Goal: Task Accomplishment & Management: Use online tool/utility

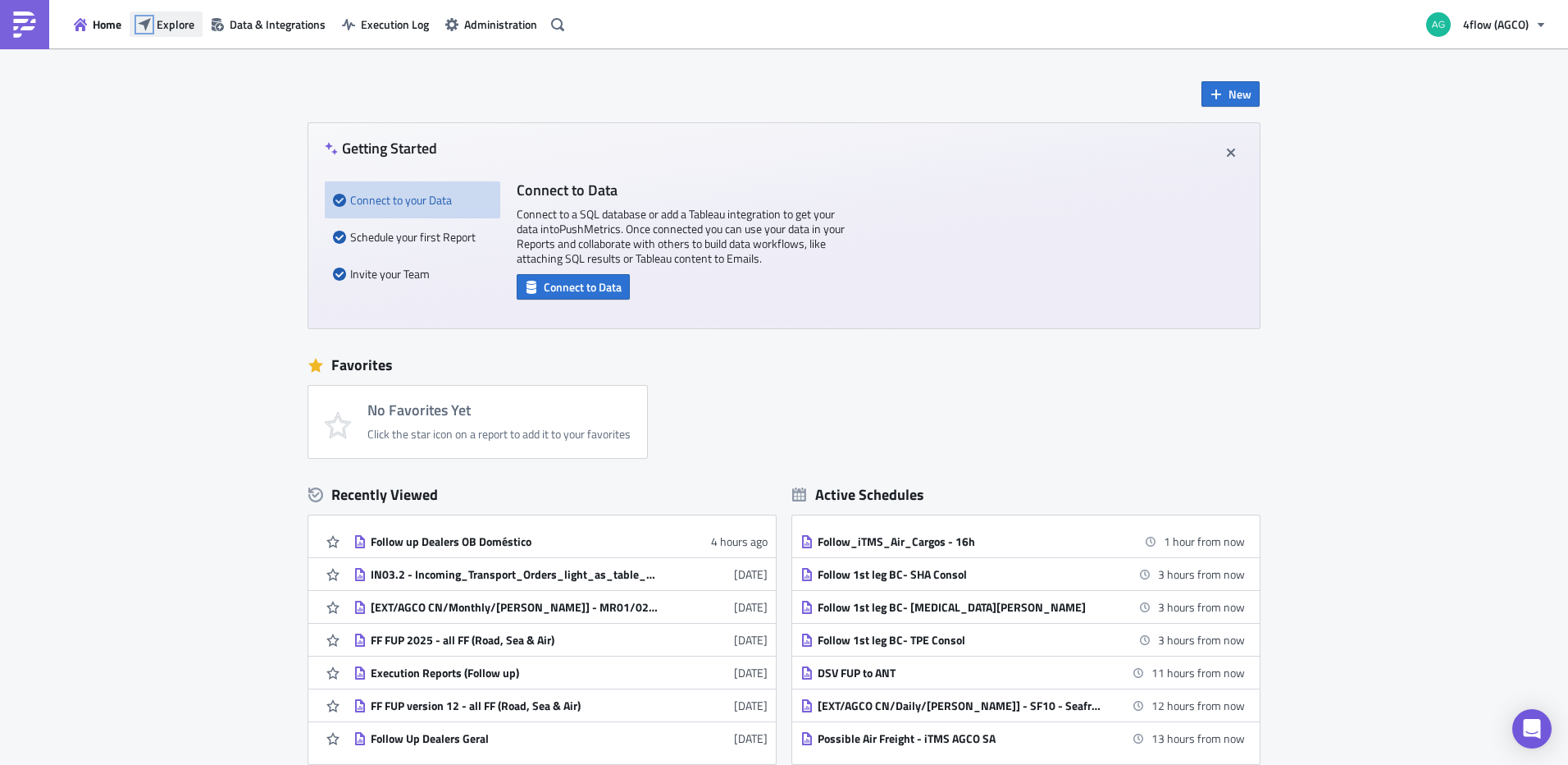
click at [150, 26] on icon "button" at bounding box center [145, 25] width 14 height 14
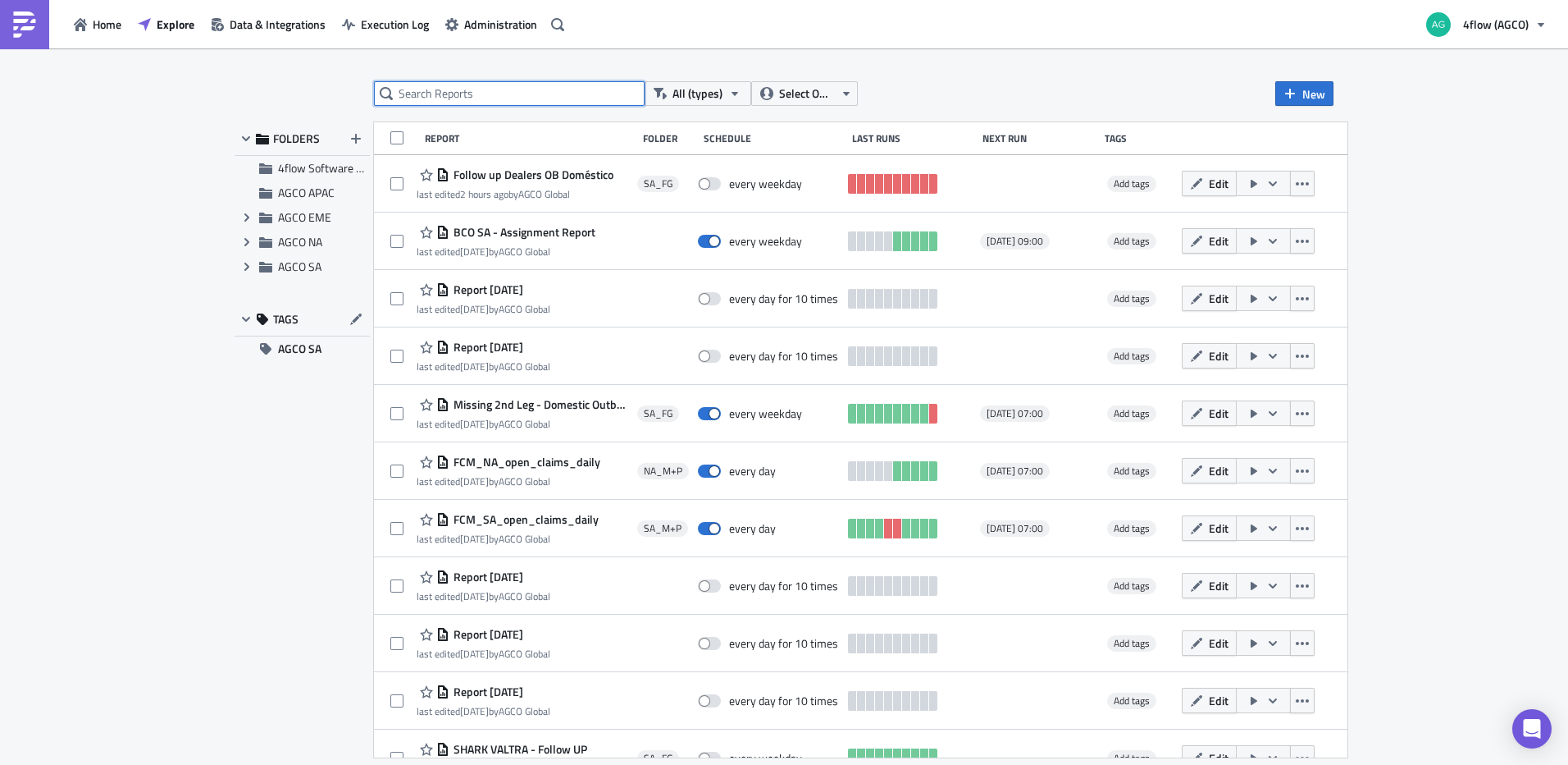
click at [553, 92] on input "text" at bounding box center [509, 93] width 271 height 24
type input "dealers"
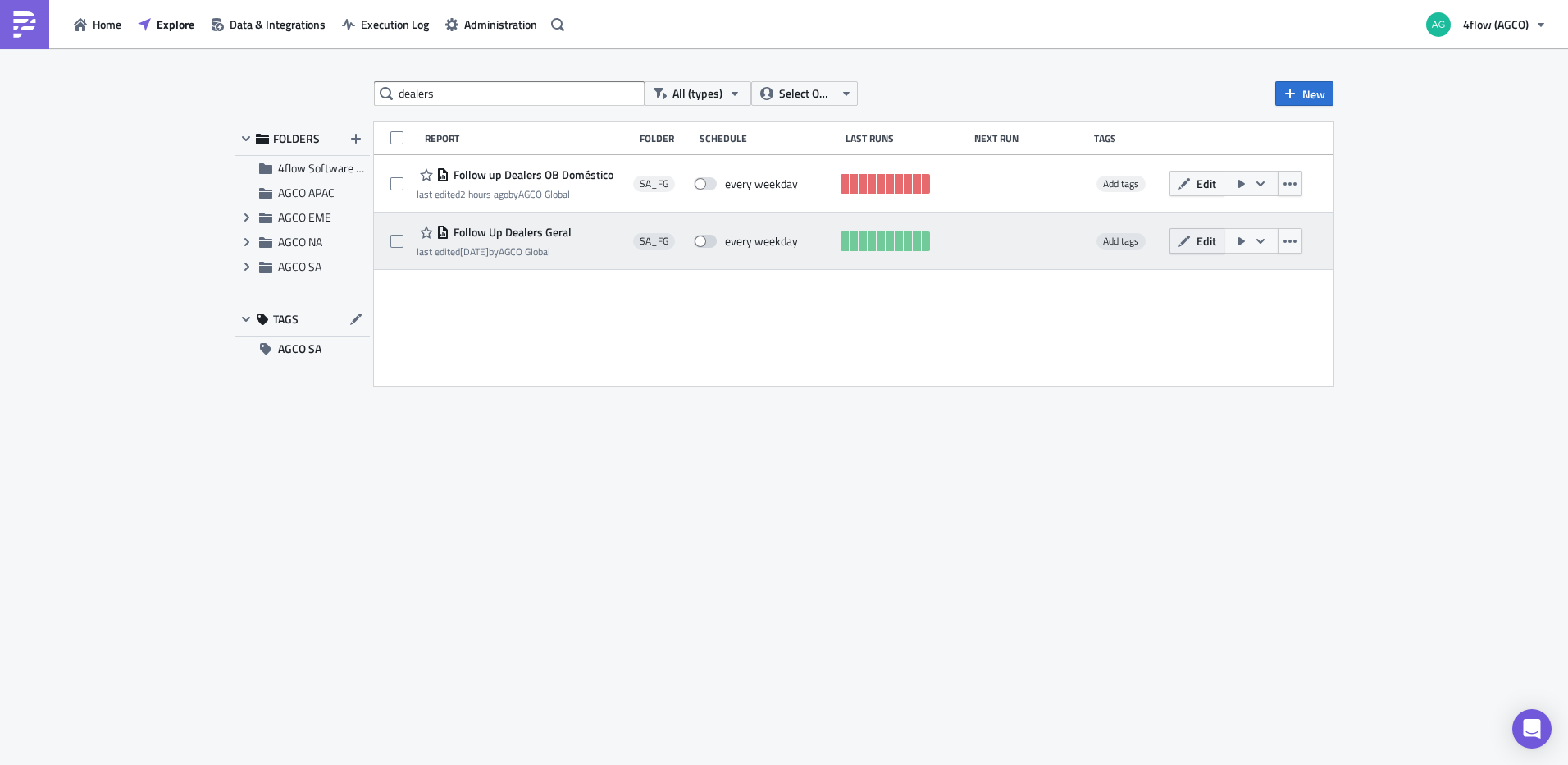
click at [1183, 242] on icon "button" at bounding box center [1184, 240] width 12 height 12
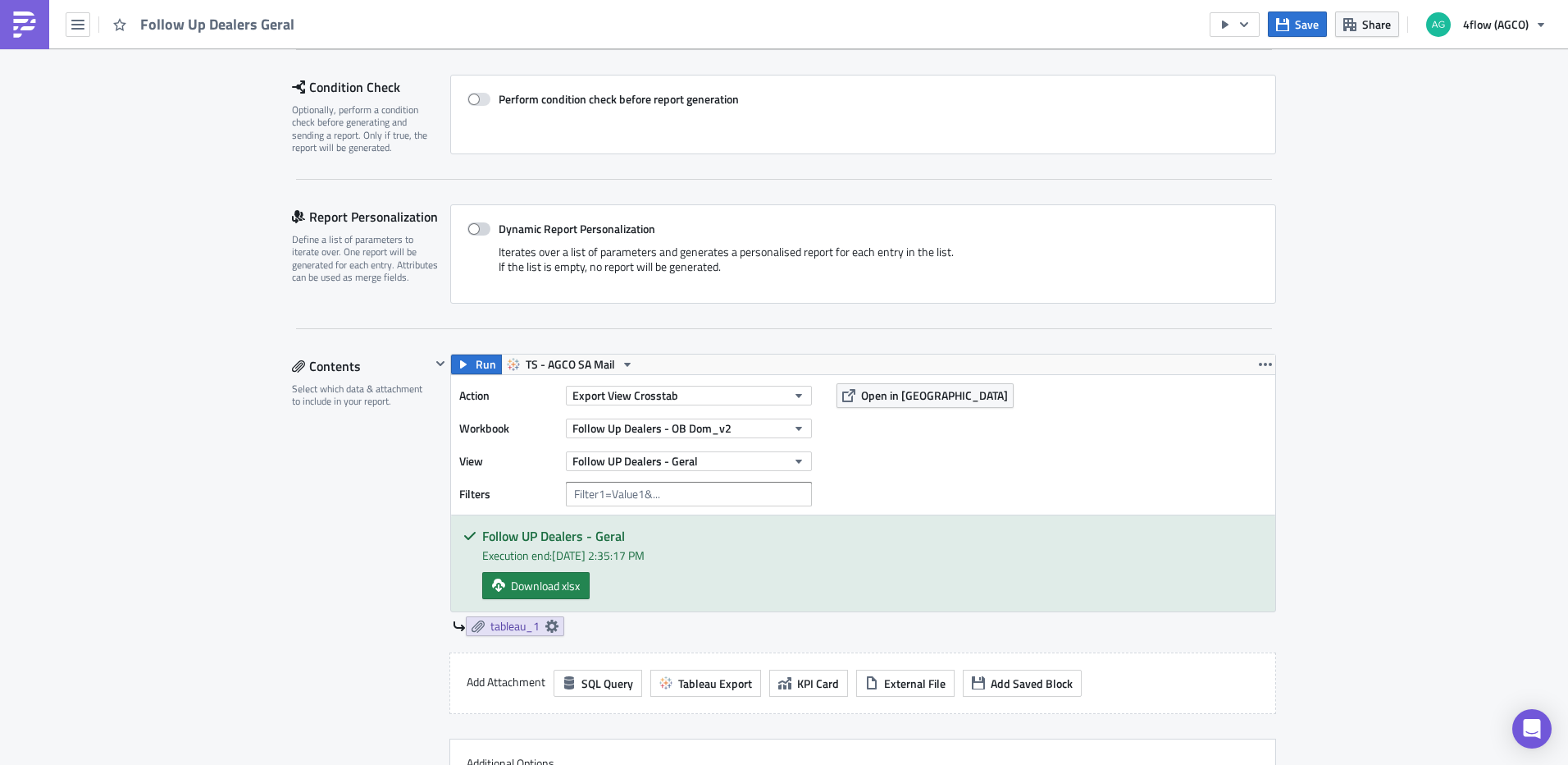
scroll to position [246, 0]
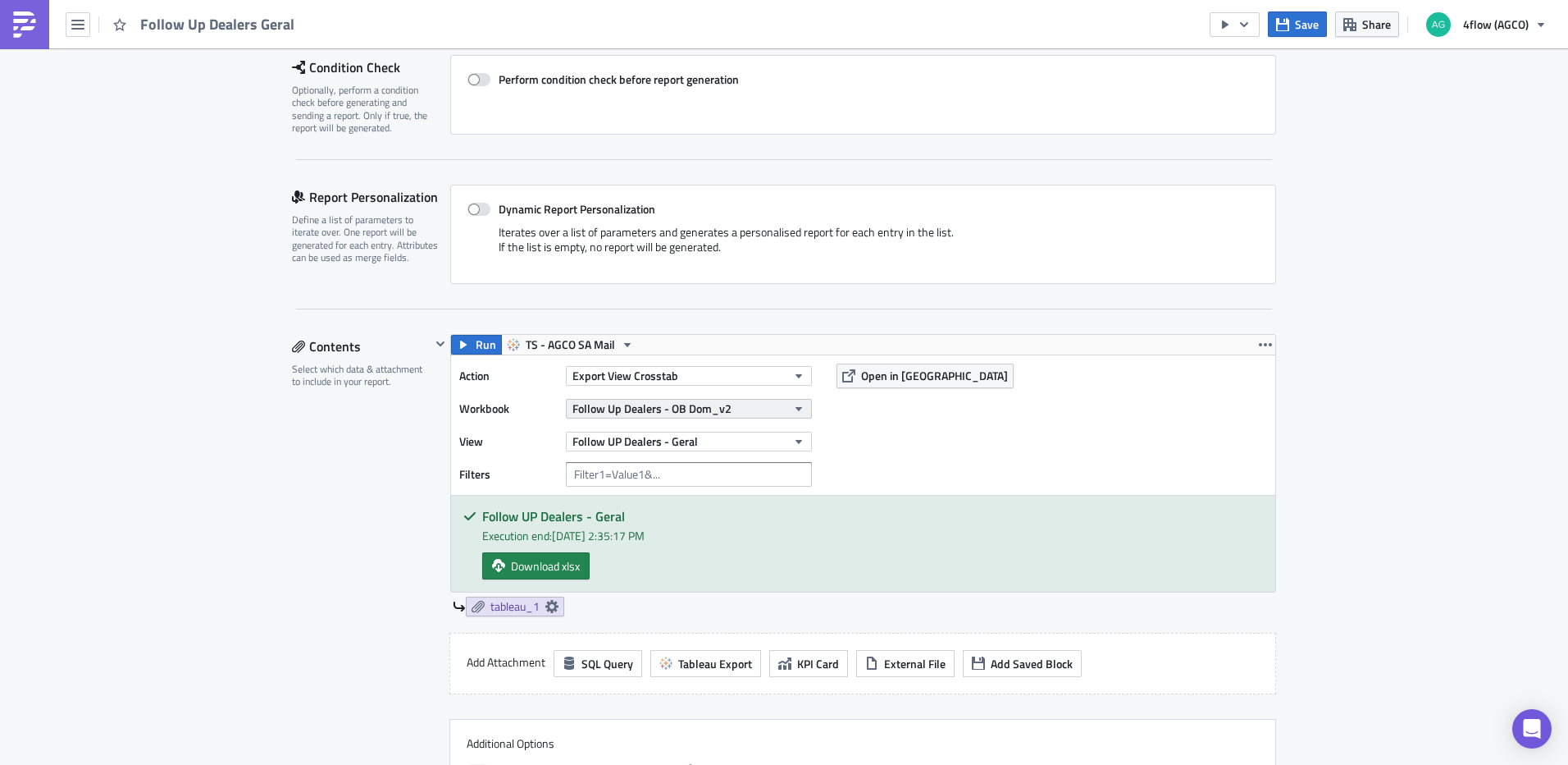
click at [762, 415] on button "Follow Up Dealers - OB Dom_v2" at bounding box center [689, 408] width 246 height 19
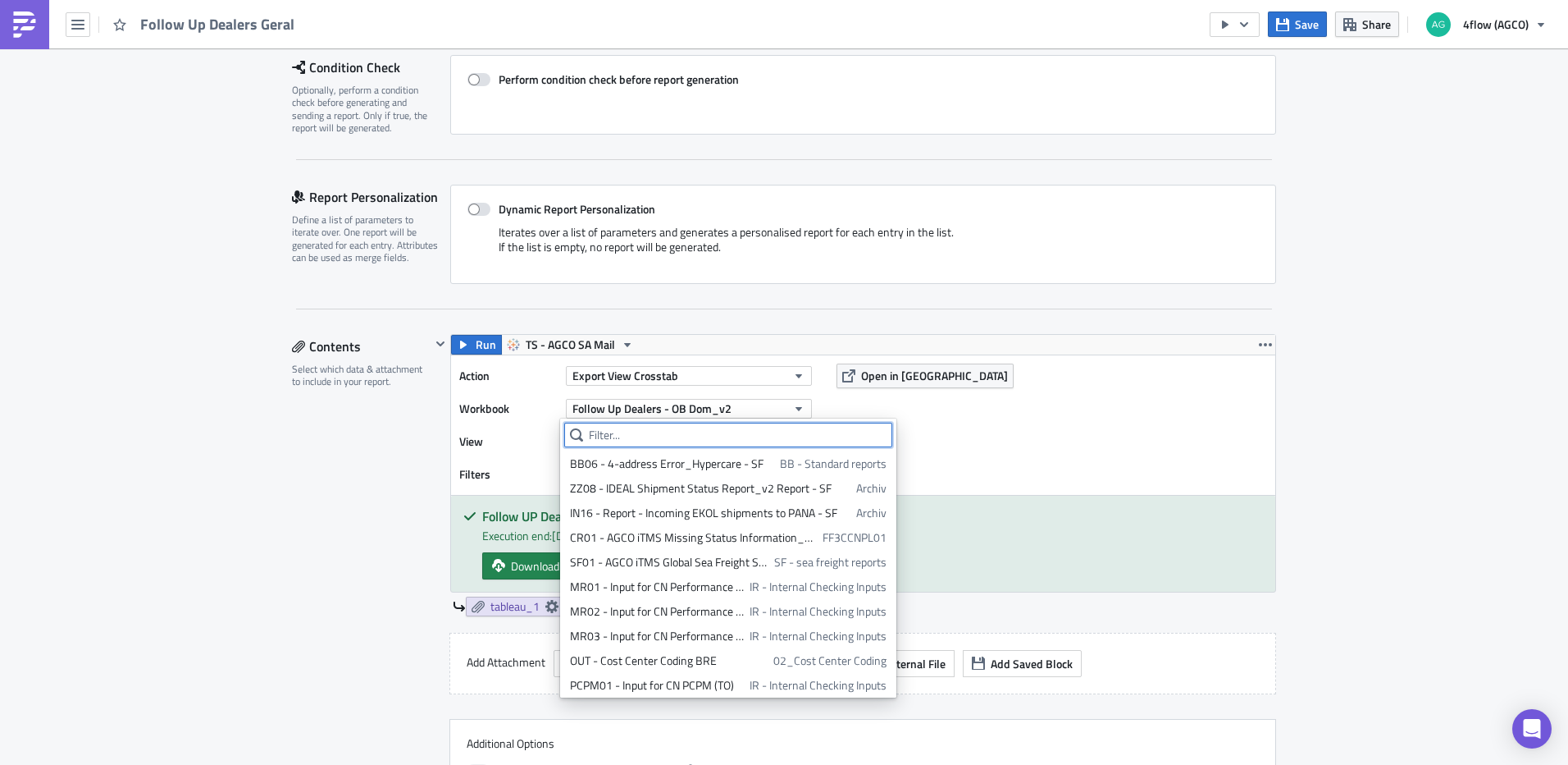
click at [650, 435] on input "text" at bounding box center [729, 435] width 328 height 24
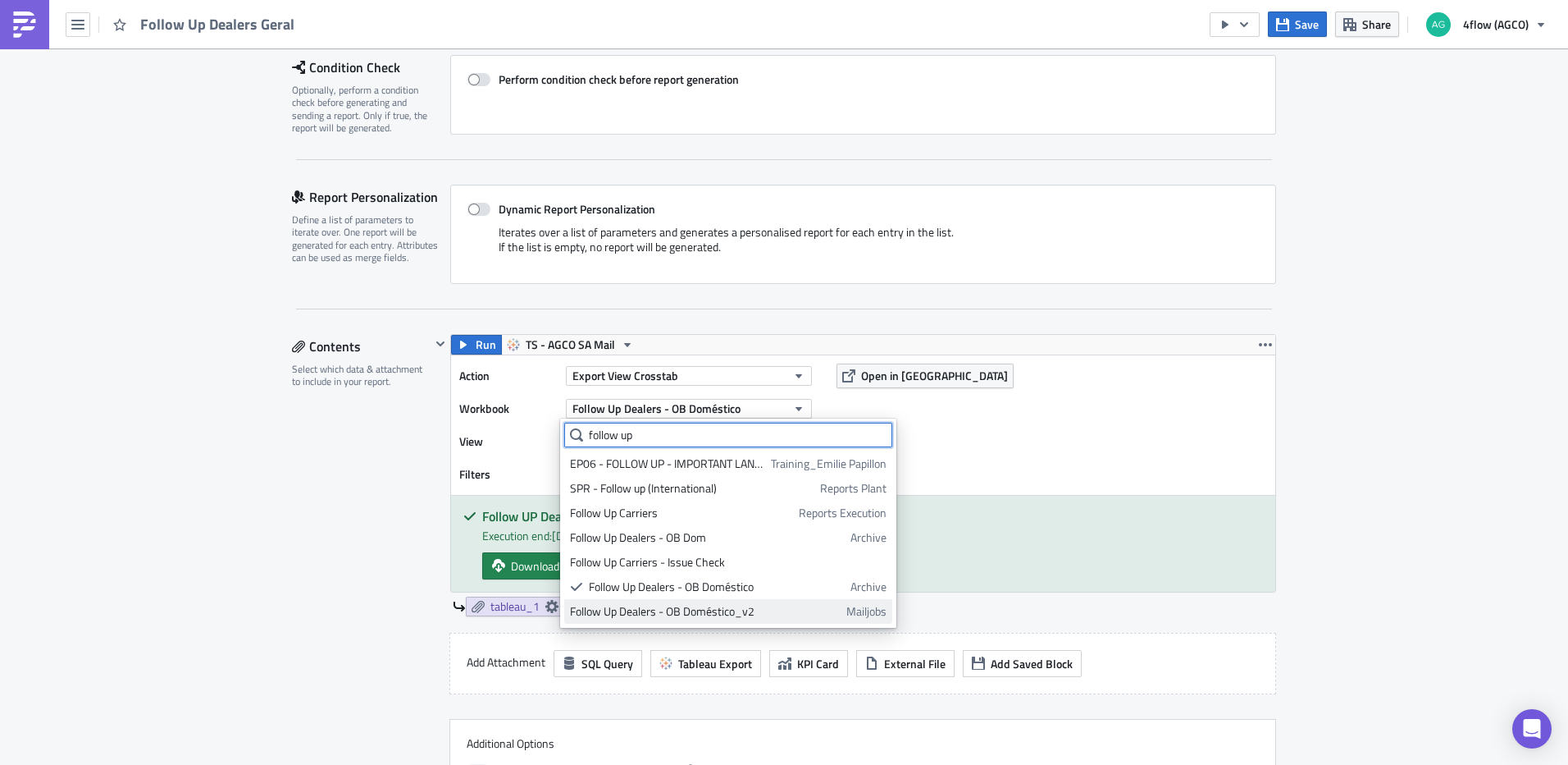
type input "follow up"
click at [752, 614] on div "Follow Up Dealers - OB Doméstico_v2" at bounding box center [705, 611] width 271 height 17
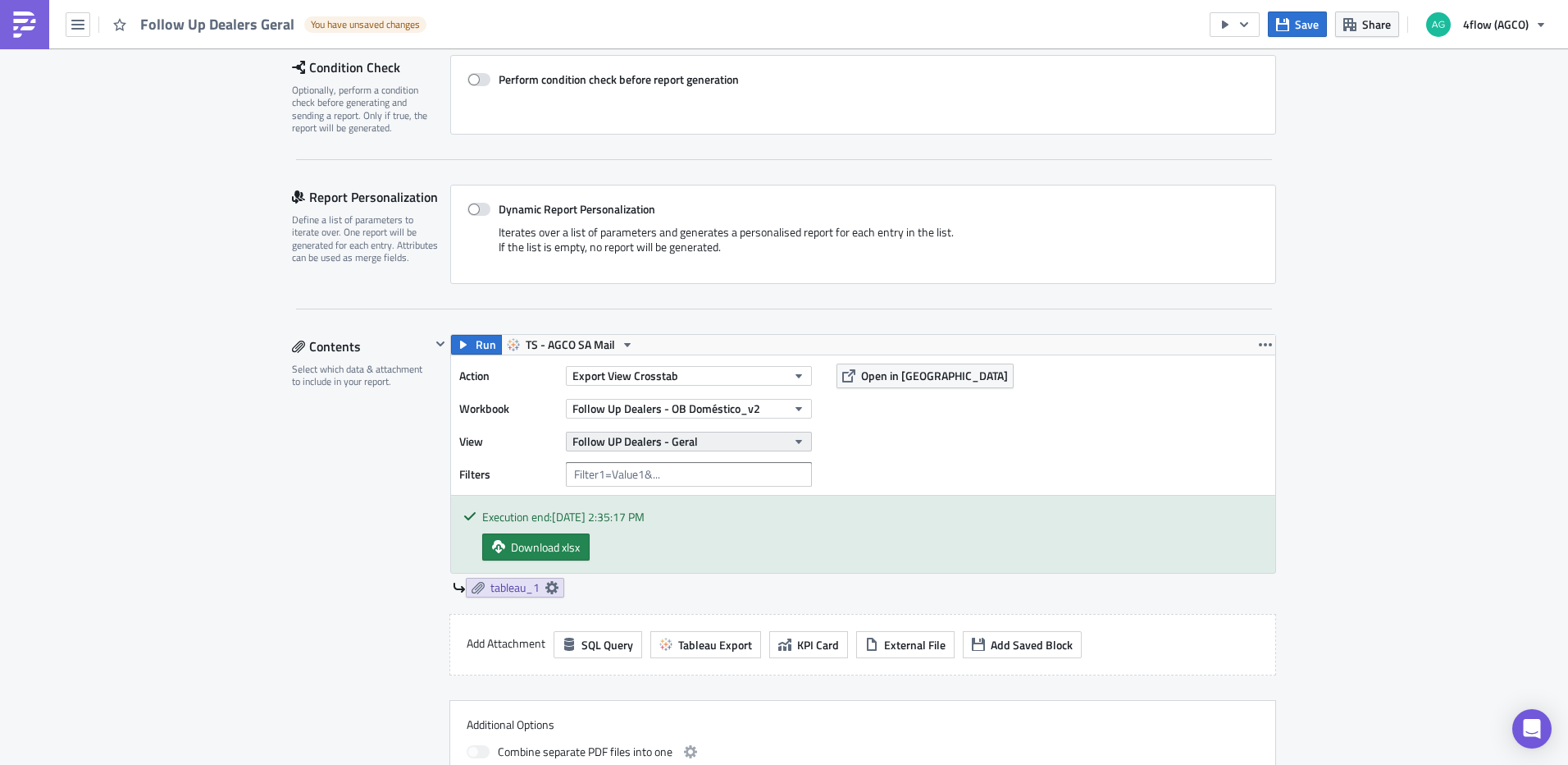
click at [776, 438] on button "Follow UP Dealers - Geral" at bounding box center [689, 441] width 246 height 19
click at [650, 518] on div "Follow UP Dealers - Geral" at bounding box center [642, 521] width 145 height 17
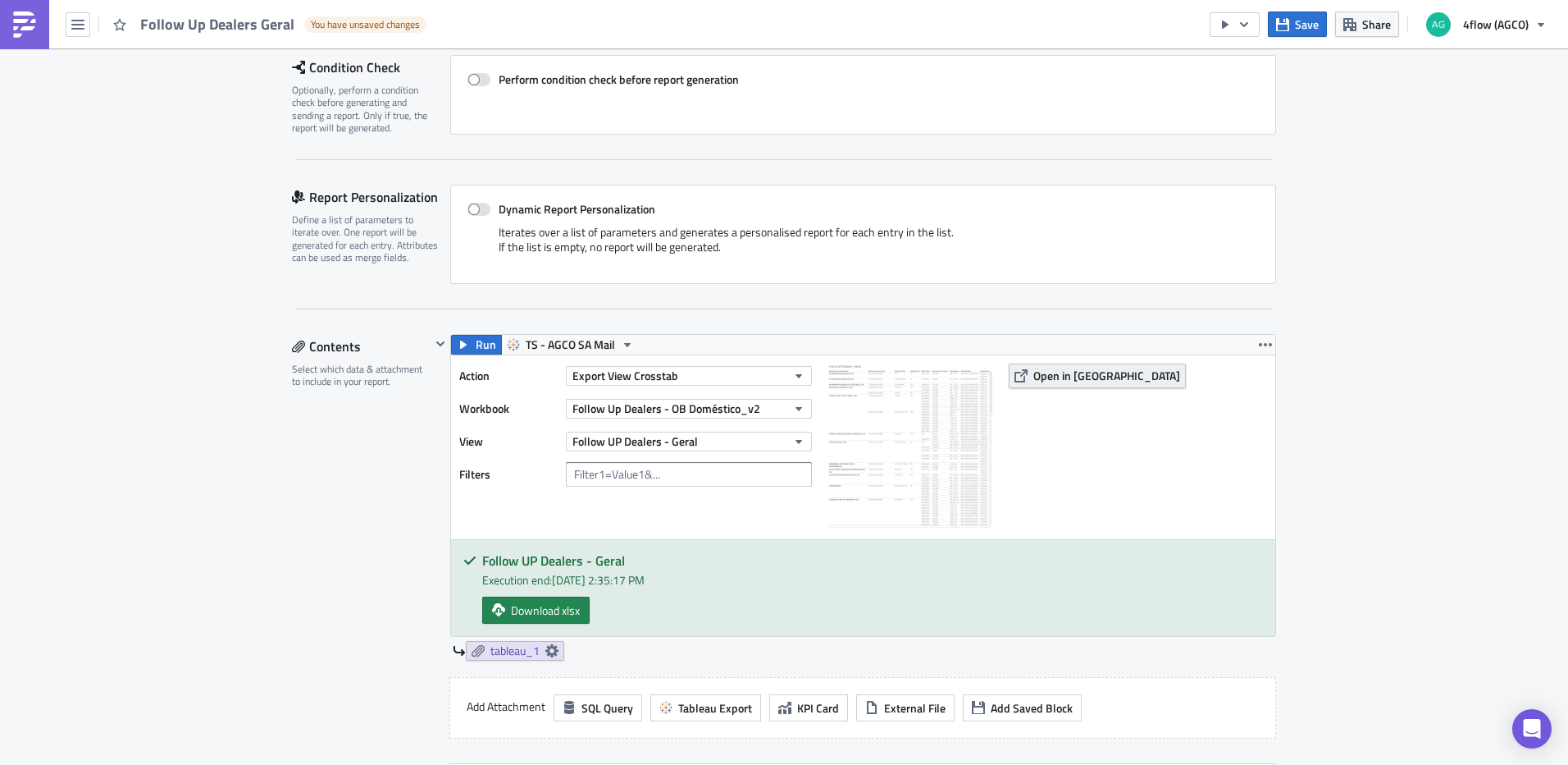
click at [1056, 377] on span "Open in [GEOGRAPHIC_DATA]" at bounding box center [1107, 375] width 147 height 17
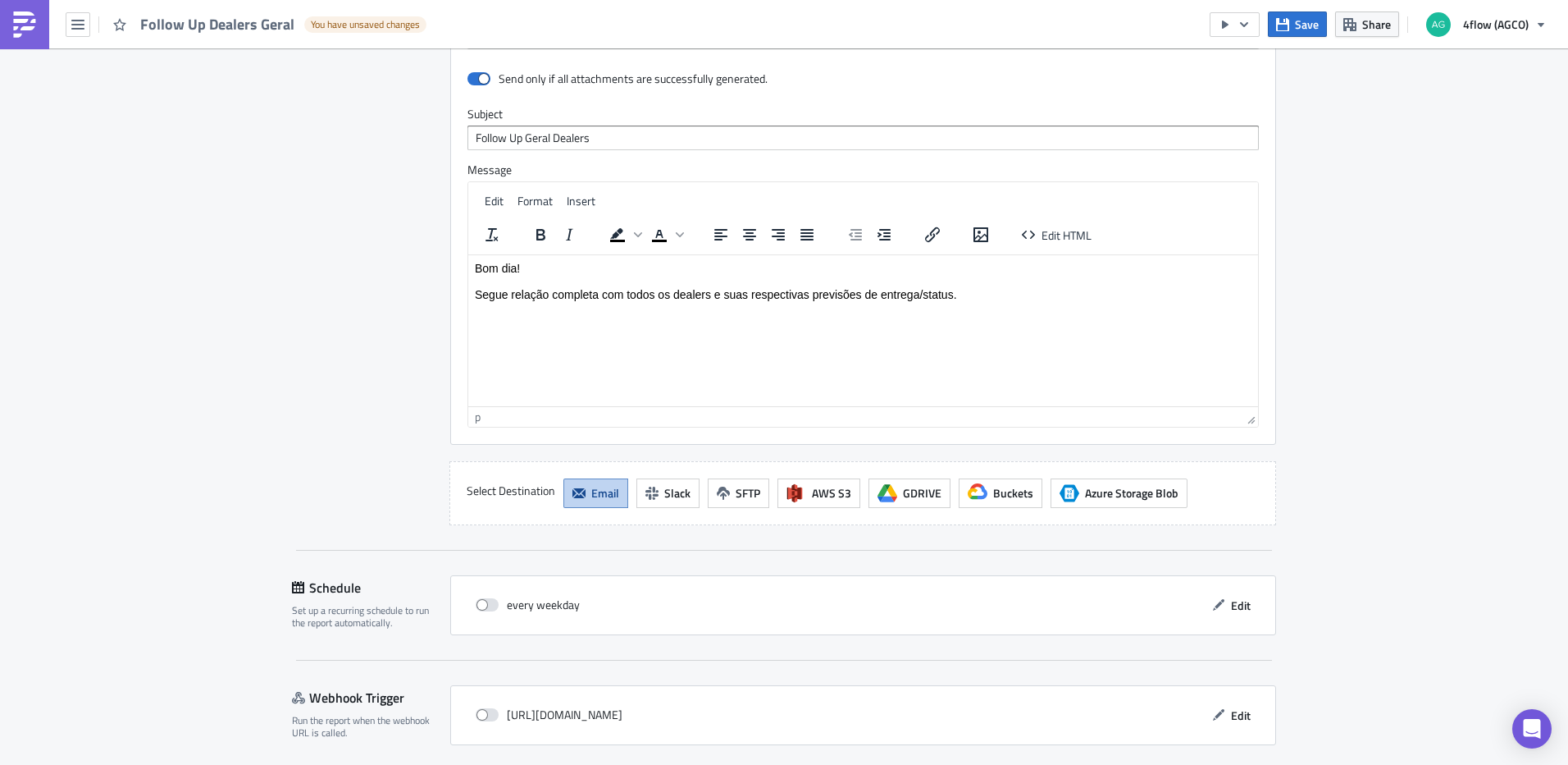
scroll to position [1434, 0]
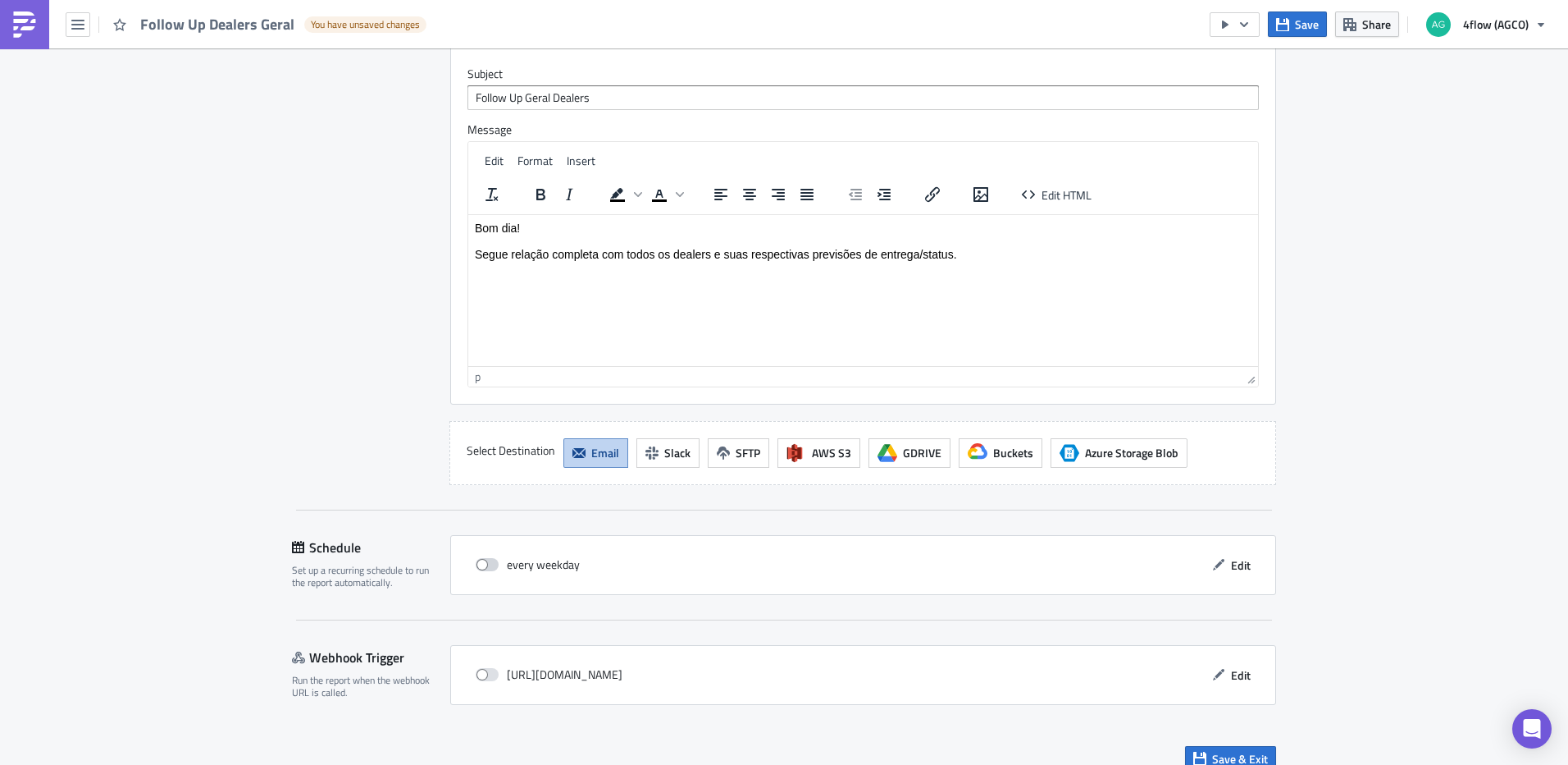
click at [481, 558] on span at bounding box center [488, 565] width 23 height 14
click at [481, 560] on input "checkbox" at bounding box center [484, 565] width 11 height 11
checkbox input "true"
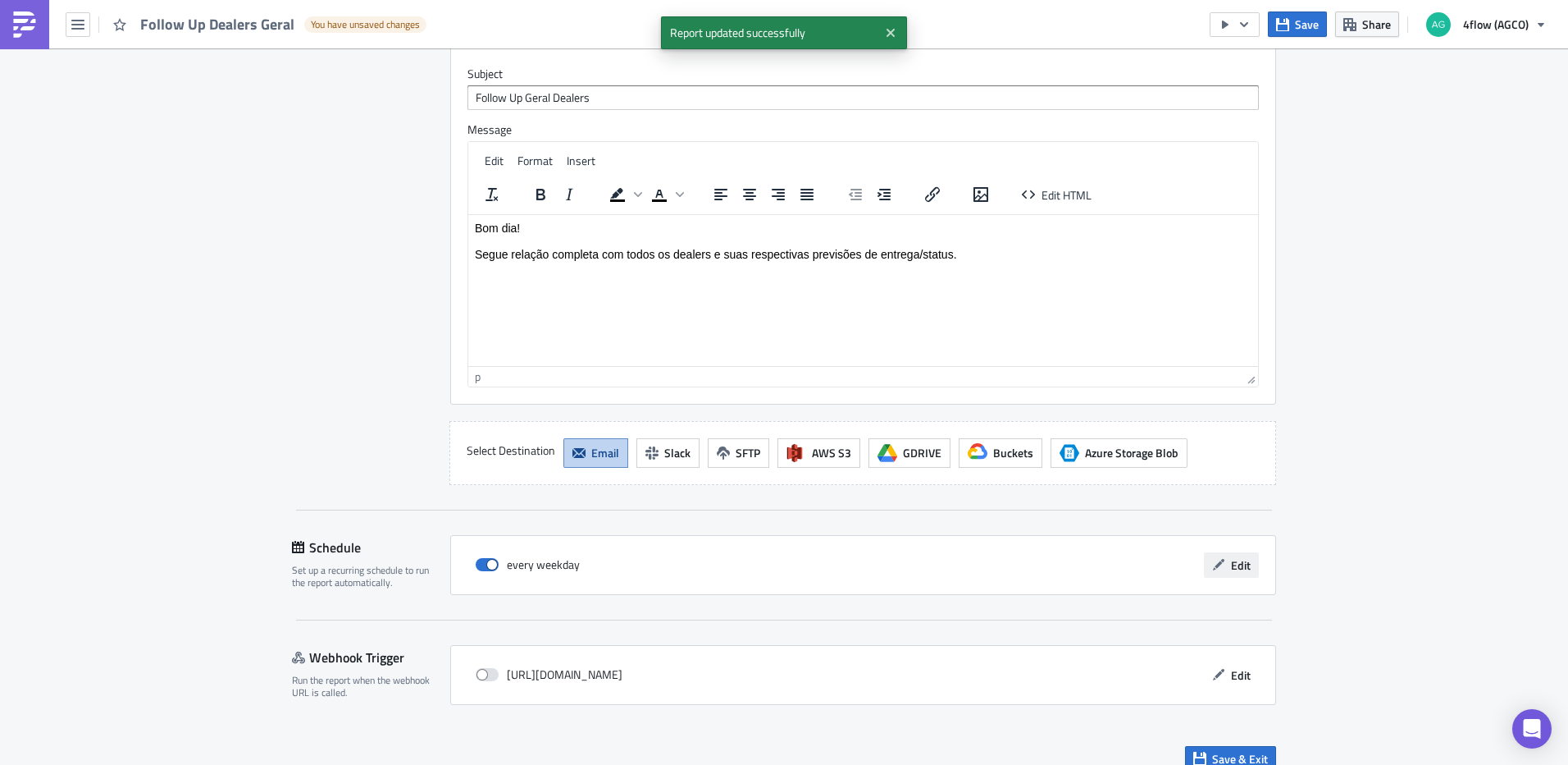
click at [1220, 552] on button "Edit" at bounding box center [1231, 565] width 55 height 25
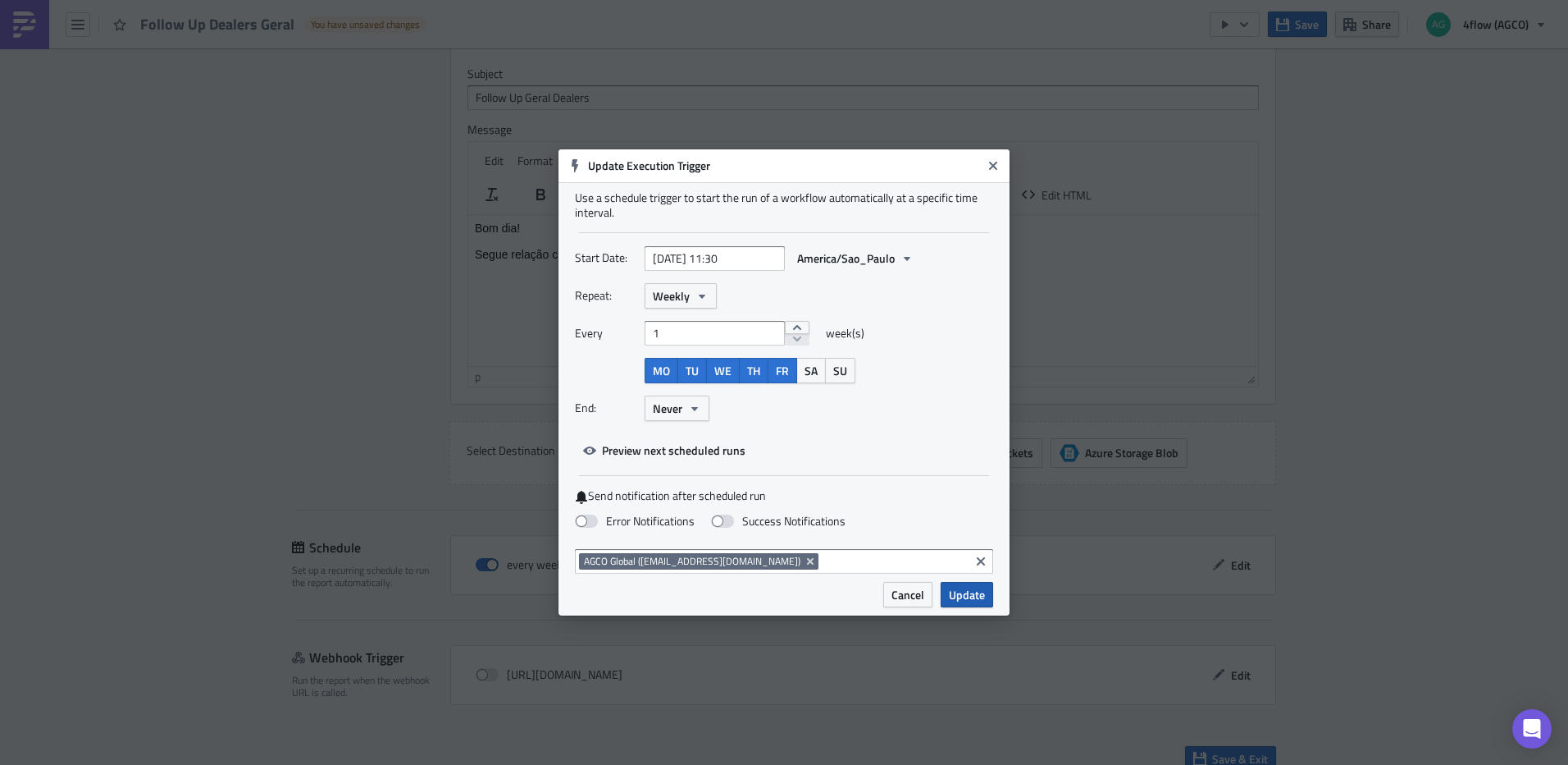
click at [962, 594] on span "Update" at bounding box center [967, 595] width 36 height 17
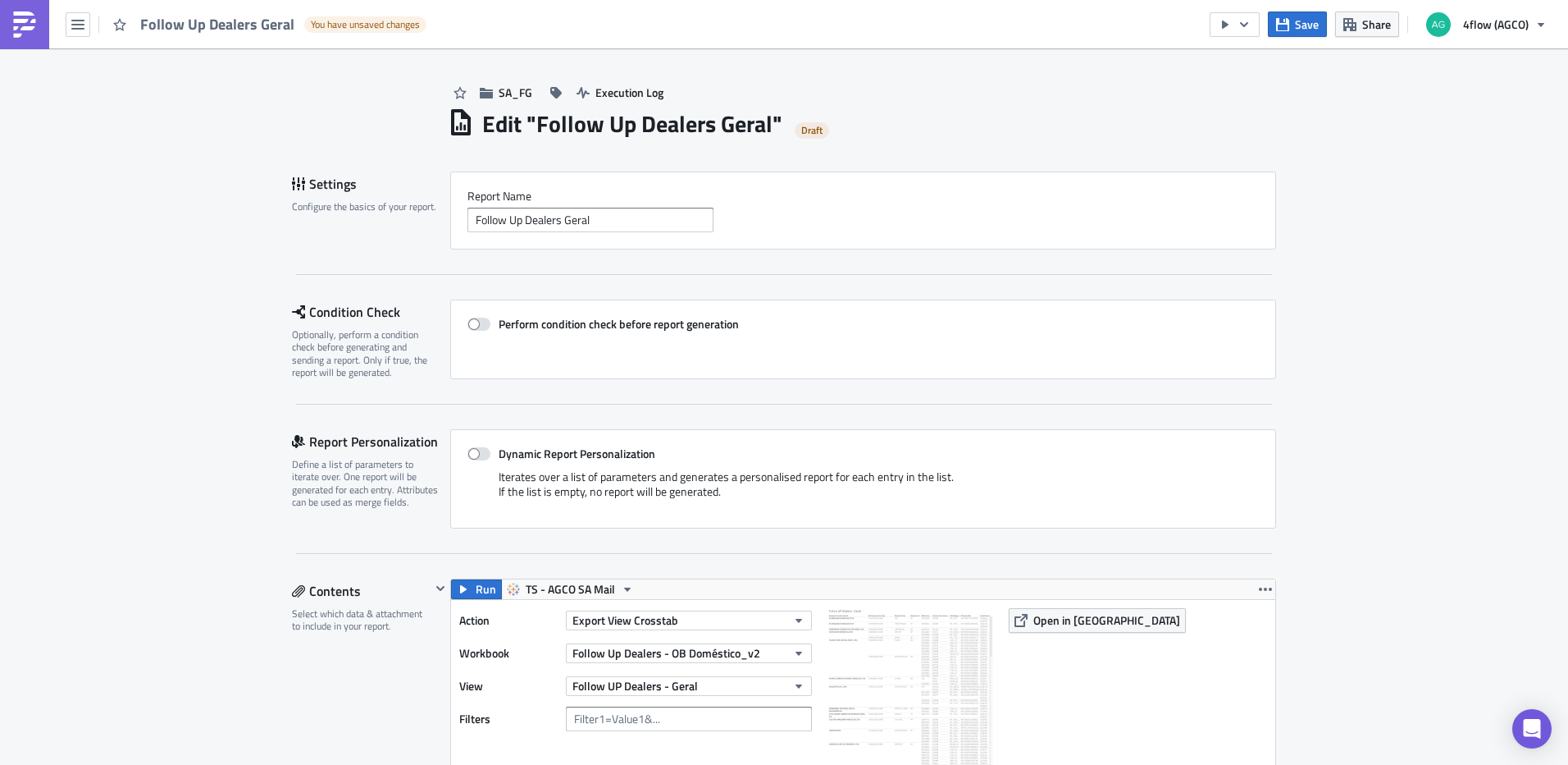
scroll to position [0, 0]
click at [1305, 23] on span "Save" at bounding box center [1307, 24] width 23 height 17
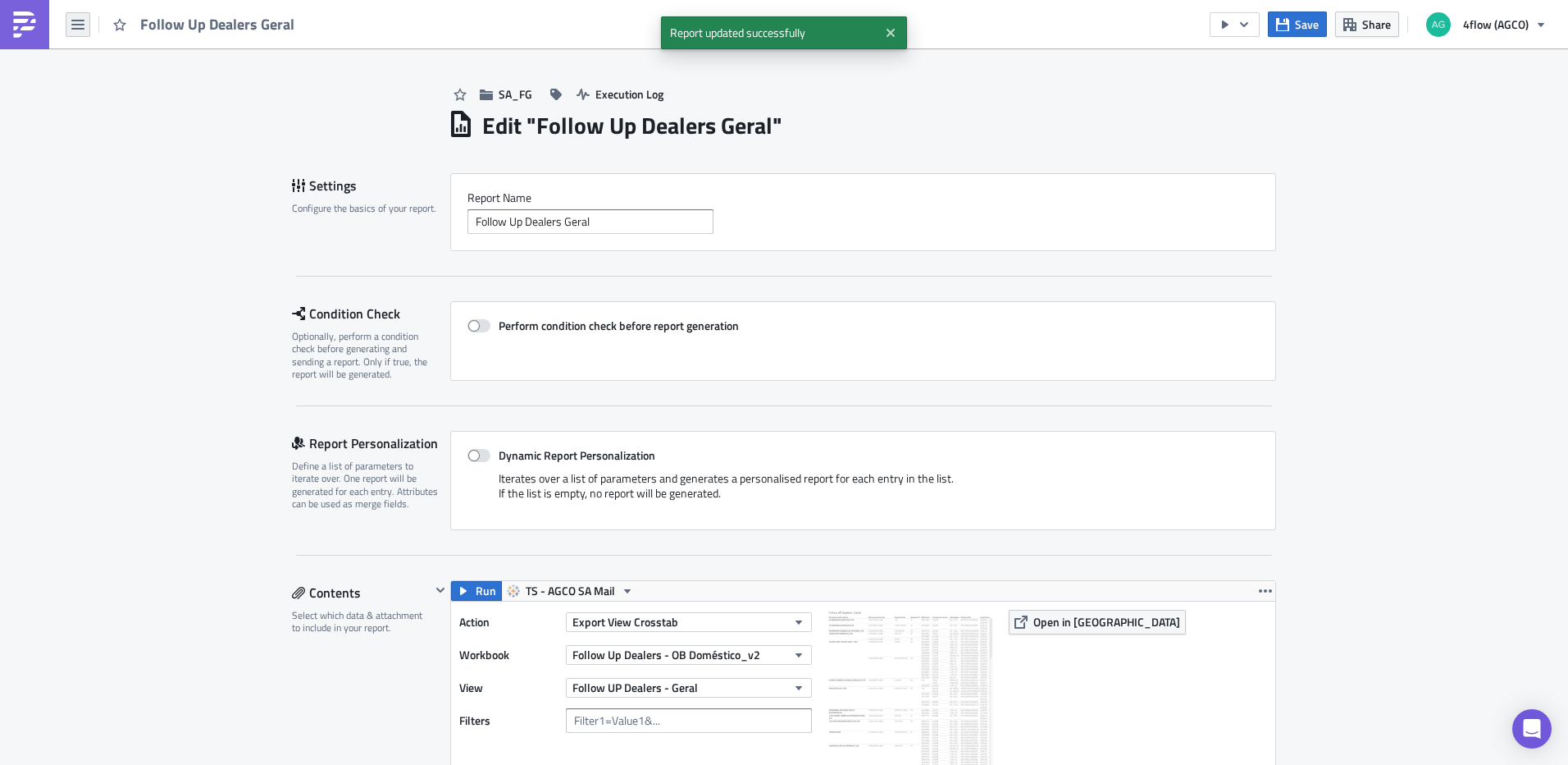
click at [86, 23] on button "button" at bounding box center [78, 24] width 24 height 24
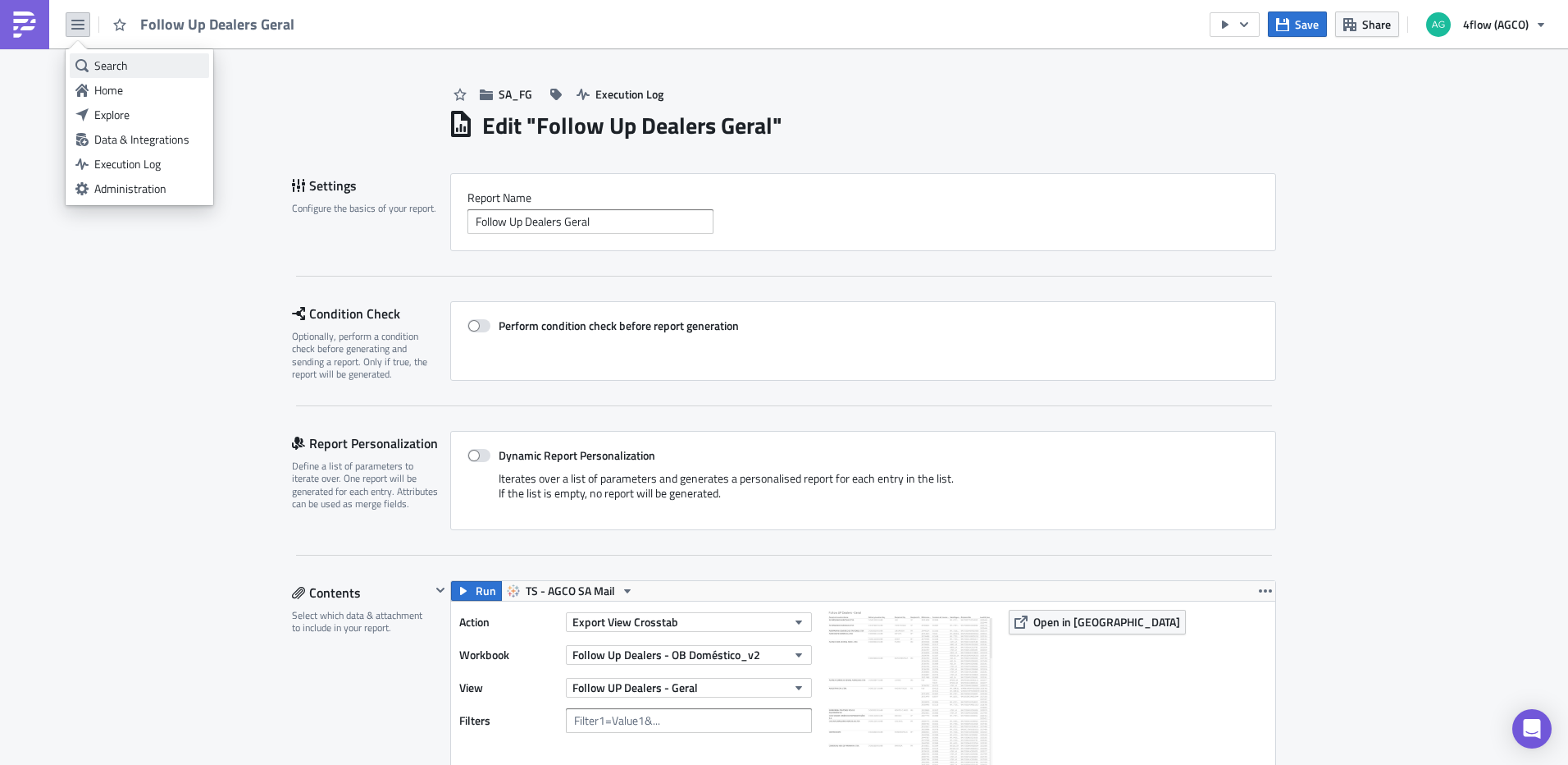
click at [123, 65] on div "Search" at bounding box center [149, 65] width 109 height 17
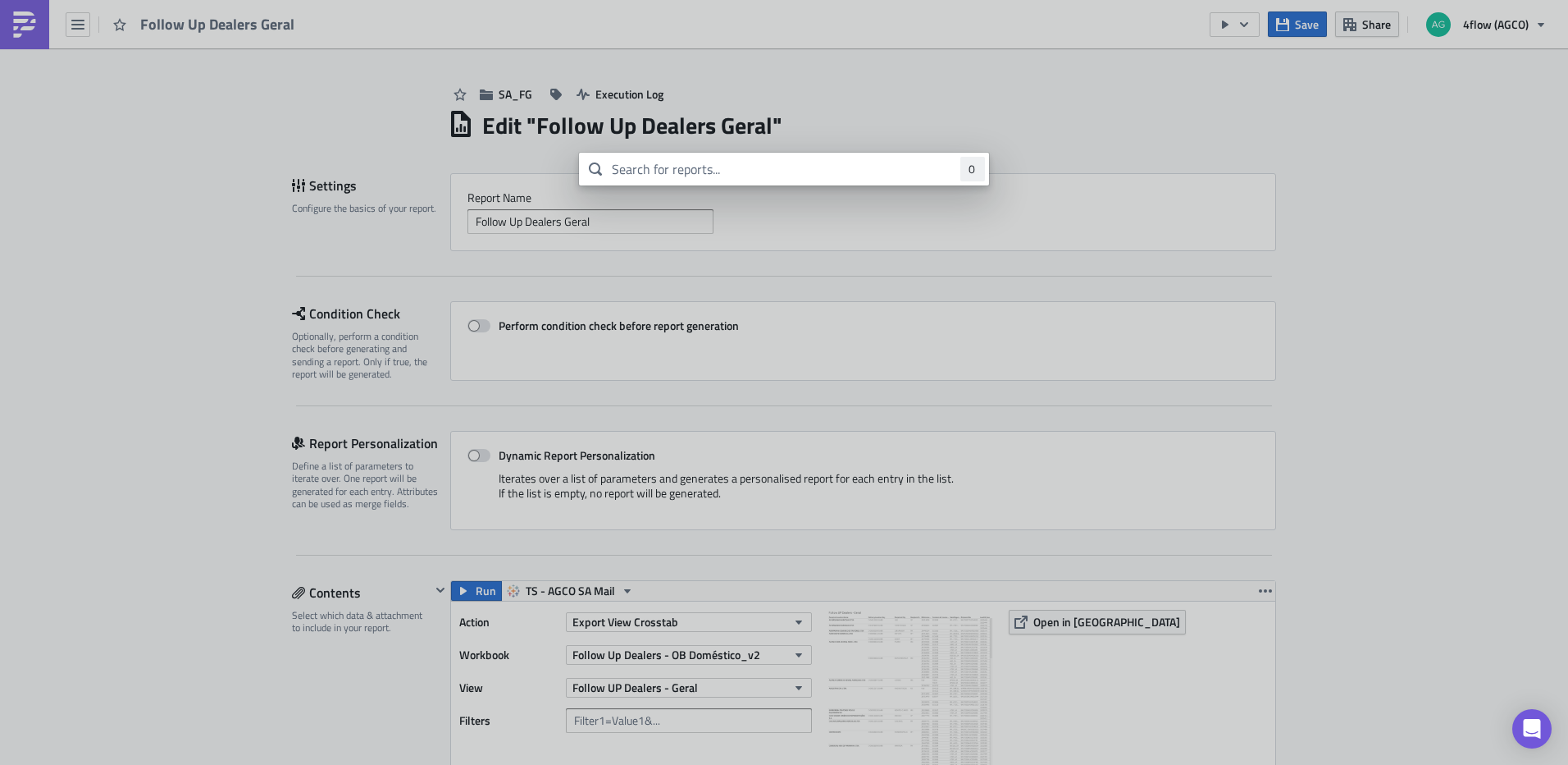
click at [21, 27] on body "Follow Up Dealers Geral Save Share 4flow (AGCO) SA_FG Execution Log Edit " Foll…" at bounding box center [784, 383] width 1568 height 767
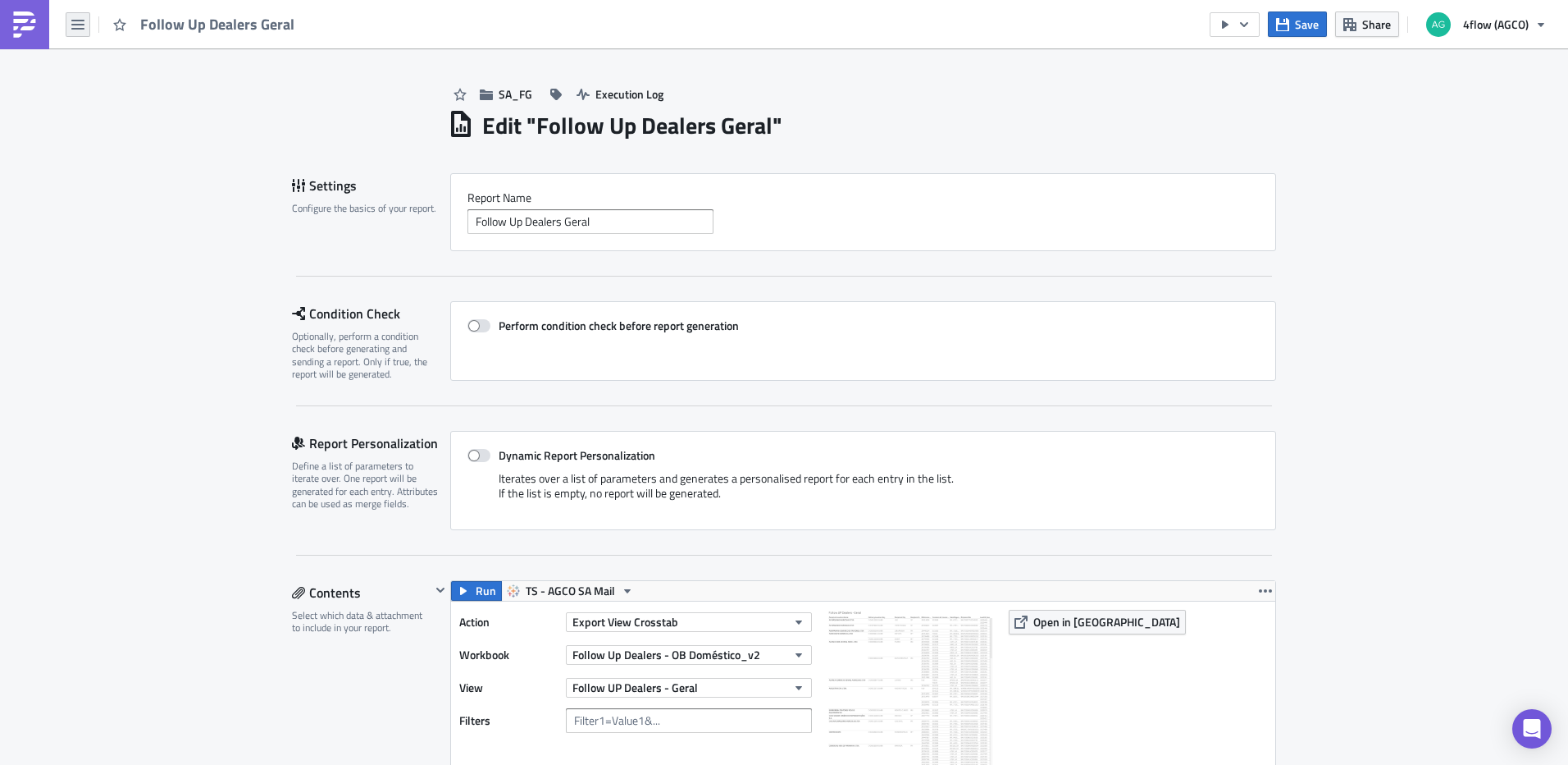
click at [74, 28] on icon "button" at bounding box center [78, 24] width 14 height 10
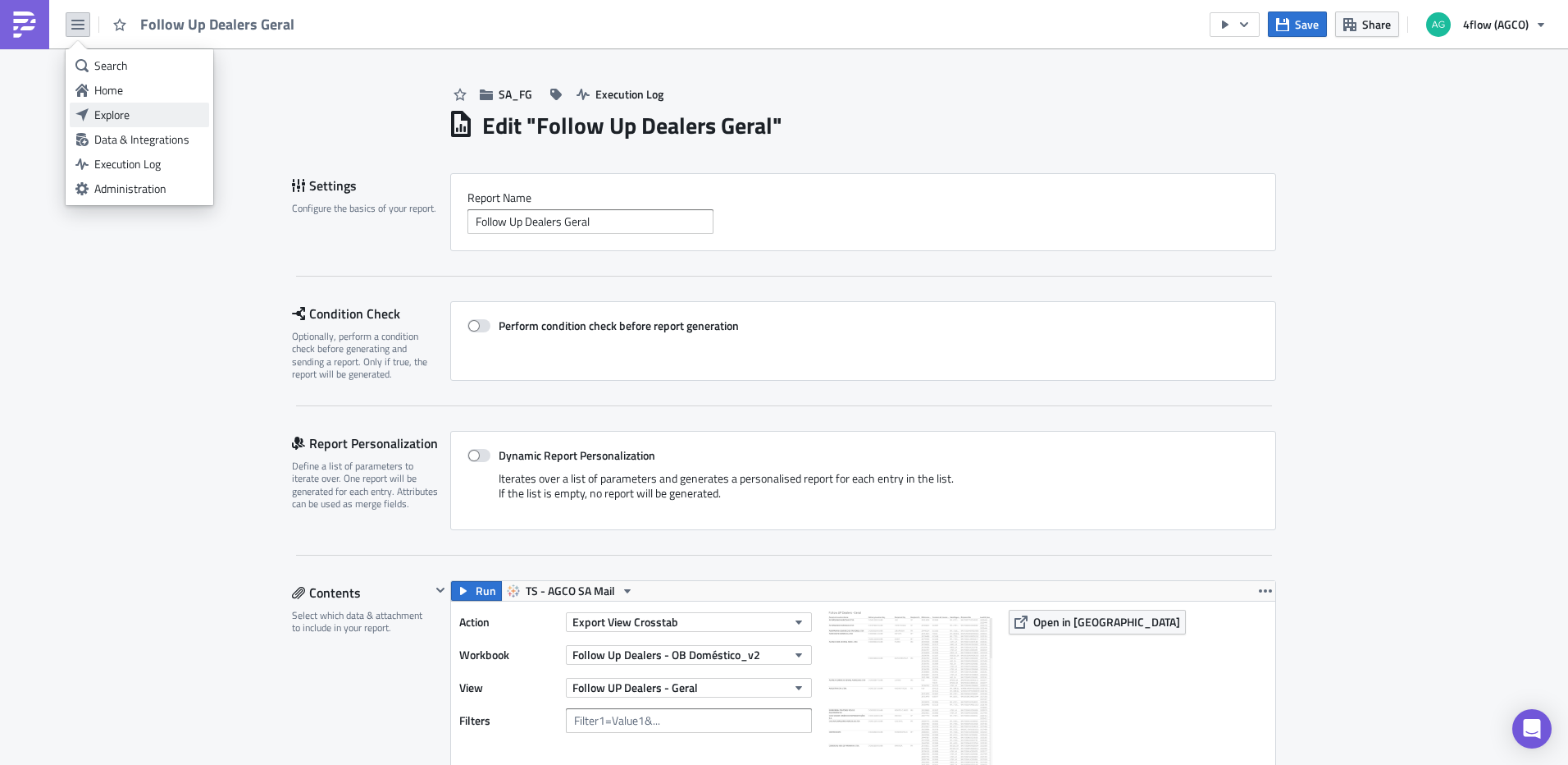
click at [111, 119] on div "Explore" at bounding box center [149, 115] width 109 height 17
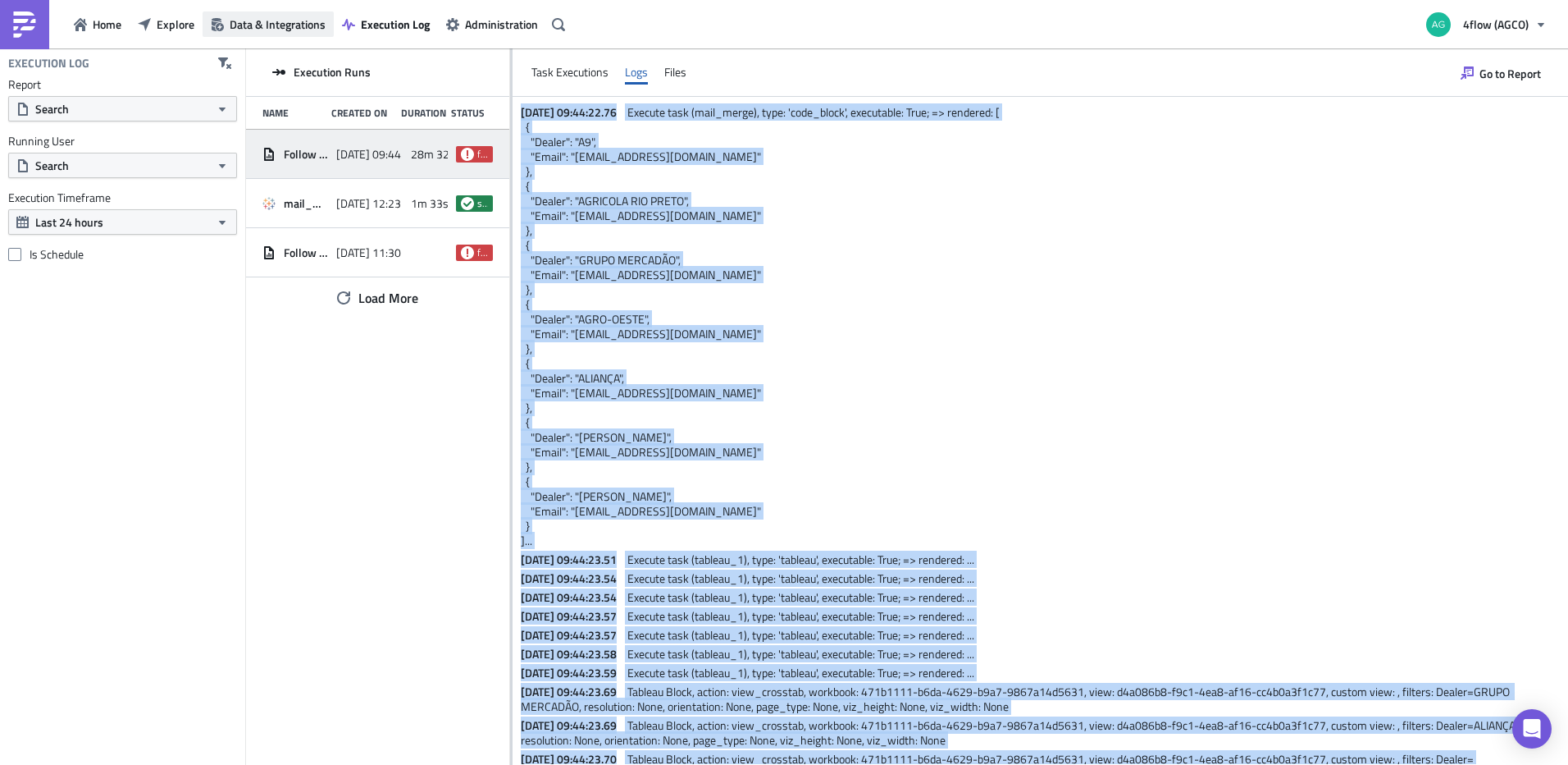
scroll to position [2849, 0]
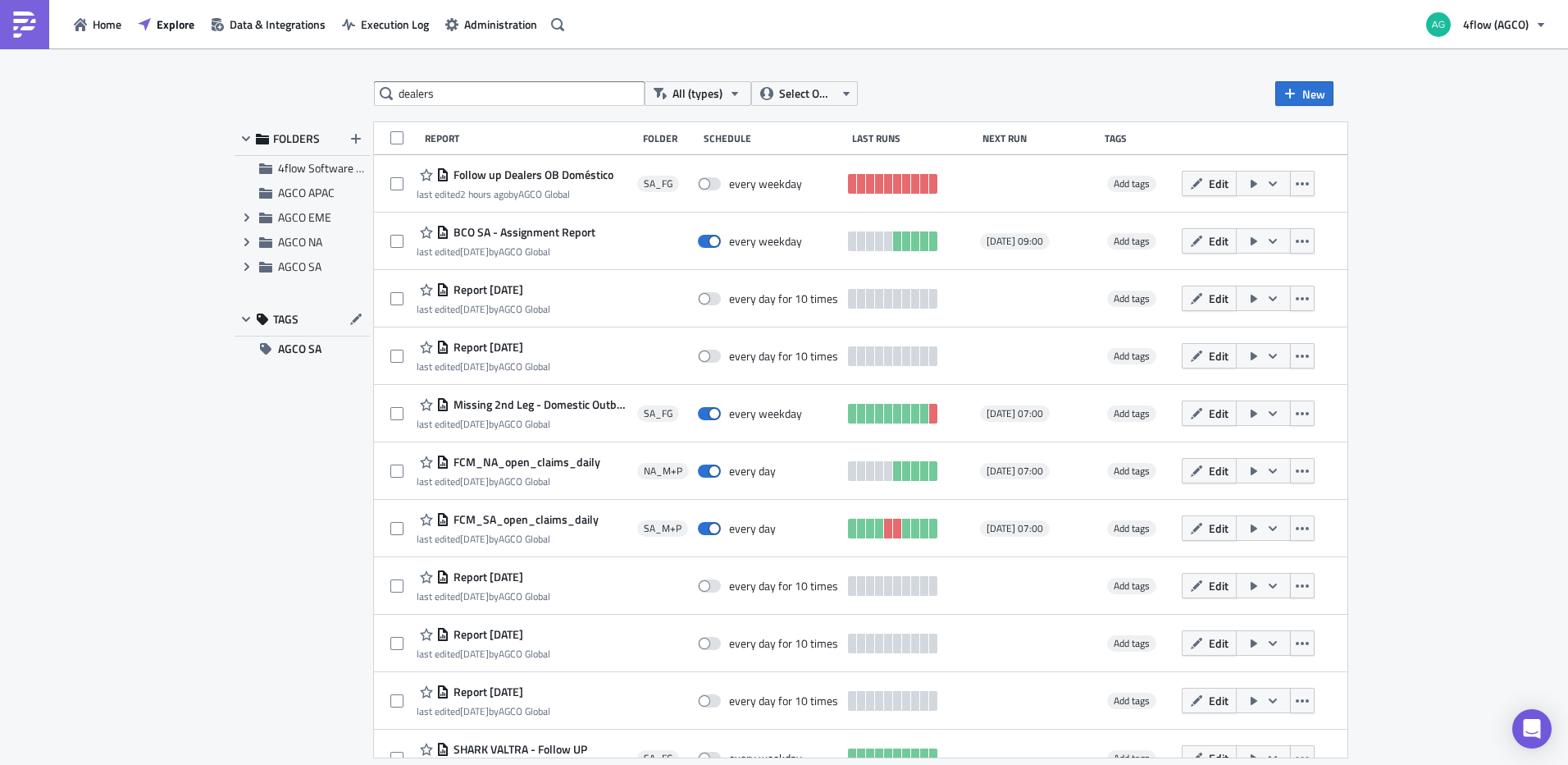
type input "dealers"
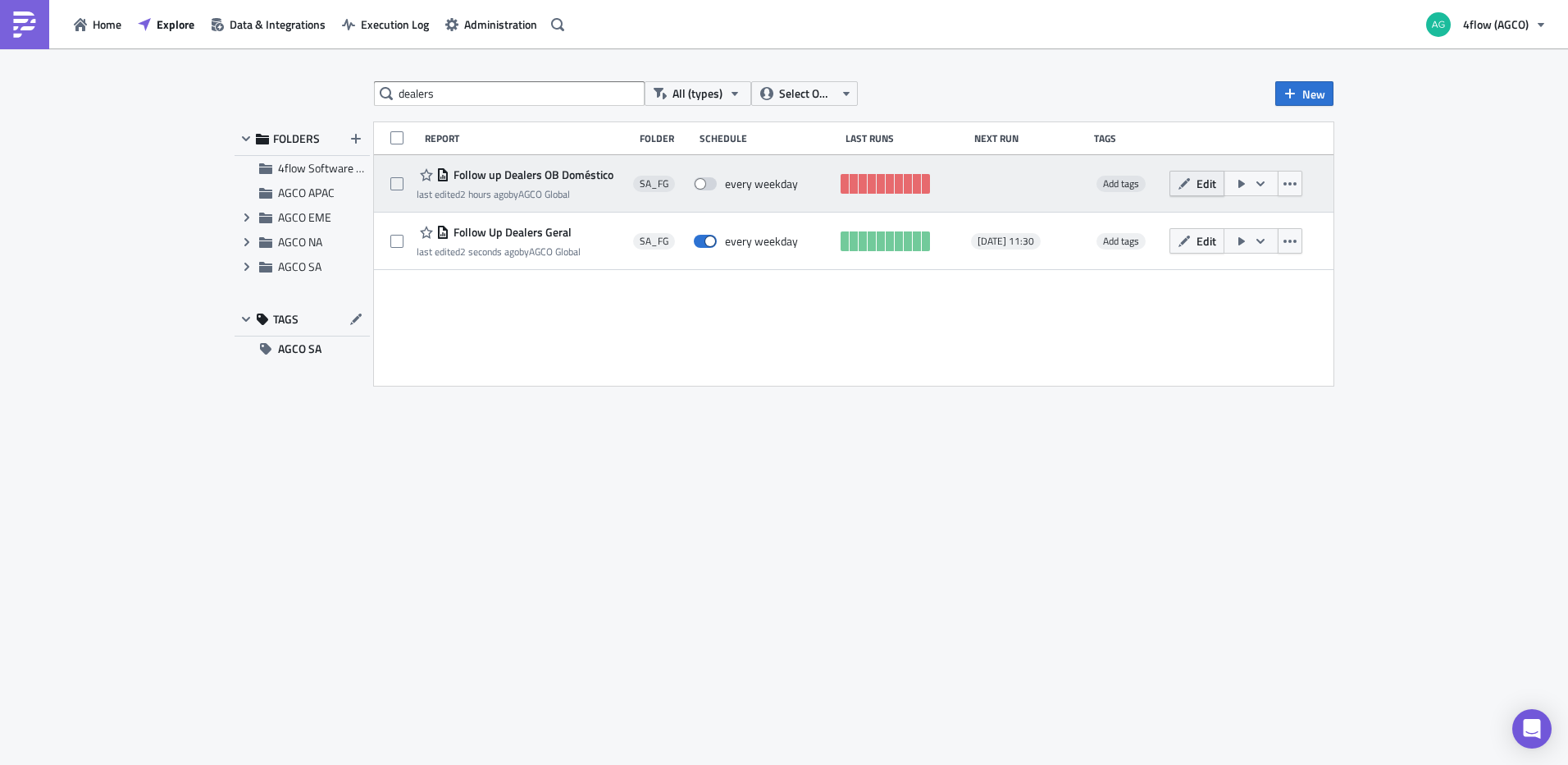
click at [1208, 192] on button "Edit" at bounding box center [1197, 184] width 55 height 25
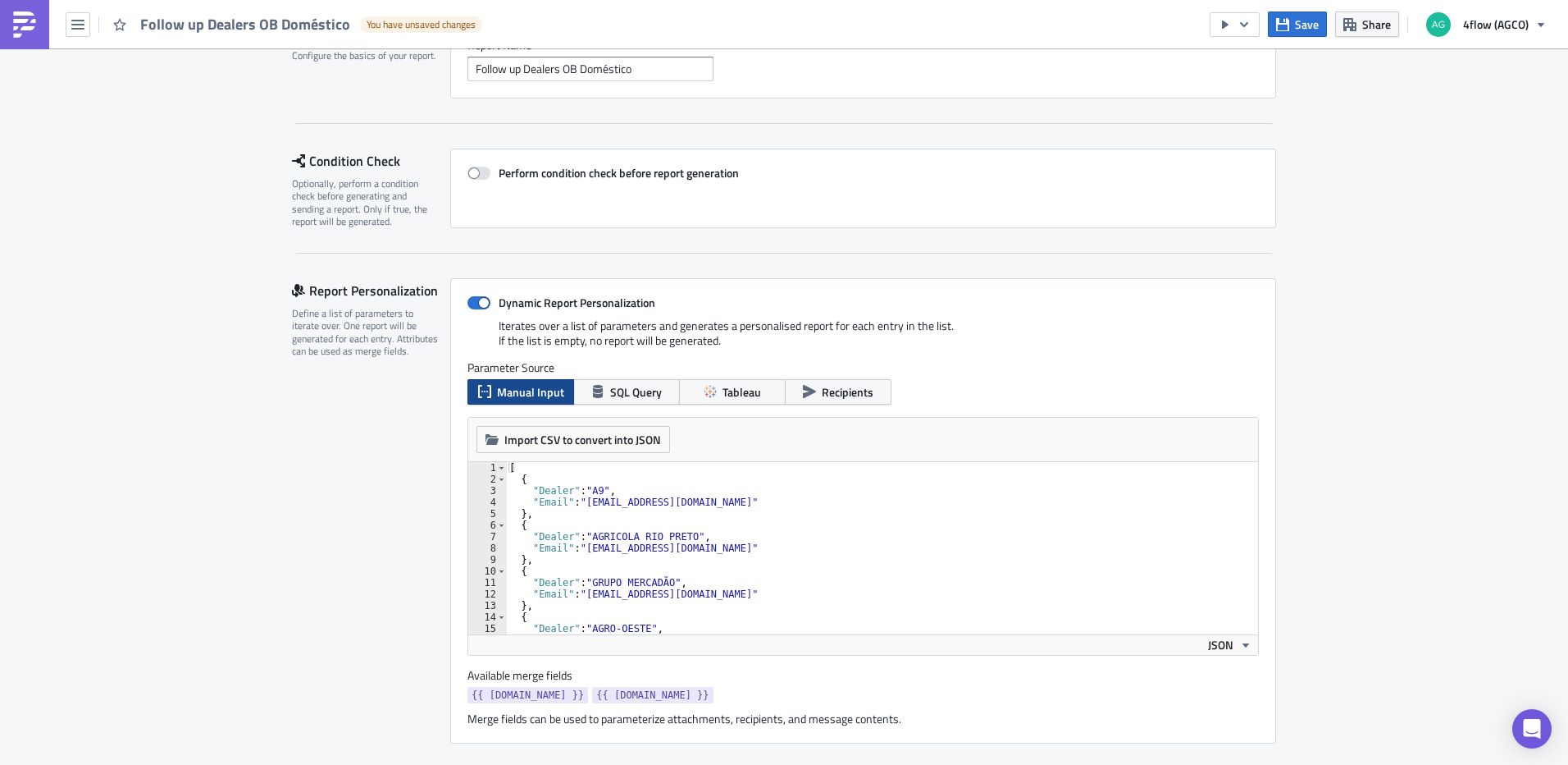
scroll to position [164, 0]
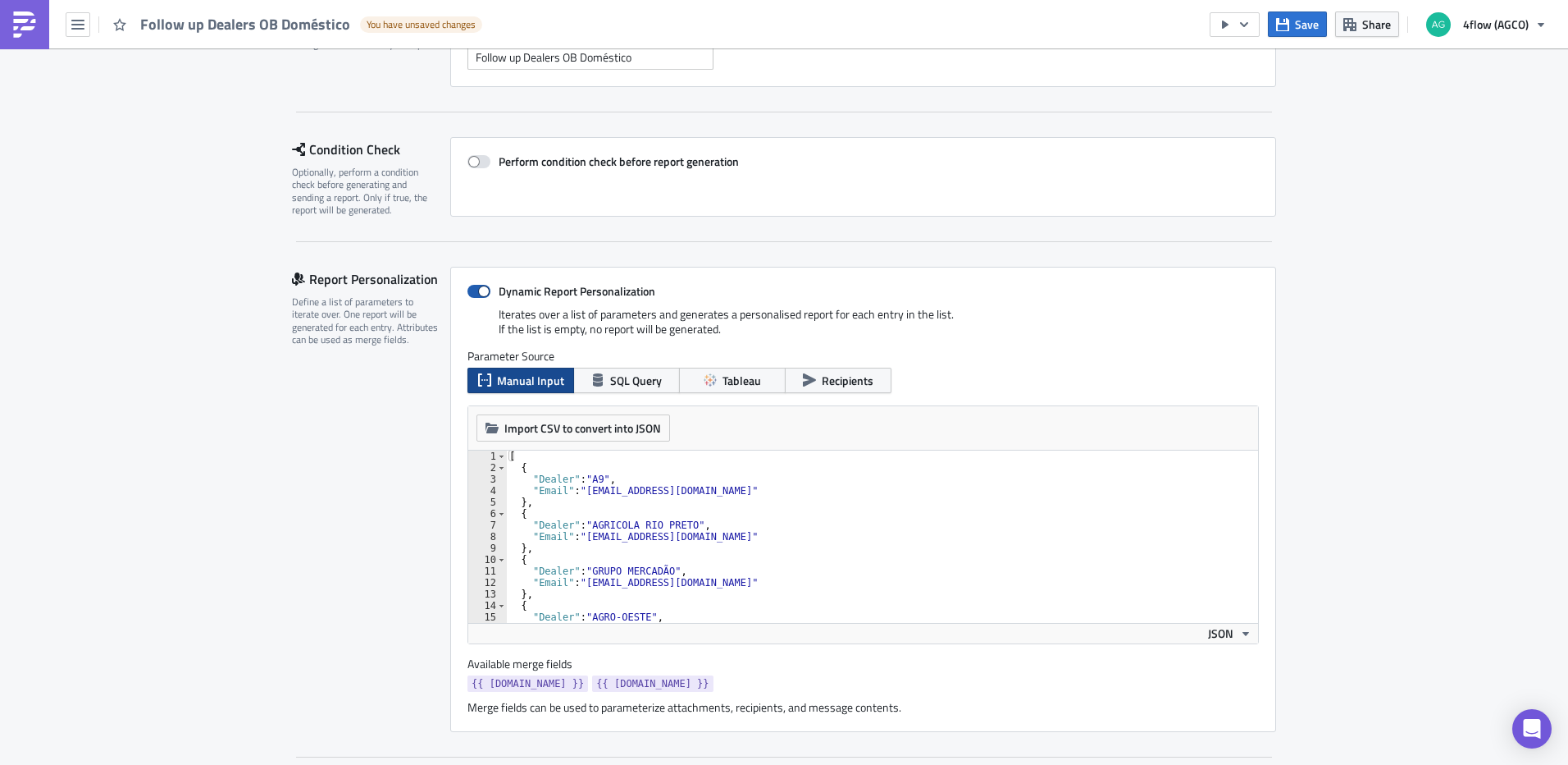
click at [478, 297] on label "Dynamic Report Personalization" at bounding box center [863, 291] width 792 height 15
click at [478, 297] on input "Dynamic Report Personalization" at bounding box center [476, 292] width 11 height 11
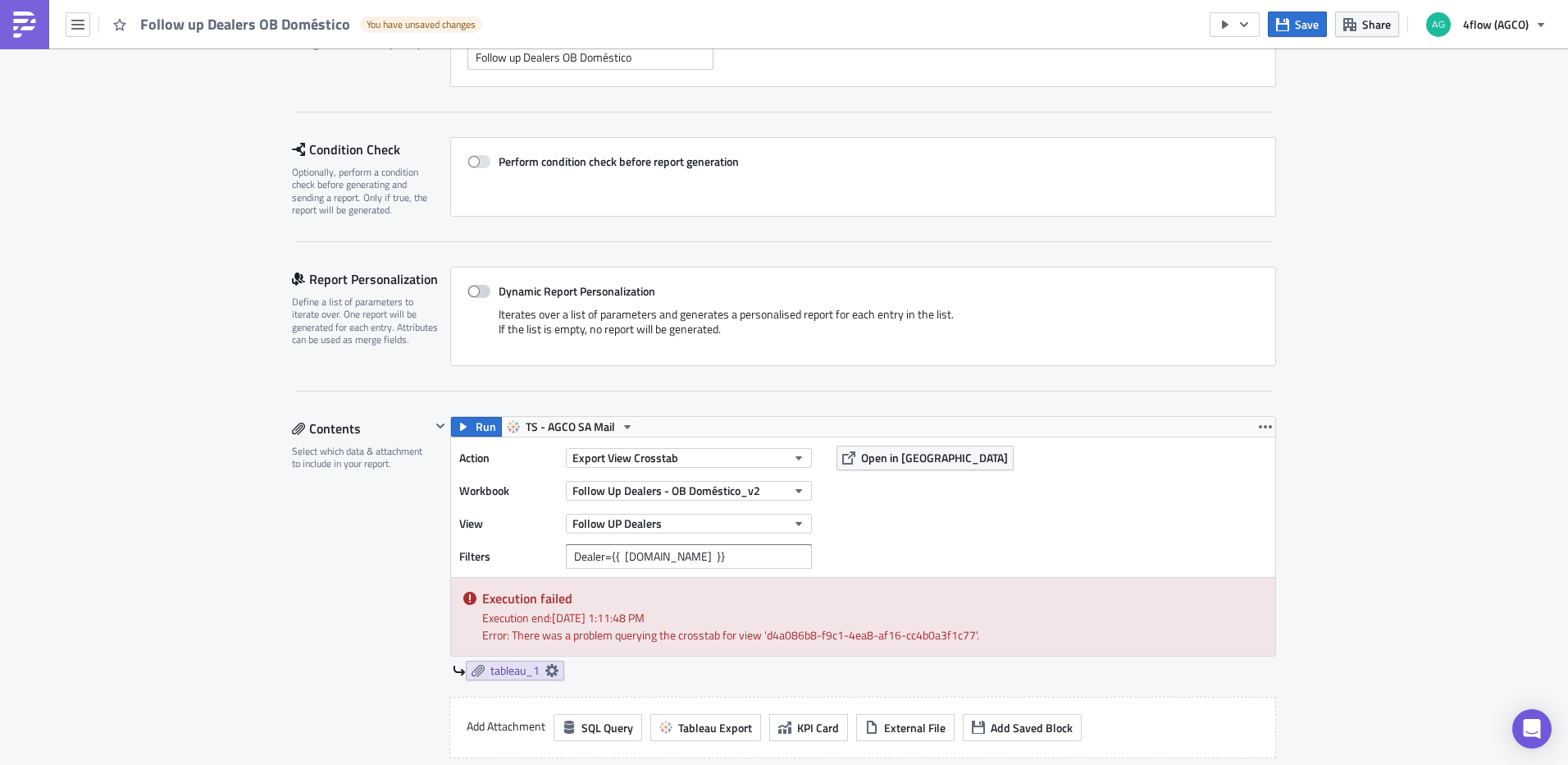
click at [468, 289] on span at bounding box center [479, 292] width 23 height 14
click at [471, 289] on input "Dynamic Report Personalization" at bounding box center [476, 292] width 11 height 11
checkbox input "true"
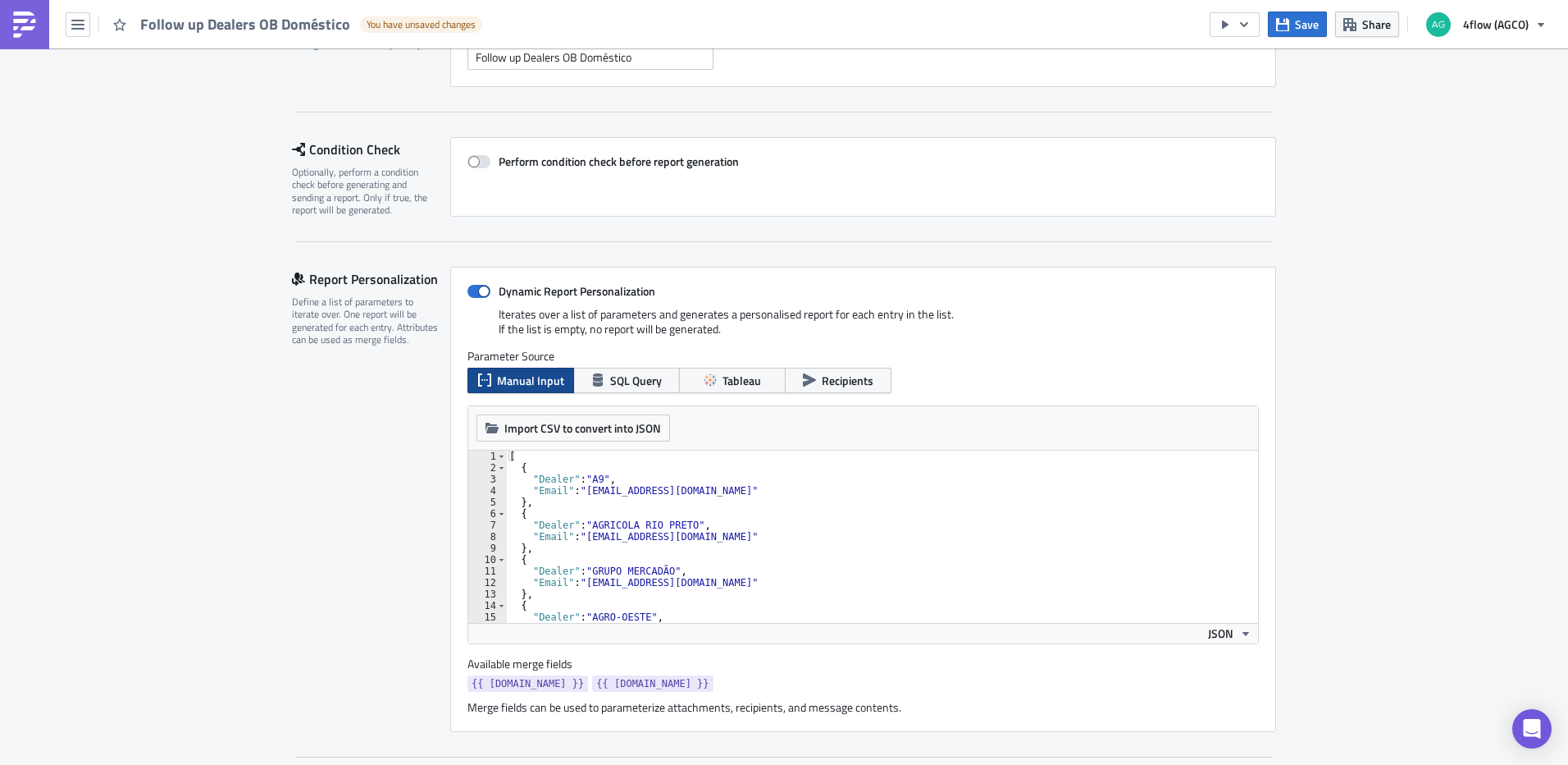
click at [657, 513] on div "[ { "Dealer" : "A9" , "Email" : "i.moreiradeassis@4flow.com" } , { "Dealer" : "…" at bounding box center [876, 548] width 740 height 195
type textarea "} ]"
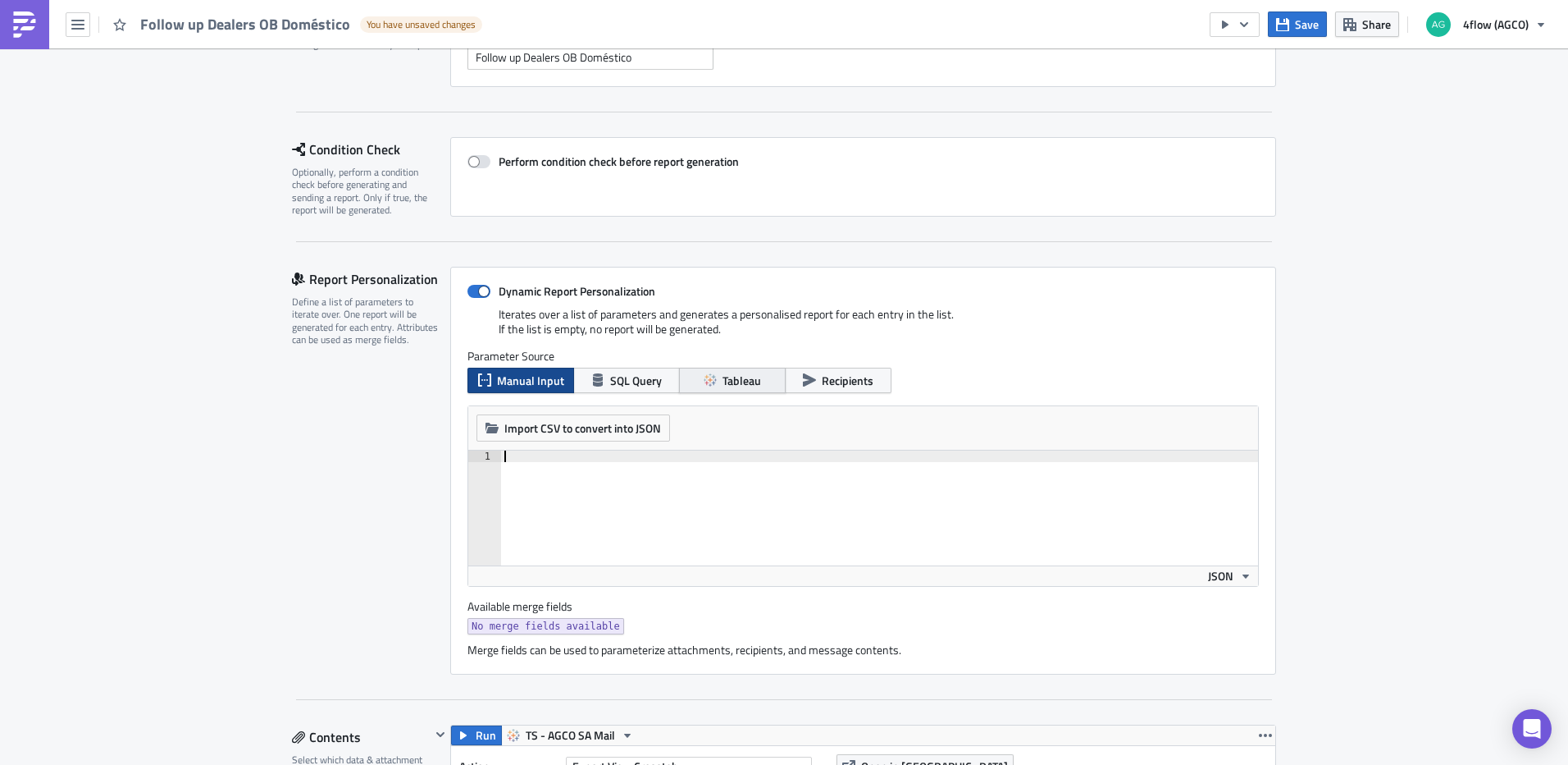
click at [727, 383] on span "Tableau" at bounding box center [742, 380] width 39 height 17
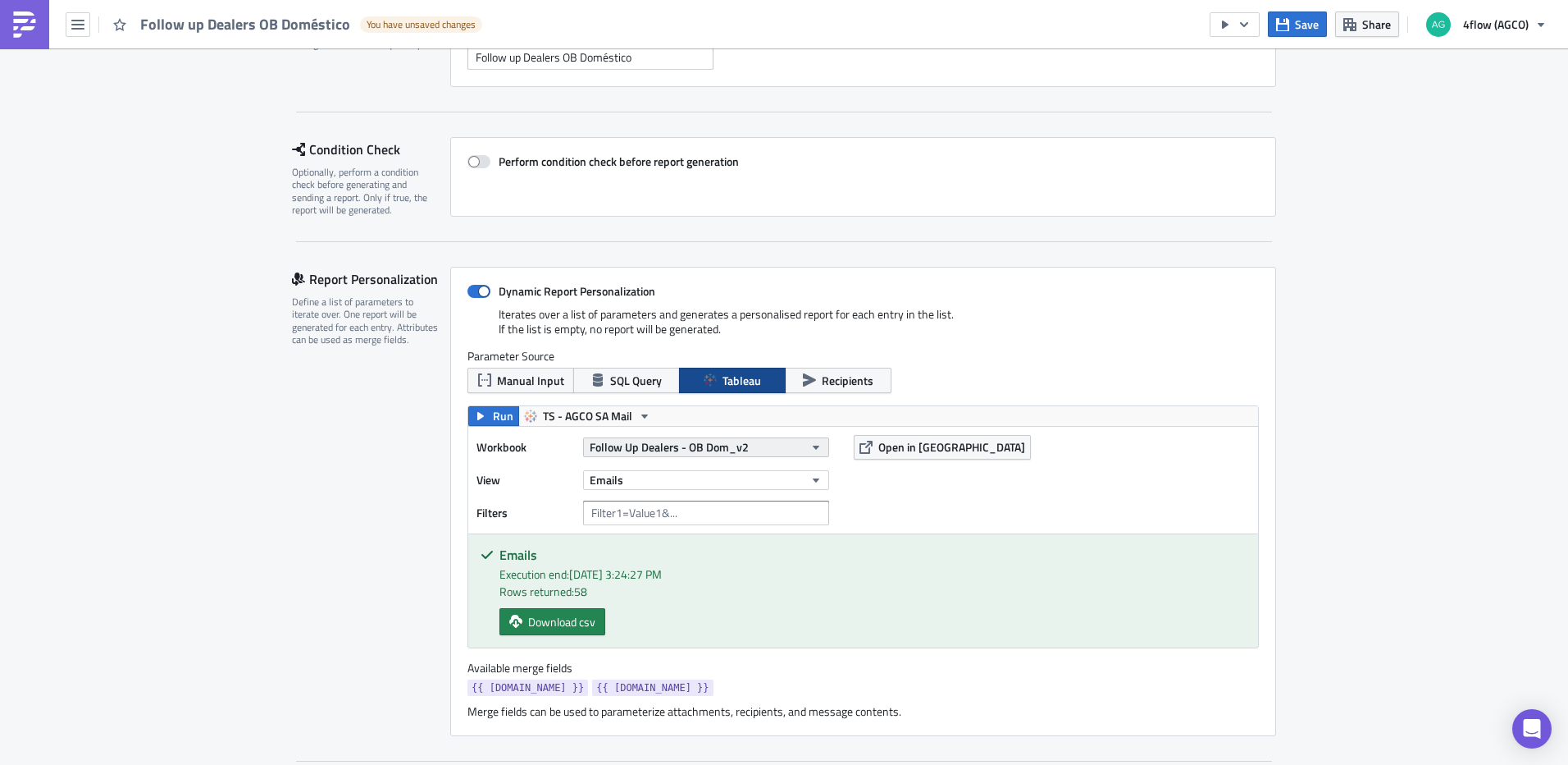
click at [660, 444] on span "Follow Up Dealers - OB Dom_v2" at bounding box center [669, 447] width 159 height 17
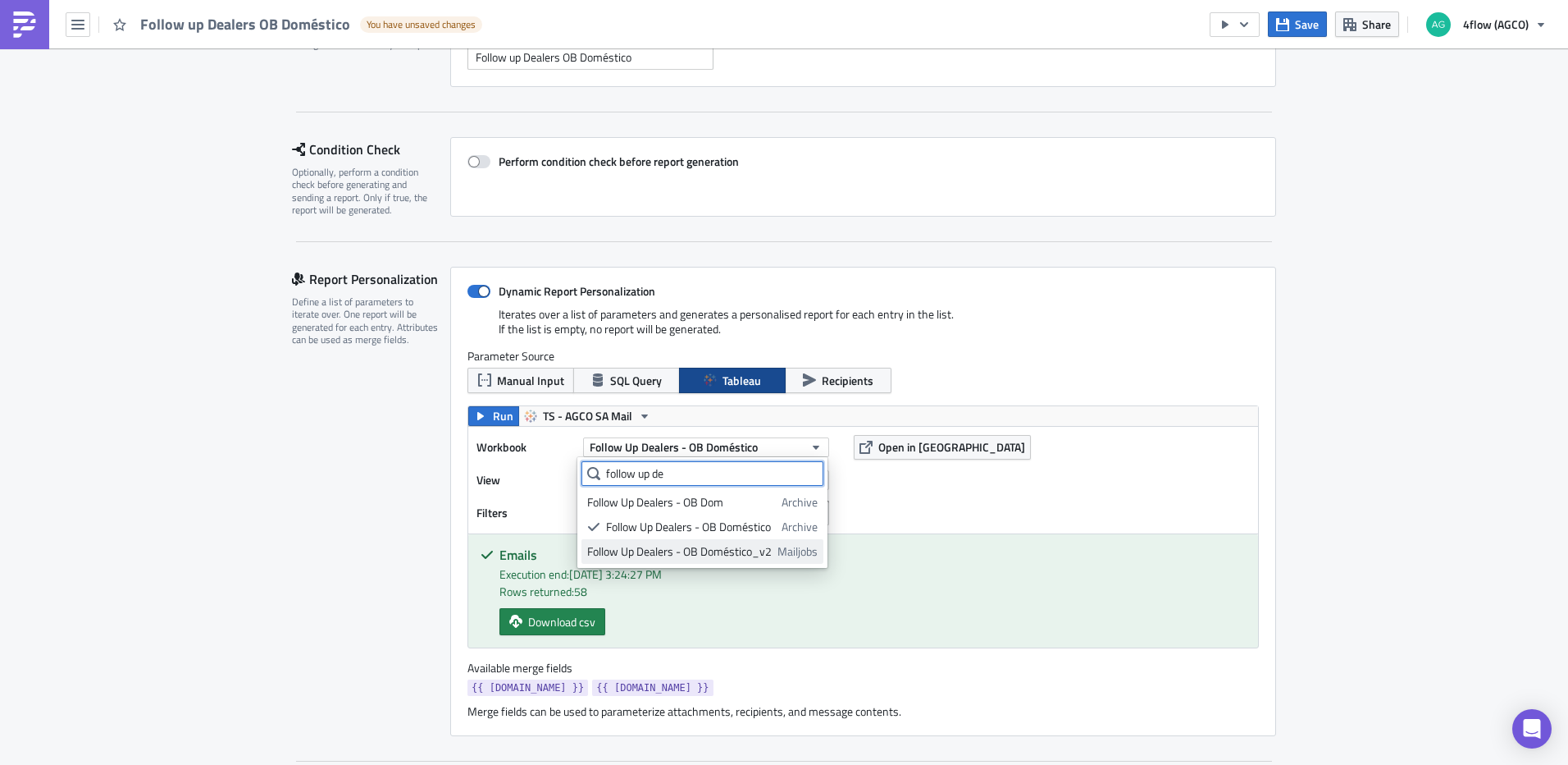
type input "follow up de"
click at [740, 553] on div "Follow Up Dealers - OB Doméstico_v2" at bounding box center [680, 551] width 185 height 17
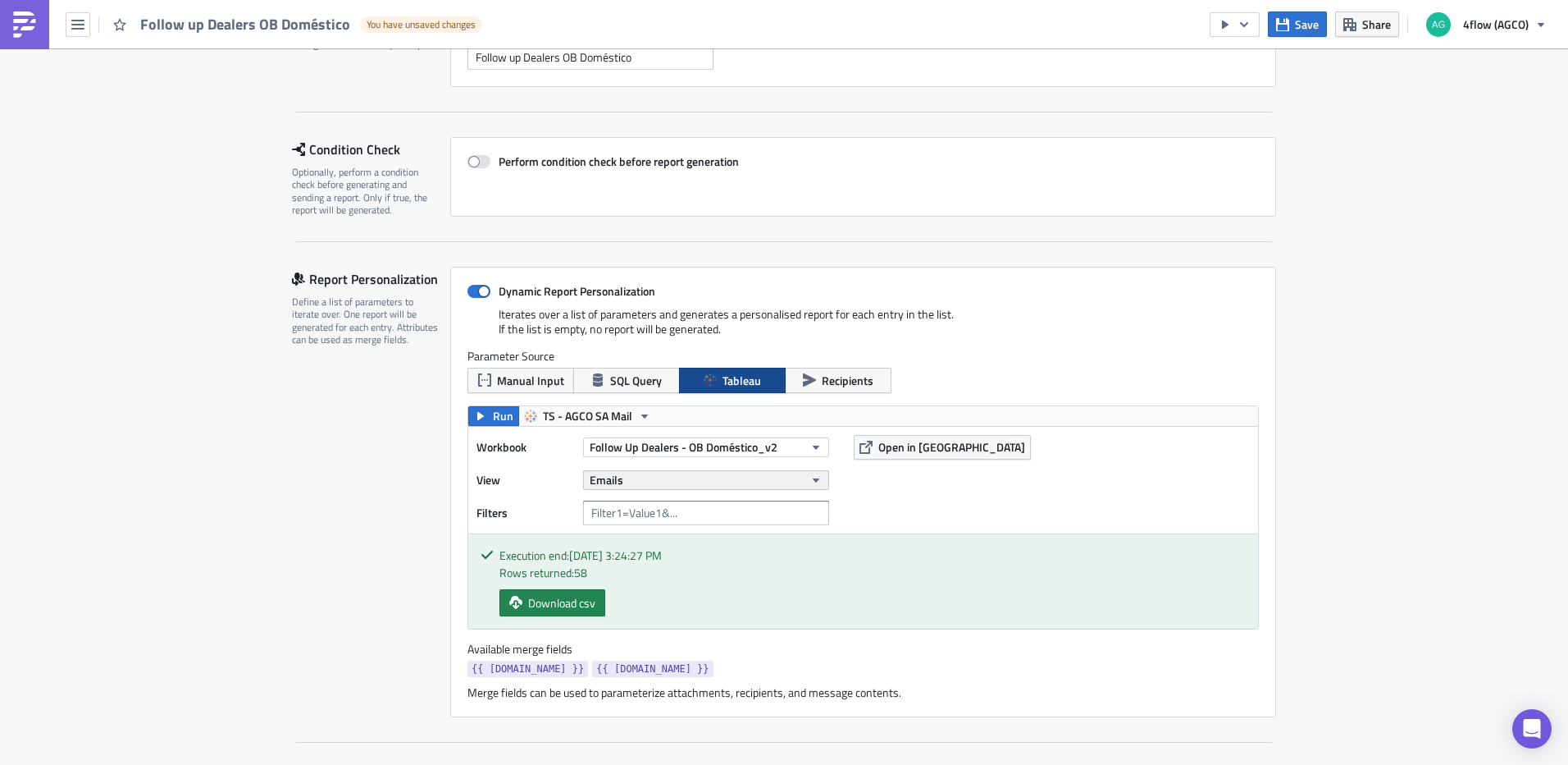
click at [789, 478] on button "Emails" at bounding box center [705, 480] width 246 height 19
click at [717, 582] on div "Dealers x Emails" at bounding box center [660, 584] width 145 height 17
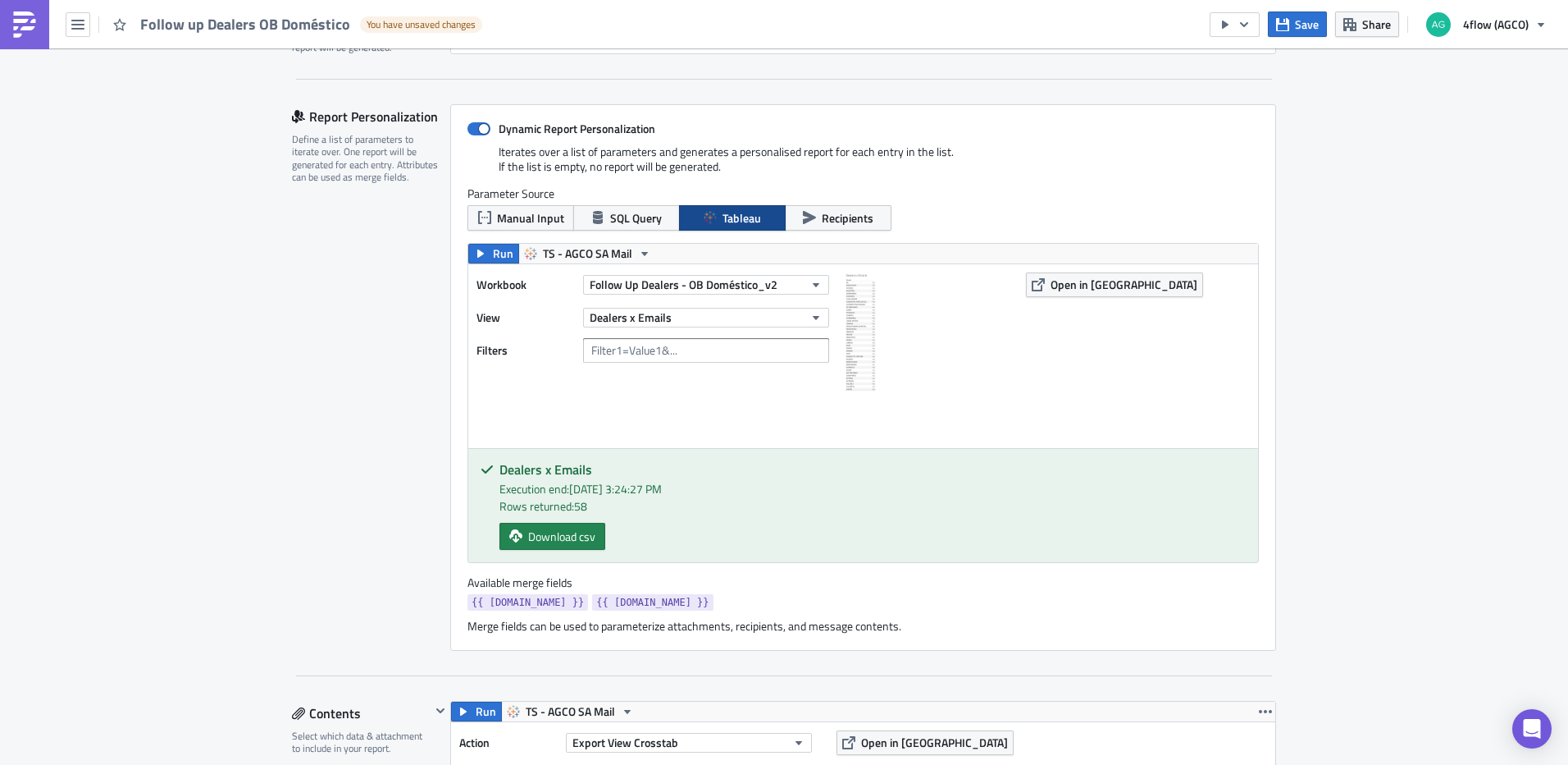
scroll to position [329, 0]
click at [494, 252] on span "Run" at bounding box center [502, 252] width 20 height 19
click at [1056, 282] on span "Open in Tableau" at bounding box center [1124, 283] width 147 height 17
click at [493, 253] on span "Run" at bounding box center [502, 252] width 20 height 19
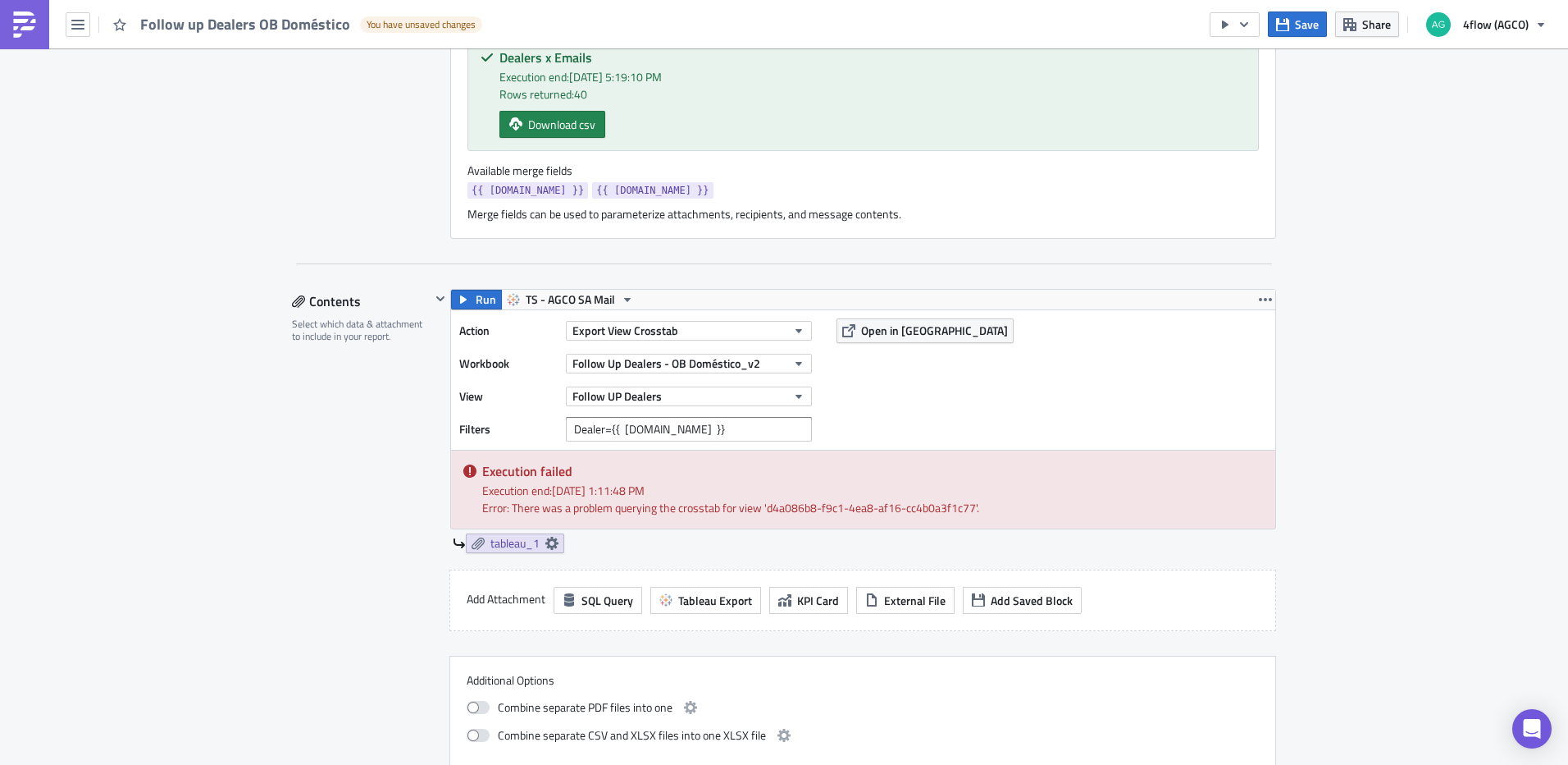
scroll to position [656, 0]
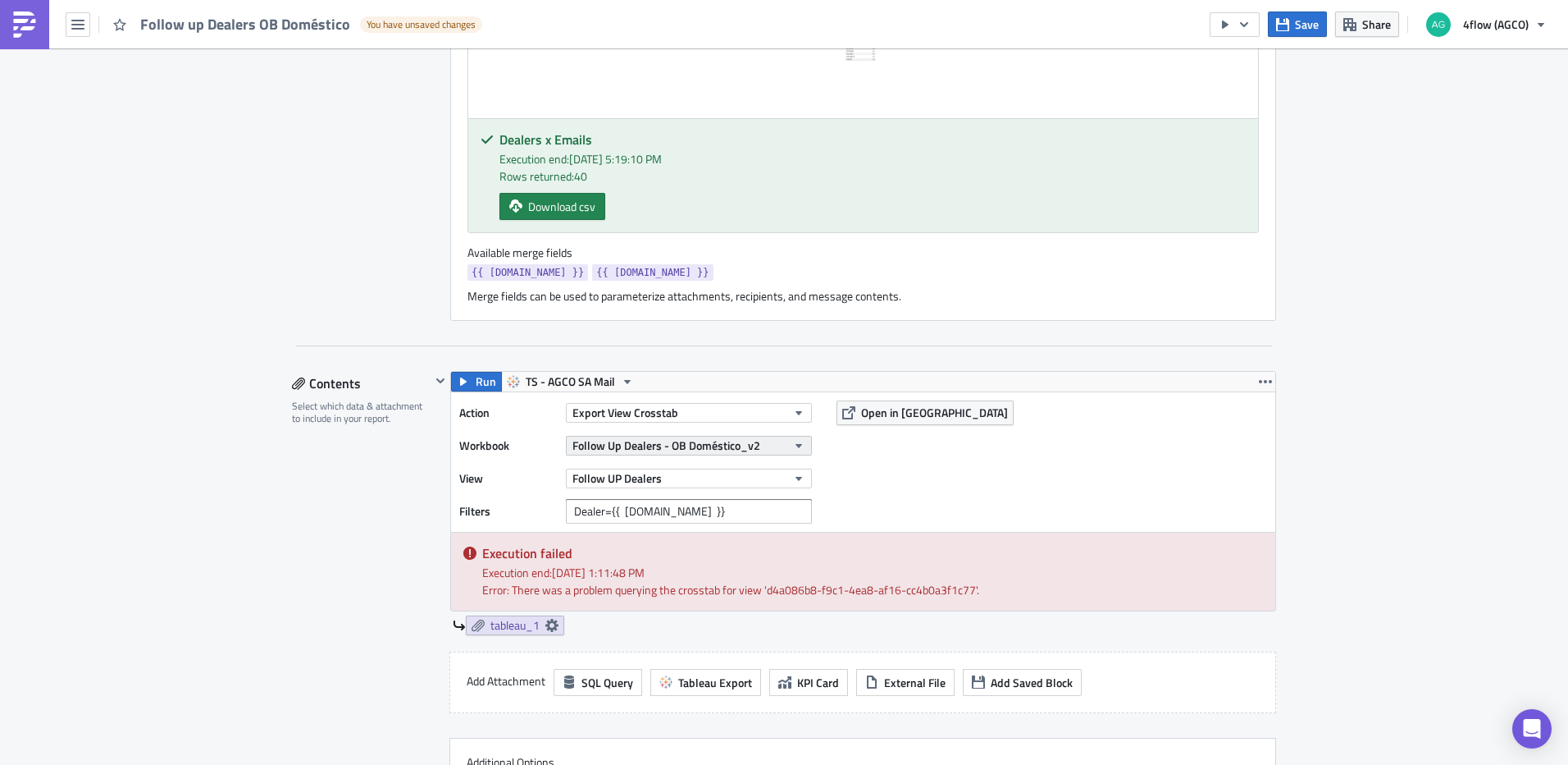
click at [751, 446] on span "Follow Up Dealers - OB Doméstico_v2" at bounding box center [665, 445] width 187 height 17
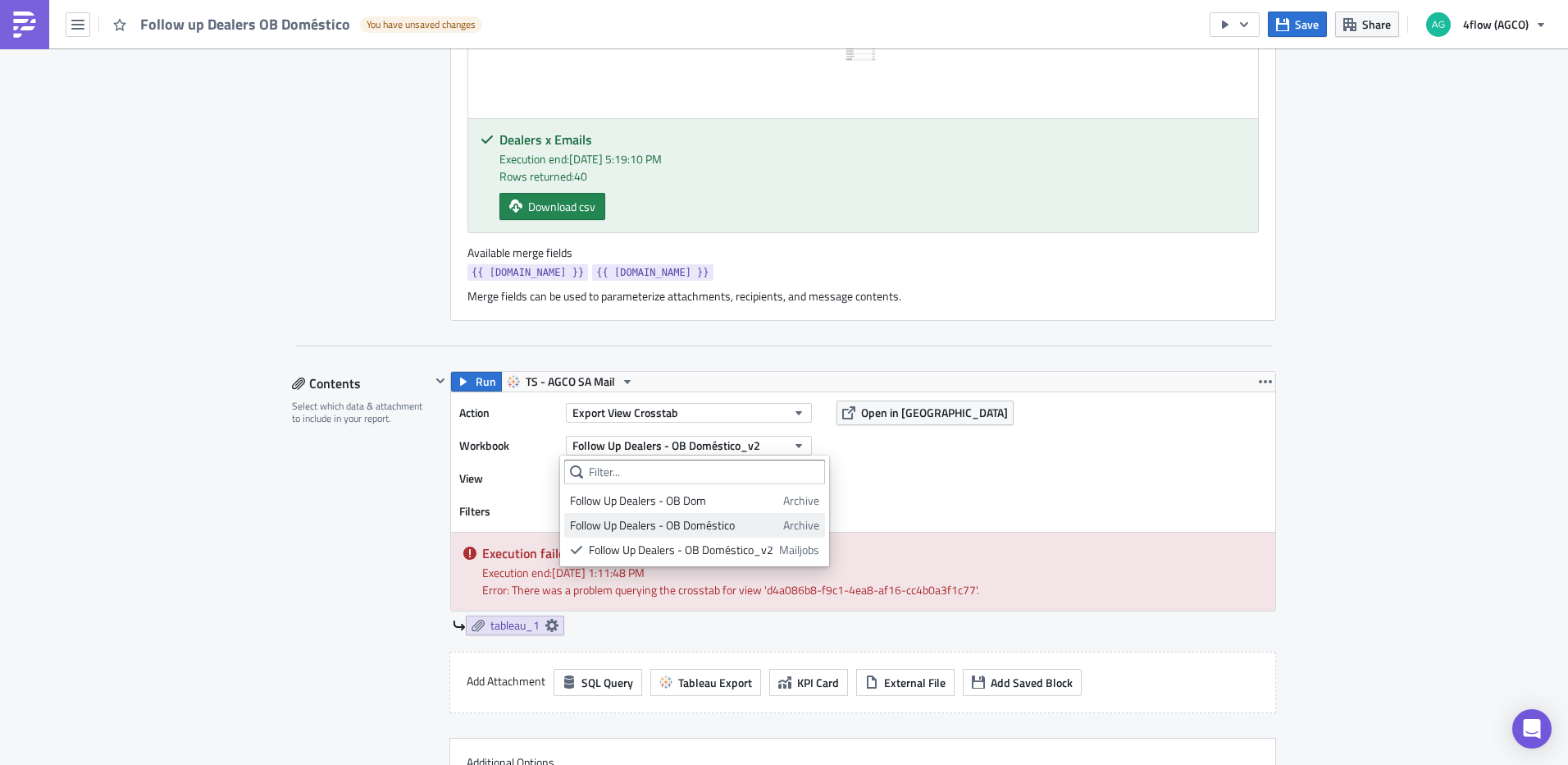
click at [712, 526] on div "Follow Up Dealers - OB Doméstico" at bounding box center [674, 525] width 208 height 17
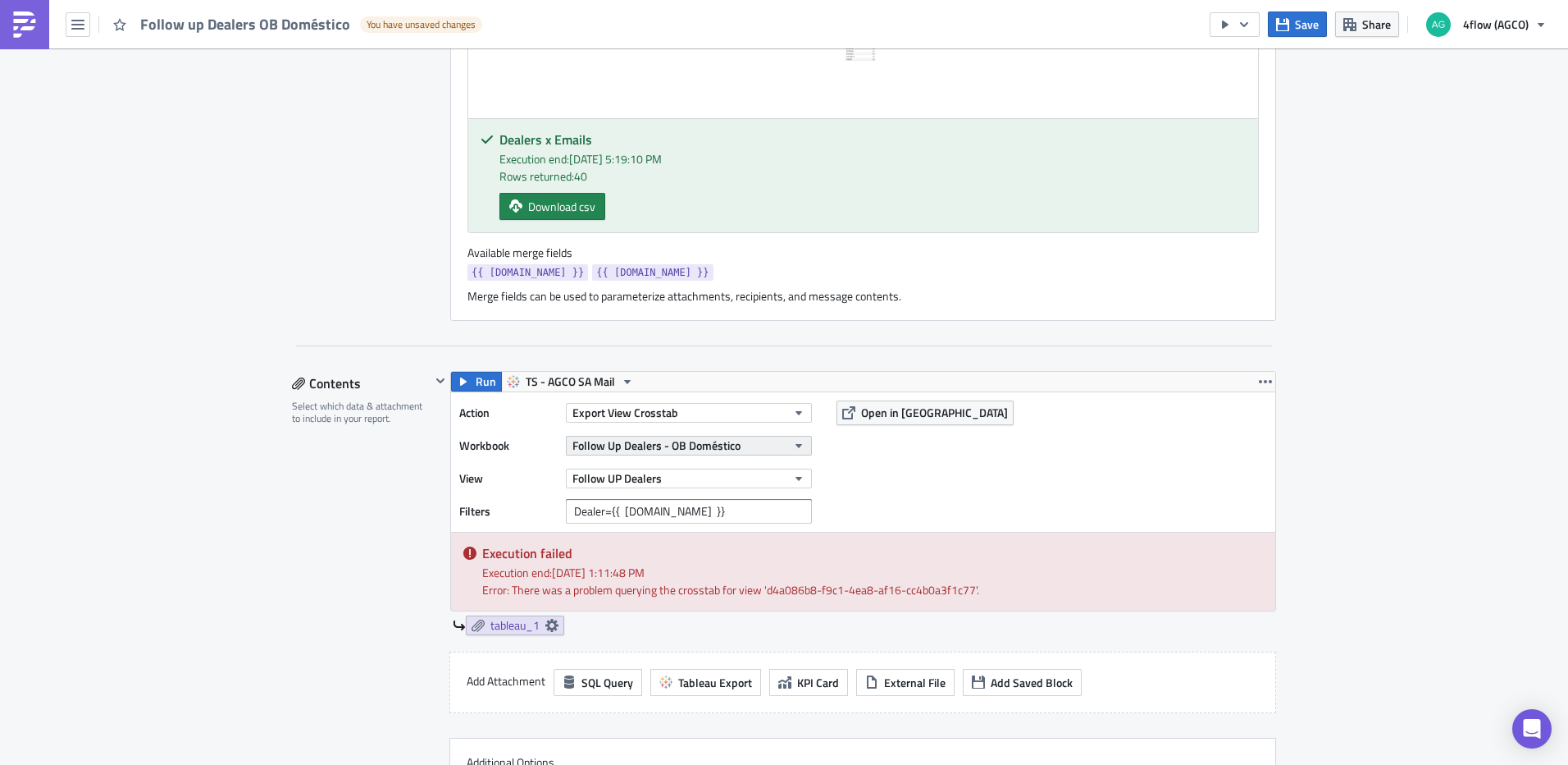
click at [773, 444] on button "Follow Up Dealers - OB Doméstico" at bounding box center [689, 445] width 246 height 19
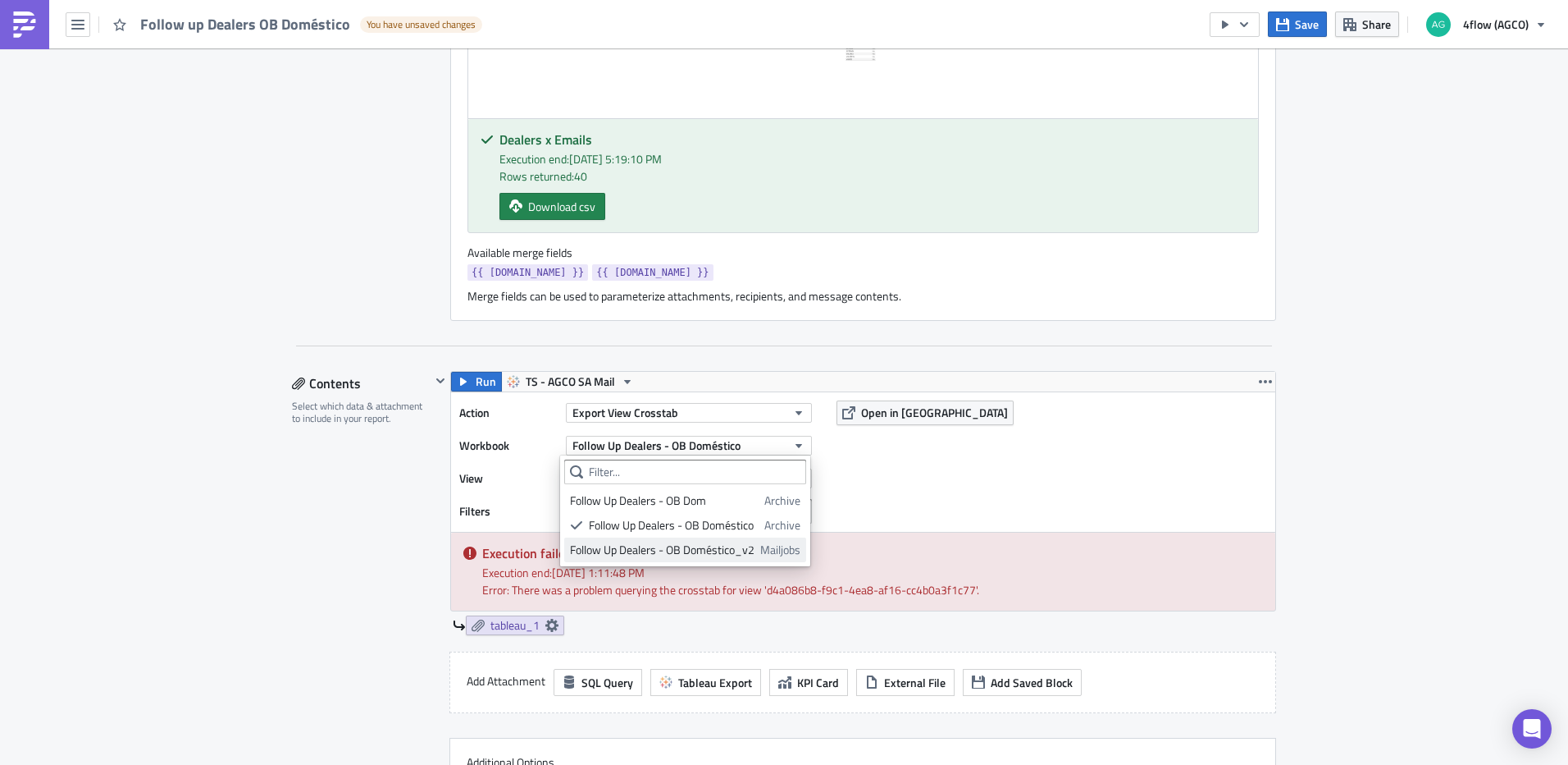
click at [708, 543] on div "Follow Up Dealers - OB Doméstico_v2" at bounding box center [663, 549] width 185 height 17
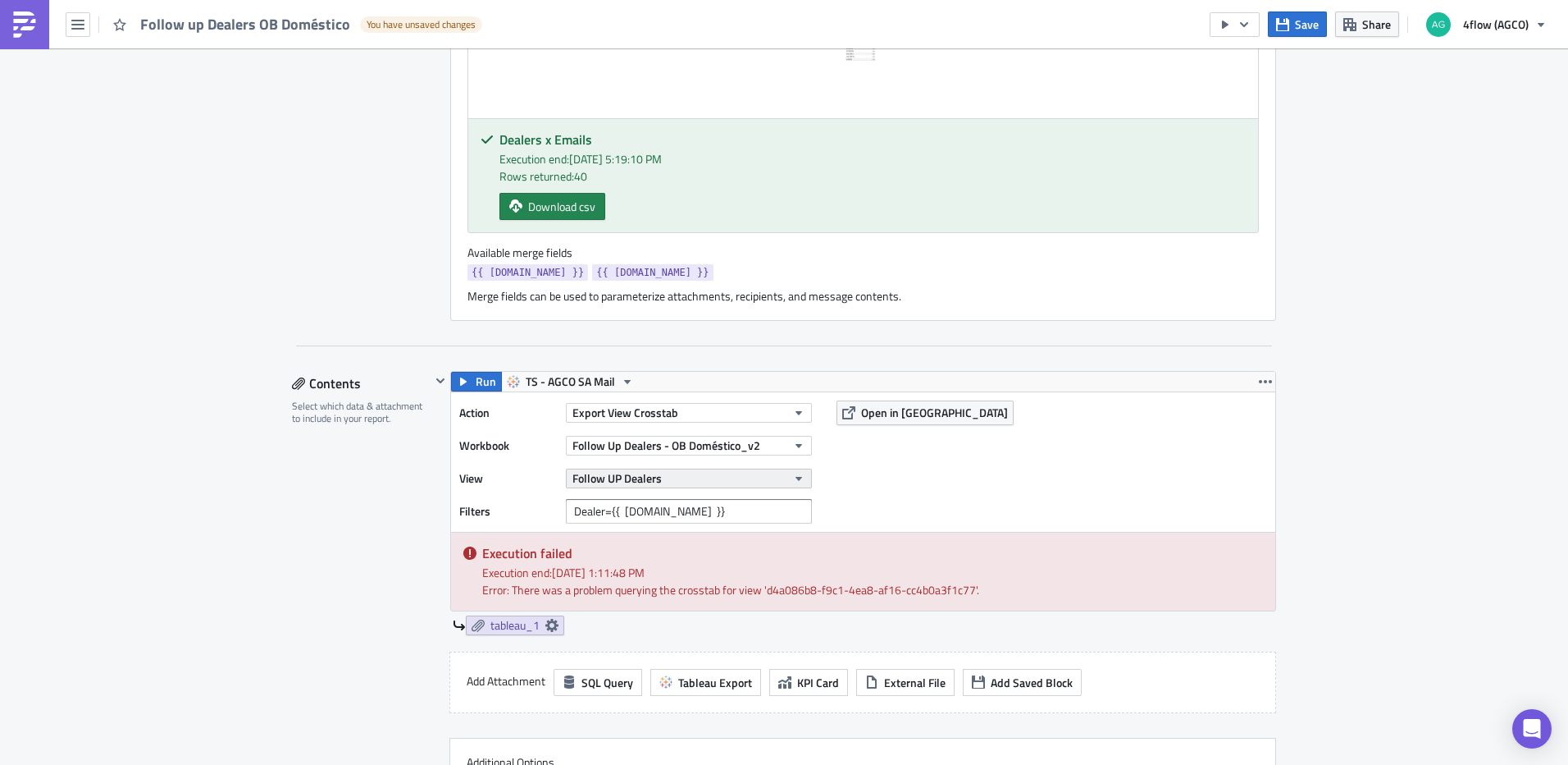
click at [736, 485] on button "Follow UP Dealers" at bounding box center [689, 478] width 246 height 19
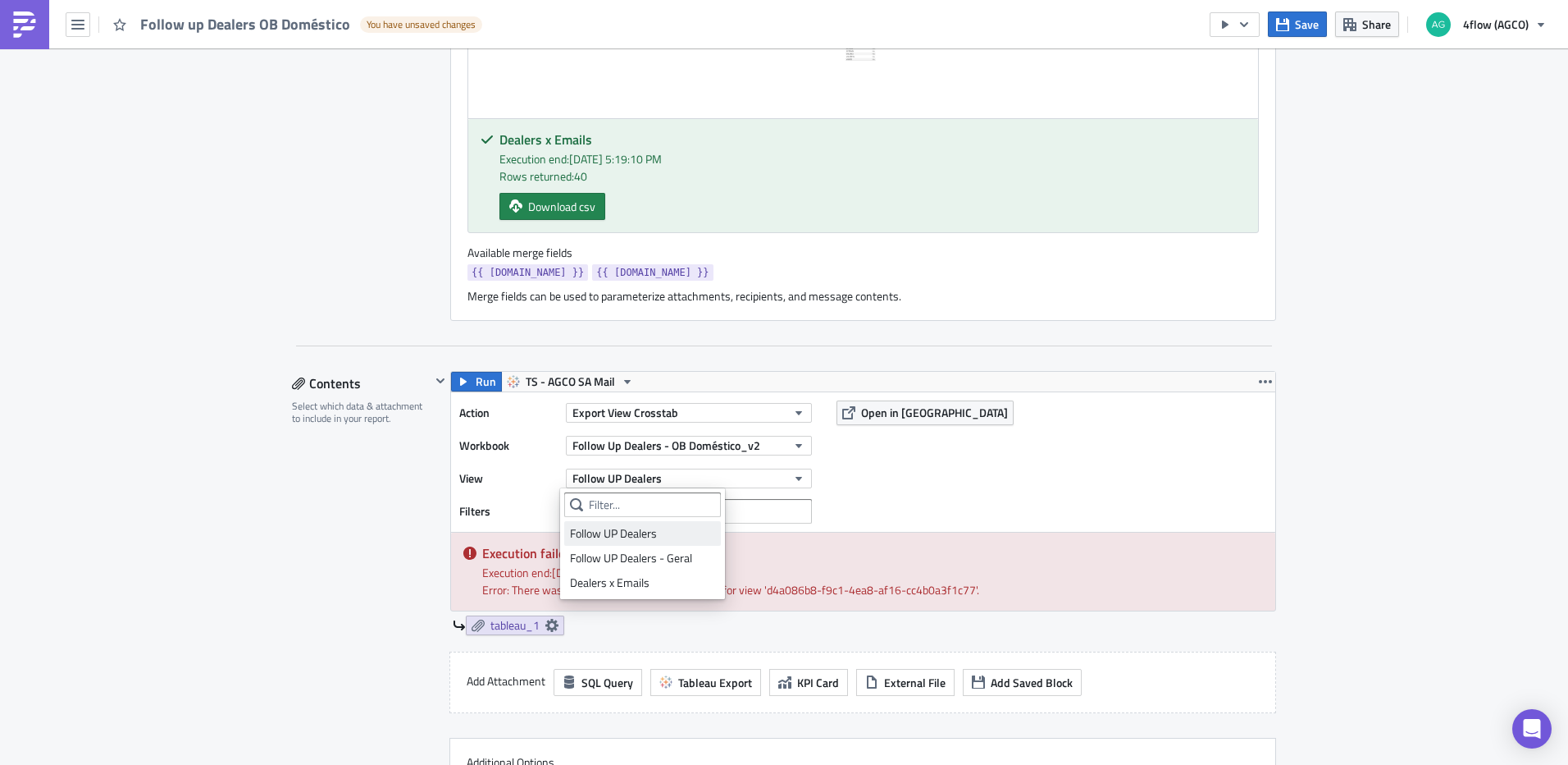
click at [645, 533] on div "Follow UP Dealers" at bounding box center [642, 533] width 145 height 17
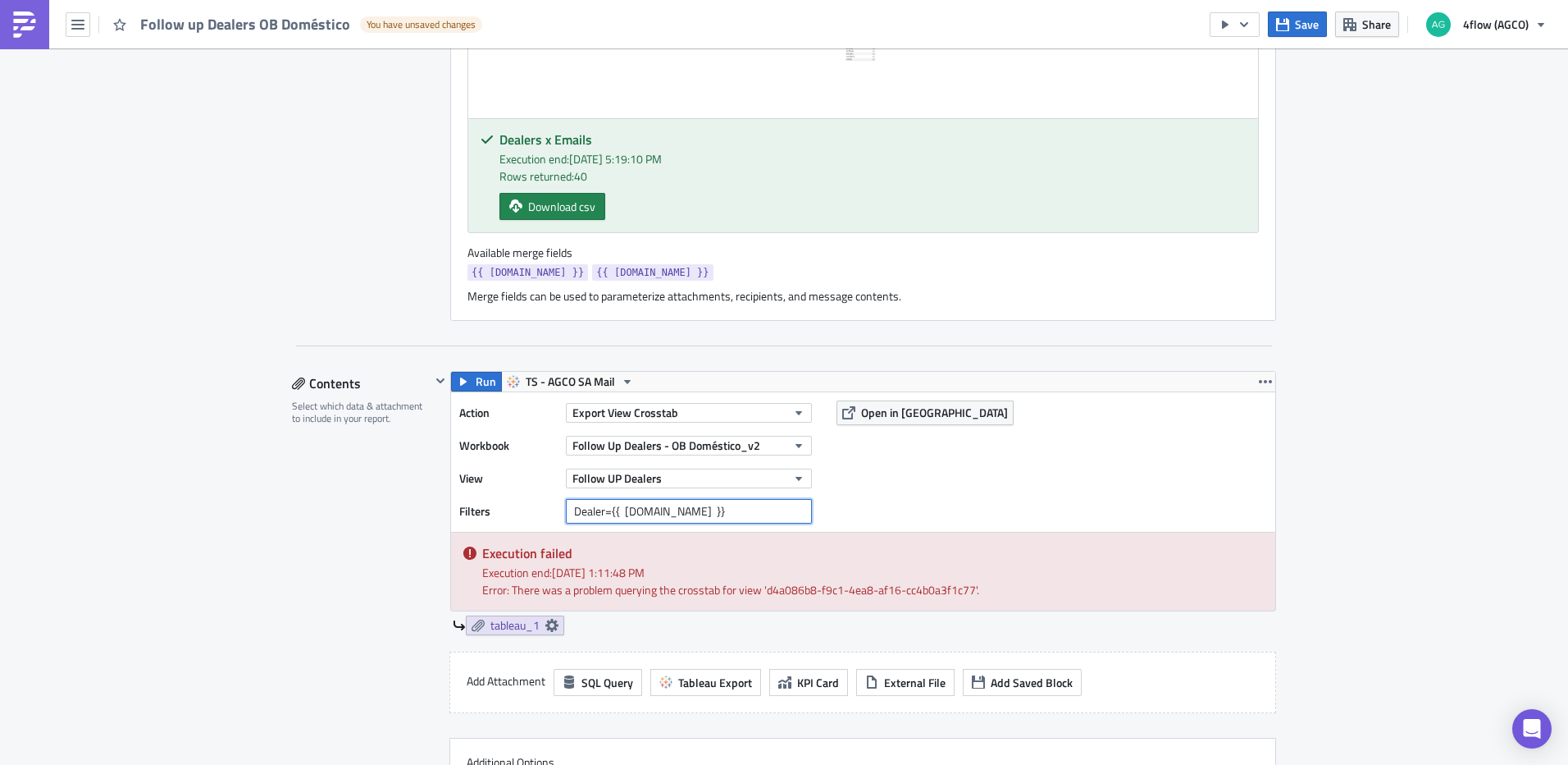
click at [567, 514] on input "Dealer={{ [DOMAIN_NAME] }}" at bounding box center [689, 510] width 246 height 24
click at [699, 514] on input "Dealer={{ [DOMAIN_NAME] }}" at bounding box center [689, 510] width 246 height 24
click at [1356, 420] on div "SA_FG Execution Log Edit " Follow up Dealers OB Doméstico " Draft Settings Conf…" at bounding box center [784, 660] width 1568 height 2538
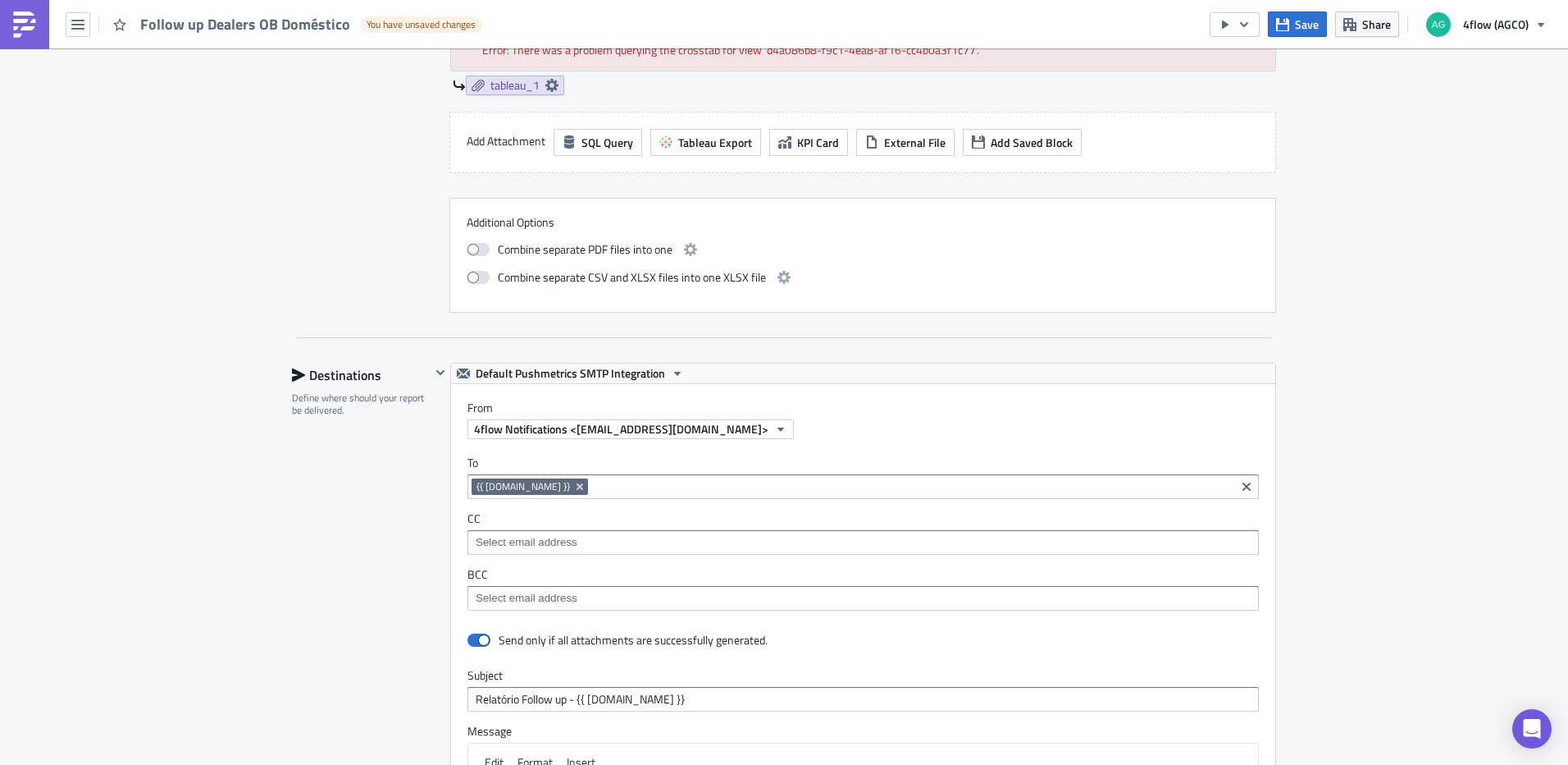
scroll to position [1231, 0]
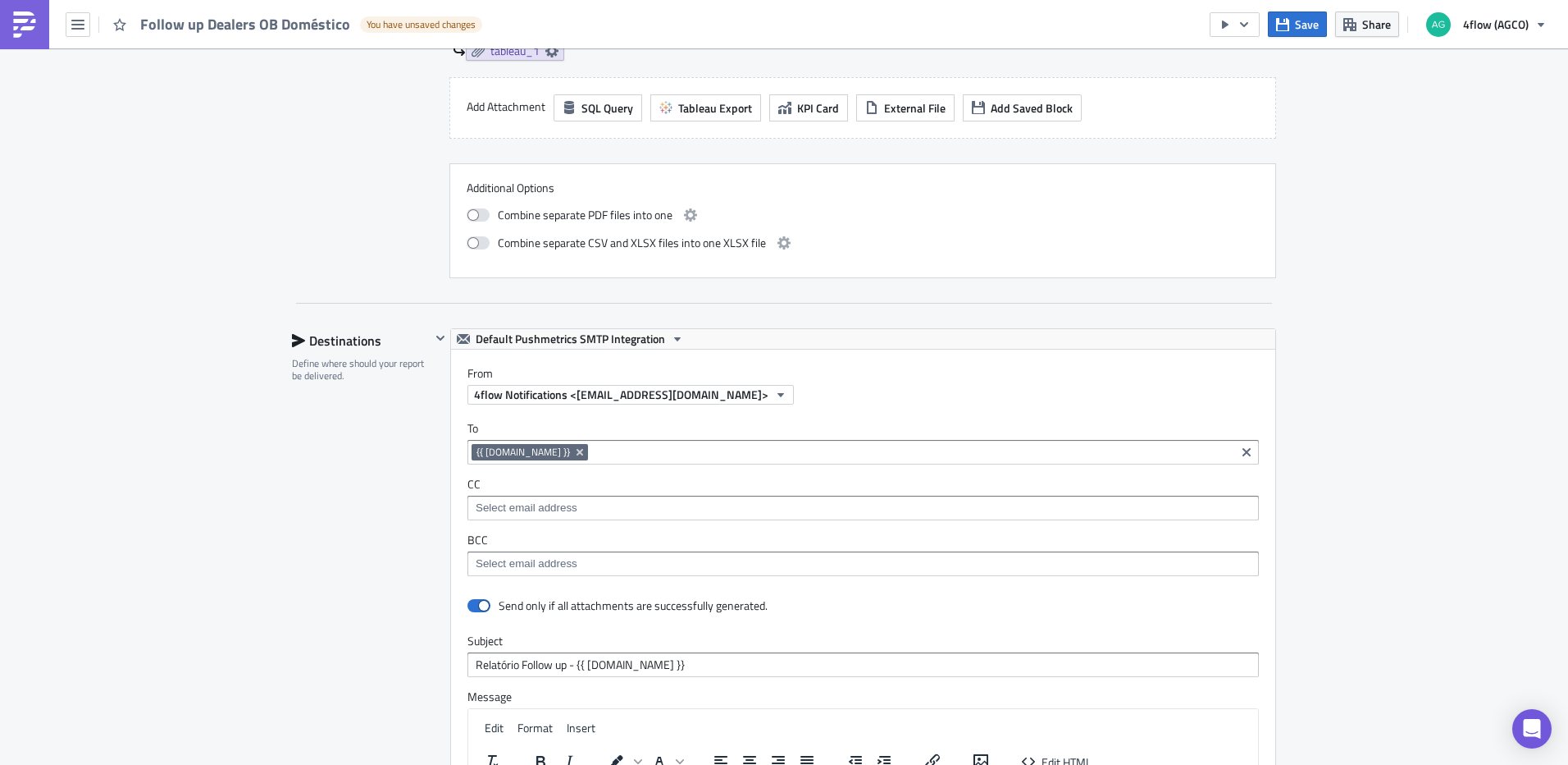
click at [693, 515] on input at bounding box center [862, 507] width 782 height 17
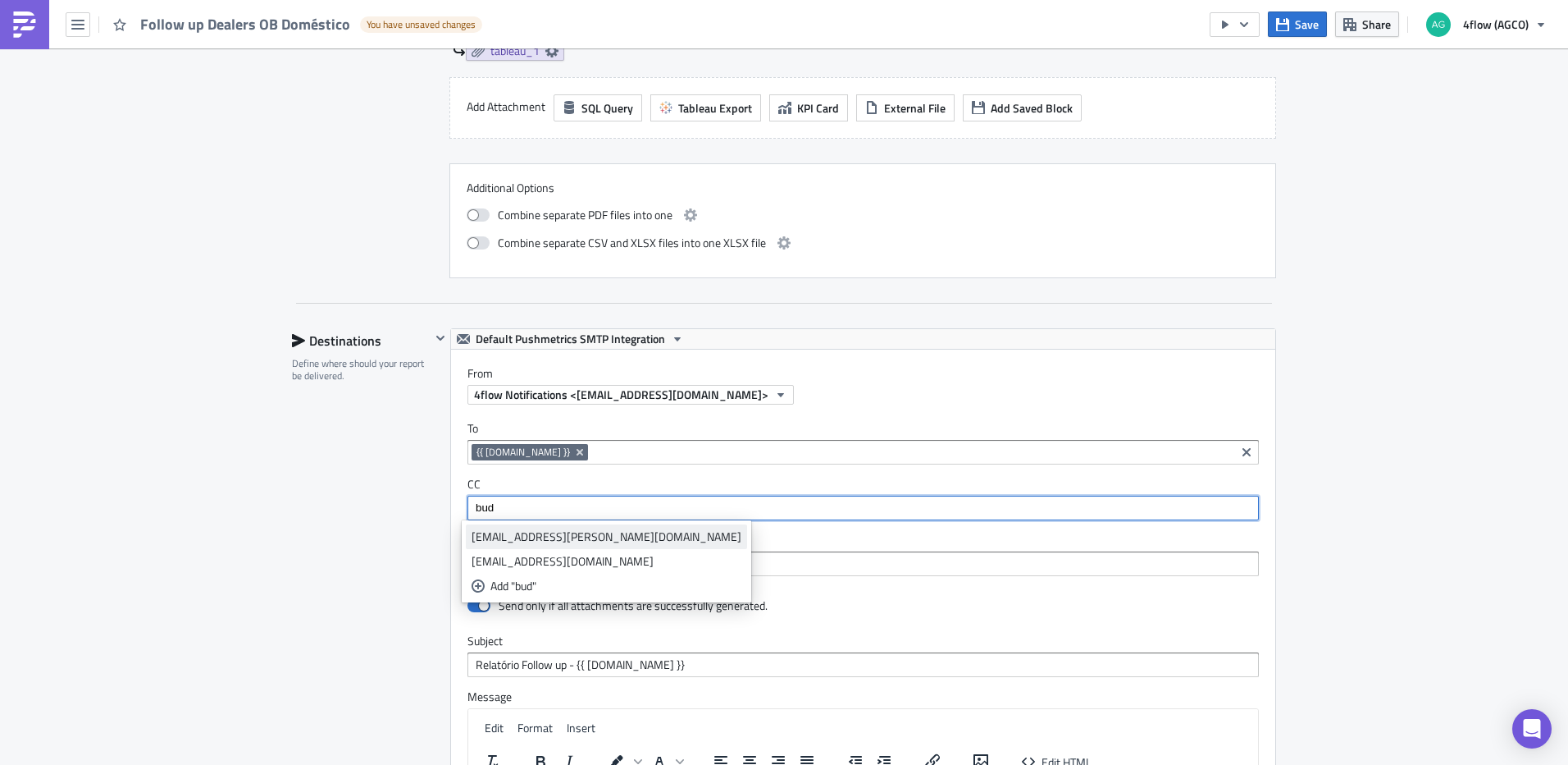
type input "bud"
click at [563, 535] on div "[EMAIL_ADDRESS][PERSON_NAME][DOMAIN_NAME]" at bounding box center [606, 537] width 270 height 17
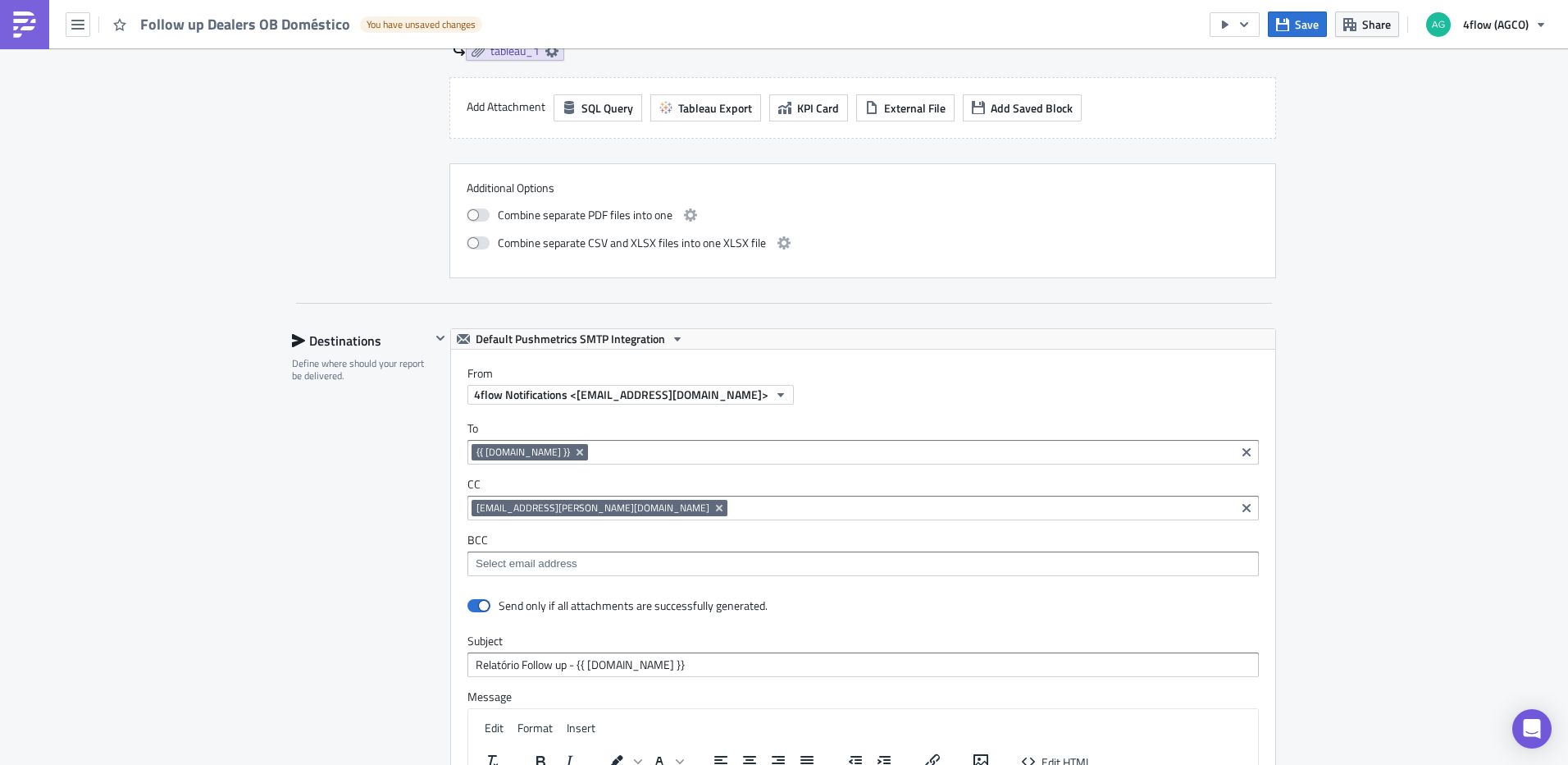
click at [1408, 414] on div "SA_FG Execution Log Edit " Follow up Dealers OB Doméstico " Draft Settings Conf…" at bounding box center [784, 86] width 1568 height 2538
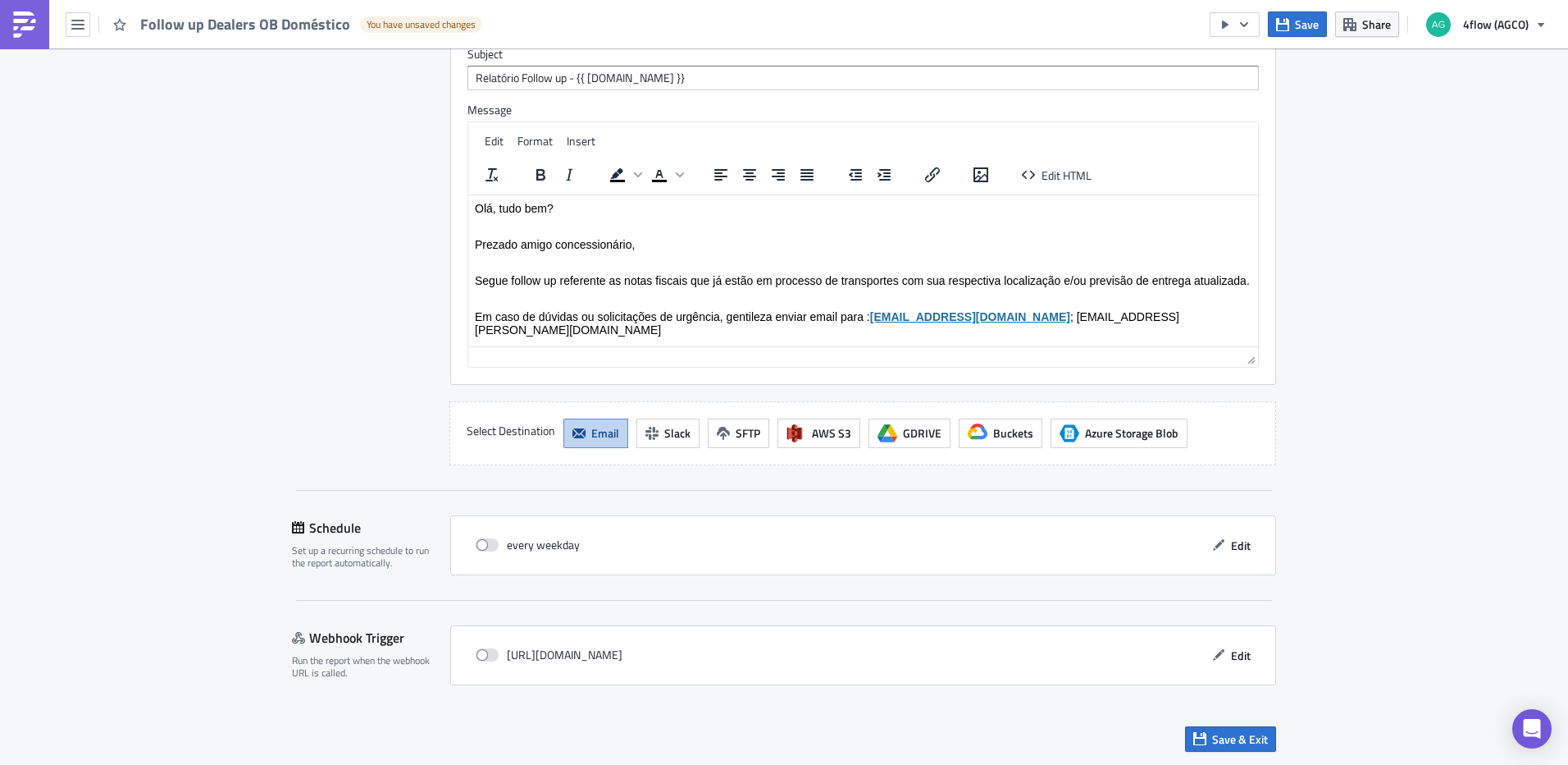
scroll to position [1819, 0]
click at [1234, 541] on span "Edit" at bounding box center [1241, 544] width 19 height 17
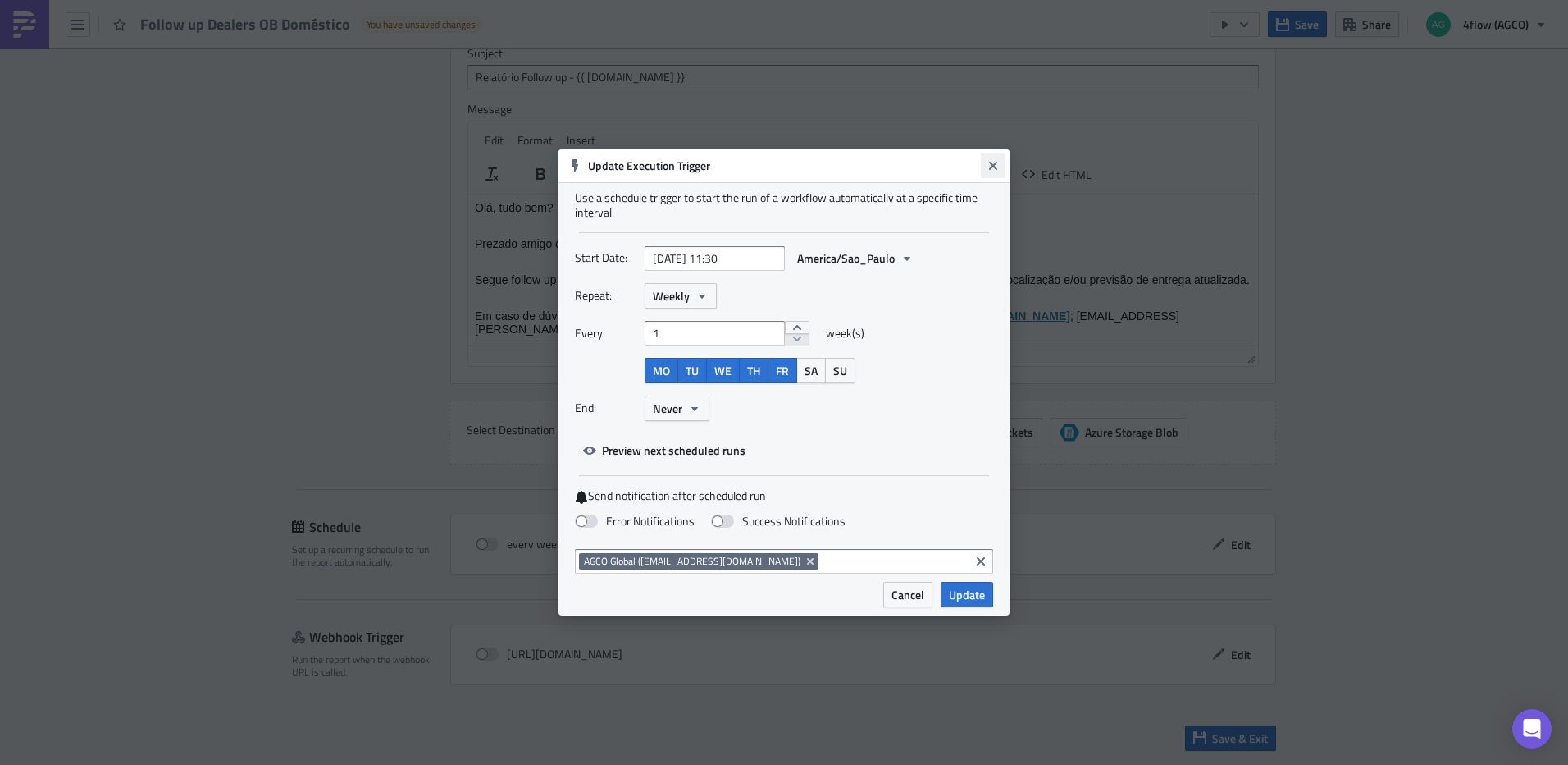
click at [994, 160] on icon "Close" at bounding box center [994, 166] width 14 height 14
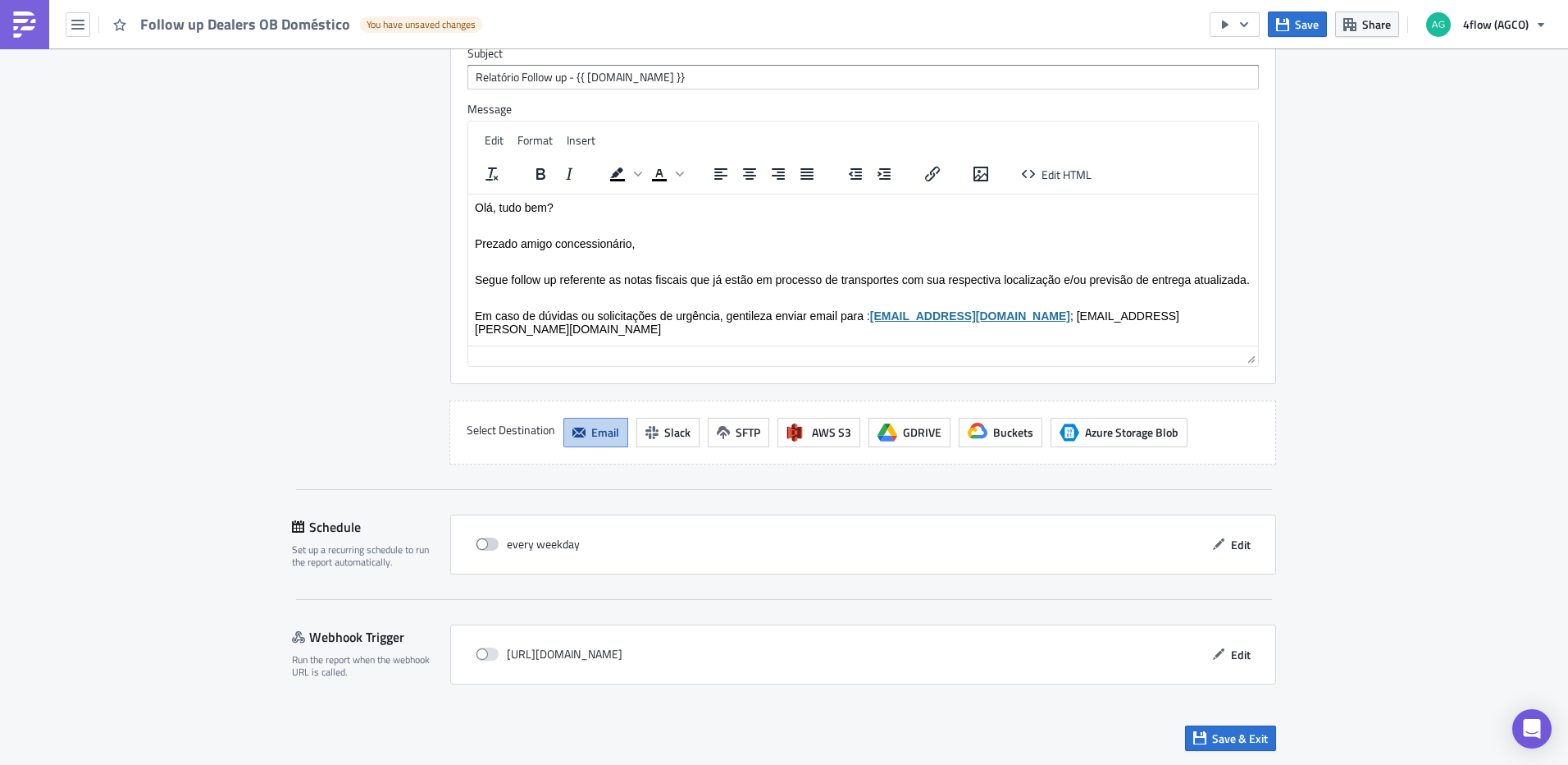
click at [489, 539] on span at bounding box center [488, 544] width 23 height 14
click at [489, 539] on input "checkbox" at bounding box center [484, 544] width 11 height 11
checkbox input "true"
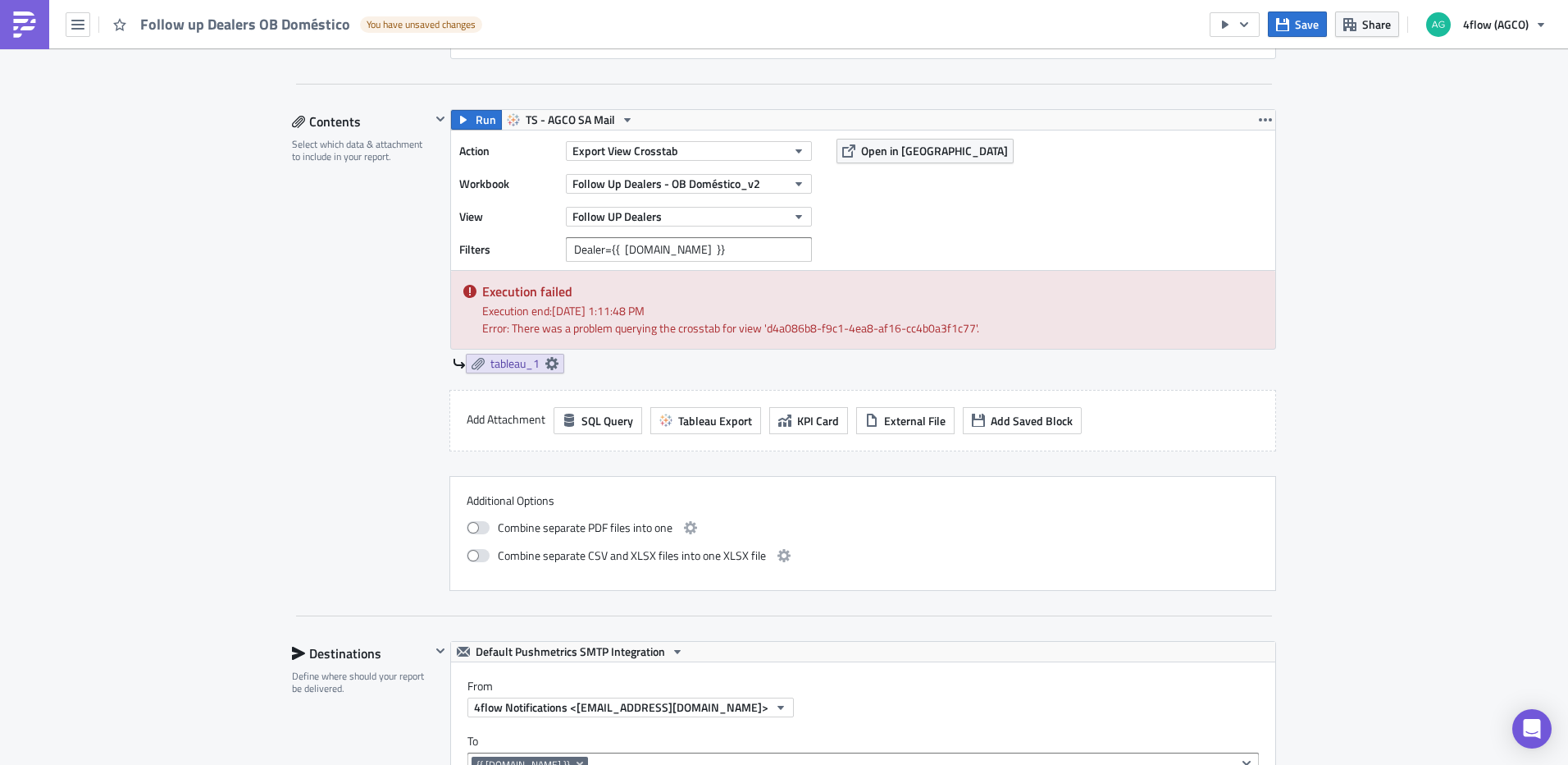
scroll to position [834, 0]
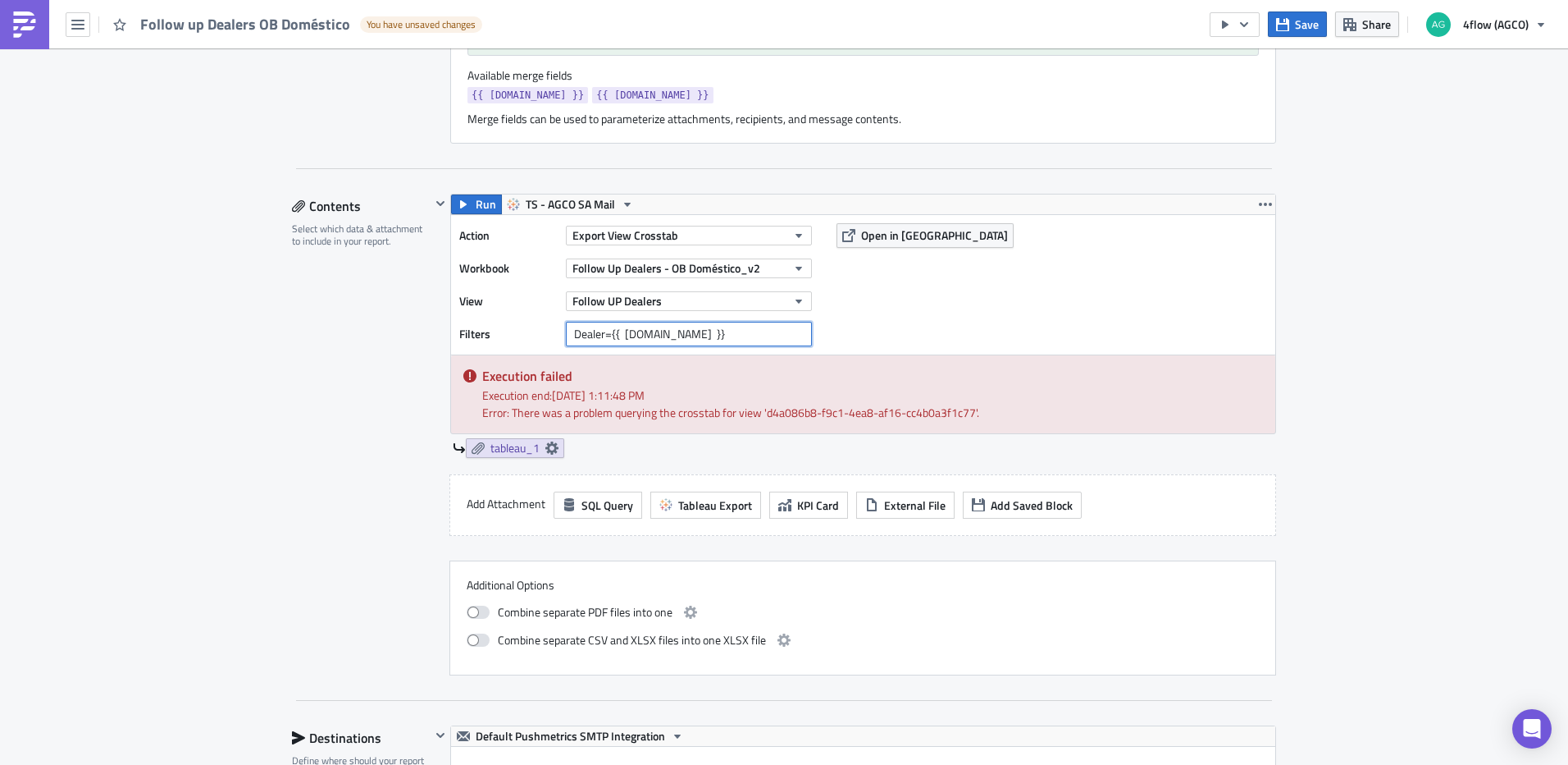
click at [570, 334] on input "Dealer={{ [DOMAIN_NAME] }}" at bounding box center [689, 333] width 246 height 24
click at [1321, 282] on div "SA_FG Execution Log Edit " Follow up Dealers OB Doméstico " Draft Settings Conf…" at bounding box center [784, 483] width 1568 height 2538
click at [1309, 26] on span "Save" at bounding box center [1307, 24] width 23 height 17
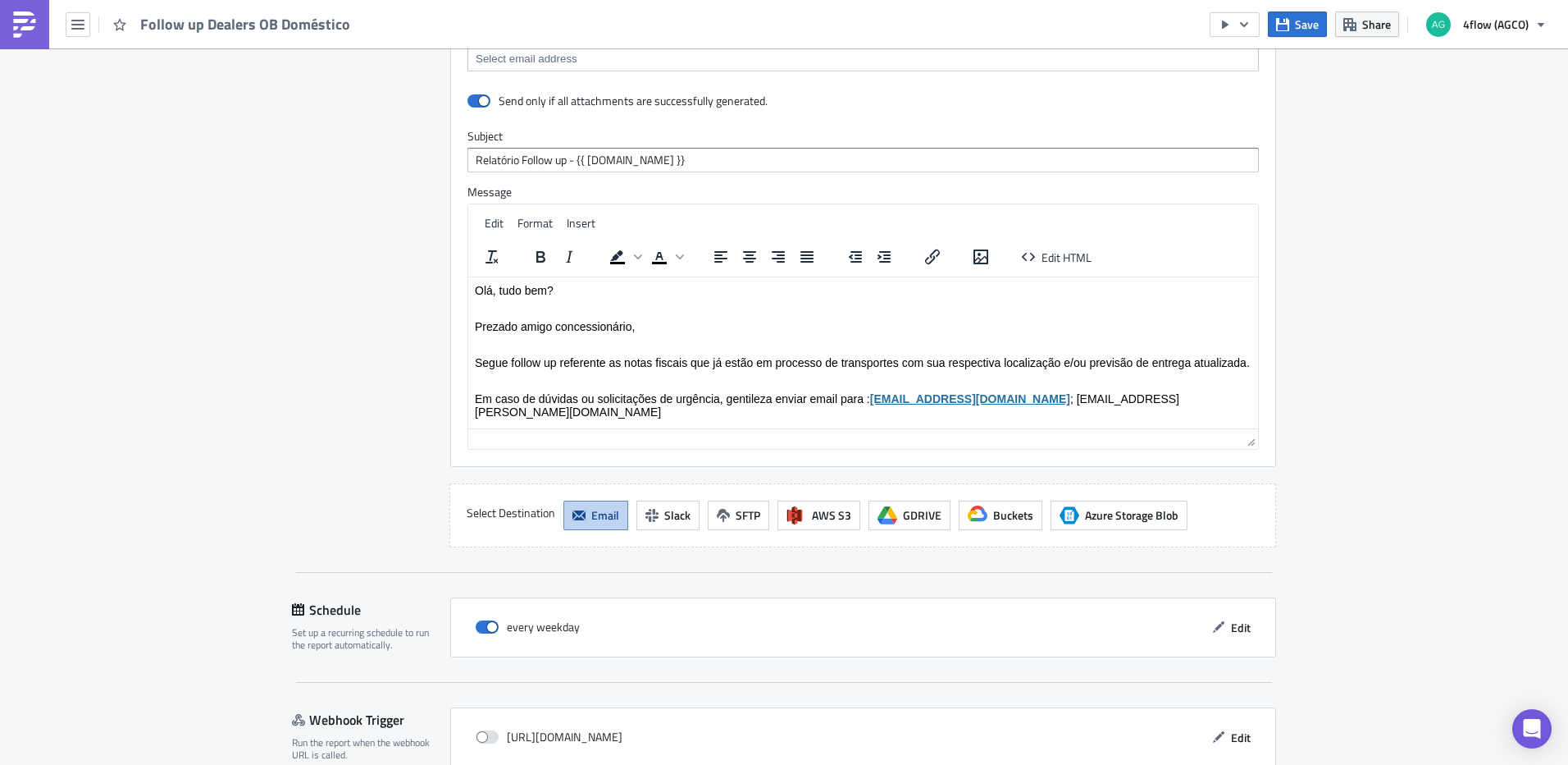
scroll to position [1737, 0]
click at [1299, 28] on span "Save" at bounding box center [1307, 24] width 23 height 17
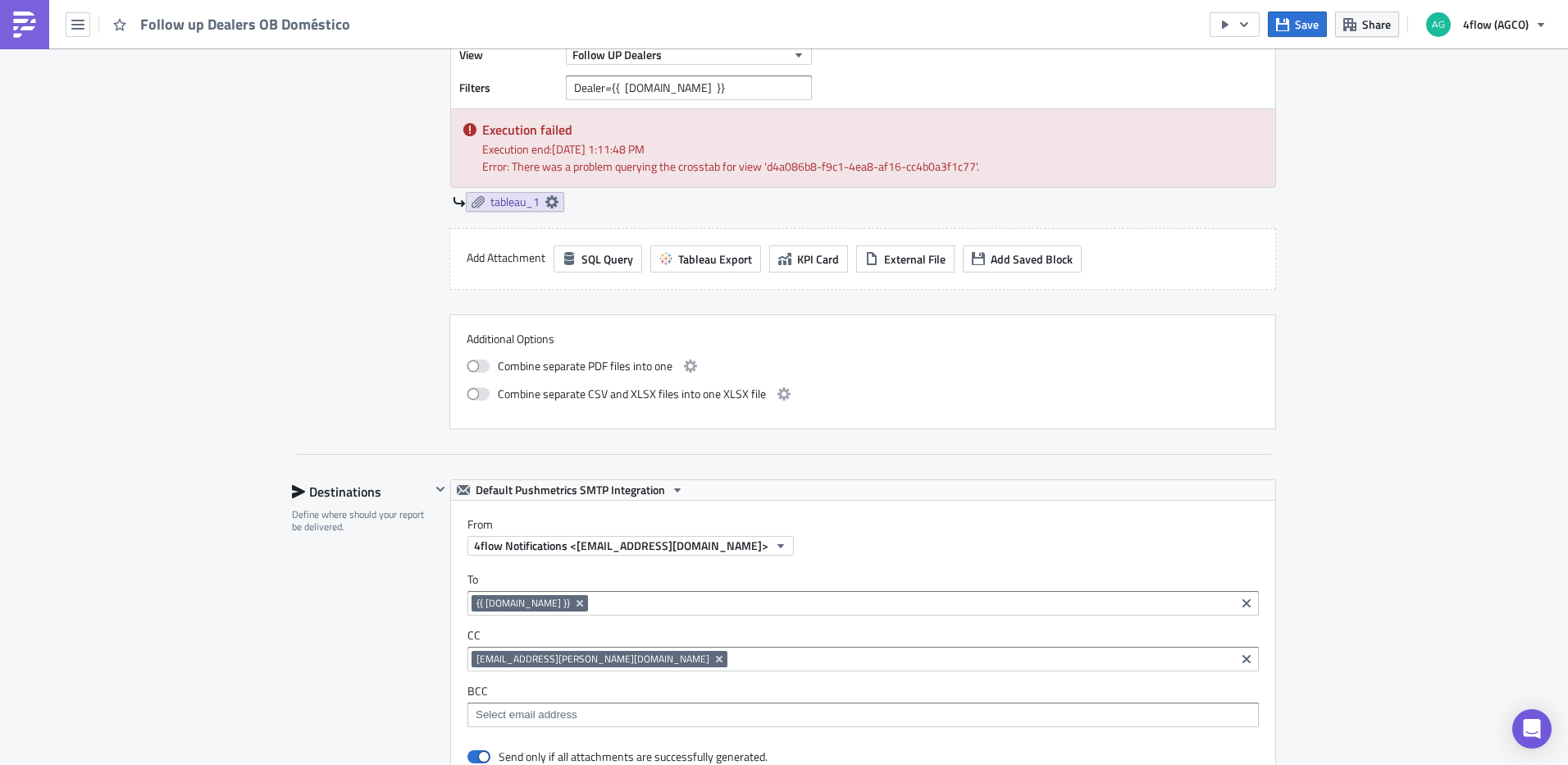
scroll to position [834, 0]
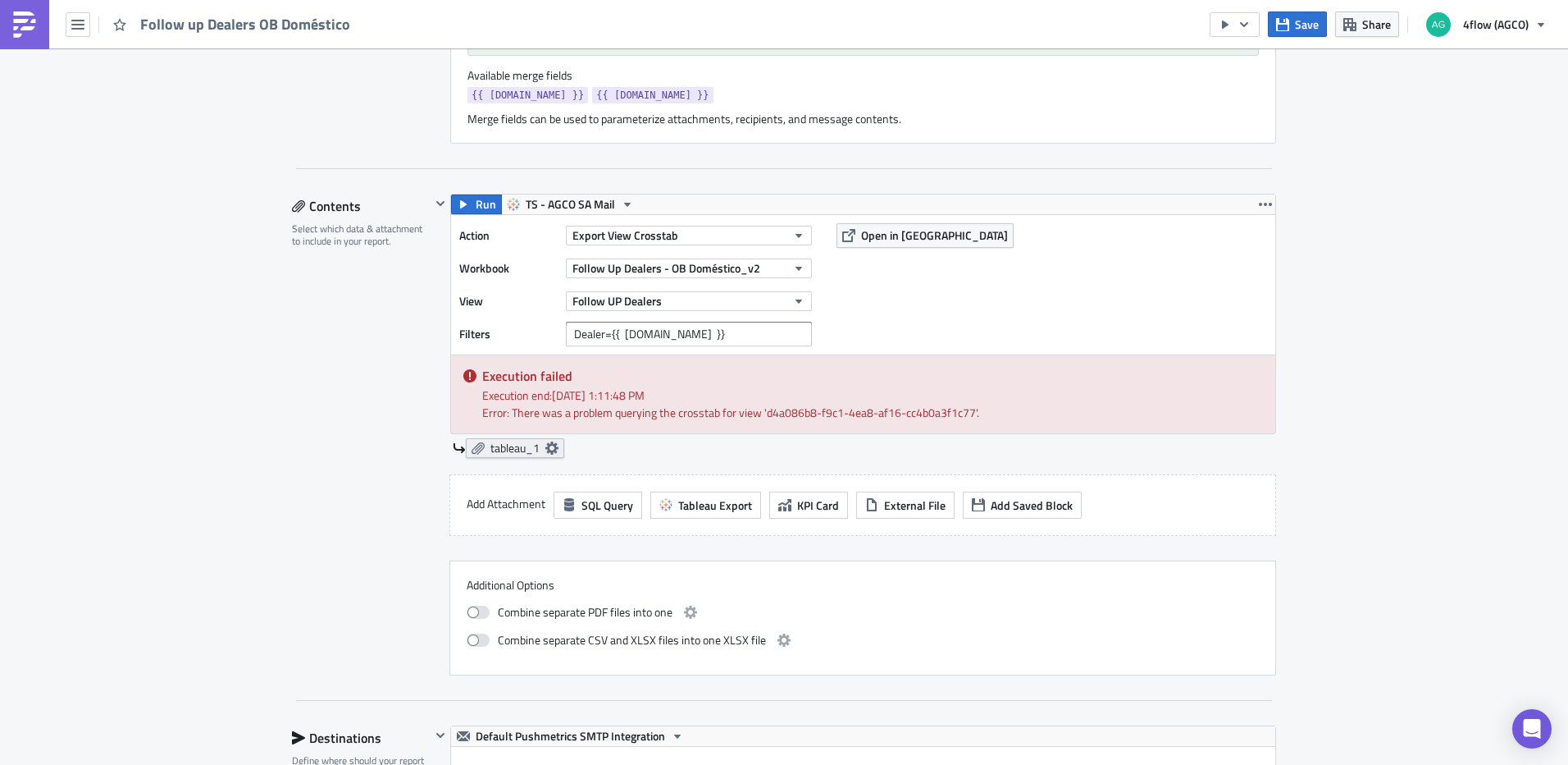
click at [546, 451] on icon at bounding box center [552, 448] width 14 height 14
click at [1359, 365] on div "SA_FG Execution Log Edit " Follow up Dealers OB Doméstico " Settings Configure …" at bounding box center [784, 483] width 1568 height 2538
click at [885, 229] on span "Open in [GEOGRAPHIC_DATA]" at bounding box center [935, 235] width 147 height 17
click at [568, 330] on input "Dealer={{ [DOMAIN_NAME] }}" at bounding box center [689, 333] width 246 height 24
drag, startPoint x: 624, startPoint y: 334, endPoint x: 1388, endPoint y: 285, distance: 765.6
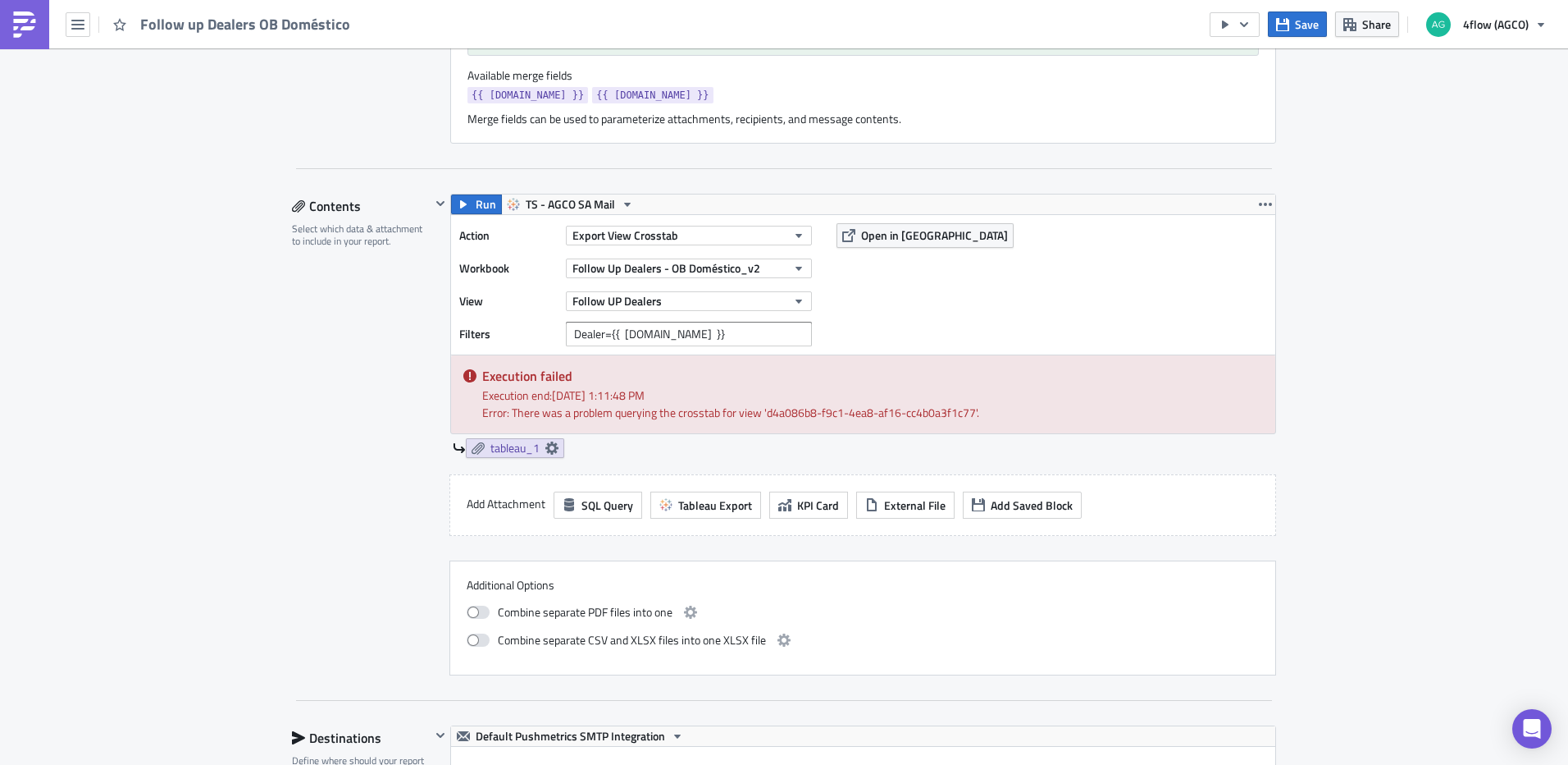
click at [1389, 285] on div "SA_FG Execution Log Edit " Follow up Dealers OB Doméstico " Settings Configure …" at bounding box center [784, 483] width 1568 height 2538
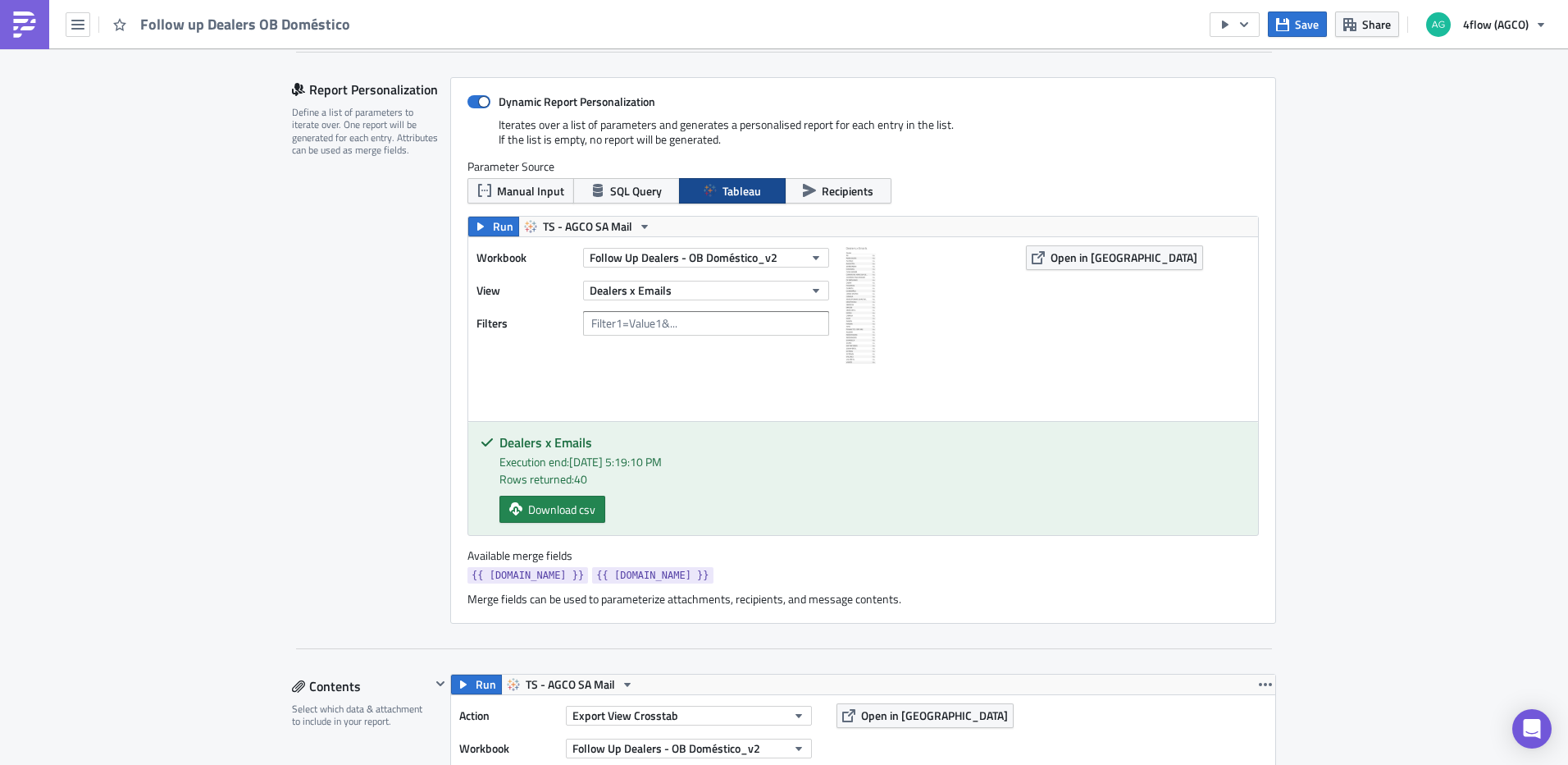
scroll to position [341, 0]
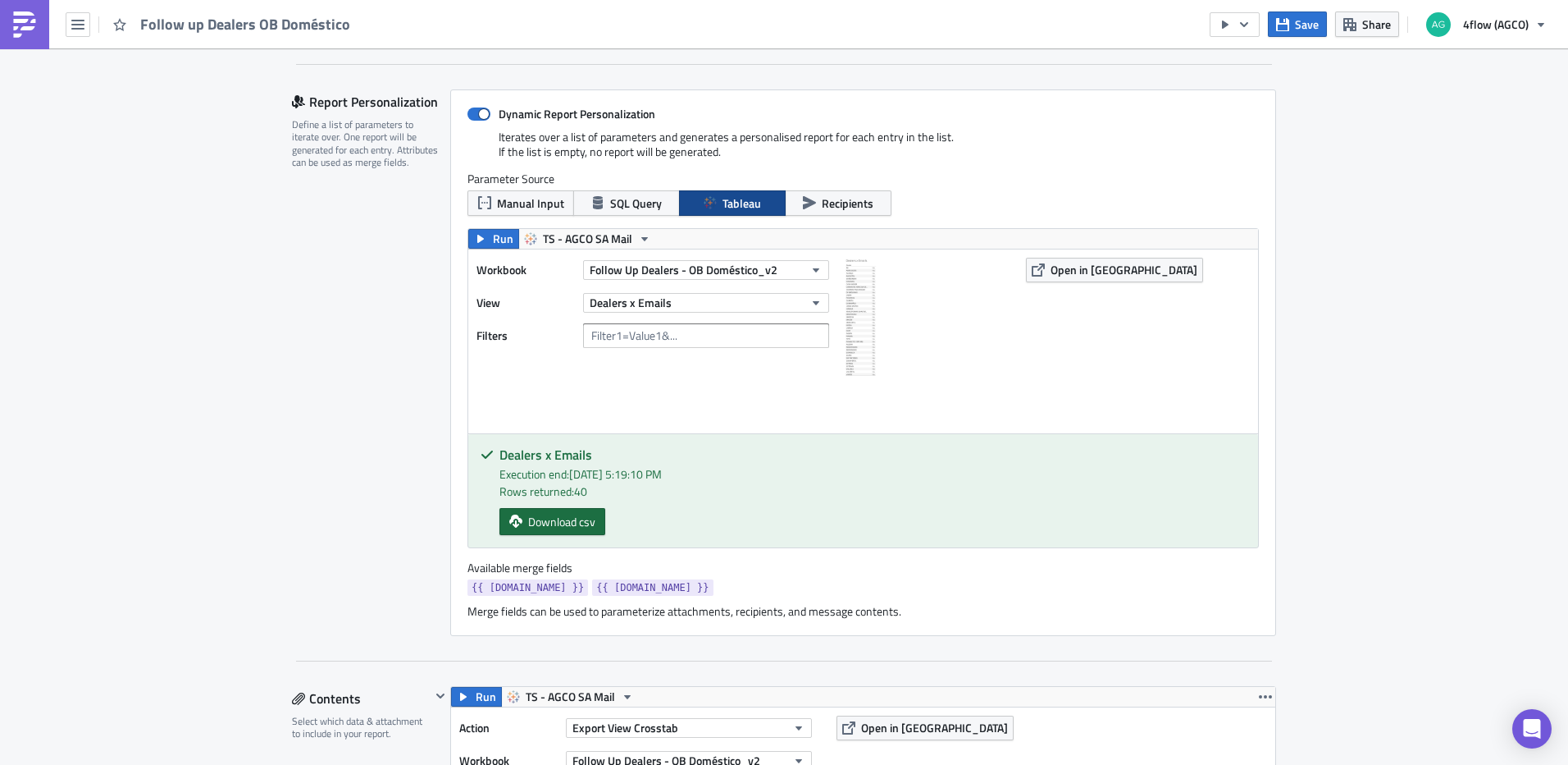
click at [570, 525] on span "Download csv" at bounding box center [562, 522] width 67 height 17
click at [1289, 23] on icon "button" at bounding box center [1283, 24] width 14 height 14
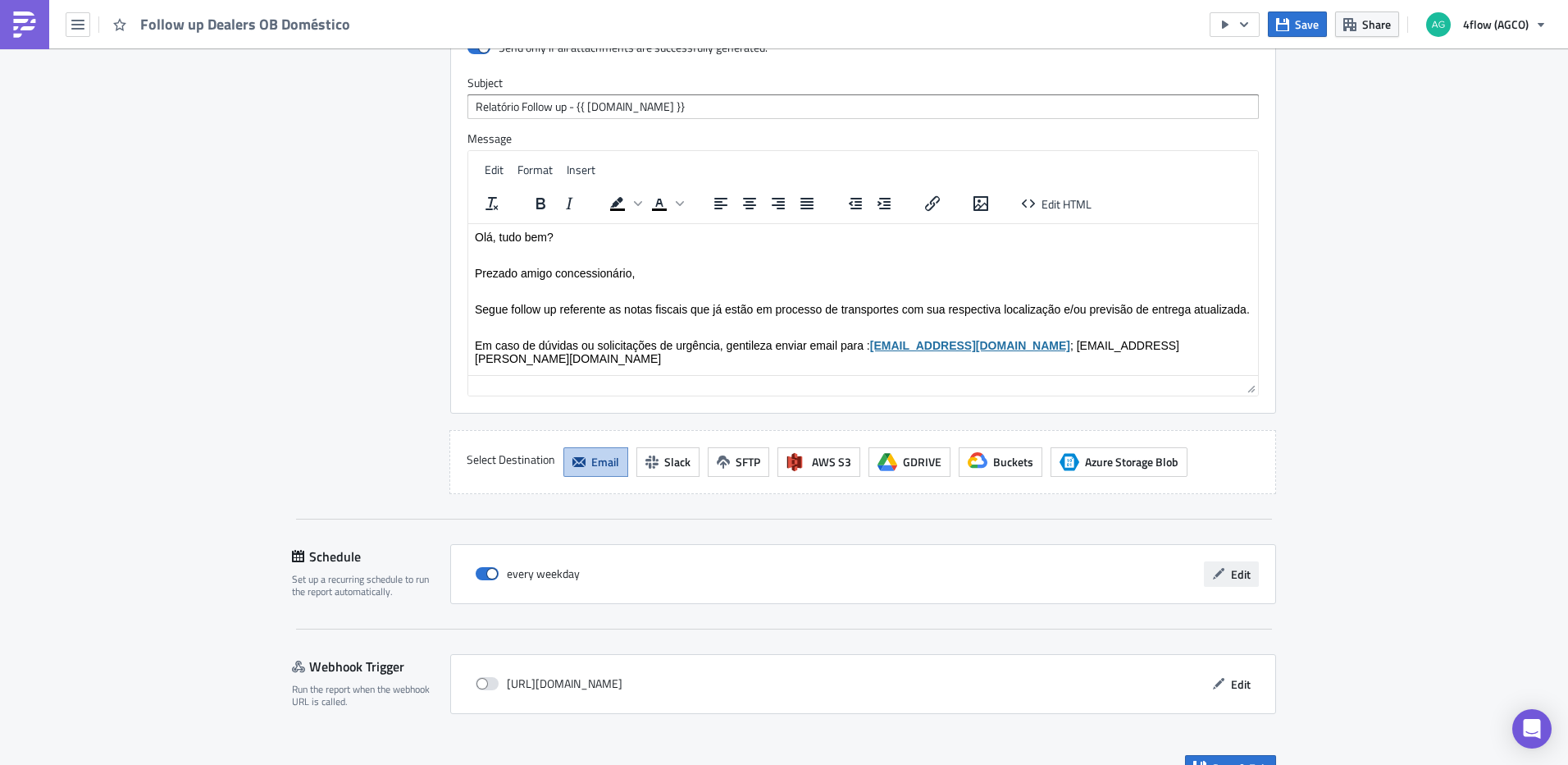
scroll to position [1819, 0]
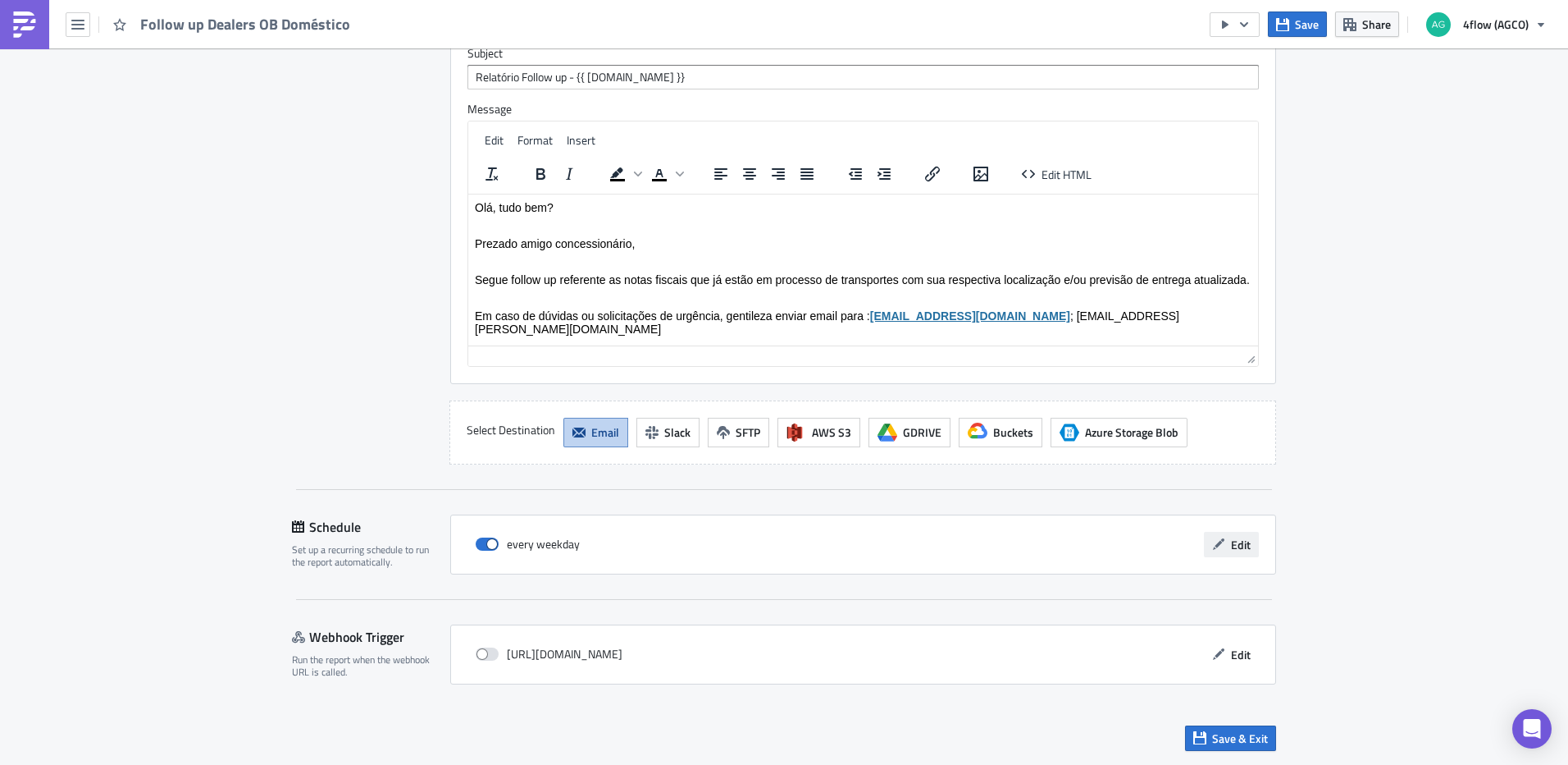
click at [1237, 549] on span "Edit" at bounding box center [1241, 544] width 19 height 17
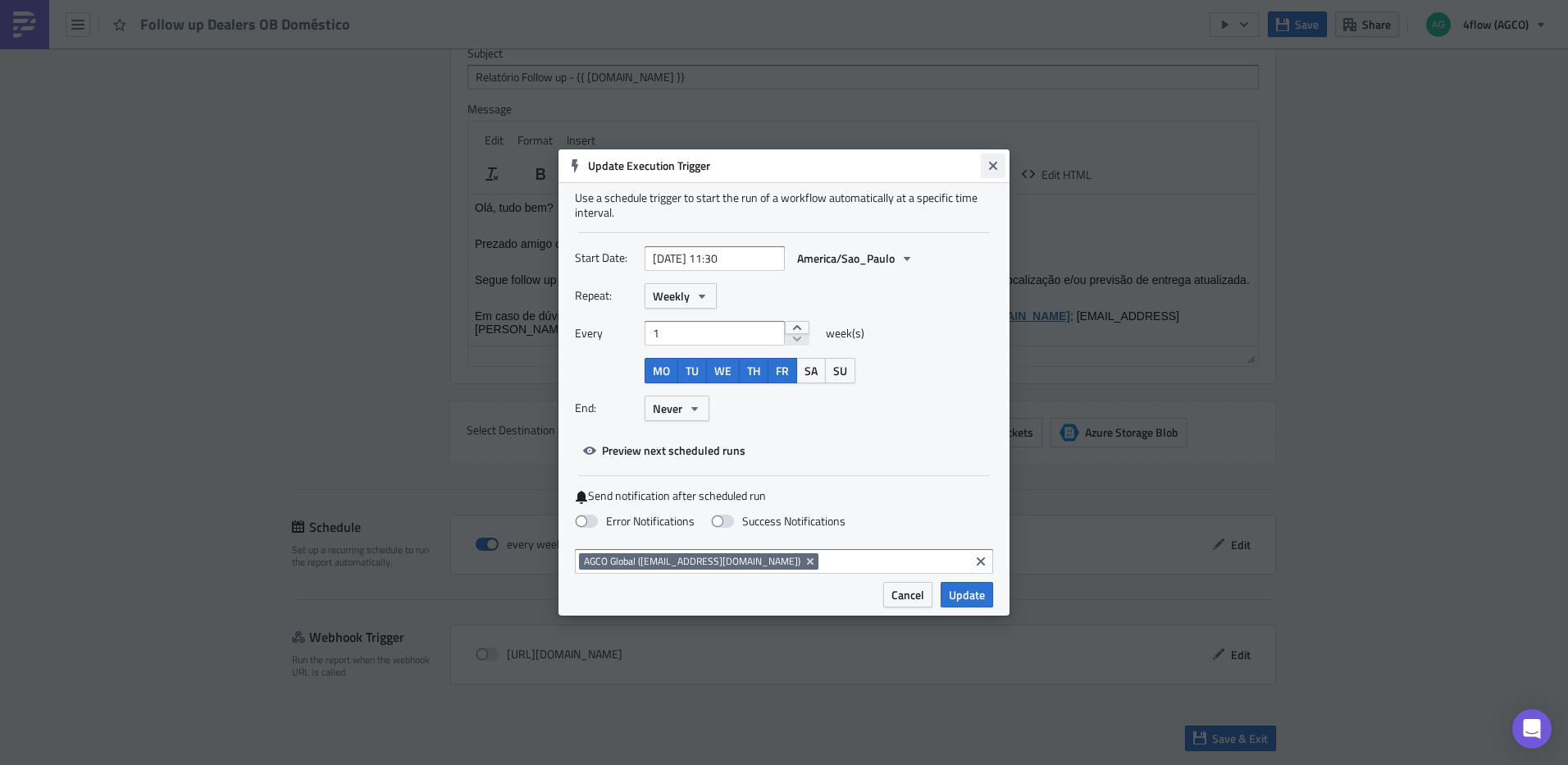
click at [998, 163] on icon "Close" at bounding box center [993, 165] width 8 height 8
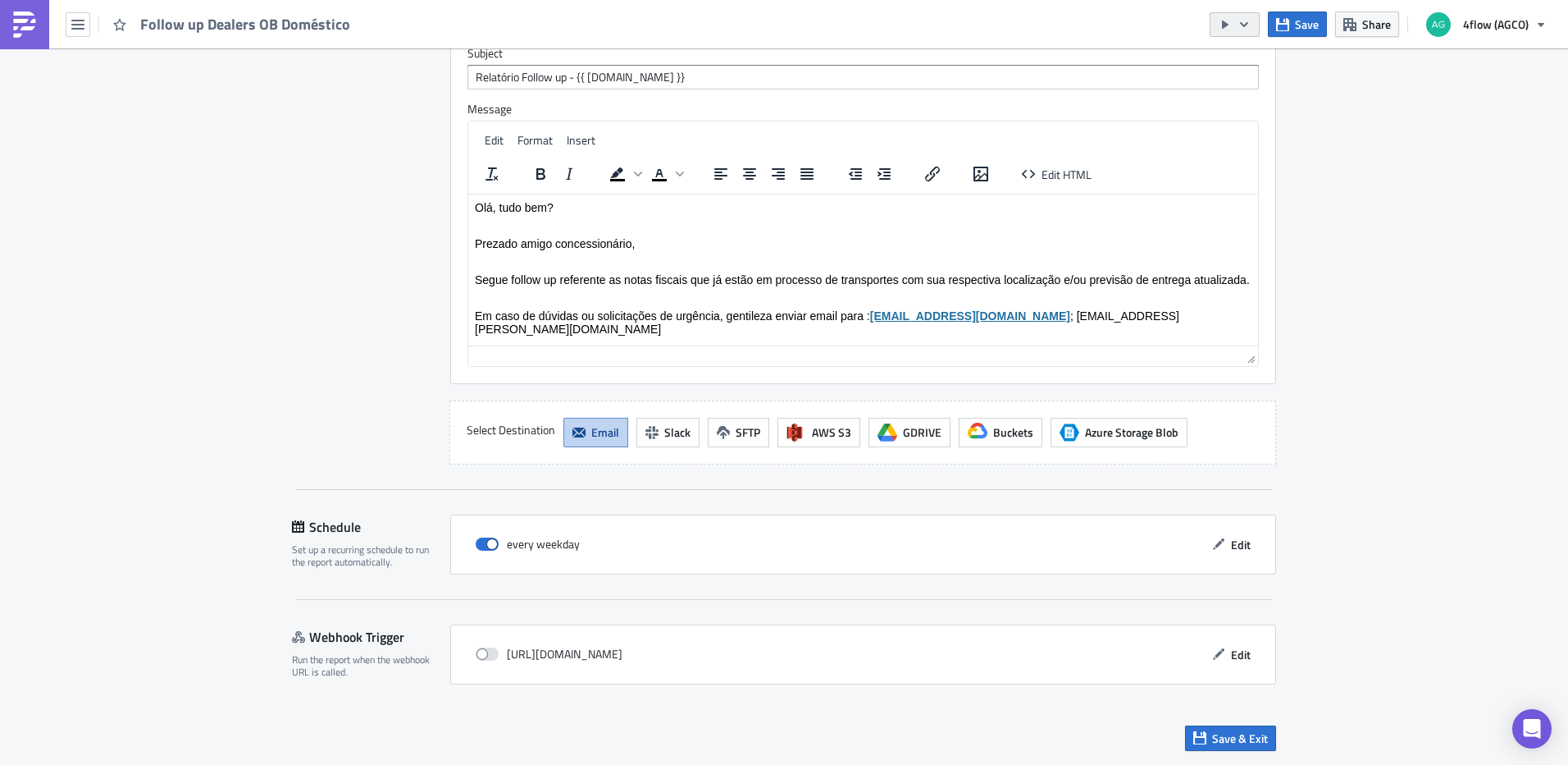
click at [1241, 24] on icon "button" at bounding box center [1244, 25] width 14 height 14
click at [1246, 92] on div "Run Report" at bounding box center [1285, 89] width 128 height 17
click at [78, 26] on icon "button" at bounding box center [78, 25] width 14 height 14
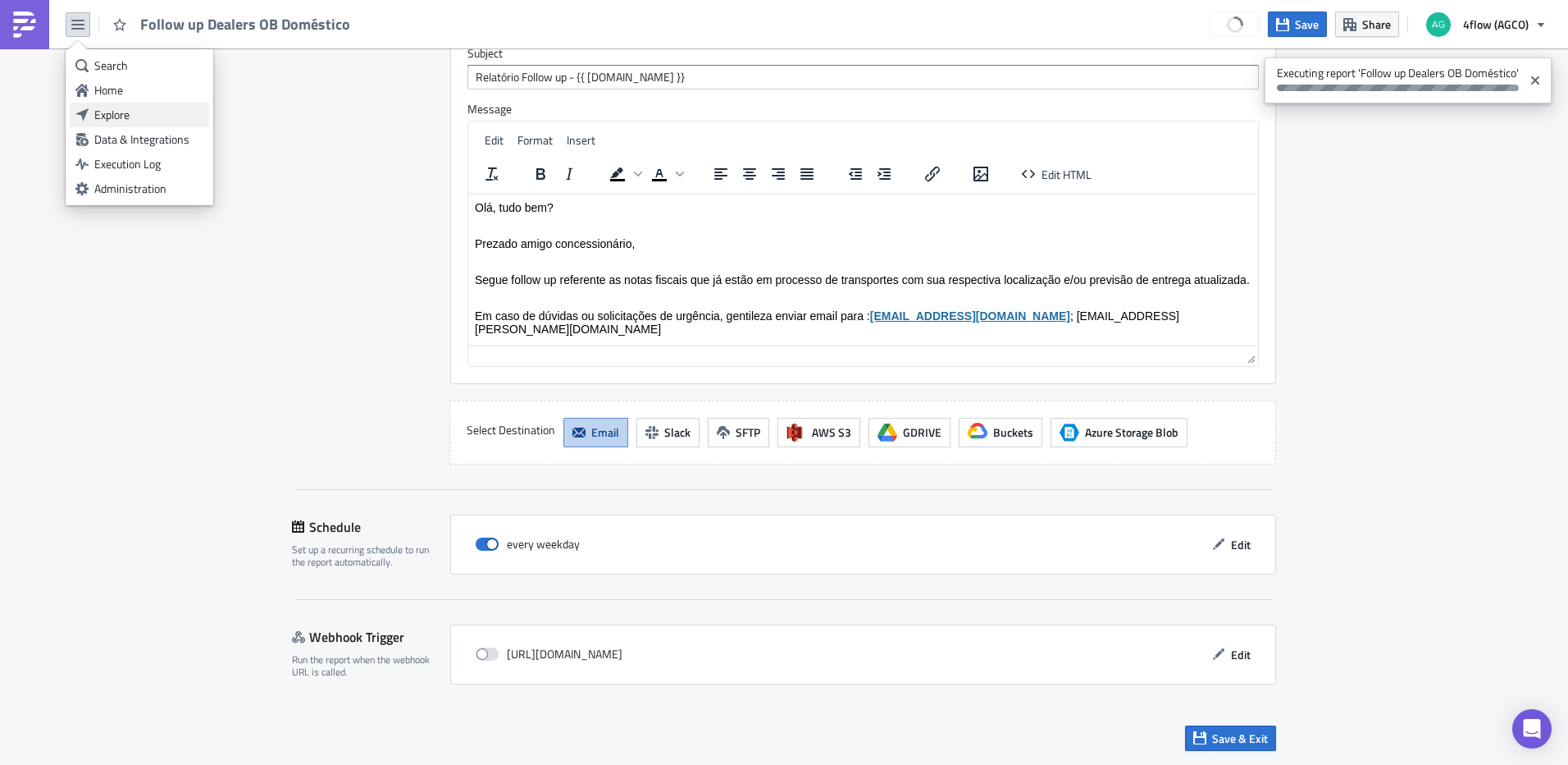
click at [119, 115] on div "Explore" at bounding box center [149, 115] width 109 height 17
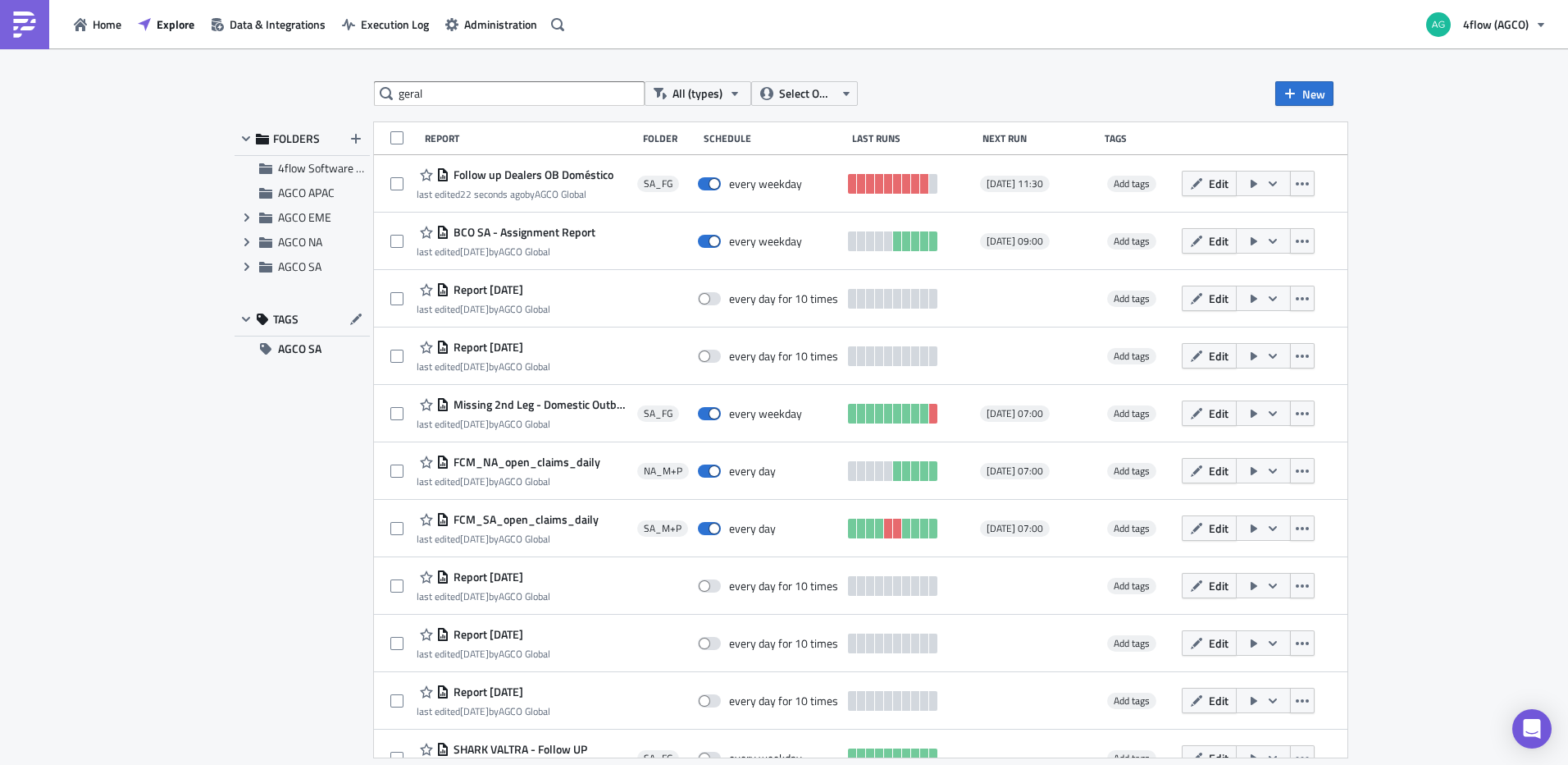
type input "geral"
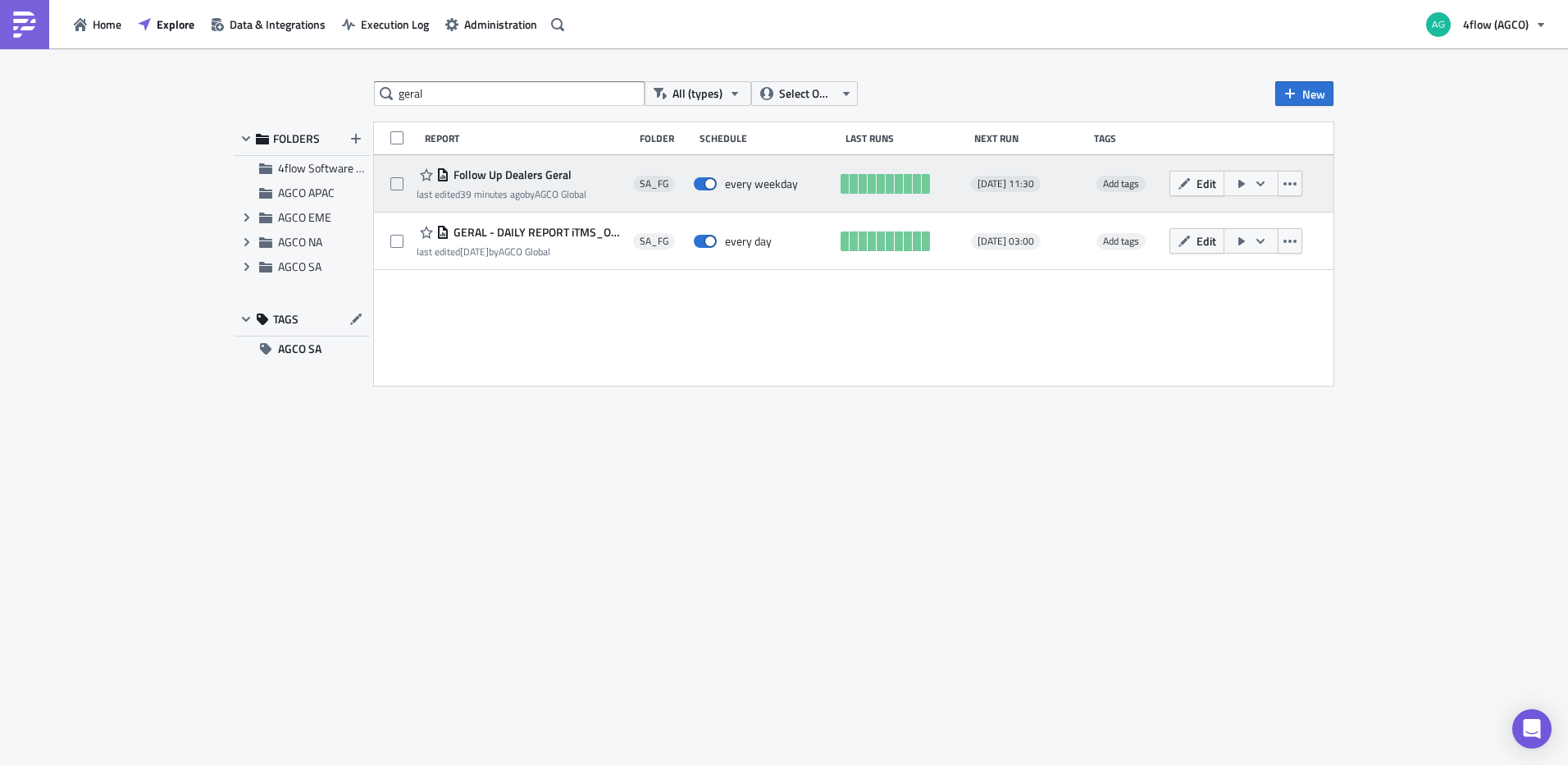
click at [1254, 182] on icon "button" at bounding box center [1261, 184] width 14 height 14
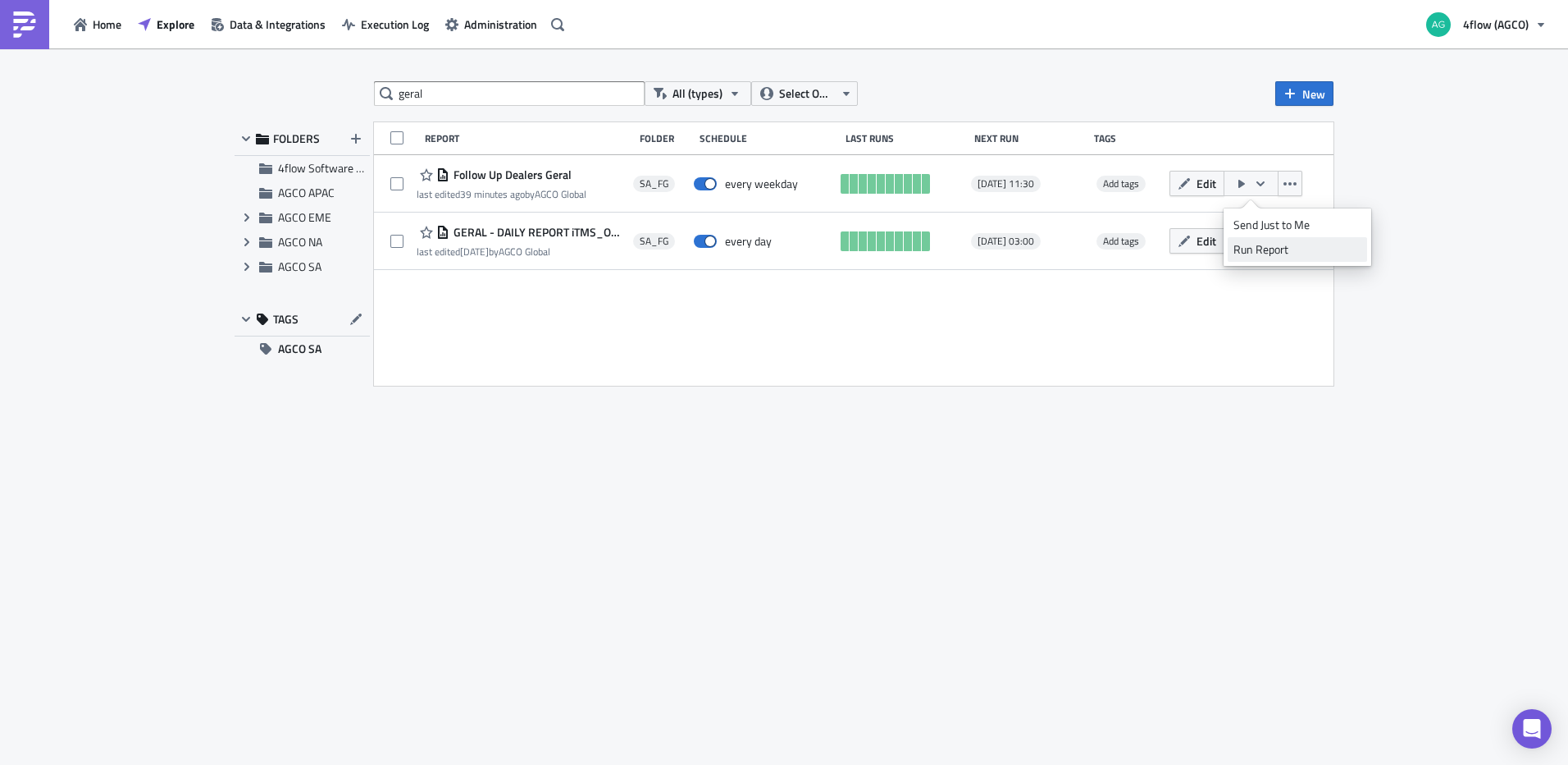
click at [1262, 255] on div "Run Report" at bounding box center [1298, 249] width 128 height 17
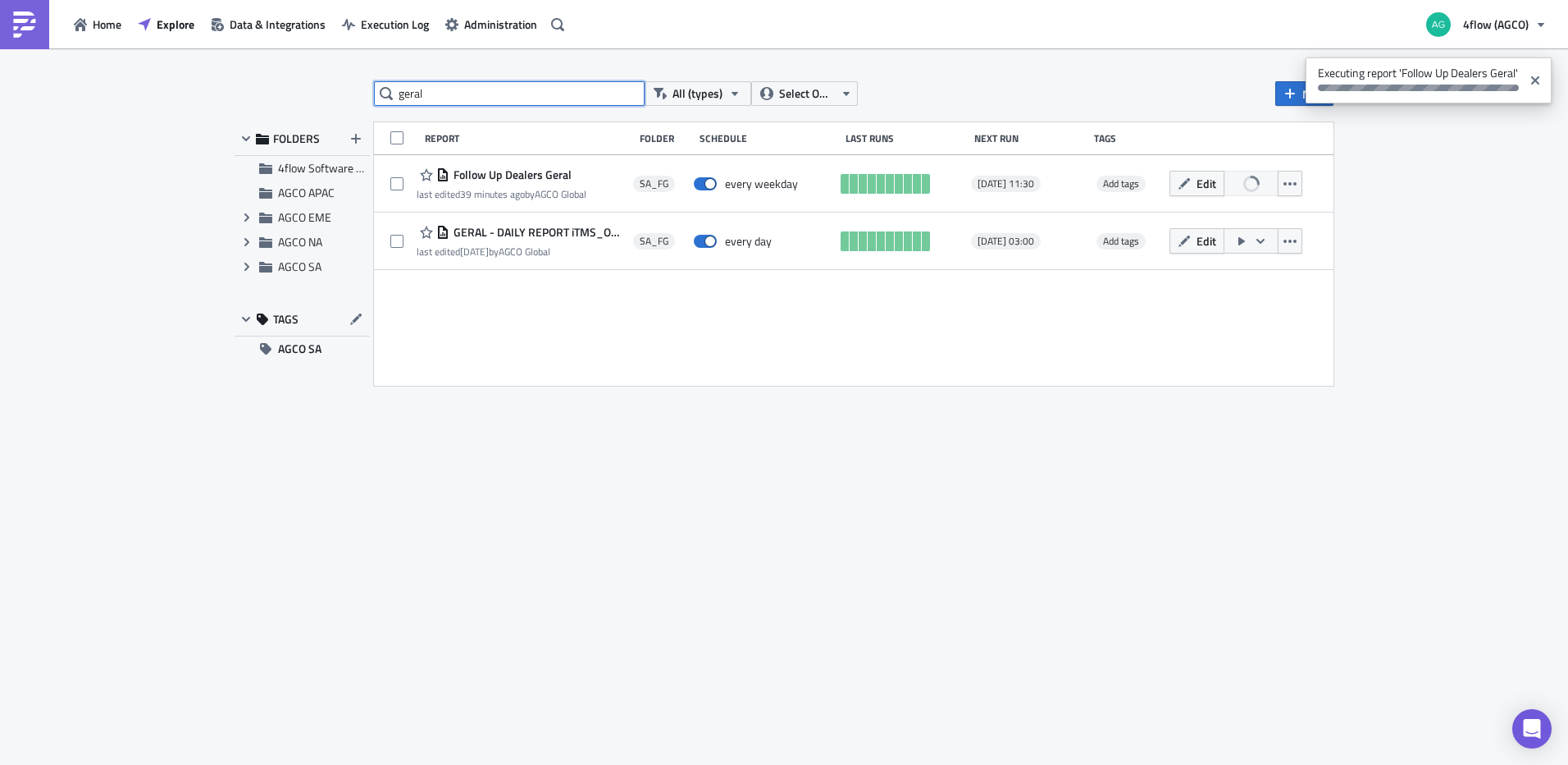
click at [578, 97] on input "geral" at bounding box center [509, 93] width 271 height 24
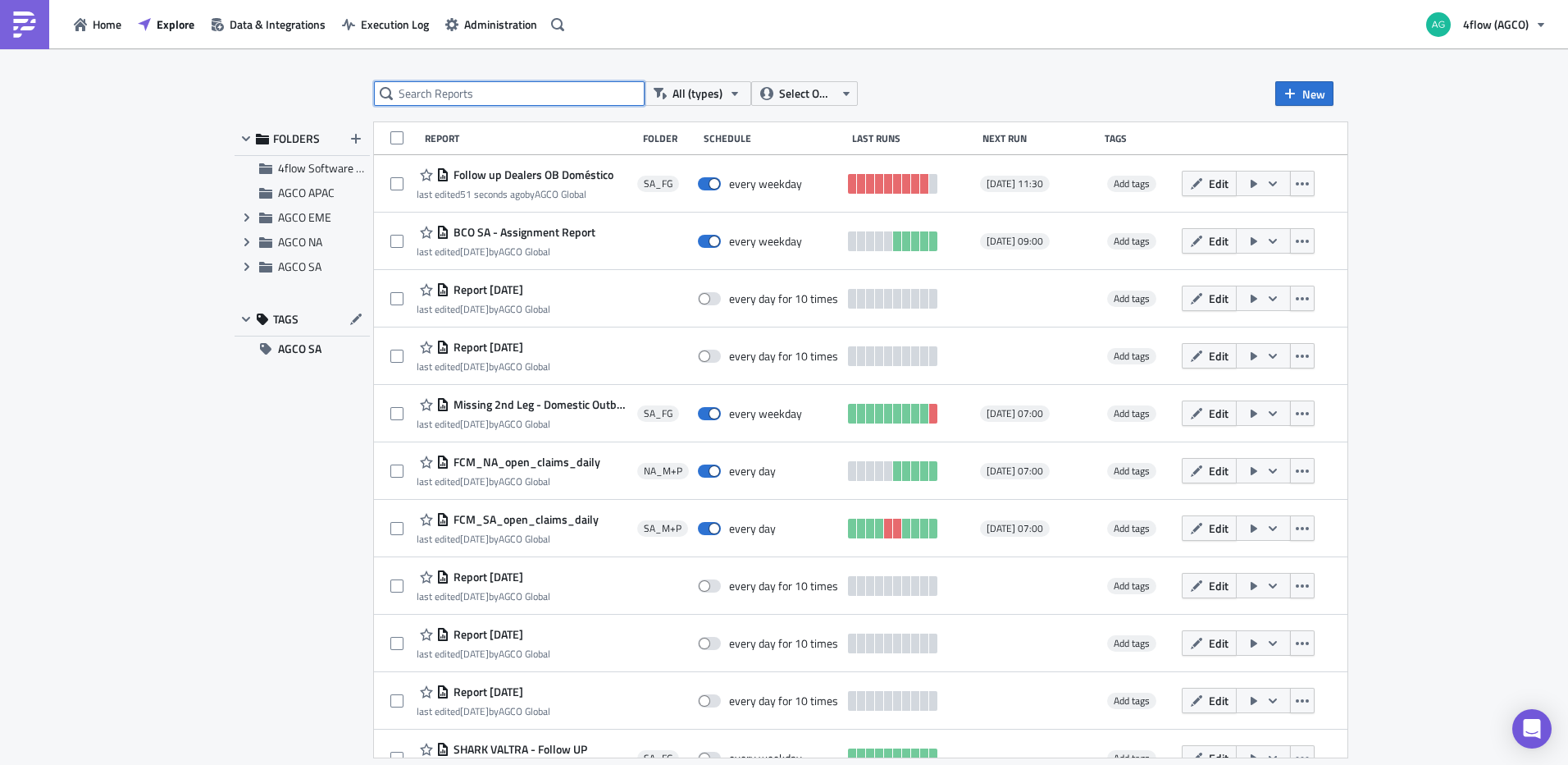
click at [532, 97] on input "text" at bounding box center [509, 93] width 271 height 24
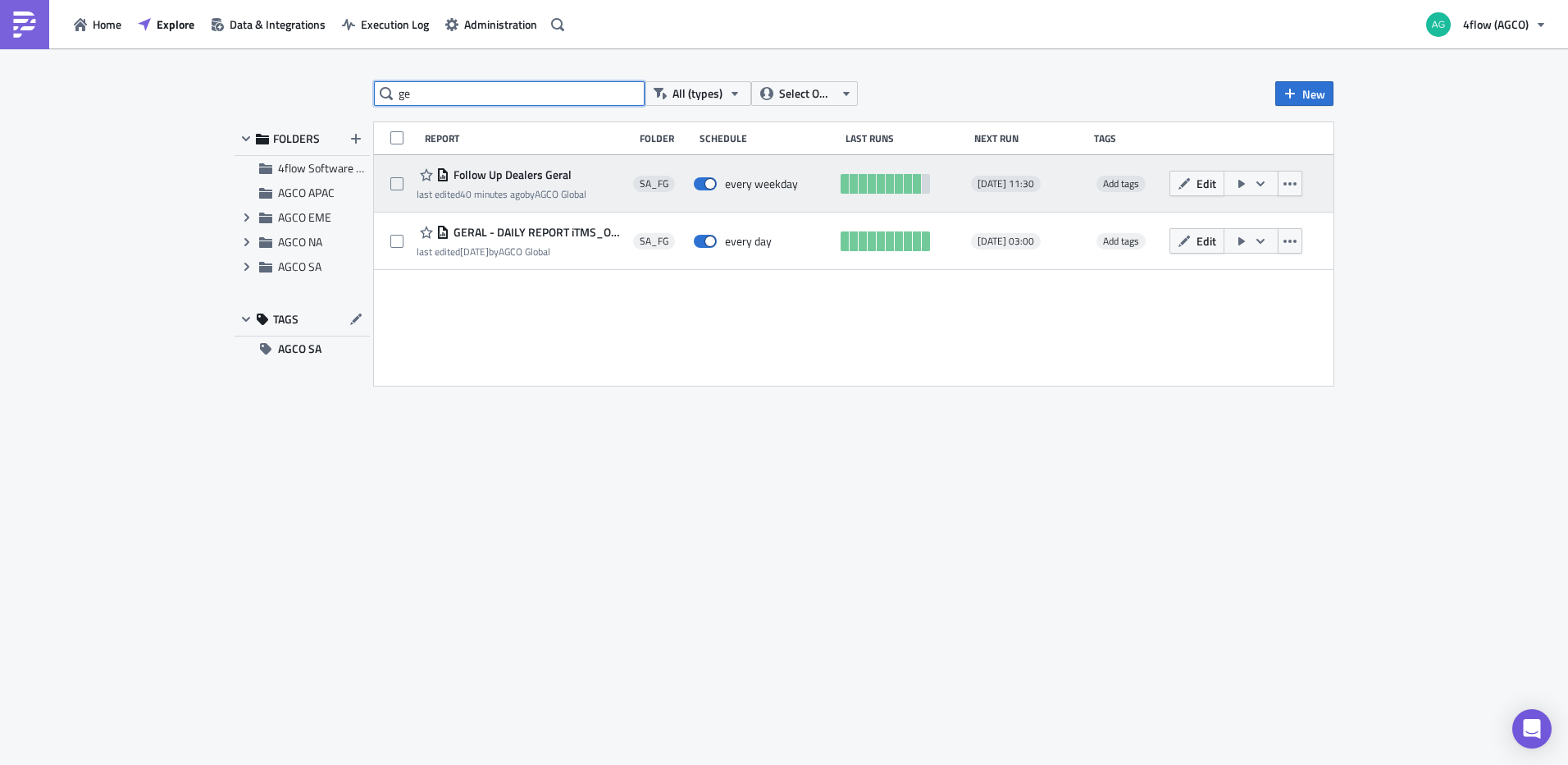
type input "g"
type input "dealers"
click at [1202, 183] on span "Edit" at bounding box center [1207, 184] width 19 height 17
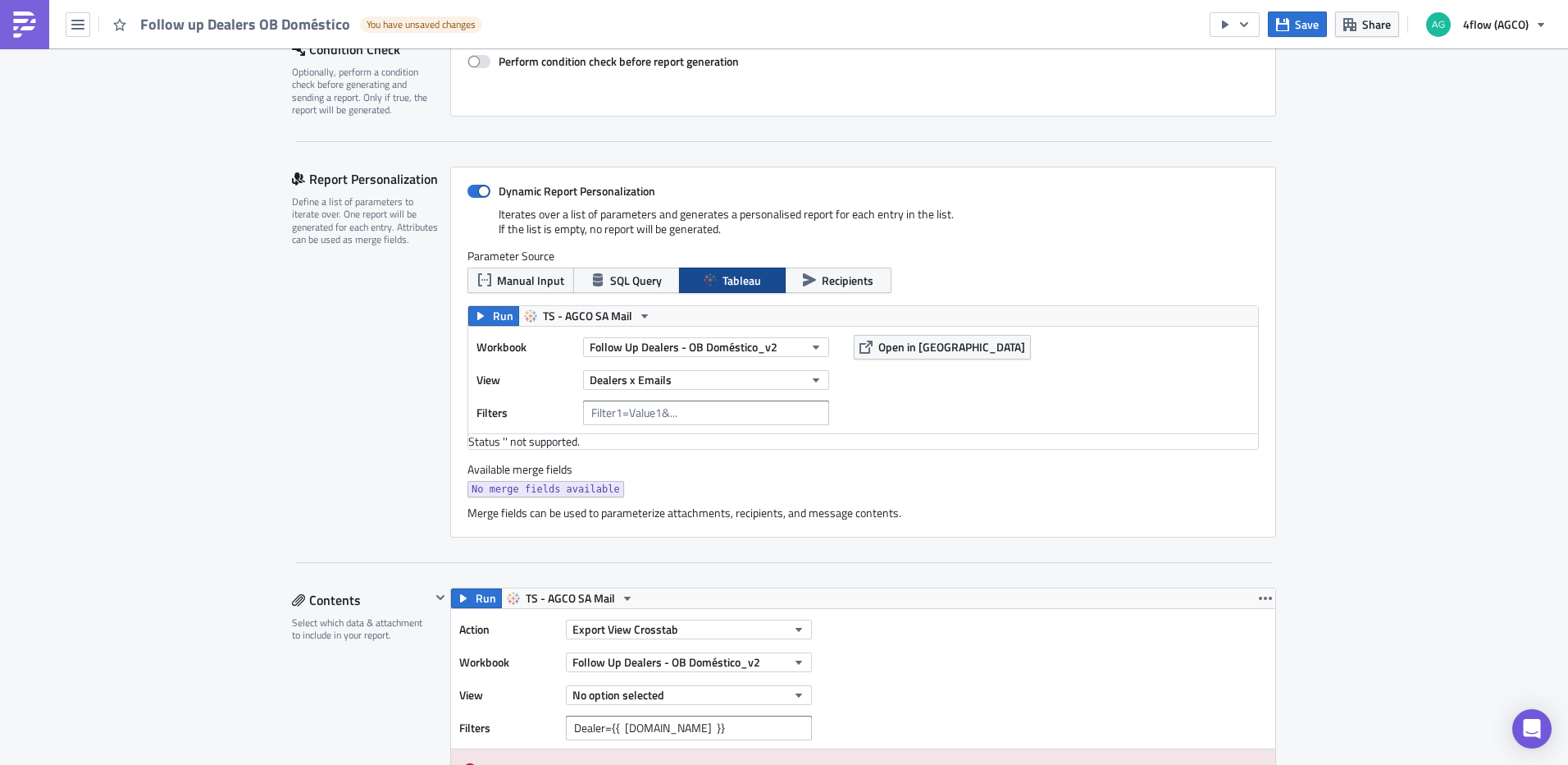
scroll to position [246, 0]
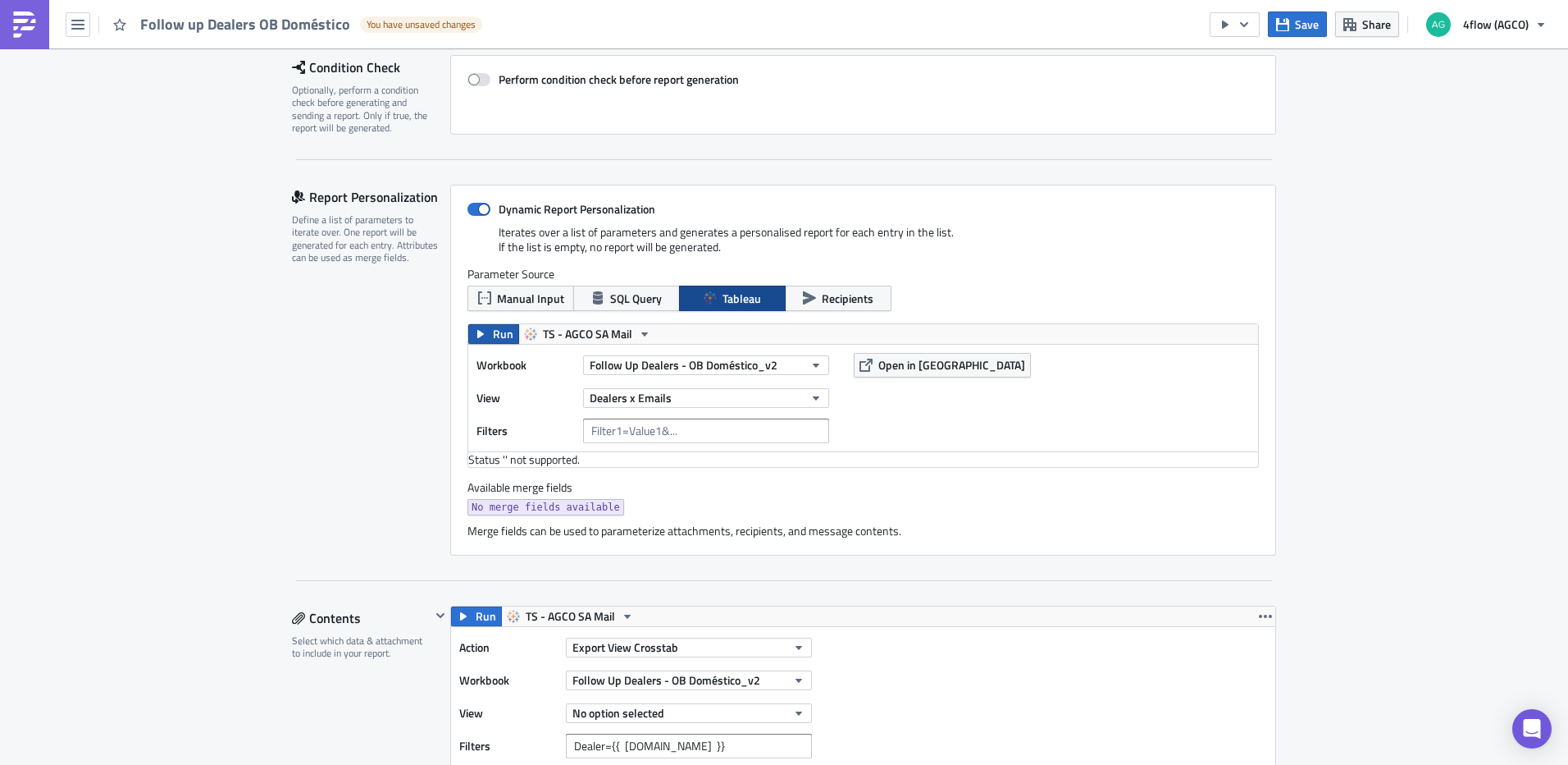
click at [479, 335] on icon "button" at bounding box center [481, 334] width 14 height 14
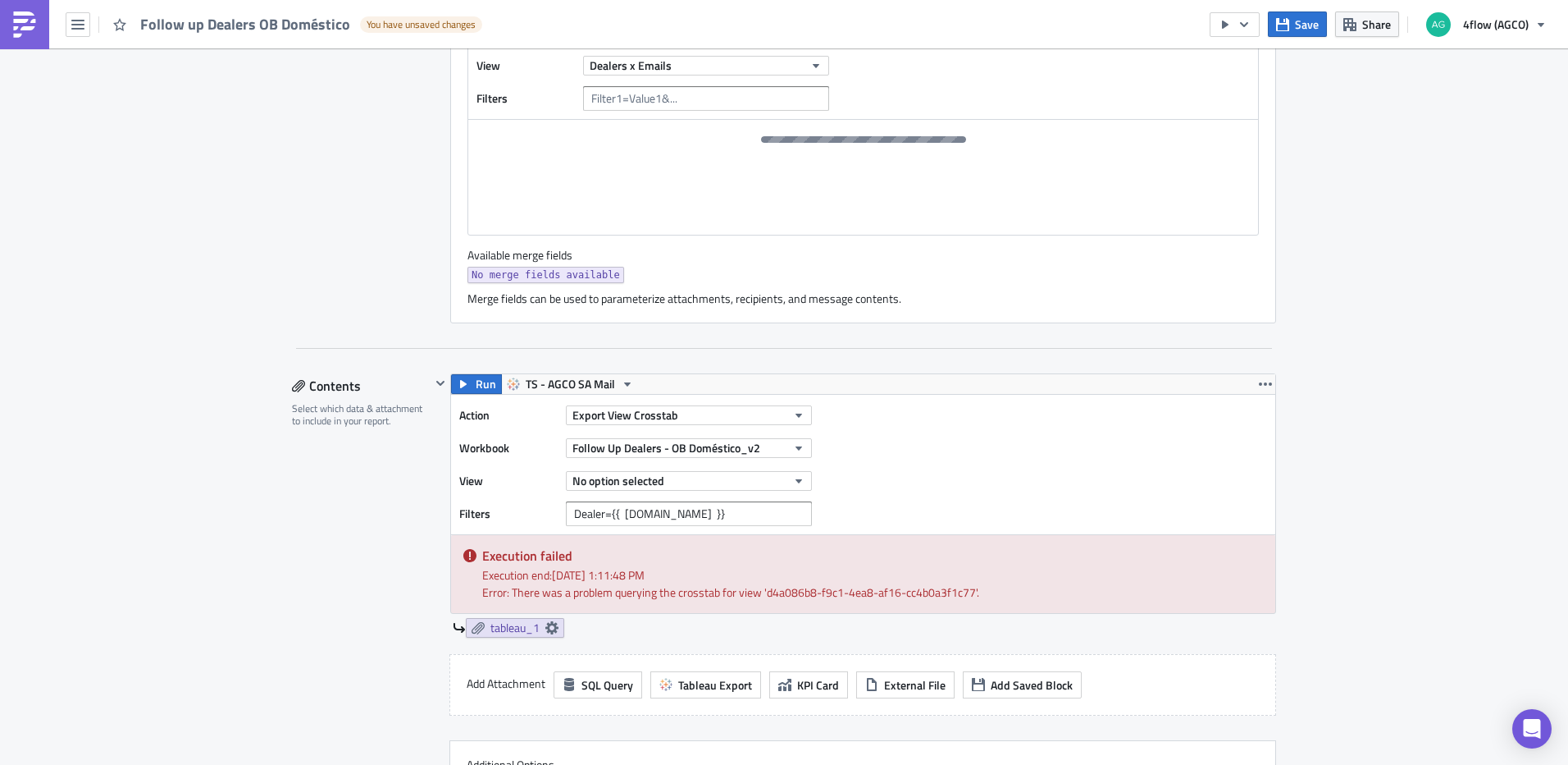
scroll to position [656, 0]
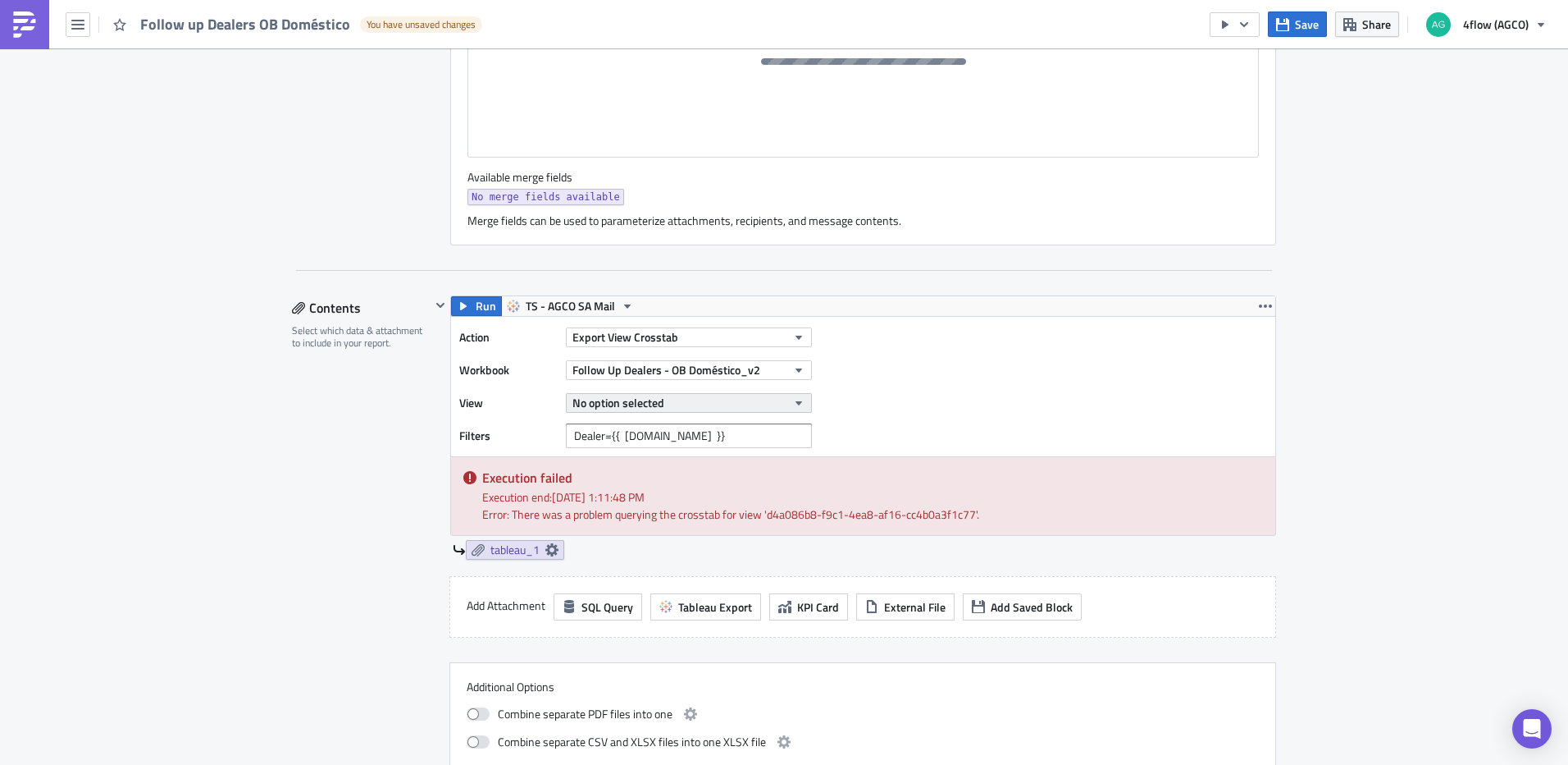
click at [750, 404] on button "No option selected" at bounding box center [689, 402] width 246 height 19
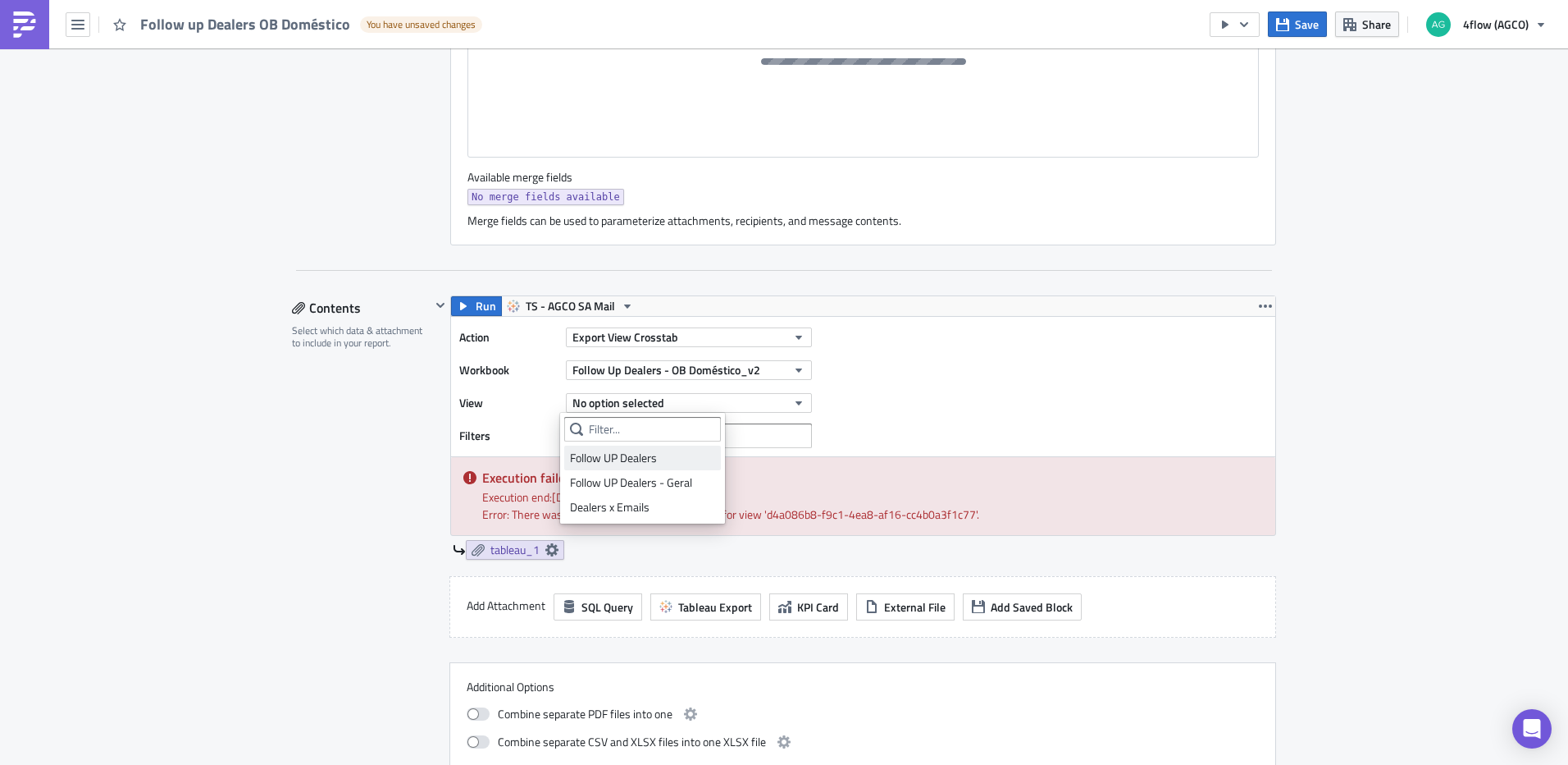
click at [658, 458] on div "Follow UP Dealers" at bounding box center [642, 458] width 145 height 17
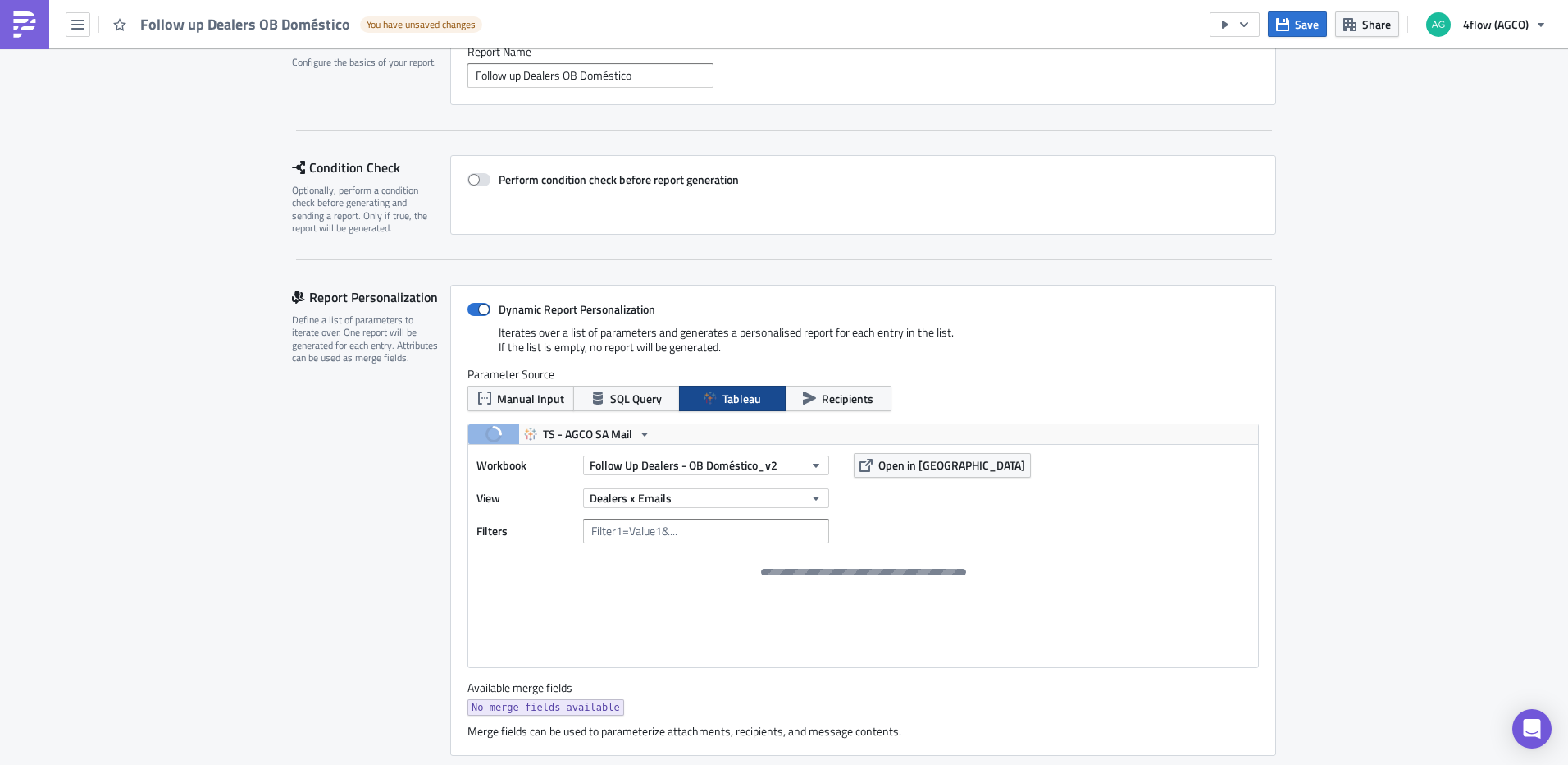
scroll to position [228, 0]
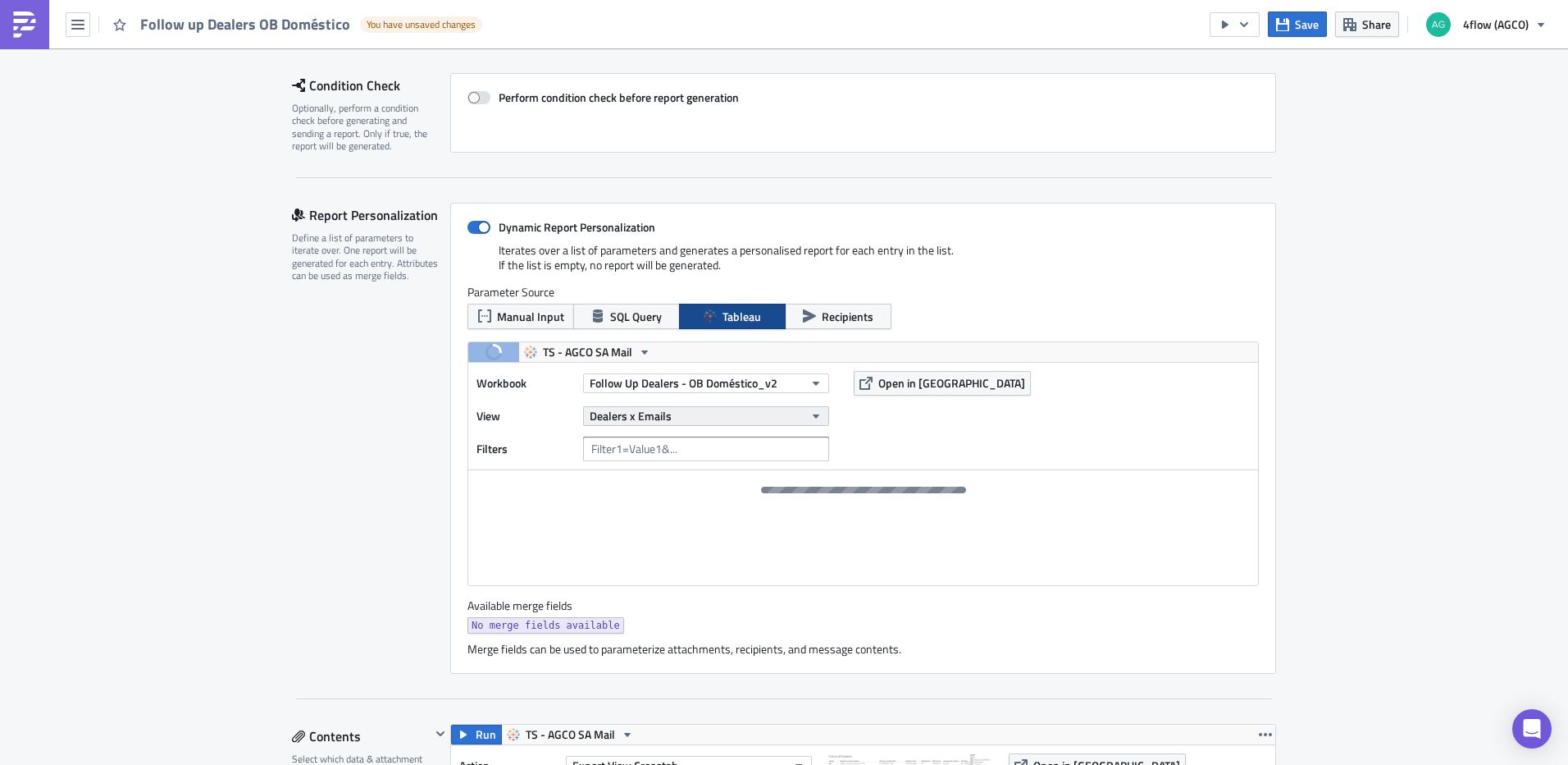
click at [776, 419] on button "Dealers x Emails" at bounding box center [705, 416] width 246 height 19
click at [773, 419] on button "Dealers x Emails" at bounding box center [705, 416] width 246 height 19
click at [1302, 22] on span "Save" at bounding box center [1307, 24] width 23 height 17
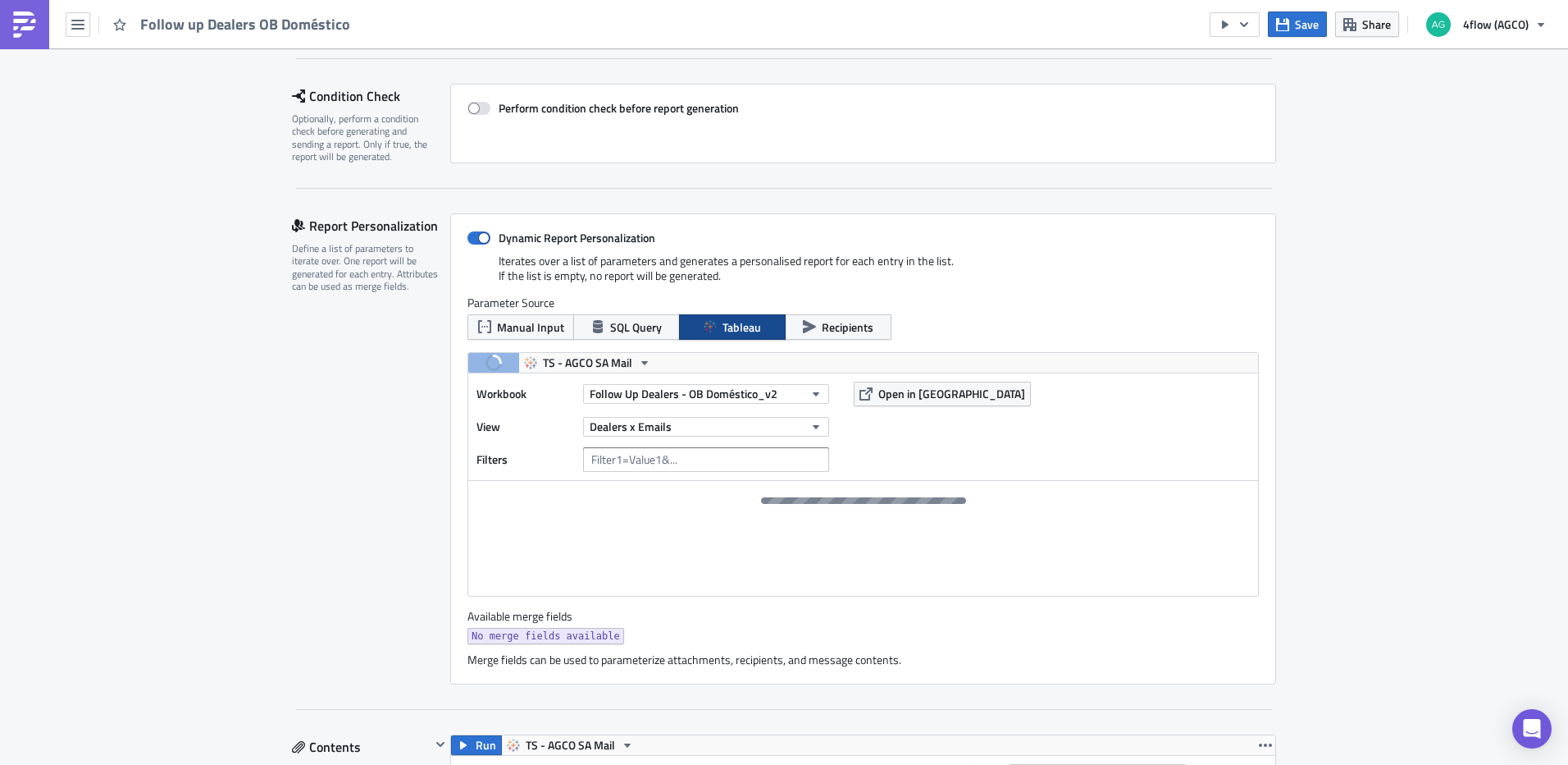
scroll to position [246, 0]
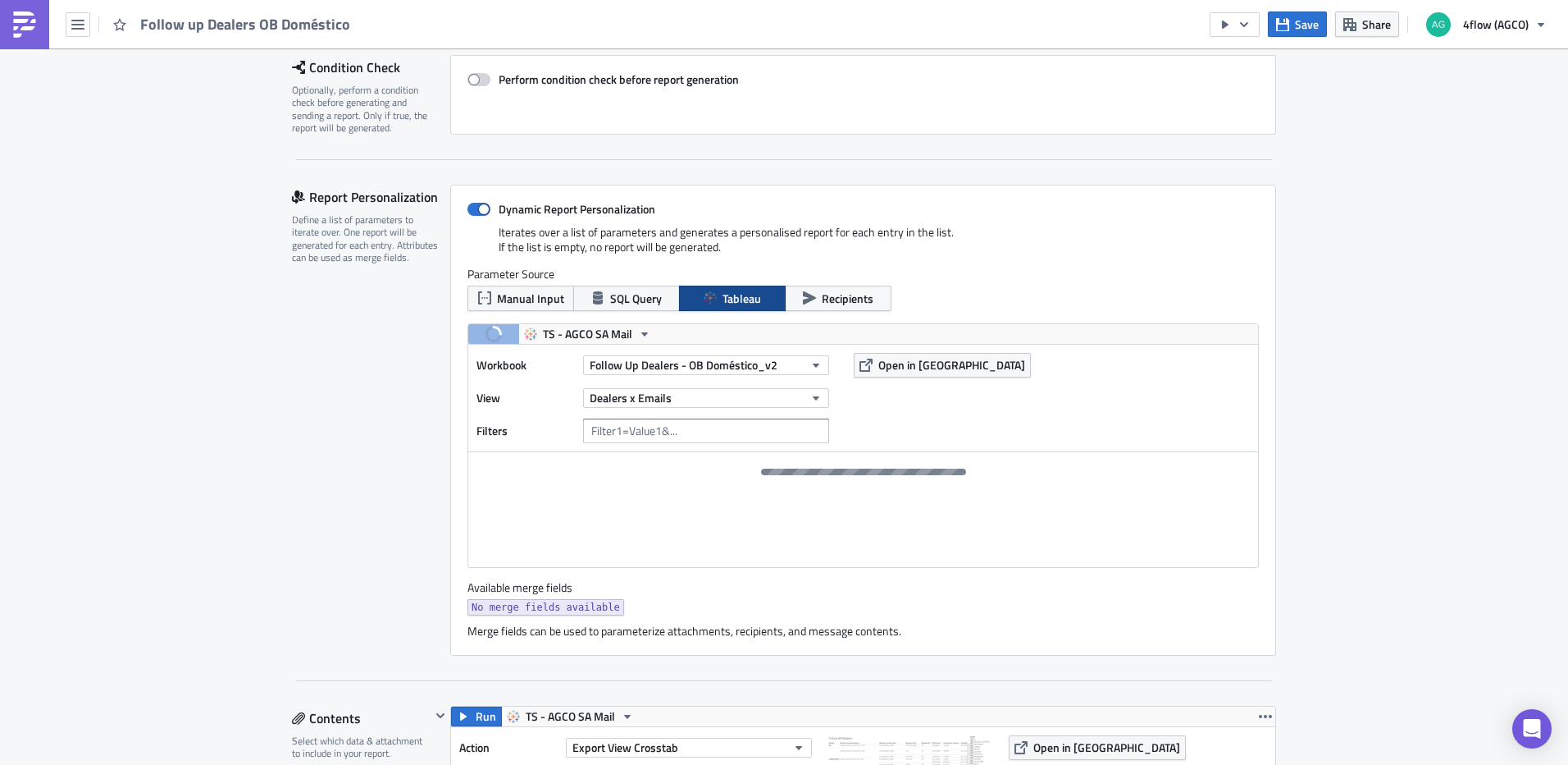
click at [478, 80] on span at bounding box center [479, 80] width 23 height 14
click at [478, 80] on input "Perform condition check before report generation" at bounding box center [476, 80] width 11 height 11
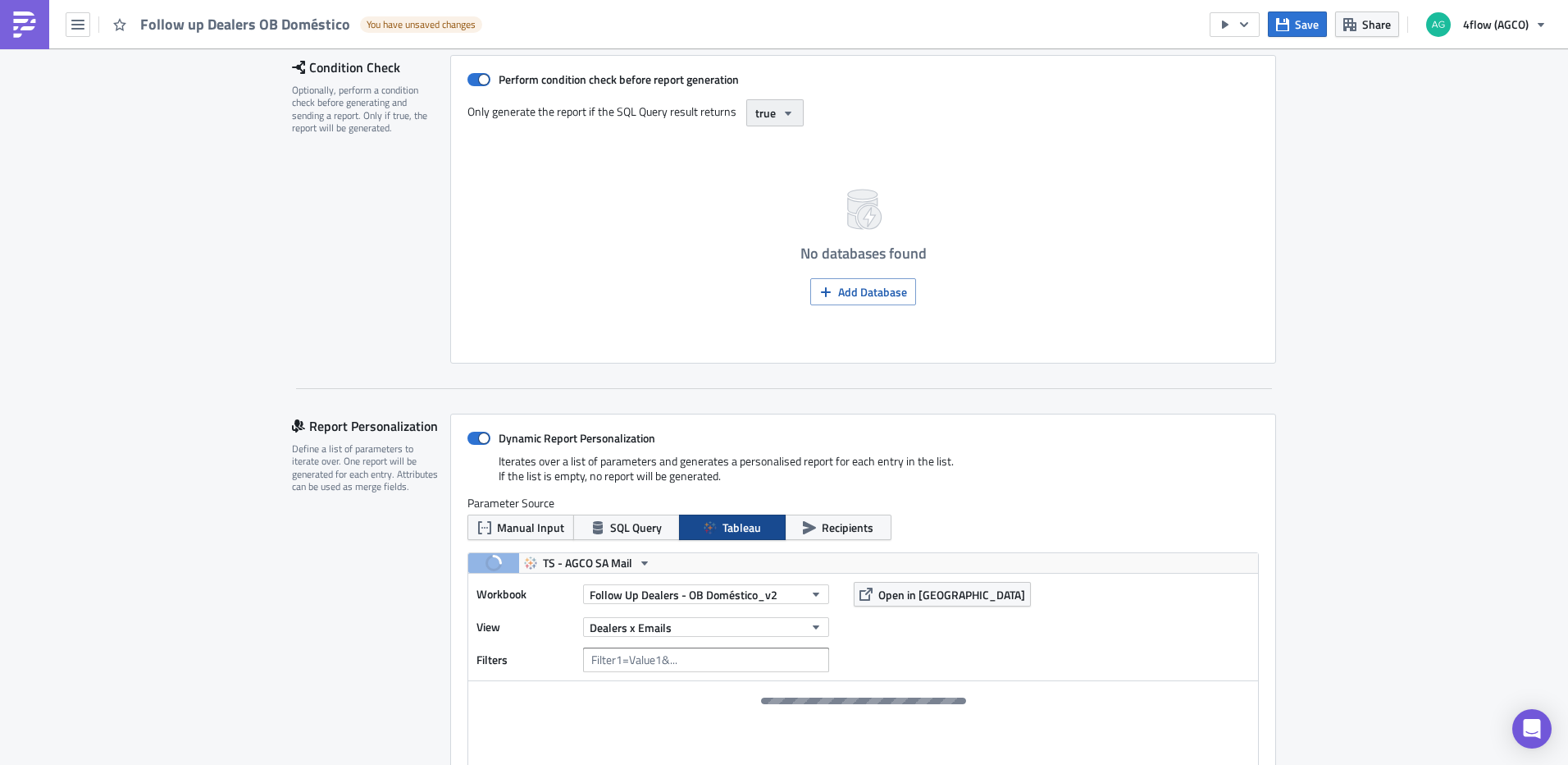
click at [785, 111] on icon "button" at bounding box center [789, 114] width 14 height 14
click at [477, 81] on span at bounding box center [479, 80] width 23 height 14
click at [477, 81] on input "Perform condition check before report generation" at bounding box center [476, 80] width 11 height 11
checkbox input "false"
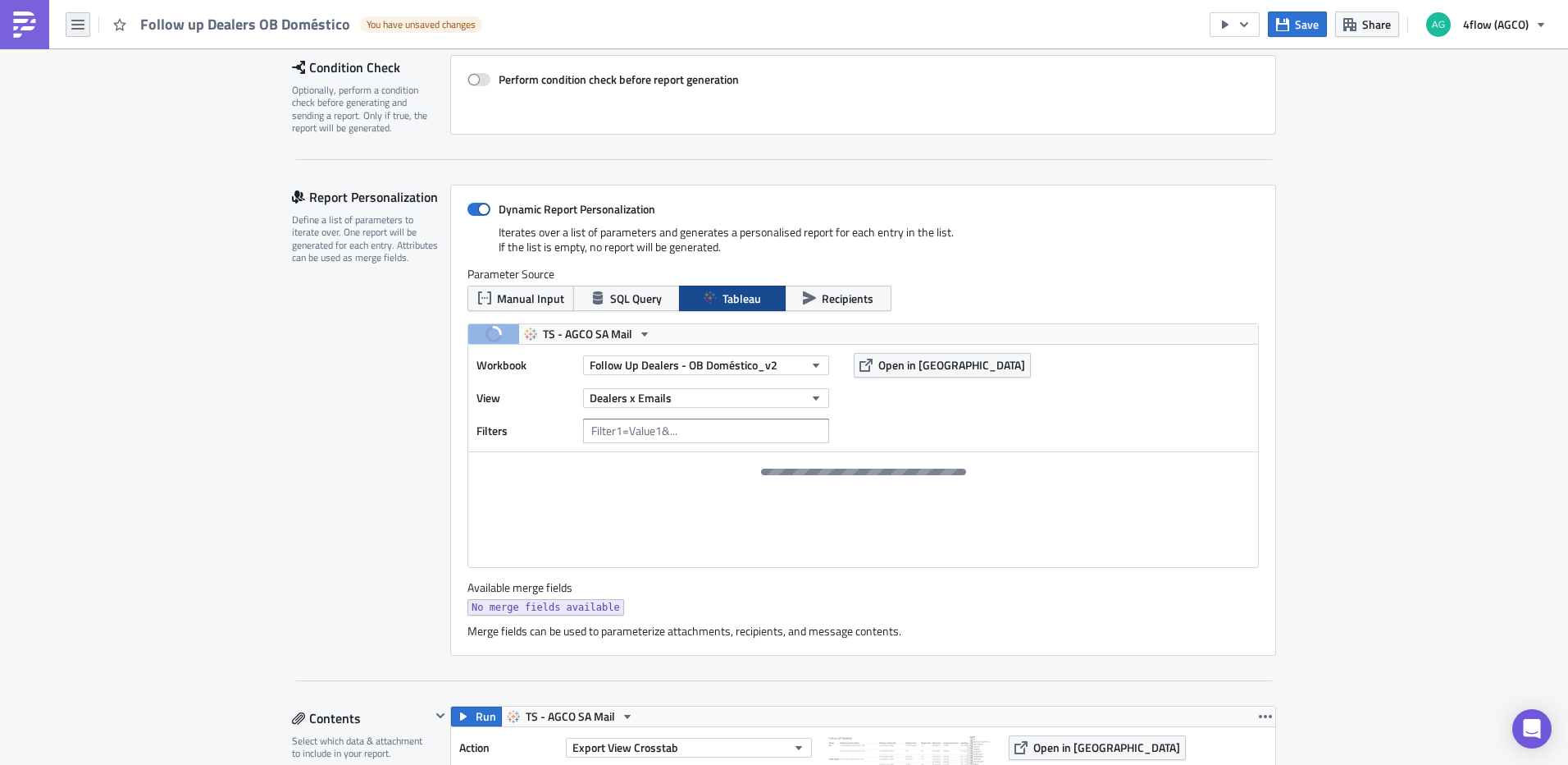
click at [81, 23] on icon "button" at bounding box center [78, 25] width 14 height 14
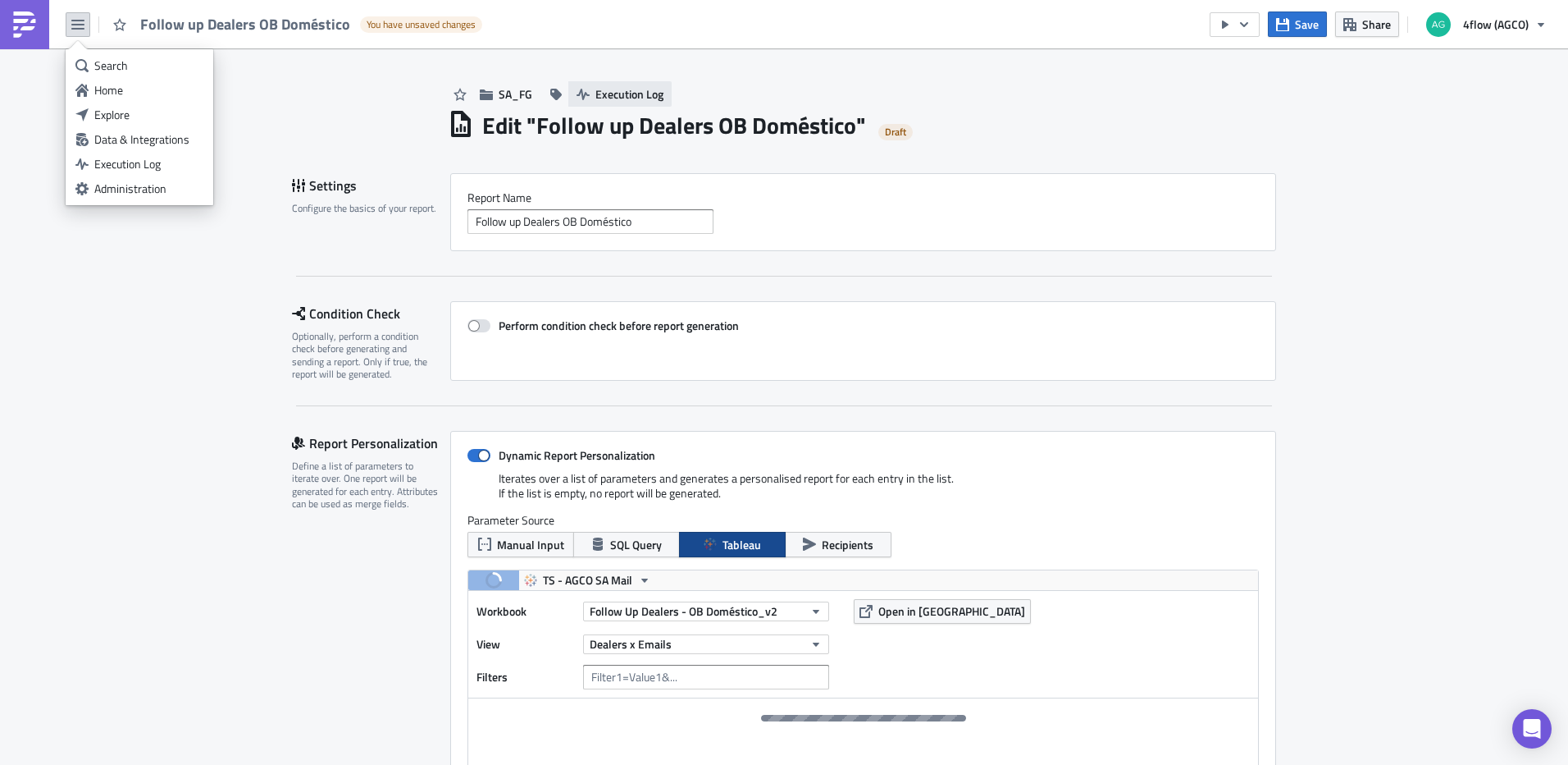
click at [642, 89] on span "Execution Log" at bounding box center [630, 94] width 68 height 17
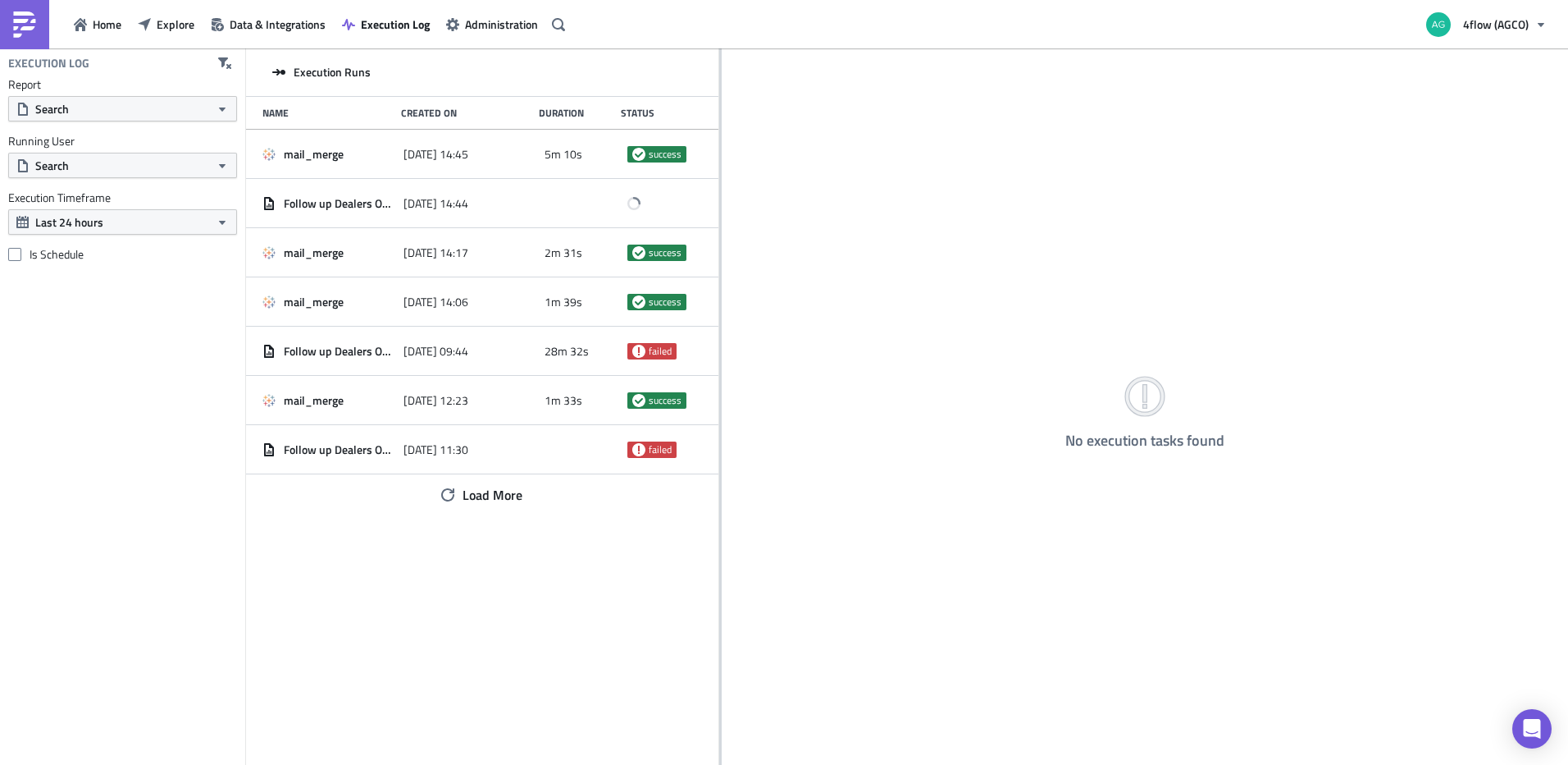
drag, startPoint x: 510, startPoint y: 277, endPoint x: 719, endPoint y: 264, distance: 209.4
click at [719, 264] on div at bounding box center [720, 408] width 3 height 719
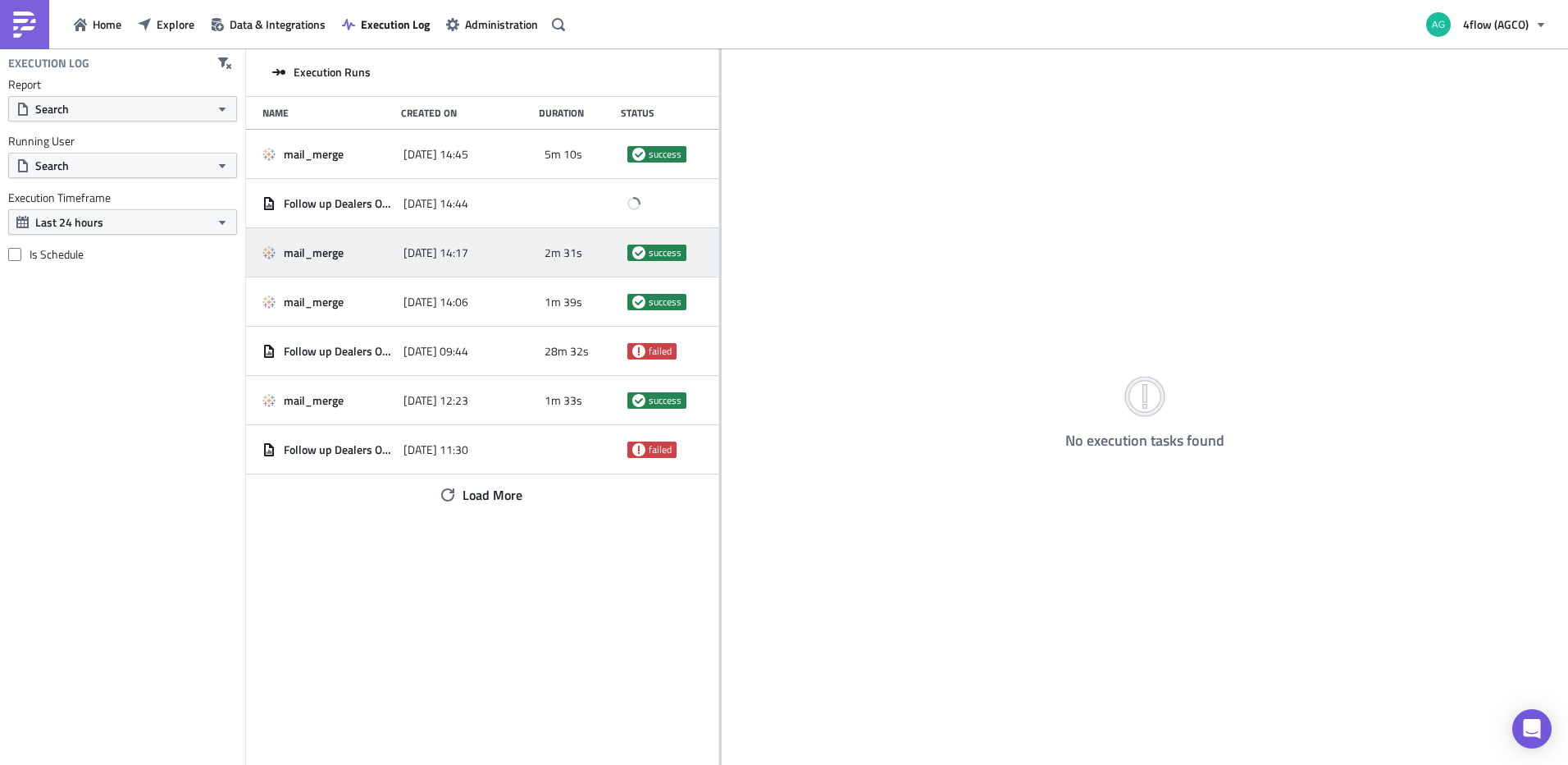
click at [359, 255] on div "mail_merge" at bounding box center [328, 252] width 133 height 15
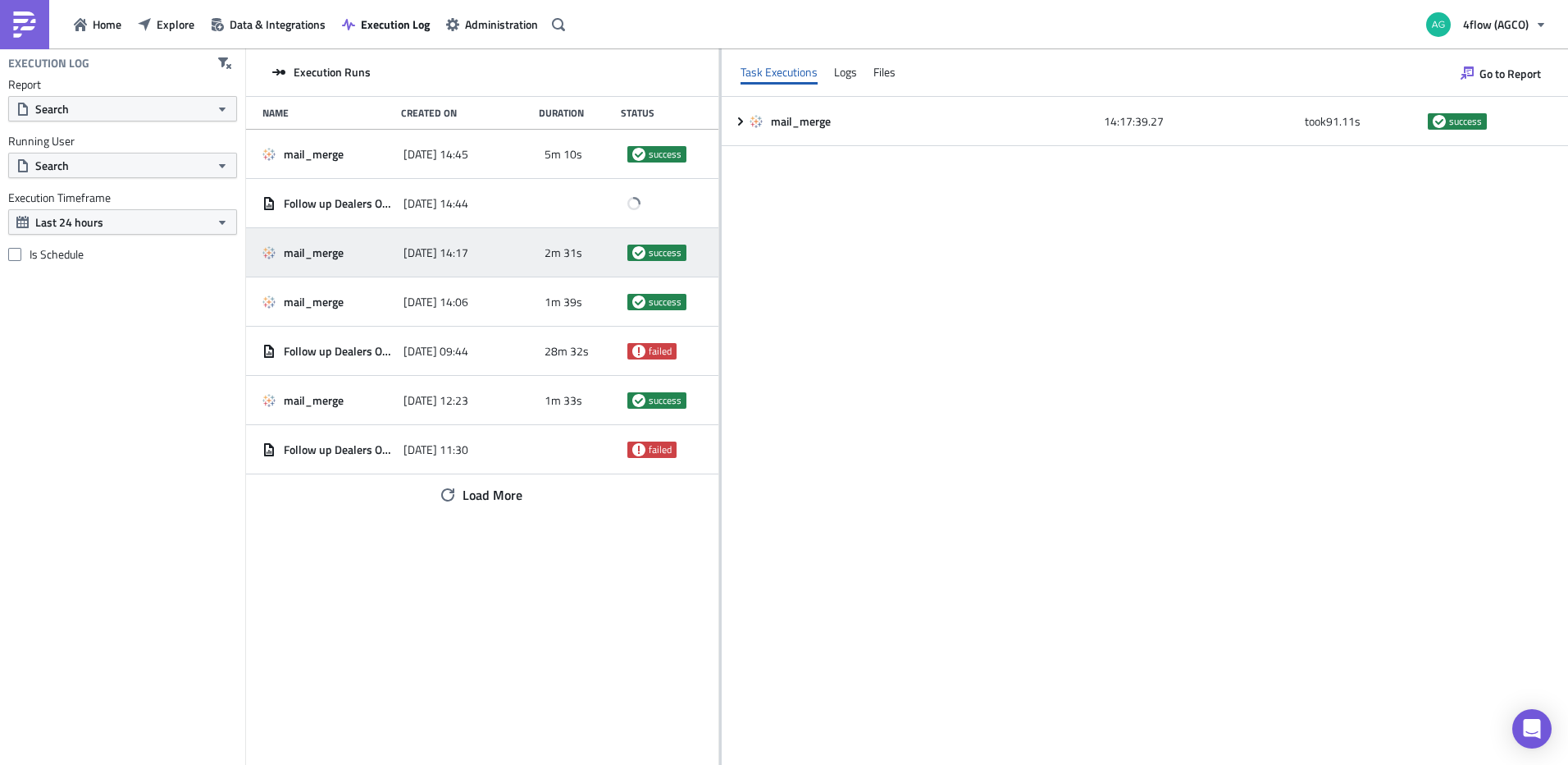
click at [826, 72] on div "Task Executions Logs Files" at bounding box center [1144, 73] width 846 height 49
click at [839, 75] on div "Logs" at bounding box center [846, 72] width 23 height 24
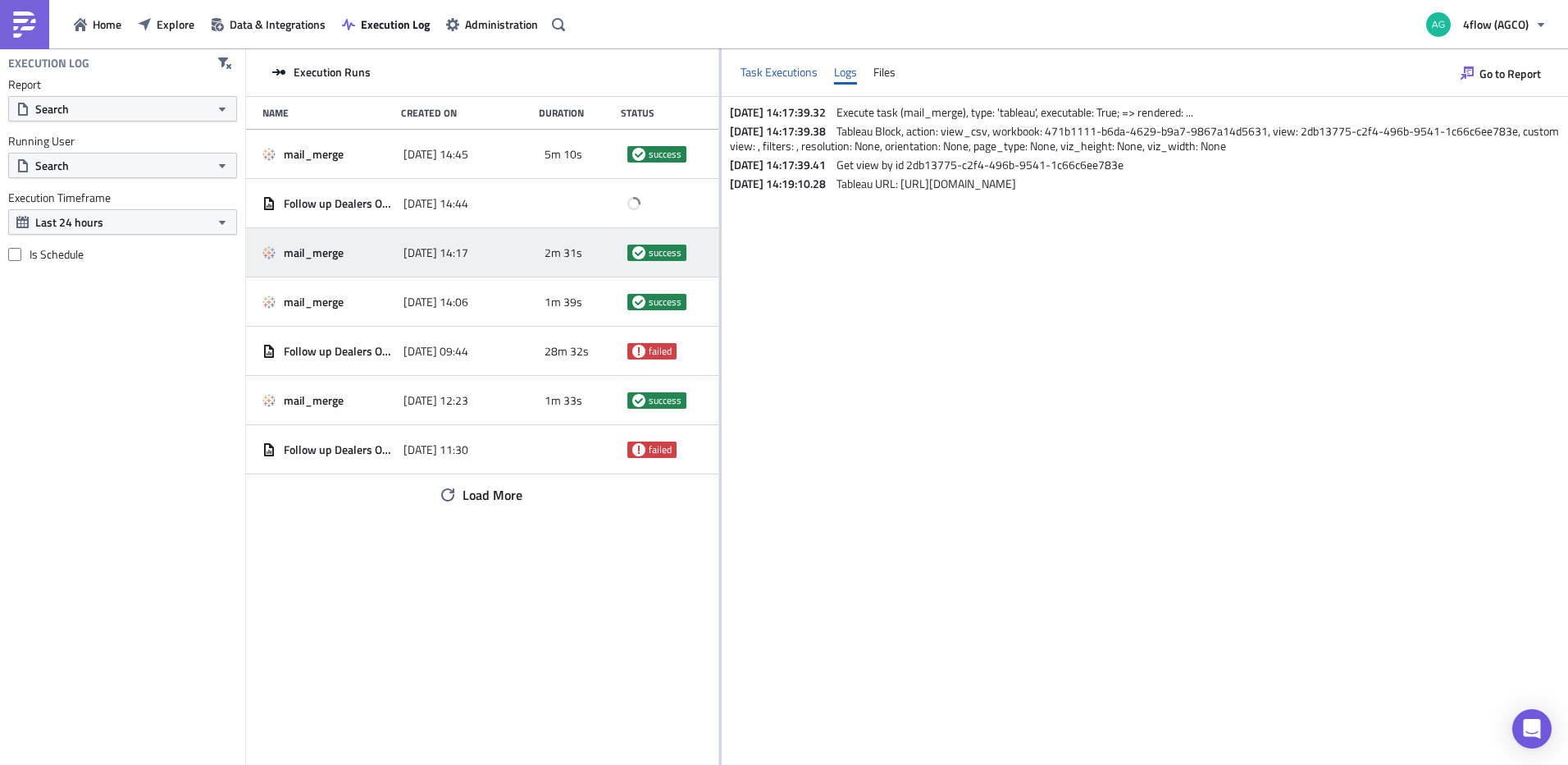
click at [788, 78] on div "Task Executions" at bounding box center [778, 72] width 77 height 24
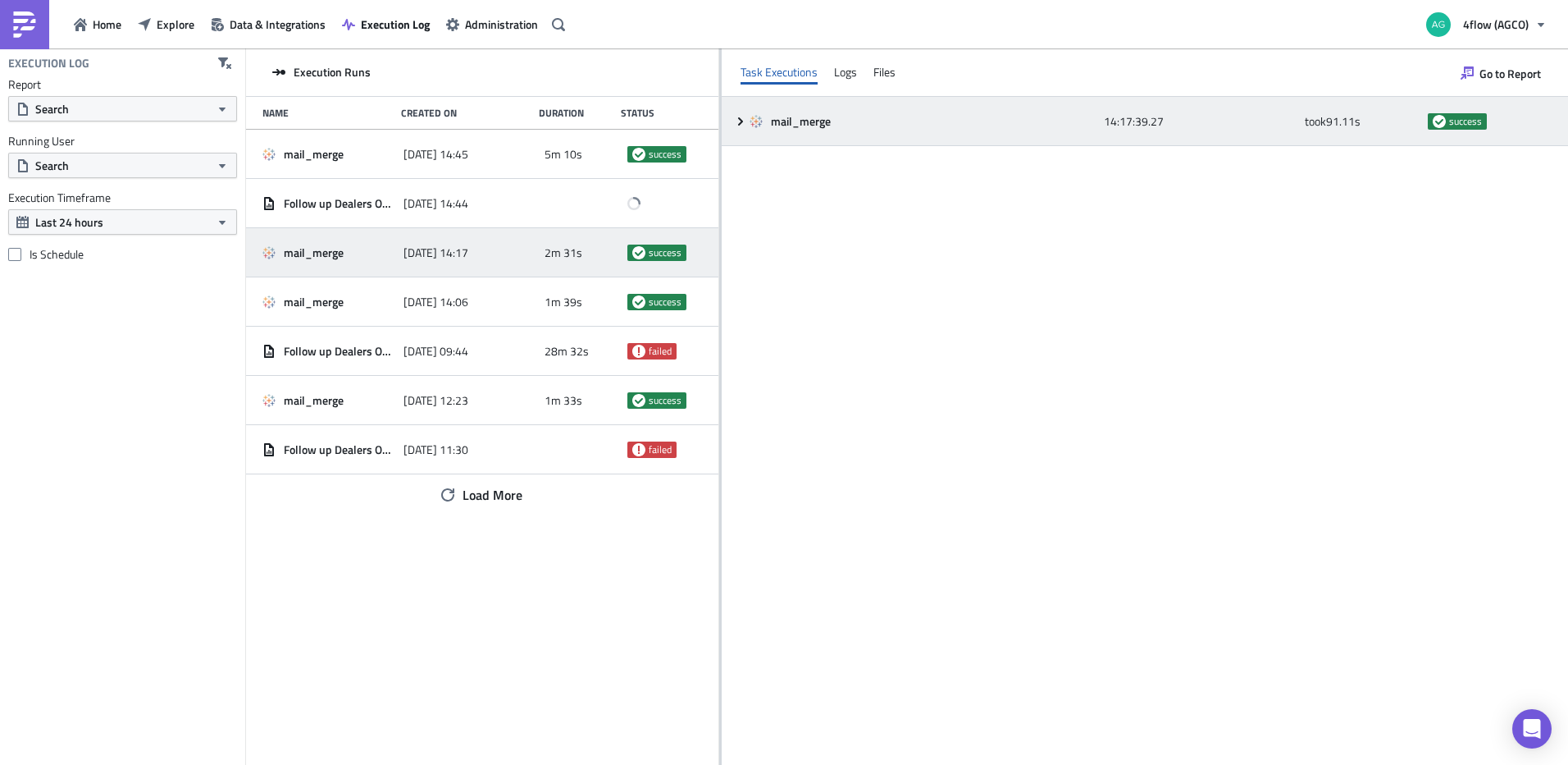
click at [740, 124] on icon at bounding box center [741, 122] width 14 height 14
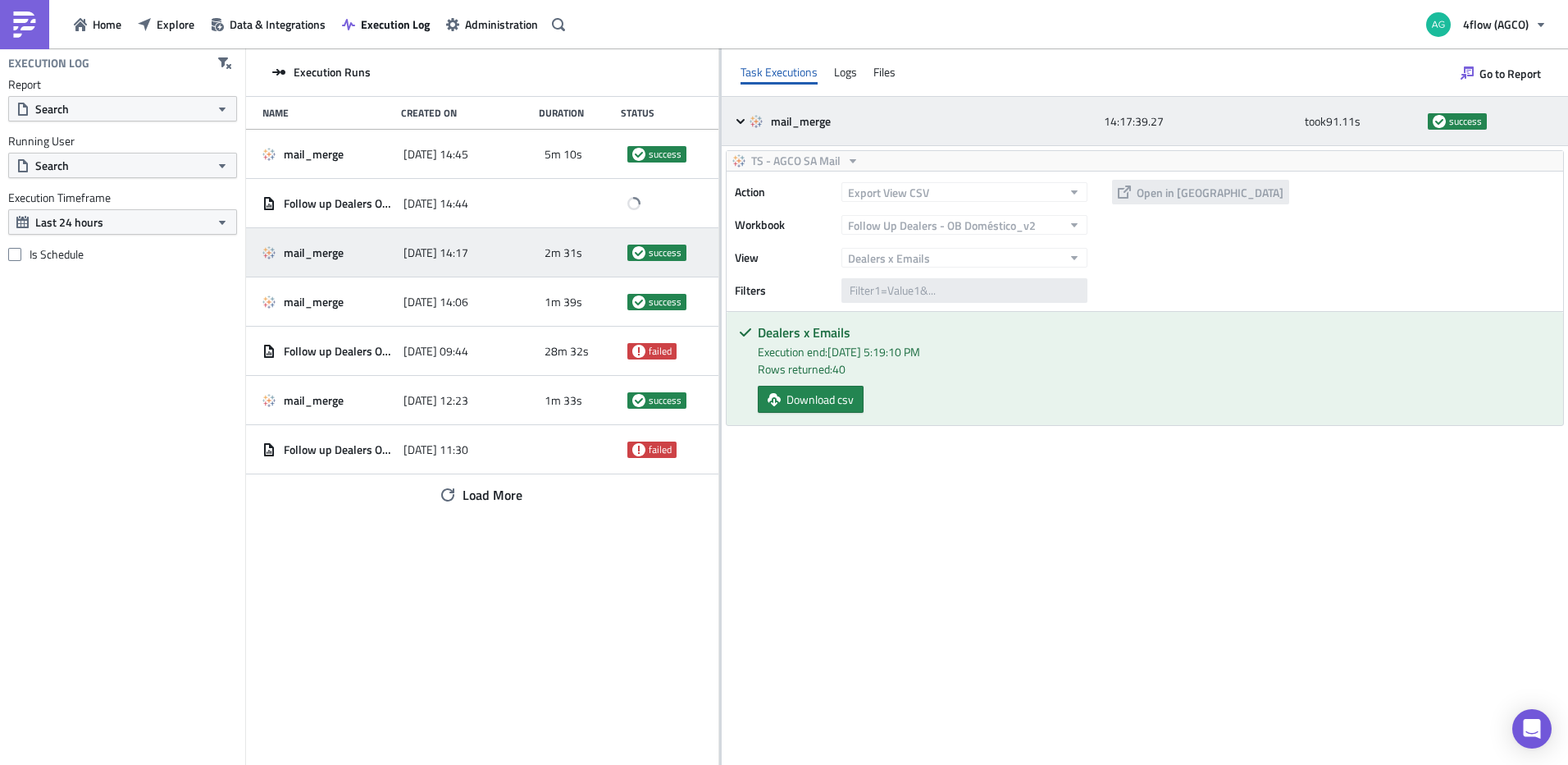
click at [740, 124] on icon at bounding box center [741, 122] width 14 height 14
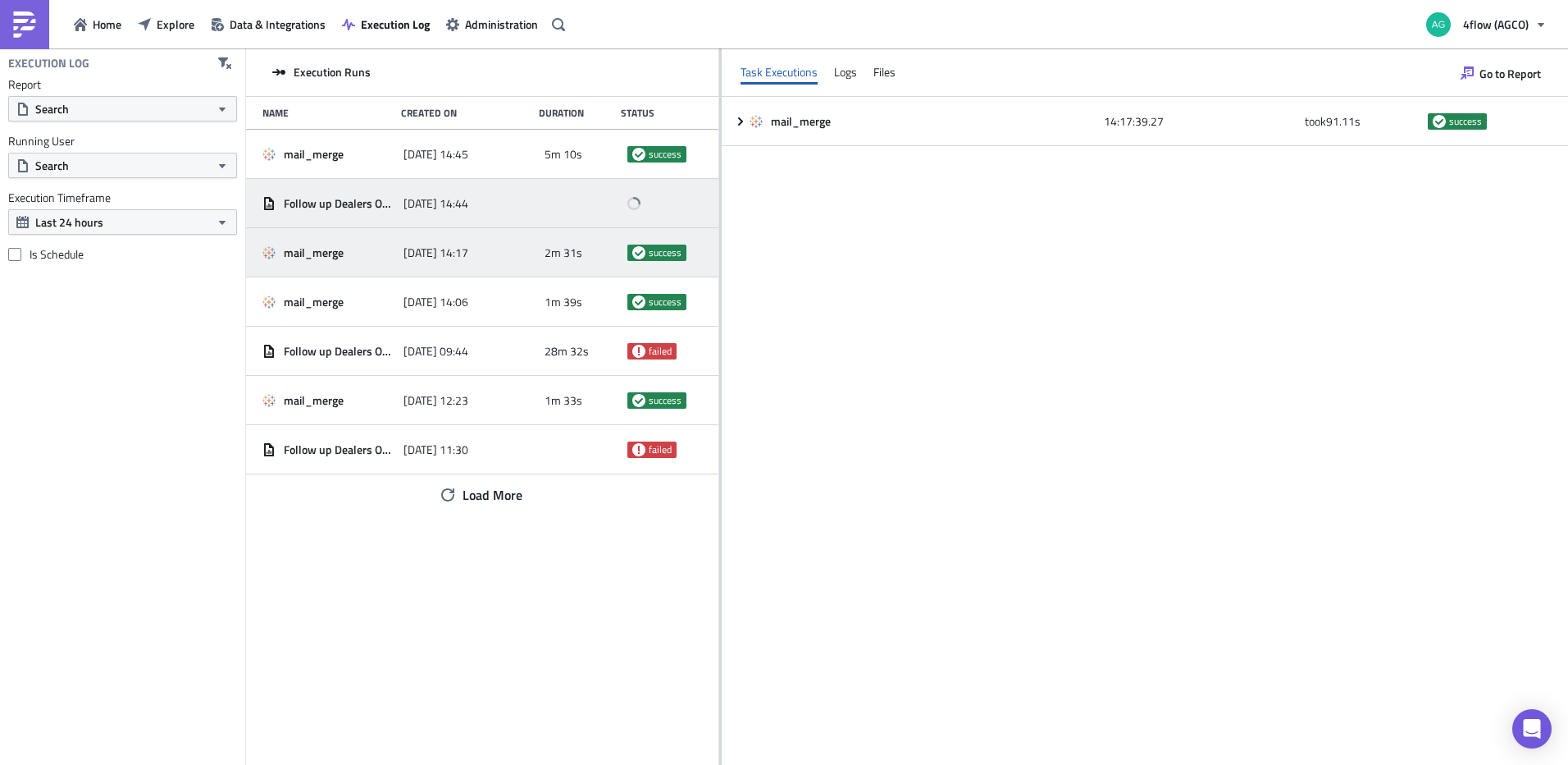
click at [377, 210] on span "Follow up Dealers OB Doméstico" at bounding box center [339, 203] width 112 height 15
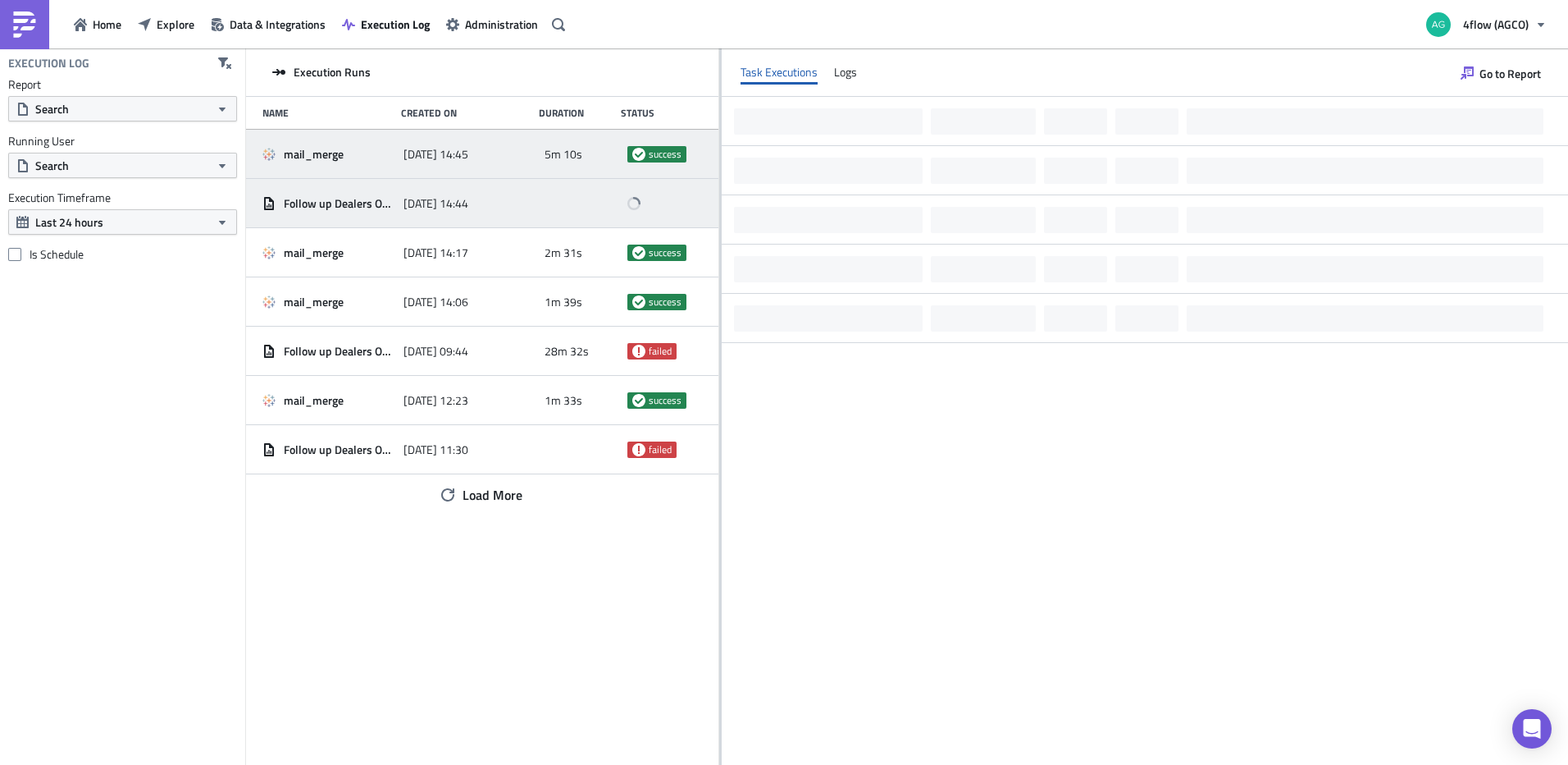
click at [369, 160] on div "mail_merge" at bounding box center [328, 154] width 133 height 15
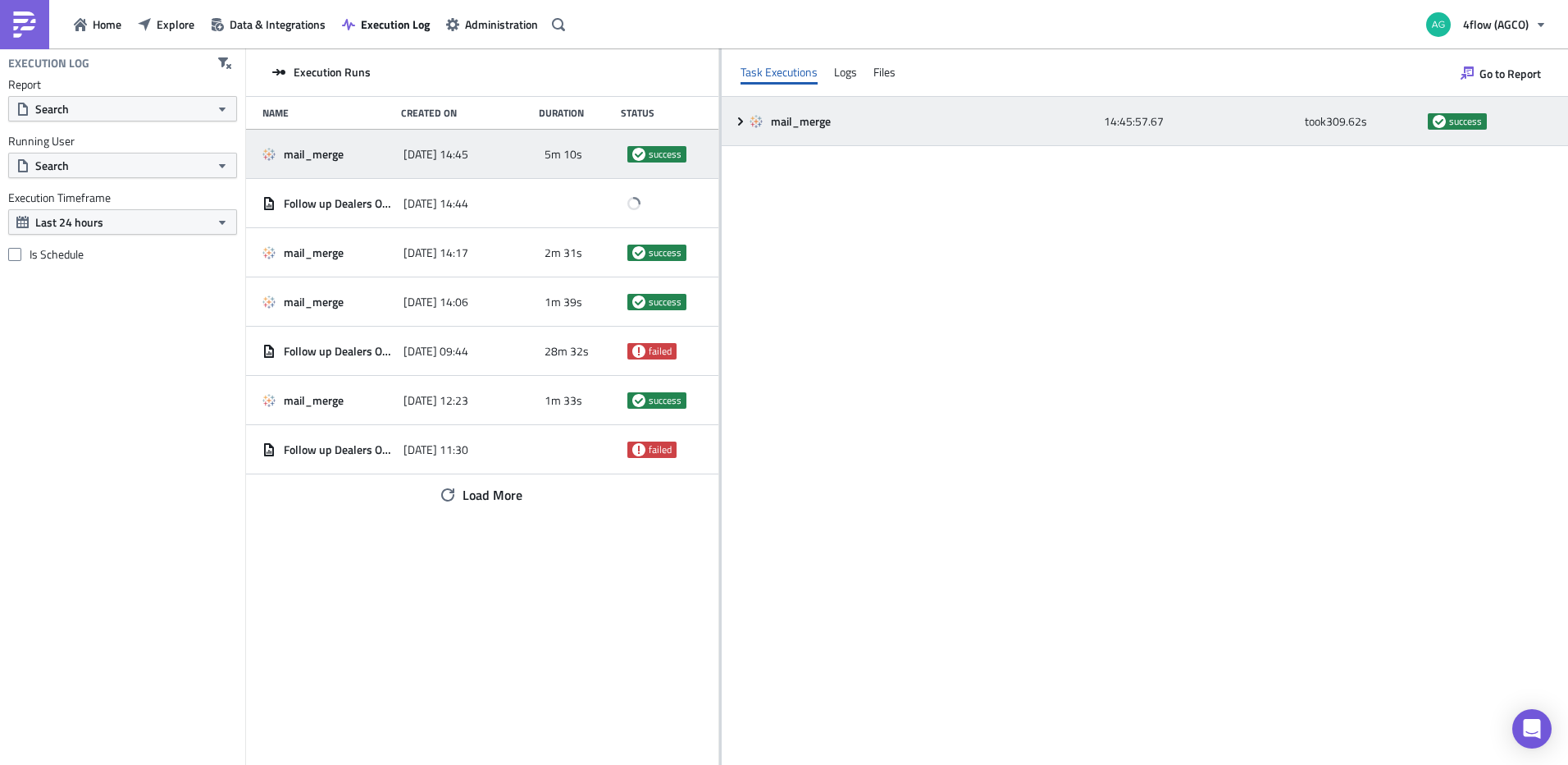
click at [735, 123] on icon at bounding box center [741, 122] width 14 height 14
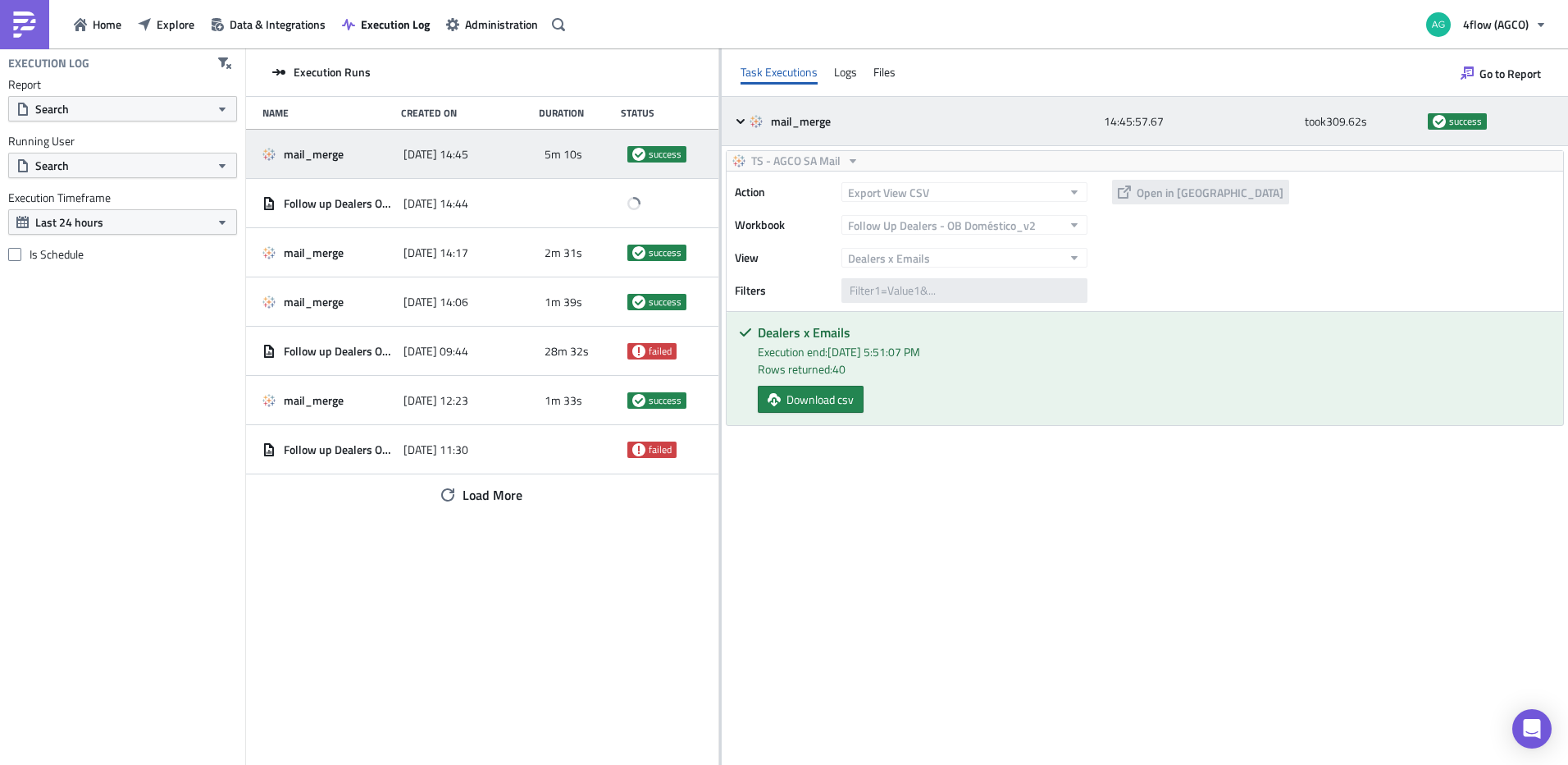
click at [735, 123] on icon at bounding box center [741, 122] width 14 height 14
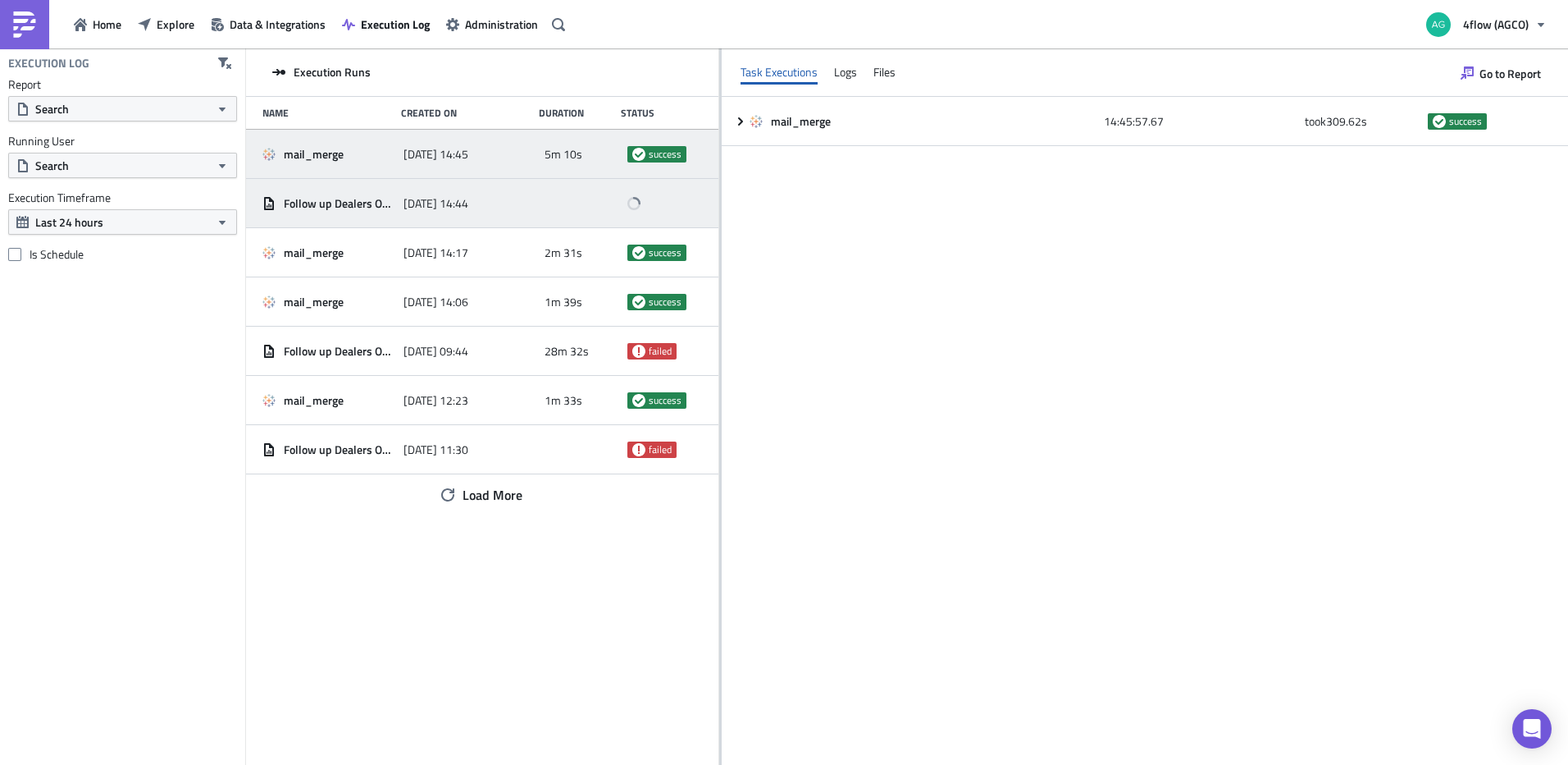
click at [365, 184] on div "Follow up Dealers OB Doméstico 2025-10-03 14:44" at bounding box center [482, 203] width 472 height 50
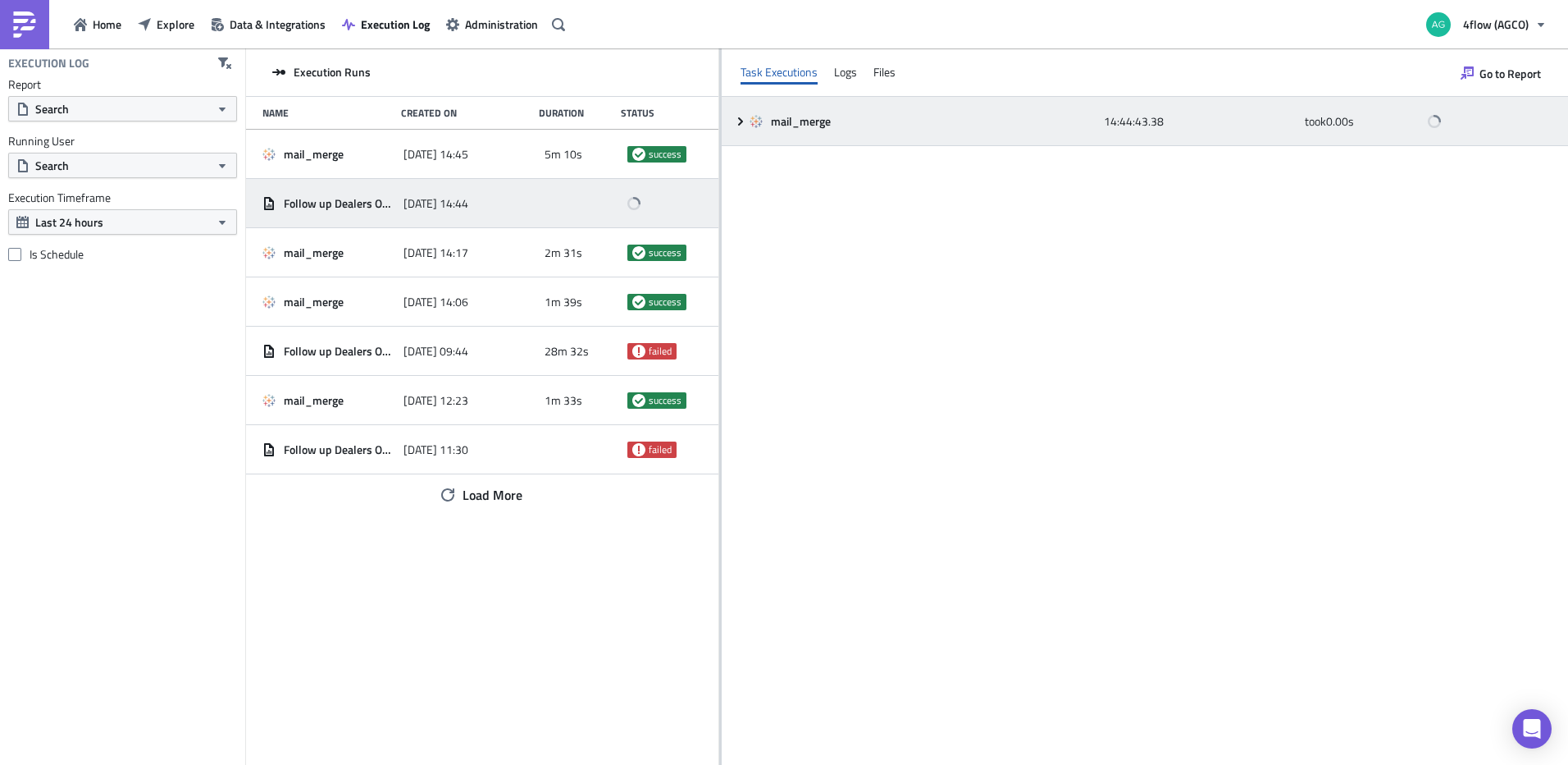
click at [739, 123] on icon at bounding box center [741, 122] width 14 height 14
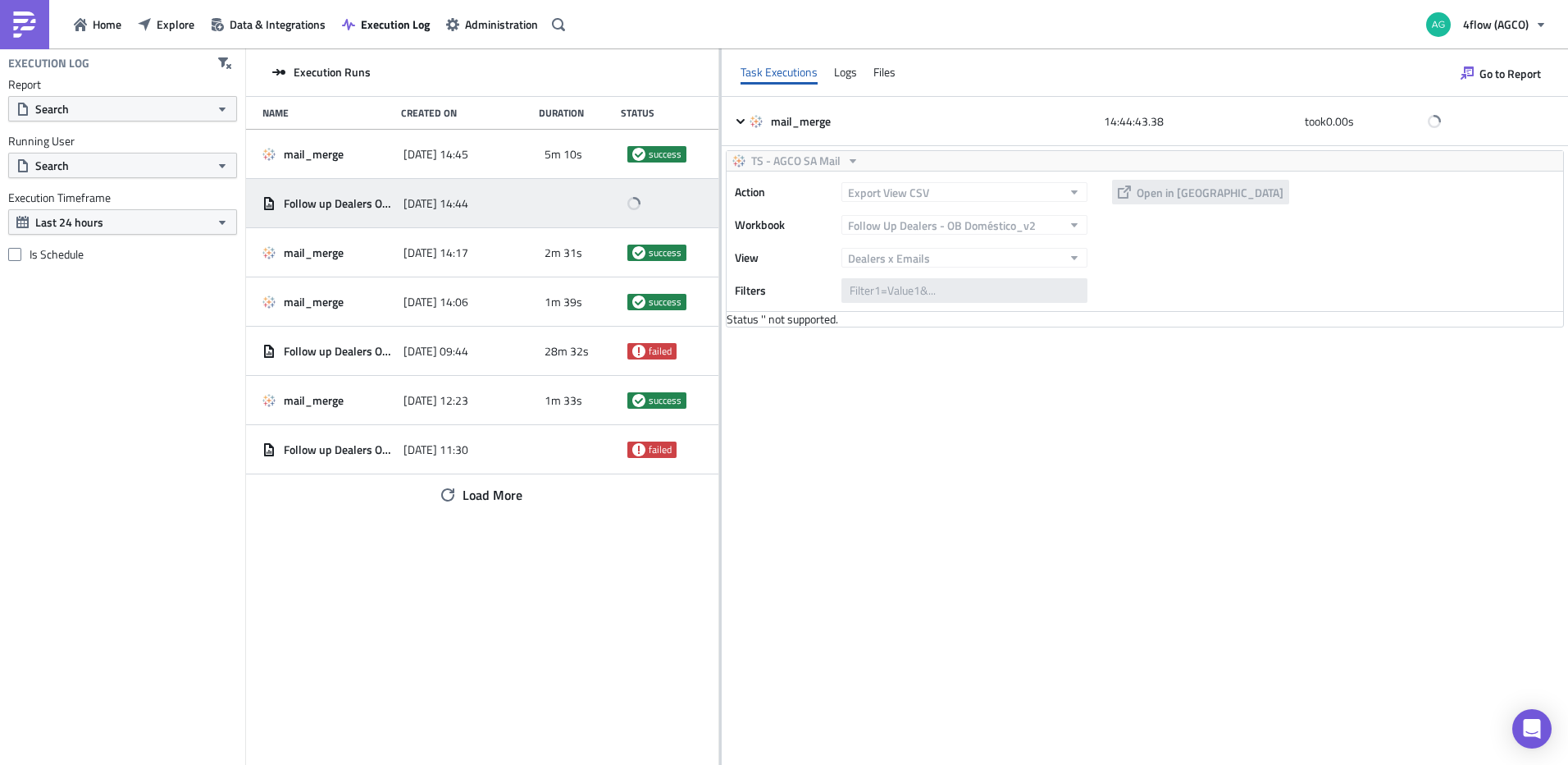
drag, startPoint x: 641, startPoint y: 205, endPoint x: 596, endPoint y: 206, distance: 45.0
click at [596, 206] on div at bounding box center [582, 203] width 75 height 29
click at [632, 203] on icon at bounding box center [634, 203] width 14 height 14
click at [153, 32] on button "Explore" at bounding box center [165, 24] width 73 height 25
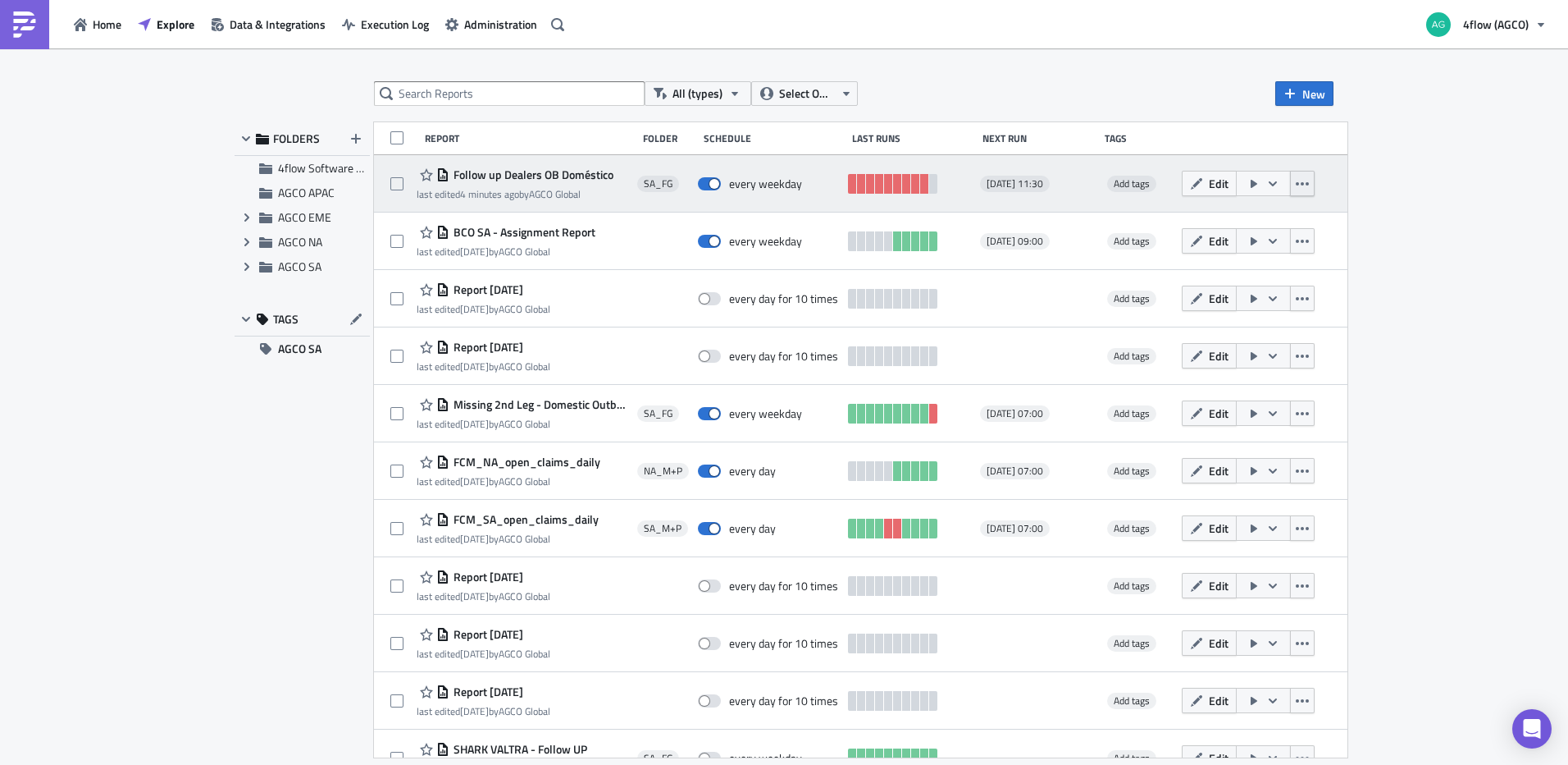
click at [1310, 190] on icon "button" at bounding box center [1303, 184] width 14 height 14
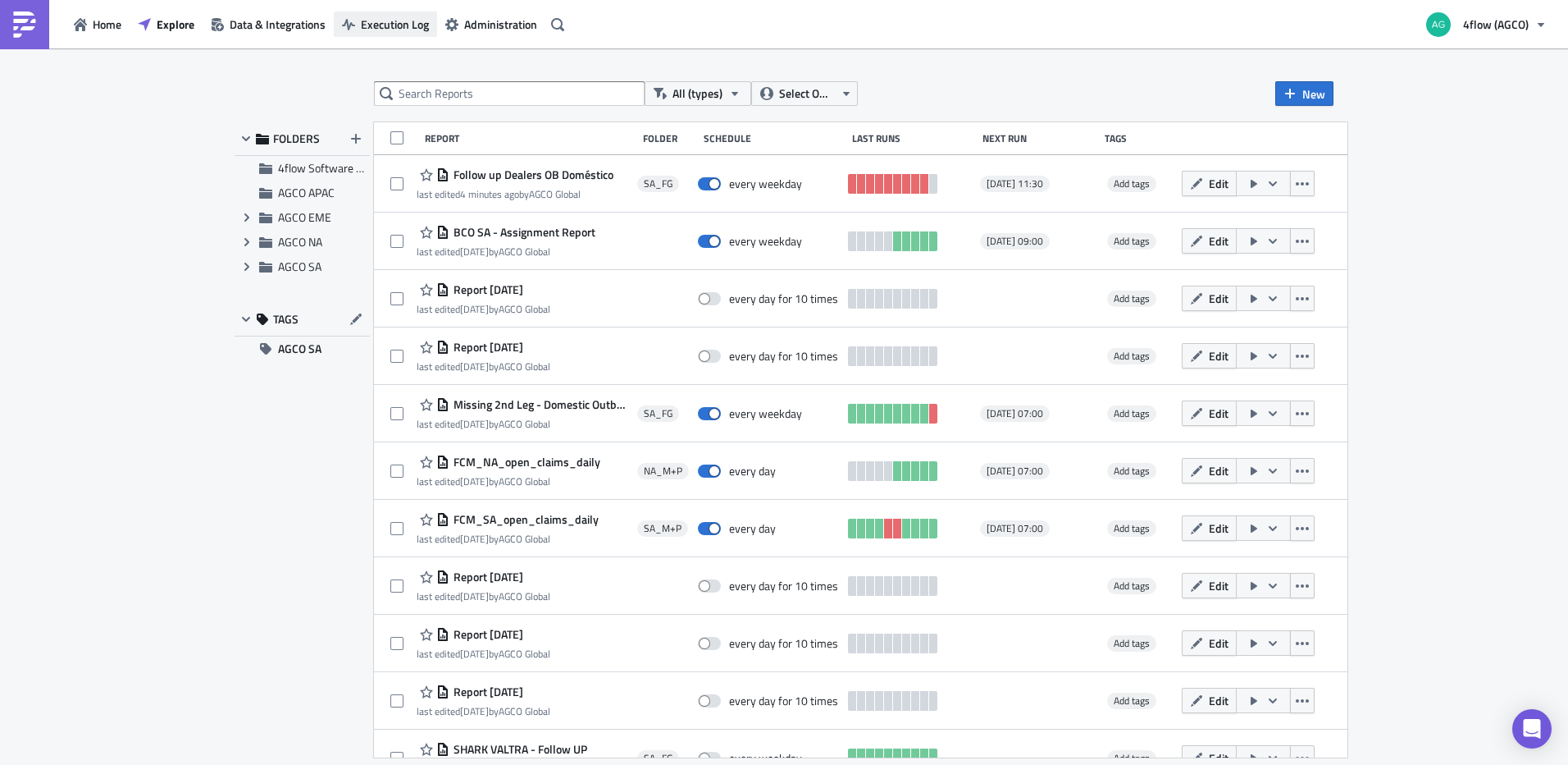
click at [396, 21] on span "Execution Log" at bounding box center [395, 24] width 68 height 17
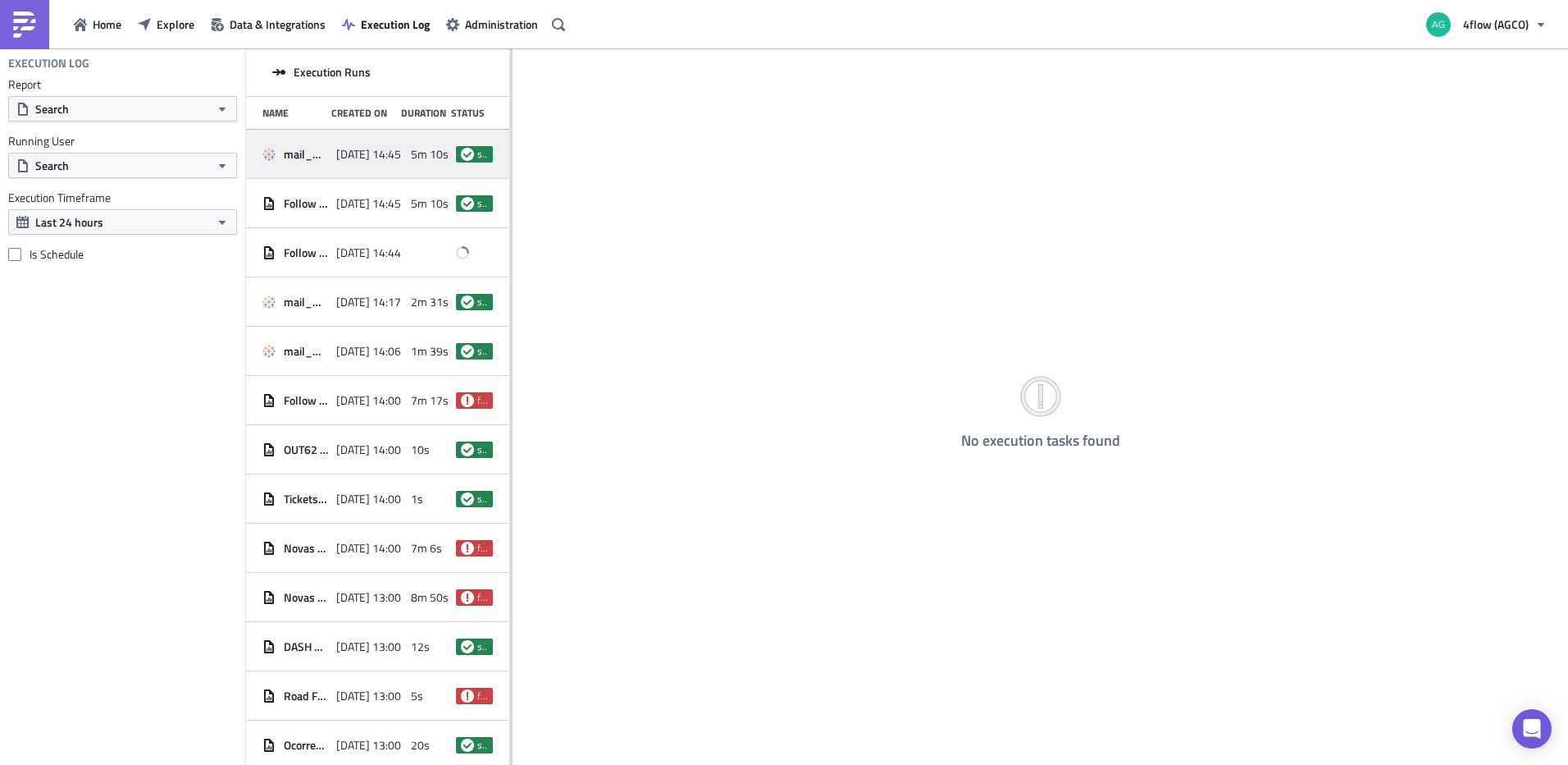
click at [261, 156] on div "mail_merge 2025-10-03 14:45 5m 10s success" at bounding box center [377, 154] width 263 height 50
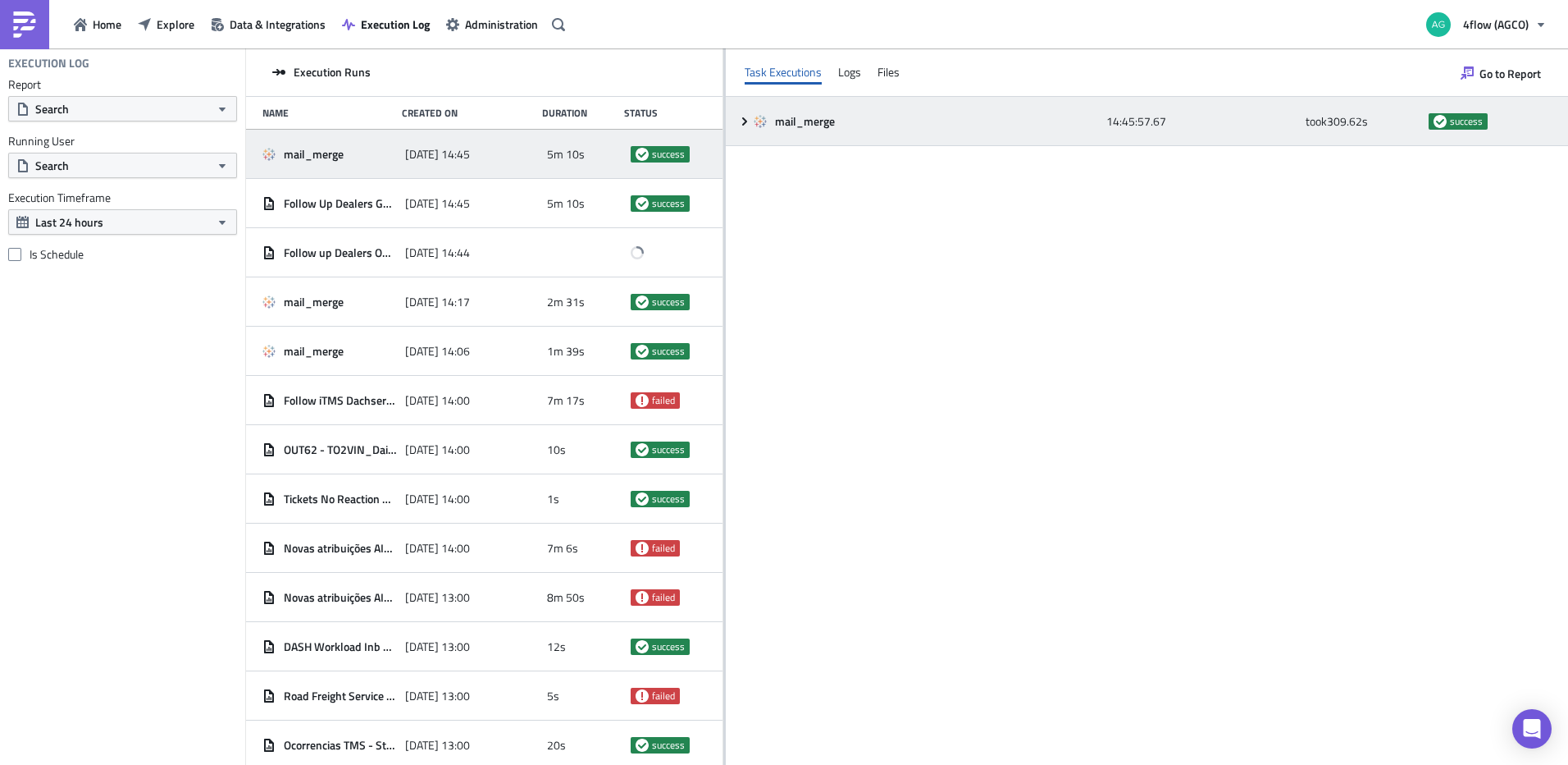
drag, startPoint x: 512, startPoint y: 139, endPoint x: 724, endPoint y: 131, distance: 212.2
click at [724, 131] on div at bounding box center [725, 408] width 3 height 719
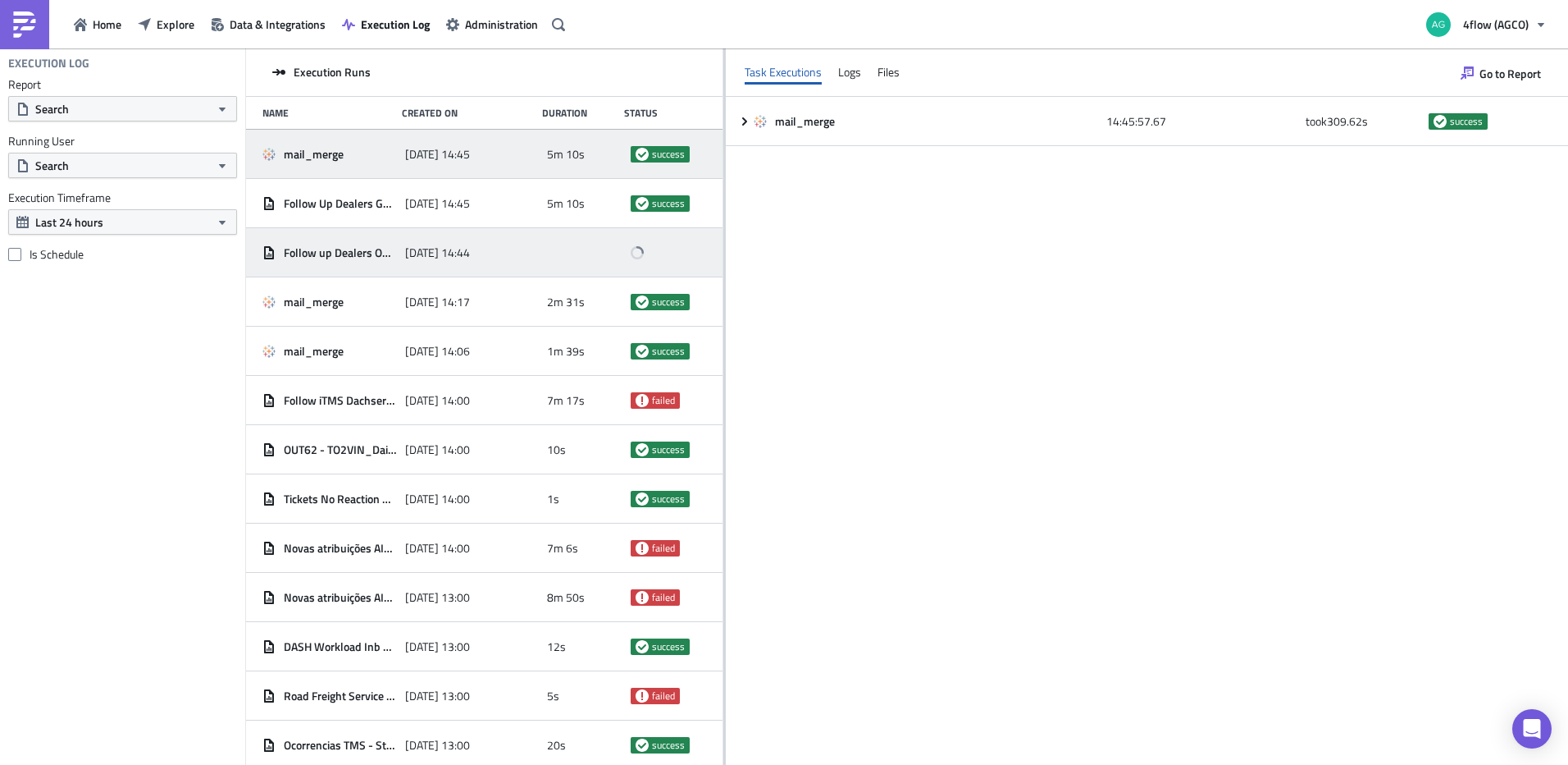
click at [421, 252] on span "[DATE] 14:44" at bounding box center [437, 252] width 65 height 15
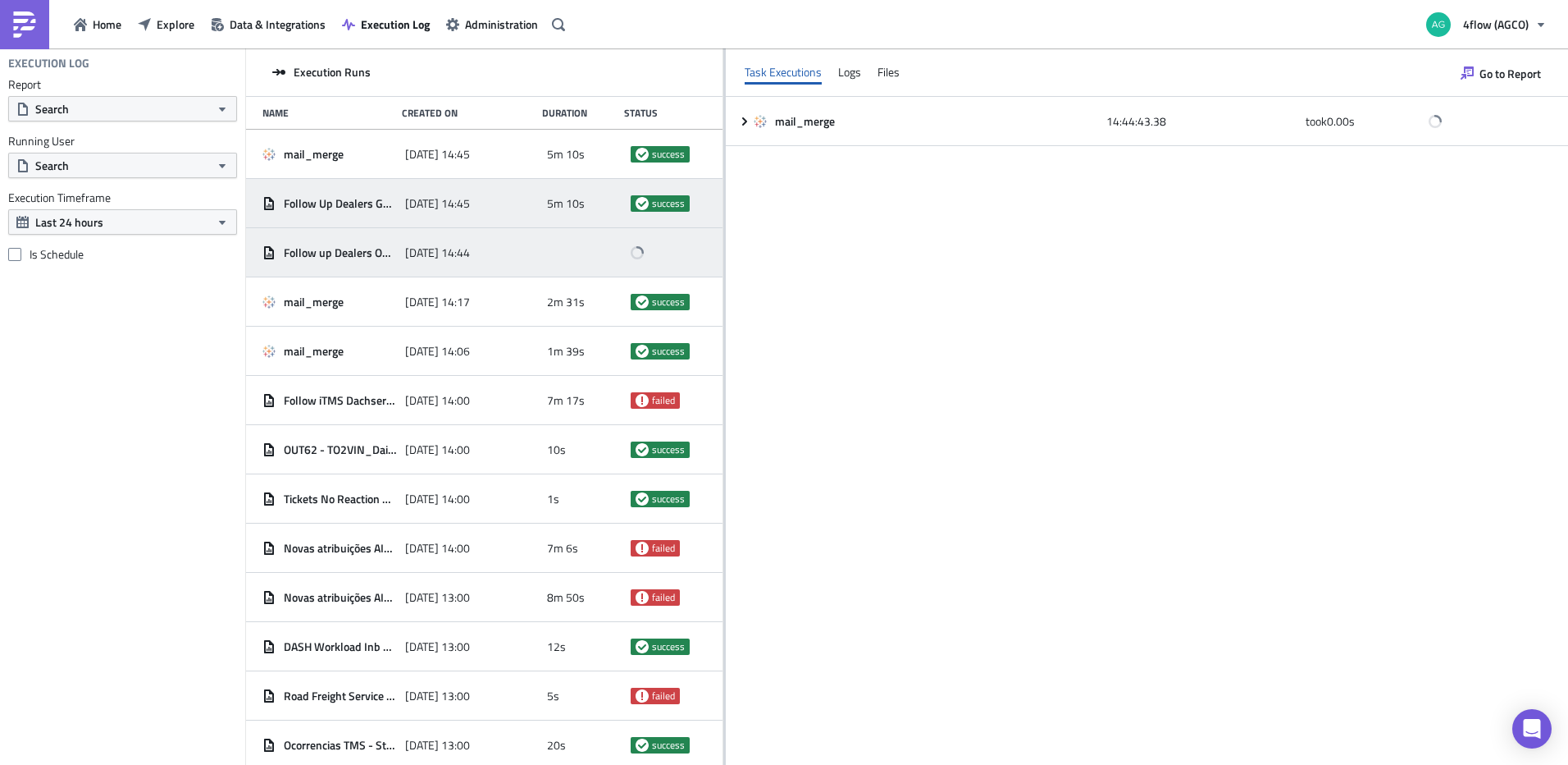
click at [345, 203] on span "Follow Up Dealers Geral" at bounding box center [340, 203] width 114 height 15
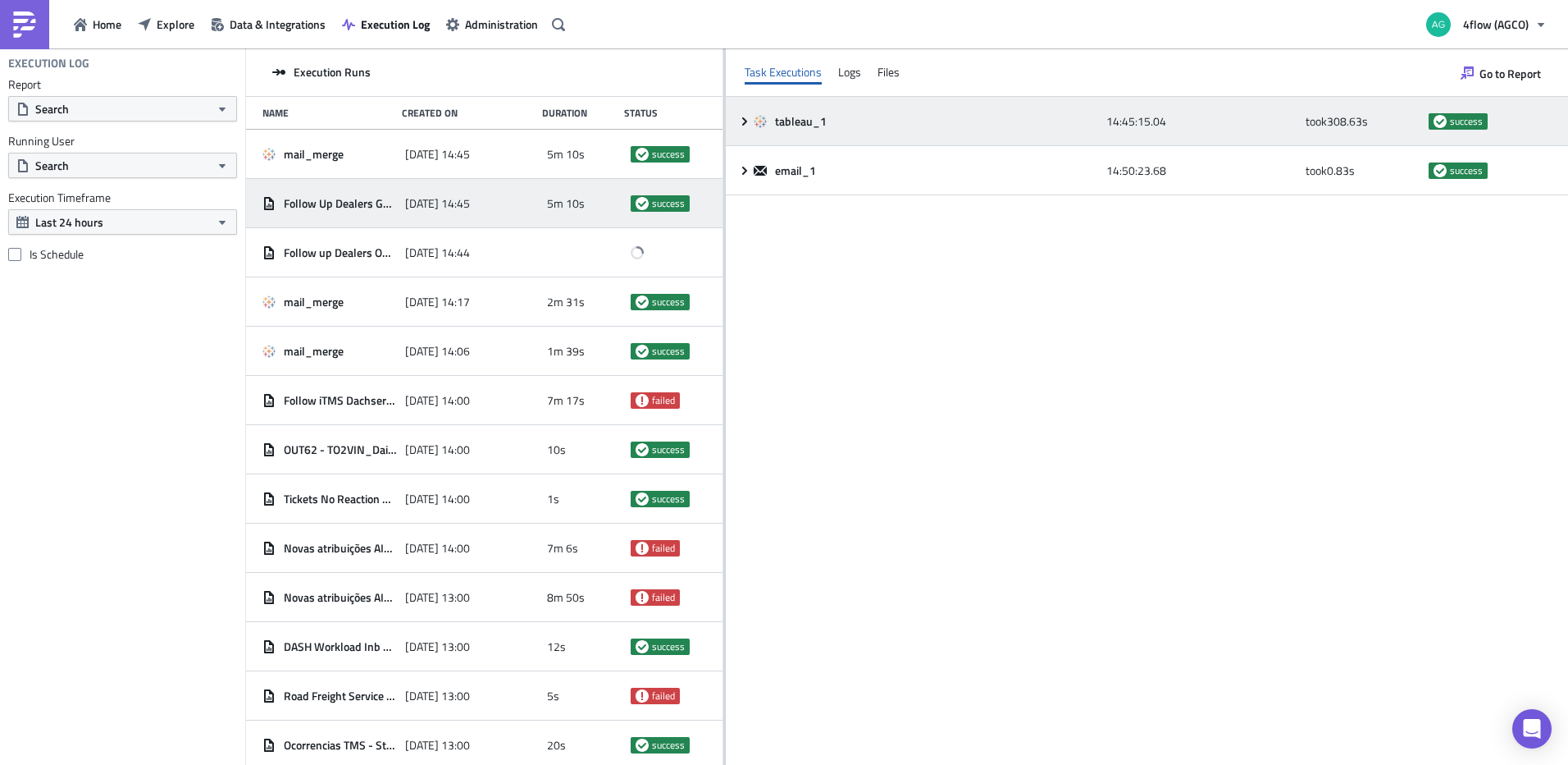
click at [745, 123] on icon at bounding box center [745, 122] width 14 height 14
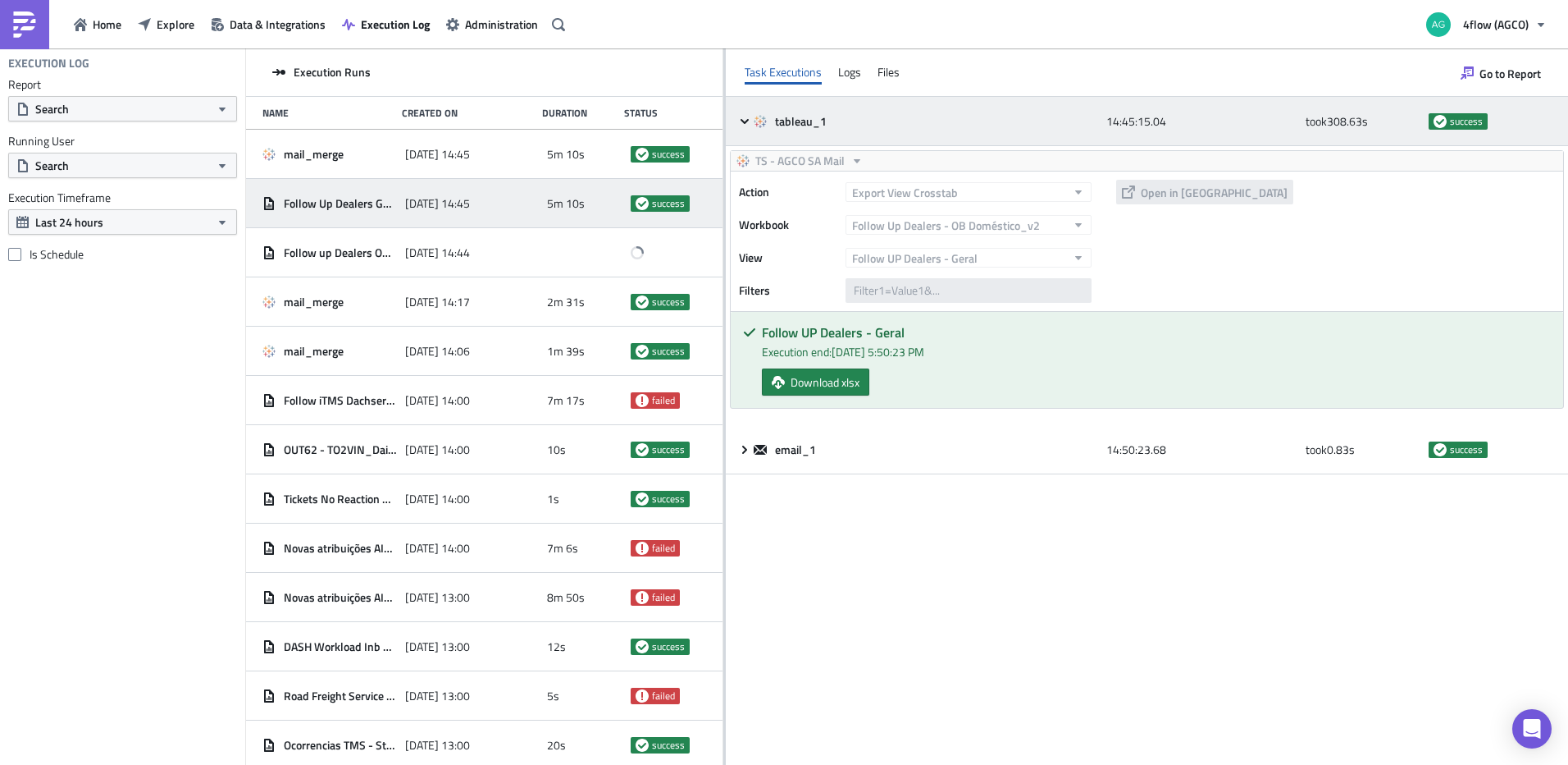
click at [745, 123] on icon at bounding box center [745, 122] width 14 height 14
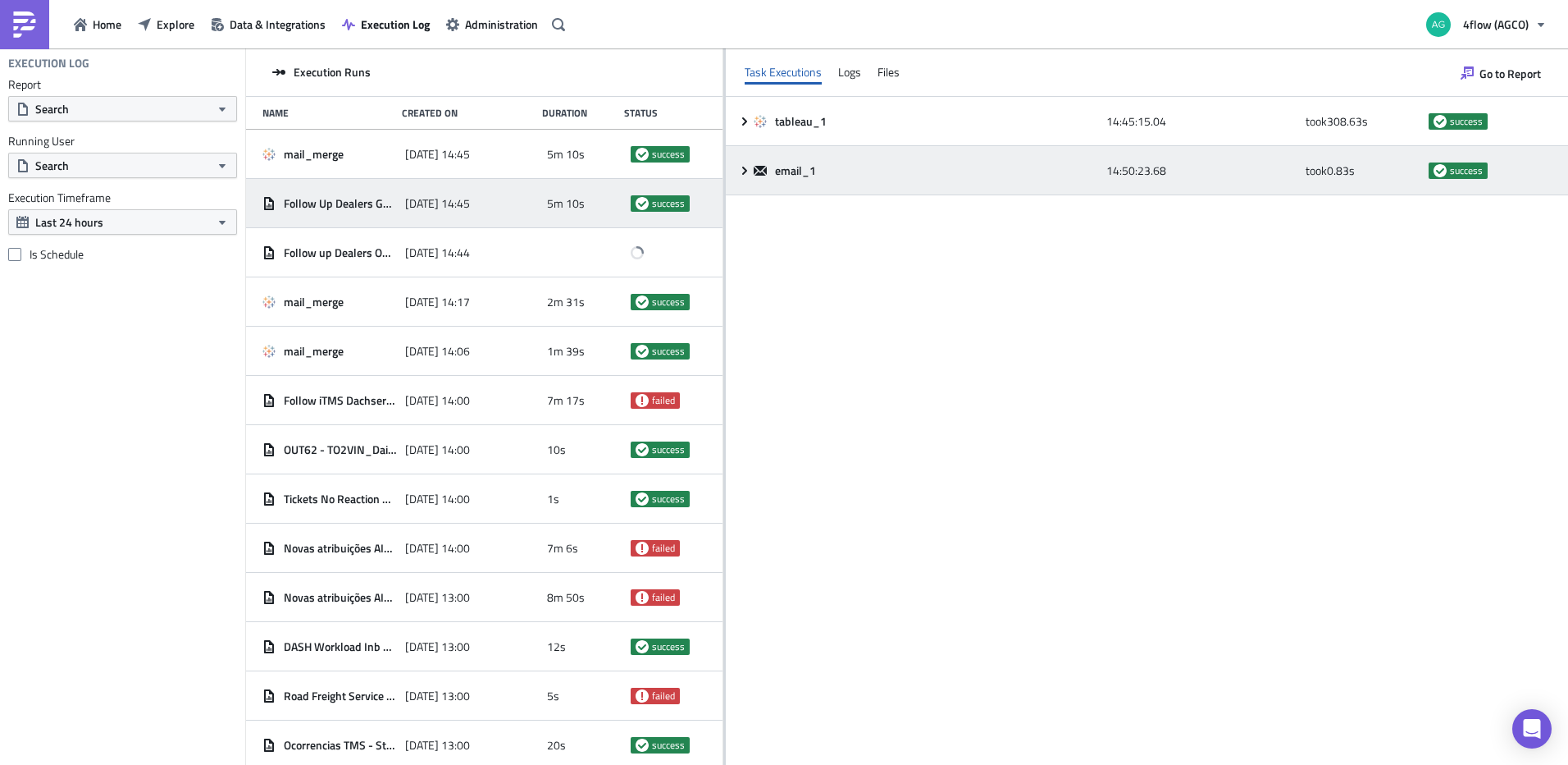
click at [741, 177] on div "email_1 14:50:23.68 took 0.83 s success" at bounding box center [1146, 170] width 842 height 50
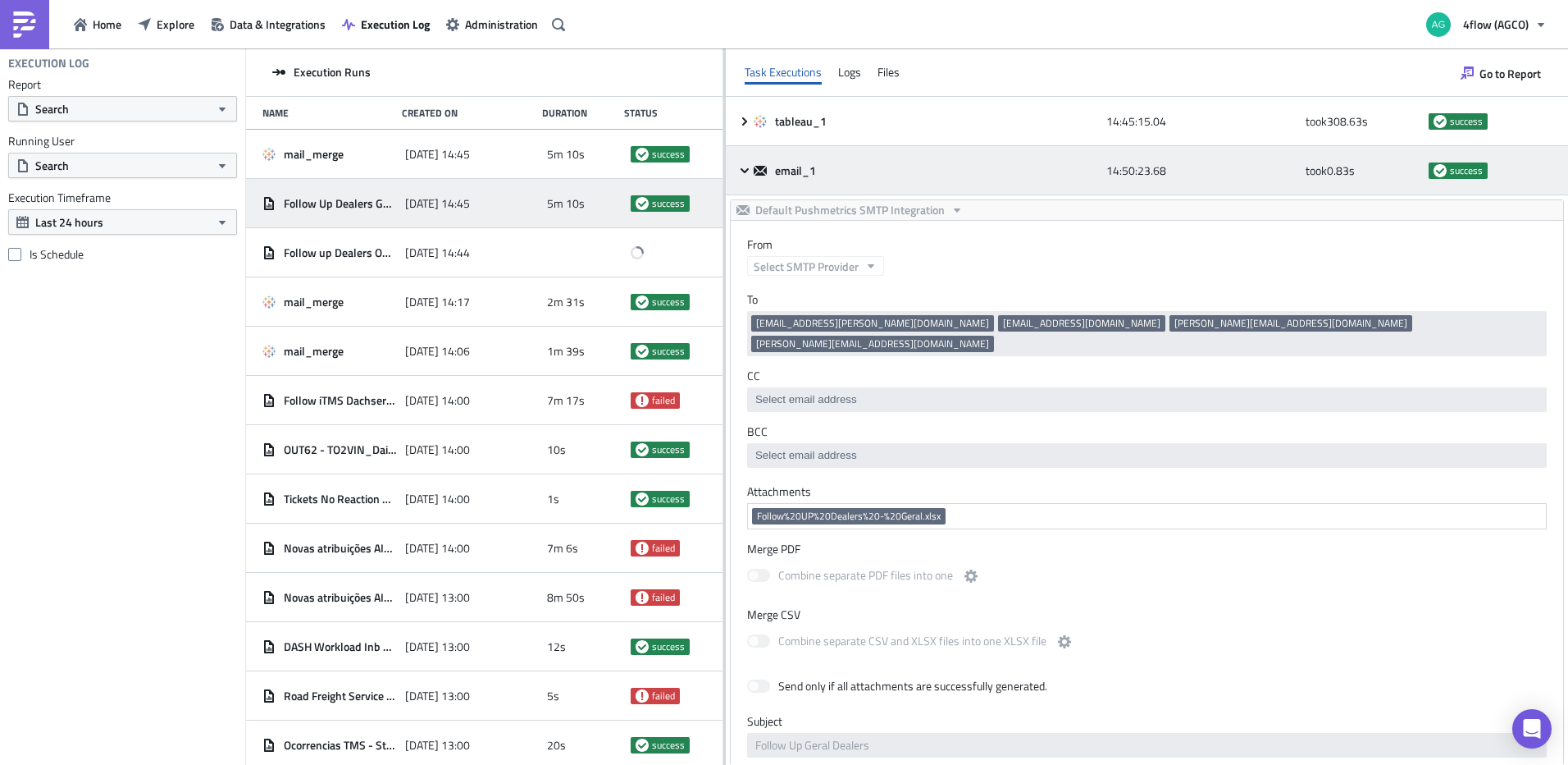
click at [741, 177] on div "email_1 14:50:23.68 took 0.83 s success" at bounding box center [1146, 170] width 842 height 50
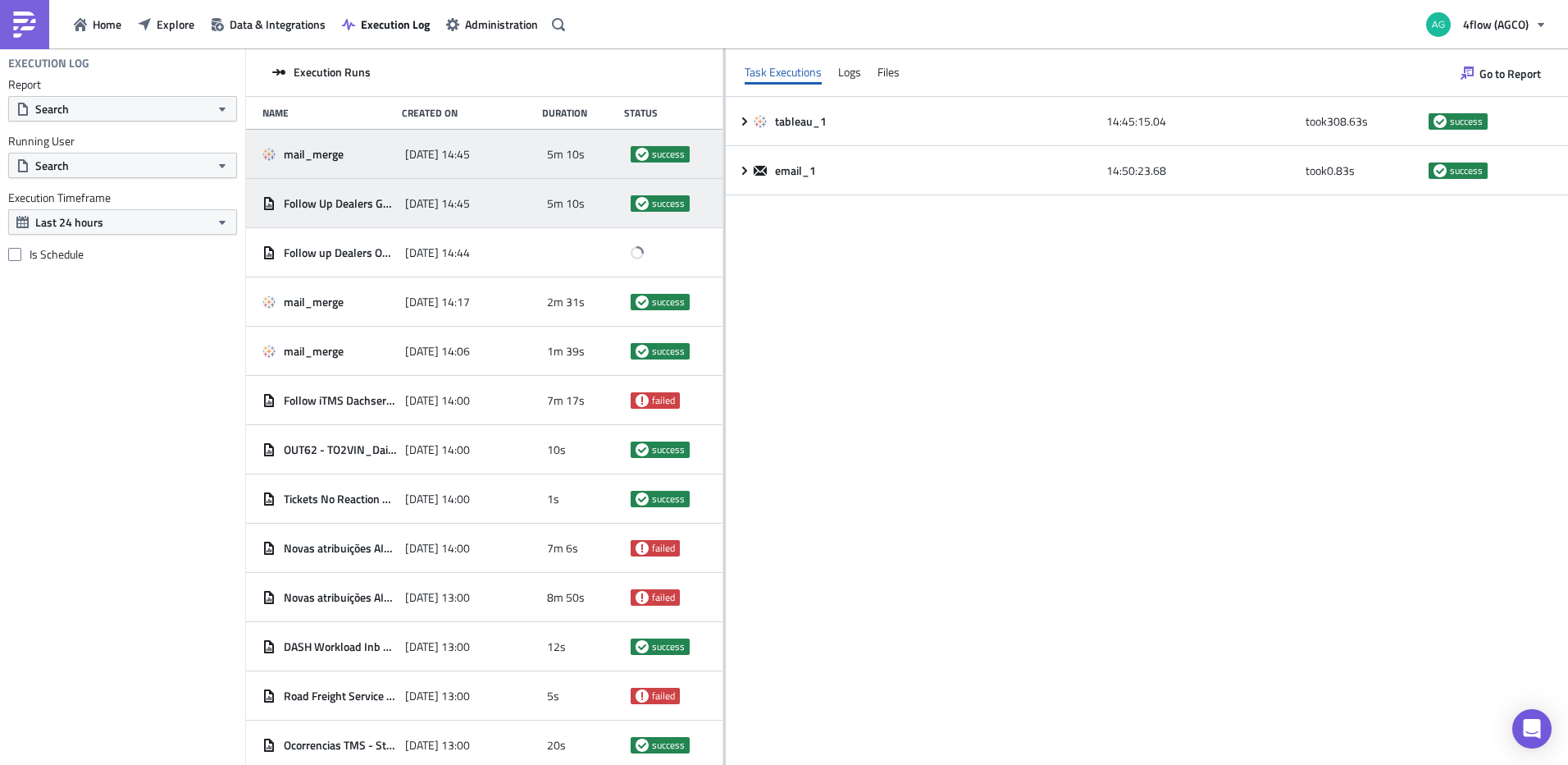
click at [398, 160] on div "mail_merge 2025-10-03 14:45 5m 10s success" at bounding box center [484, 154] width 477 height 50
click at [357, 203] on span "Follow Up Dealers Geral" at bounding box center [340, 203] width 114 height 15
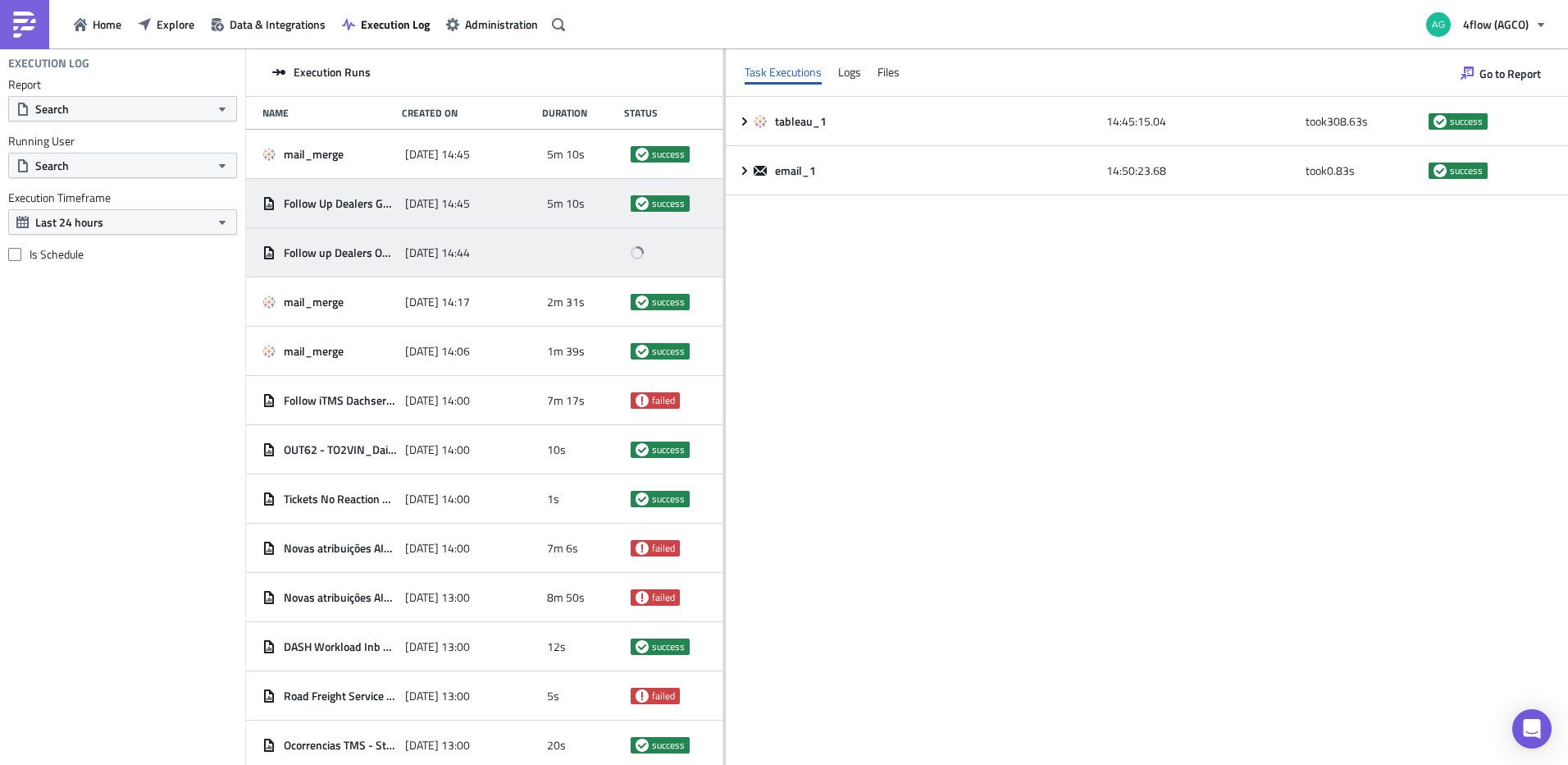
click at [371, 252] on span "Follow up Dealers OB Doméstico" at bounding box center [340, 252] width 114 height 15
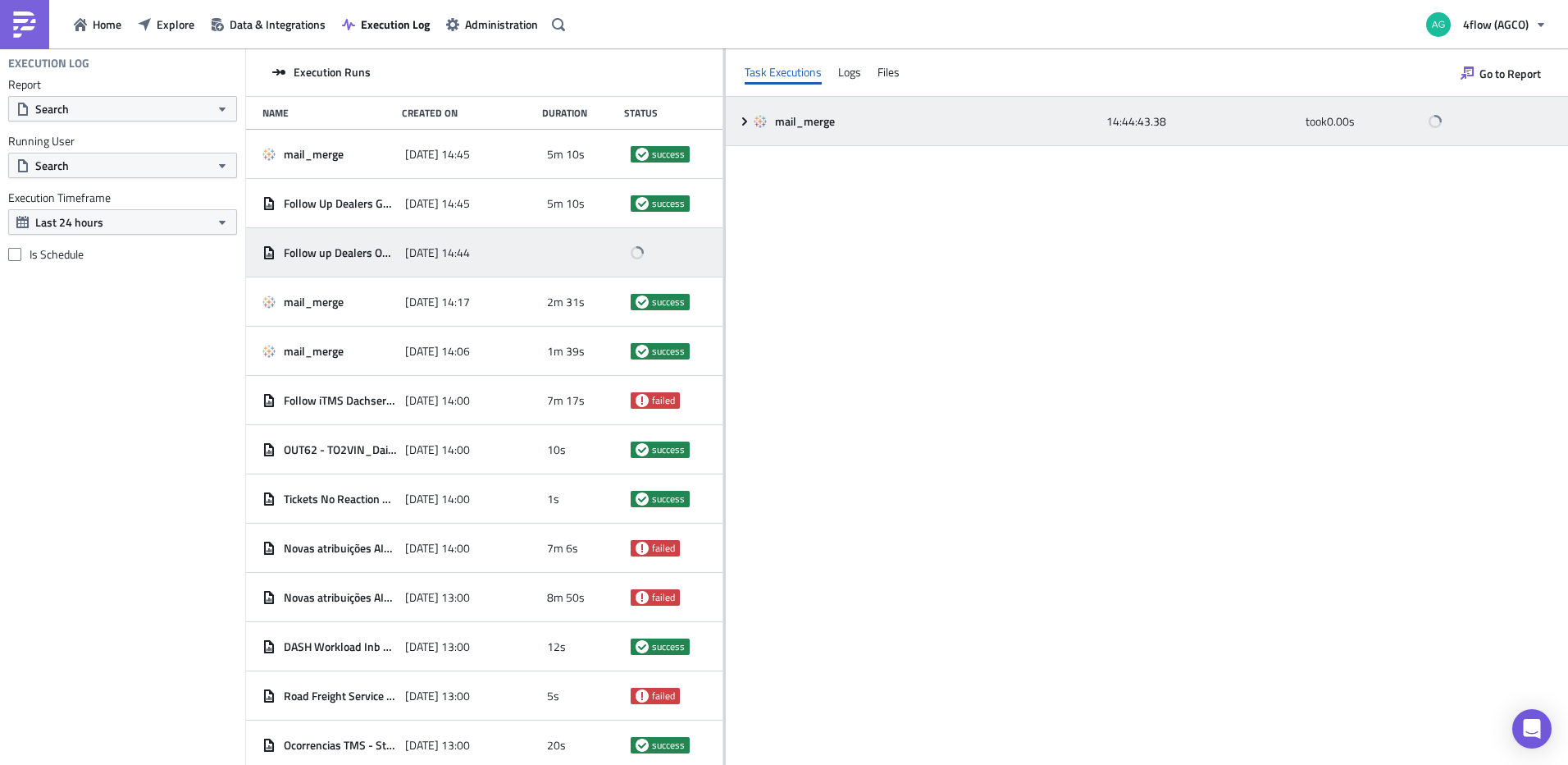
click at [743, 123] on icon at bounding box center [745, 122] width 14 height 14
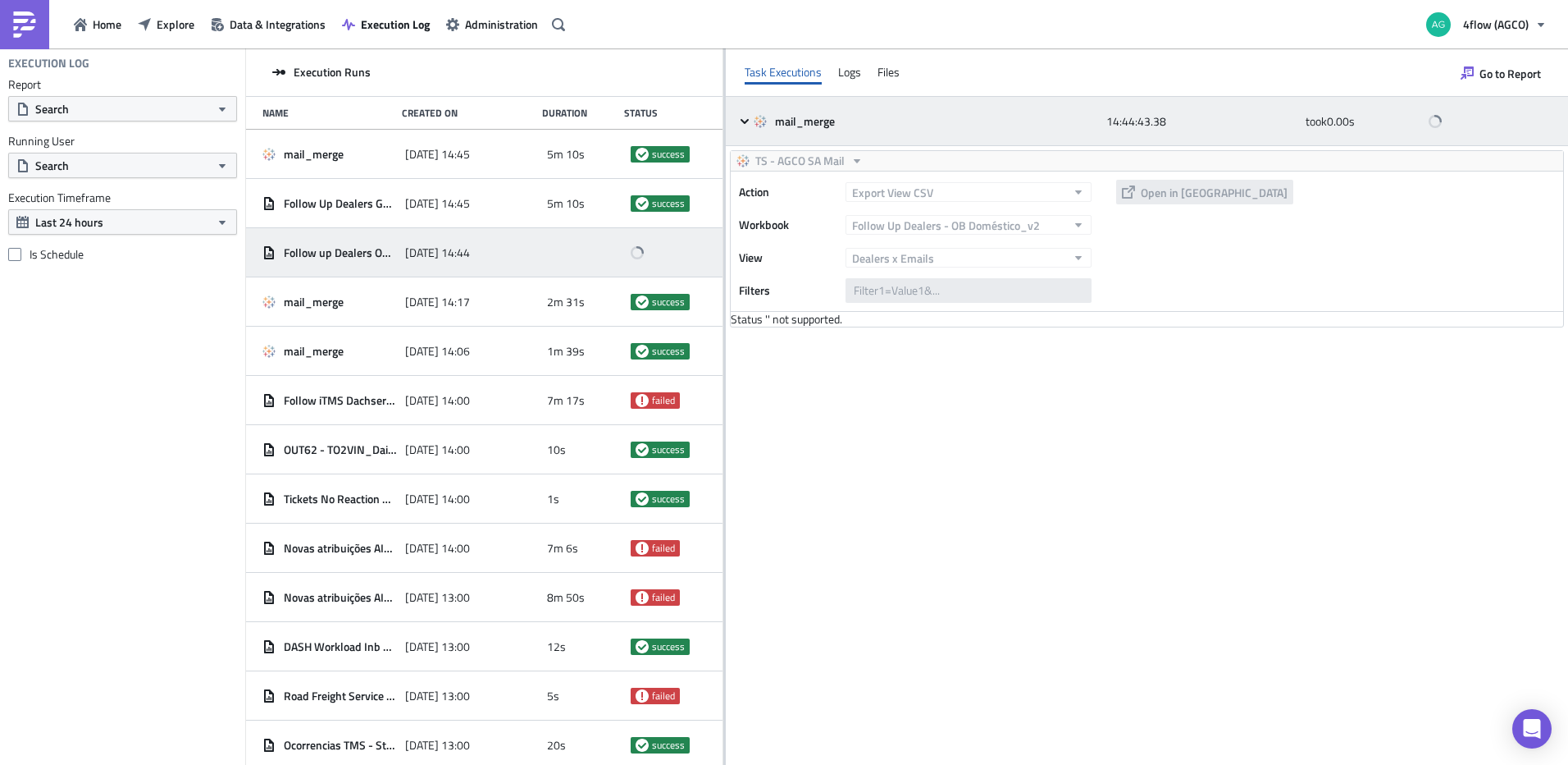
click at [731, 121] on div "mail_merge 14:44:43.38 took 0.00 s" at bounding box center [1146, 122] width 842 height 50
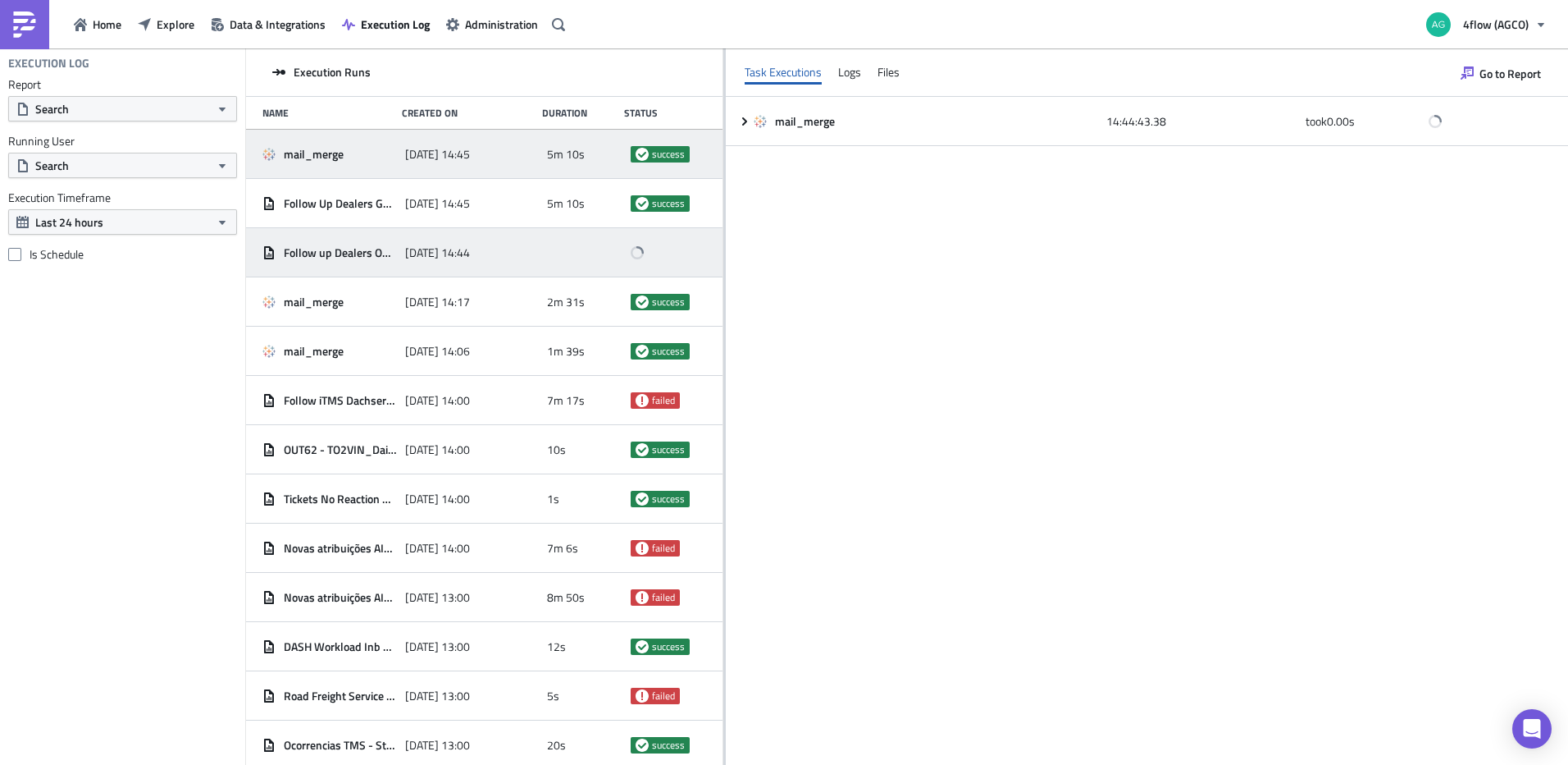
click at [360, 156] on div "mail_merge" at bounding box center [329, 154] width 134 height 15
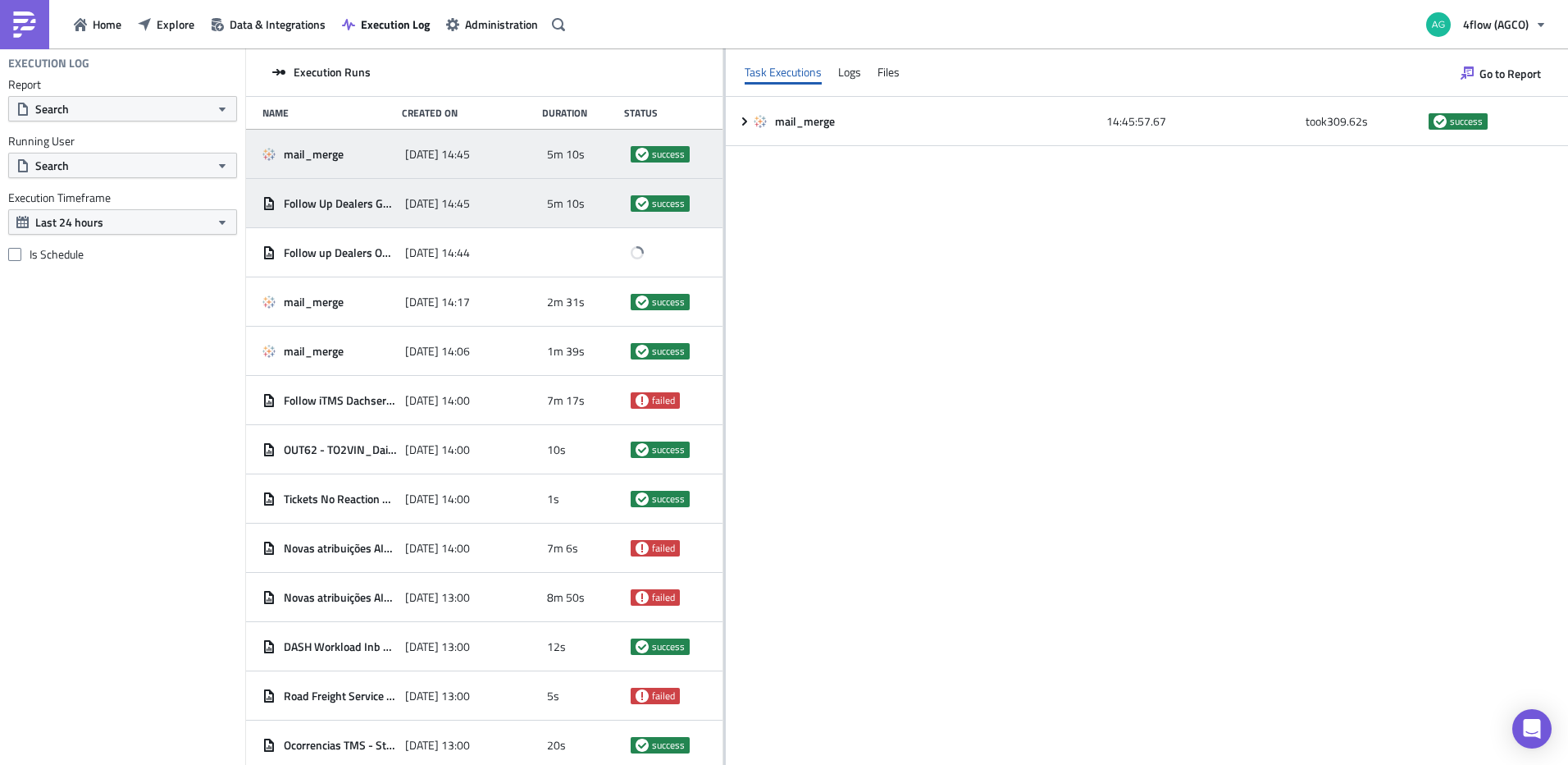
click at [360, 211] on div "Follow Up Dealers Geral" at bounding box center [329, 203] width 134 height 29
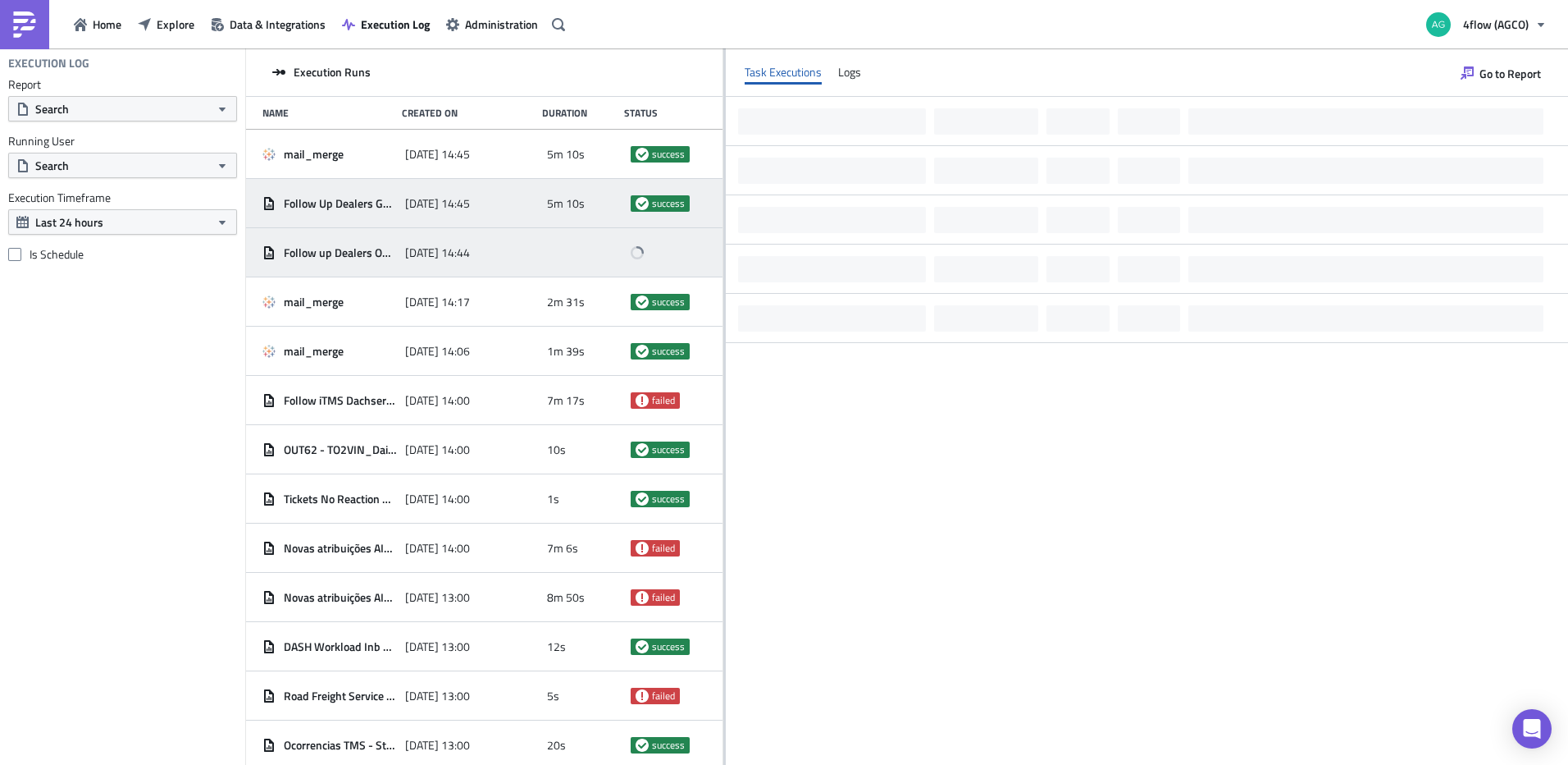
click at [361, 241] on div "Follow up Dealers OB Doméstico" at bounding box center [329, 253] width 134 height 29
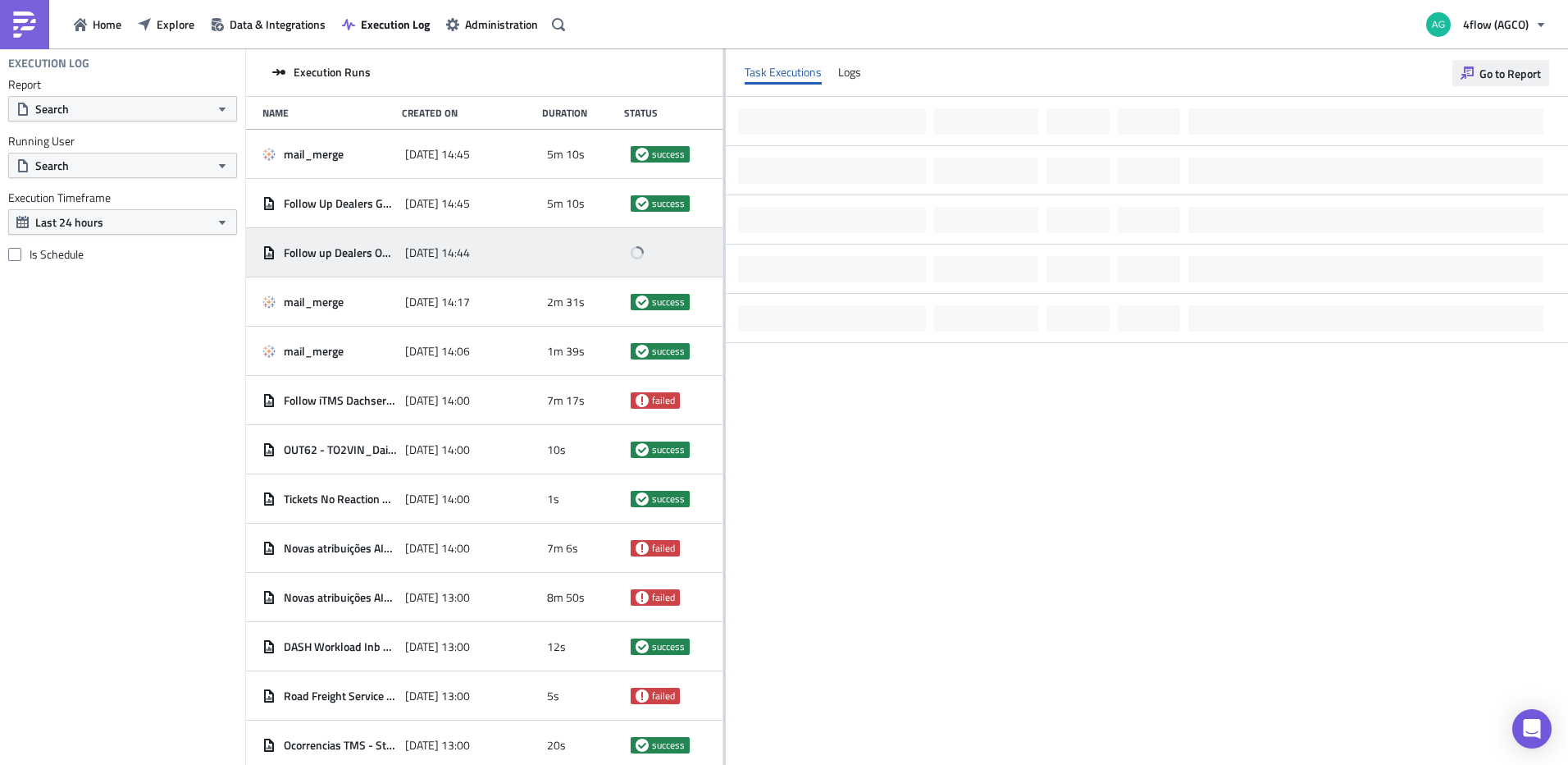
click at [1502, 81] on span "Go to Report" at bounding box center [1510, 74] width 61 height 17
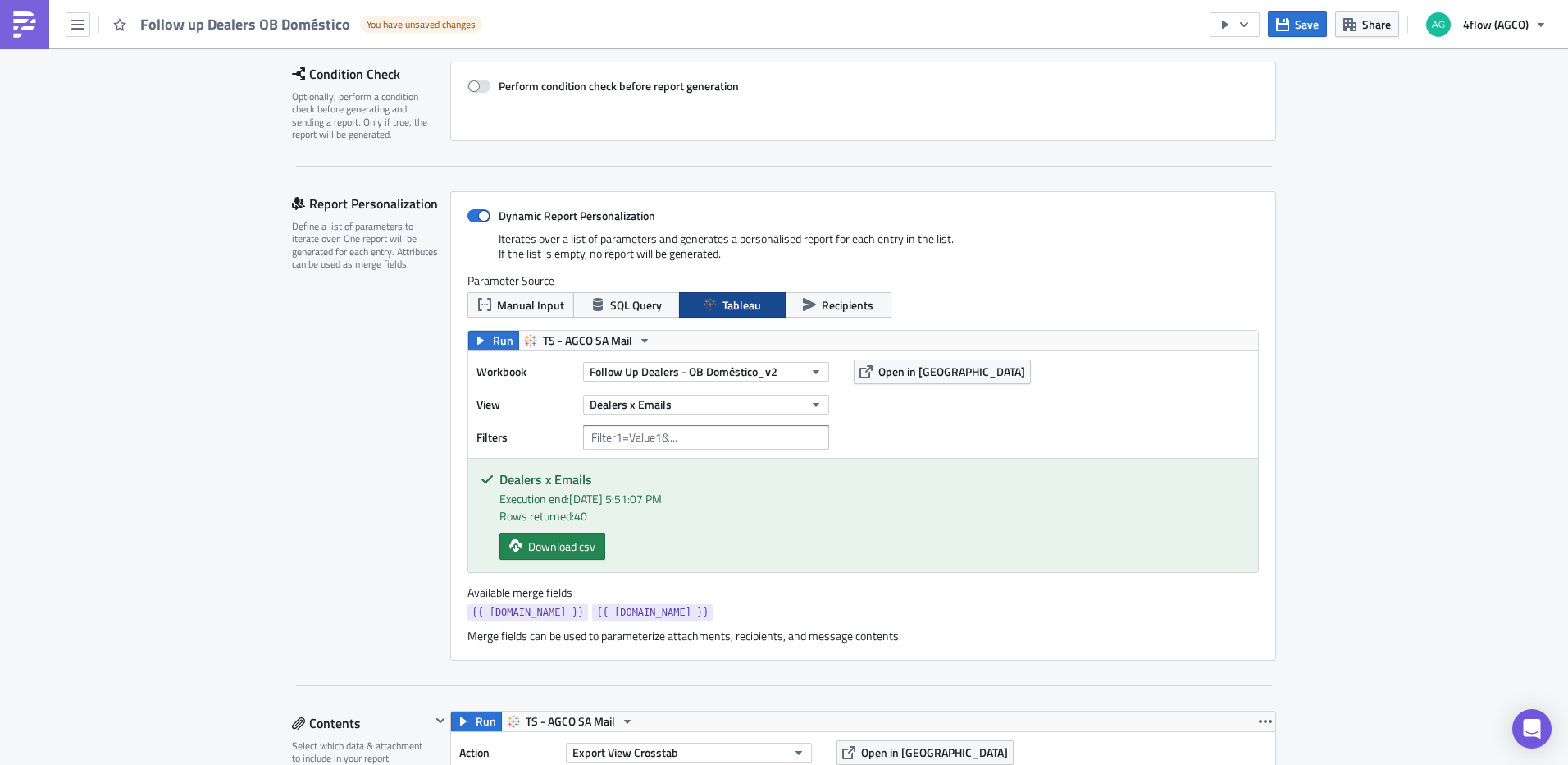
scroll to position [246, 0]
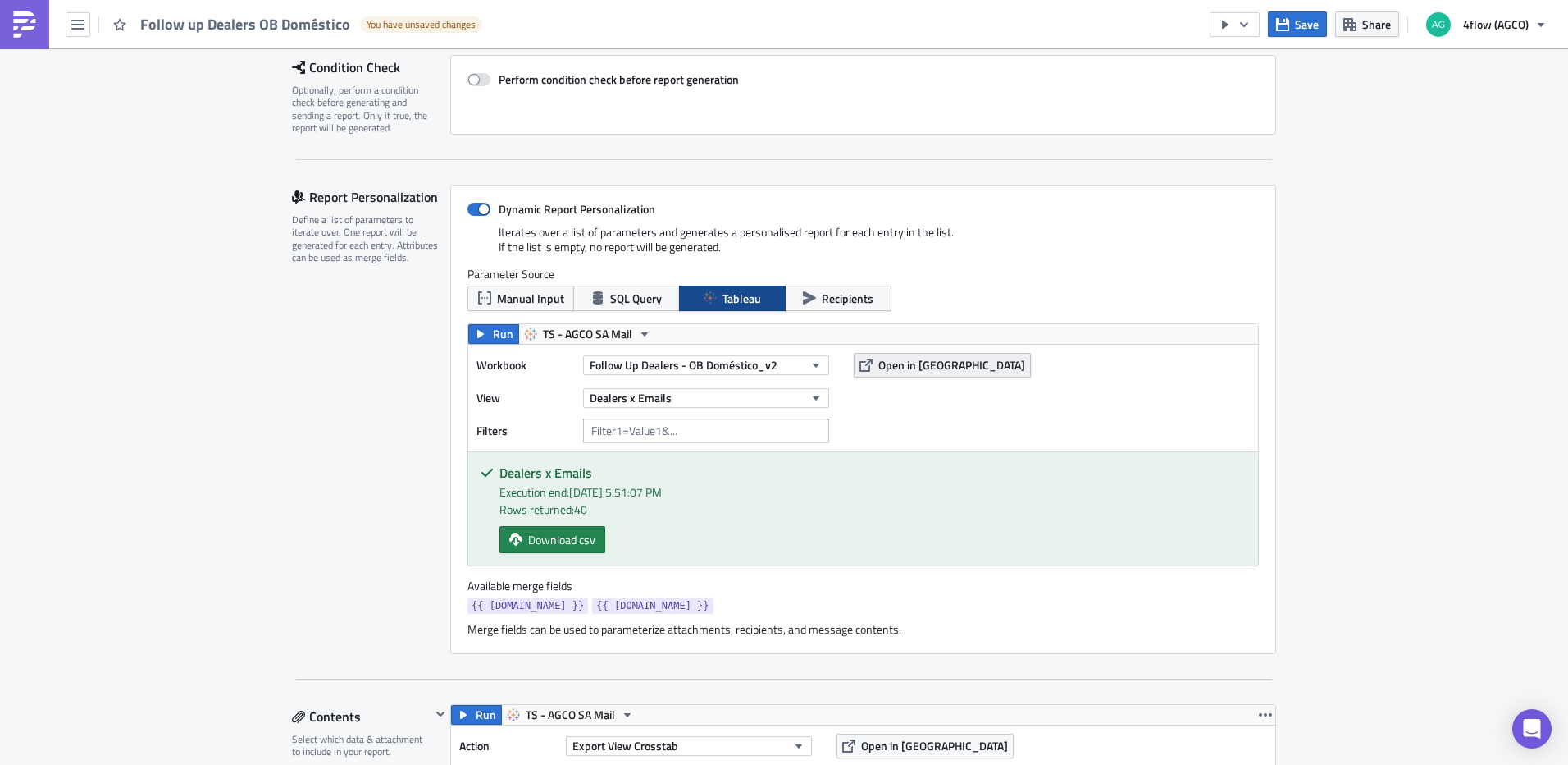
click at [877, 374] on button "Open in Tableau" at bounding box center [942, 365] width 177 height 24
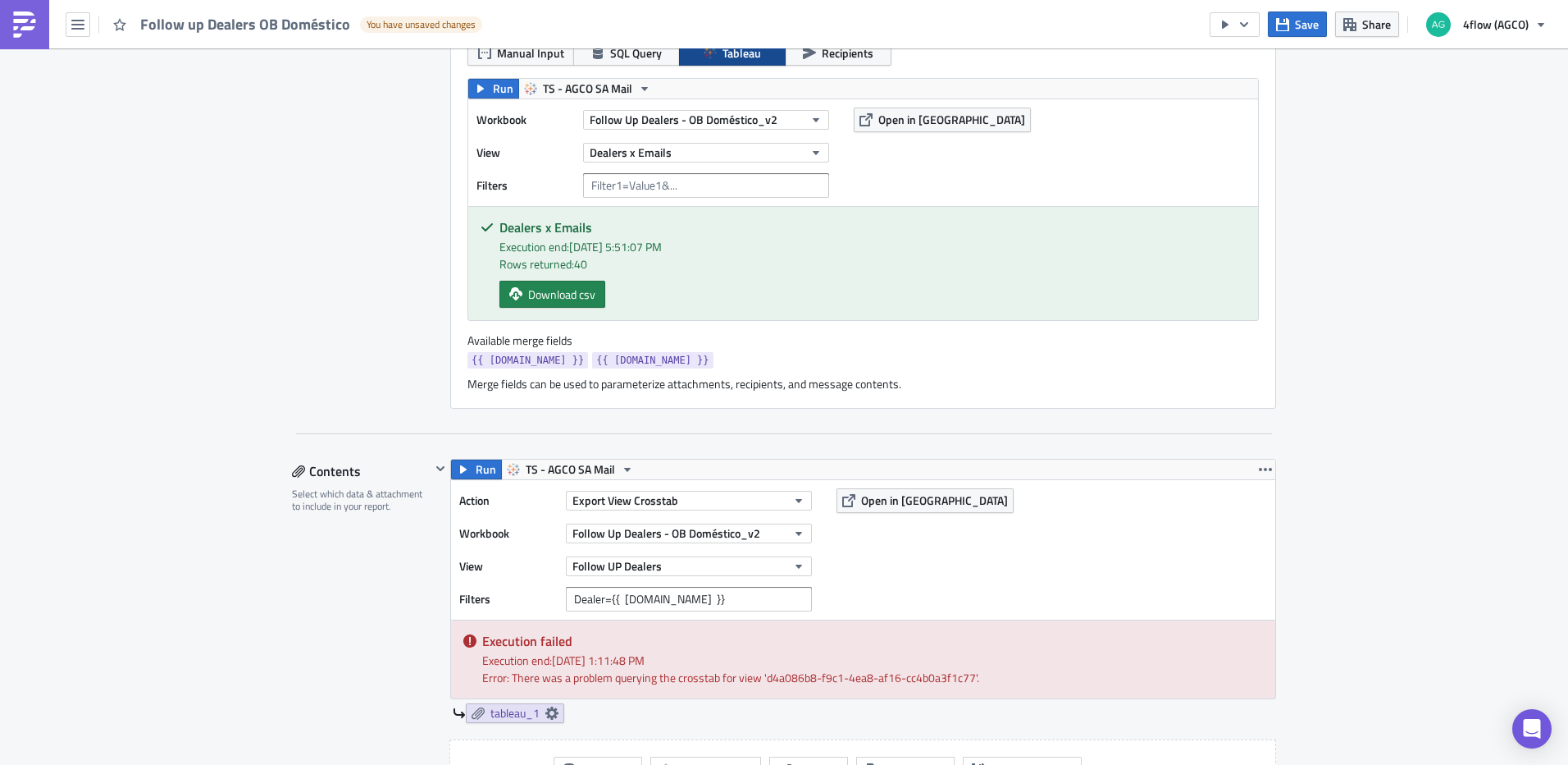
scroll to position [574, 0]
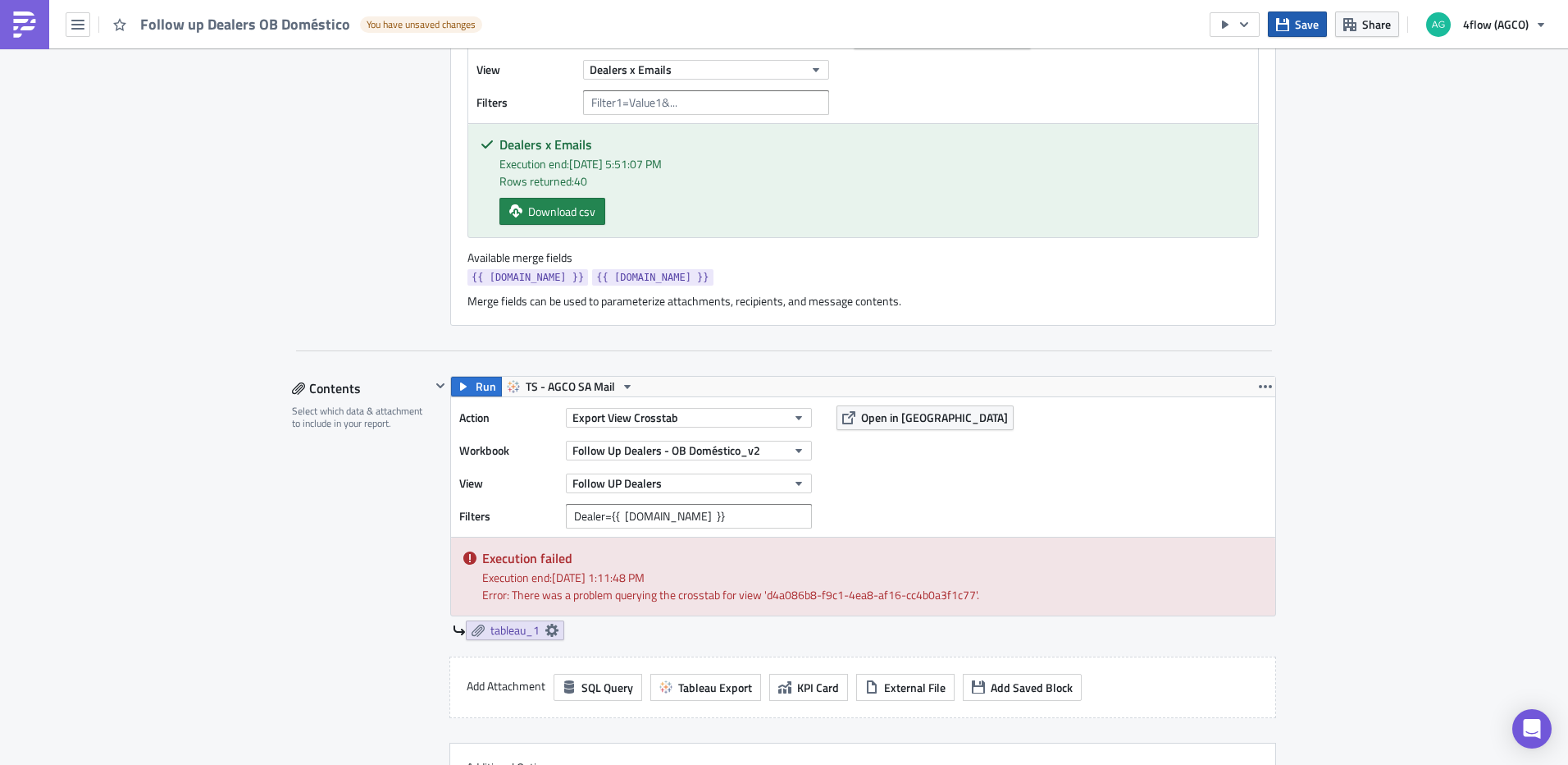
click at [1289, 25] on icon "button" at bounding box center [1283, 24] width 14 height 14
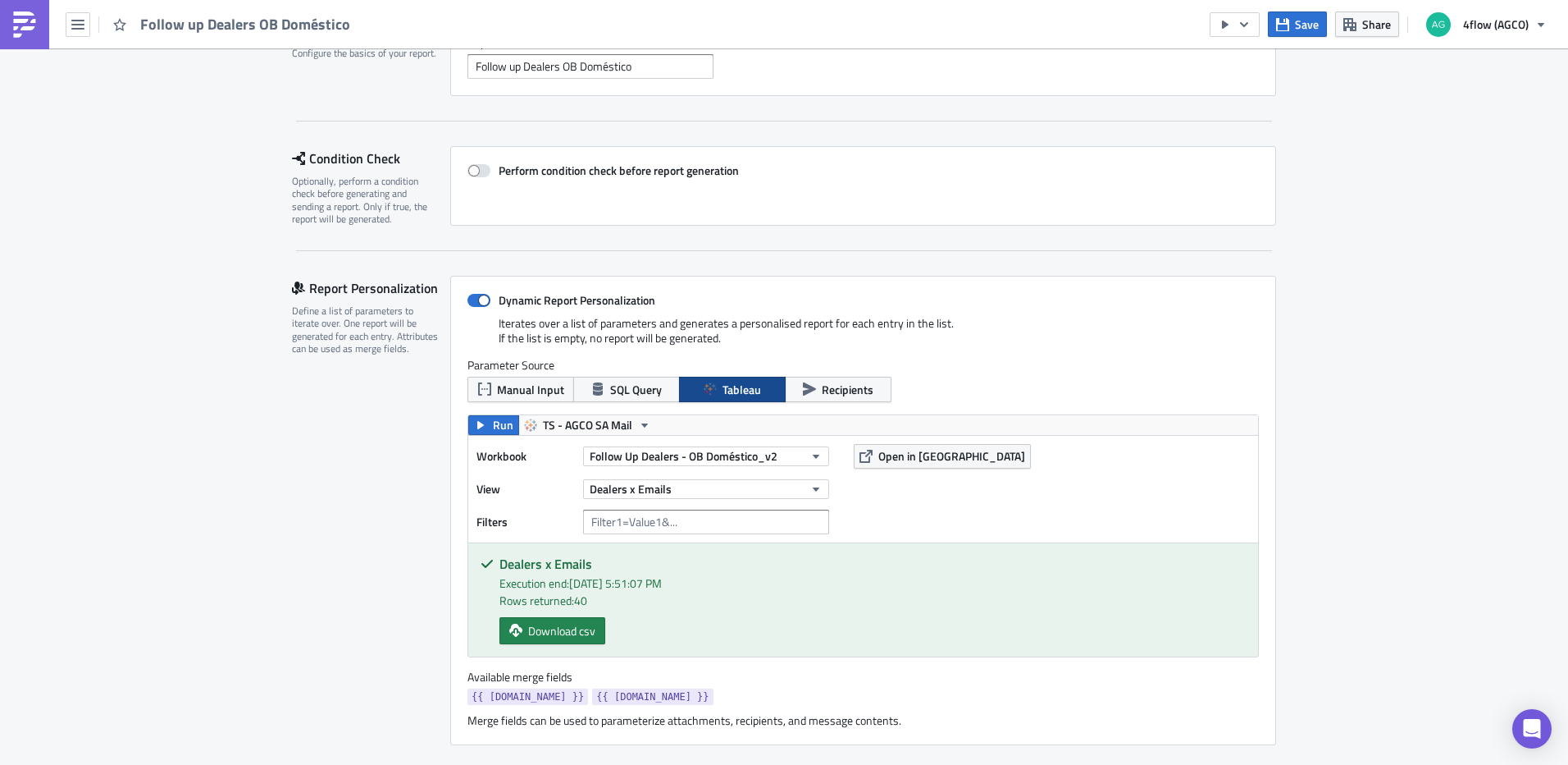
scroll to position [0, 0]
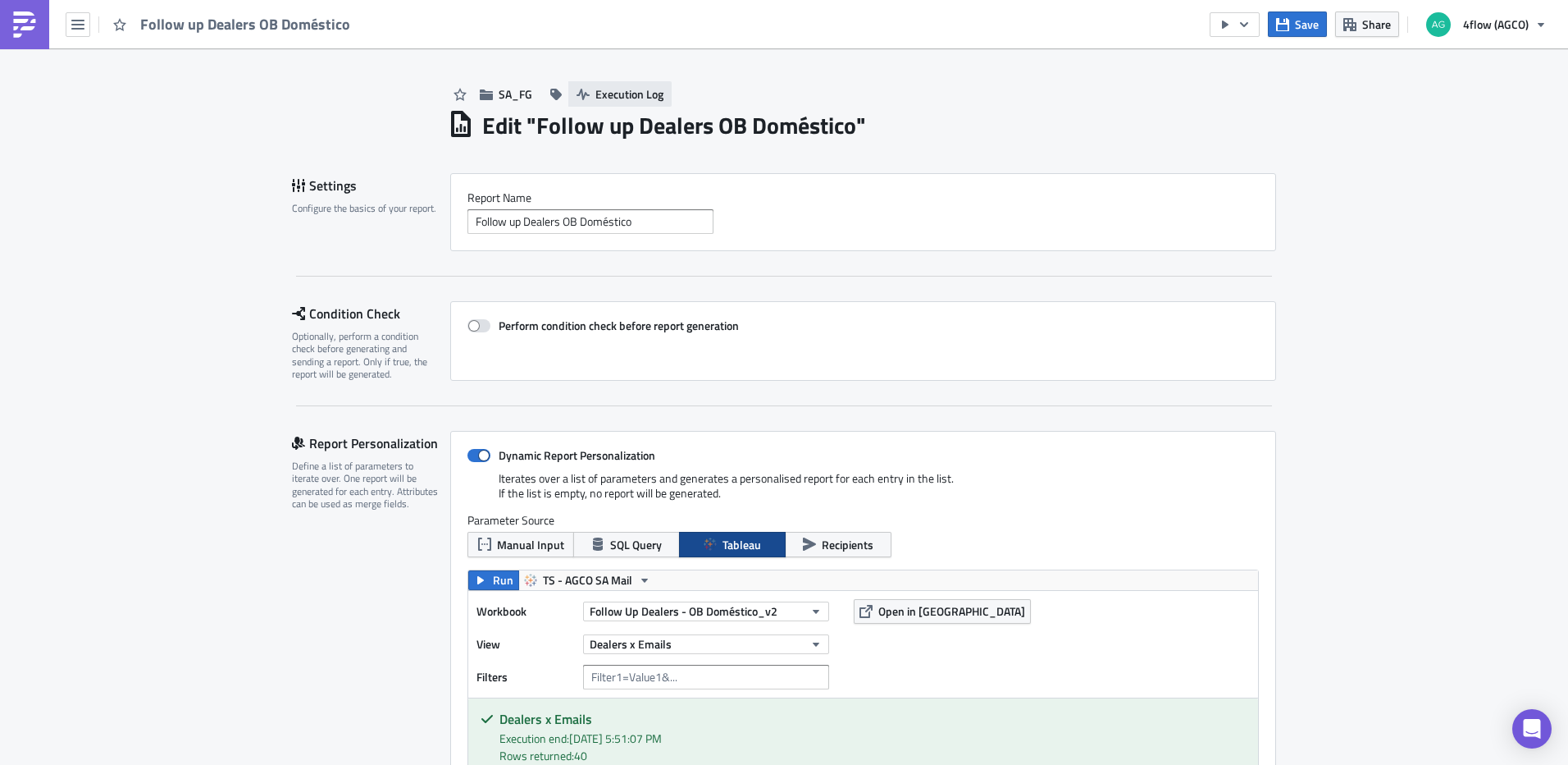
click at [653, 97] on span "Execution Log" at bounding box center [630, 94] width 68 height 17
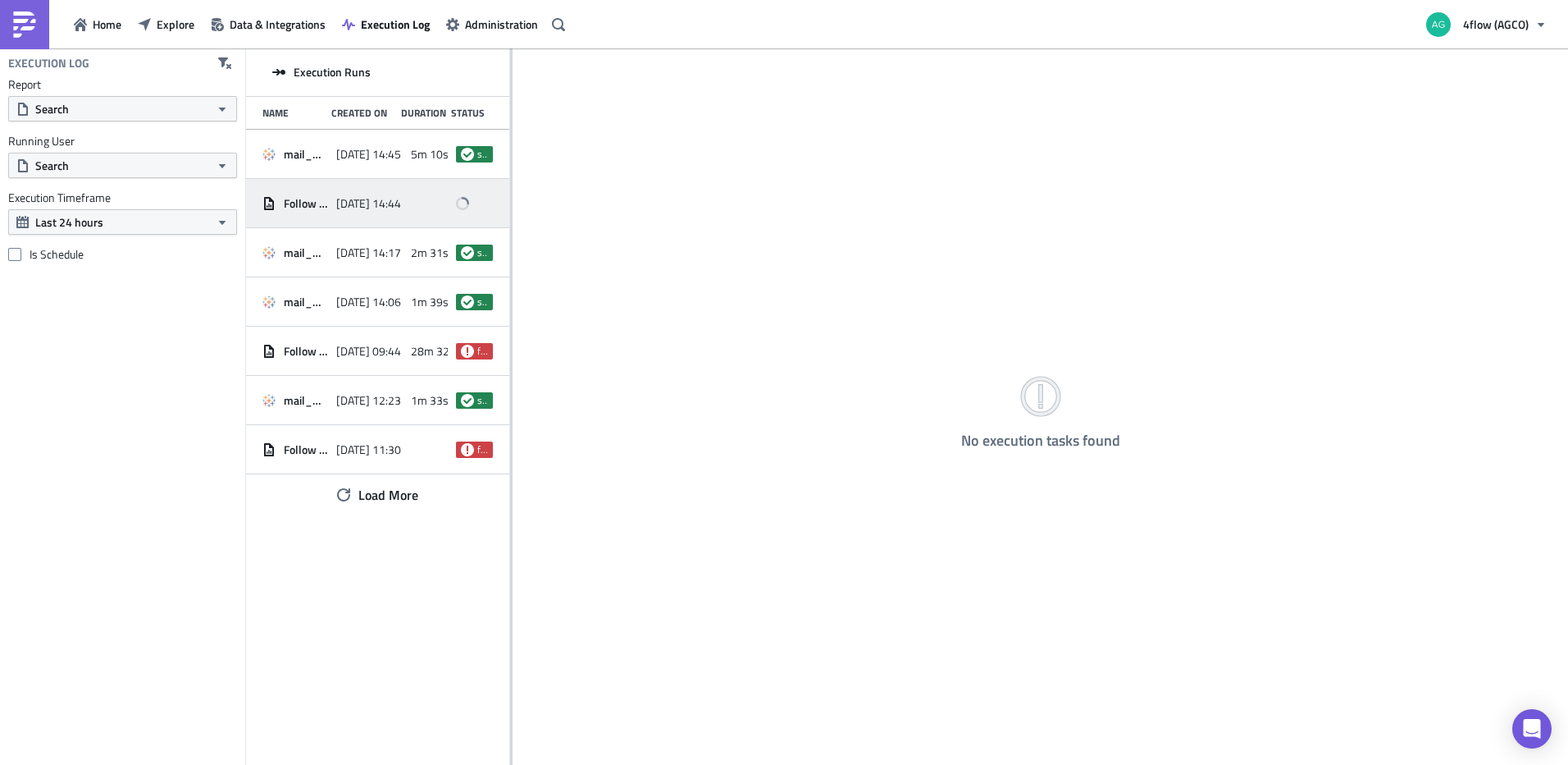
click at [324, 203] on span "Follow up Dealers OB Doméstico" at bounding box center [306, 203] width 45 height 15
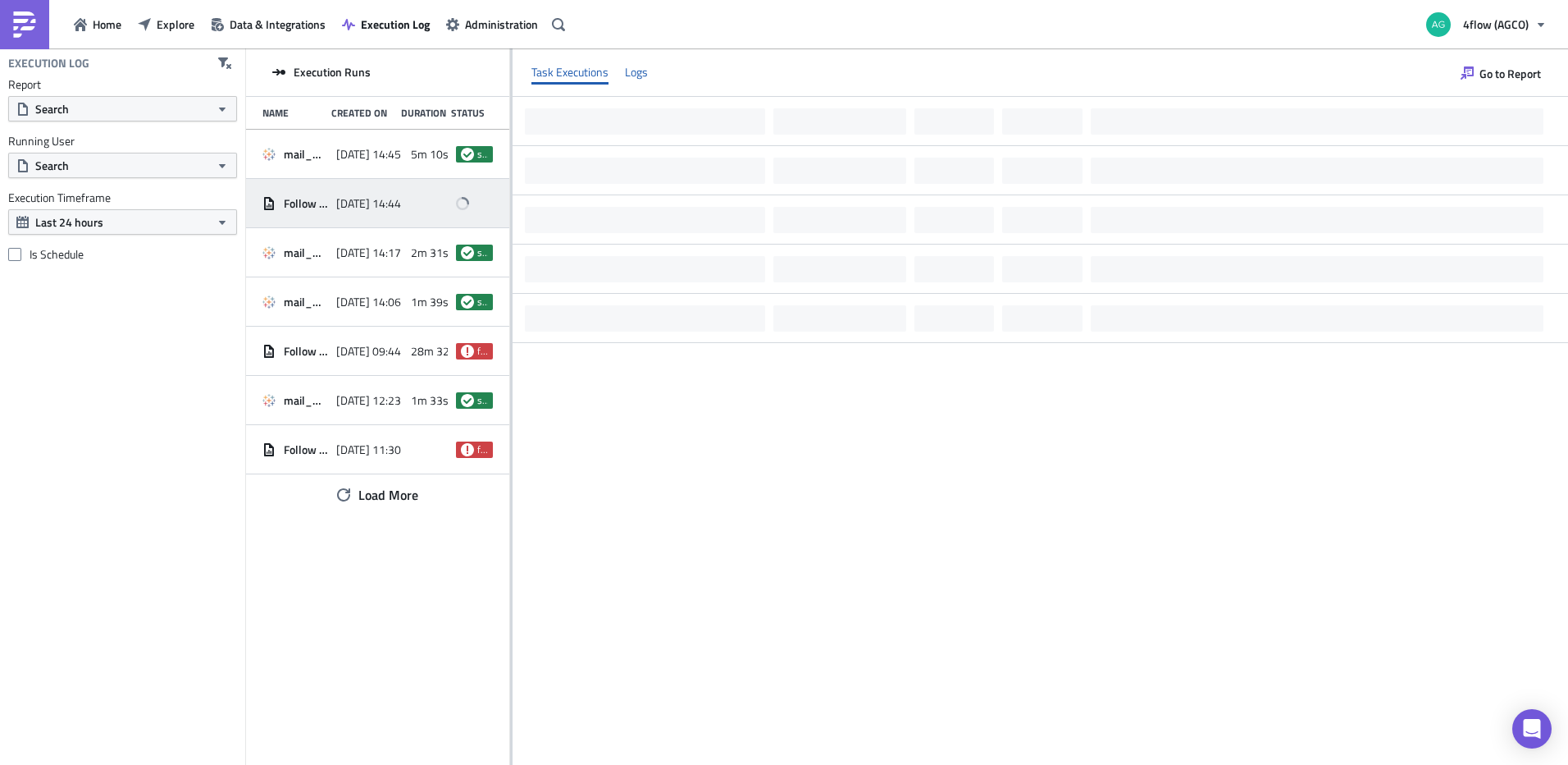
click at [625, 74] on div "Logs" at bounding box center [636, 72] width 23 height 24
click at [580, 67] on div "Task Executions" at bounding box center [569, 72] width 77 height 24
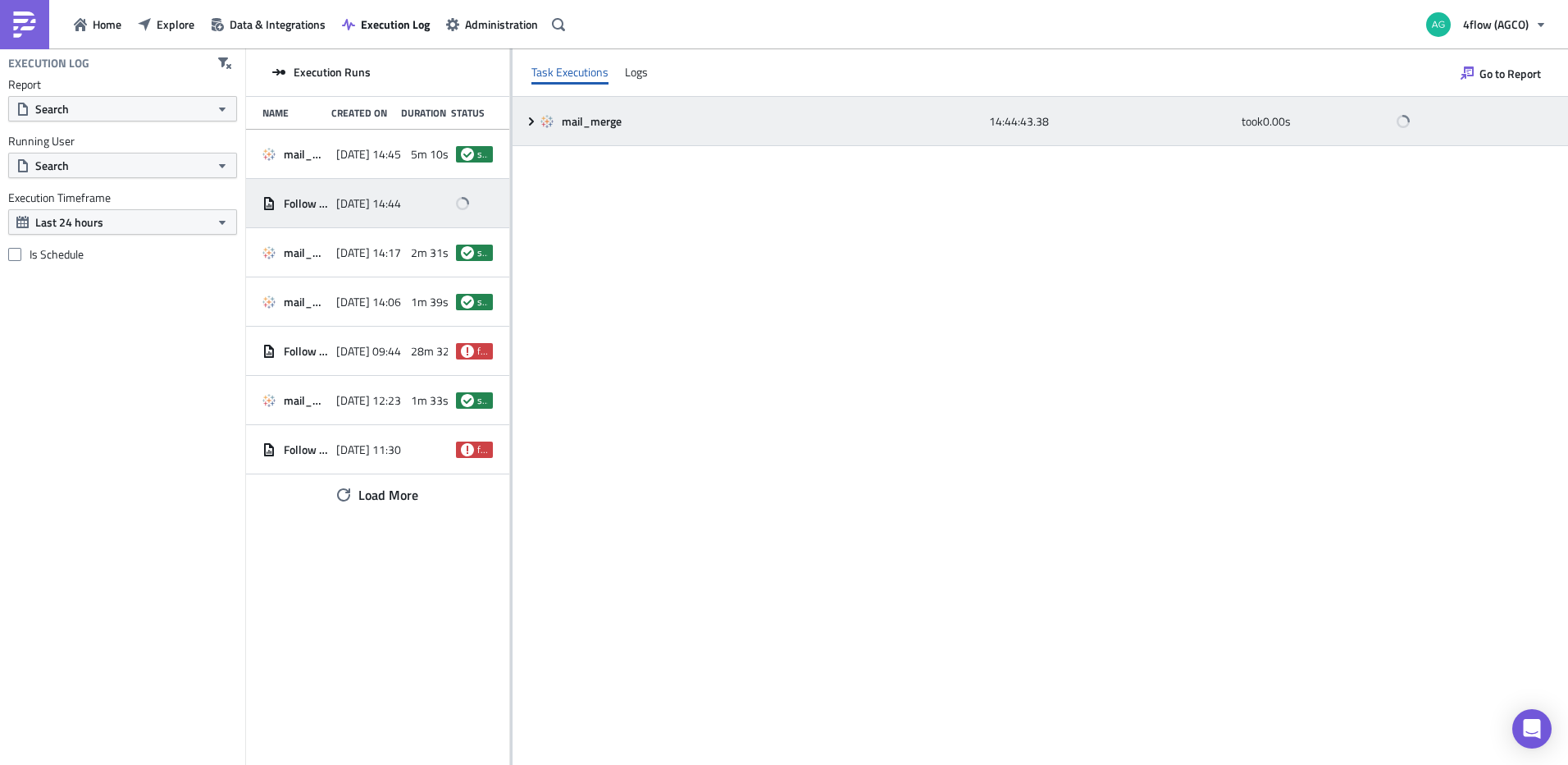
click at [544, 122] on icon at bounding box center [547, 122] width 14 height 14
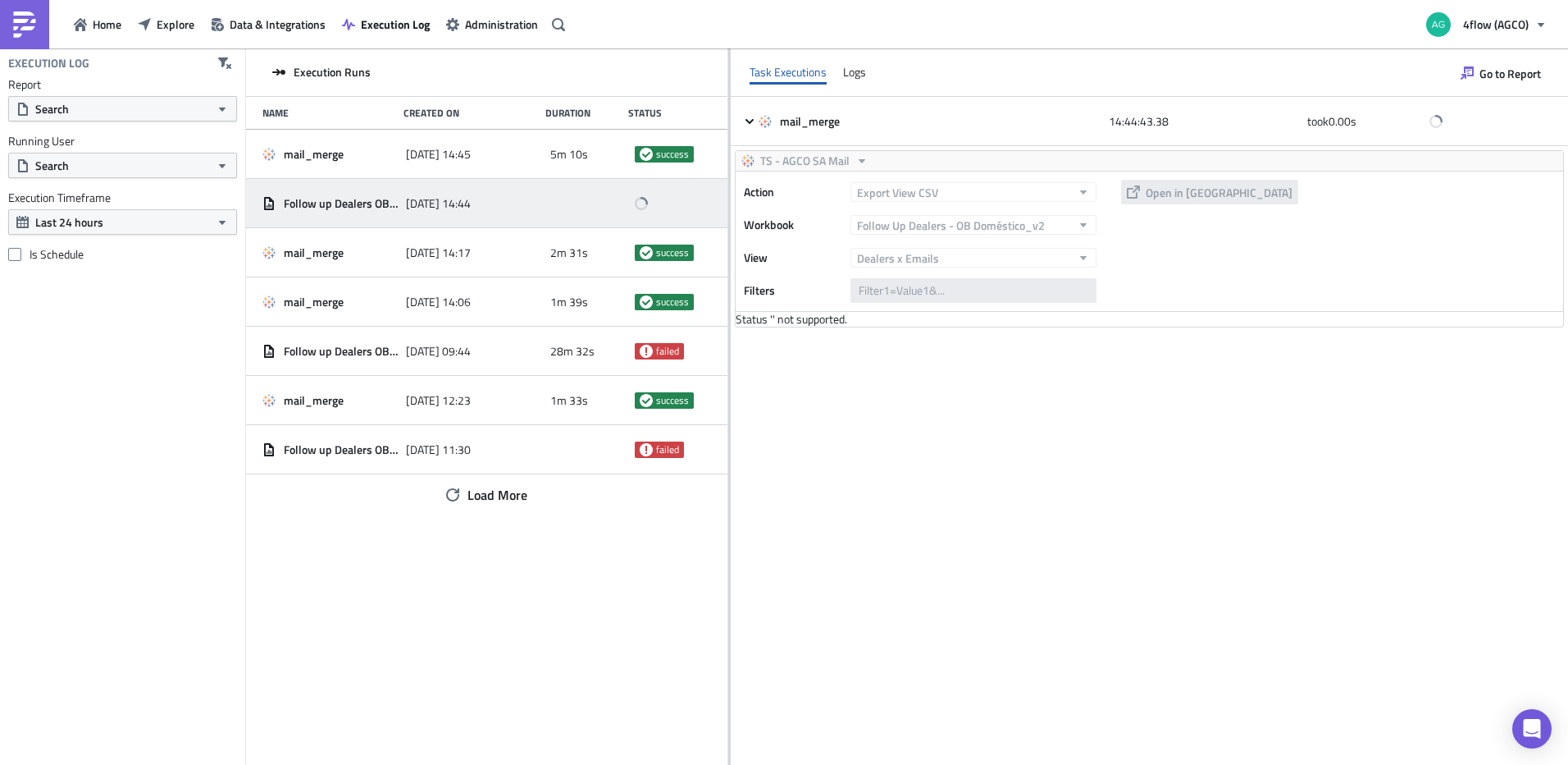
drag, startPoint x: 511, startPoint y: 188, endPoint x: 729, endPoint y: 160, distance: 219.8
click at [729, 160] on div at bounding box center [730, 408] width 3 height 719
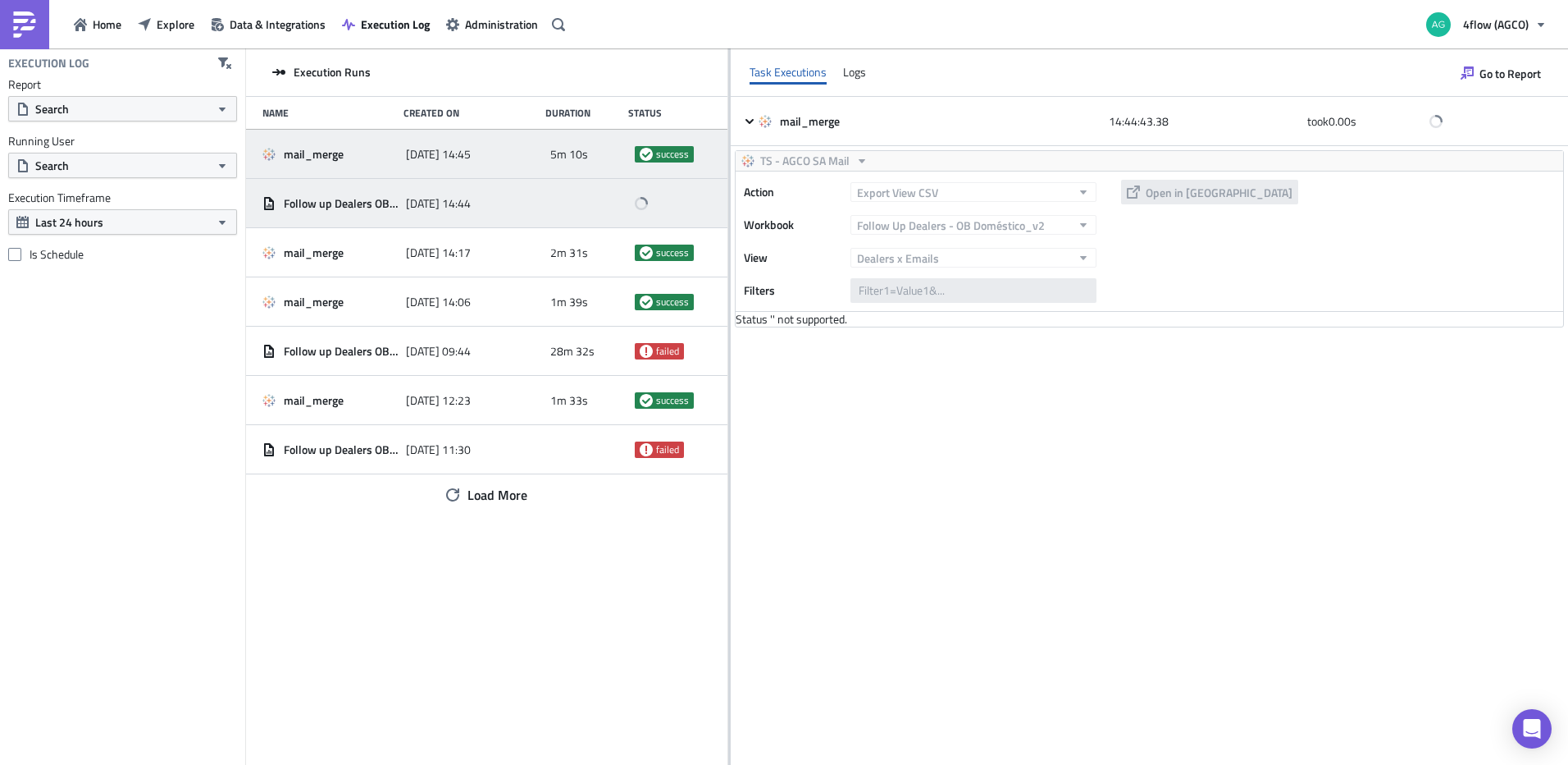
click at [337, 155] on span "mail_merge" at bounding box center [314, 154] width 60 height 15
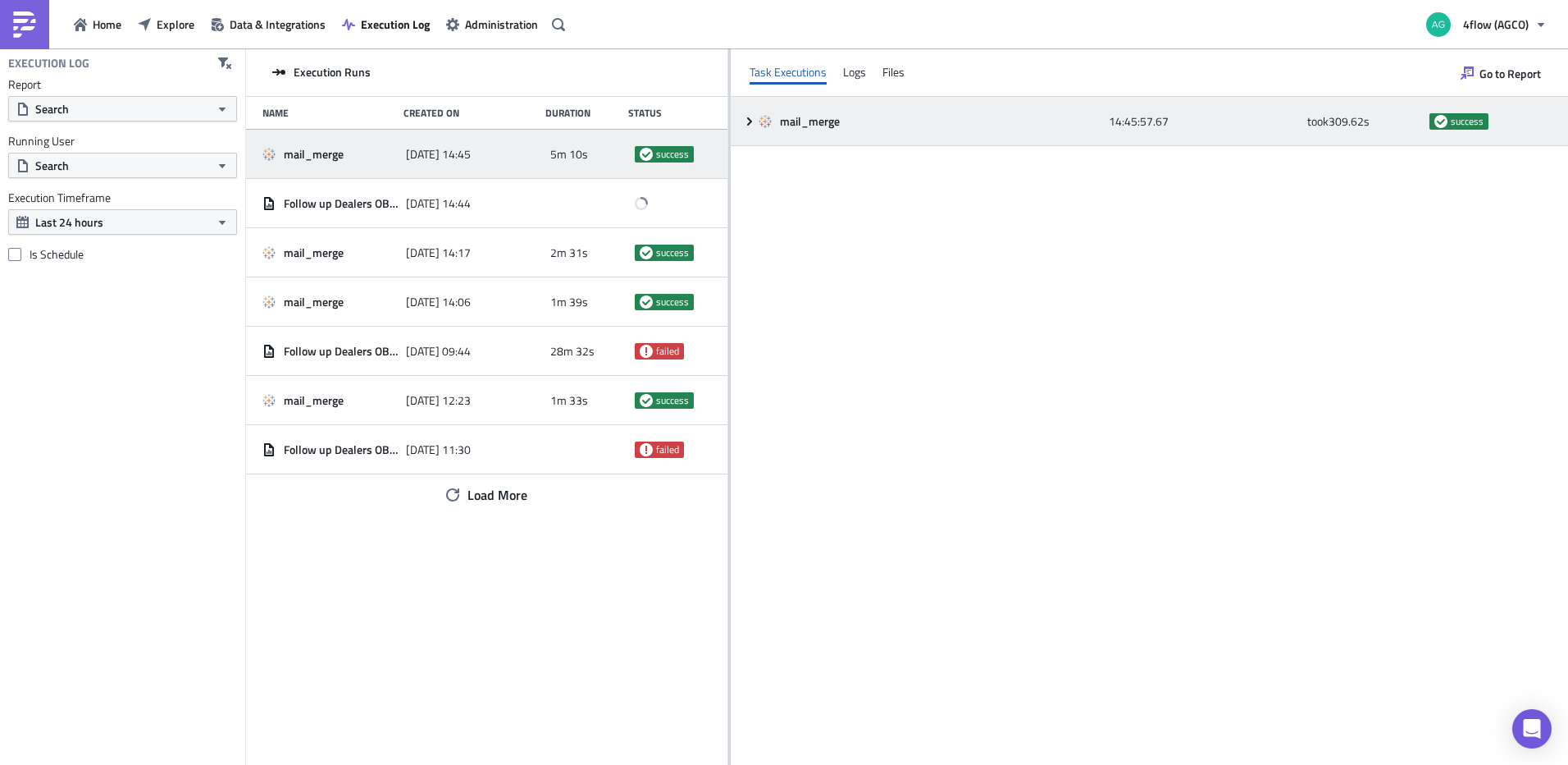
click at [747, 117] on icon at bounding box center [750, 122] width 14 height 14
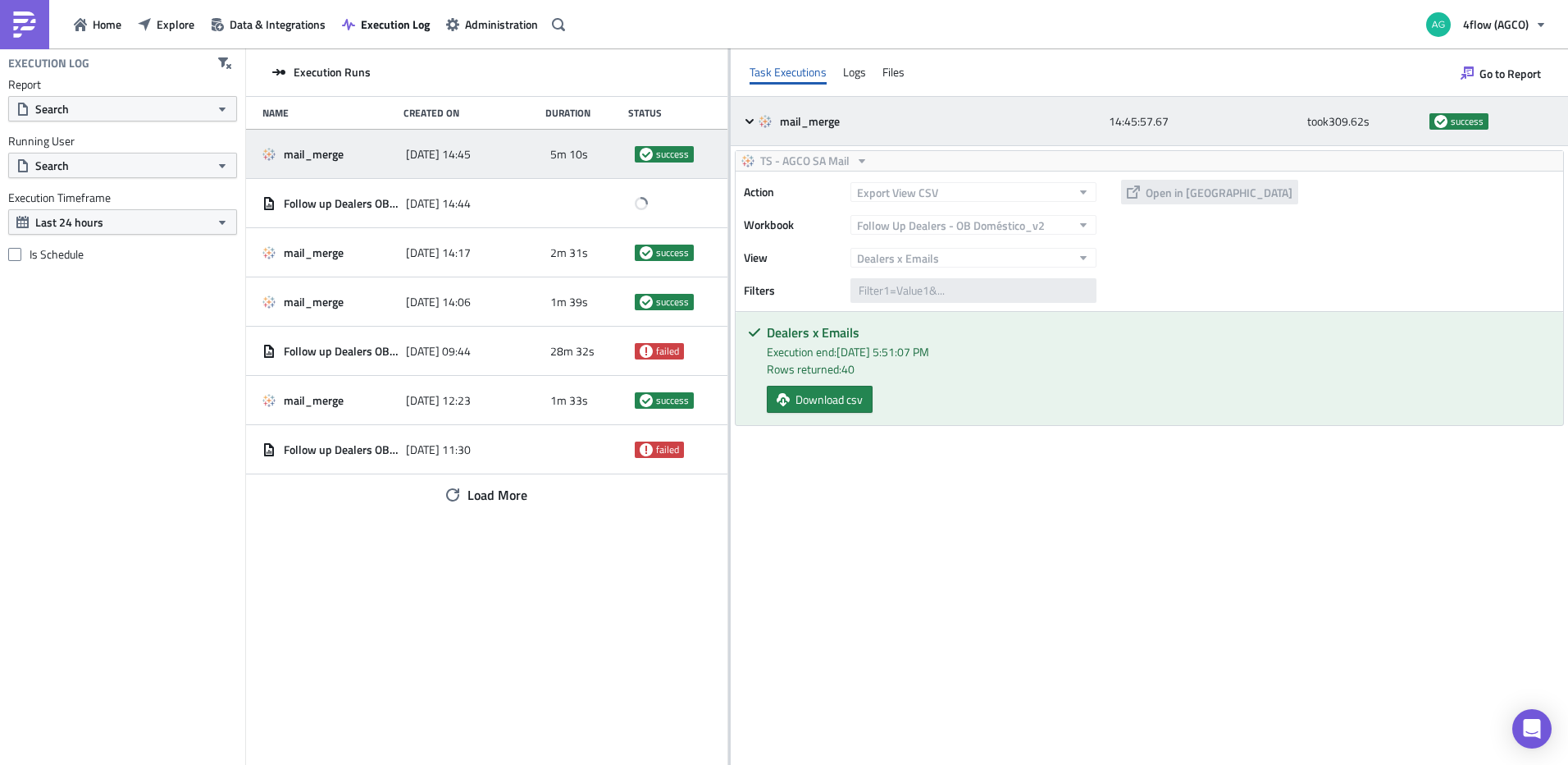
click at [746, 117] on icon at bounding box center [750, 122] width 14 height 14
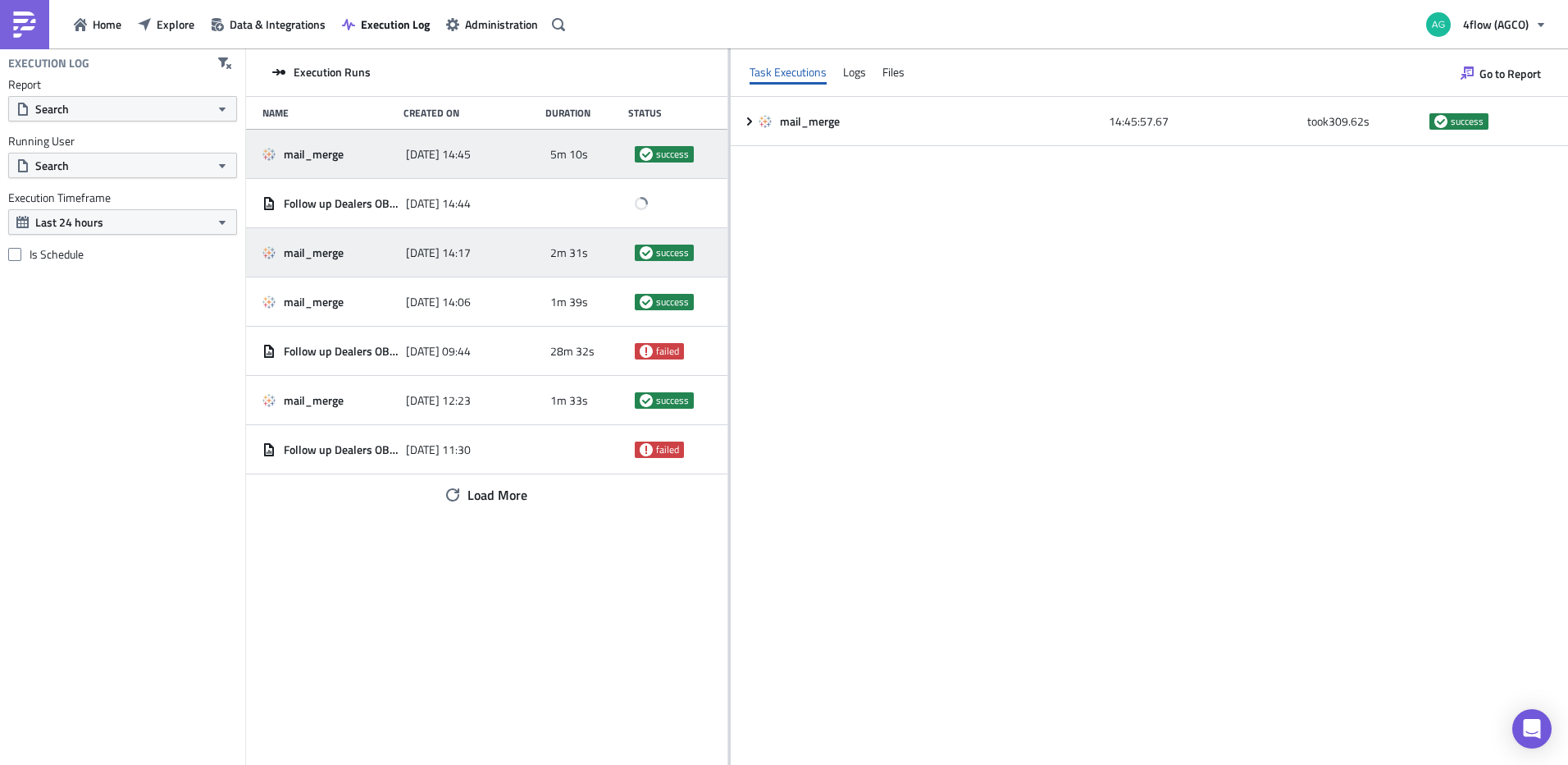
click at [355, 245] on div "mail_merge" at bounding box center [329, 252] width 135 height 15
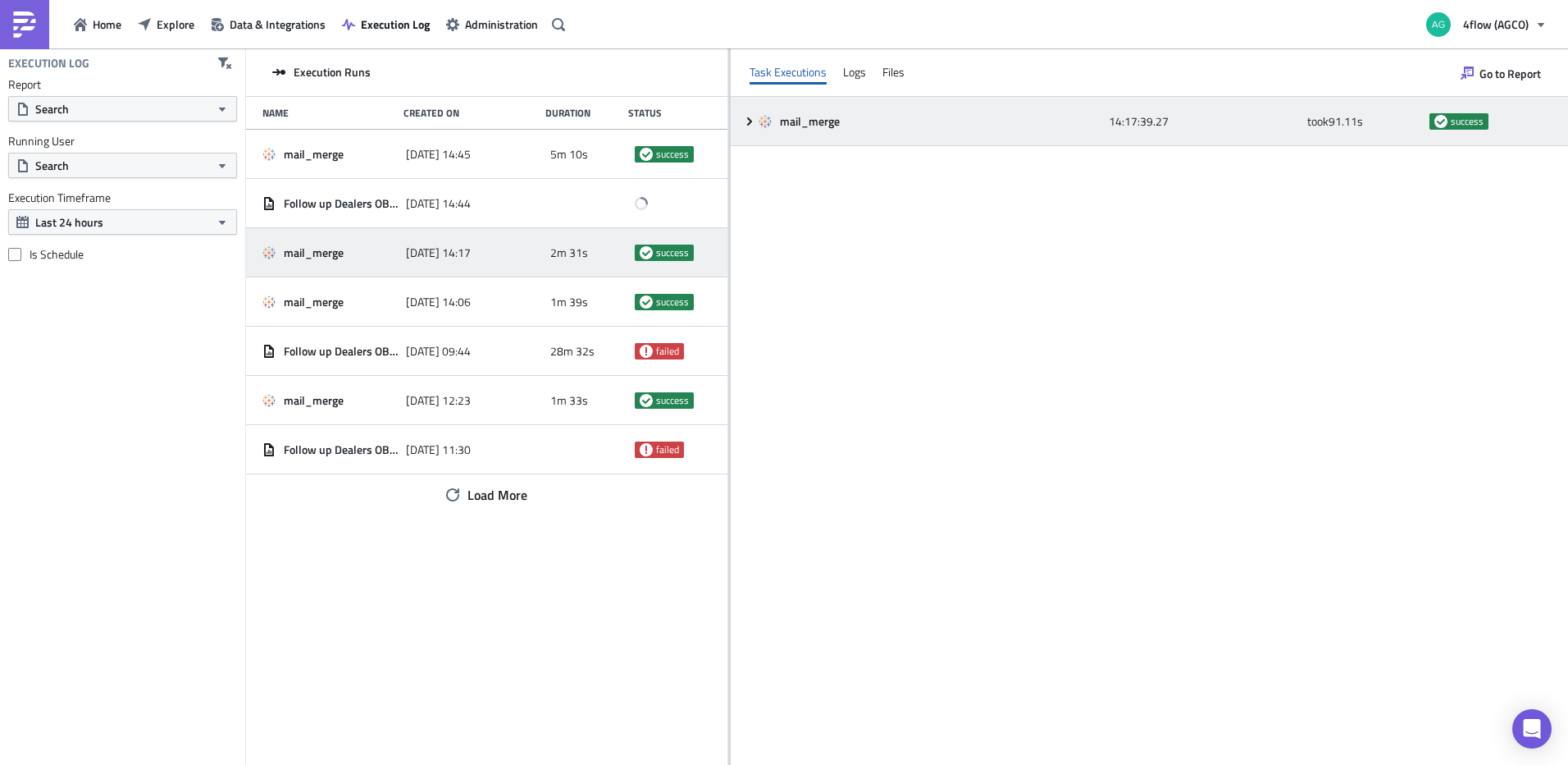
click at [745, 123] on icon at bounding box center [750, 122] width 14 height 14
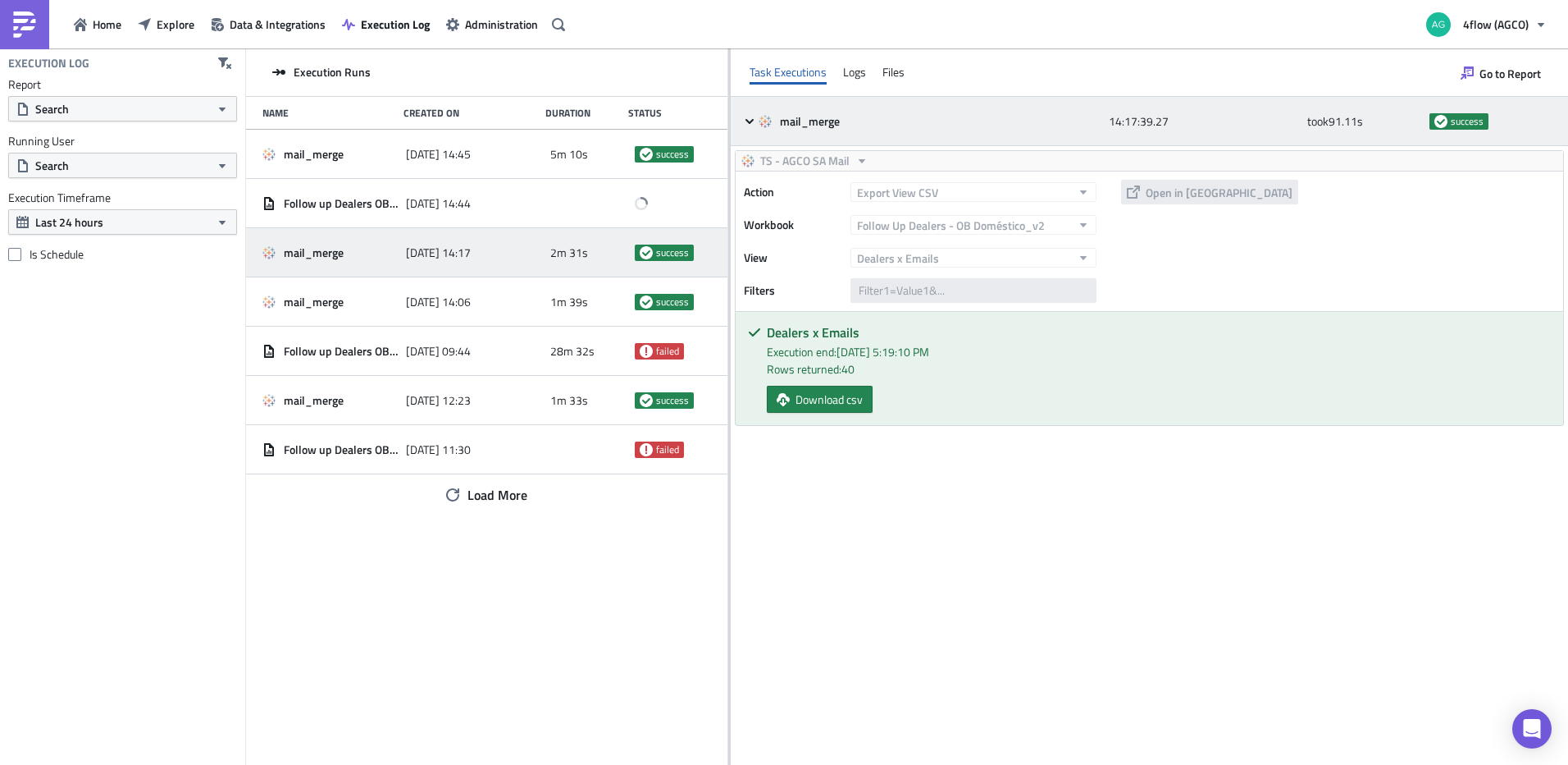
click at [745, 123] on icon at bounding box center [750, 122] width 14 height 14
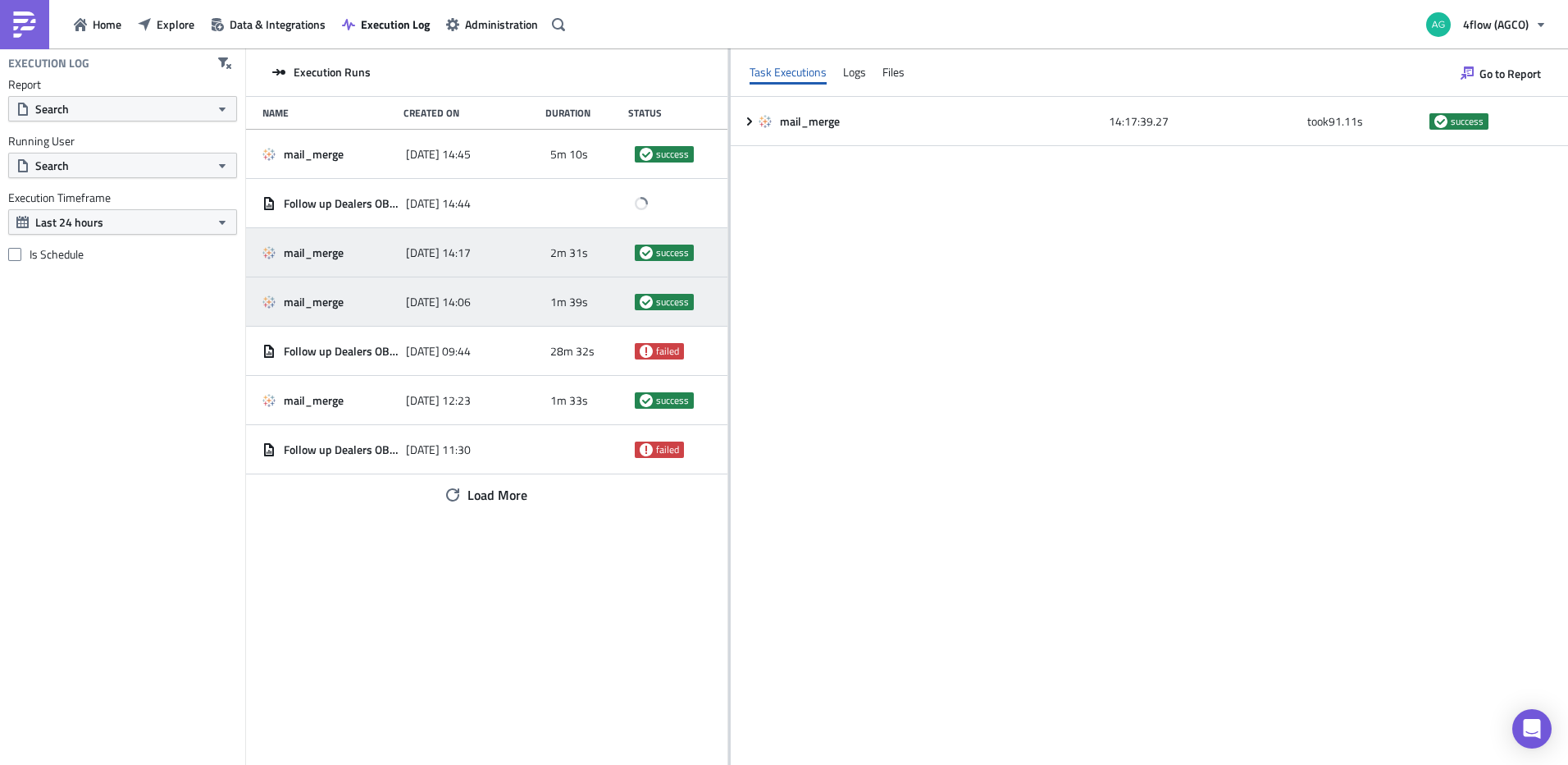
click at [353, 295] on div "mail_merge" at bounding box center [329, 301] width 135 height 15
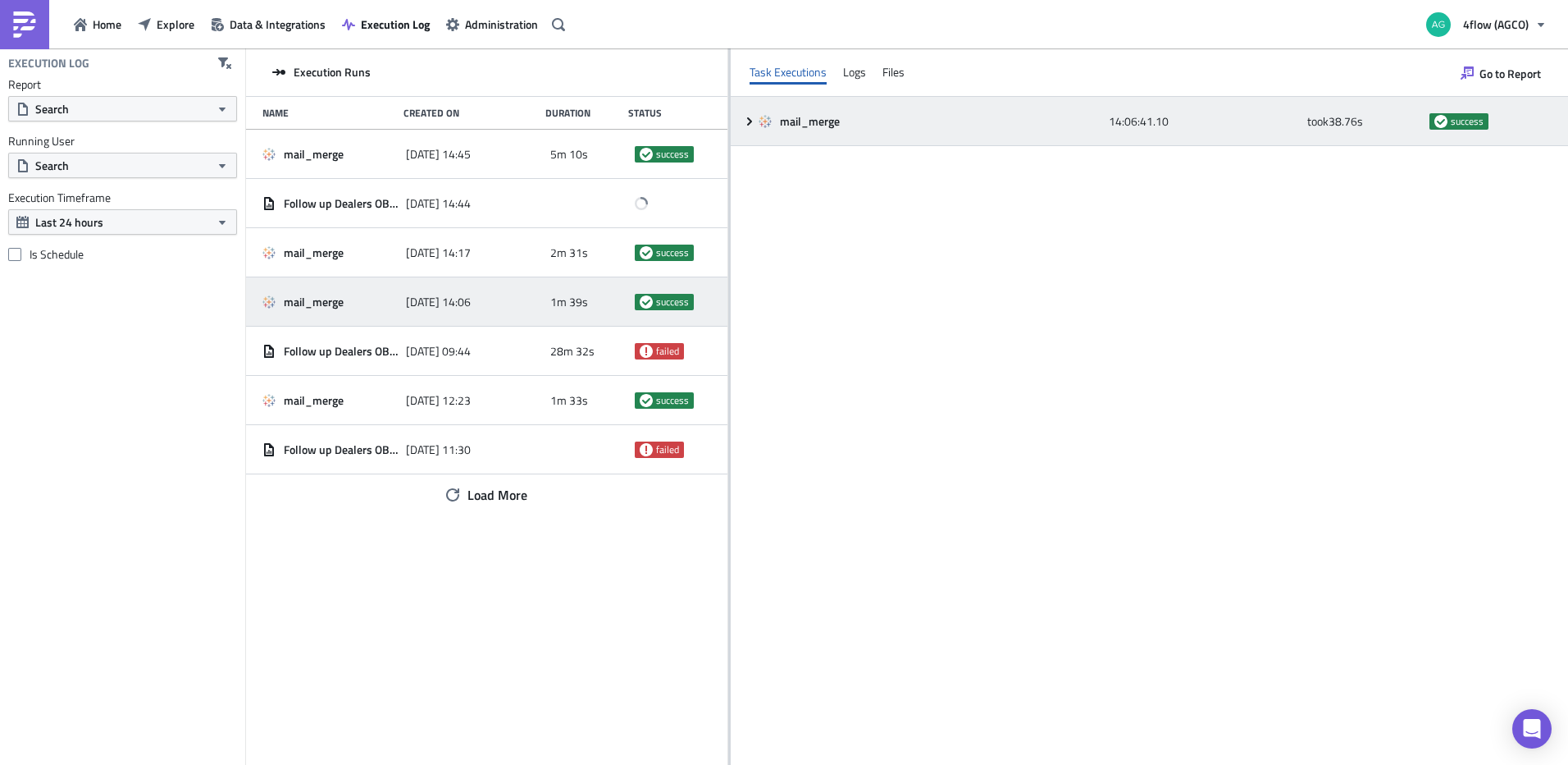
click at [755, 122] on icon at bounding box center [750, 122] width 14 height 14
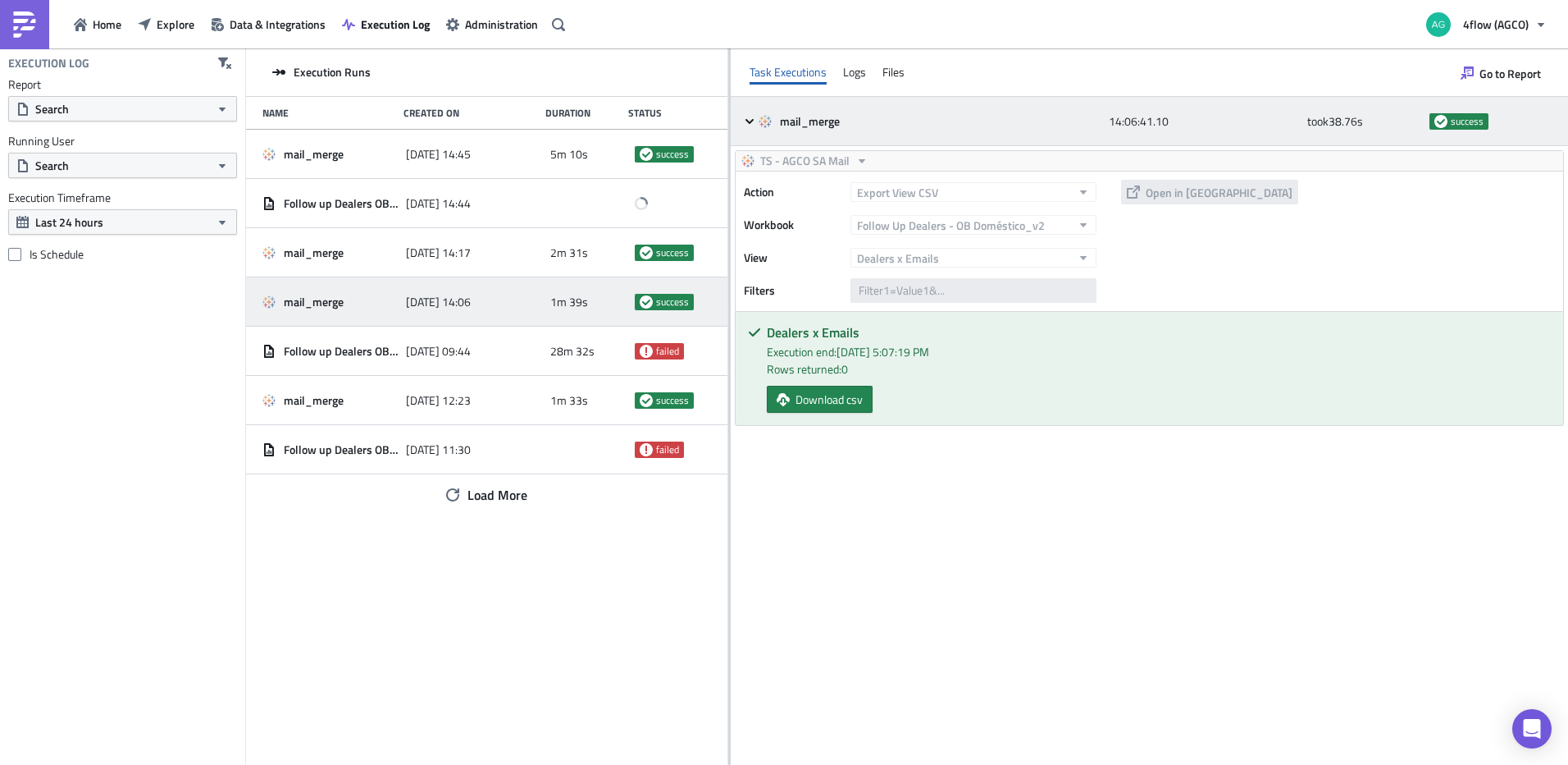
click at [752, 121] on icon at bounding box center [749, 121] width 8 height 5
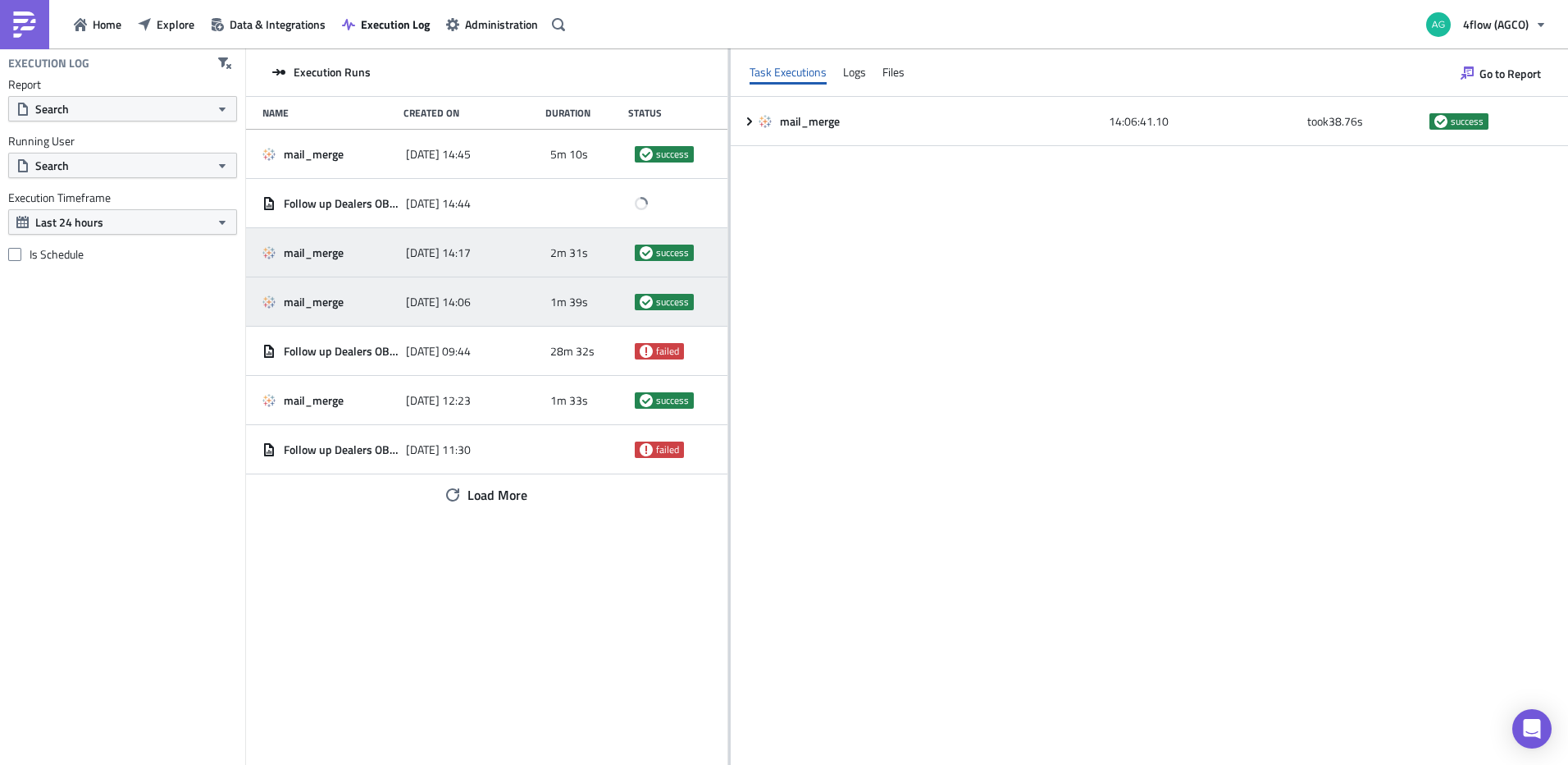
click at [357, 235] on div "mail_merge 2025-10-03 14:17 2m 31s success" at bounding box center [487, 253] width 482 height 50
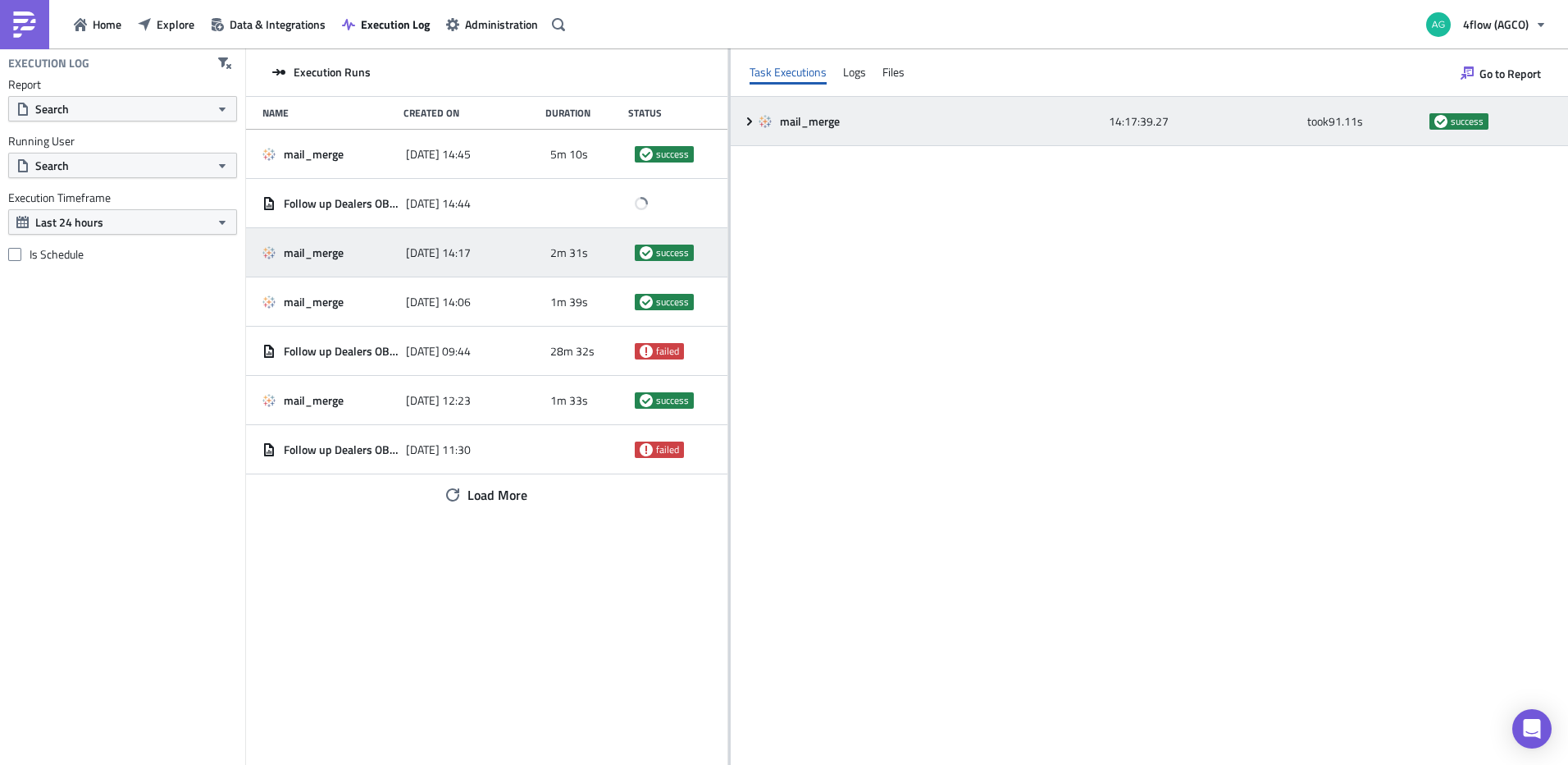
click at [748, 120] on icon at bounding box center [750, 122] width 14 height 14
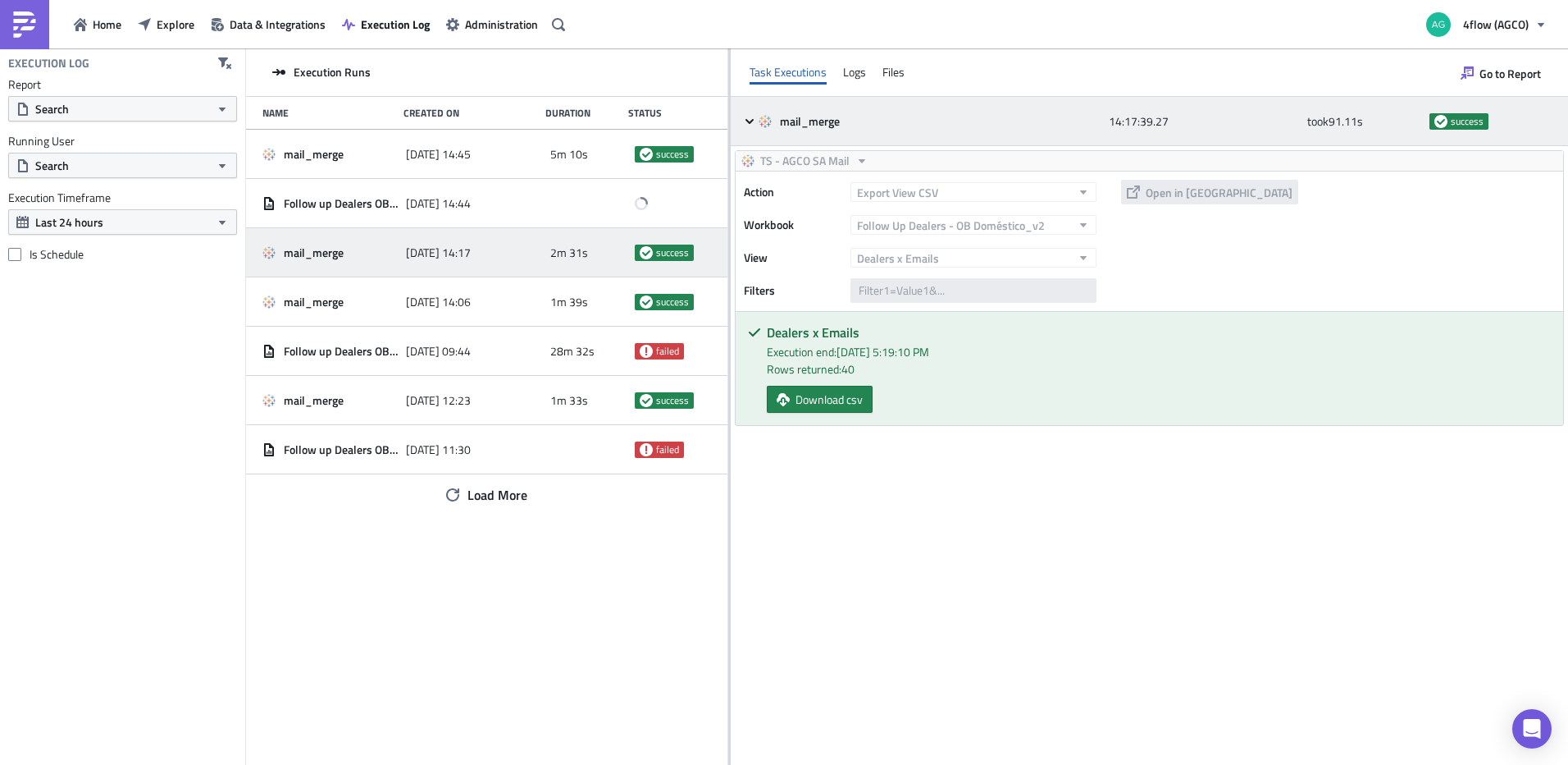
click at [748, 120] on icon at bounding box center [750, 122] width 14 height 14
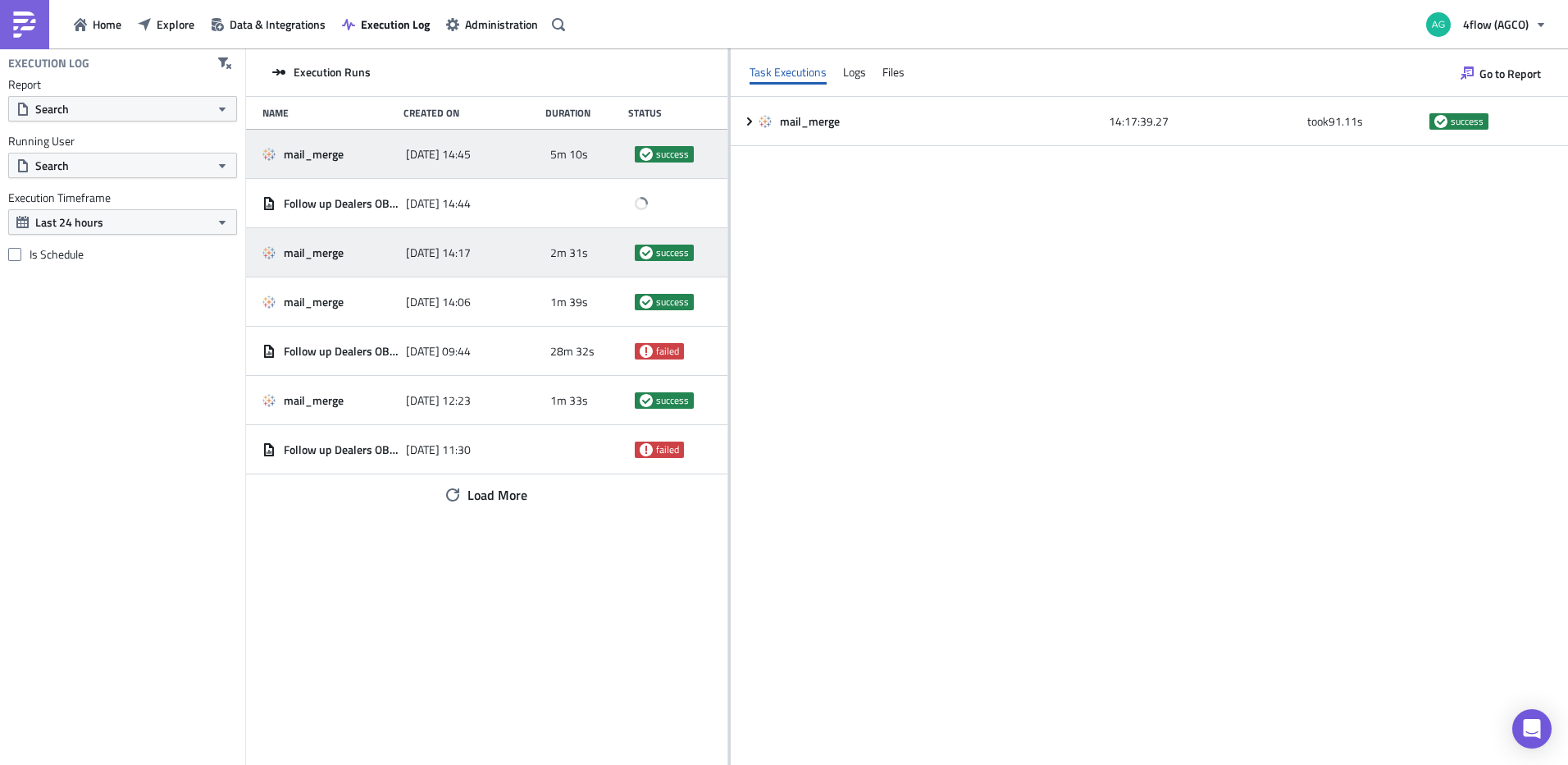
click at [353, 149] on div "mail_merge" at bounding box center [329, 154] width 135 height 15
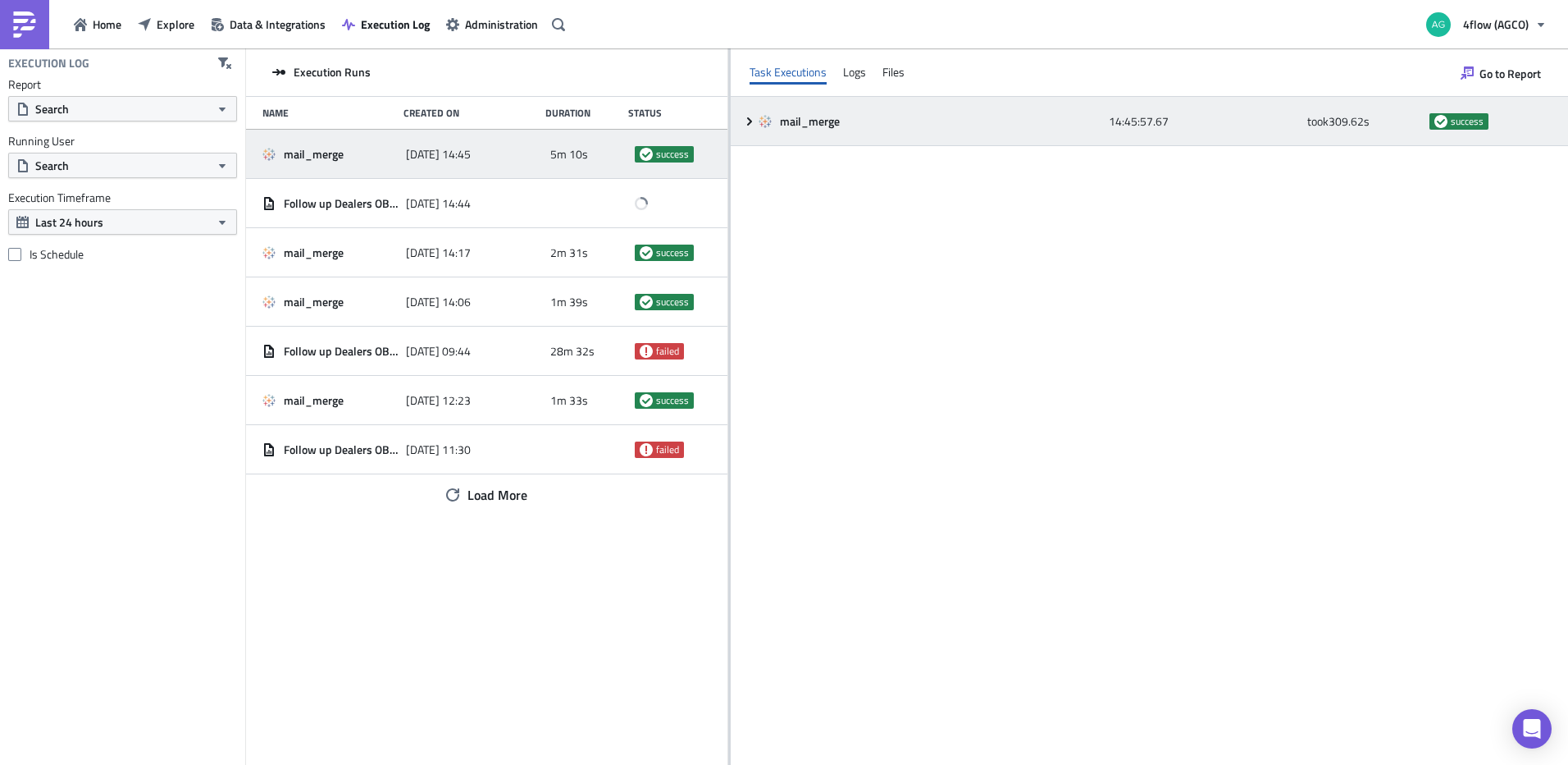
click at [746, 122] on icon at bounding box center [750, 122] width 14 height 14
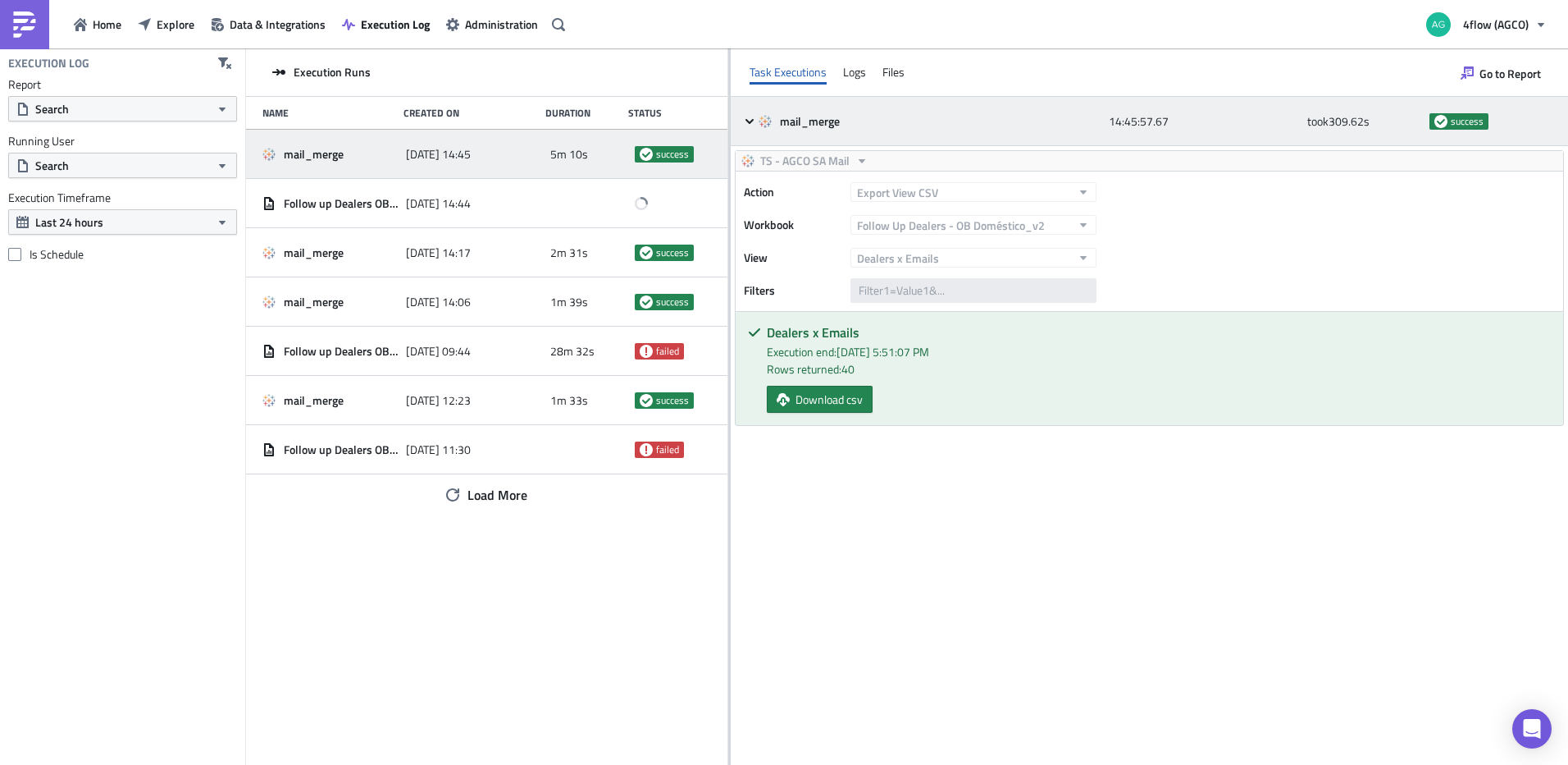
click at [746, 122] on icon at bounding box center [750, 122] width 14 height 14
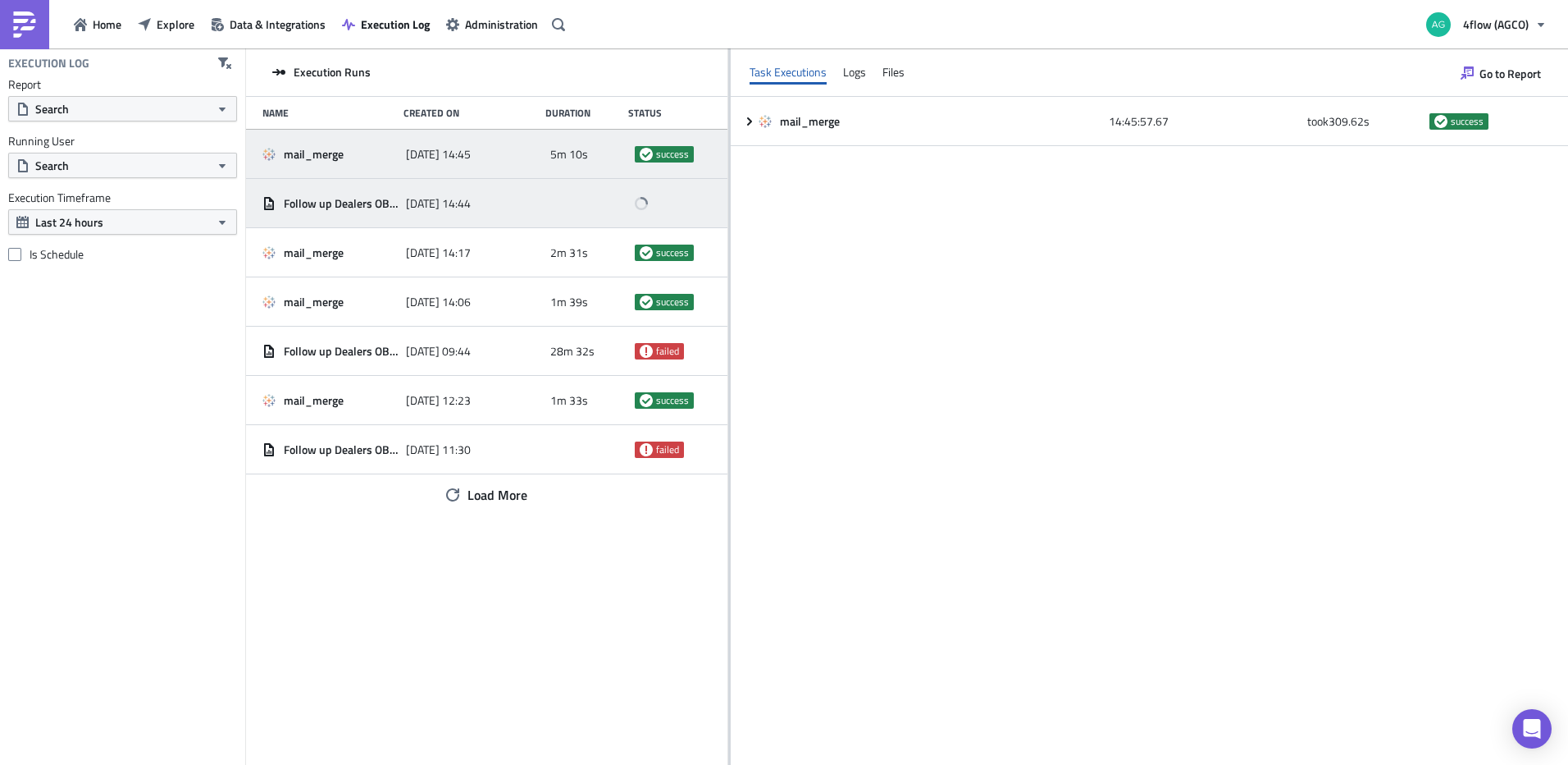
click at [359, 194] on div "Follow up Dealers OB Doméstico" at bounding box center [329, 203] width 135 height 29
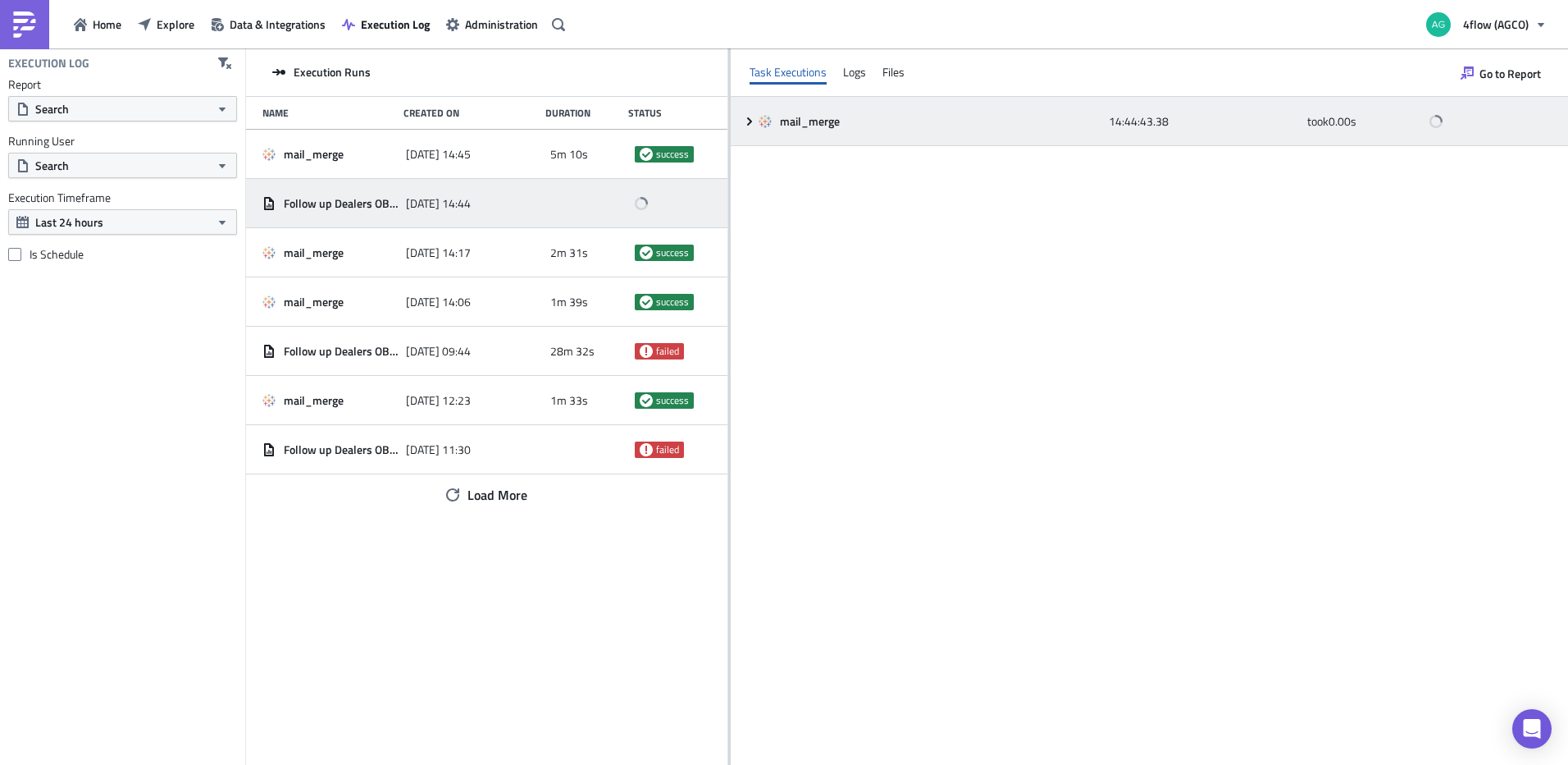
click at [740, 123] on div "mail_merge 14:44:43.38 took 0.00 s" at bounding box center [1149, 122] width 837 height 50
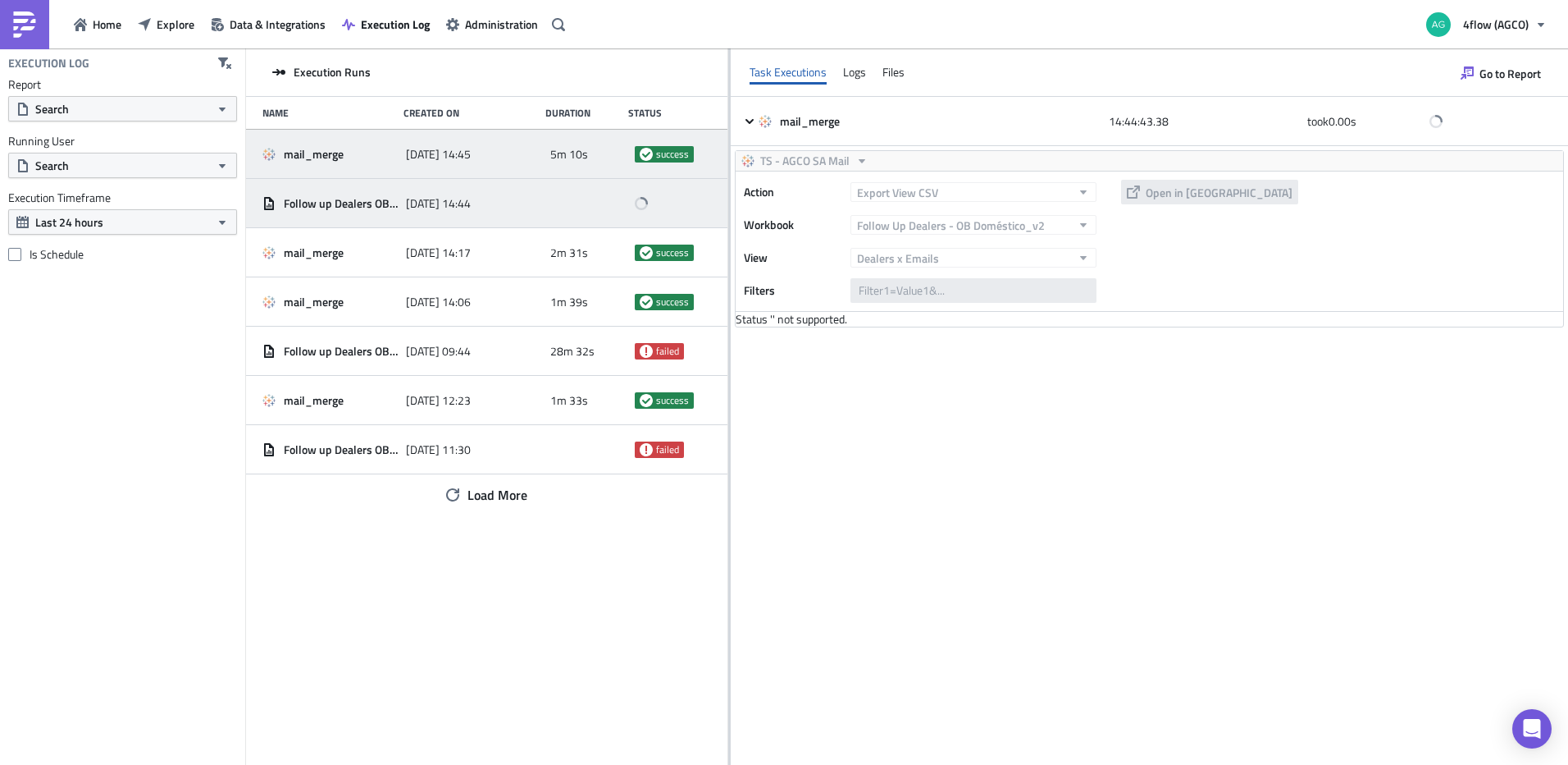
click at [449, 166] on div "2025-10-03 14:45" at bounding box center [473, 155] width 135 height 29
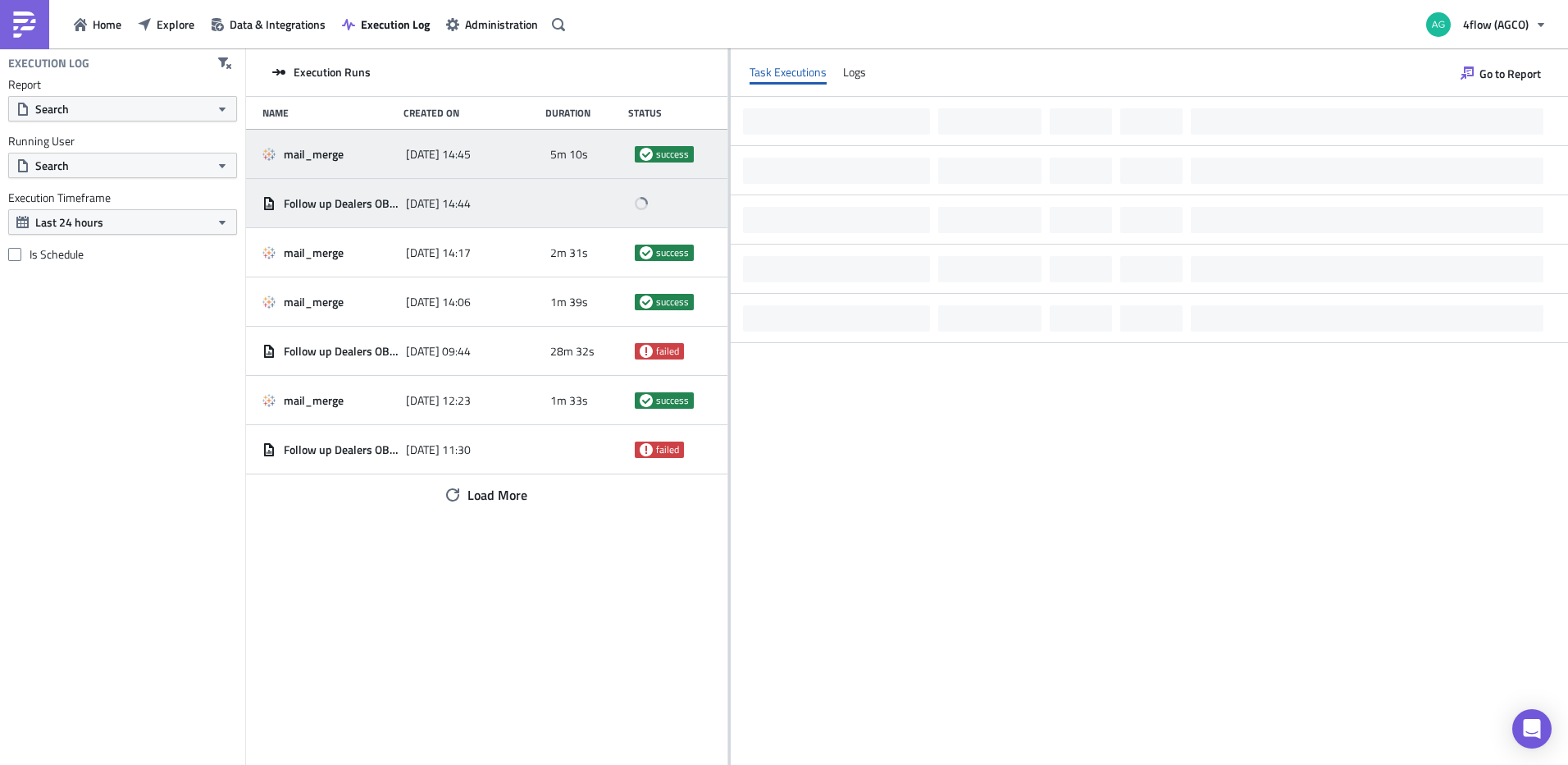
click at [429, 204] on span "2025-10-03 14:44" at bounding box center [438, 203] width 65 height 15
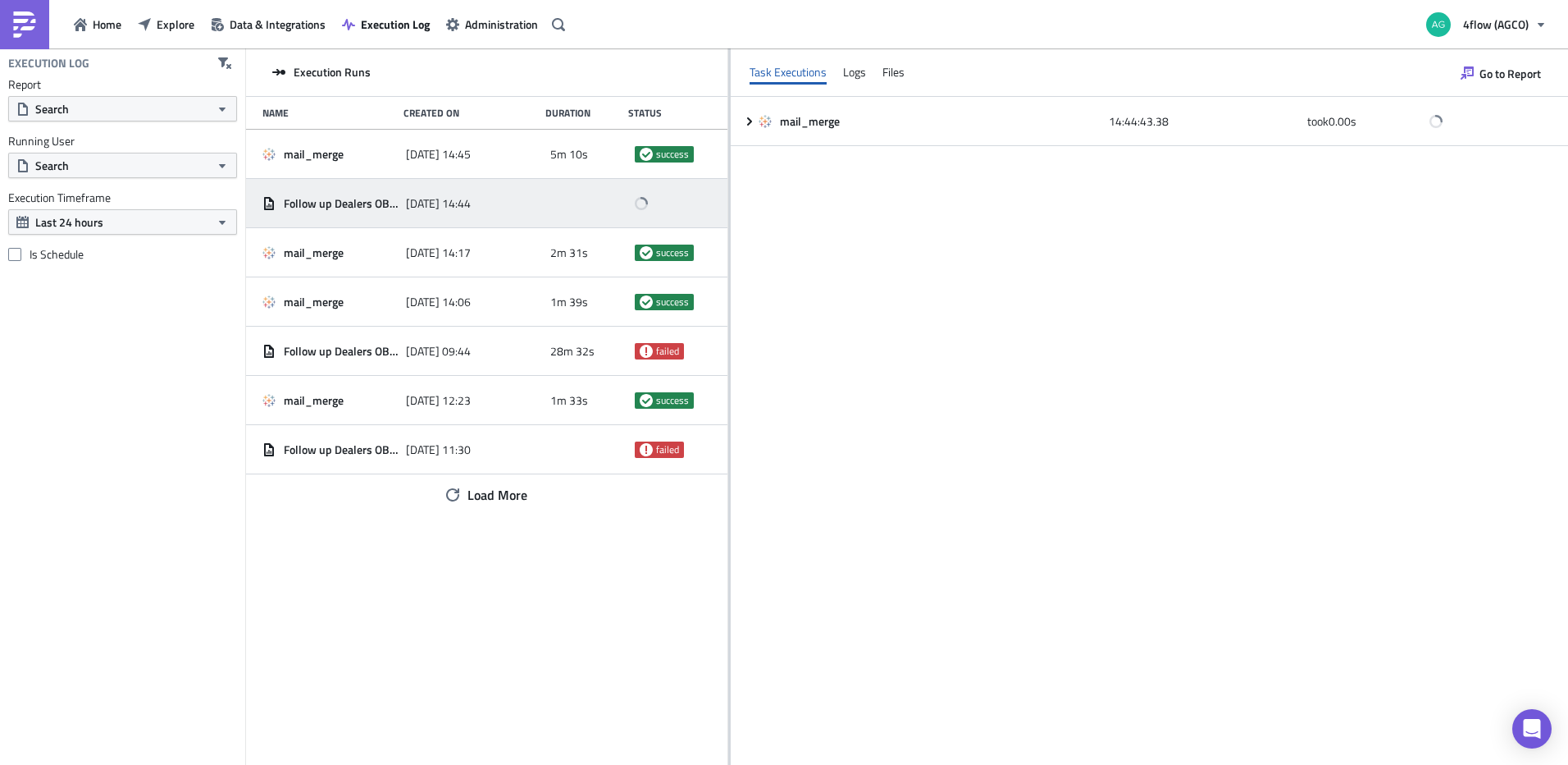
drag, startPoint x: 1358, startPoint y: 110, endPoint x: 988, endPoint y: 313, distance: 422.0
click at [993, 316] on div "mail_merge 14:44:43.38 took 0.00 s" at bounding box center [1149, 431] width 837 height 667
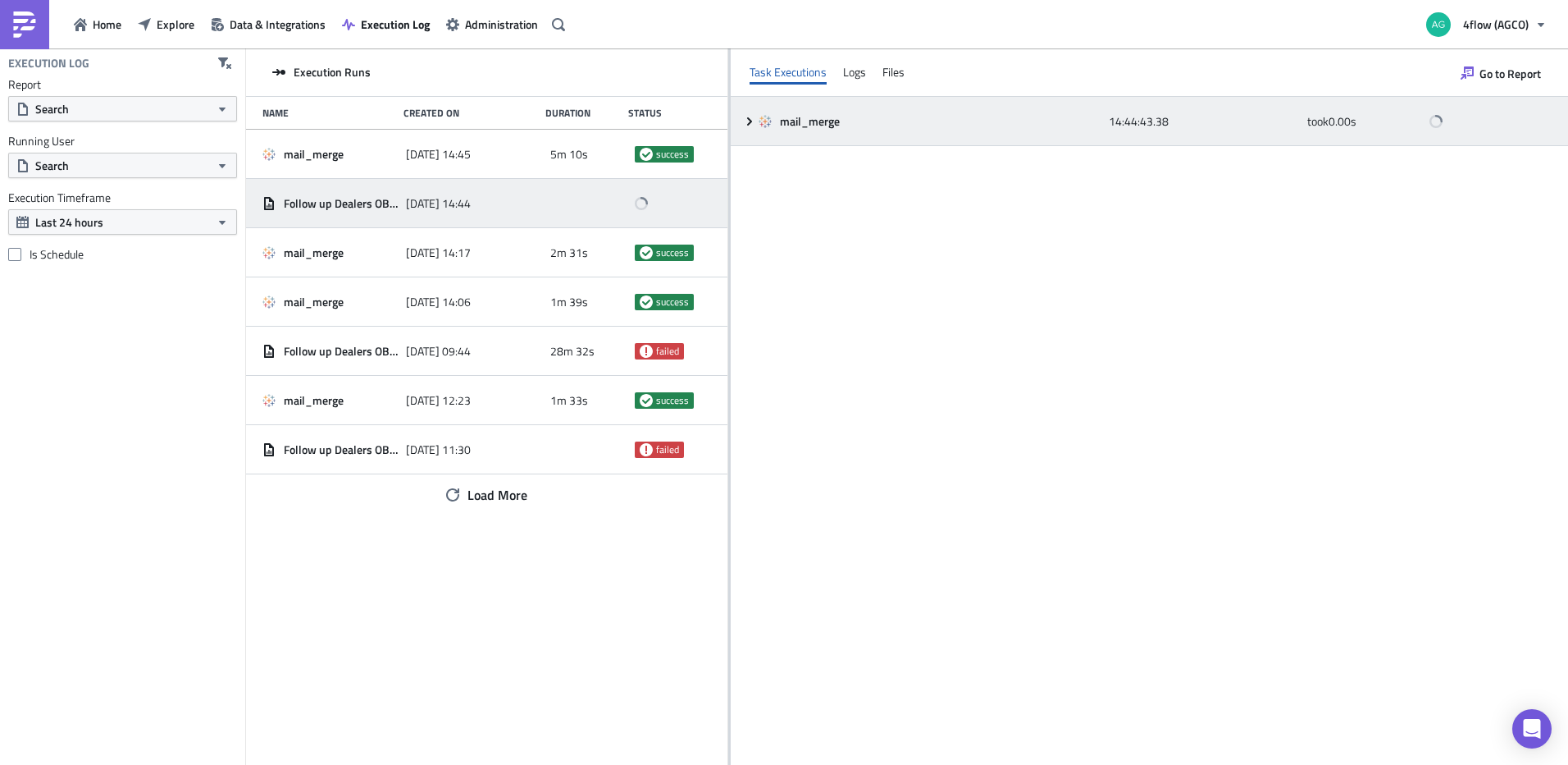
click at [751, 119] on icon at bounding box center [750, 122] width 14 height 14
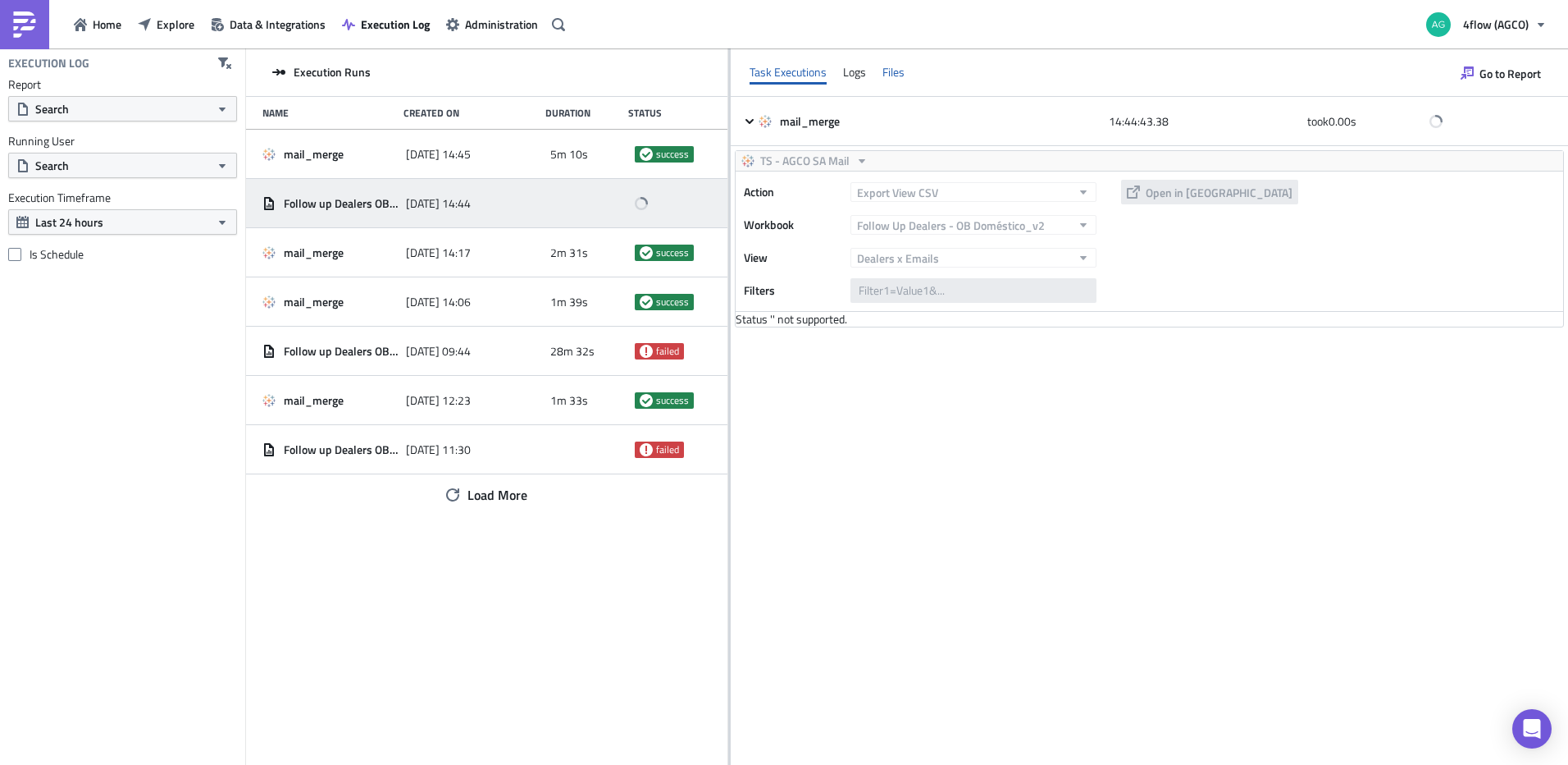
click at [899, 72] on div "Files" at bounding box center [893, 72] width 22 height 24
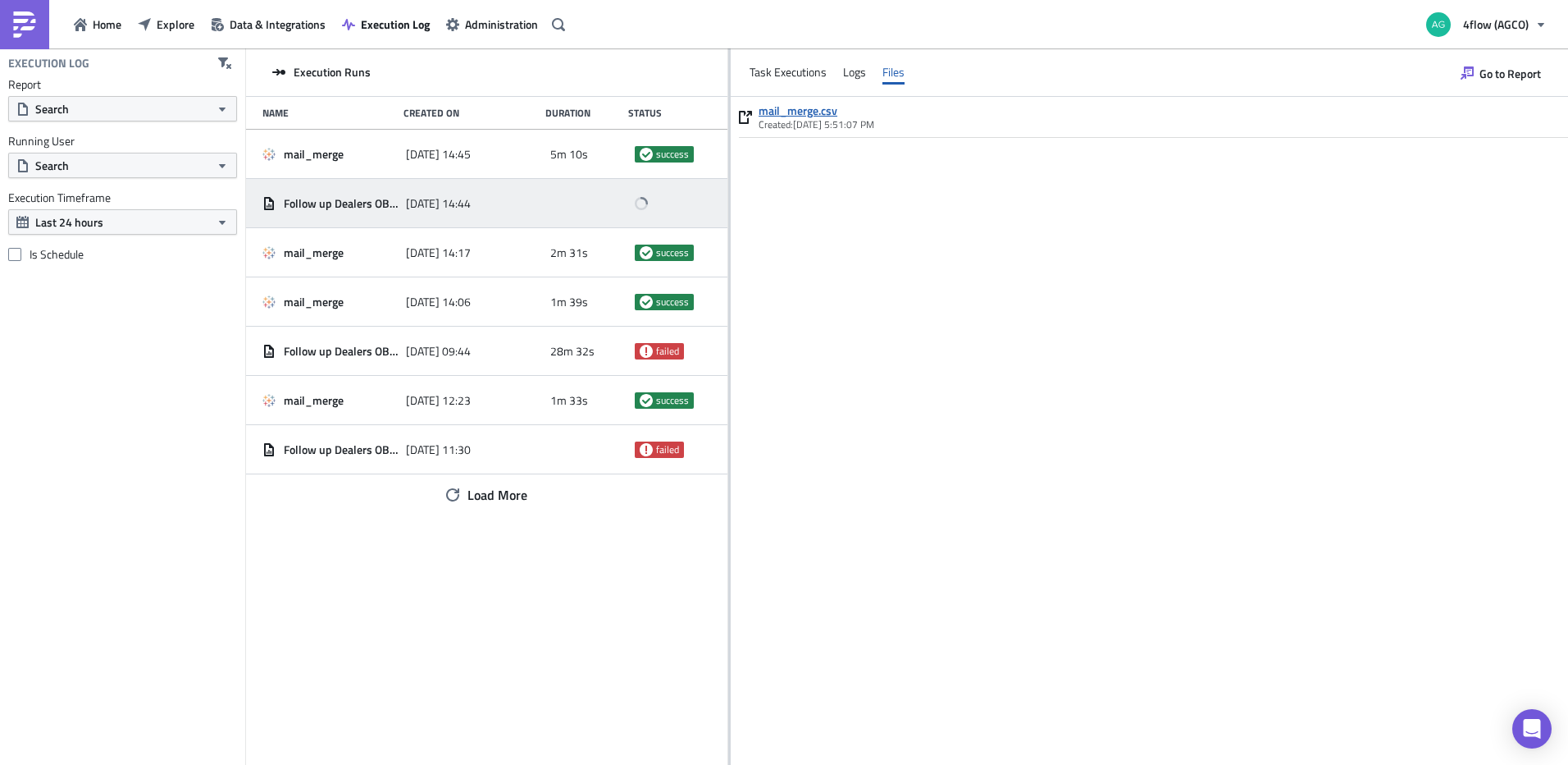
click at [810, 112] on link "mail_merge.csv" at bounding box center [816, 110] width 116 height 15
click at [845, 76] on div "Logs" at bounding box center [855, 72] width 23 height 24
click at [899, 78] on div "Files" at bounding box center [893, 72] width 22 height 24
click at [797, 78] on div "Task Executions" at bounding box center [788, 72] width 77 height 24
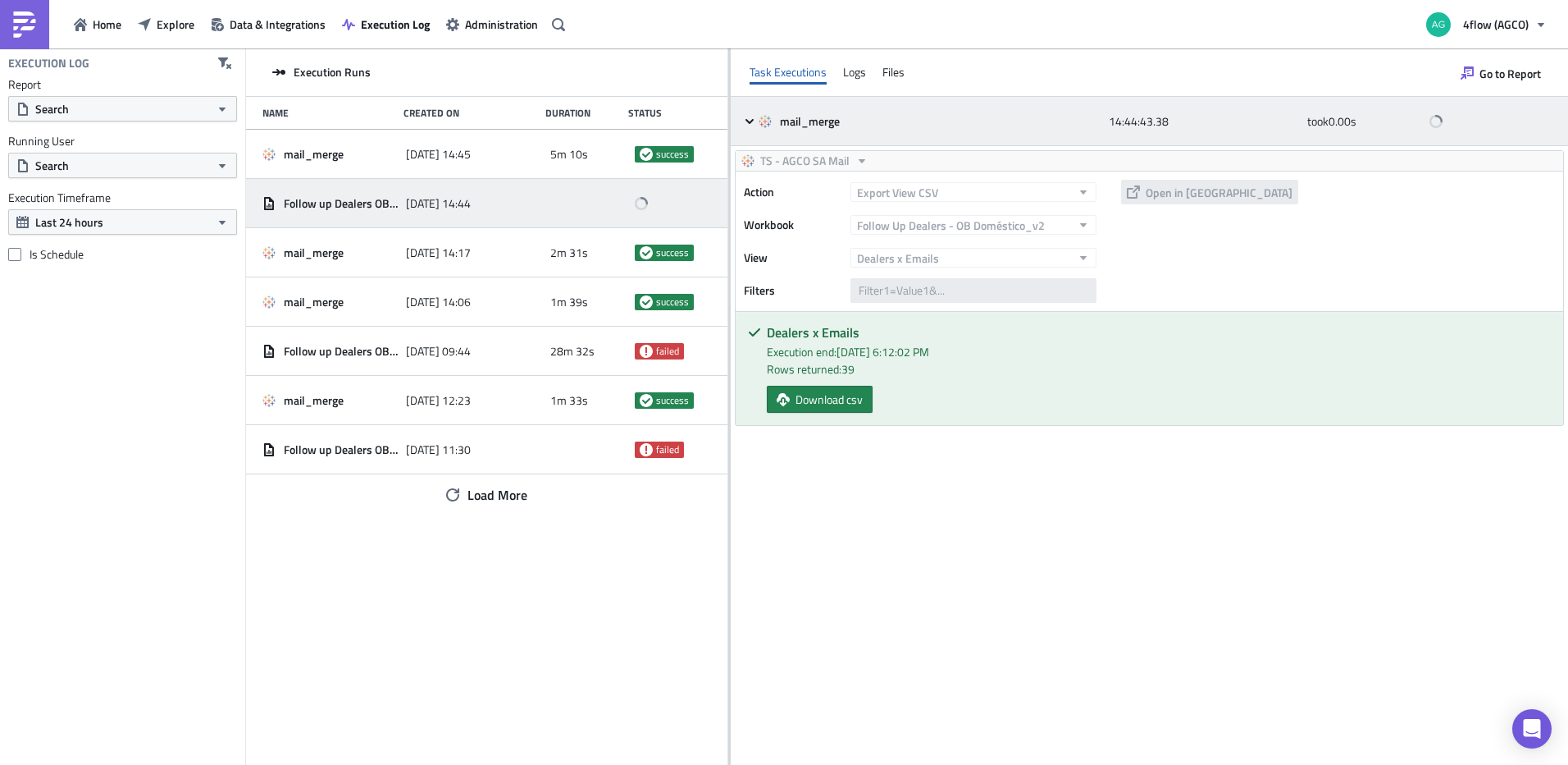
click at [751, 121] on icon at bounding box center [749, 121] width 8 height 5
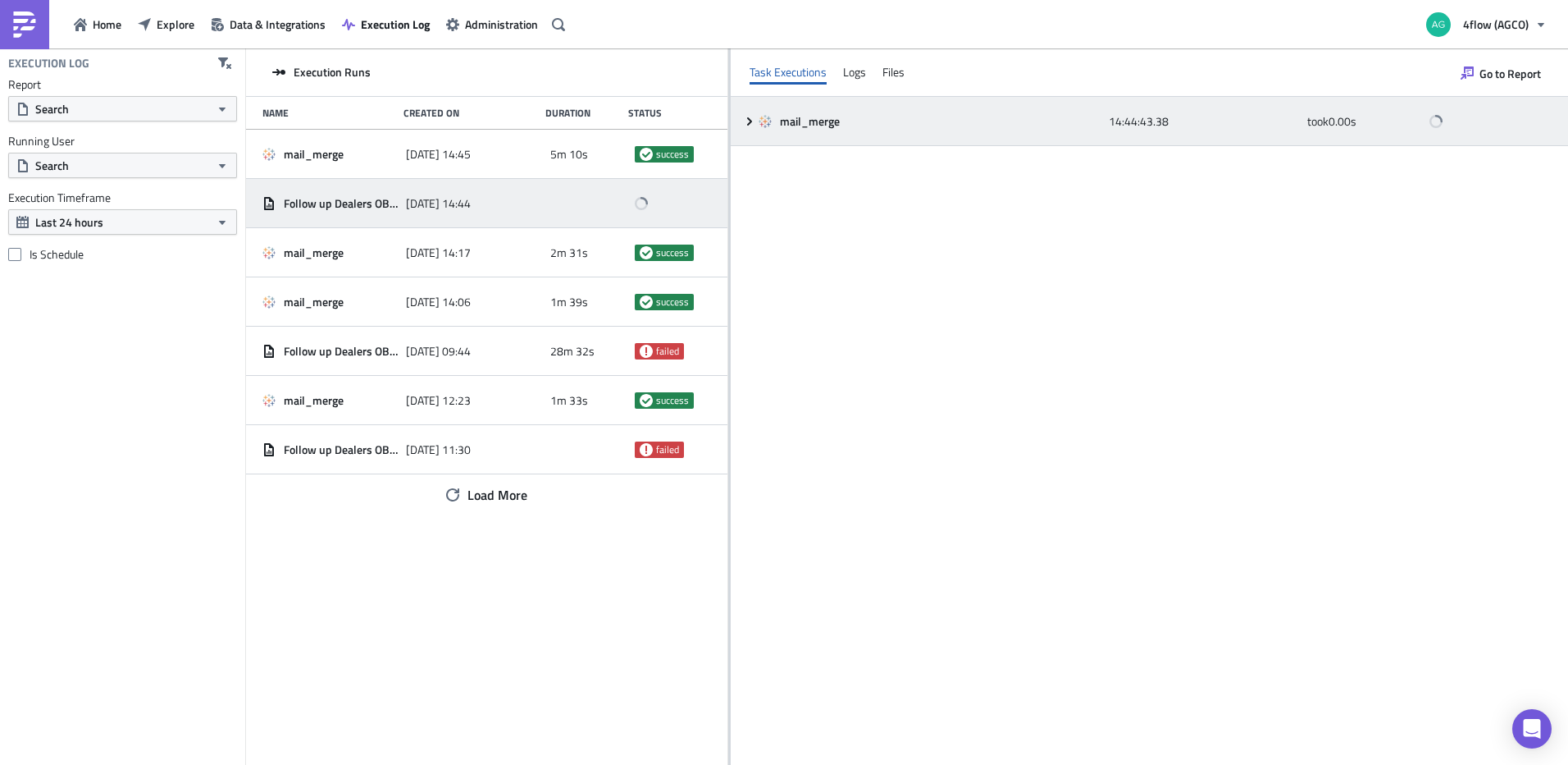
click at [753, 122] on icon at bounding box center [750, 122] width 14 height 14
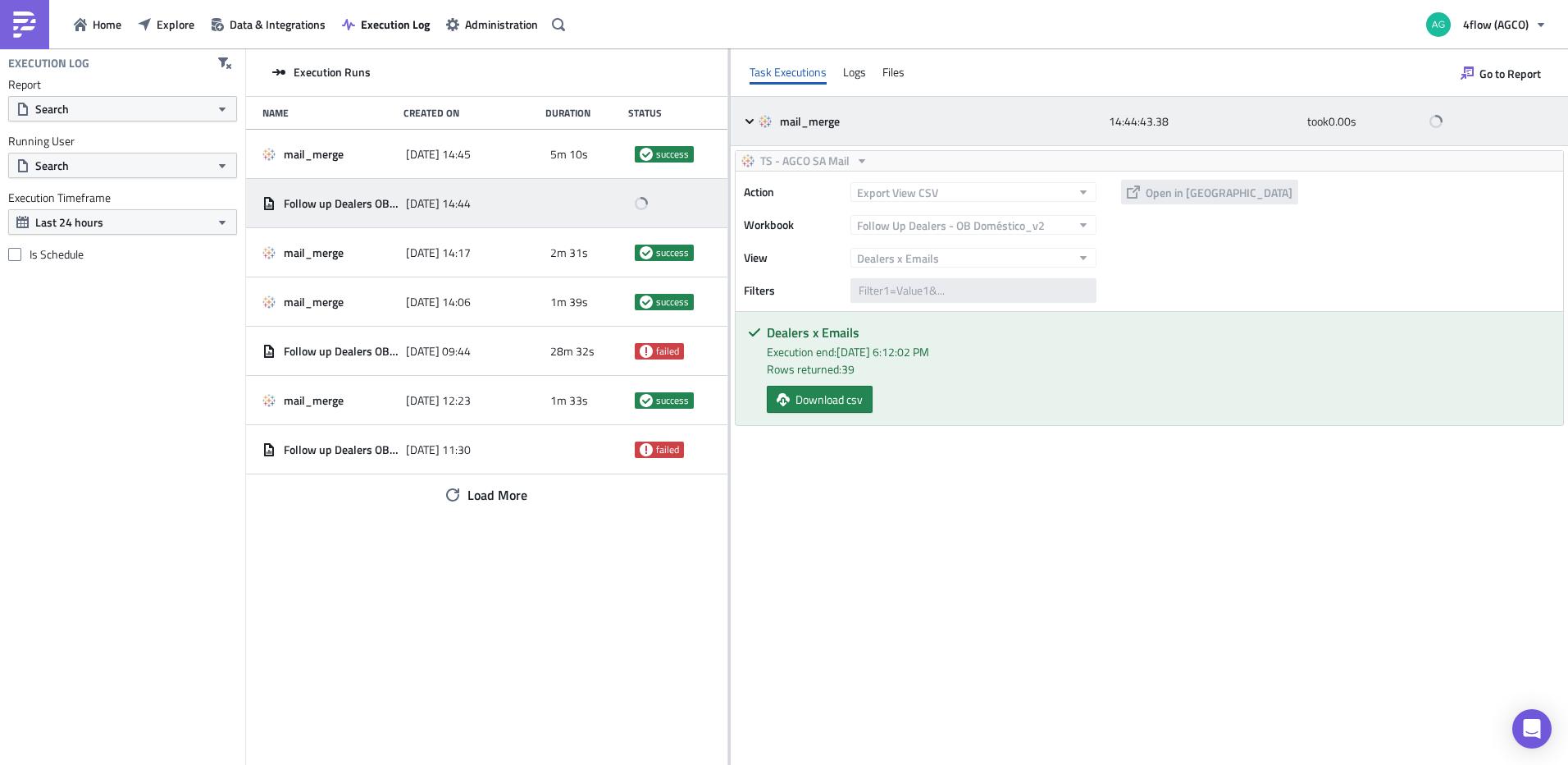
click at [743, 129] on div "mail_merge 14:44:43.38 took 0.00 s" at bounding box center [1149, 122] width 837 height 50
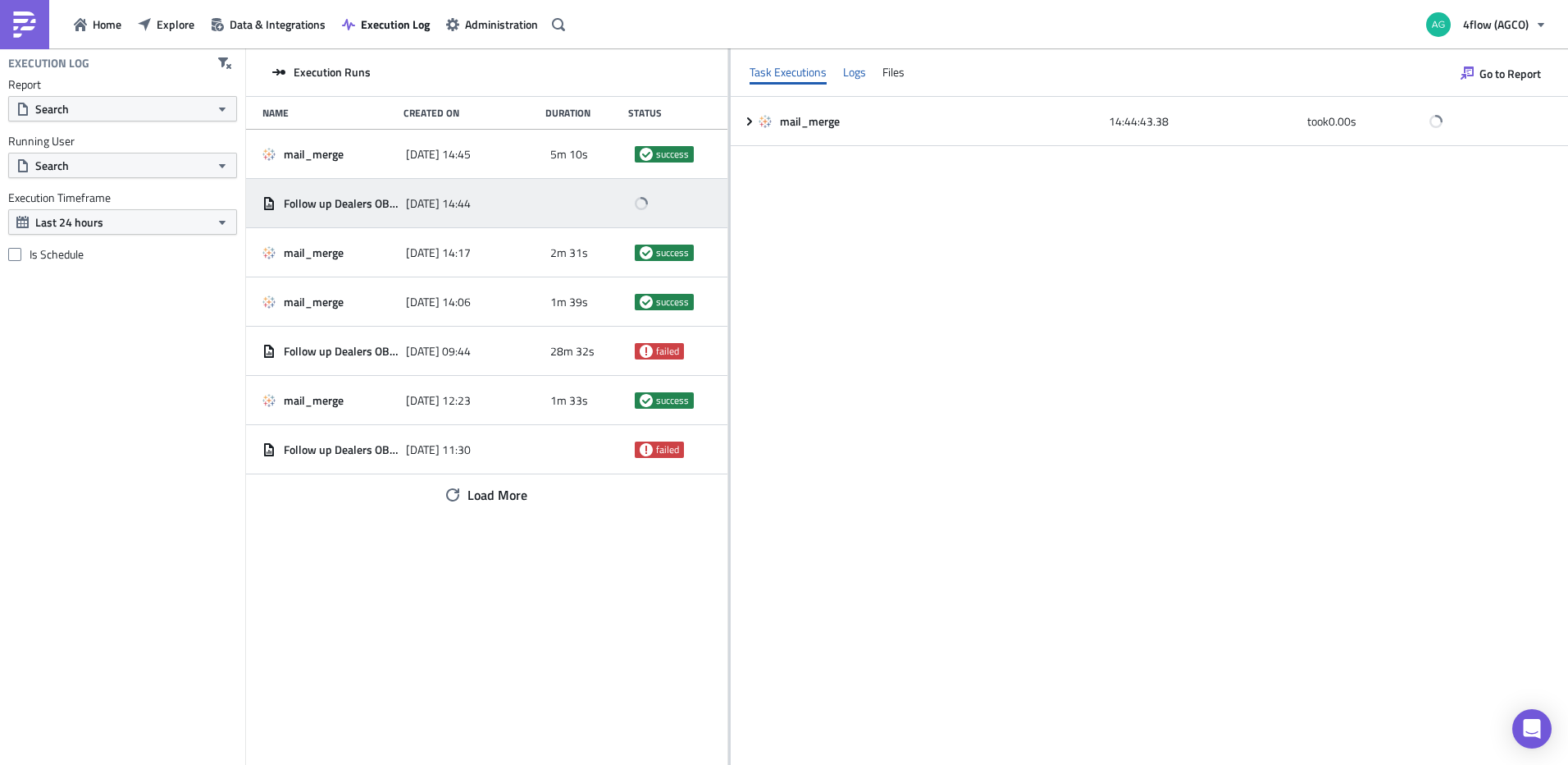
click at [863, 82] on div "Logs" at bounding box center [855, 72] width 23 height 24
click at [895, 82] on div "Files" at bounding box center [893, 72] width 22 height 24
click at [808, 80] on div "Task Executions" at bounding box center [788, 72] width 77 height 24
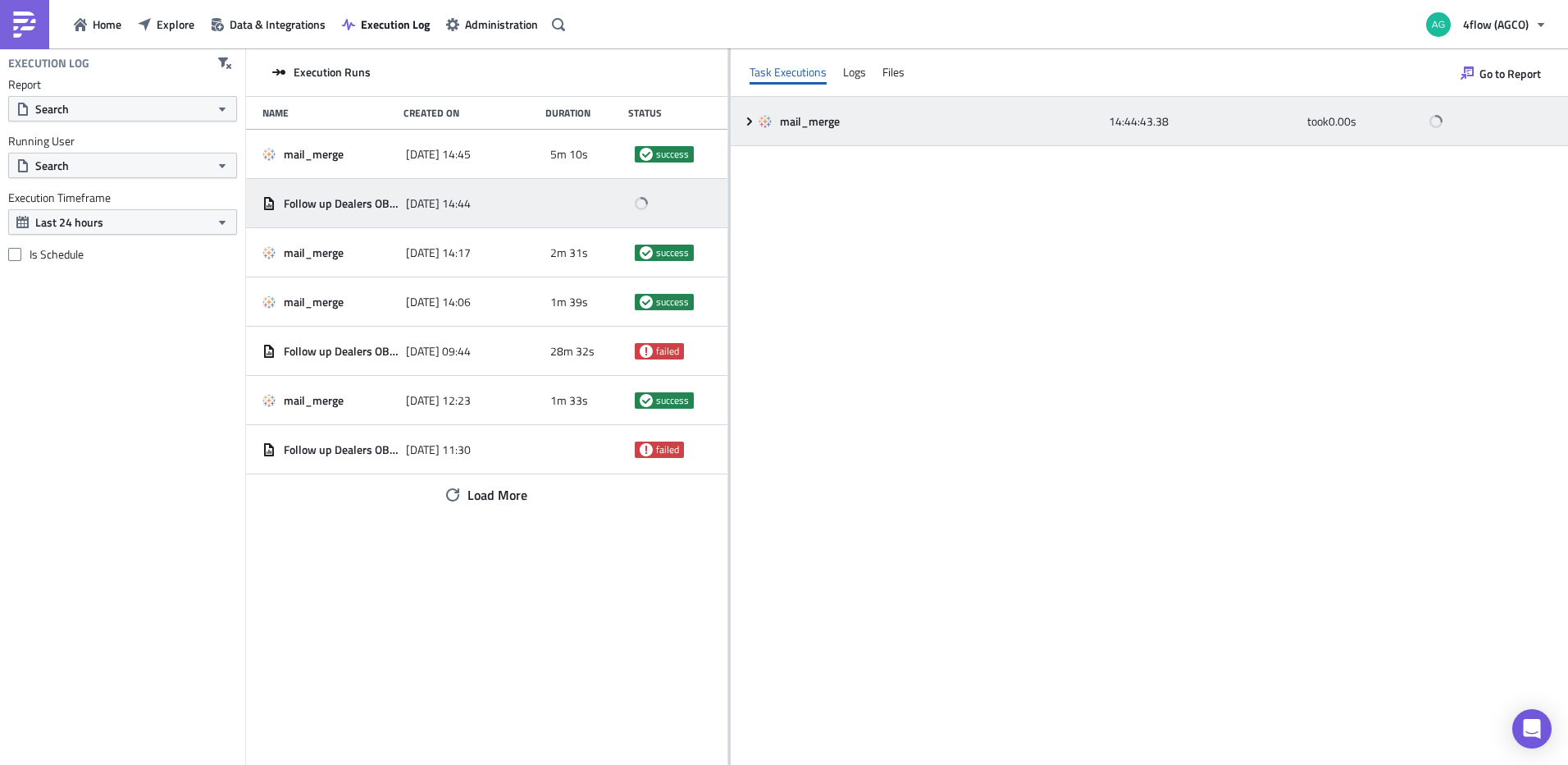
click at [743, 122] on icon at bounding box center [750, 122] width 14 height 14
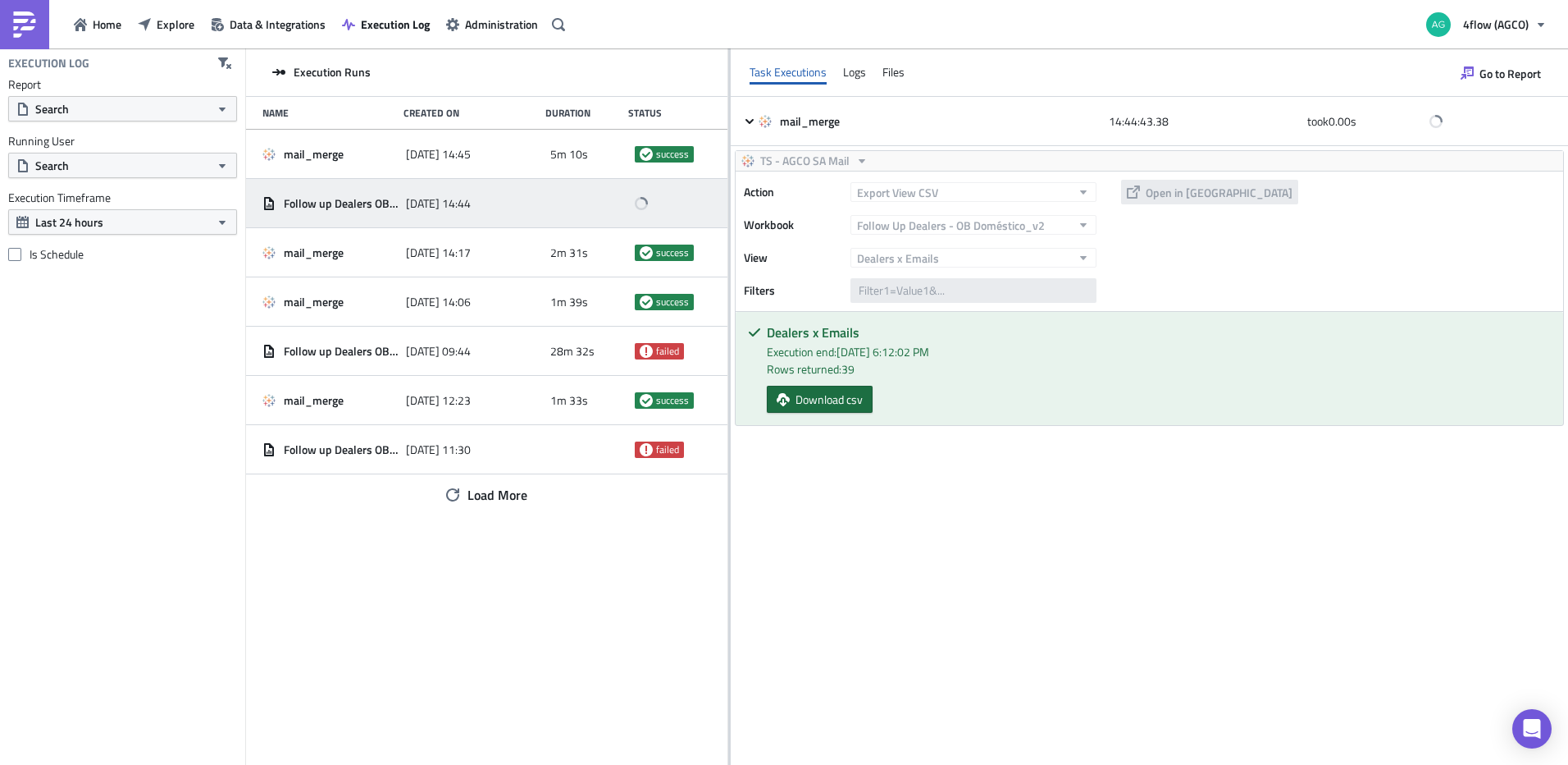
click at [806, 405] on span "Download csv" at bounding box center [829, 400] width 67 height 17
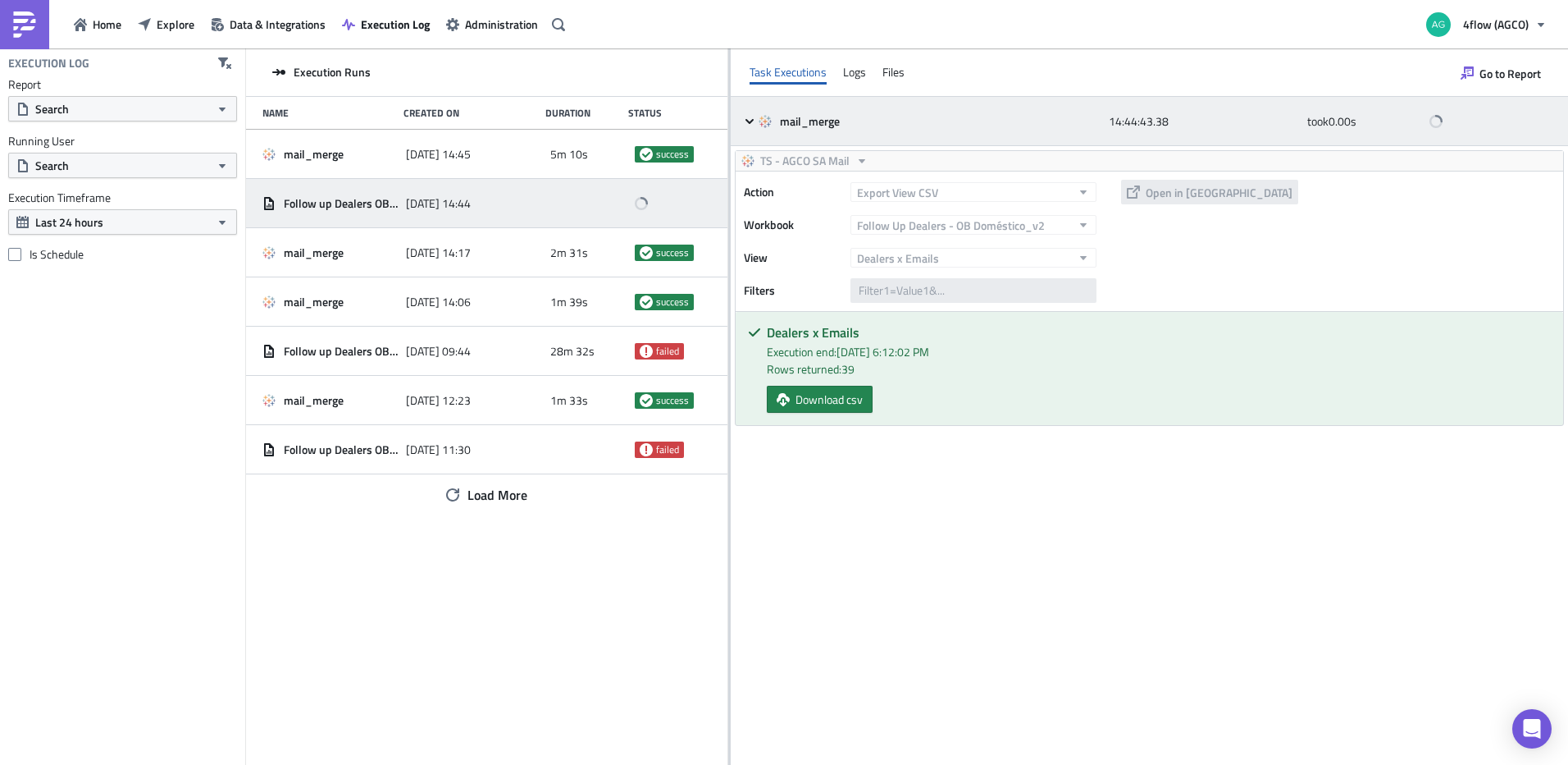
click at [756, 124] on icon at bounding box center [750, 122] width 14 height 14
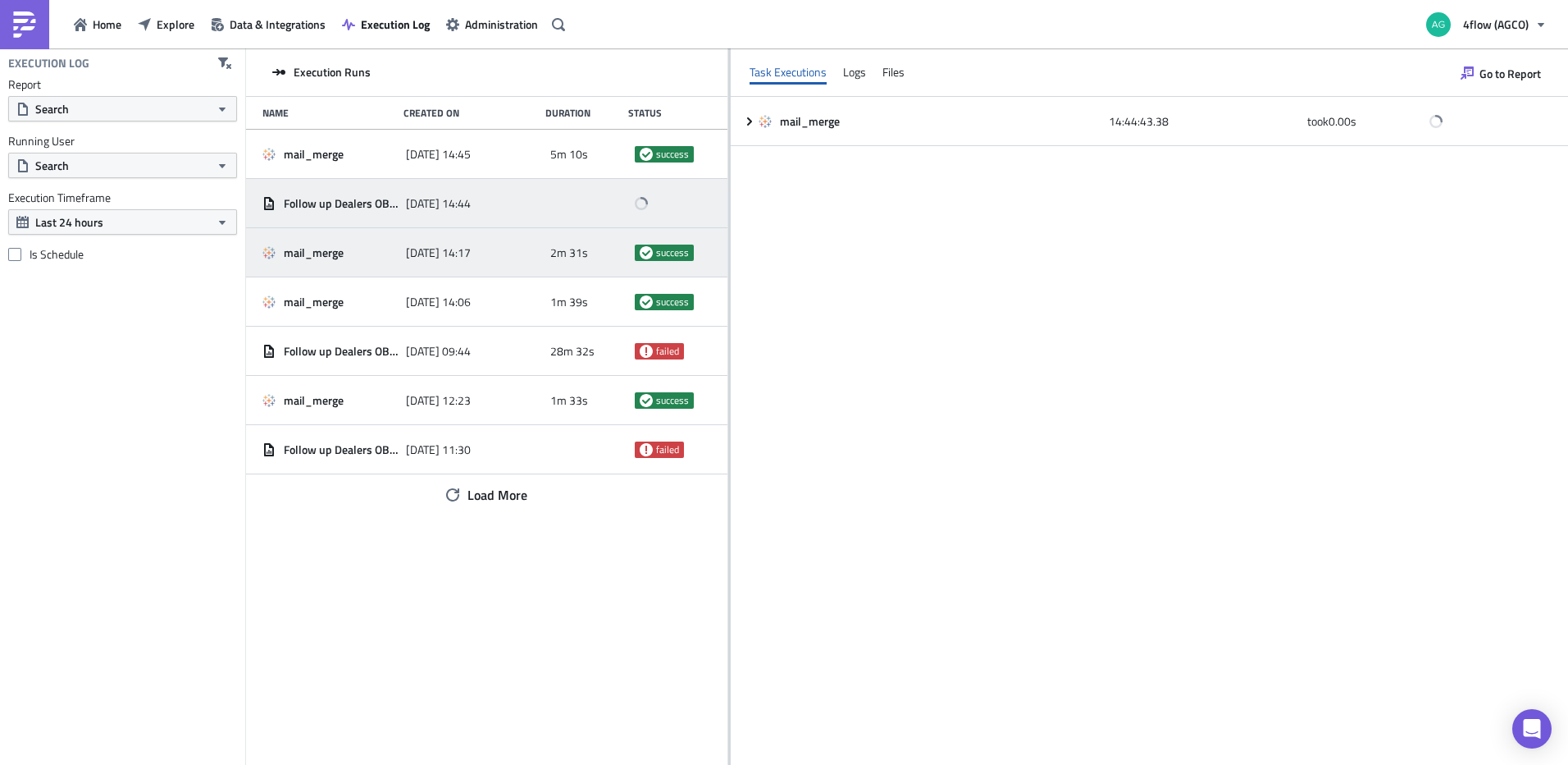
click at [376, 241] on div "mail_merge" at bounding box center [329, 253] width 135 height 29
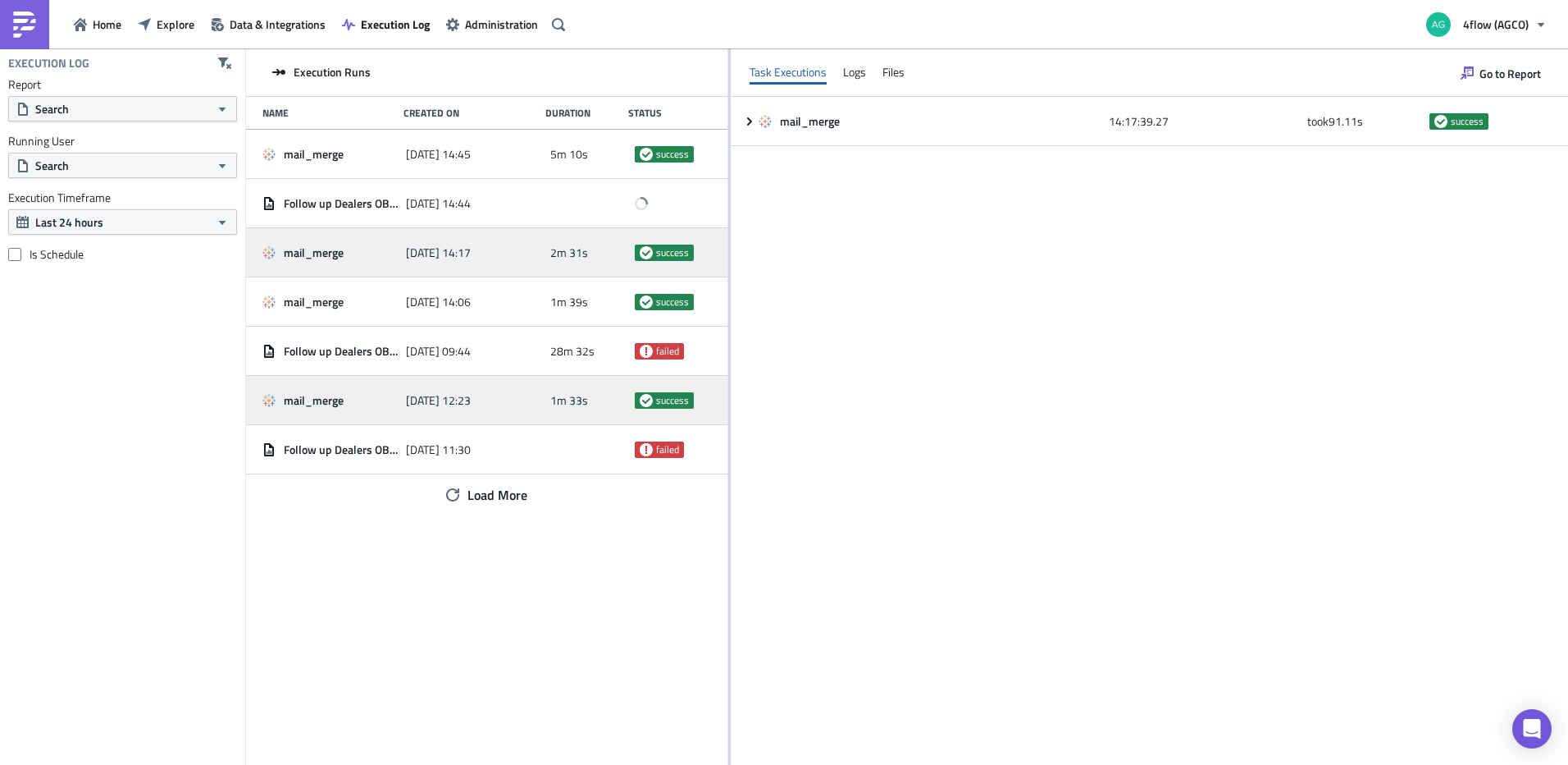
click at [392, 395] on div "mail_merge" at bounding box center [329, 400] width 135 height 15
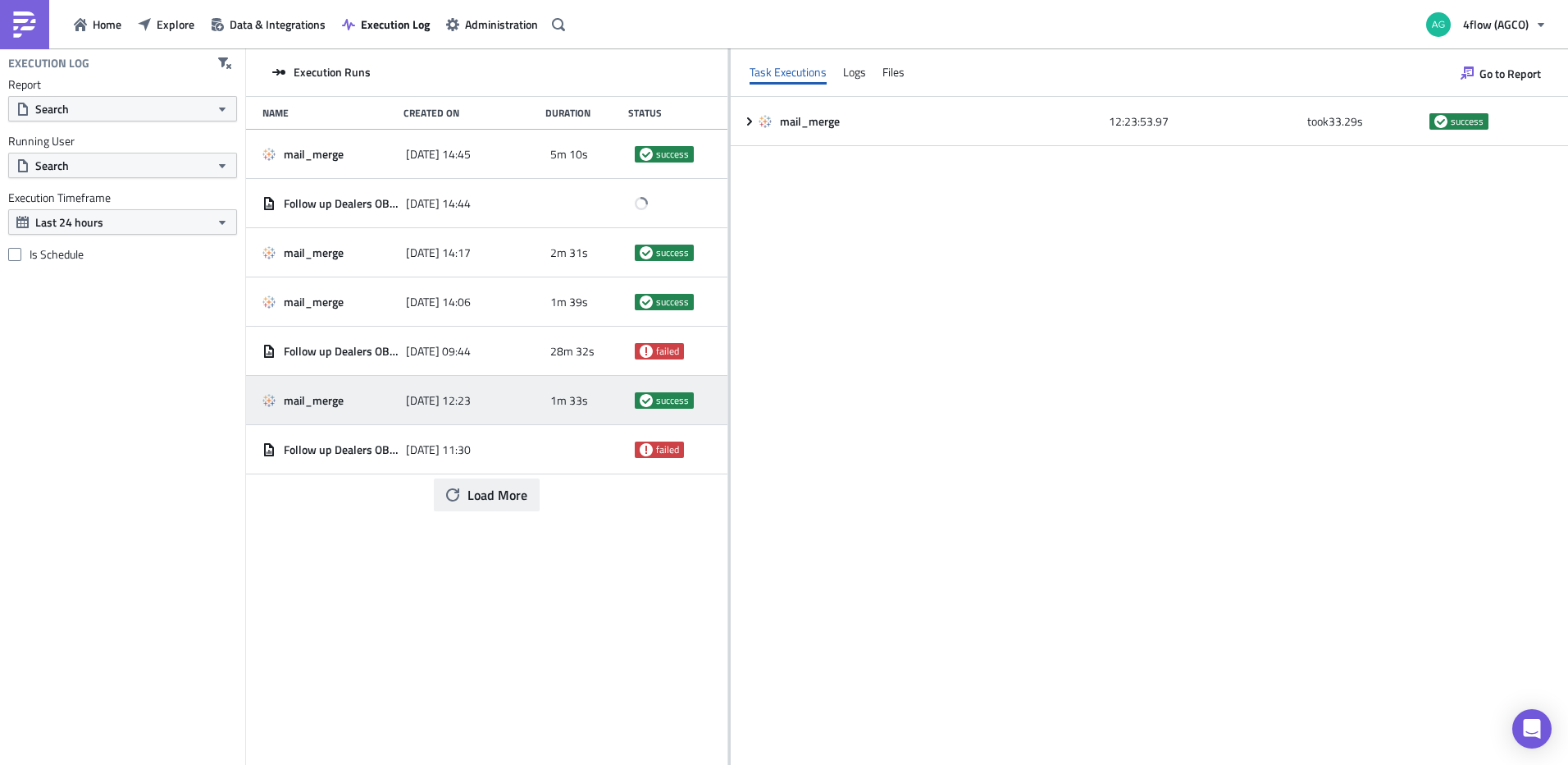
click at [471, 497] on span "Load More" at bounding box center [497, 495] width 60 height 19
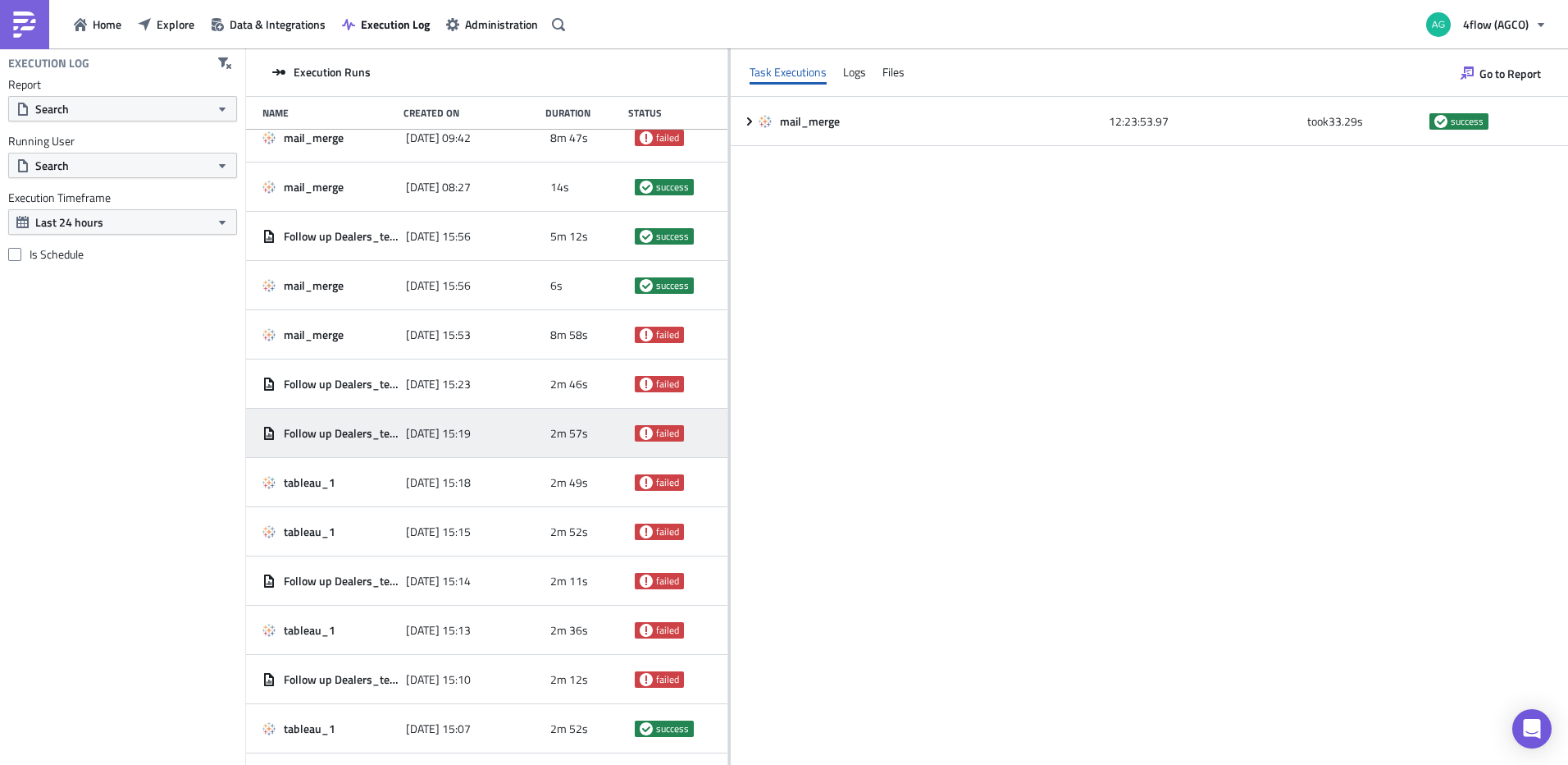
scroll to position [246, 0]
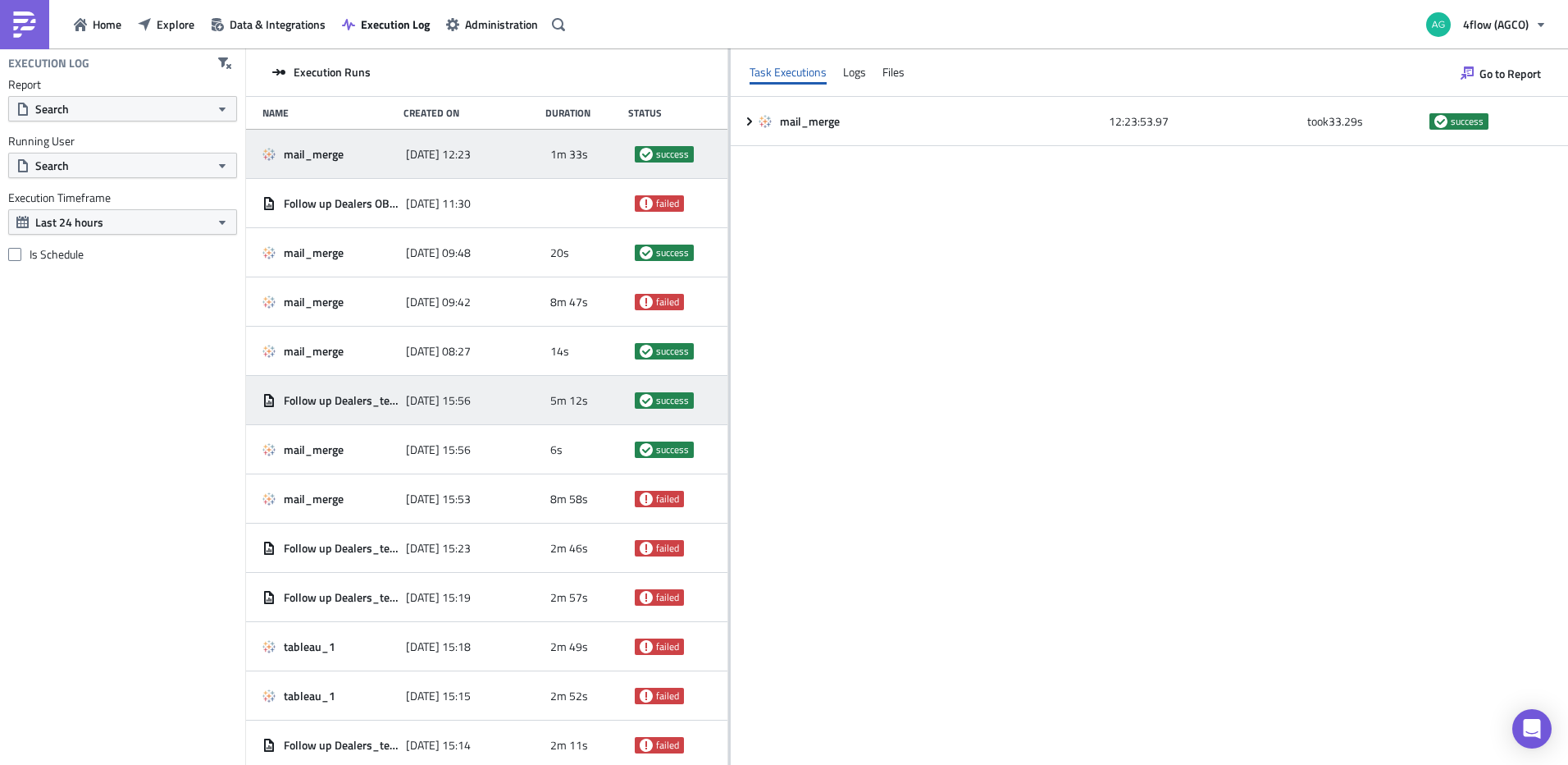
click at [392, 389] on div "Follow up Dealers_test" at bounding box center [329, 400] width 135 height 29
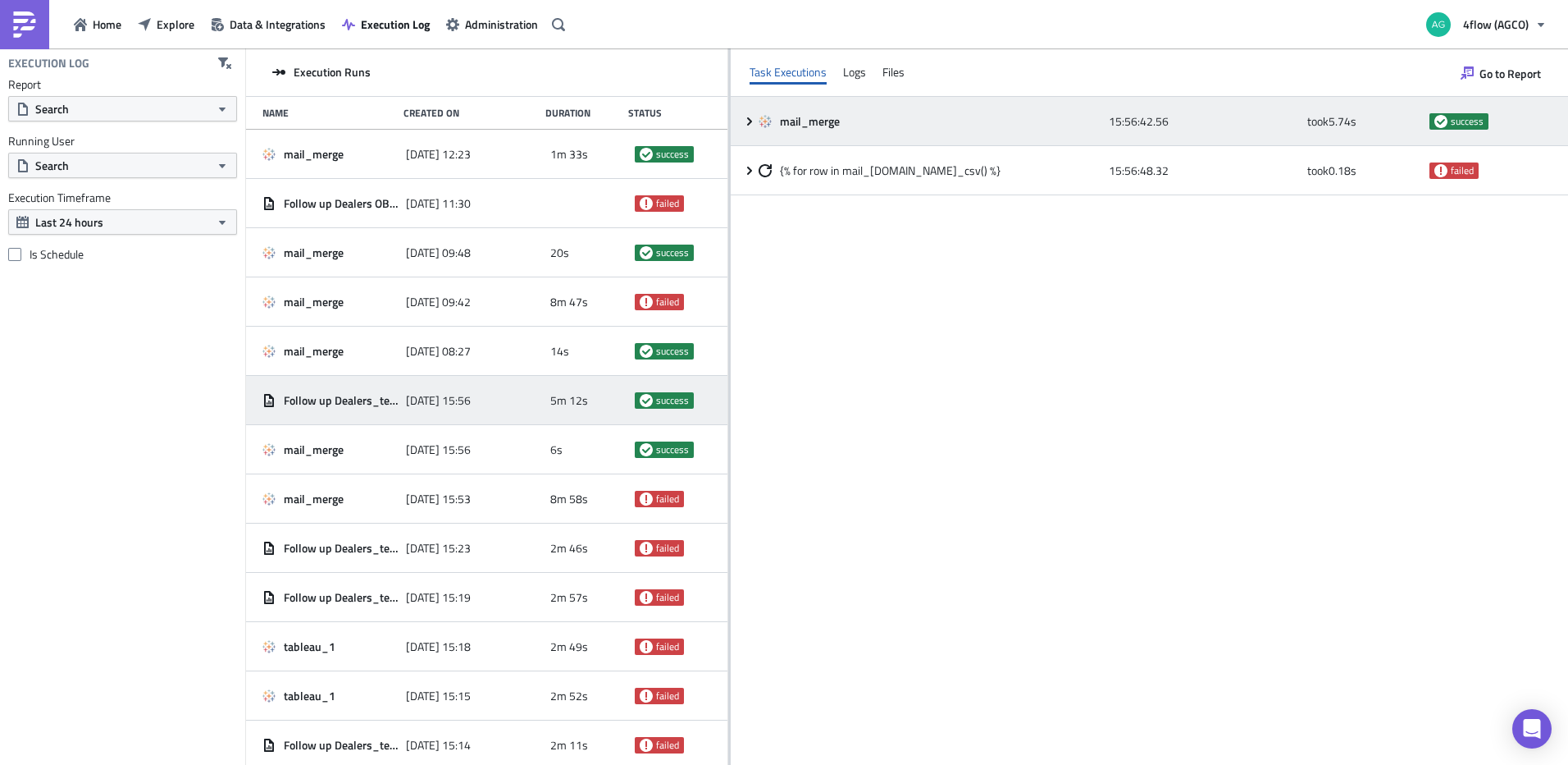
click at [745, 127] on icon at bounding box center [750, 122] width 14 height 14
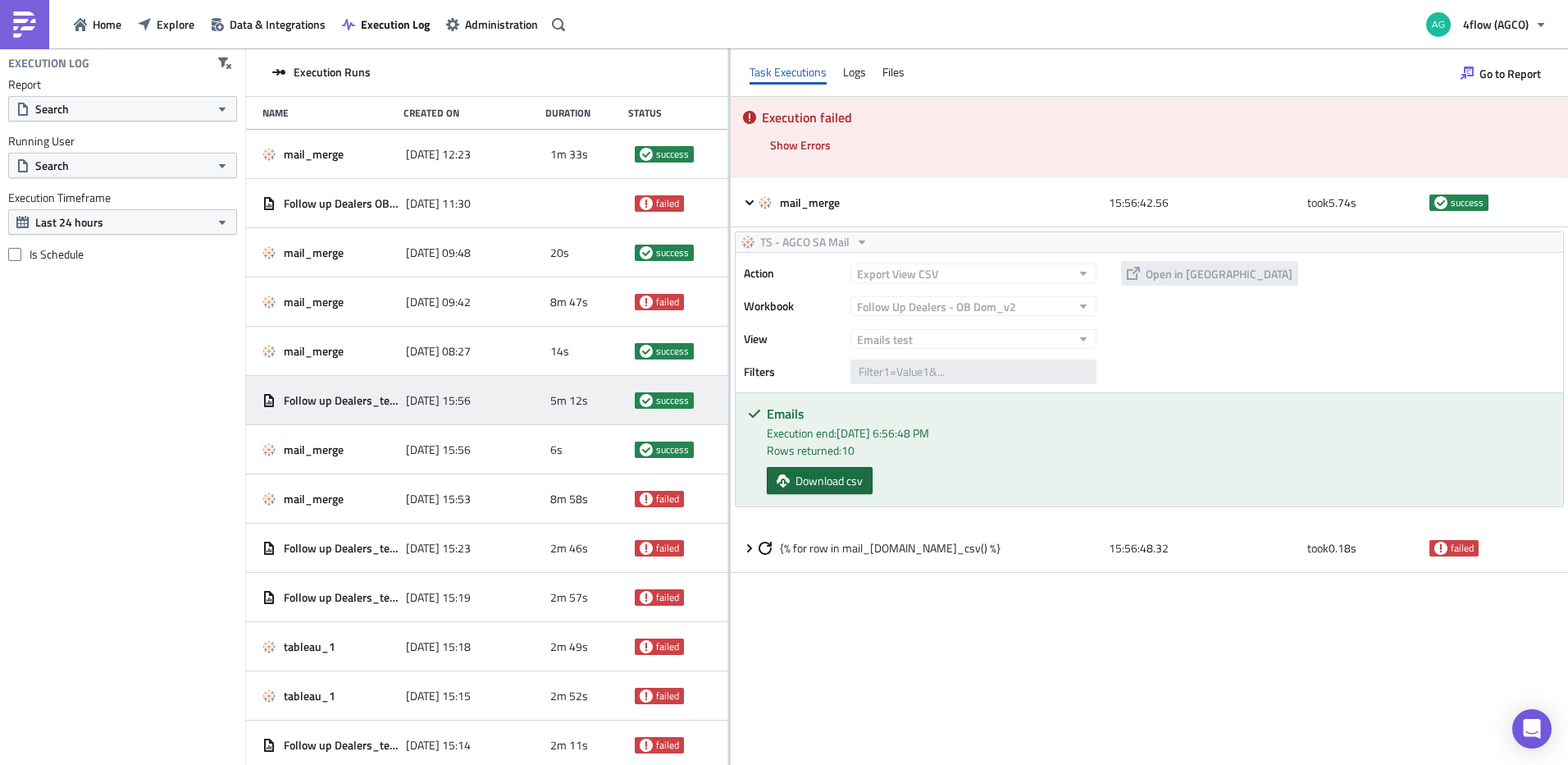
click at [804, 483] on span "Download csv" at bounding box center [829, 480] width 67 height 17
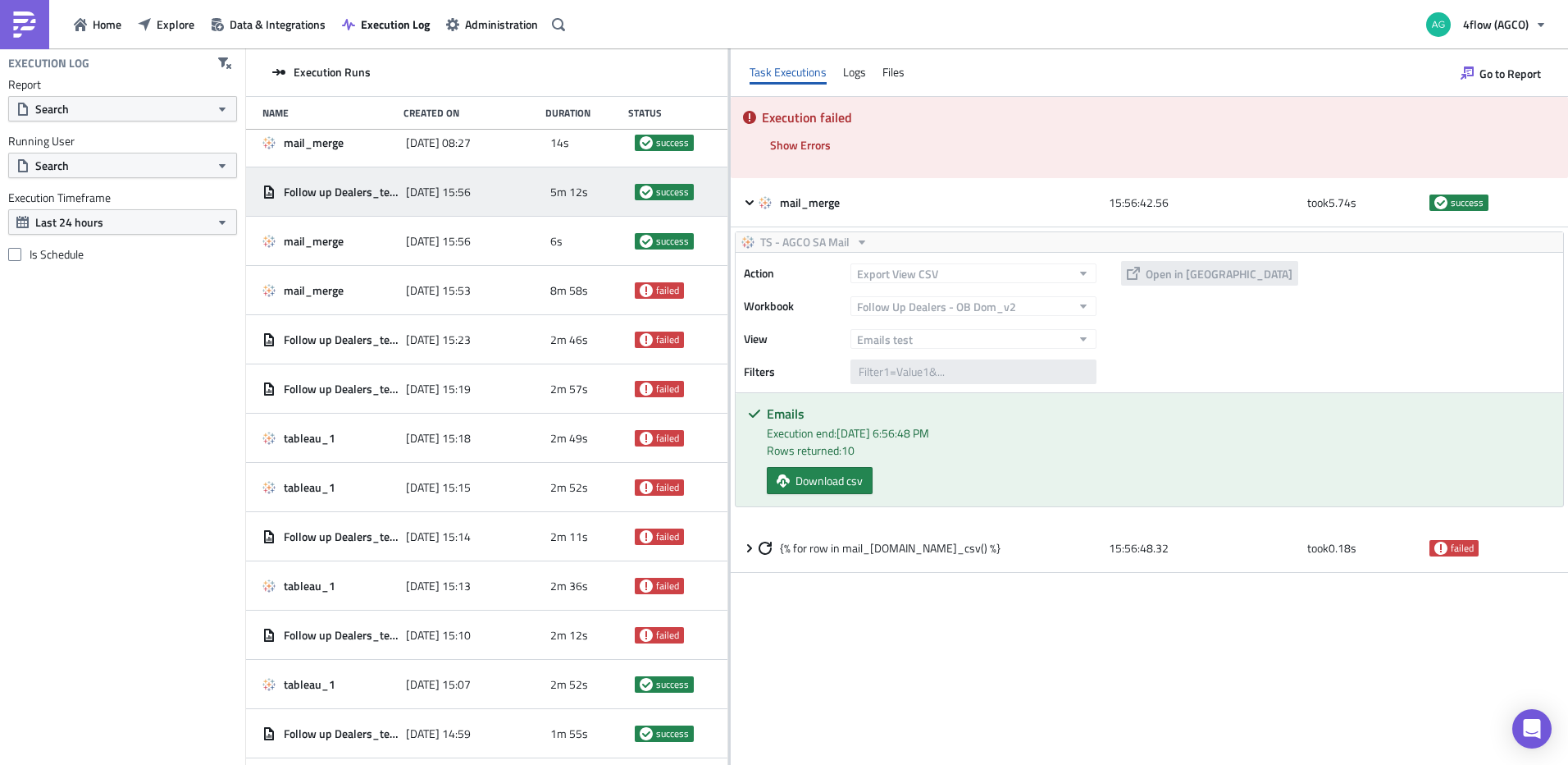
scroll to position [493, 0]
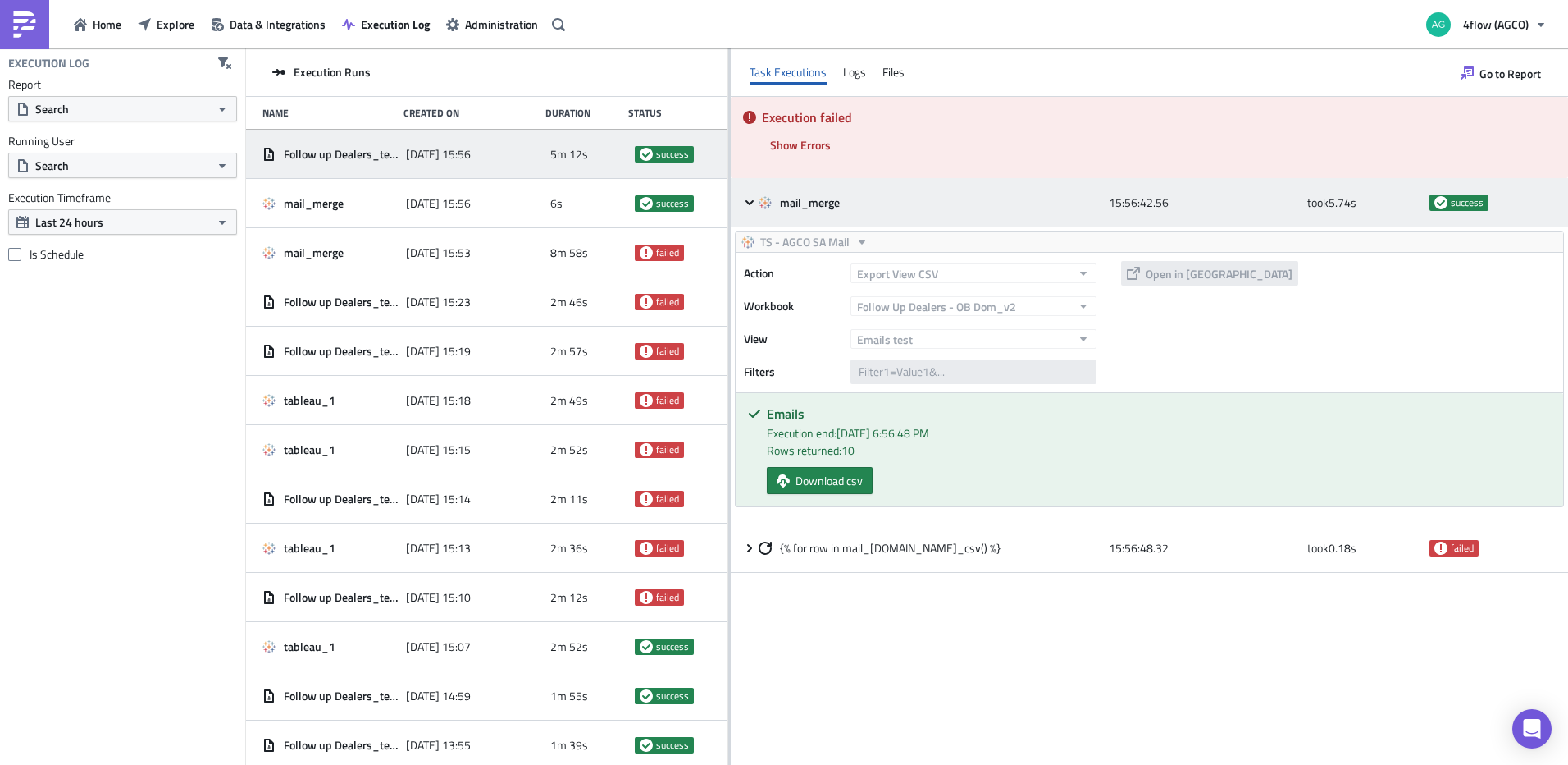
click at [755, 206] on icon at bounding box center [750, 203] width 14 height 14
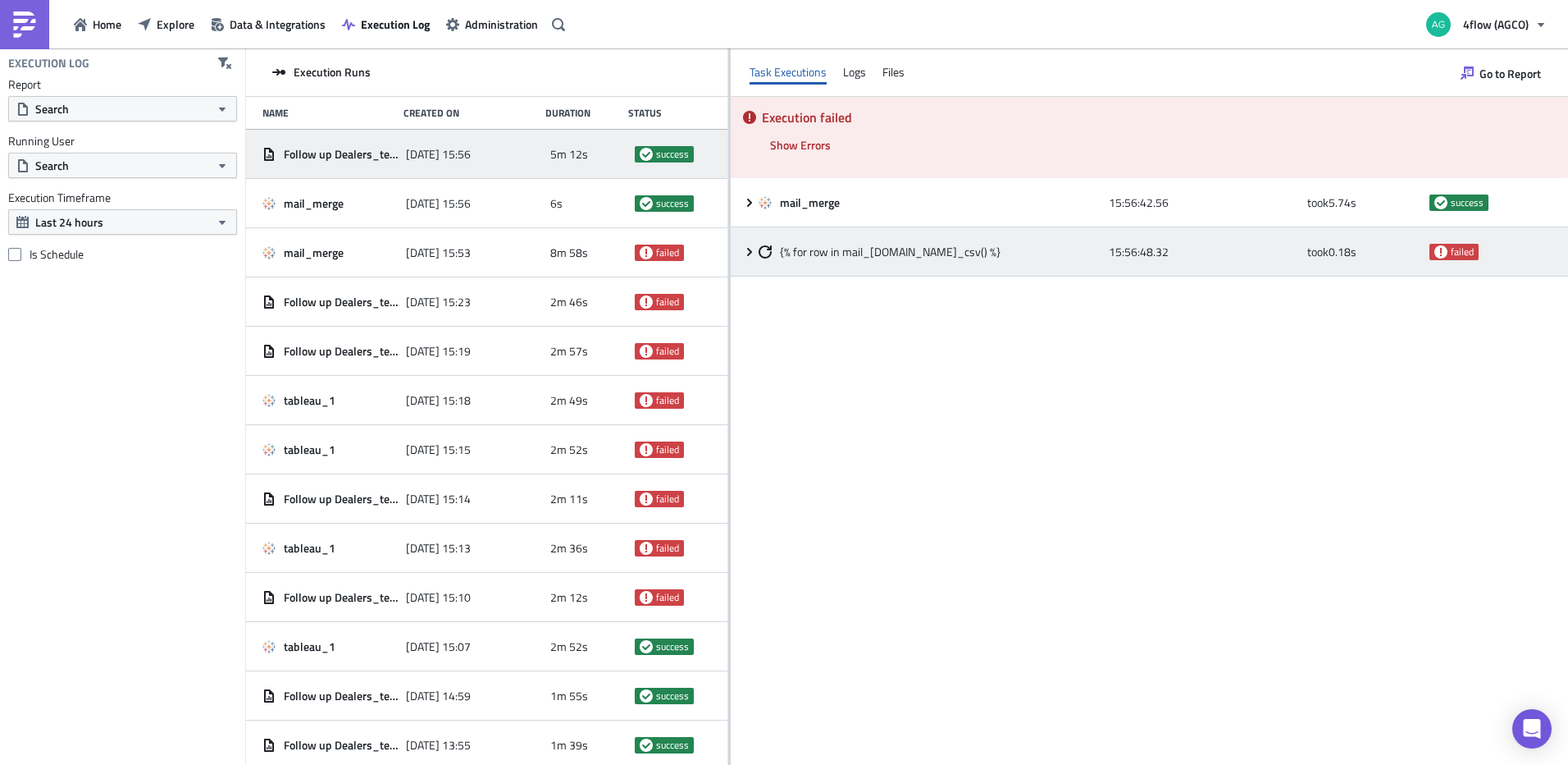
click at [753, 251] on icon at bounding box center [750, 252] width 14 height 14
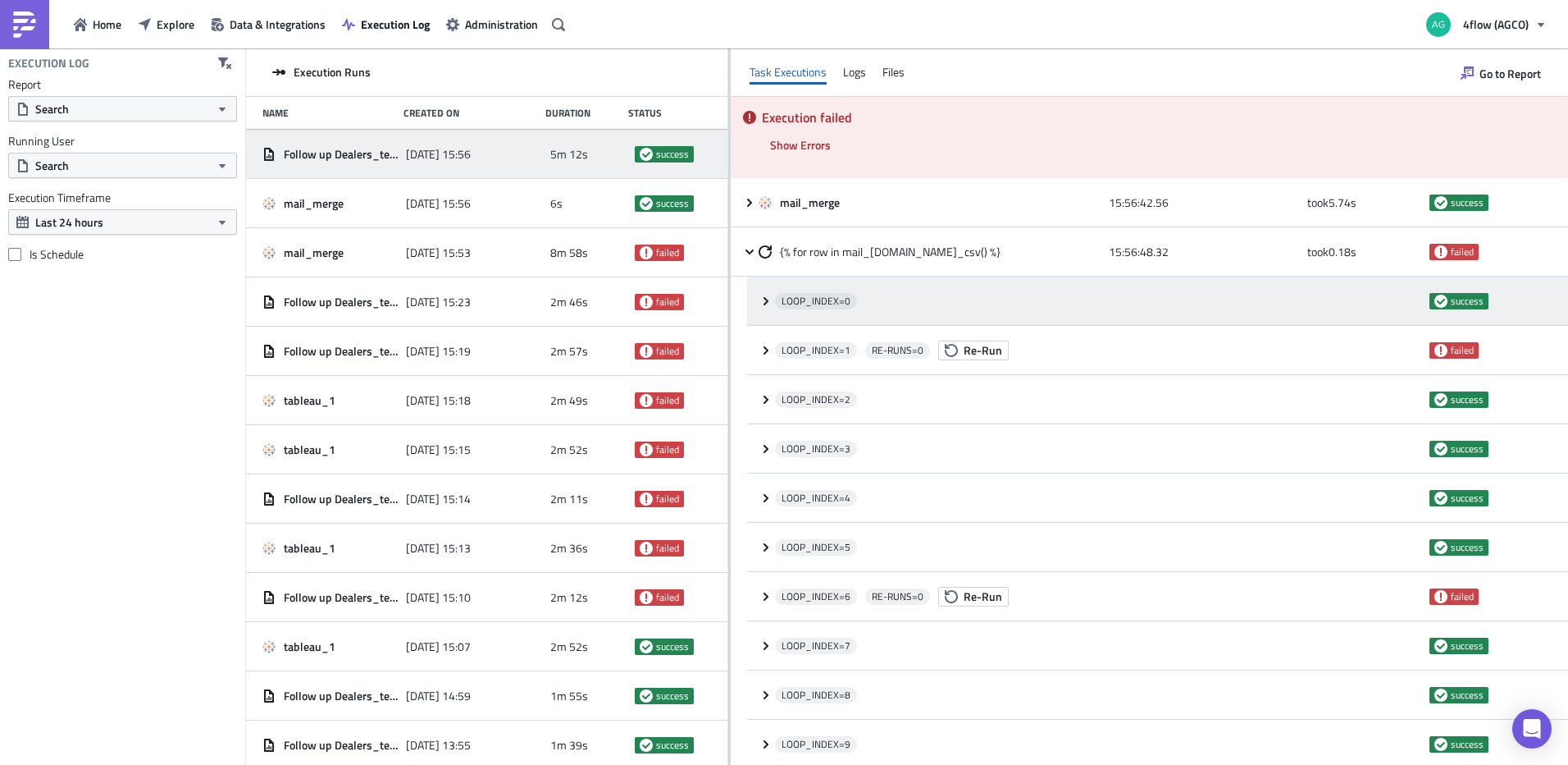
click at [767, 310] on div "LOOP_INDEX= 0 success" at bounding box center [1157, 301] width 821 height 50
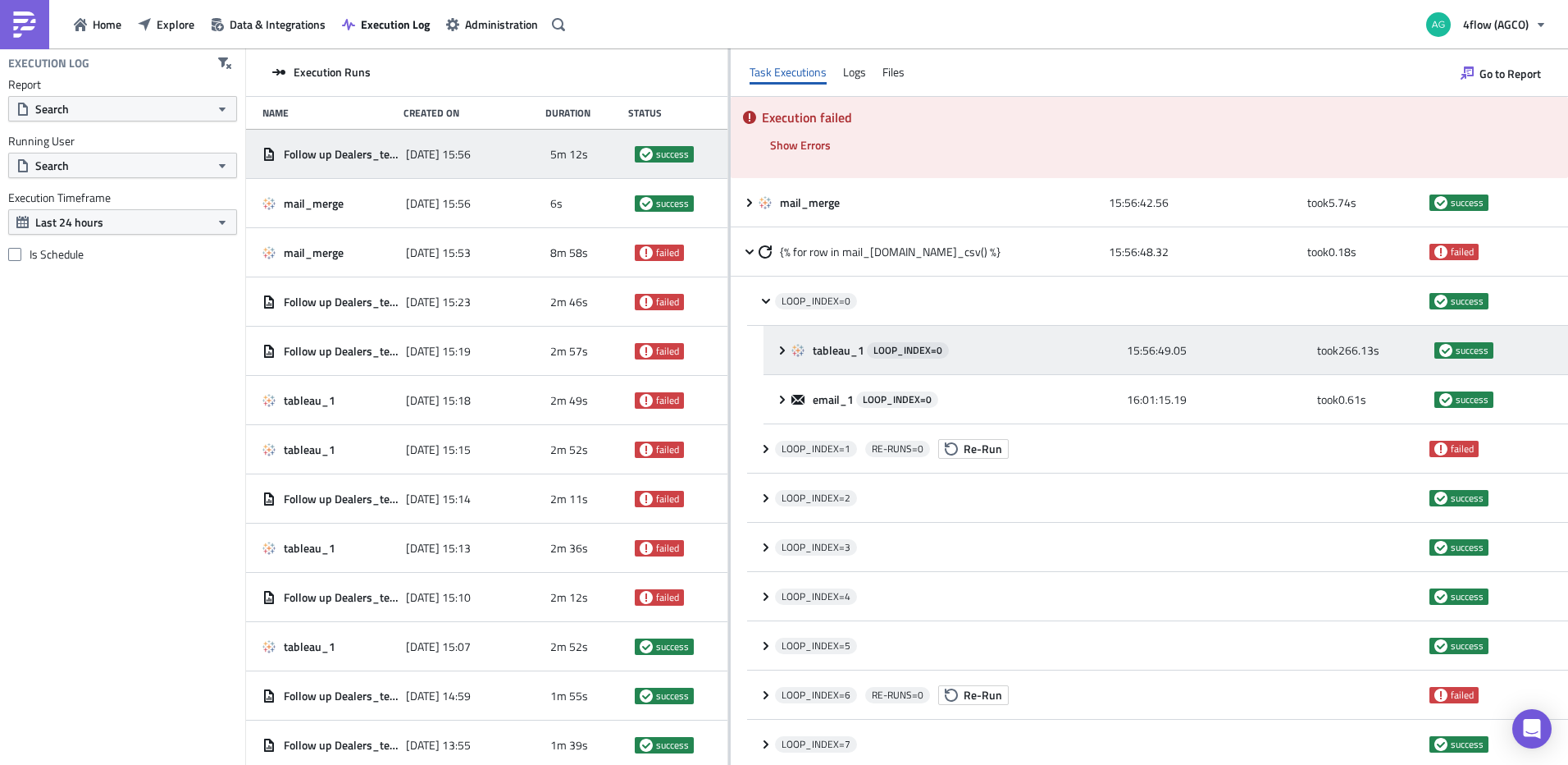
click at [769, 346] on div "tableau_1 LOOP_INDEX= 0 15:56:49.05 took 266.13 s success" at bounding box center [1166, 350] width 804 height 50
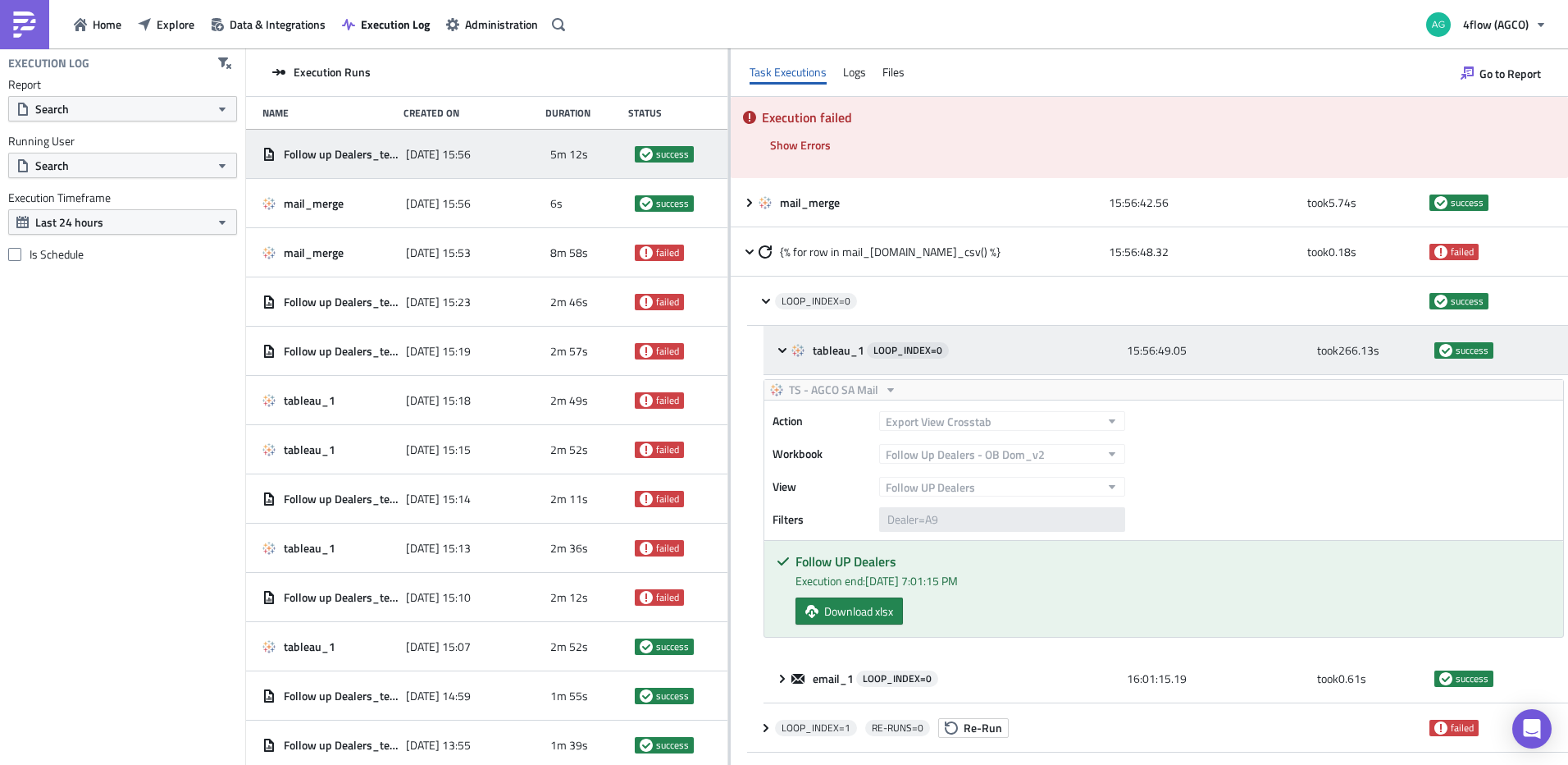
click at [772, 348] on div "tableau_1 LOOP_INDEX= 0 15:56:49.05 took 266.13 s success" at bounding box center [1166, 350] width 804 height 50
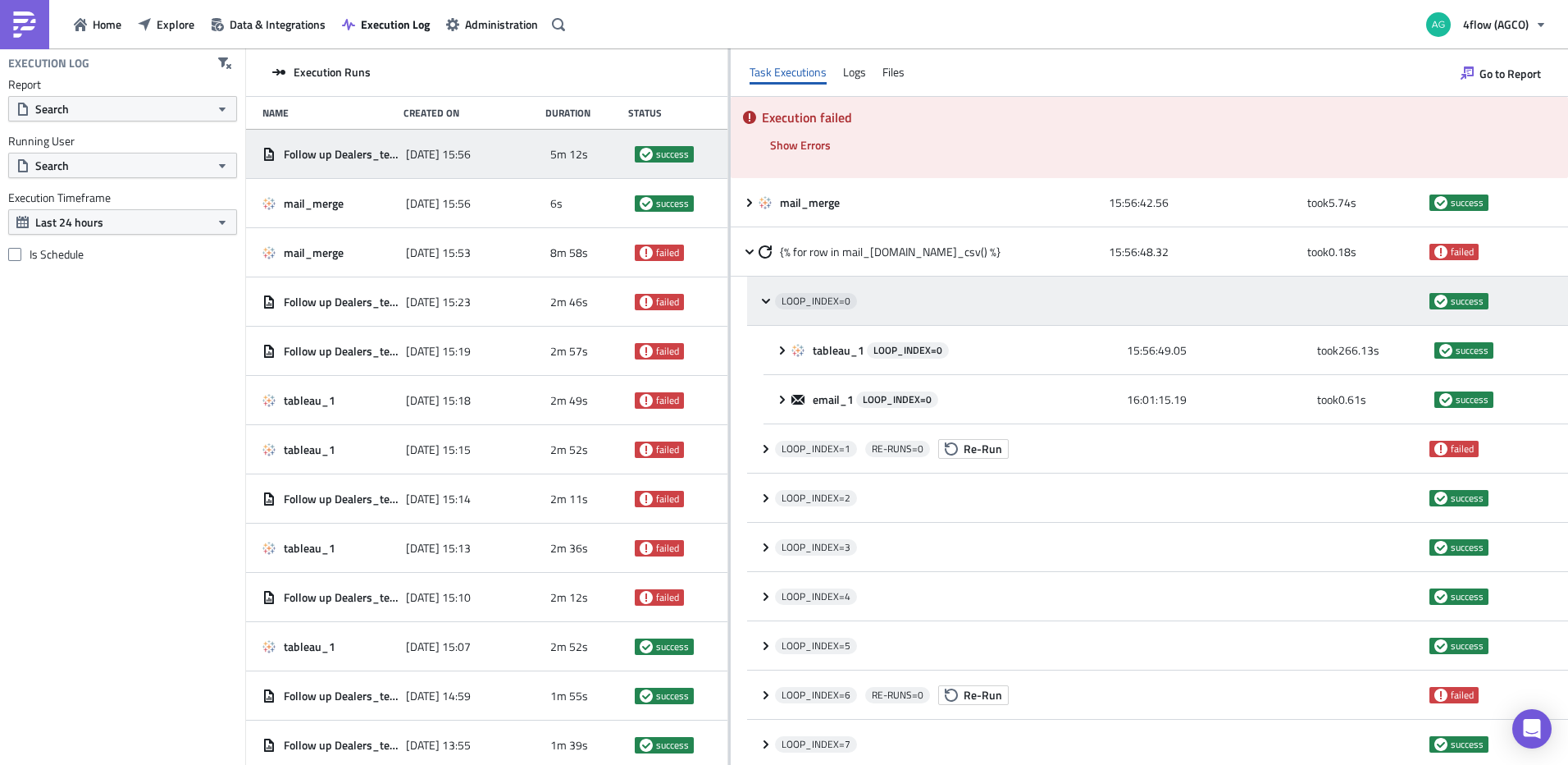
click at [757, 303] on div "LOOP_INDEX= 0 success" at bounding box center [1157, 301] width 821 height 50
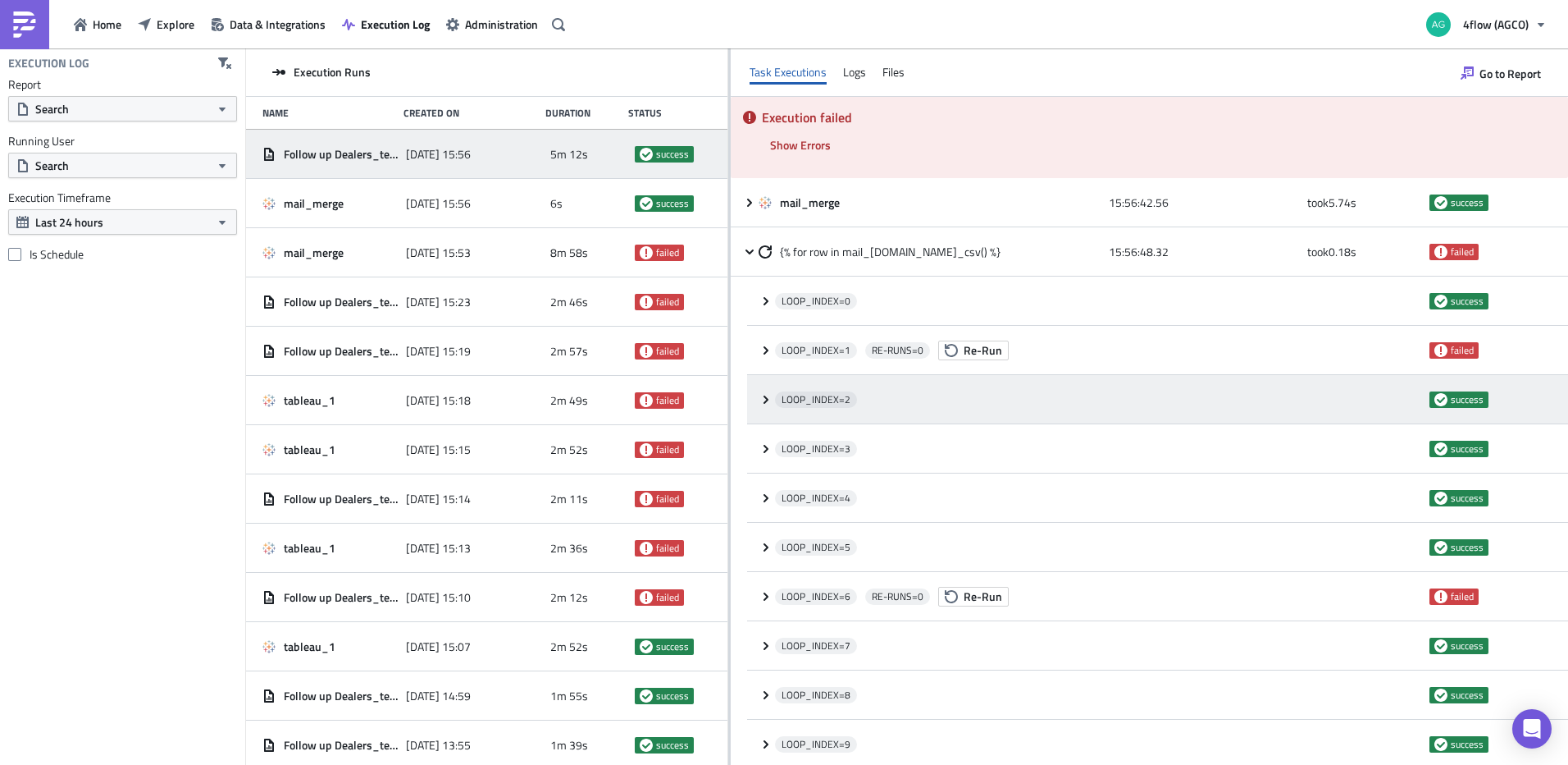
click at [762, 400] on icon at bounding box center [767, 400] width 14 height 14
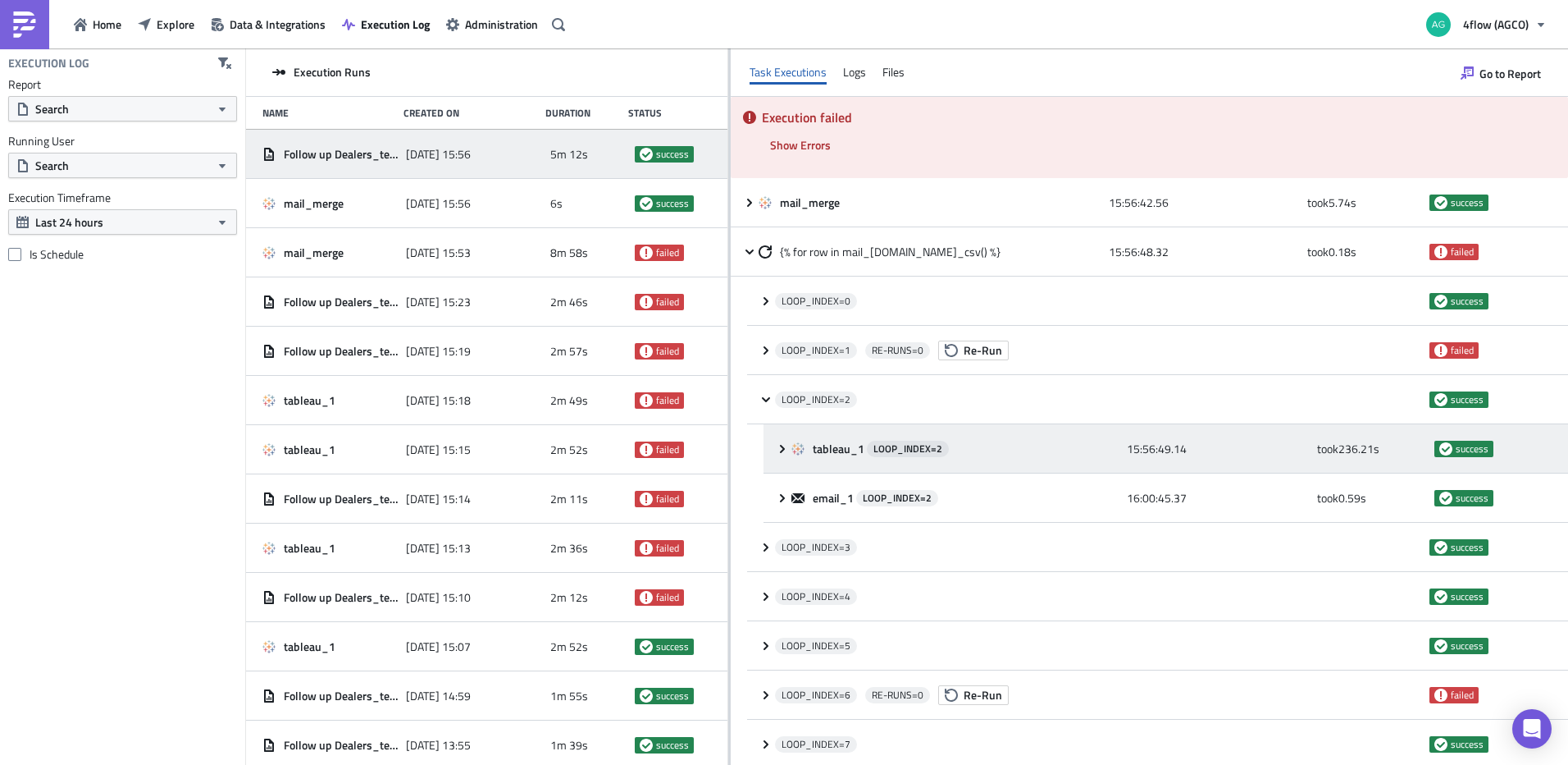
click at [789, 446] on icon at bounding box center [783, 449] width 14 height 14
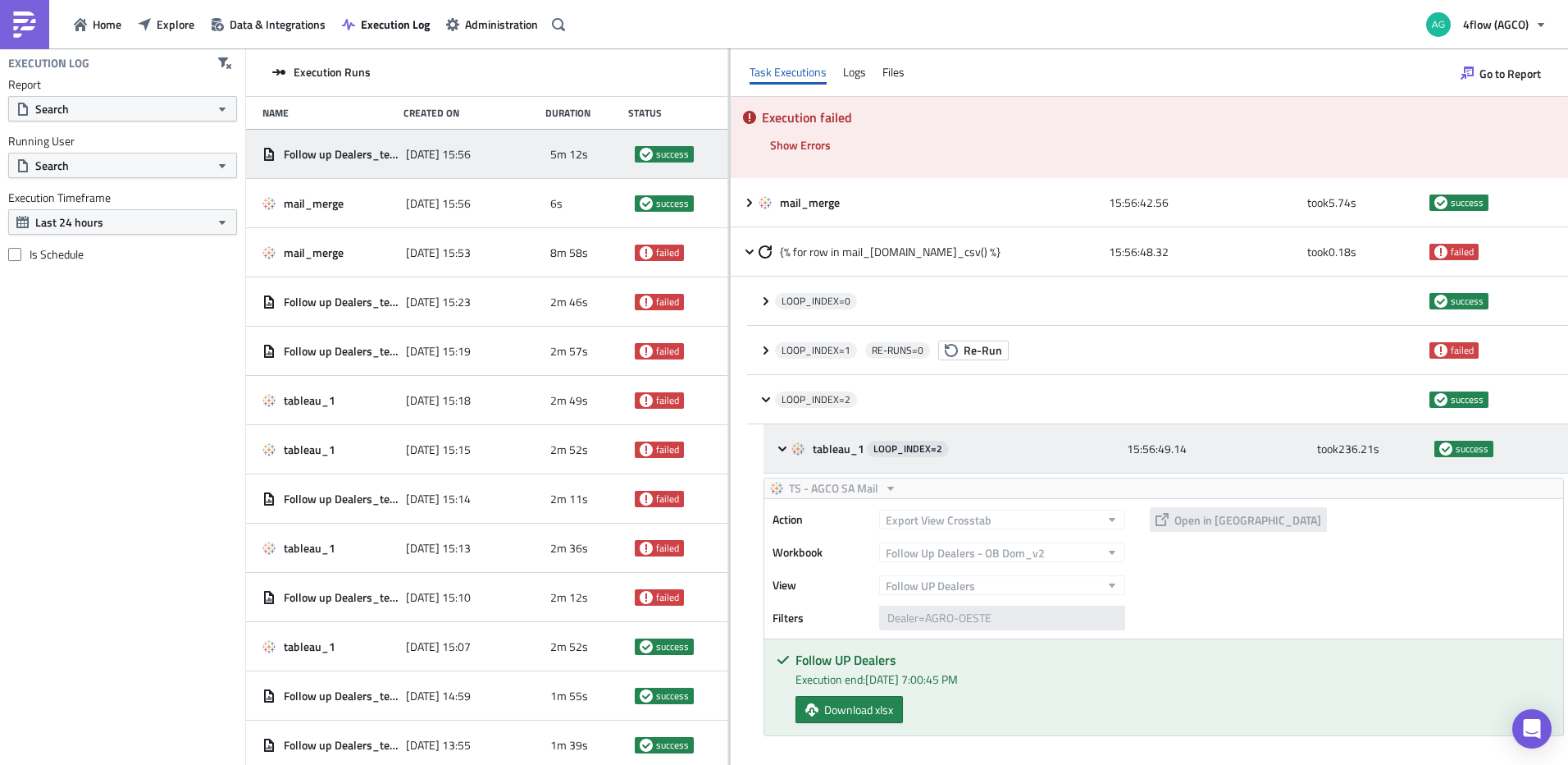
click at [785, 453] on icon at bounding box center [783, 449] width 14 height 14
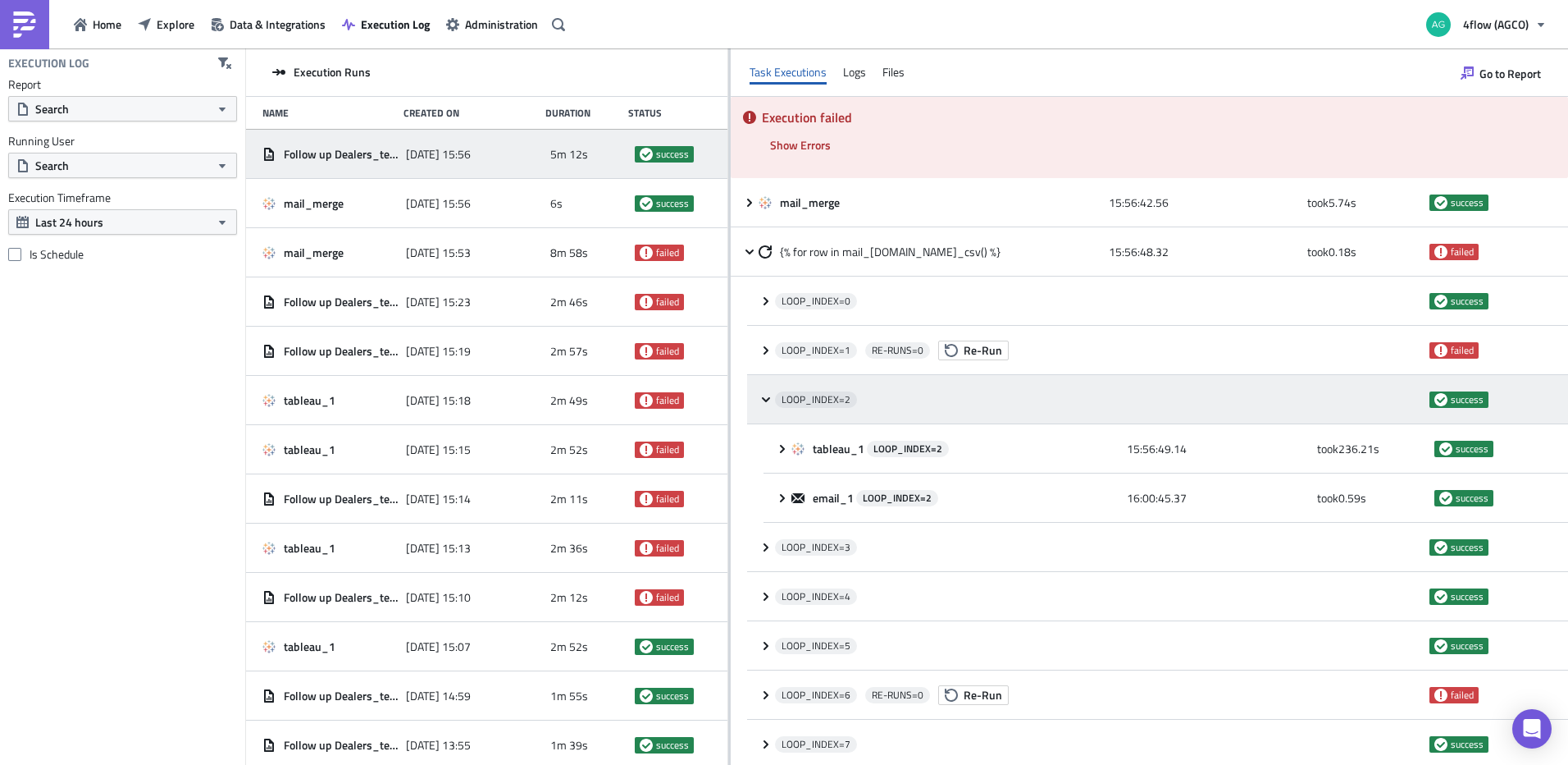
click at [767, 398] on icon at bounding box center [767, 400] width 14 height 14
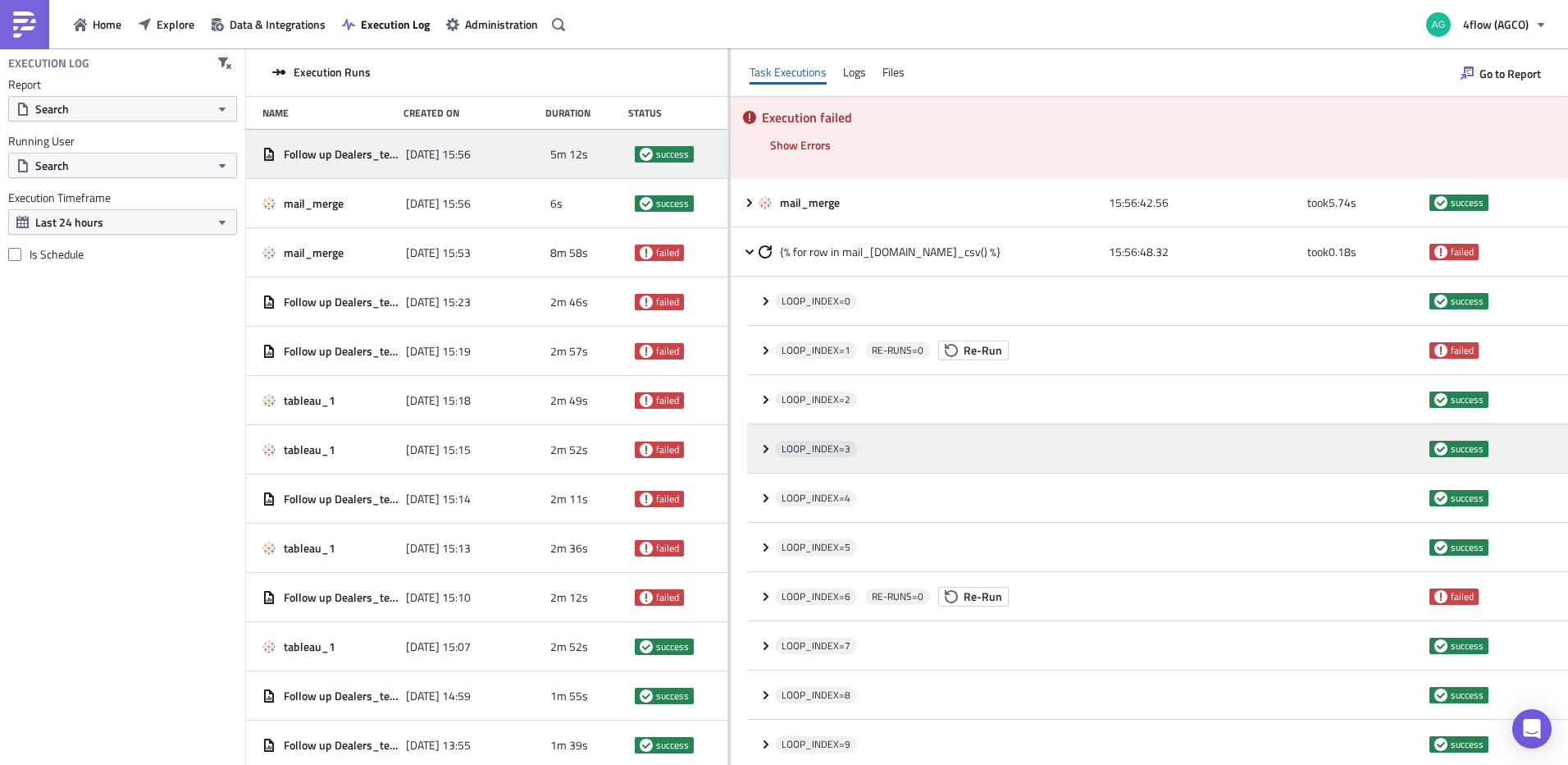
click at [768, 450] on icon at bounding box center [767, 449] width 14 height 14
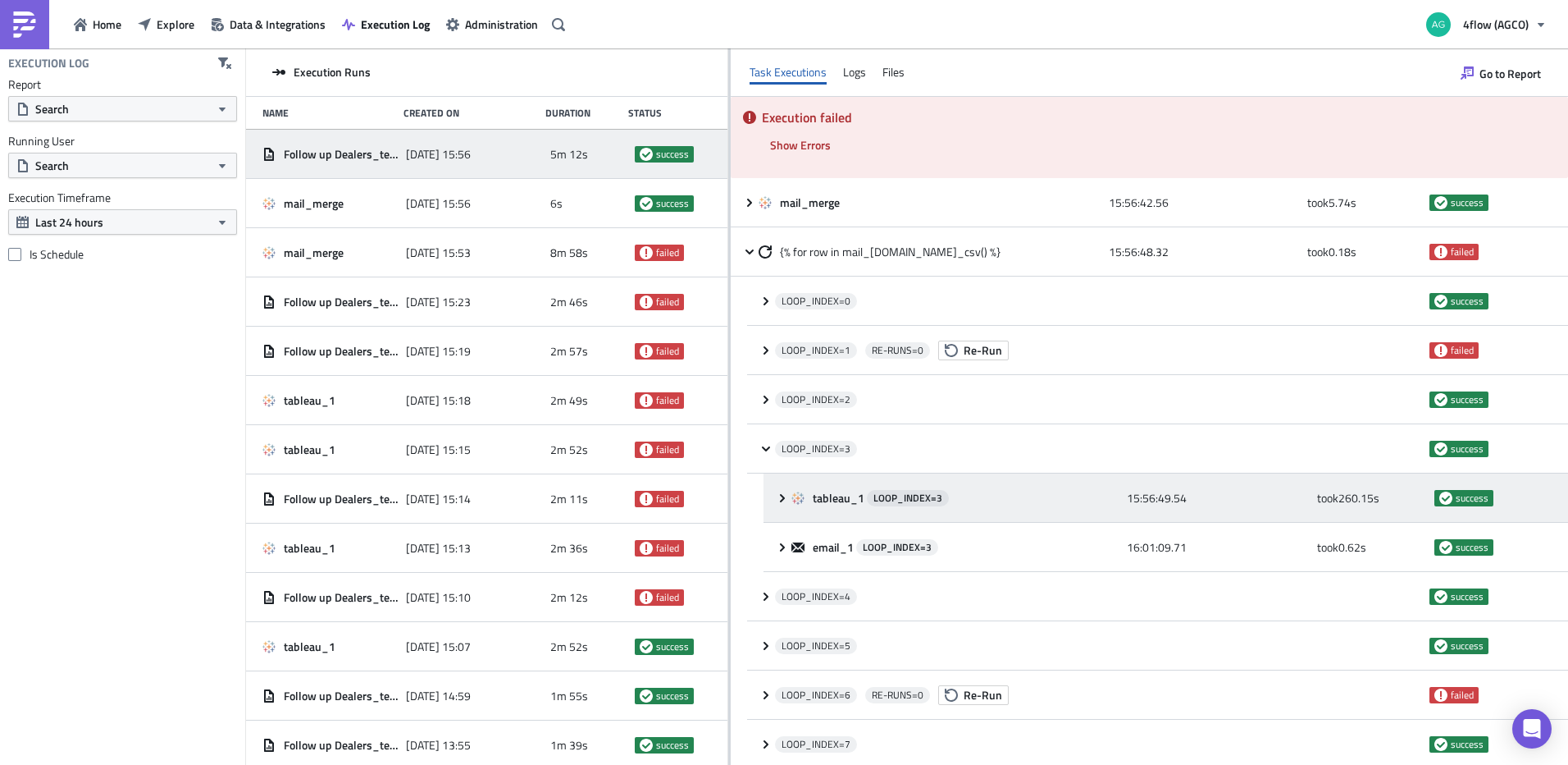
click at [779, 493] on icon at bounding box center [783, 499] width 14 height 14
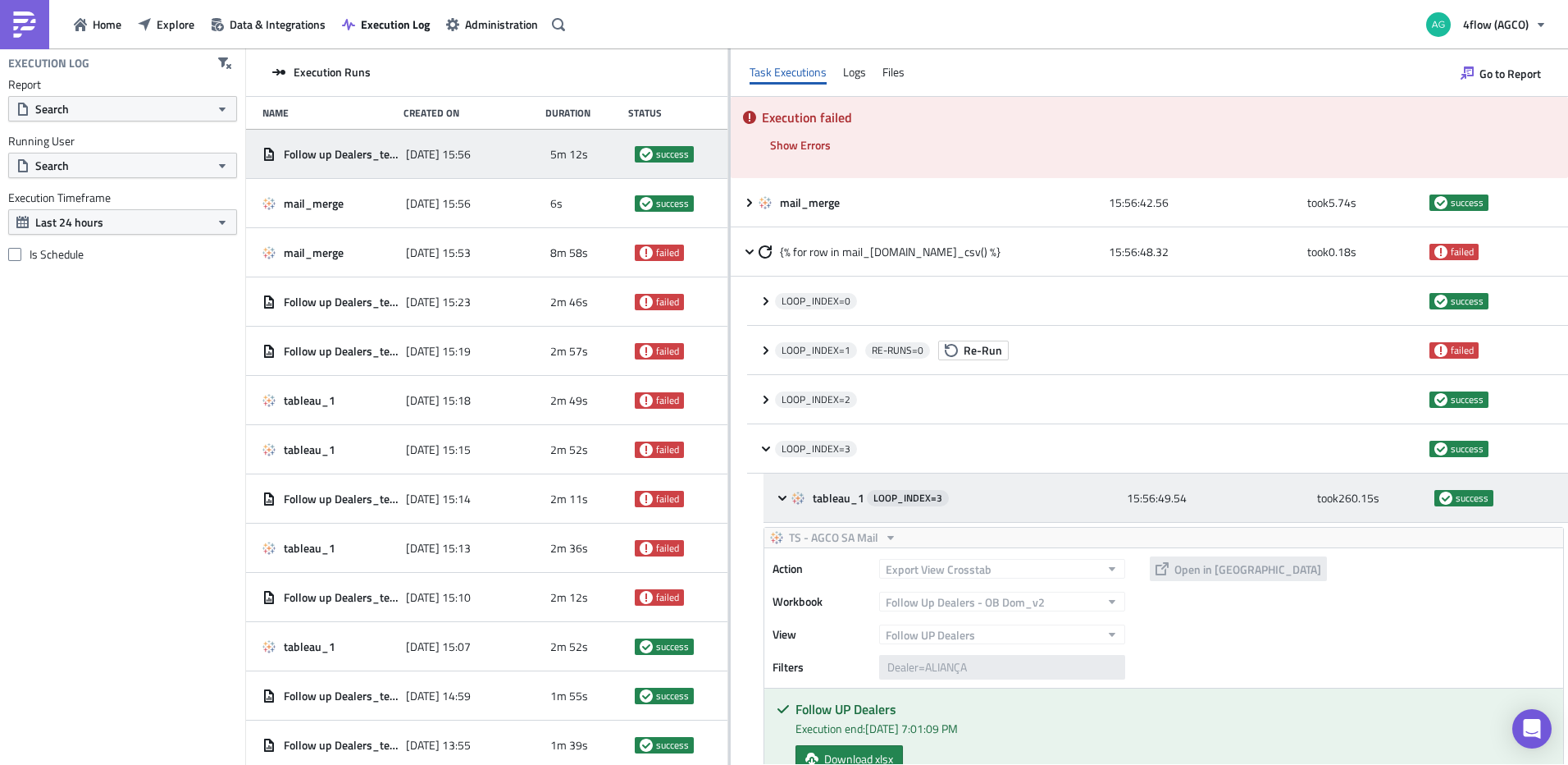
click at [779, 493] on icon at bounding box center [783, 499] width 14 height 14
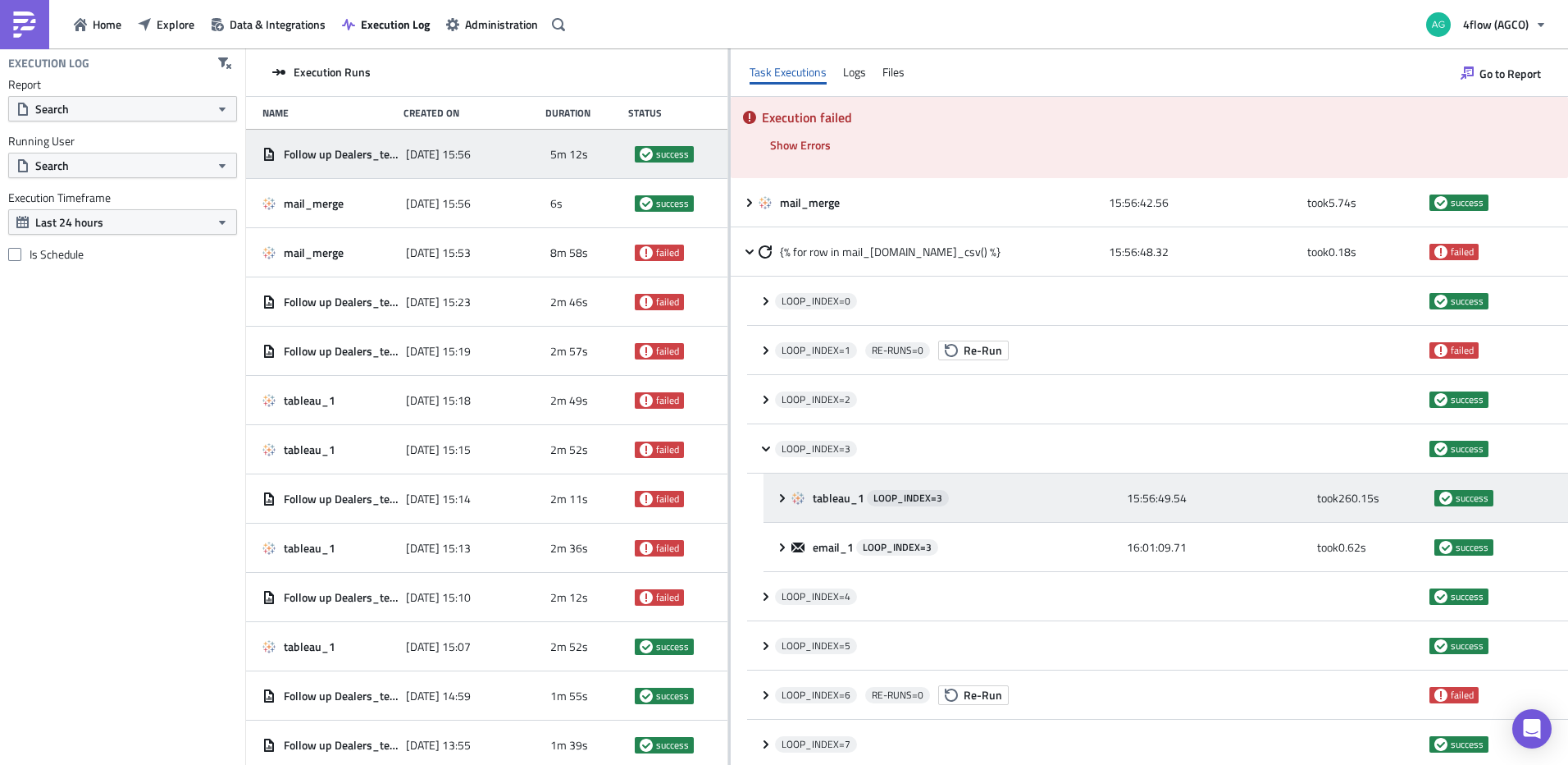
click at [779, 493] on icon at bounding box center [783, 499] width 14 height 14
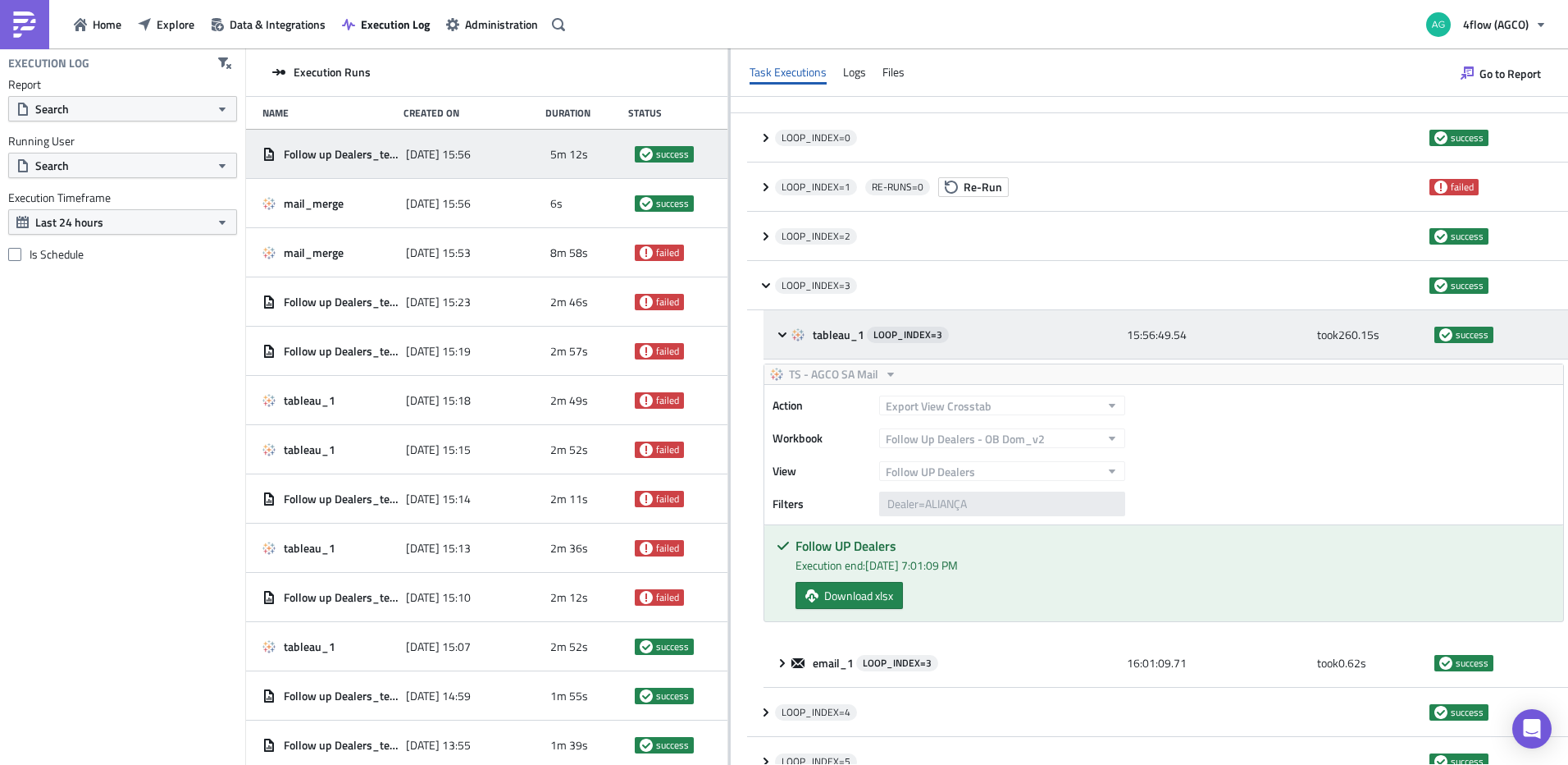
scroll to position [164, 0]
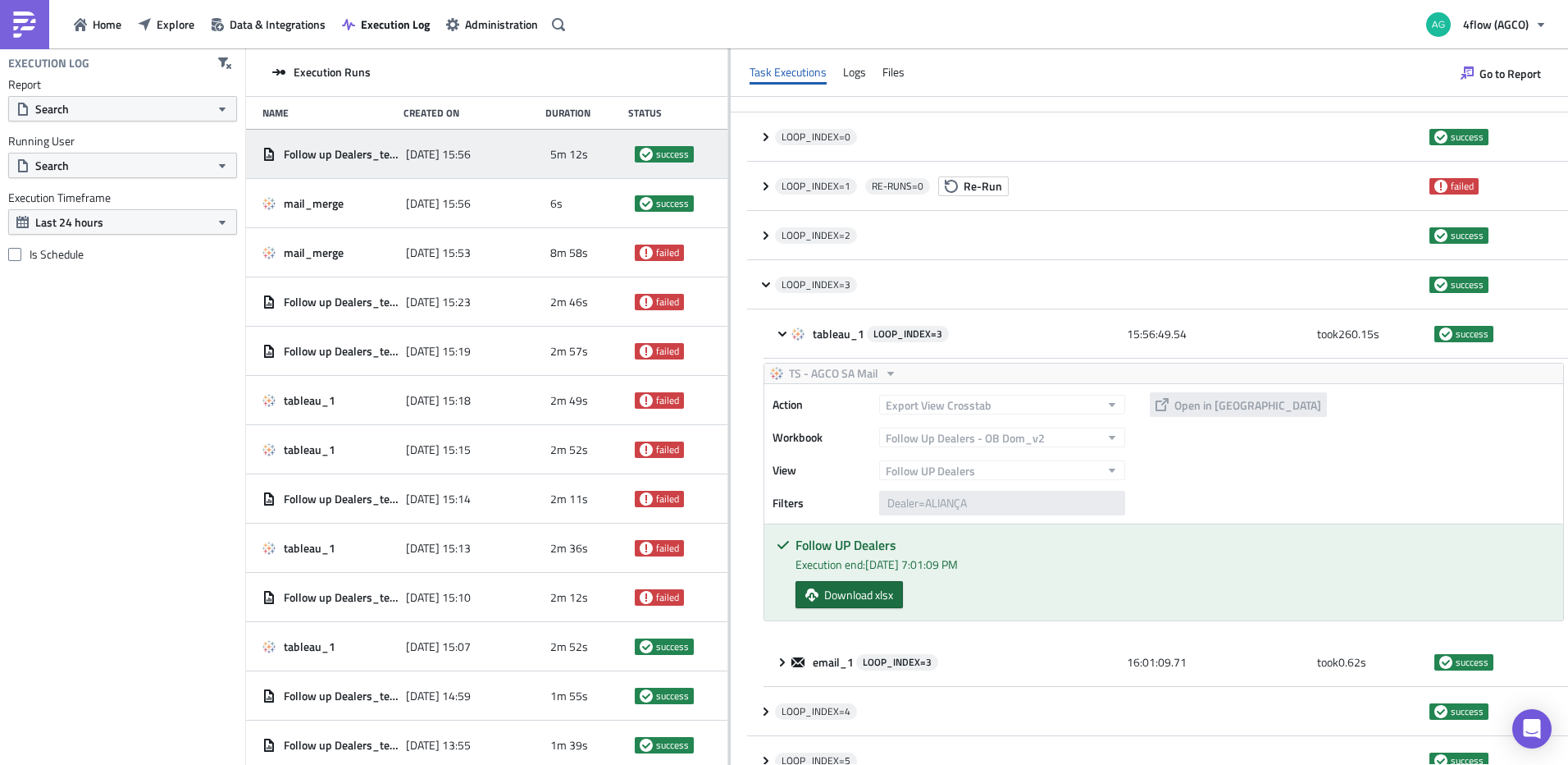
click at [861, 592] on span "Download xlsx" at bounding box center [859, 595] width 69 height 17
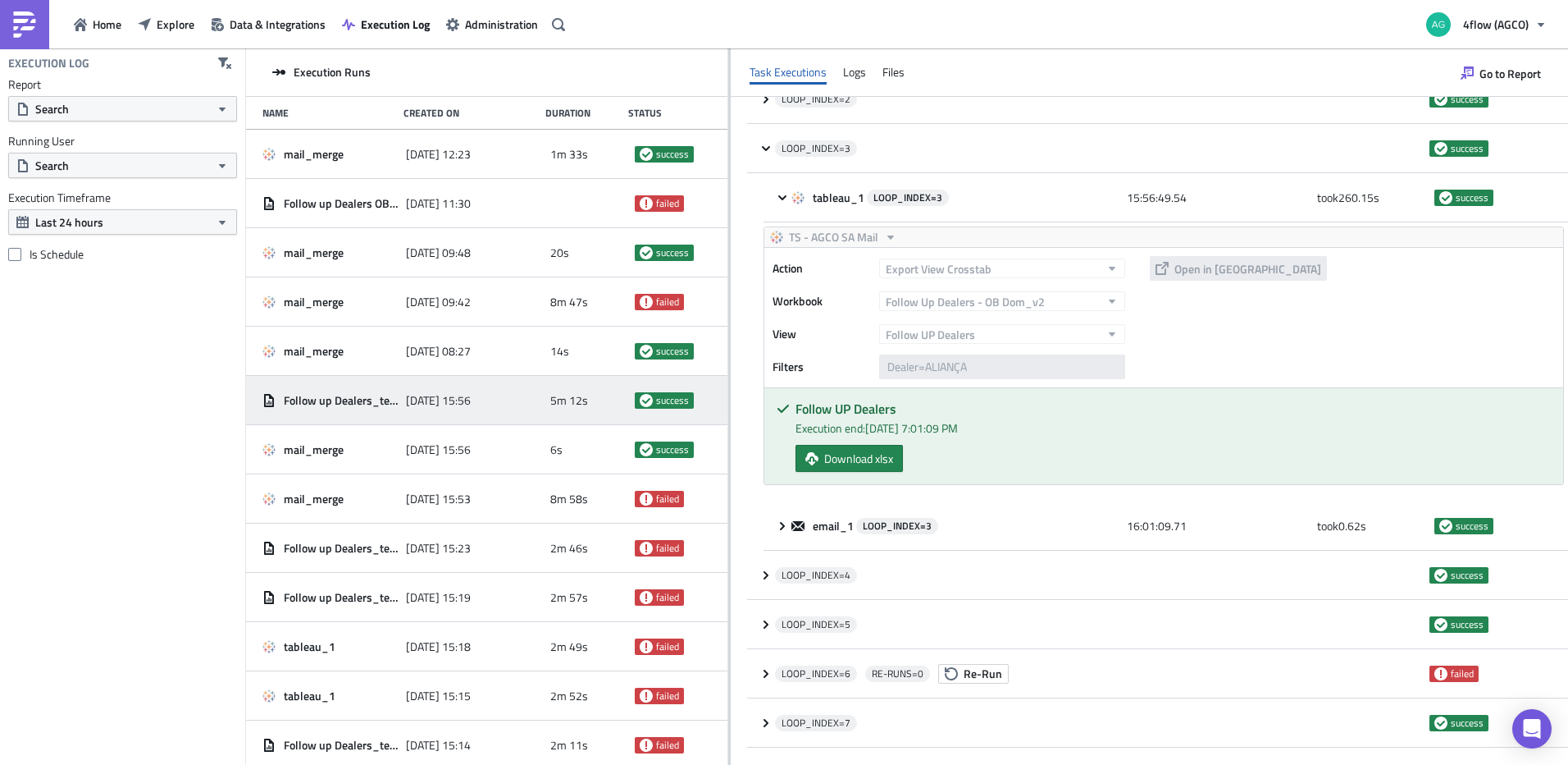
scroll to position [46, 0]
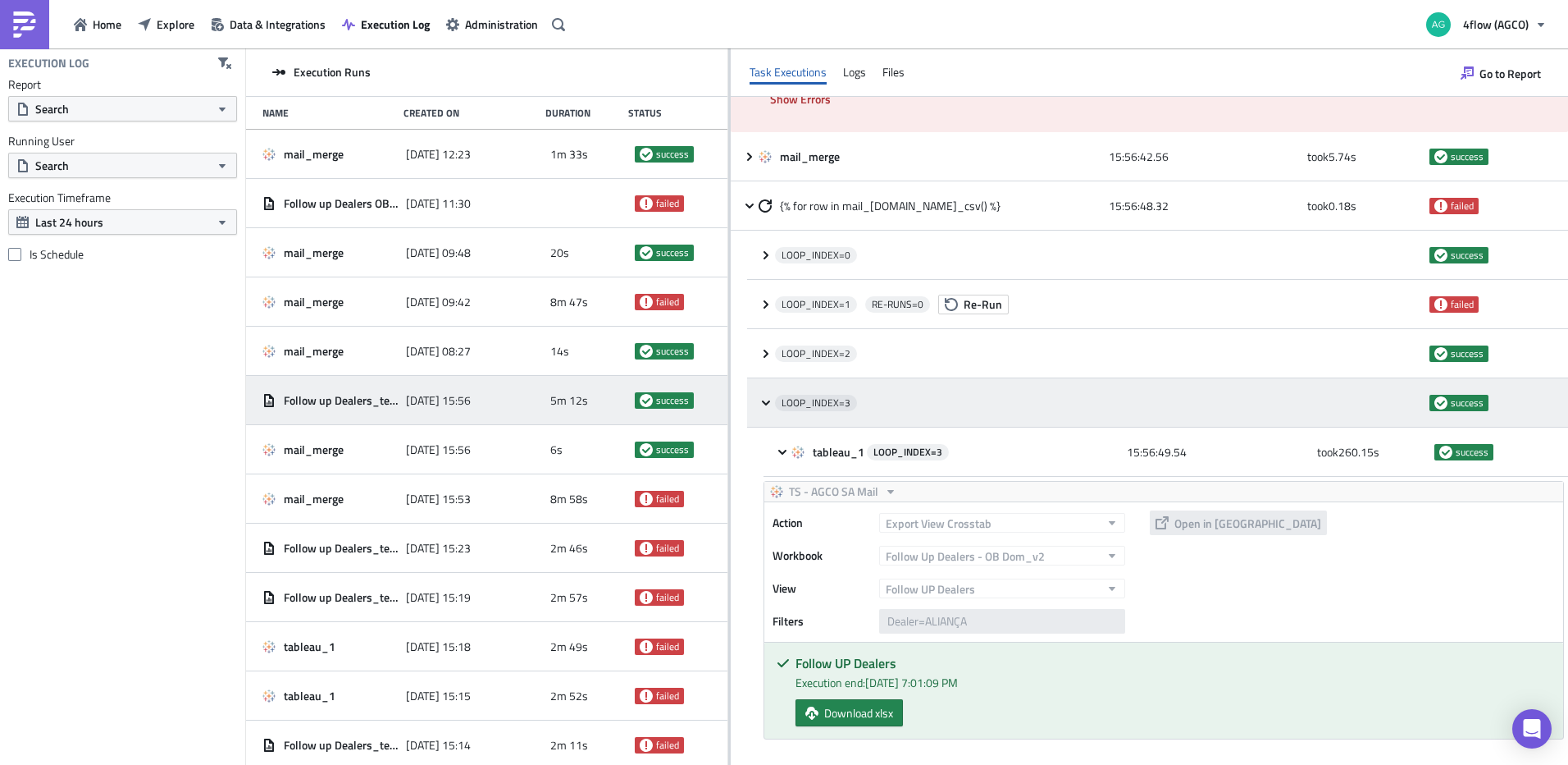
click at [766, 403] on icon at bounding box center [766, 401] width 8 height 5
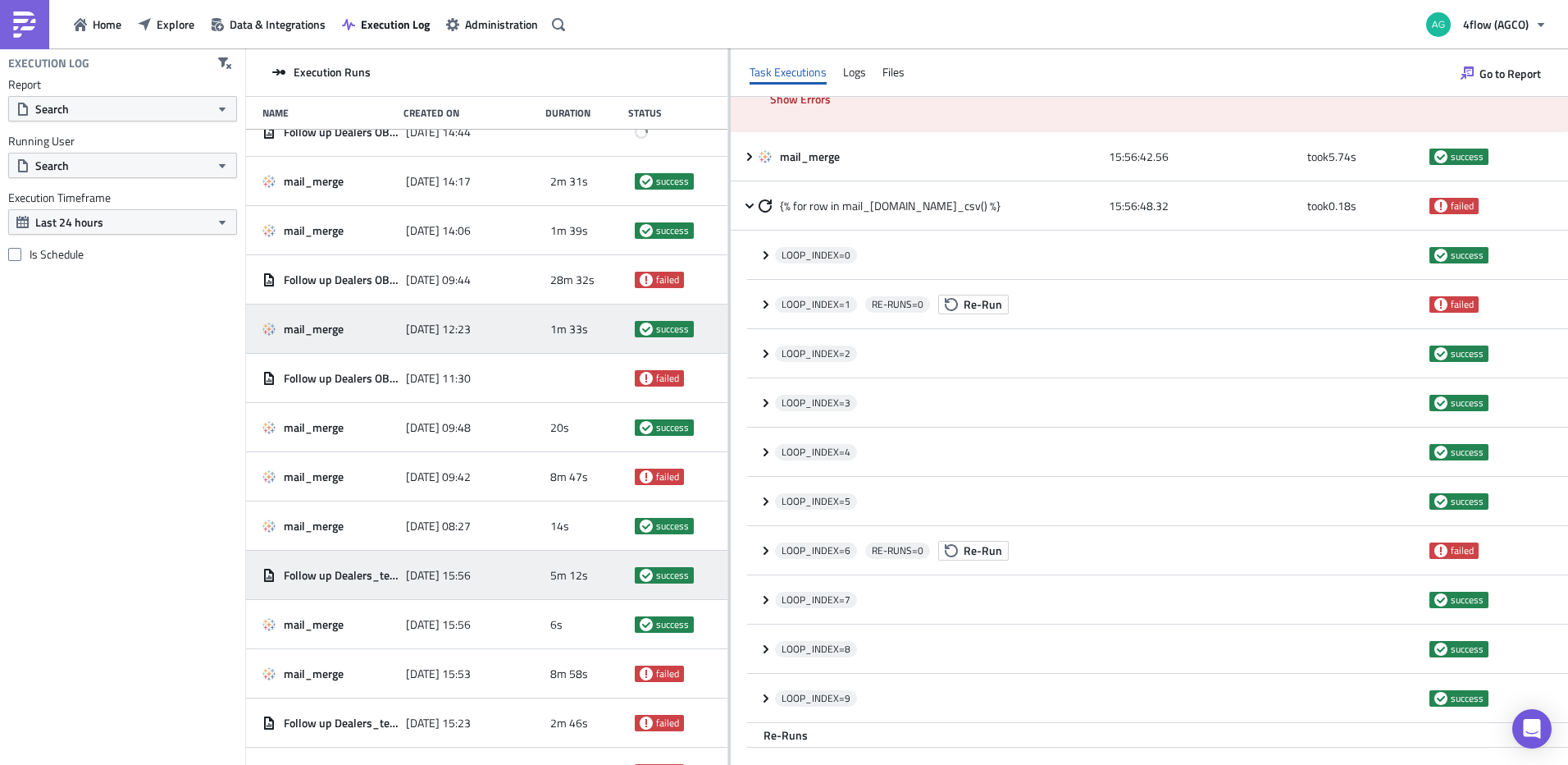
scroll to position [0, 0]
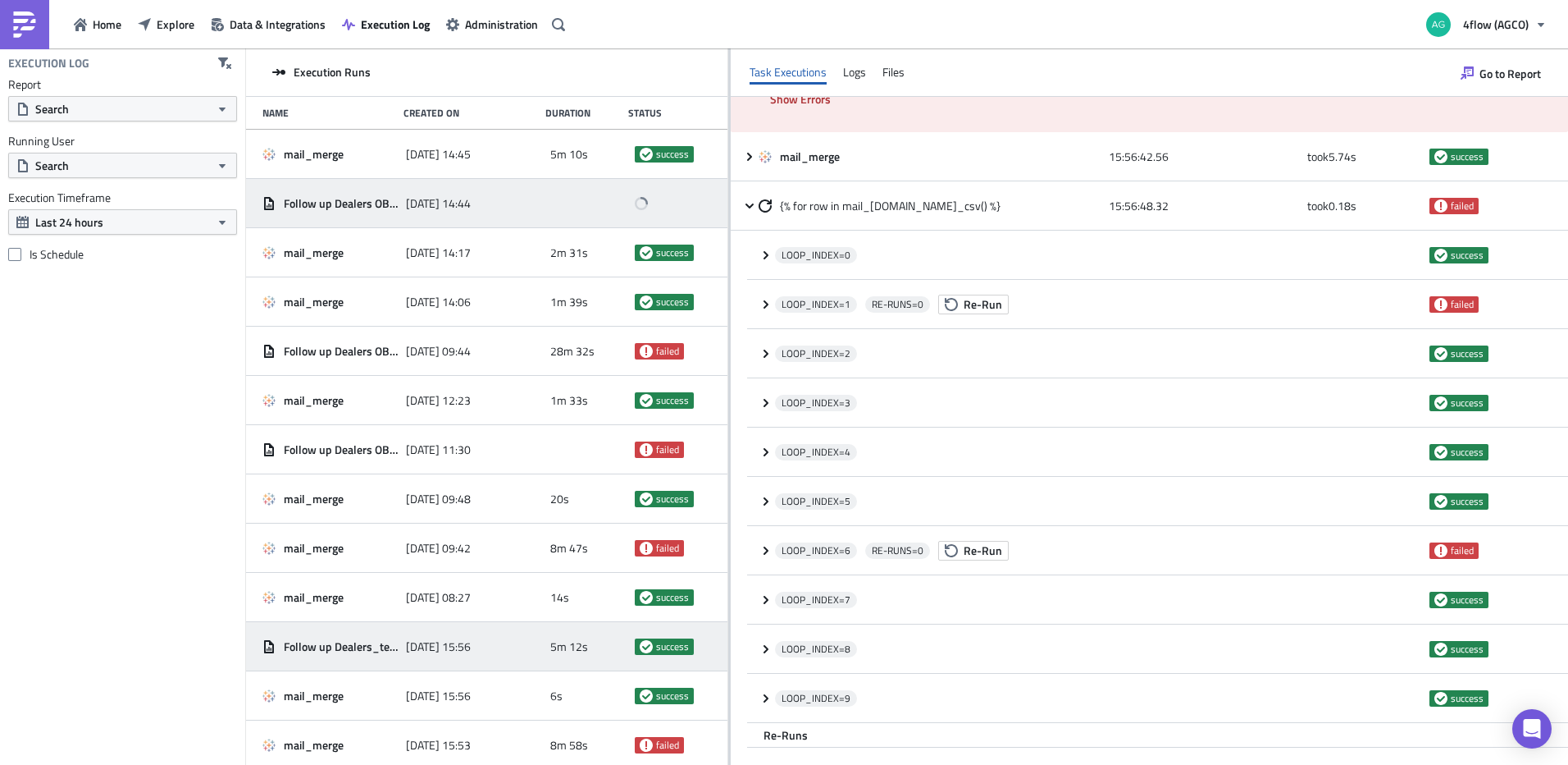
click at [422, 192] on div "[DATE] 14:44" at bounding box center [473, 203] width 135 height 29
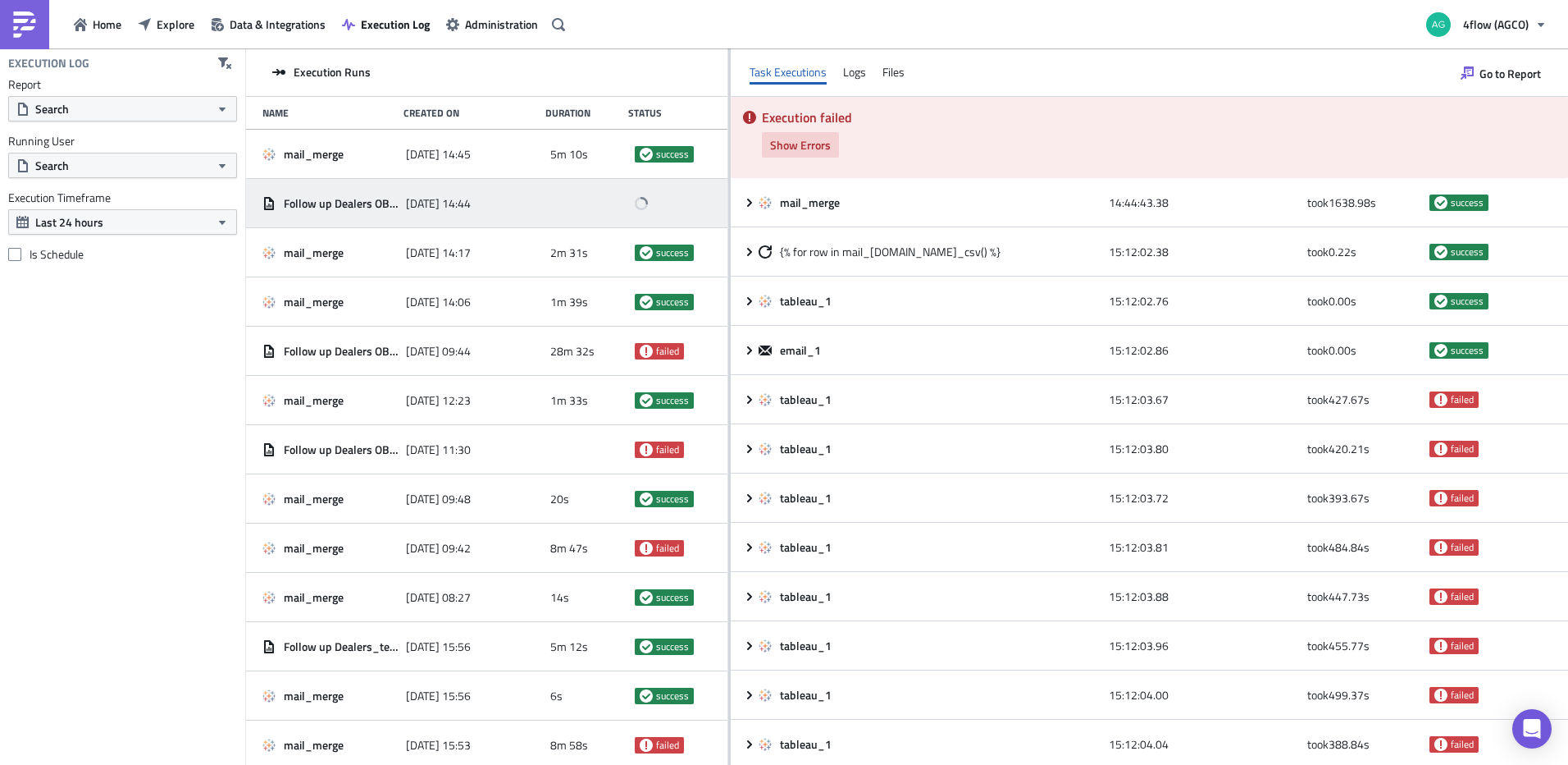
click at [808, 140] on span "Show Errors" at bounding box center [801, 145] width 60 height 17
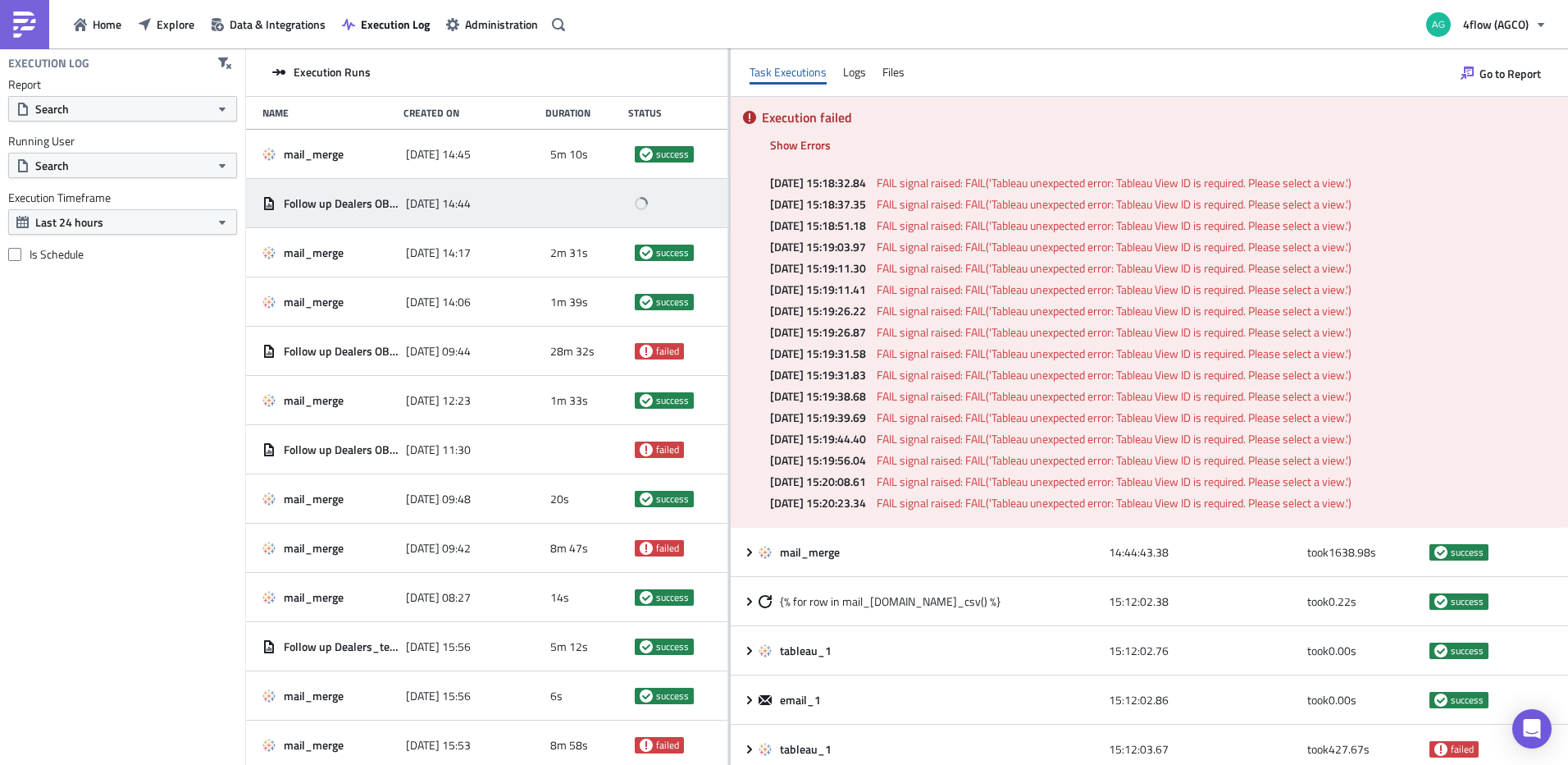
click at [788, 81] on div "Task Executions" at bounding box center [788, 72] width 77 height 24
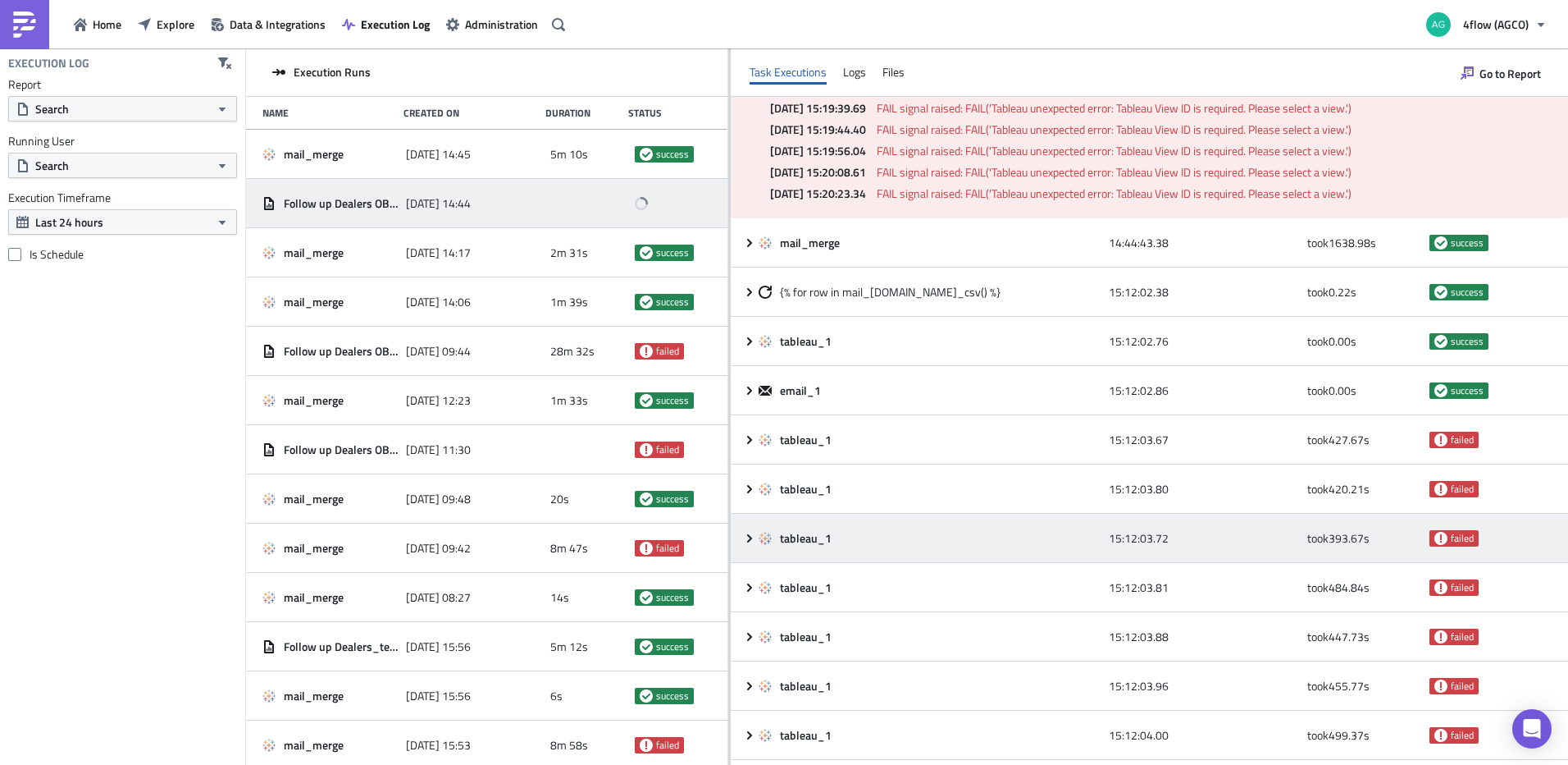
scroll to position [410, 0]
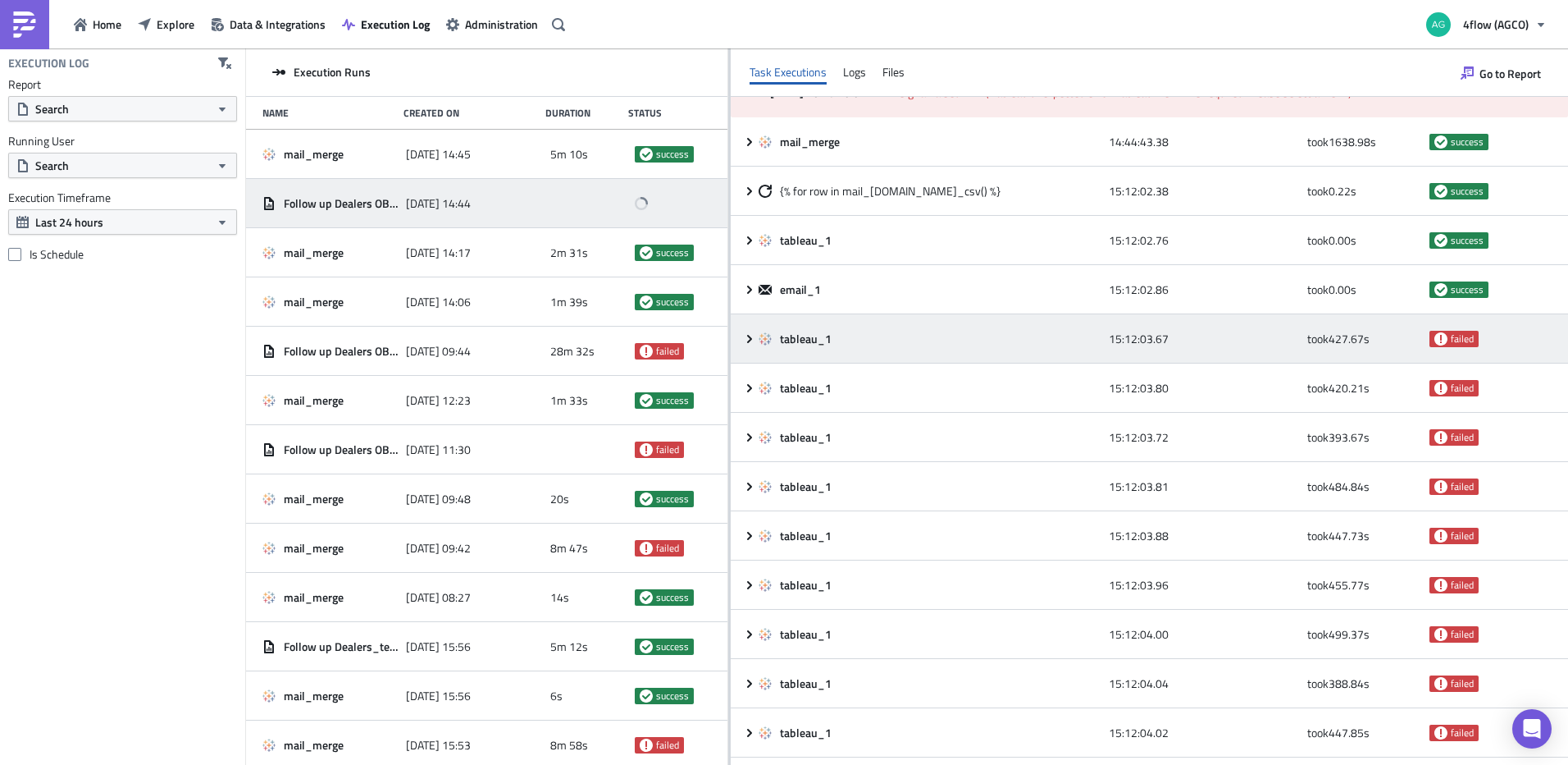
click at [745, 340] on icon at bounding box center [750, 339] width 14 height 14
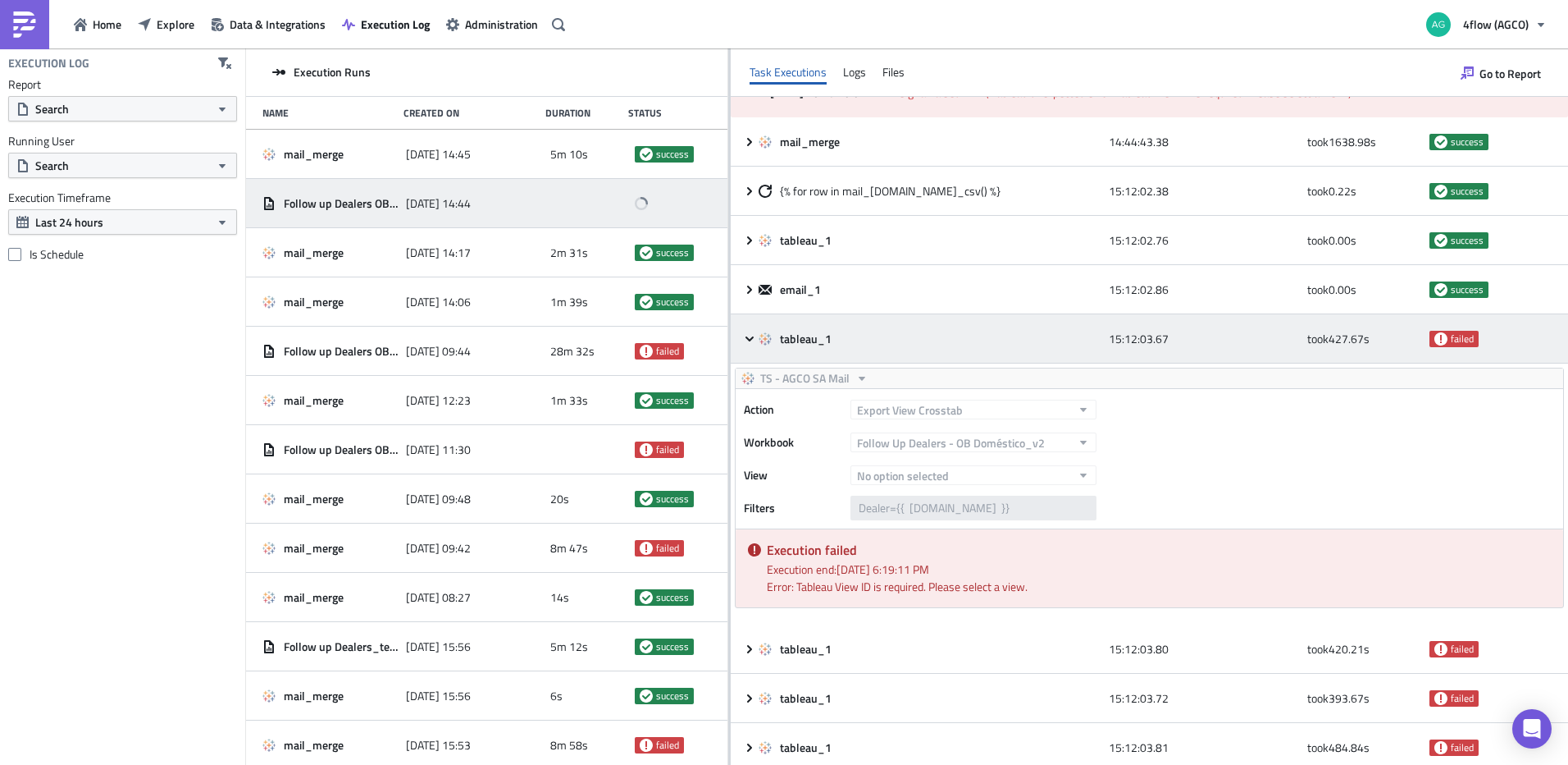
click at [745, 340] on icon at bounding box center [750, 339] width 14 height 14
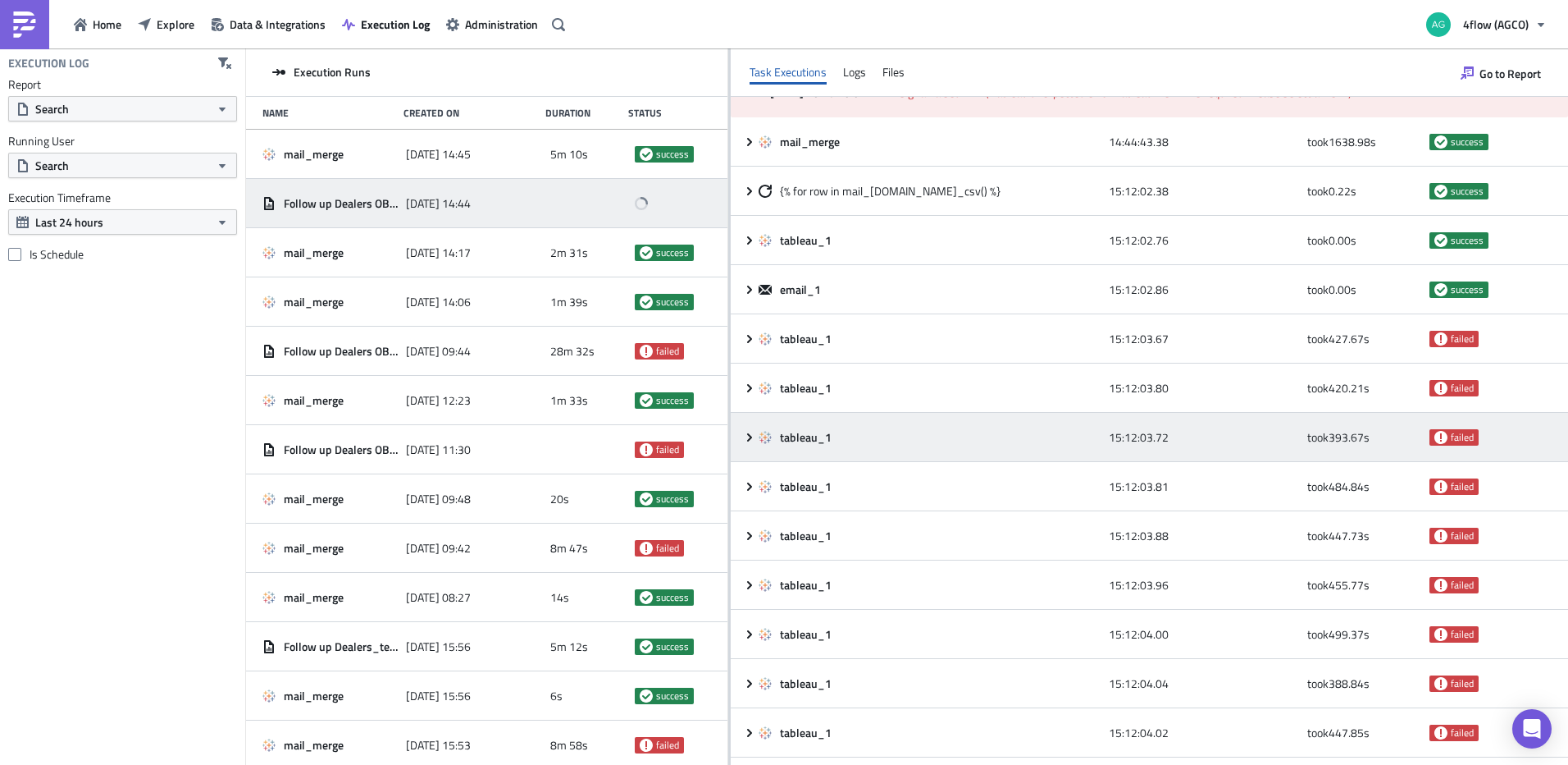
click at [742, 441] on div "tableau_1 15:12:03.72 took 393.67 s failed" at bounding box center [1149, 437] width 837 height 50
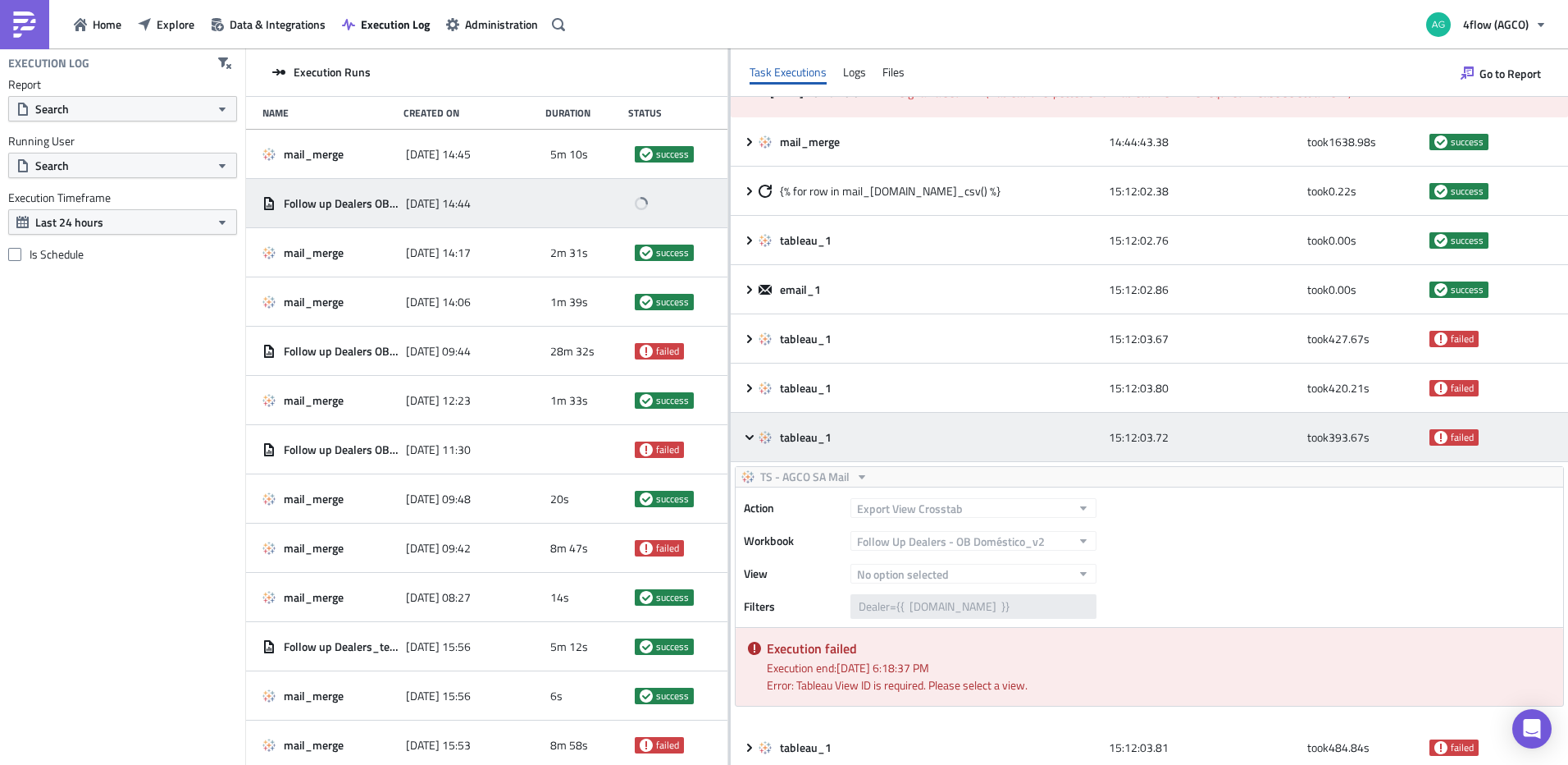
click at [742, 441] on div "tableau_1 15:12:03.72 took 393.67 s failed" at bounding box center [1149, 437] width 837 height 50
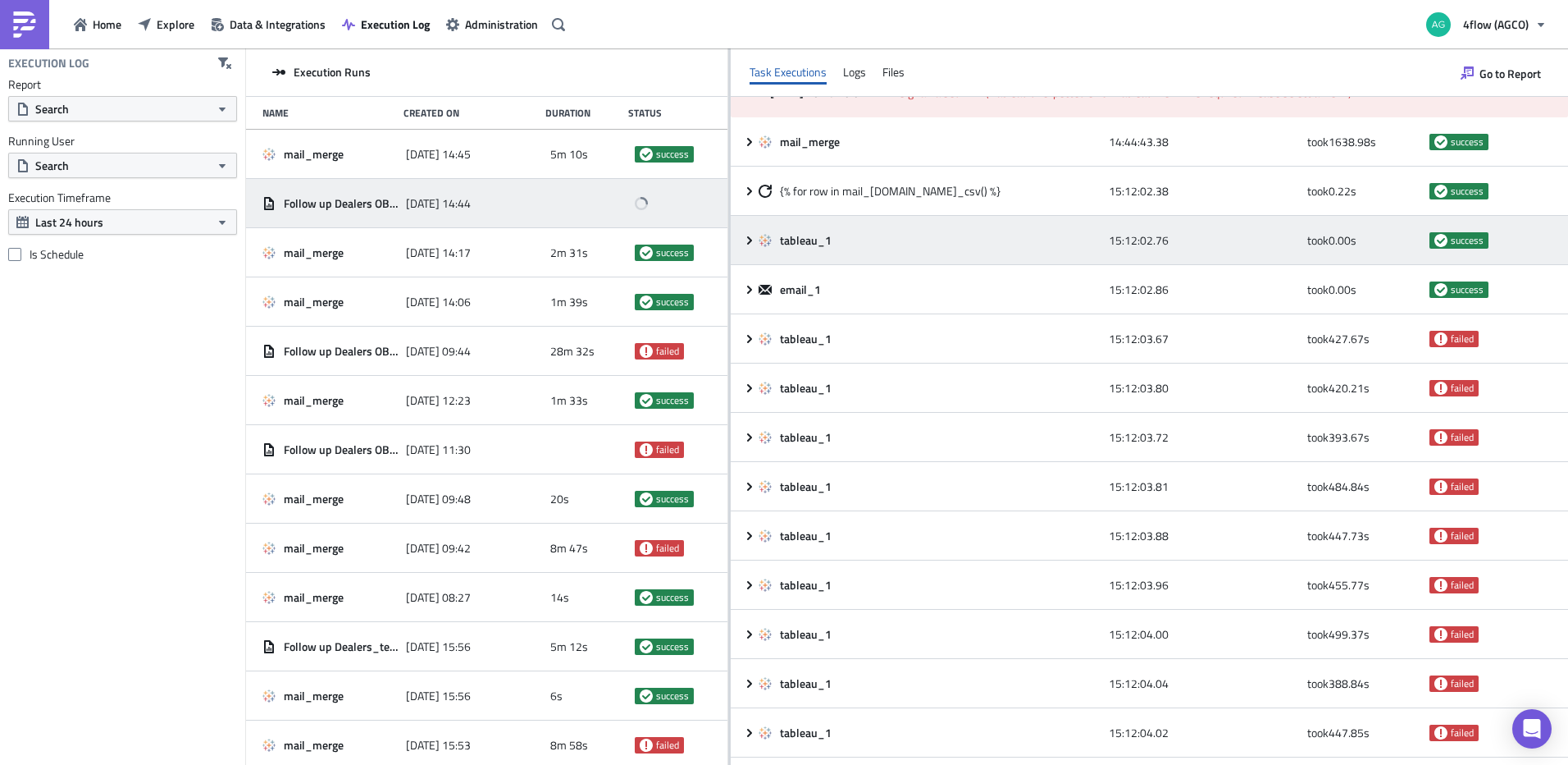
click at [753, 240] on icon at bounding box center [750, 241] width 14 height 14
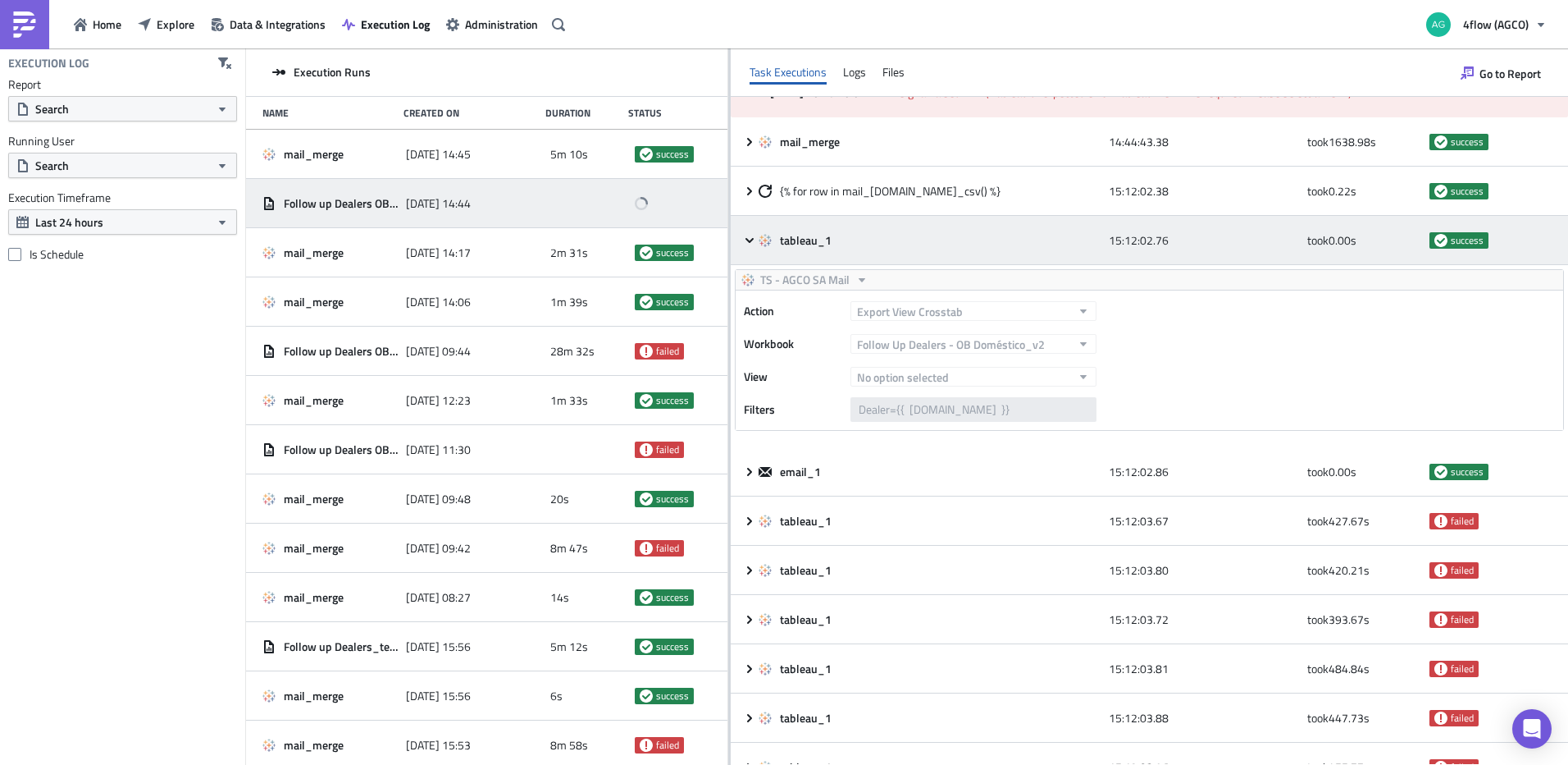
click at [752, 240] on icon at bounding box center [750, 241] width 14 height 14
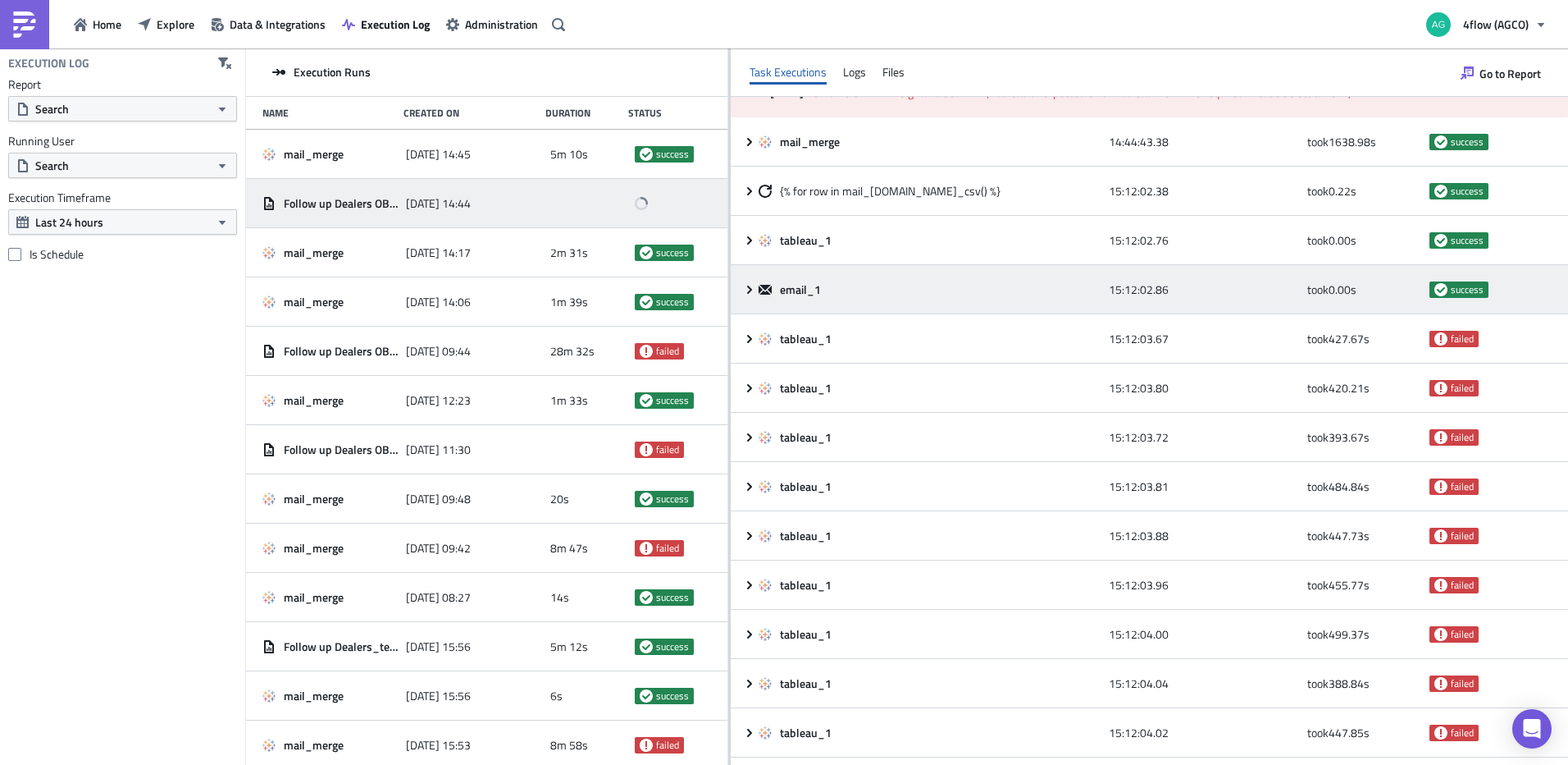
click at [749, 283] on icon at bounding box center [750, 290] width 14 height 14
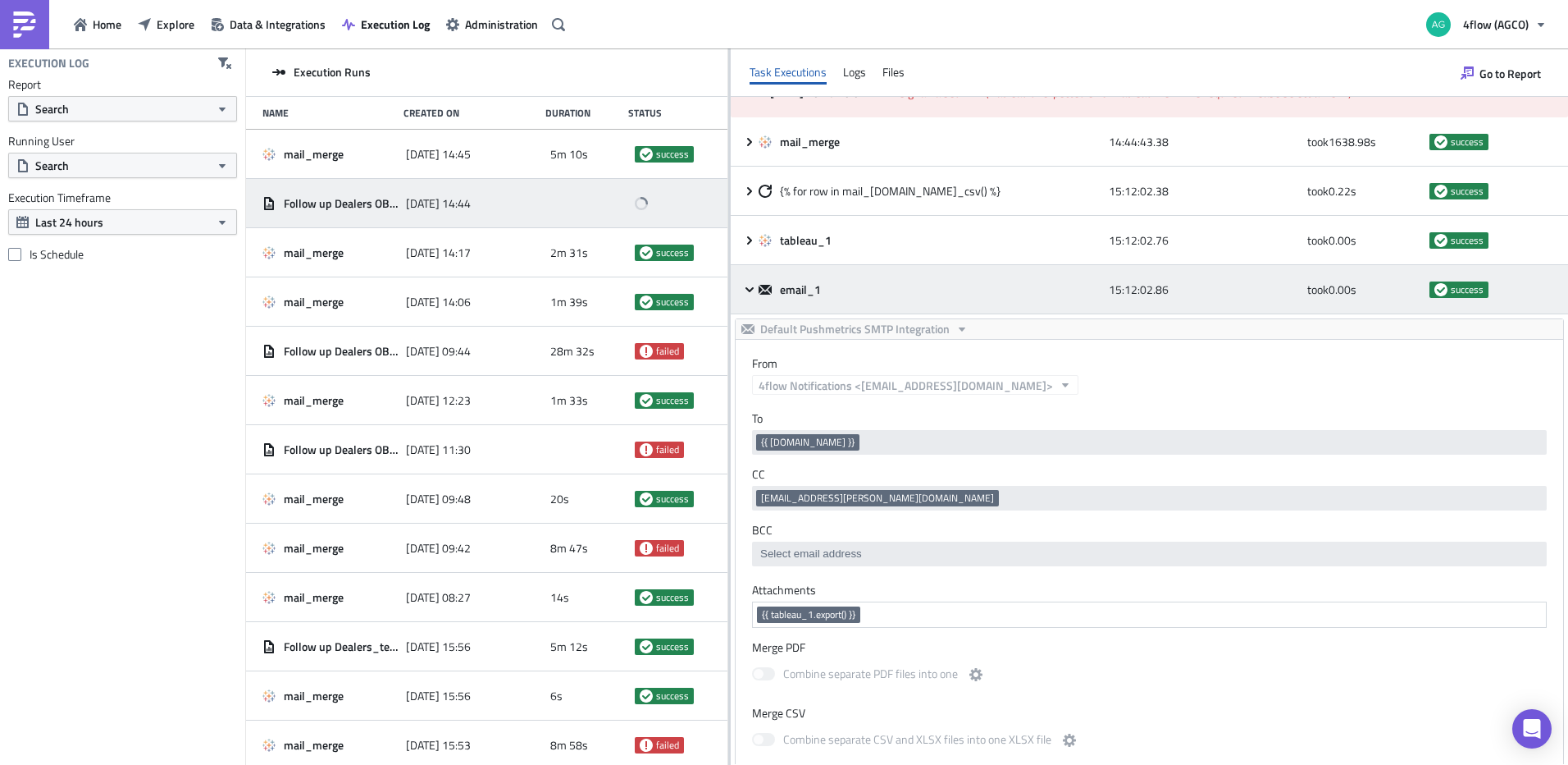
scroll to position [0, 0]
click at [749, 283] on icon at bounding box center [750, 290] width 14 height 14
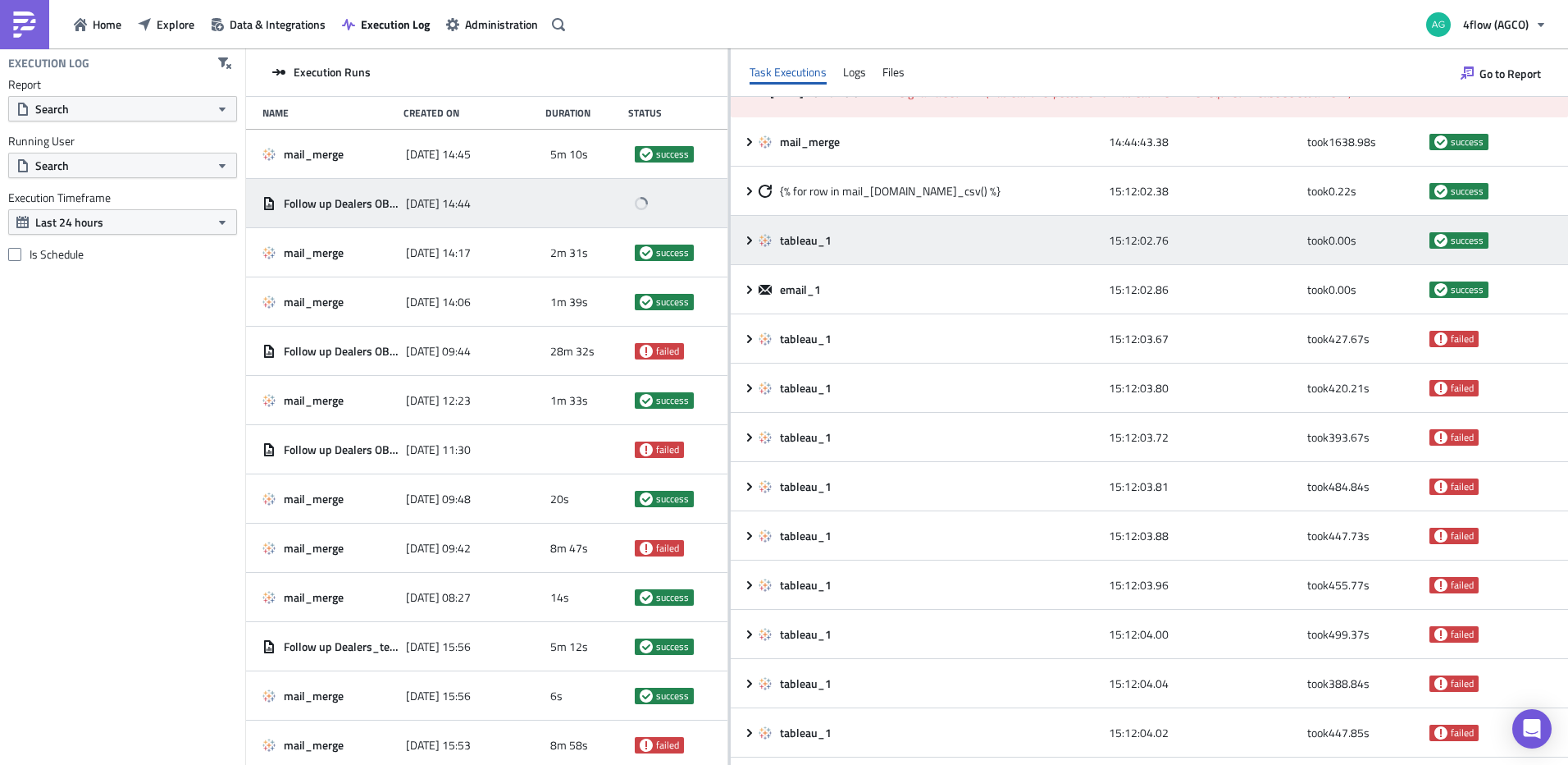
click at [754, 234] on icon at bounding box center [750, 241] width 14 height 14
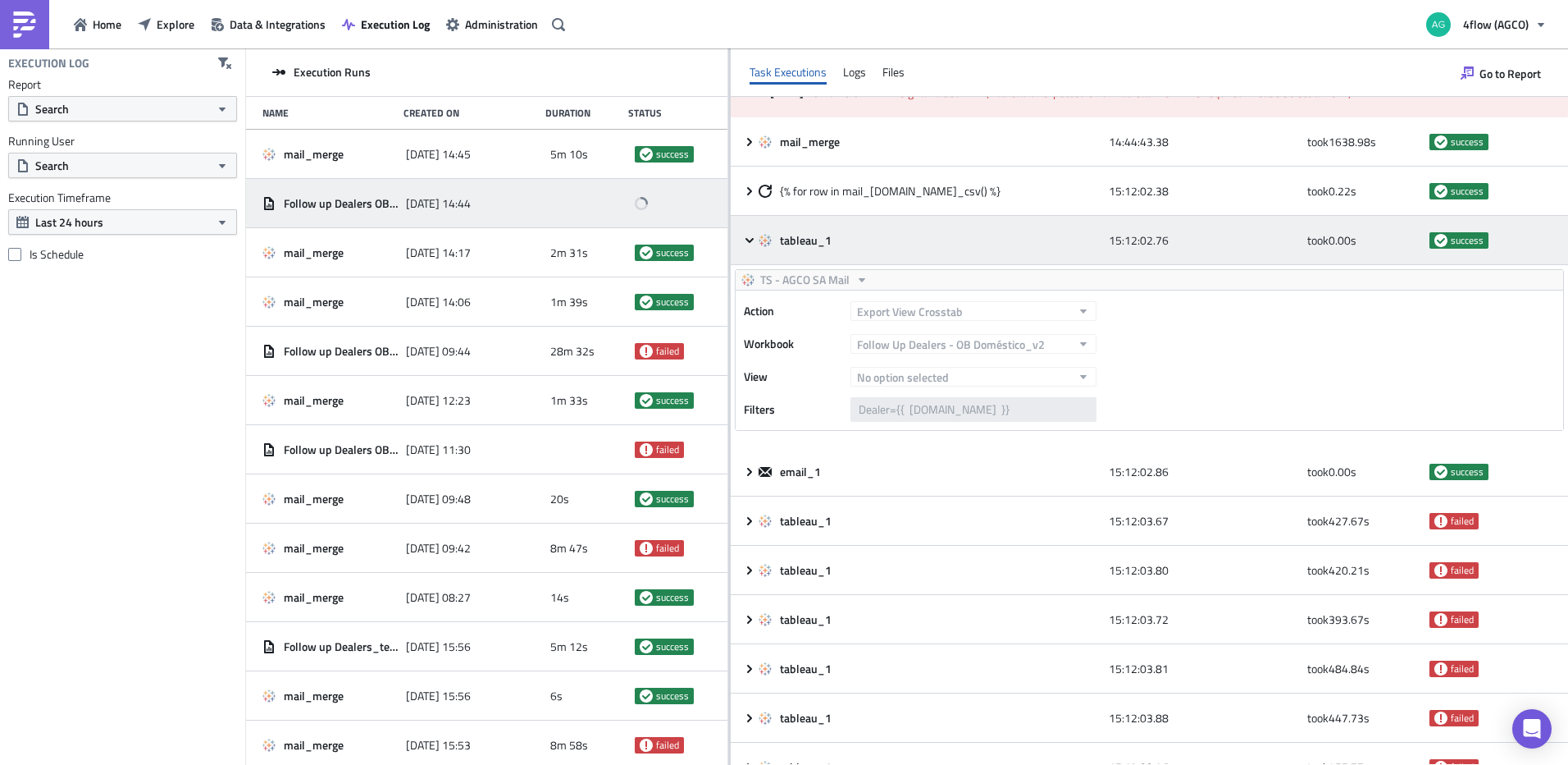
click at [740, 238] on div "tableau_1 15:12:02.76 took 0.00 s success" at bounding box center [1149, 240] width 837 height 50
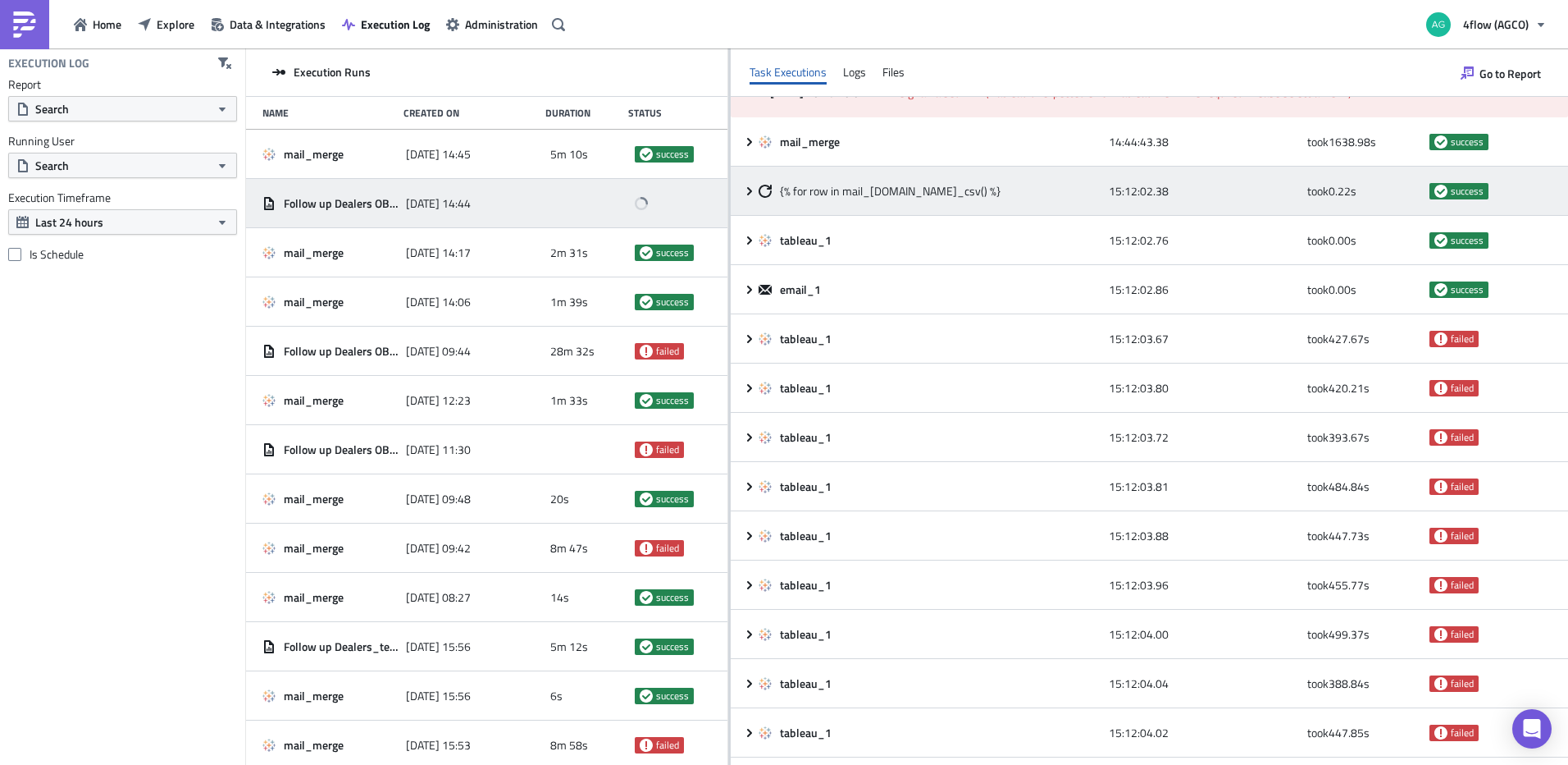
click at [744, 193] on icon at bounding box center [750, 191] width 14 height 14
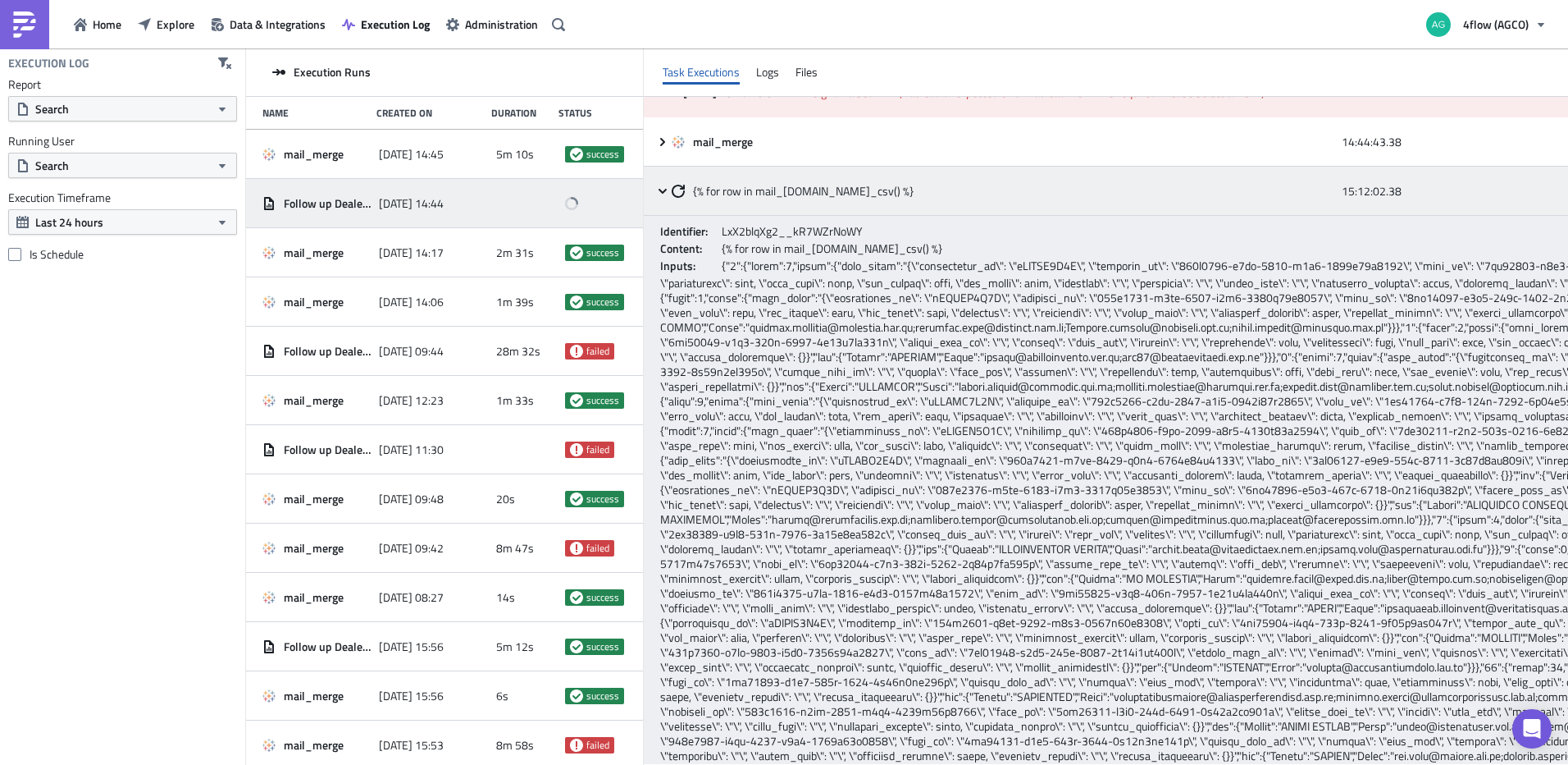
click at [669, 189] on icon at bounding box center [663, 191] width 14 height 14
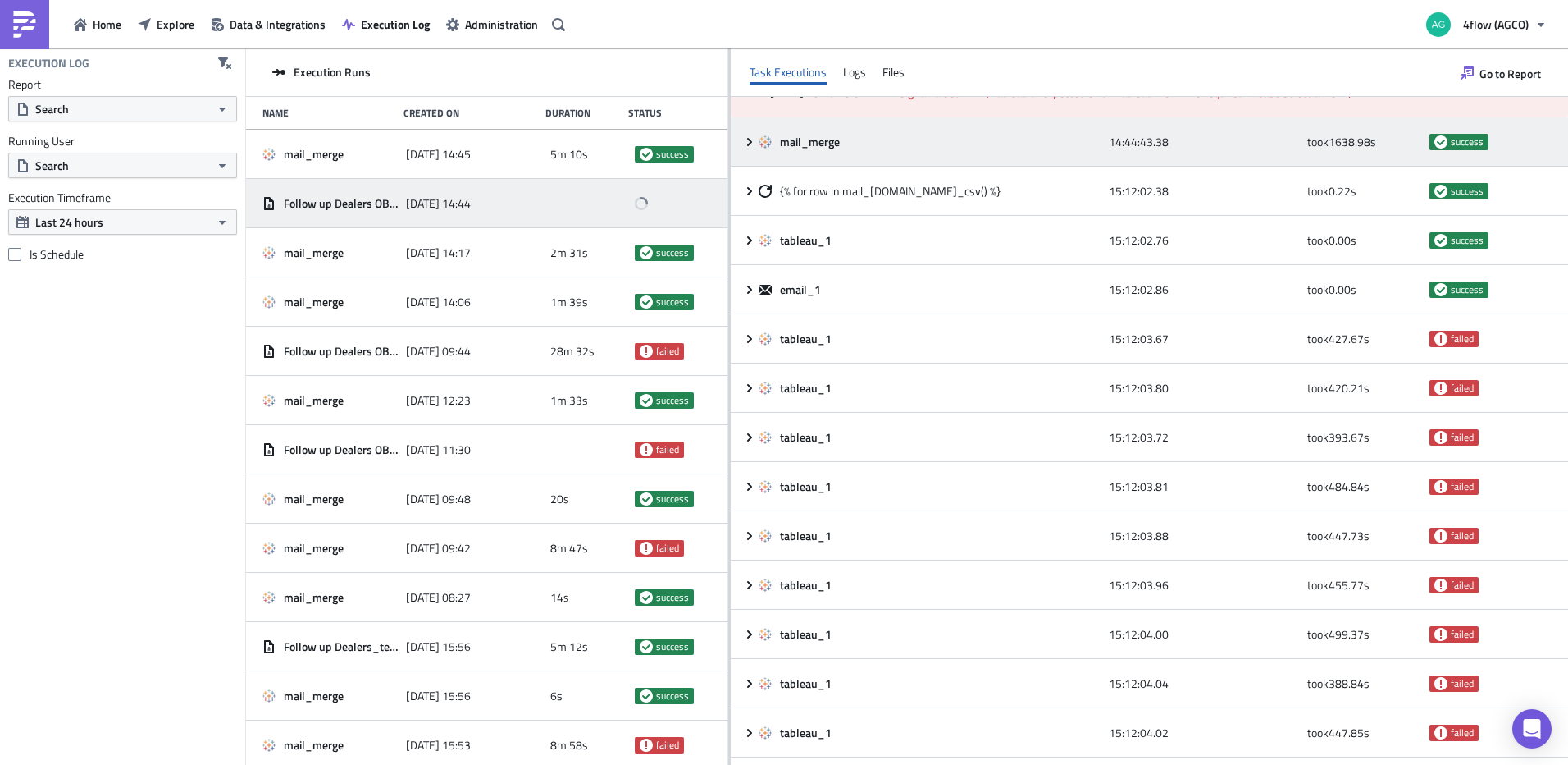
click at [738, 138] on div "mail_merge 14:44:43.38 took 1638.98 s success" at bounding box center [1149, 142] width 837 height 50
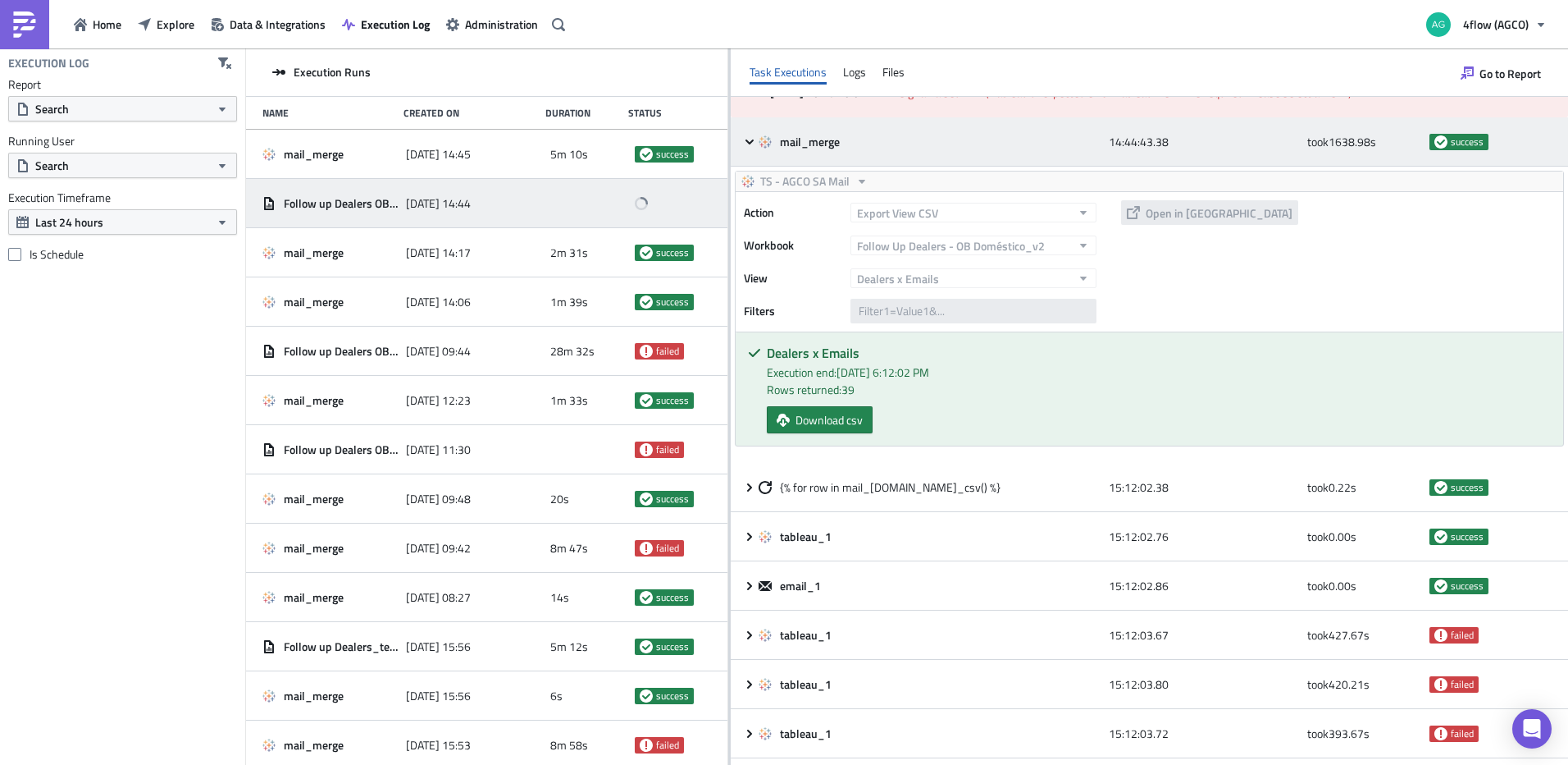
click at [741, 140] on div "mail_merge 14:44:43.38 took 1638.98 s success" at bounding box center [1149, 142] width 837 height 50
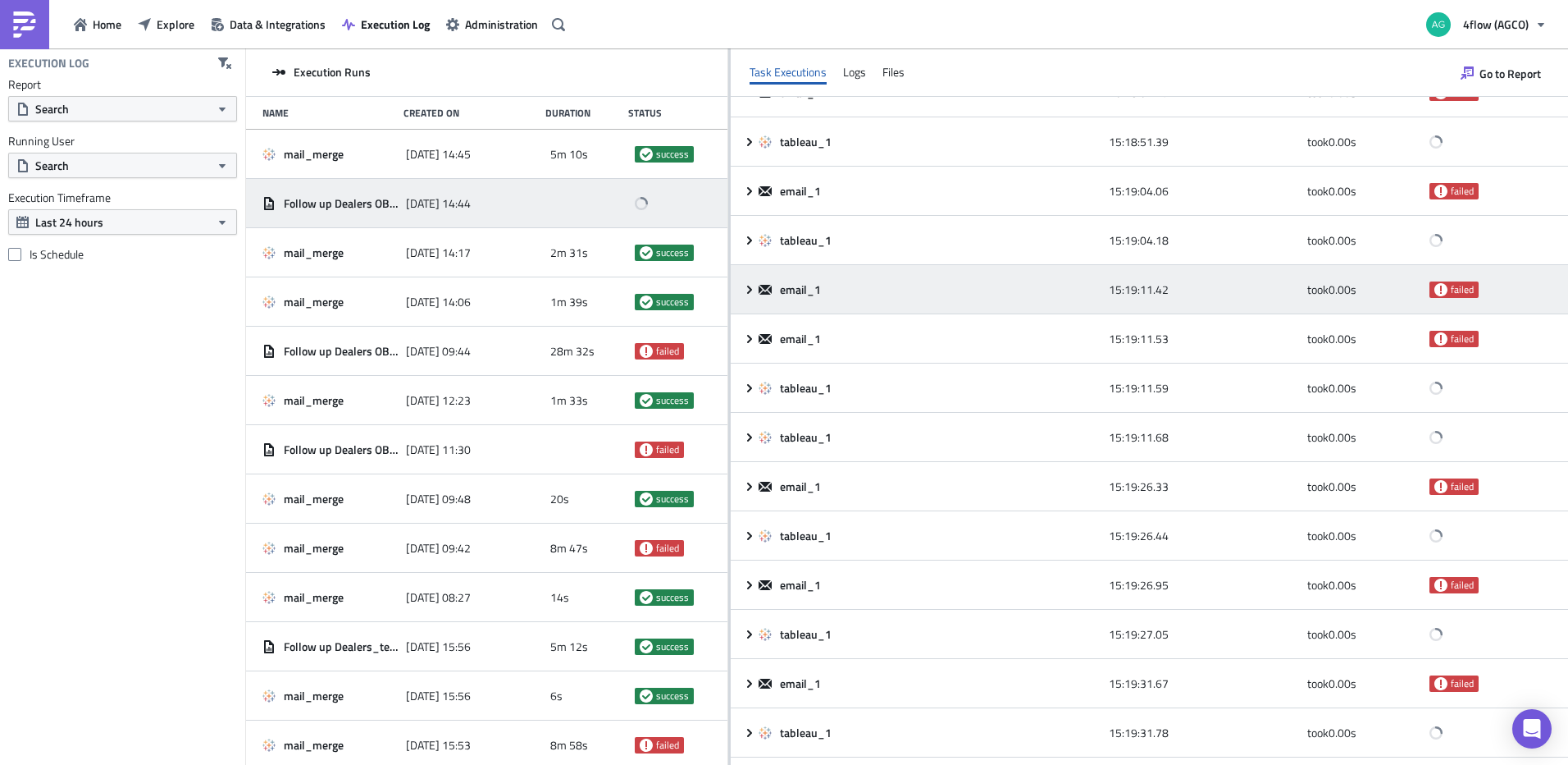
scroll to position [1723, 0]
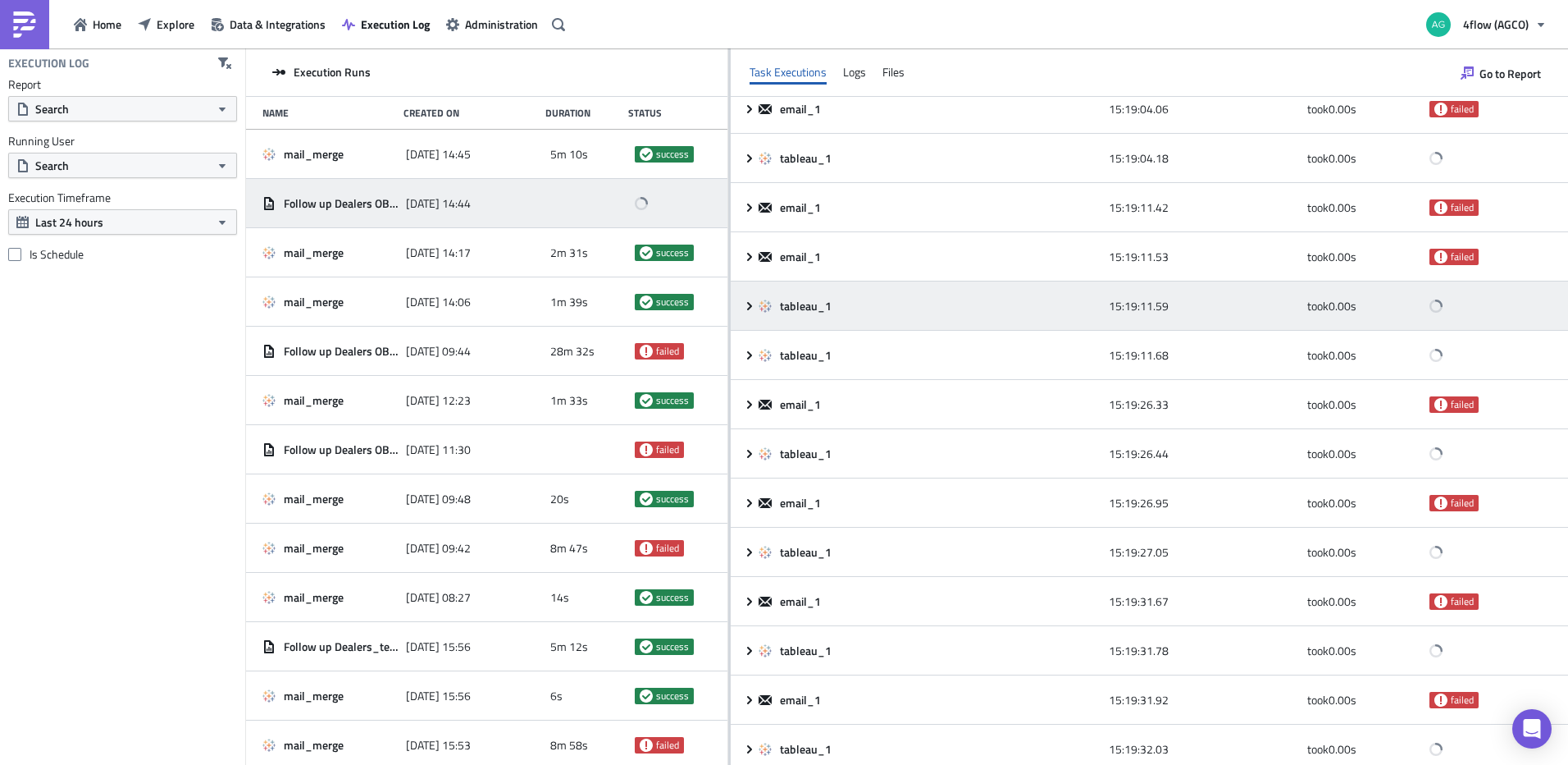
click at [744, 307] on icon at bounding box center [750, 306] width 14 height 14
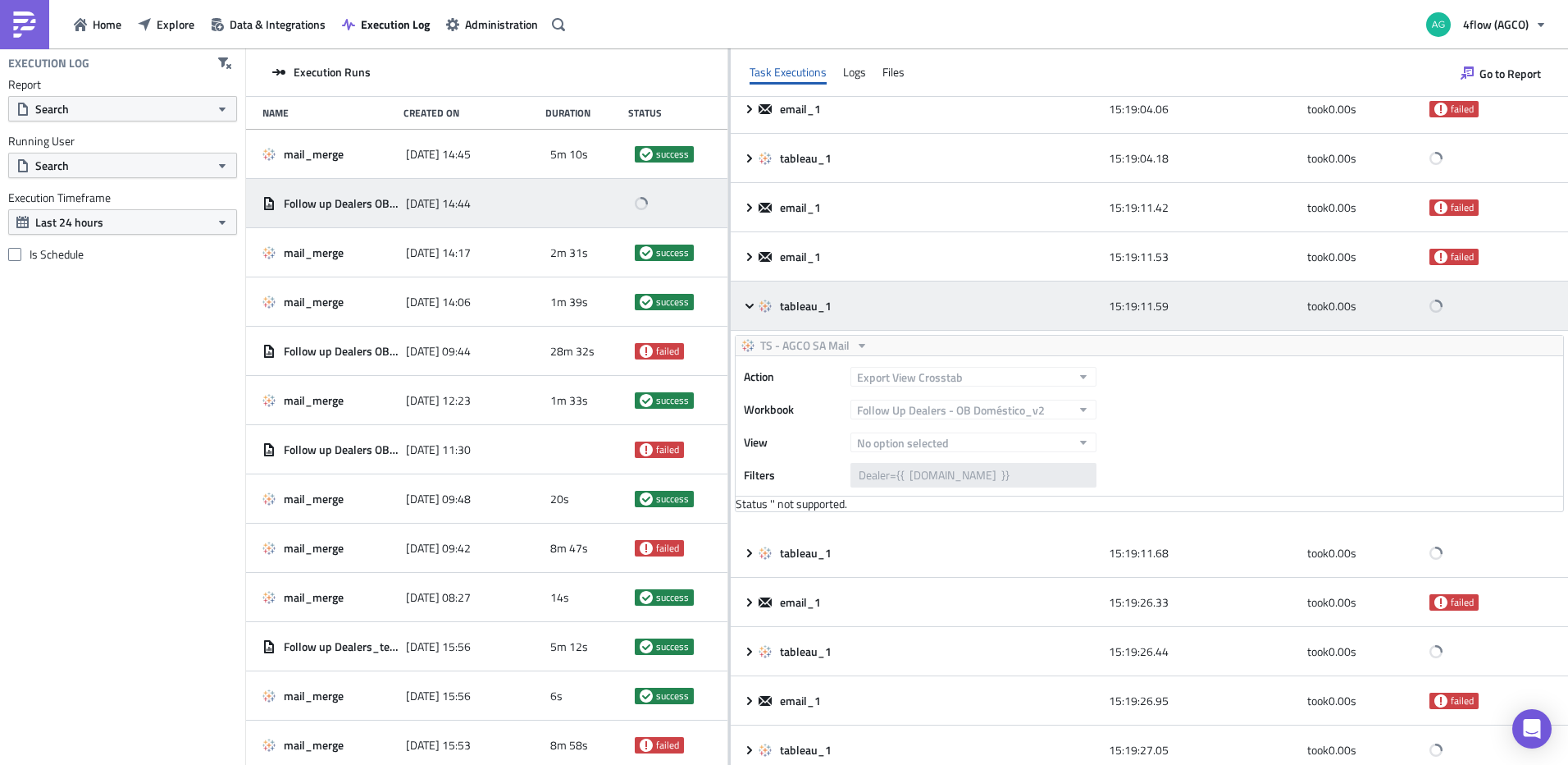
click at [748, 308] on icon at bounding box center [750, 306] width 14 height 14
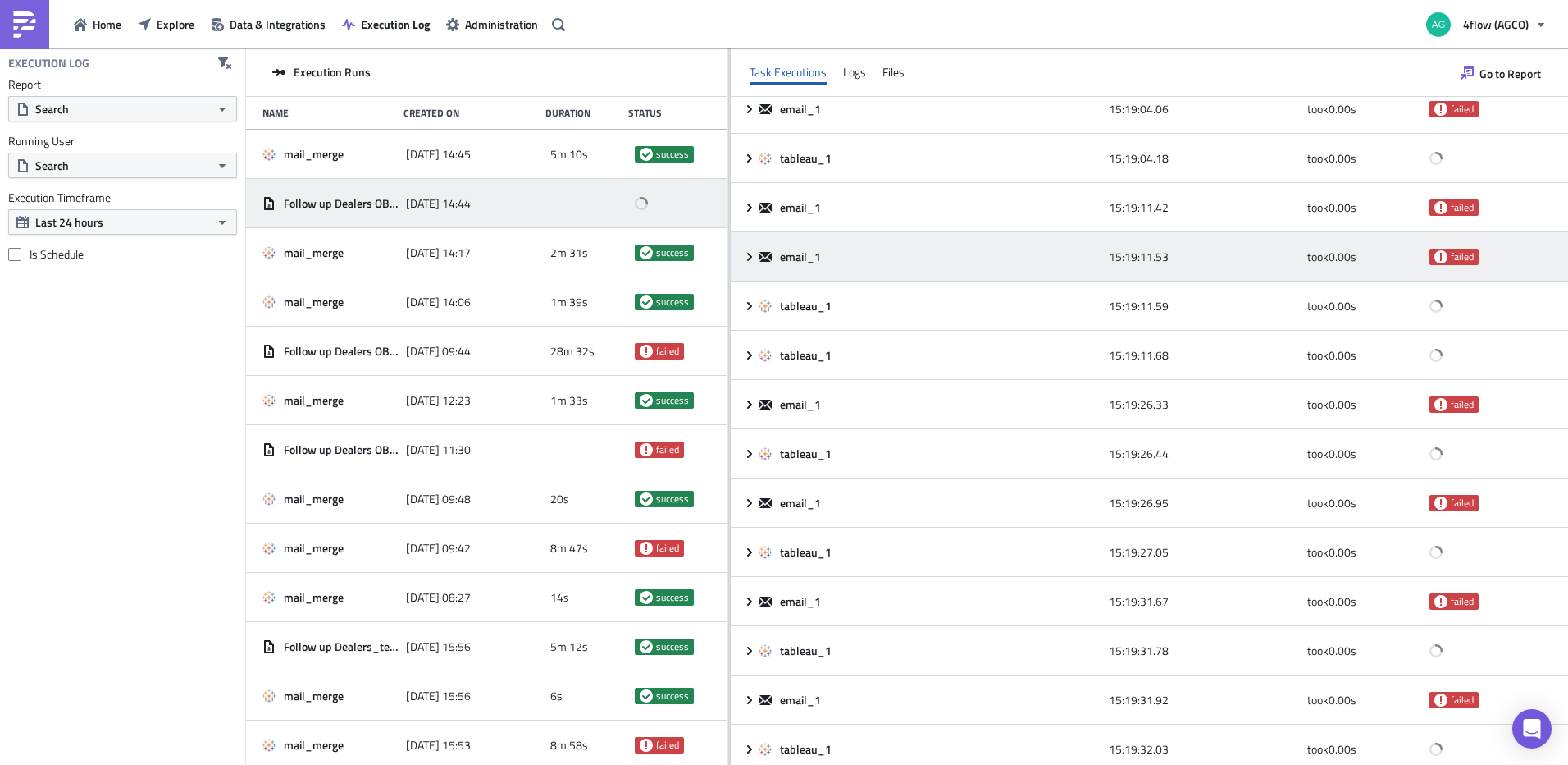
click at [751, 256] on icon at bounding box center [749, 256] width 5 height 8
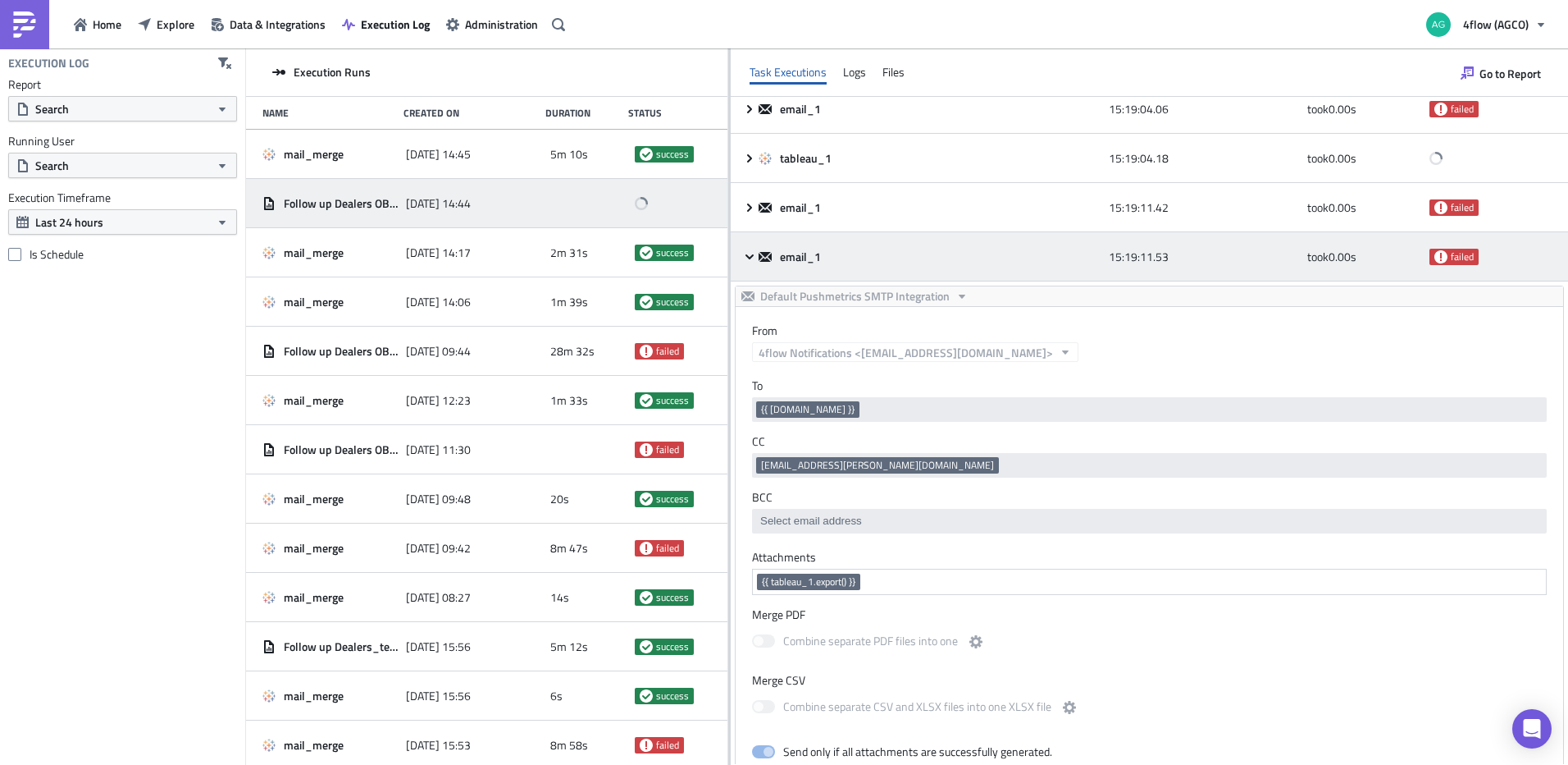
scroll to position [0, 0]
click at [749, 255] on icon at bounding box center [750, 258] width 14 height 14
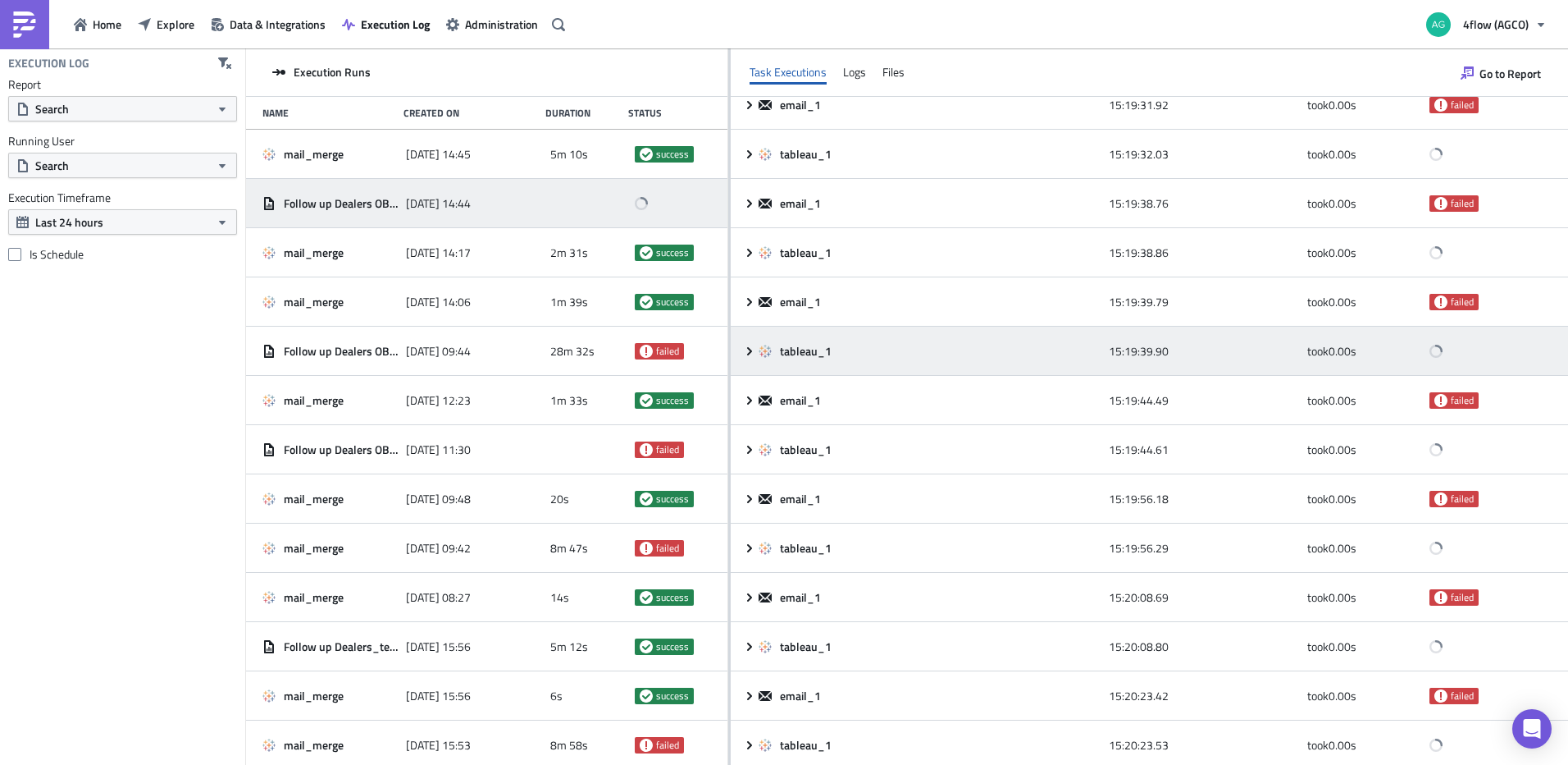
scroll to position [2324, 0]
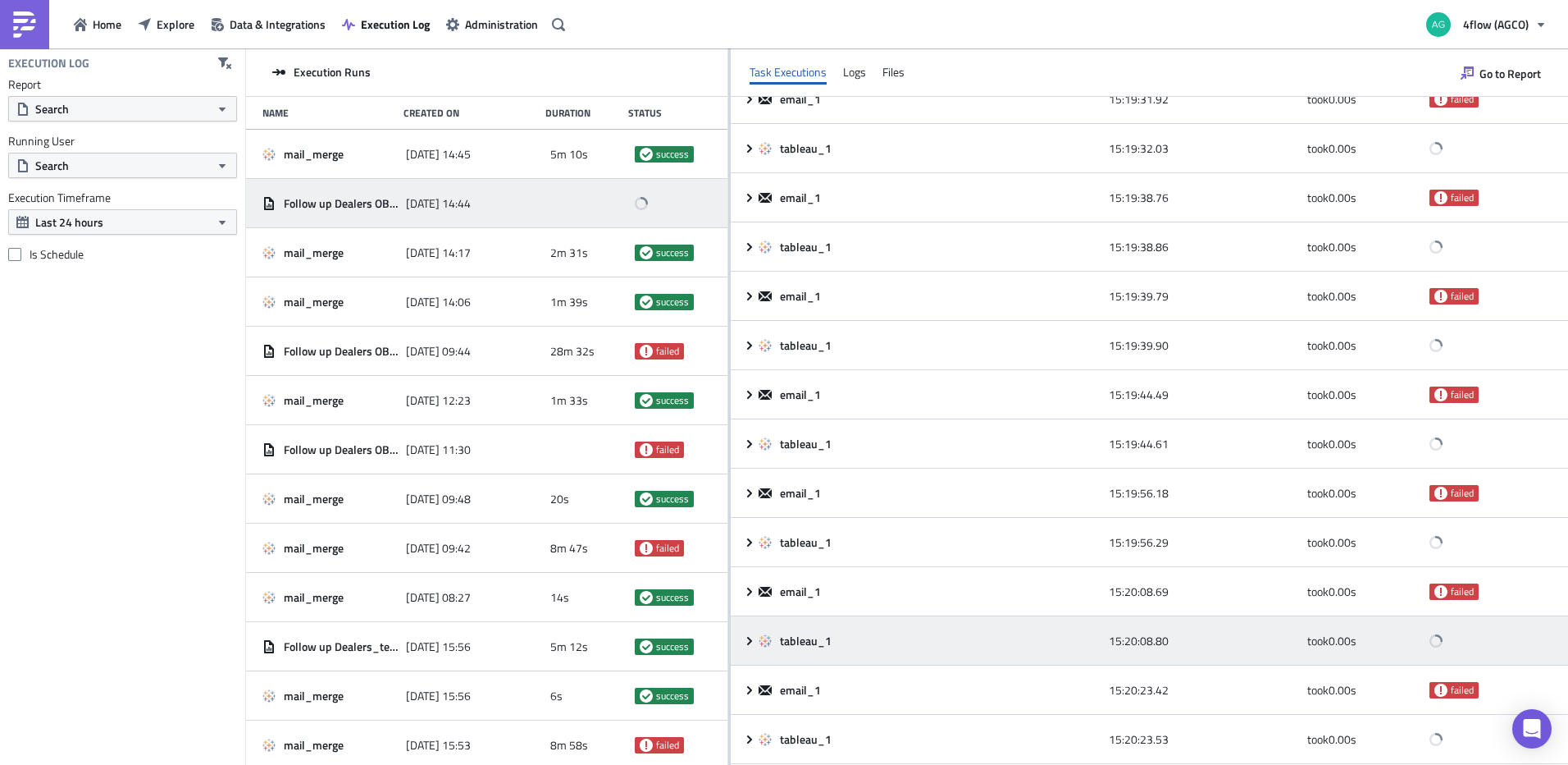
click at [750, 639] on icon at bounding box center [749, 640] width 5 height 8
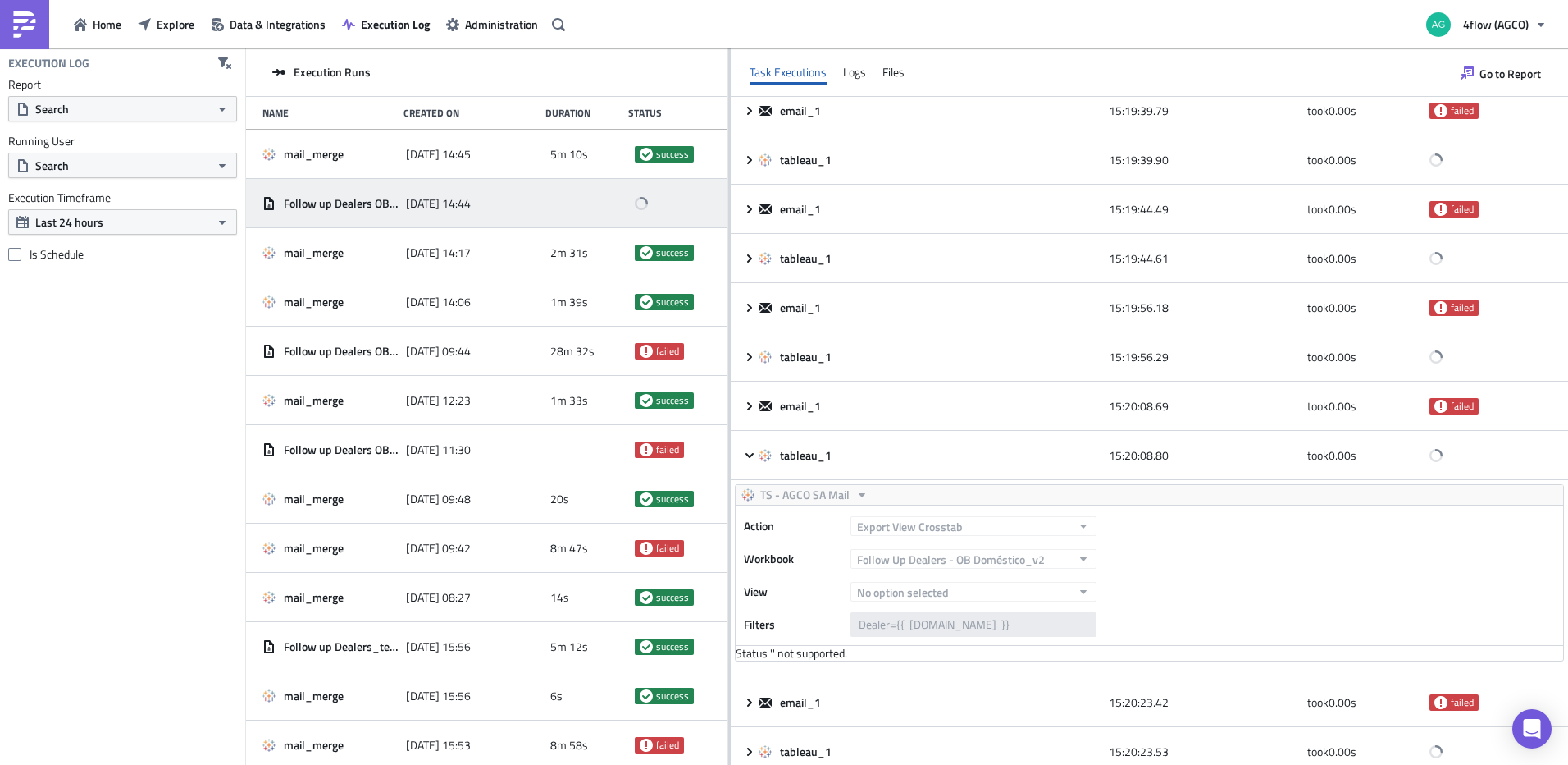
scroll to position [2522, 0]
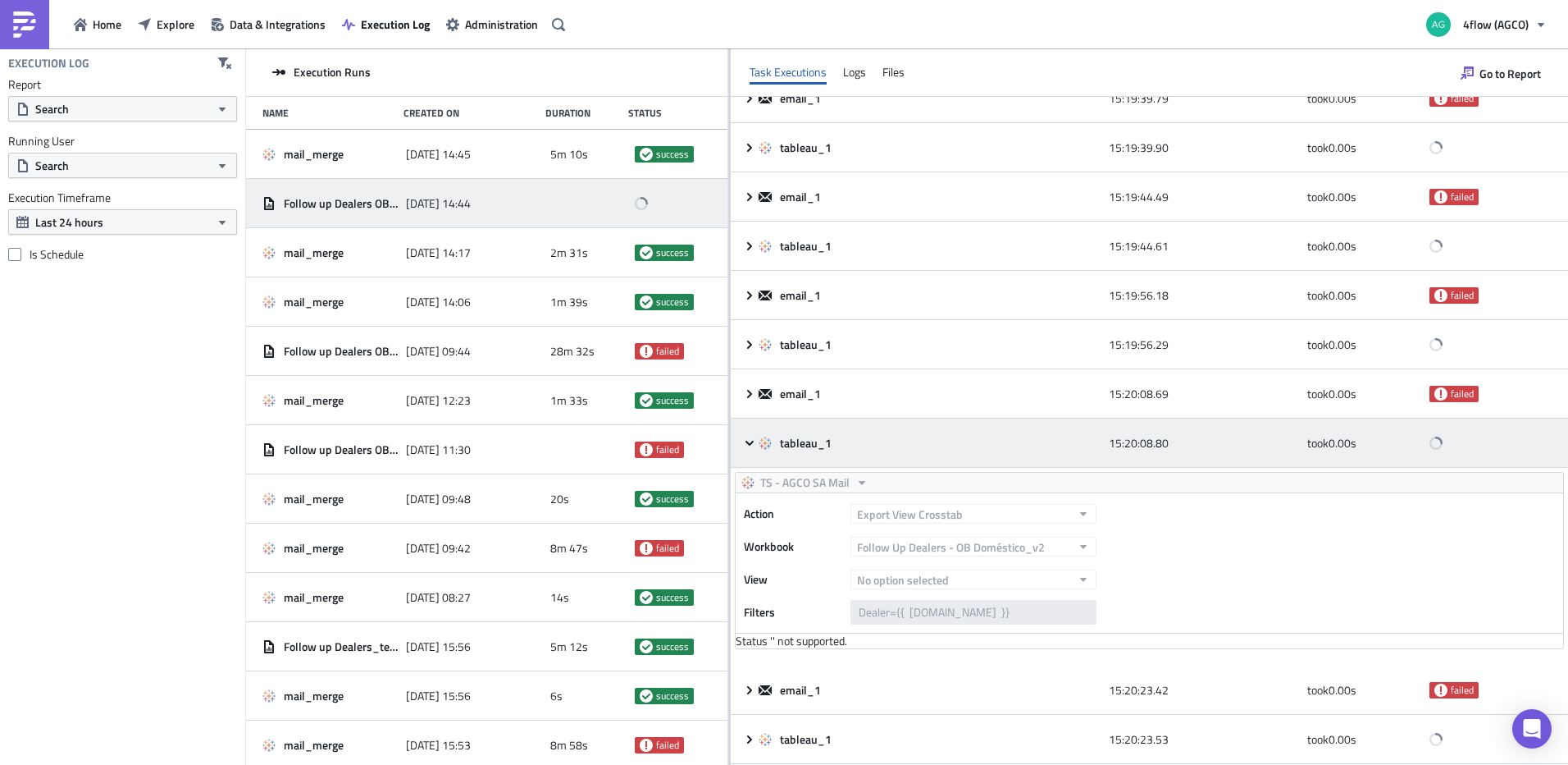
click at [745, 439] on icon at bounding box center [750, 443] width 14 height 14
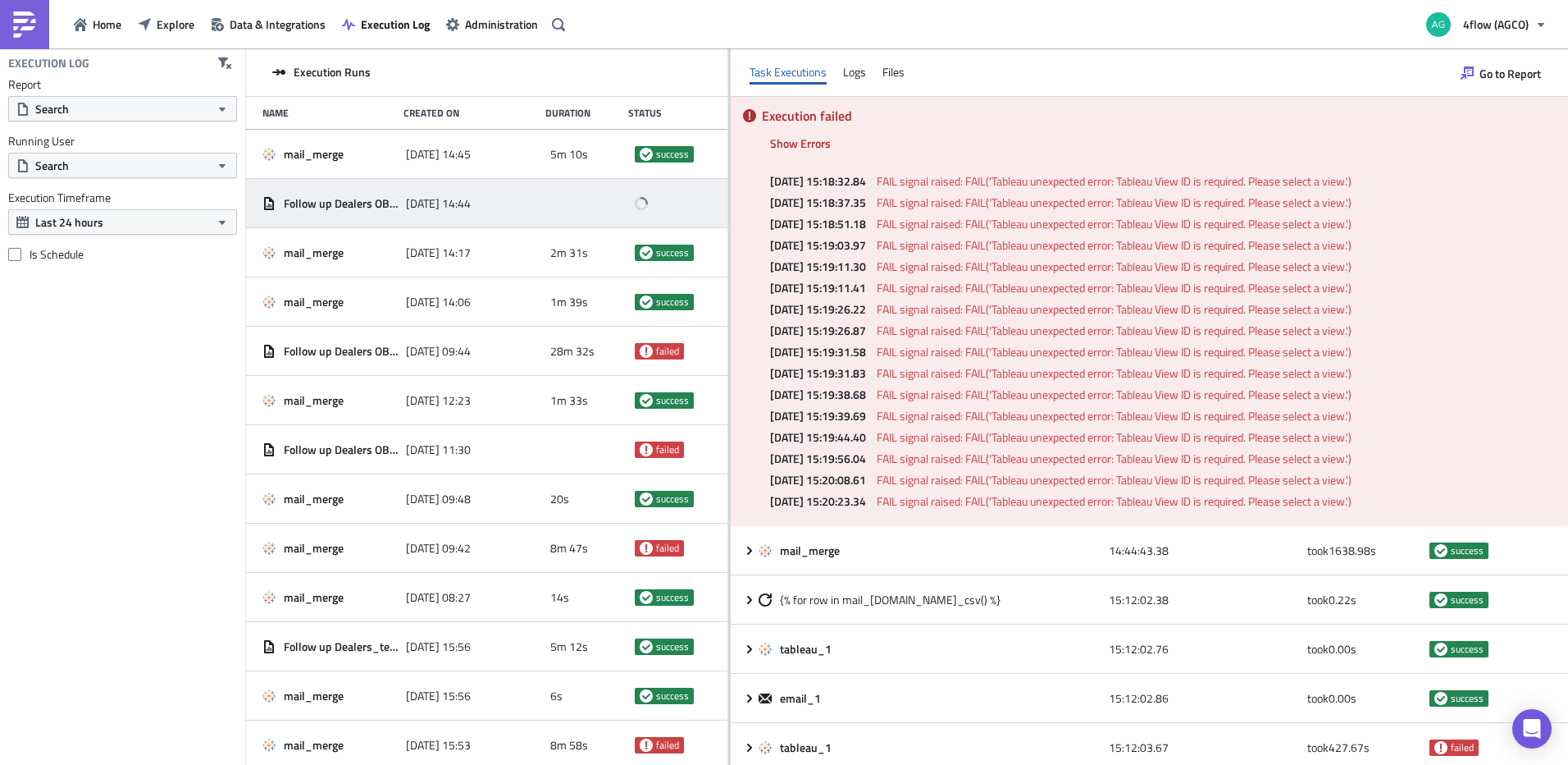
scroll to position [0, 0]
click at [812, 149] on span "Show Errors" at bounding box center [801, 145] width 60 height 17
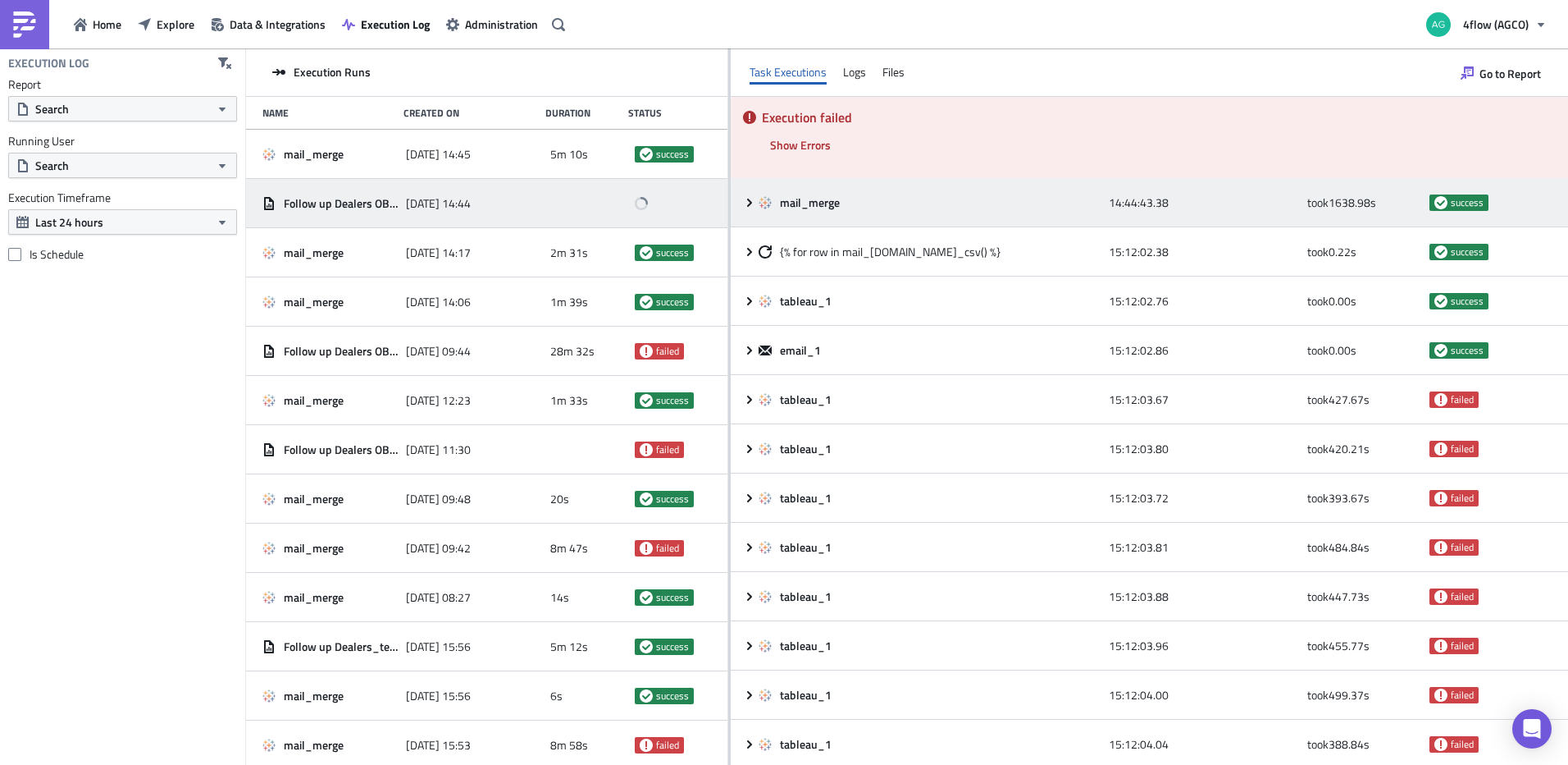
click at [755, 199] on icon at bounding box center [750, 203] width 14 height 14
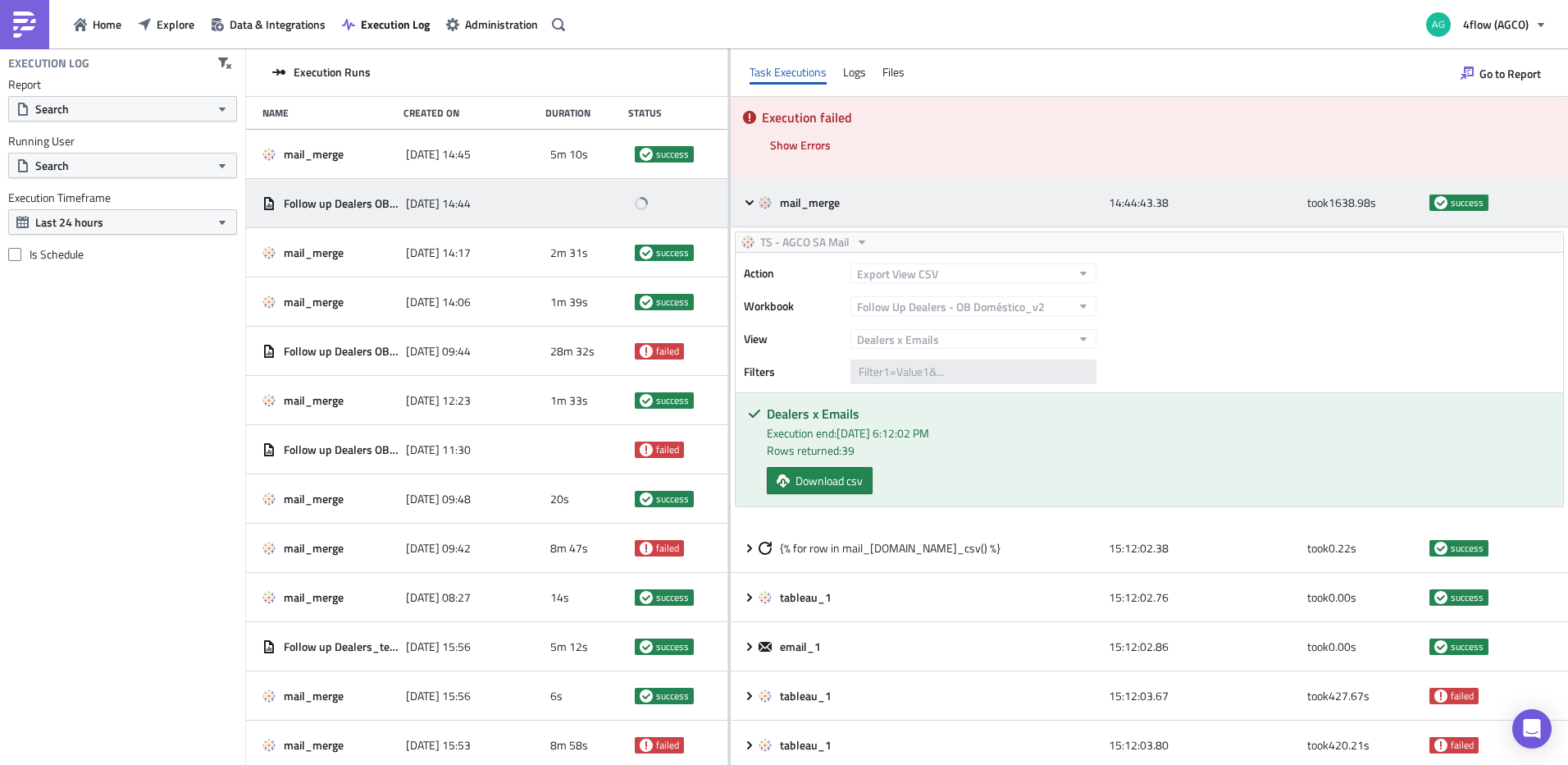
click at [745, 198] on icon at bounding box center [750, 203] width 14 height 14
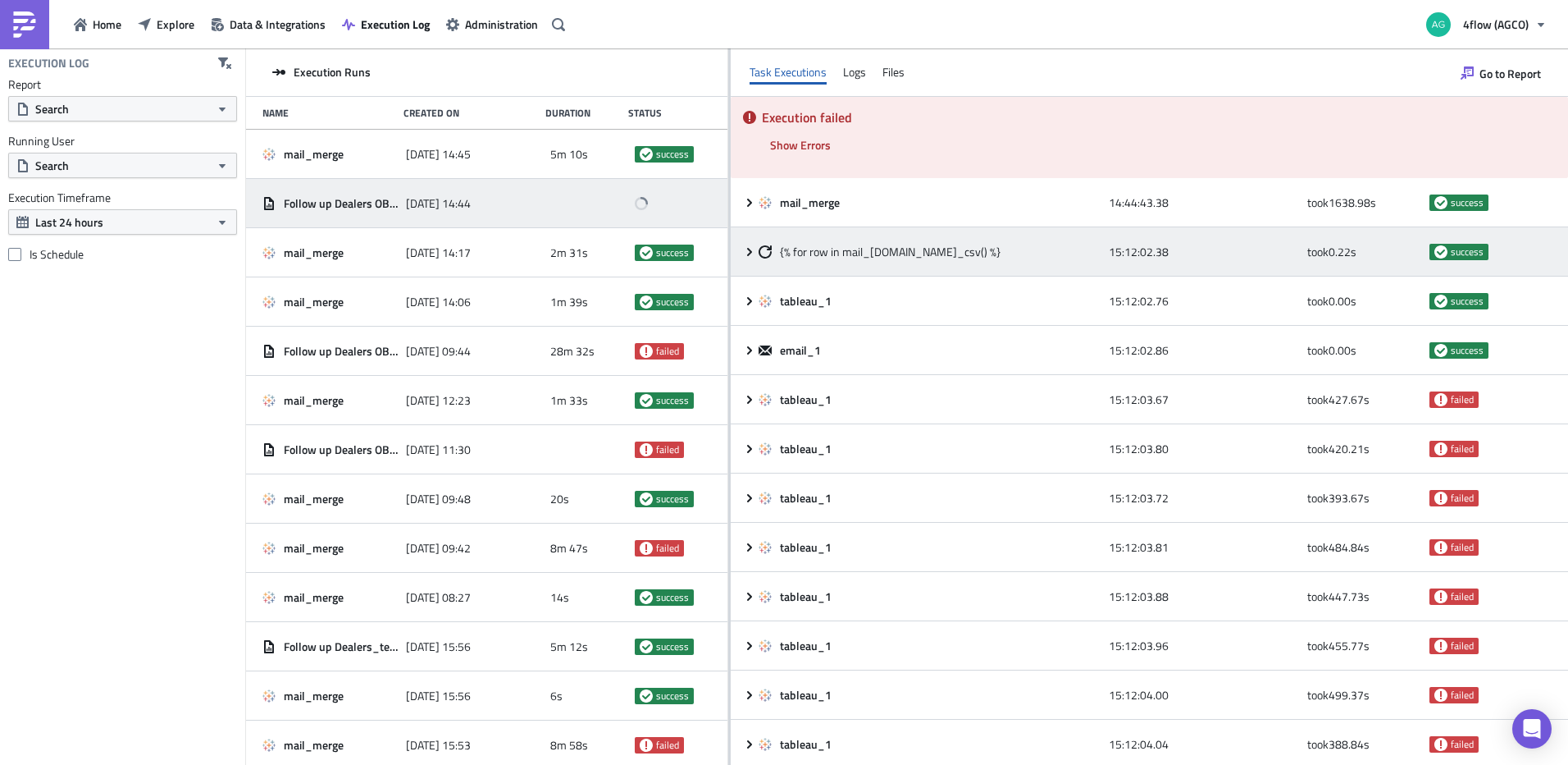
click at [751, 252] on icon at bounding box center [749, 251] width 5 height 8
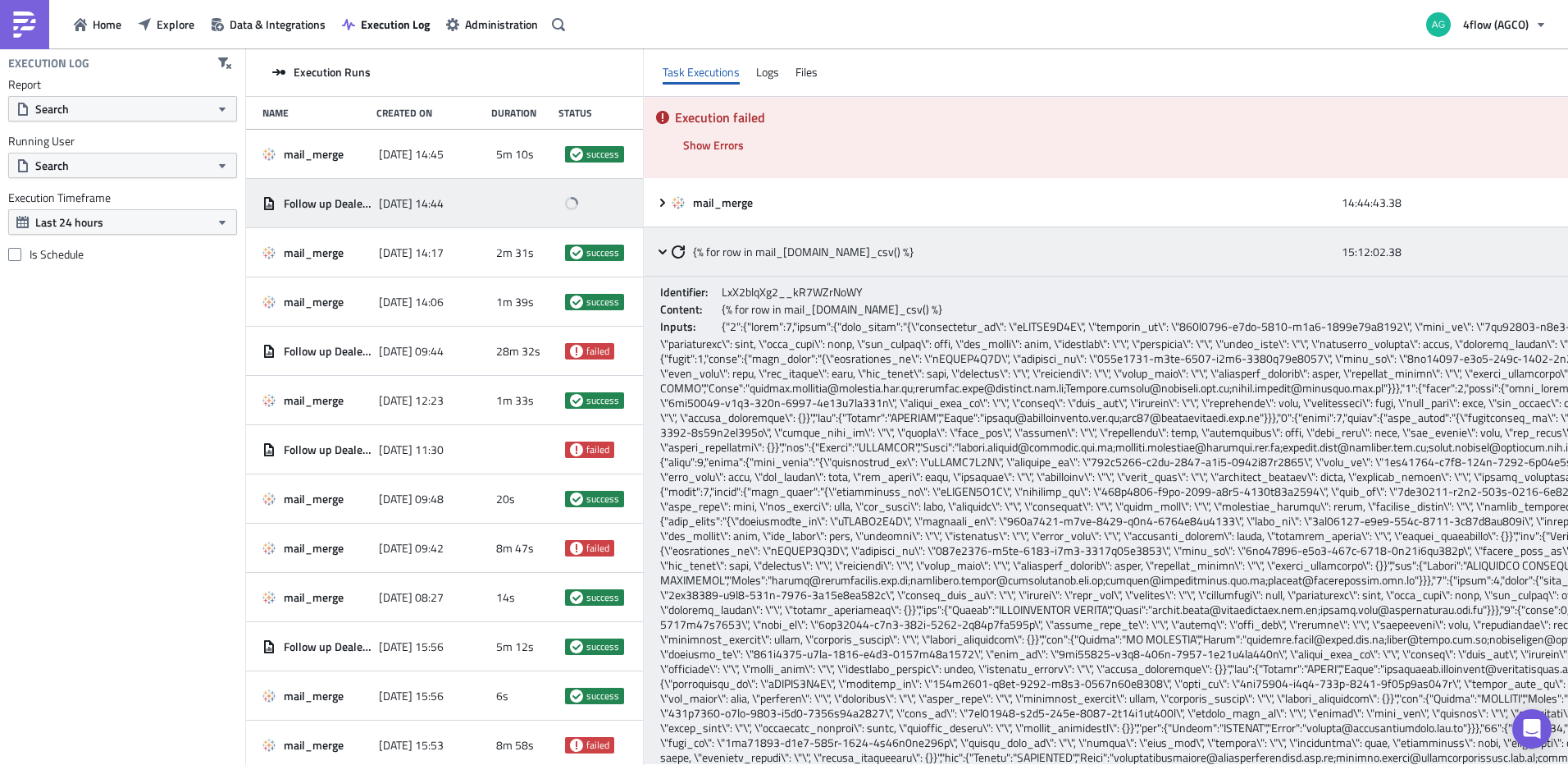
click at [746, 251] on span "{% for row in mail_[DOMAIN_NAME]_csv() %}" at bounding box center [802, 252] width 221 height 15
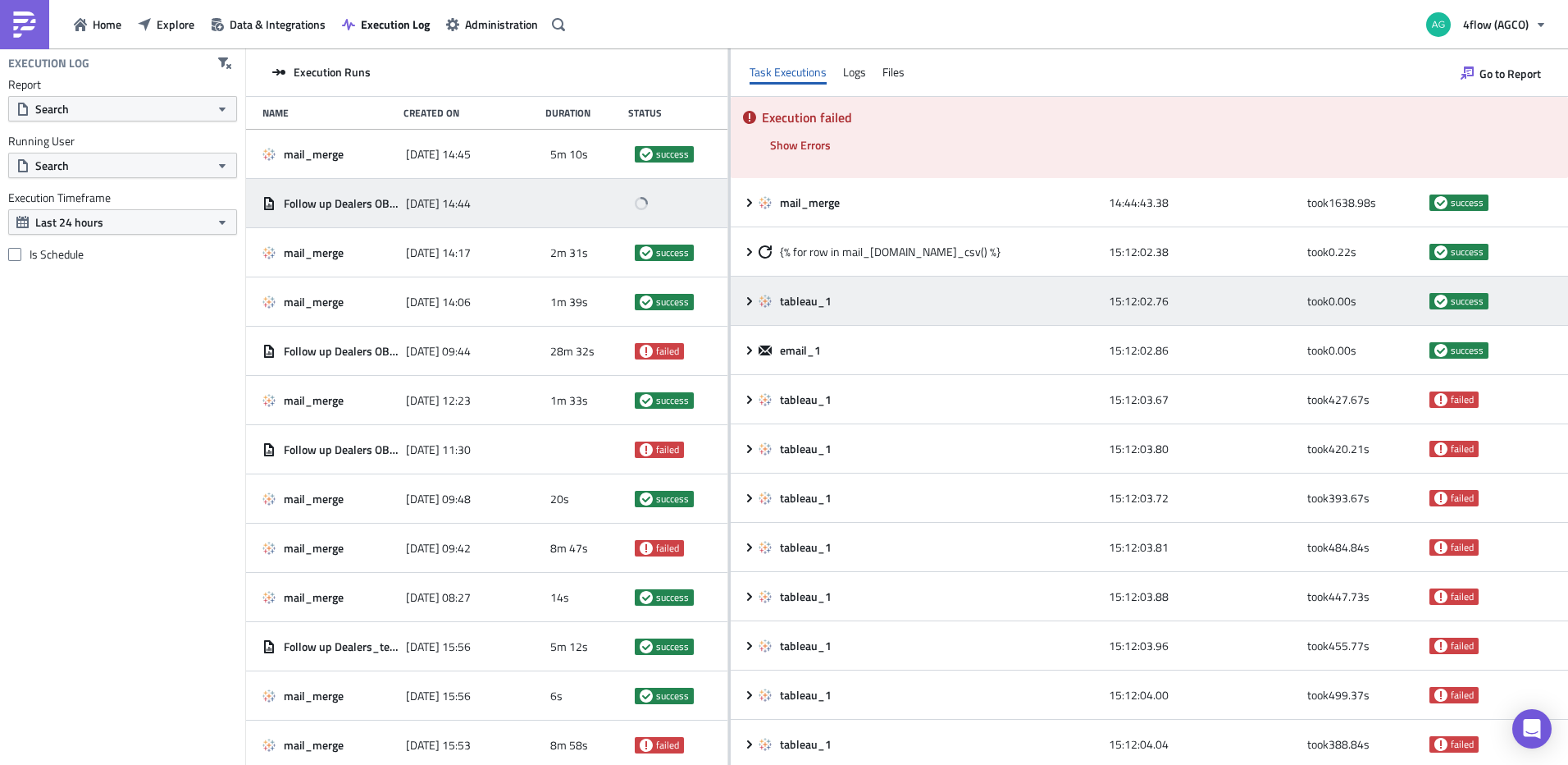
click at [756, 304] on icon at bounding box center [750, 301] width 14 height 14
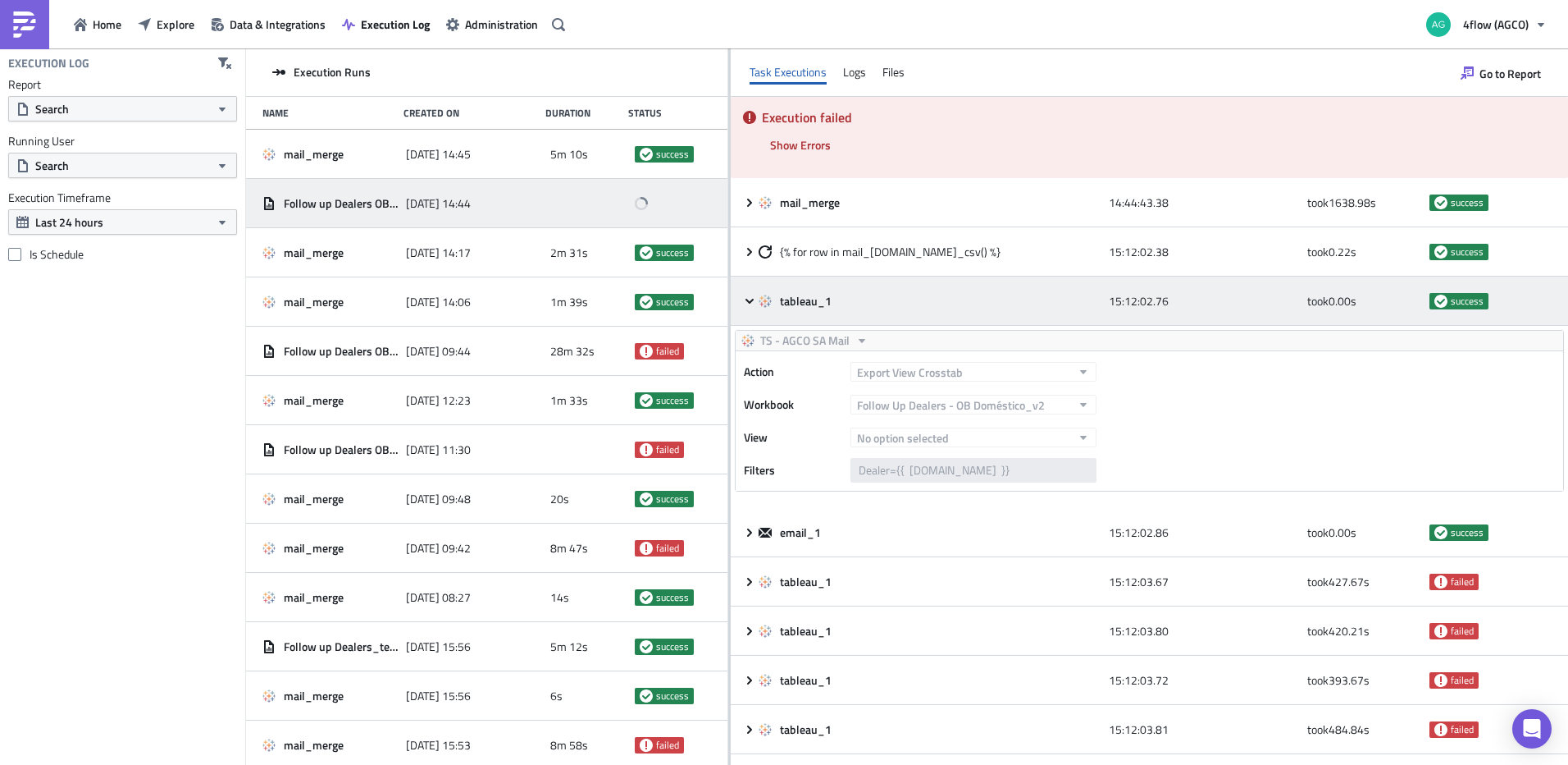
click at [749, 302] on icon at bounding box center [749, 299] width 8 height 5
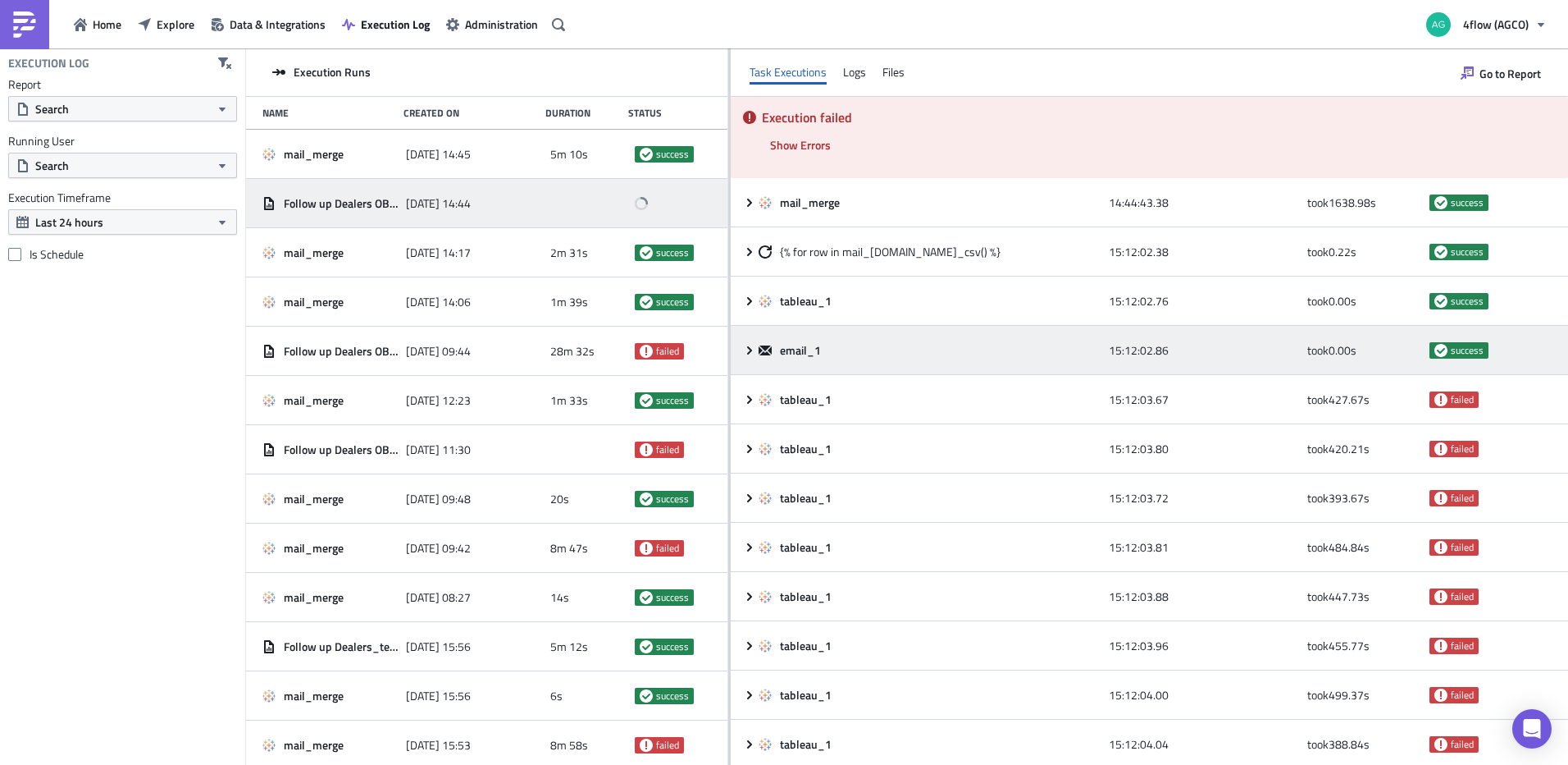
click at [745, 361] on div "email_1 15:12:02.86 took 0.00 s success" at bounding box center [1149, 350] width 837 height 50
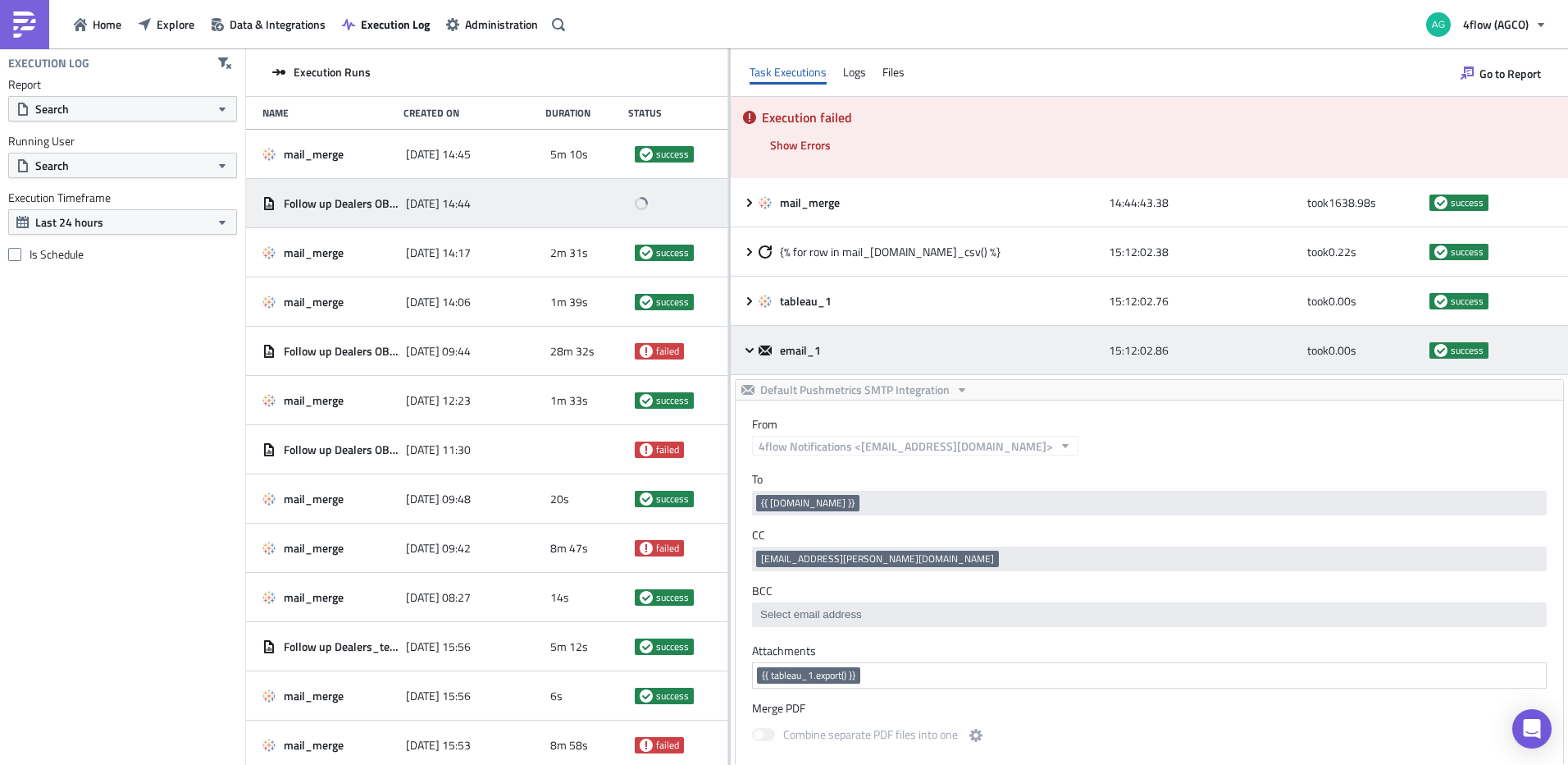
click at [746, 351] on icon at bounding box center [750, 351] width 14 height 14
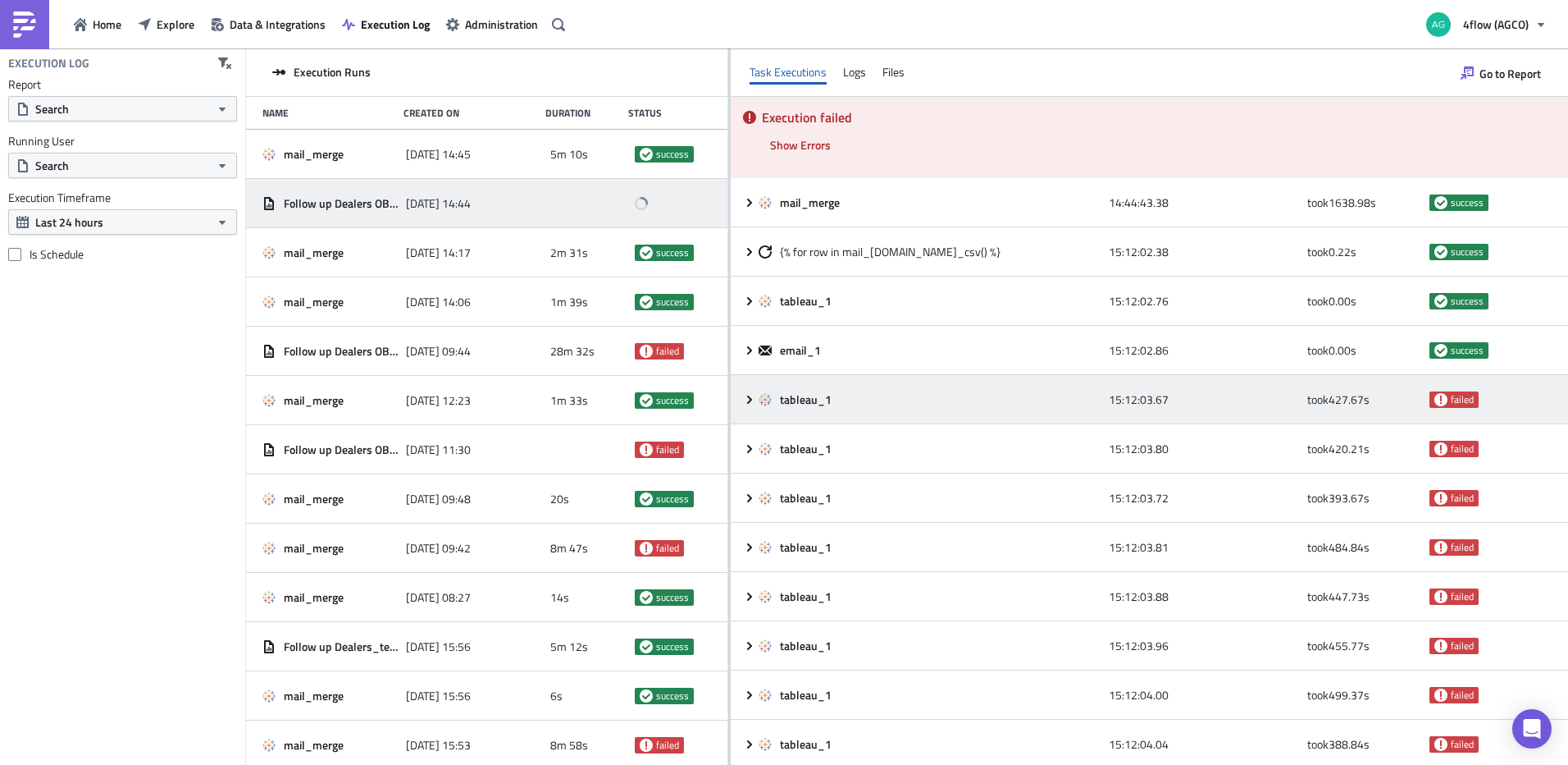
click at [747, 398] on icon at bounding box center [750, 400] width 14 height 14
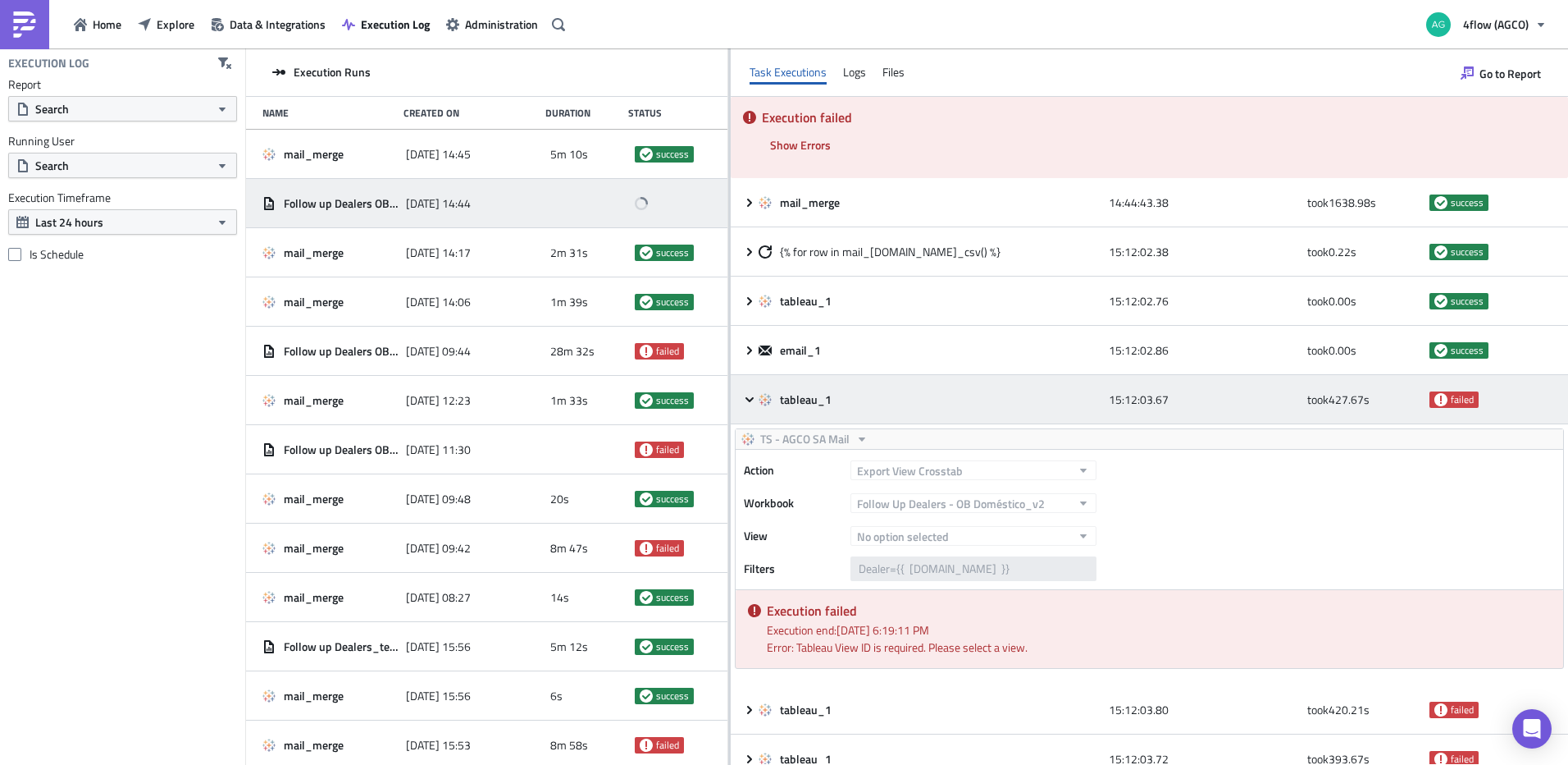
click at [747, 398] on icon at bounding box center [749, 399] width 8 height 5
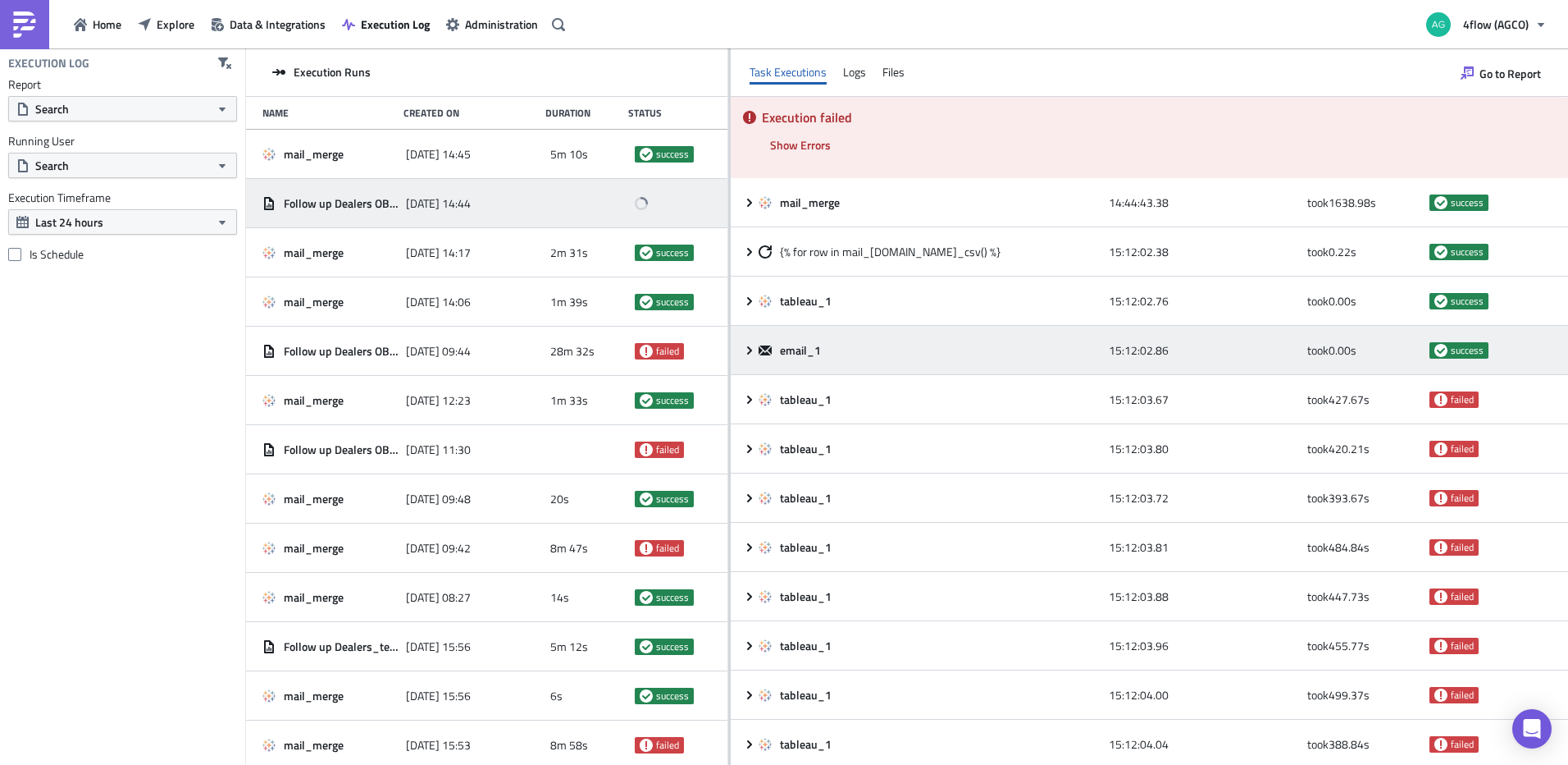
click at [747, 349] on icon at bounding box center [750, 351] width 14 height 14
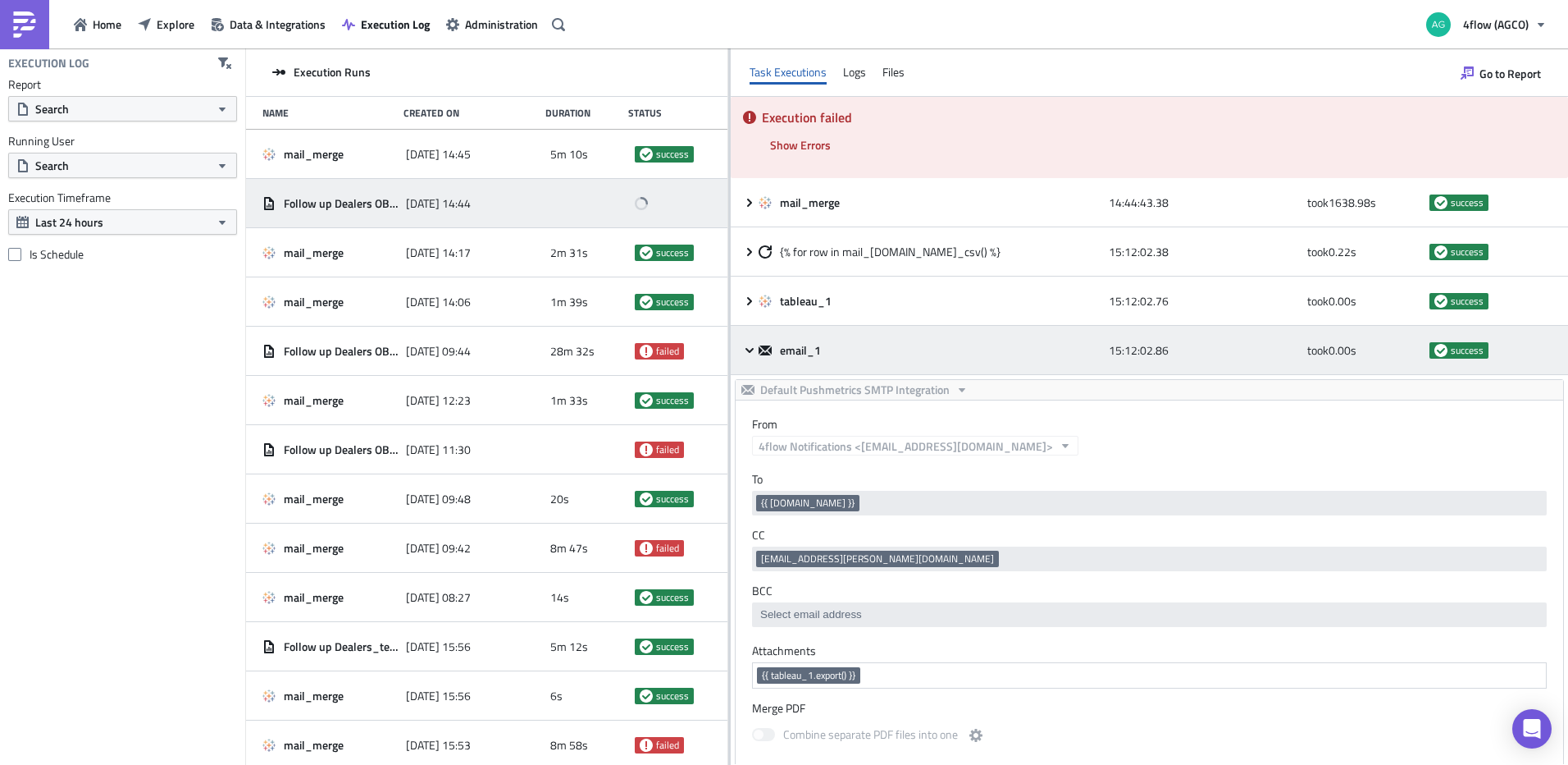
click at [751, 351] on icon at bounding box center [750, 351] width 14 height 14
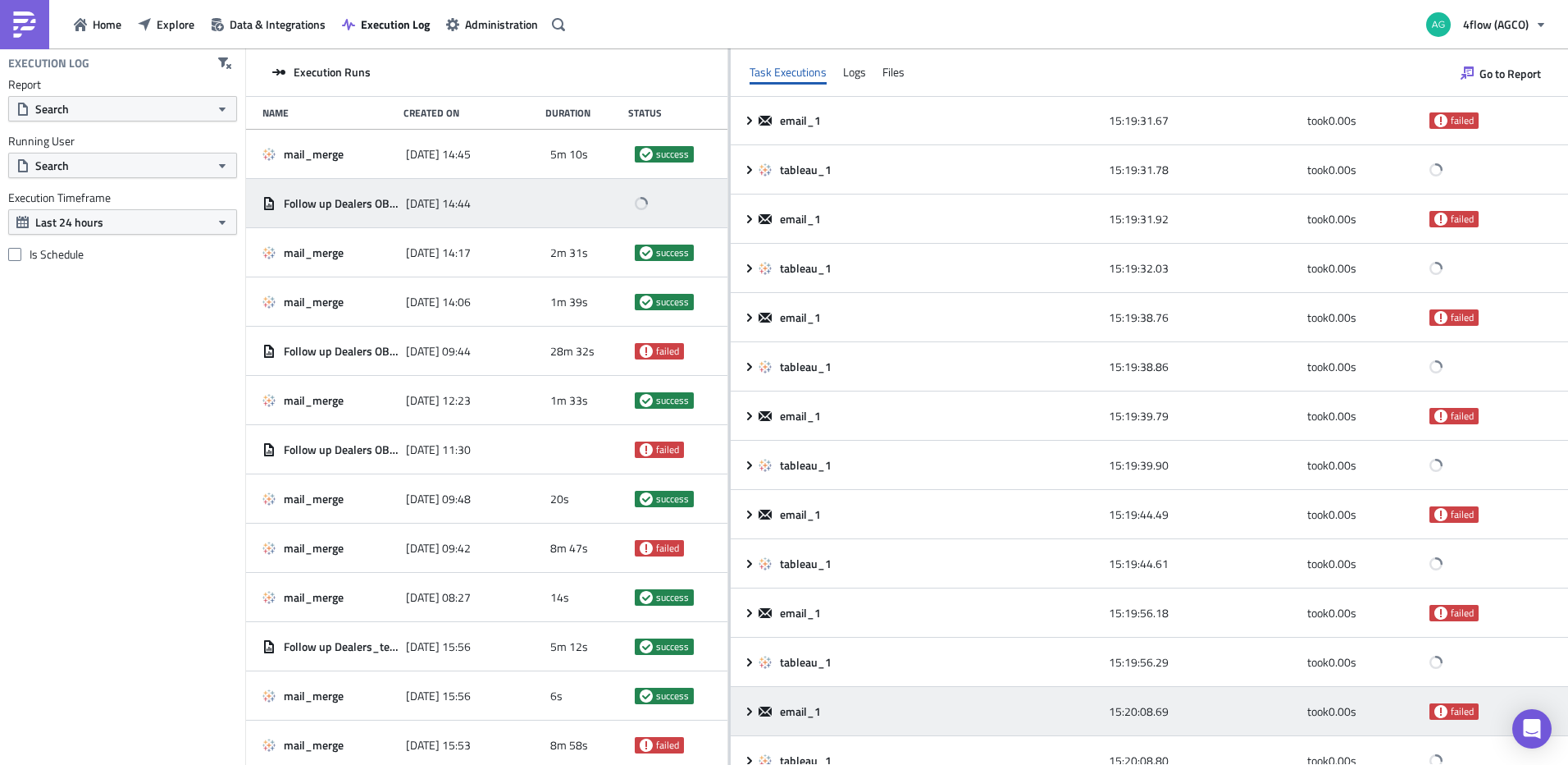
scroll to position [1974, 0]
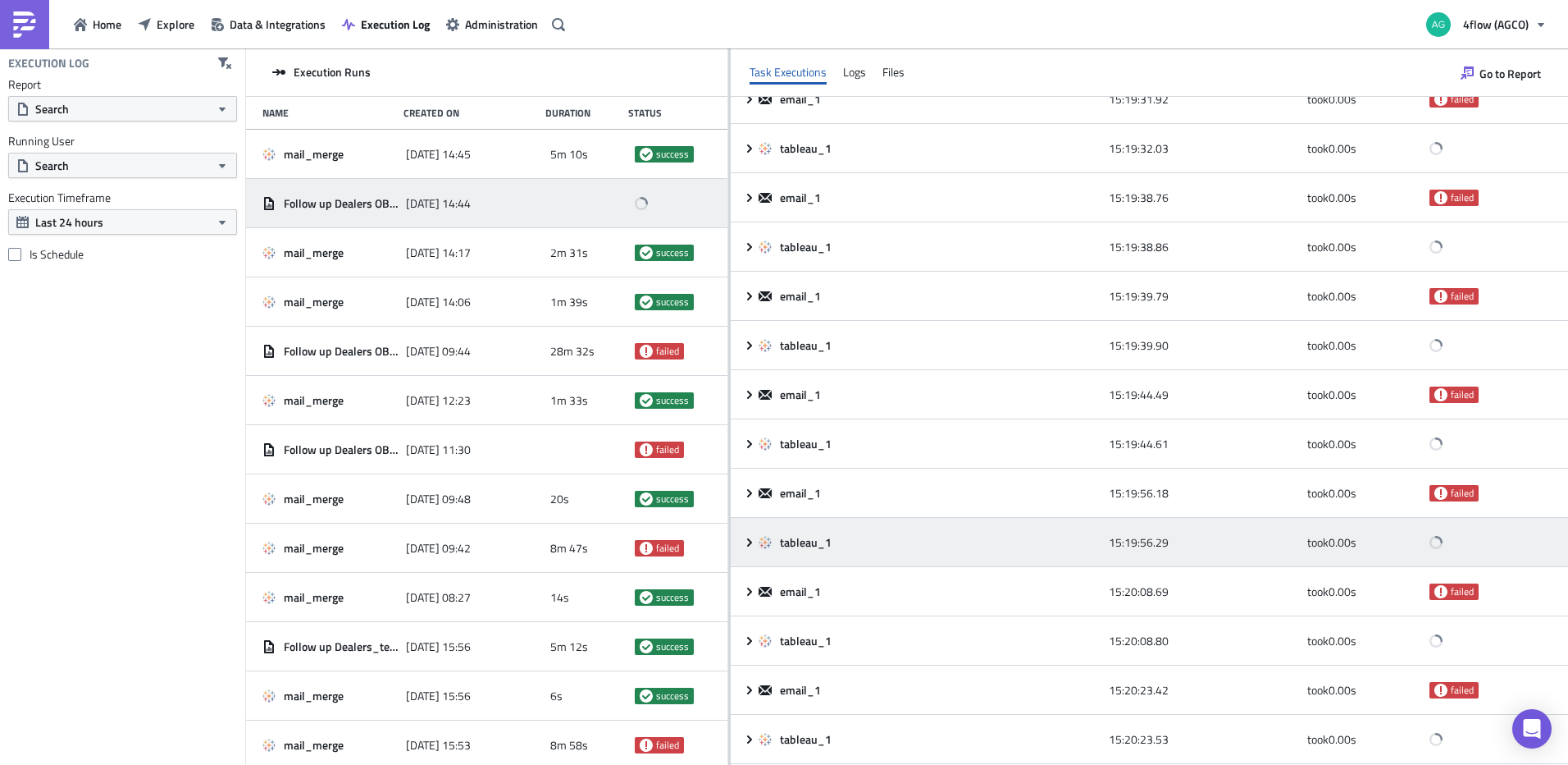
click at [744, 553] on div "tableau_1 15:19:56.29 took 0.00 s" at bounding box center [1149, 542] width 837 height 50
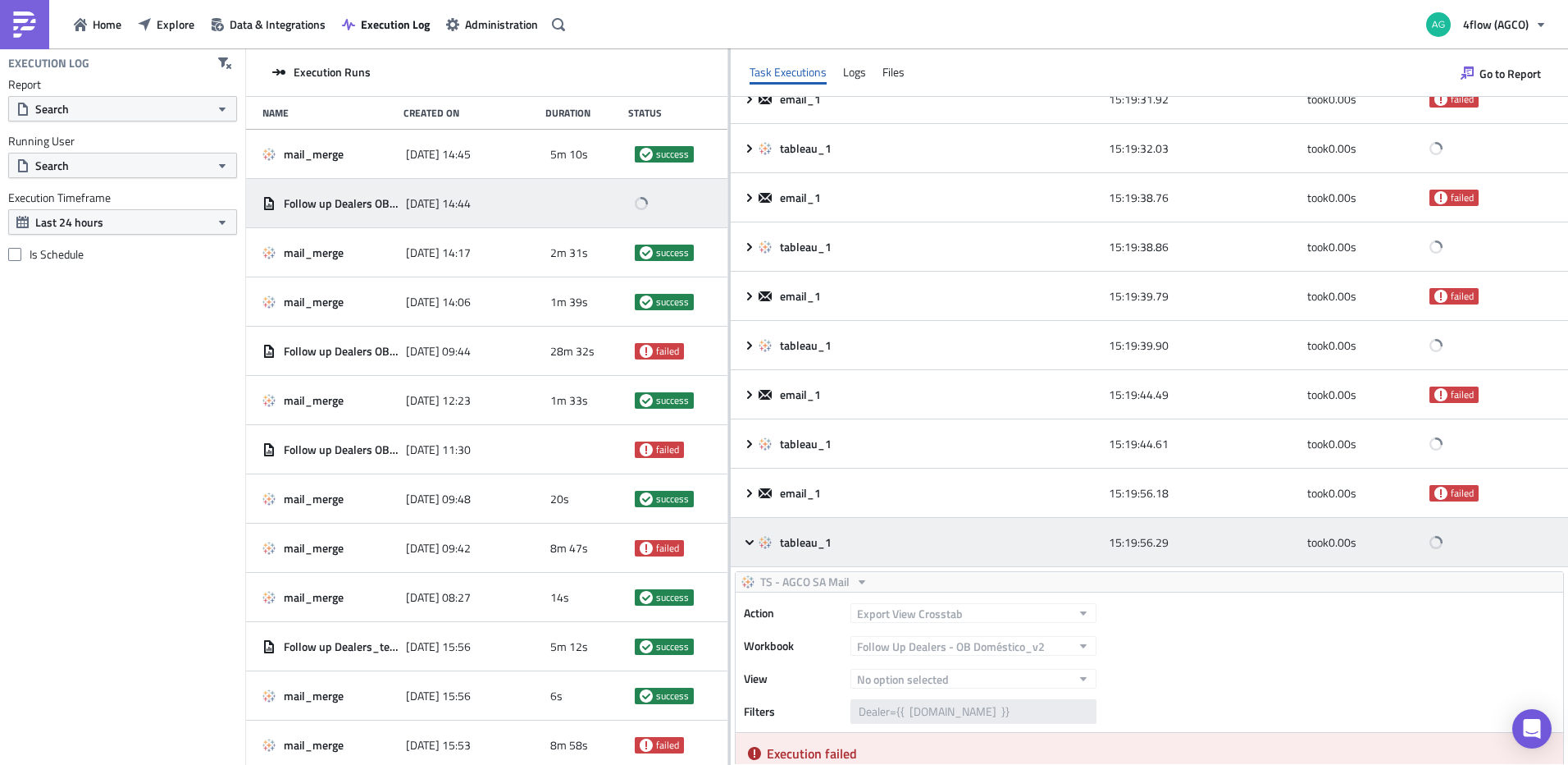
click at [749, 546] on icon at bounding box center [750, 542] width 14 height 14
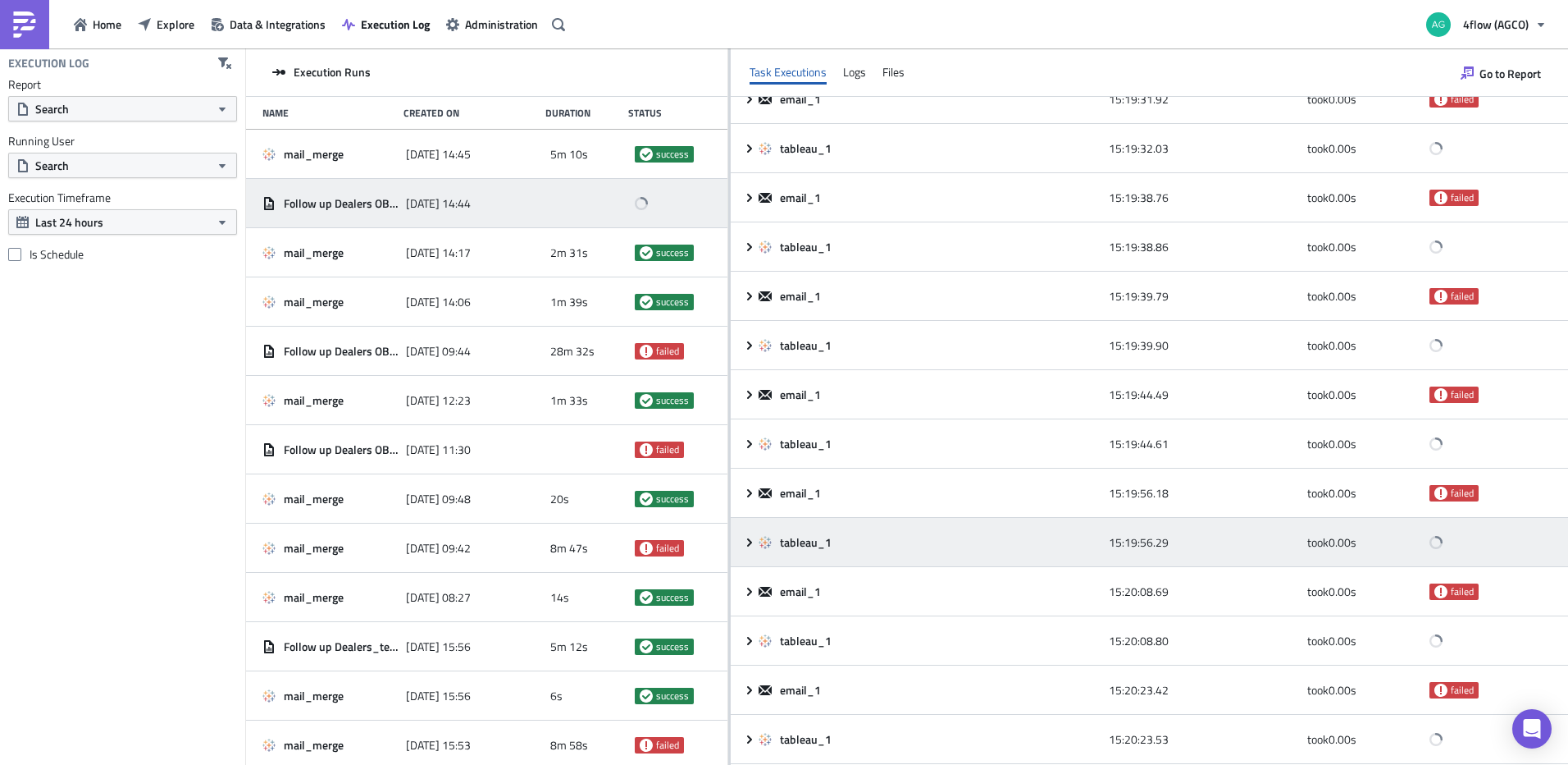
click at [749, 546] on icon at bounding box center [750, 542] width 14 height 14
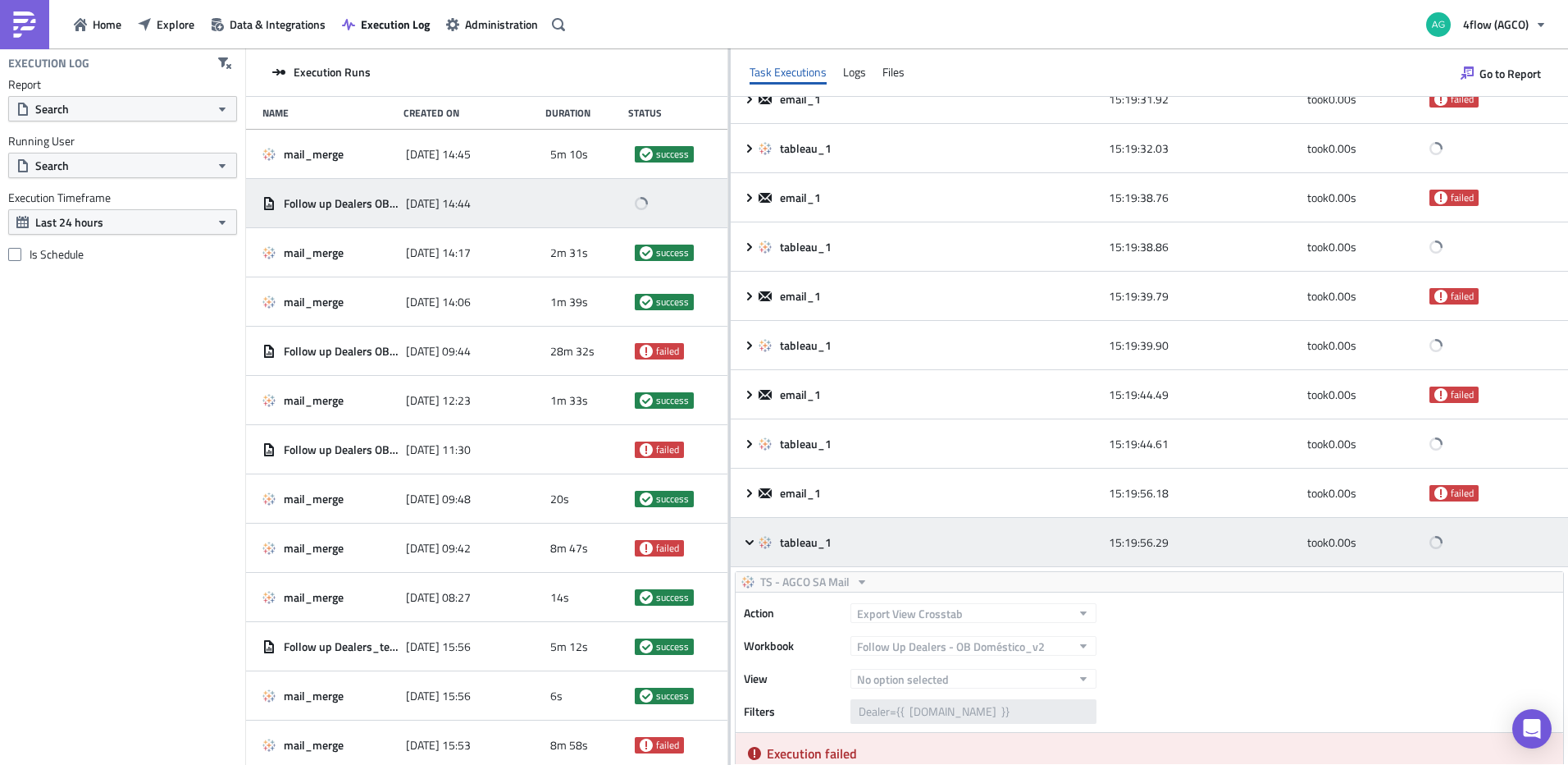
click at [749, 546] on icon at bounding box center [750, 542] width 14 height 14
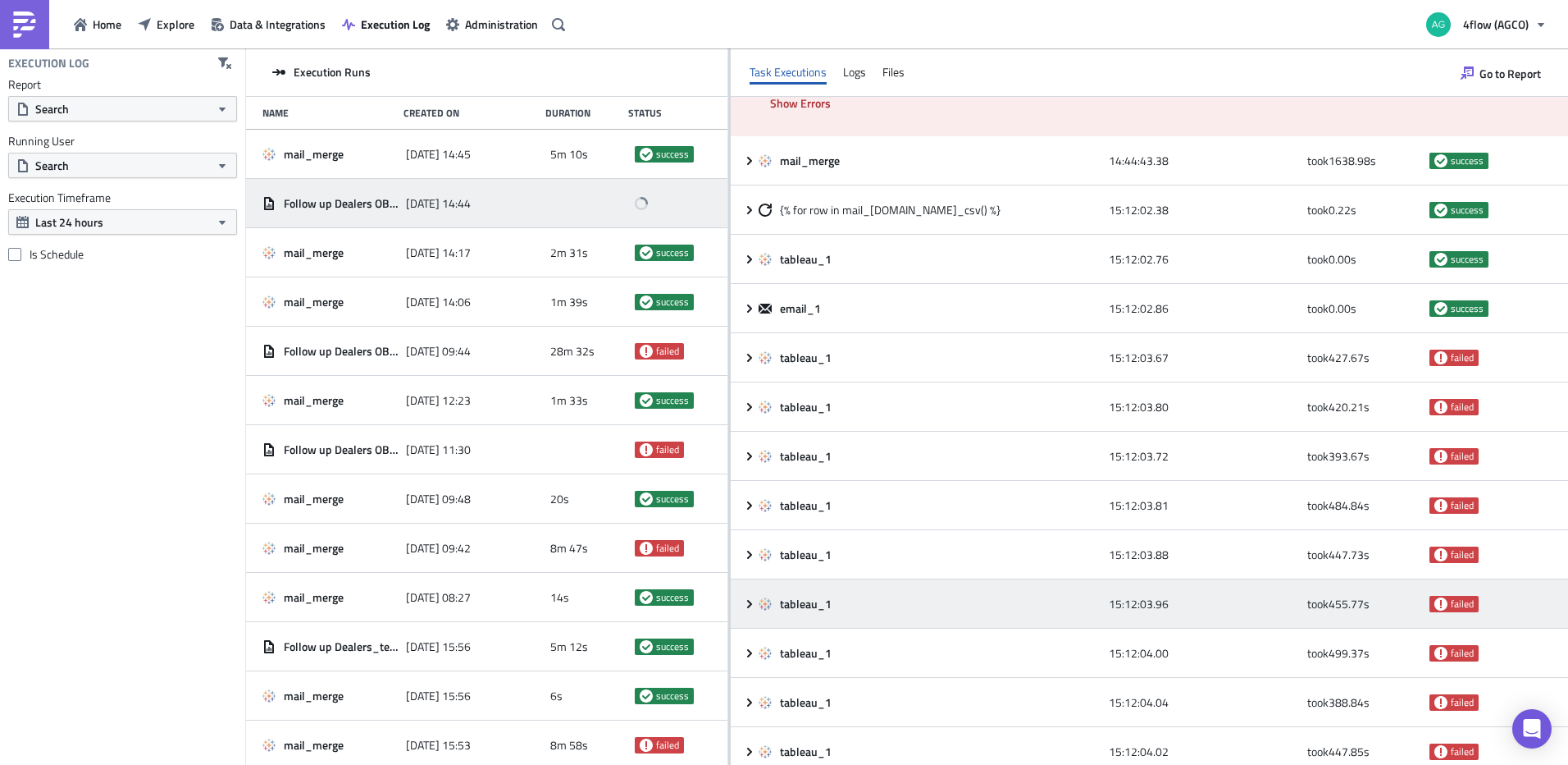
scroll to position [0, 0]
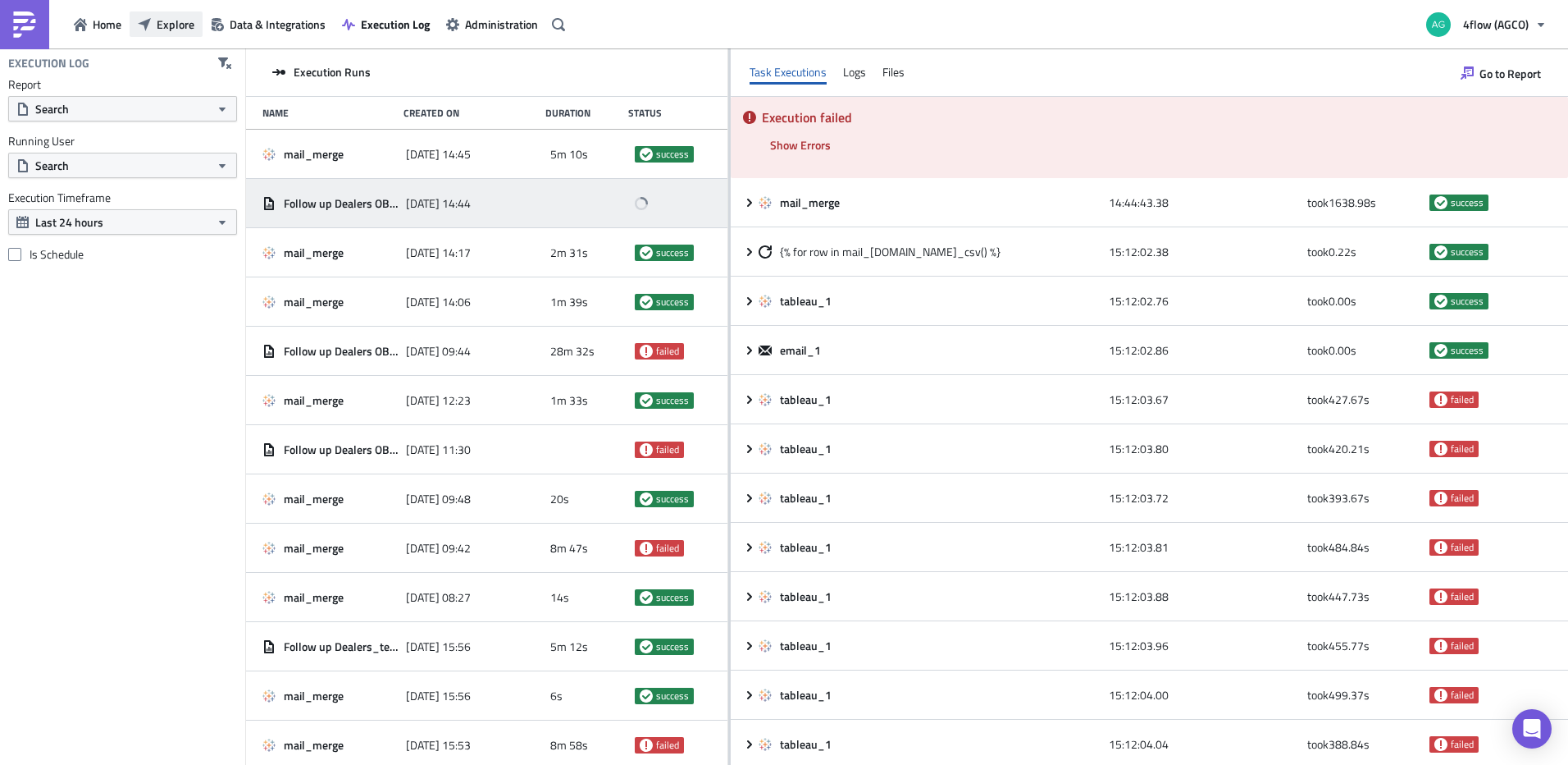
click at [177, 21] on span "Explore" at bounding box center [175, 24] width 38 height 17
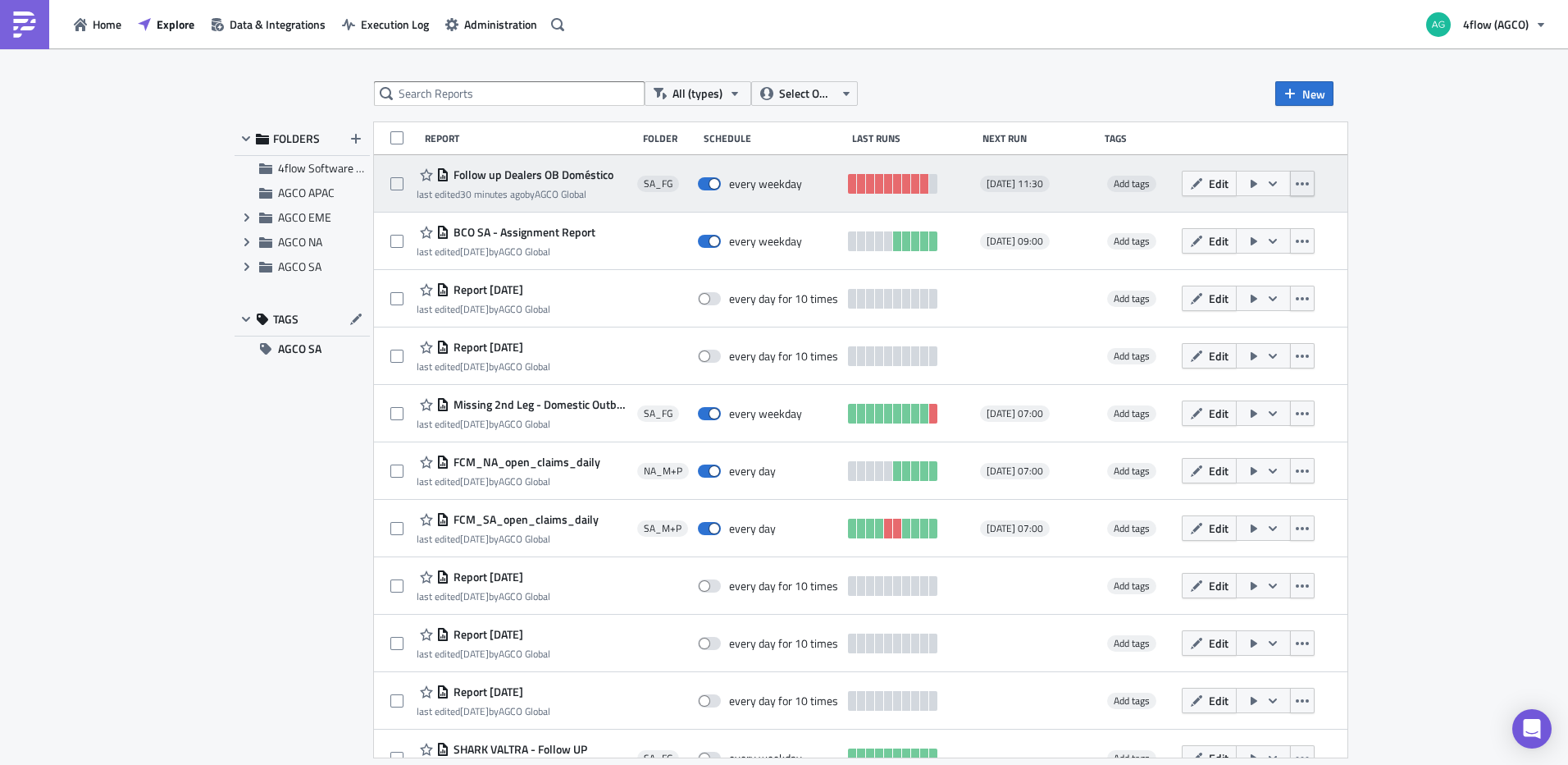
click at [1314, 188] on button "button" at bounding box center [1302, 184] width 24 height 25
click at [1314, 187] on button "button" at bounding box center [1302, 184] width 24 height 25
click at [937, 188] on link at bounding box center [934, 184] width 8 height 19
click at [1204, 190] on icon "button" at bounding box center [1197, 184] width 14 height 14
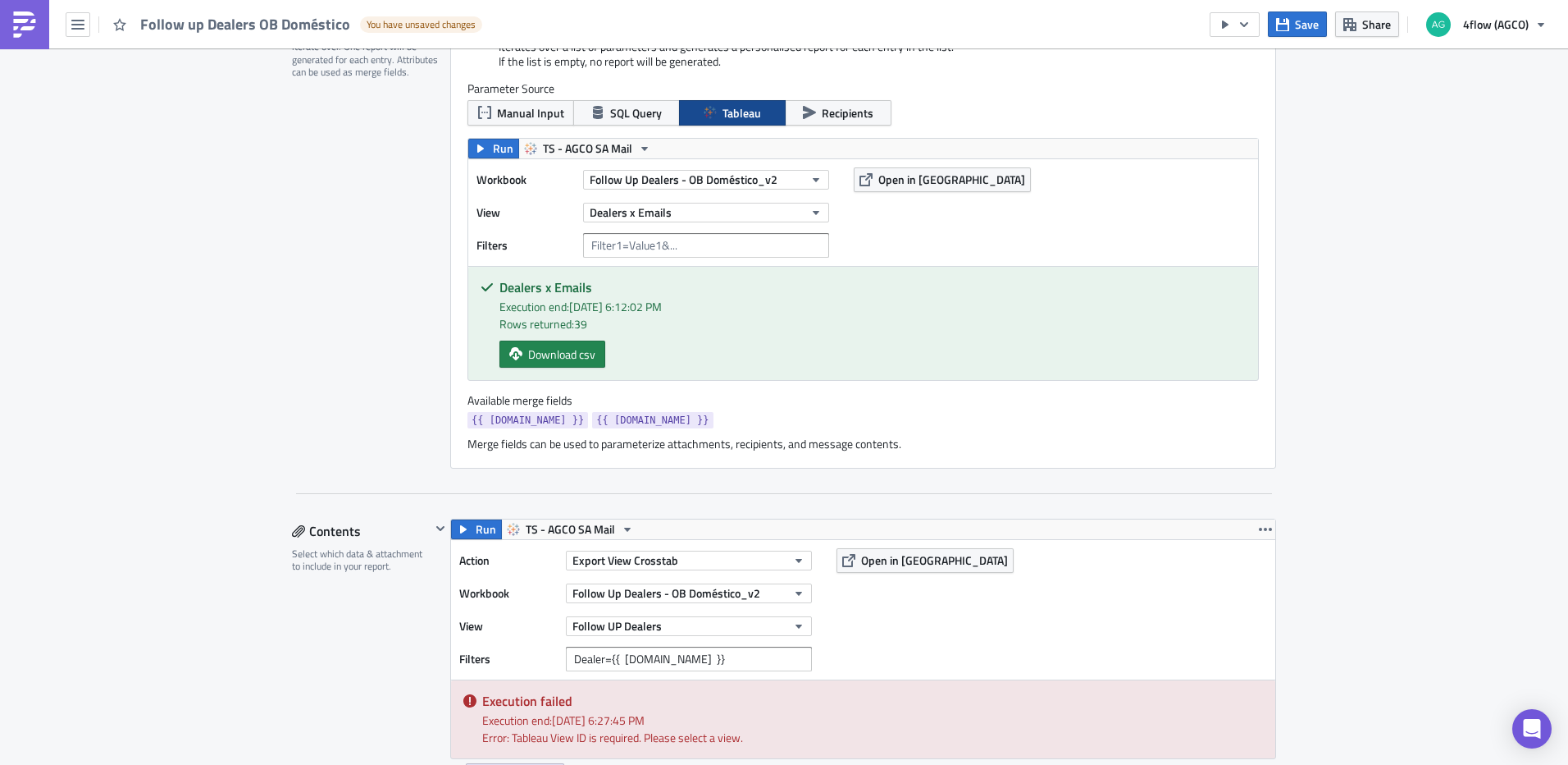
scroll to position [410, 0]
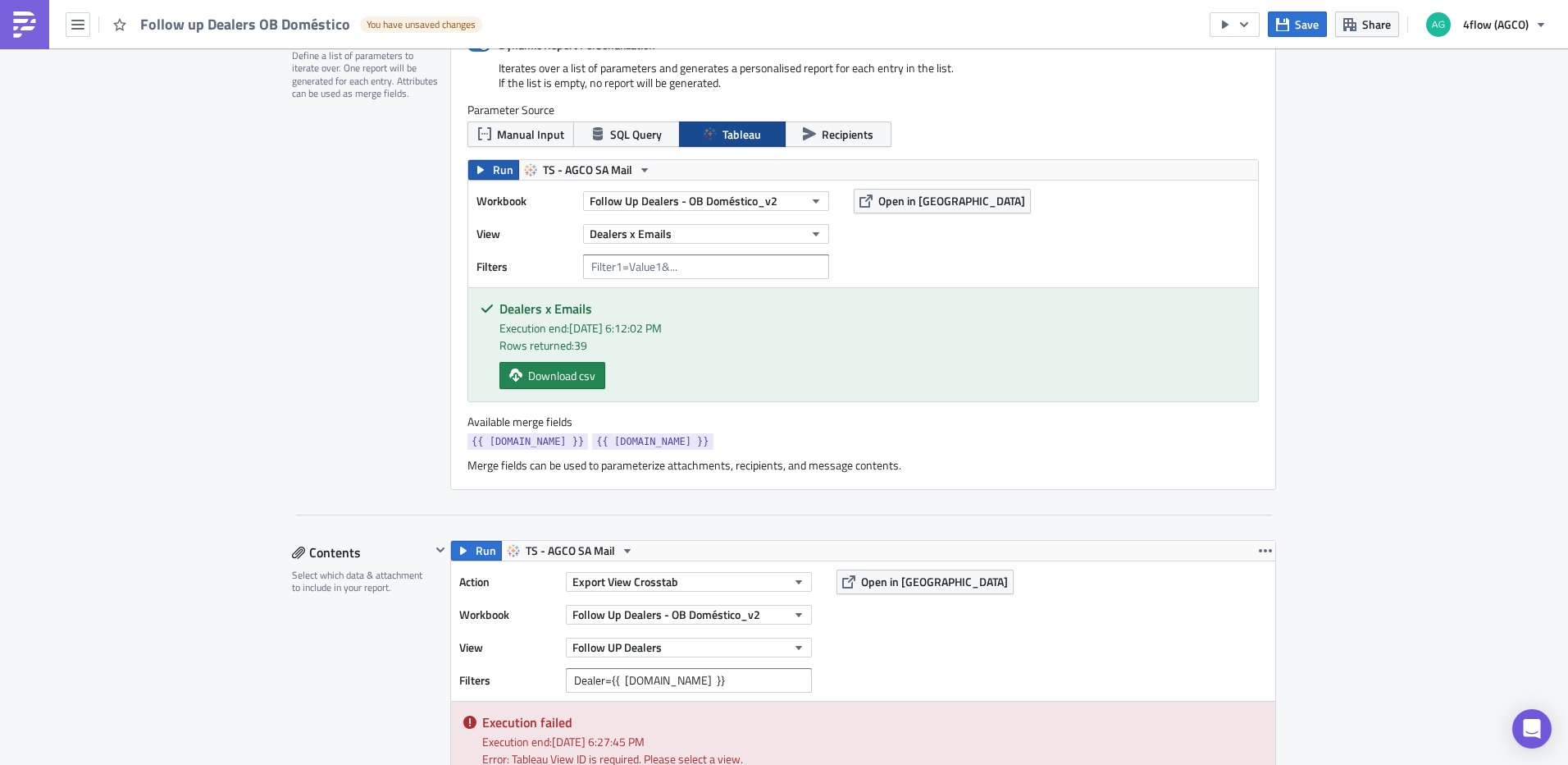
click at [477, 170] on icon "button" at bounding box center [480, 170] width 7 height 8
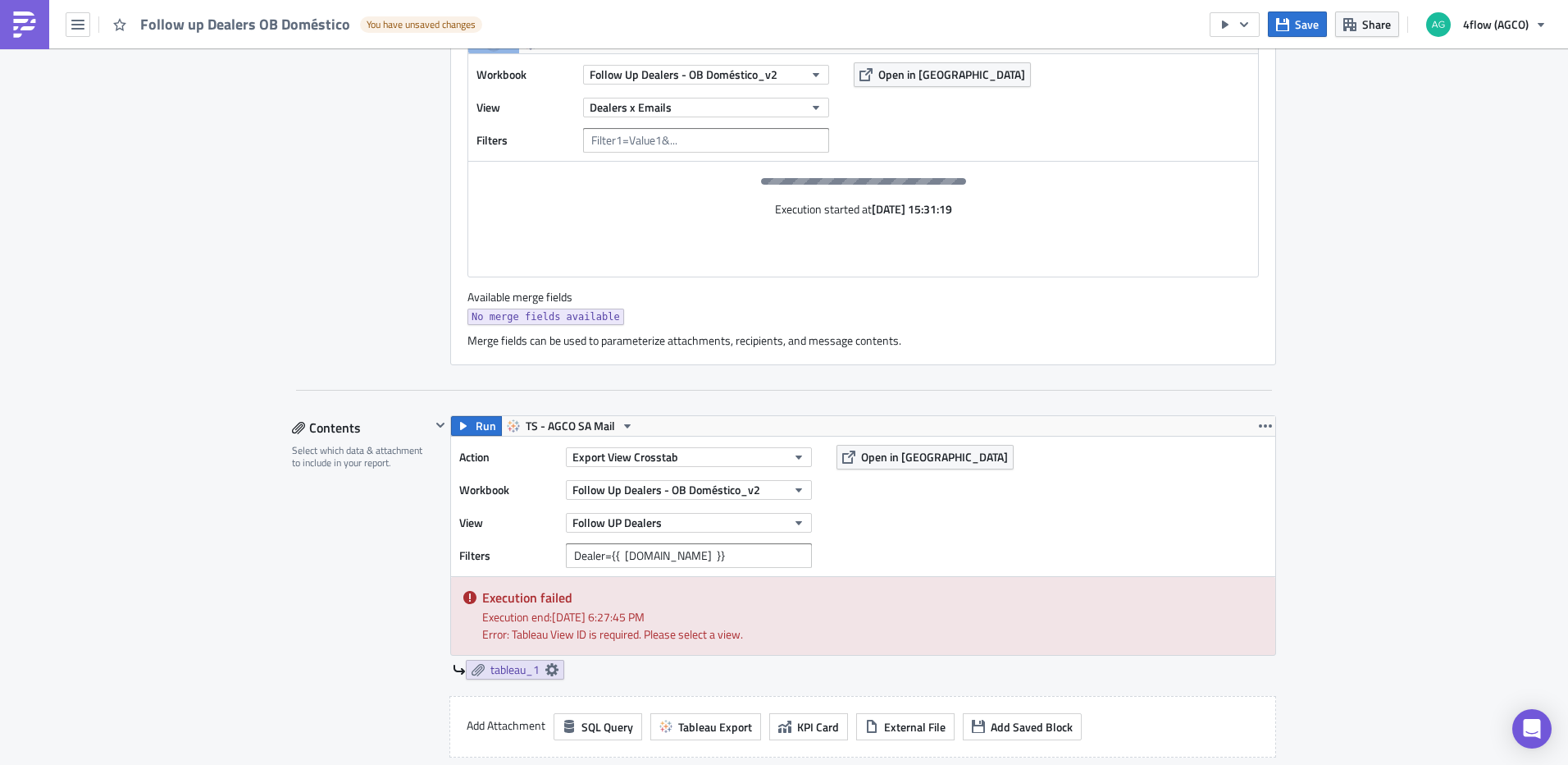
scroll to position [574, 0]
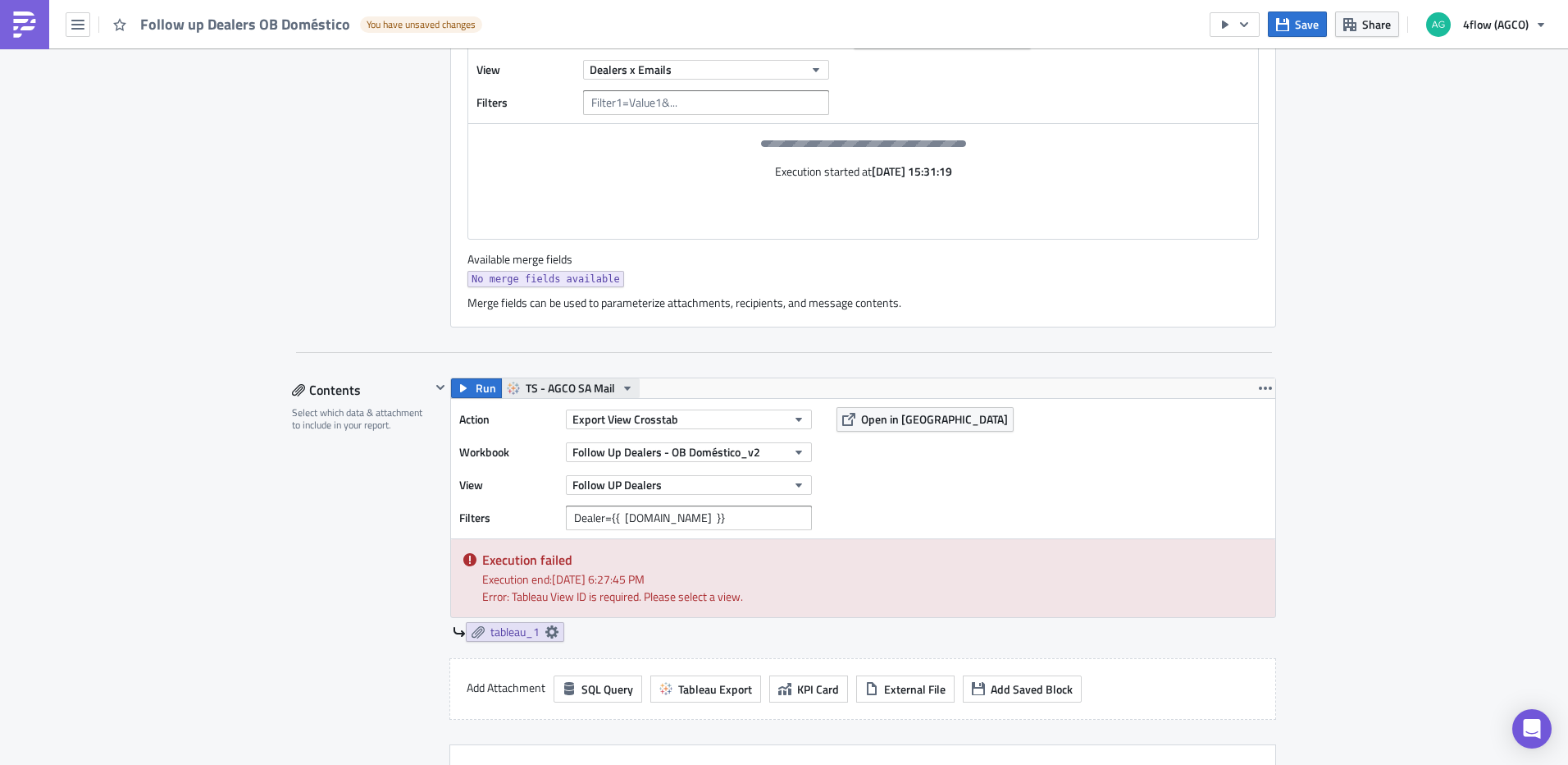
click at [545, 385] on span "TS - AGCO SA Mail" at bounding box center [570, 388] width 89 height 19
click at [1119, 496] on div "Action Export View Crosstab Workbook Follow Up Dealers - OB Doméstico_v2 View F…" at bounding box center [863, 469] width 825 height 140
click at [737, 447] on span "Follow Up Dealers - OB Doméstico_v2" at bounding box center [665, 452] width 187 height 17
click at [1133, 477] on div "Action Export View Crosstab Workbook Follow Up Dealers - OB Doméstico_v2 View F…" at bounding box center [863, 469] width 825 height 140
click at [752, 459] on span "Follow Up Dealers - OB Doméstico_v2" at bounding box center [665, 452] width 187 height 17
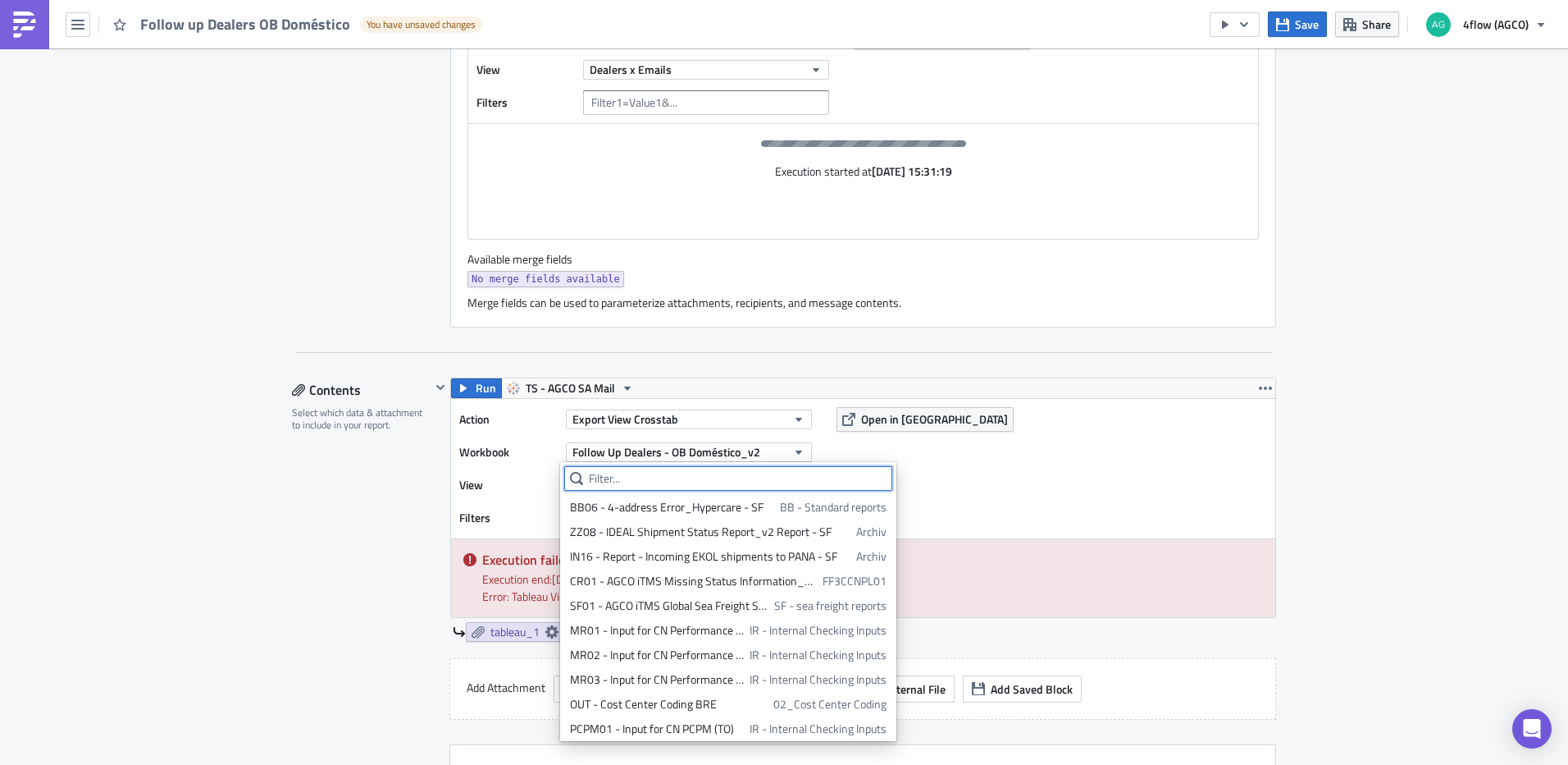
click at [755, 471] on input "text" at bounding box center [729, 478] width 328 height 24
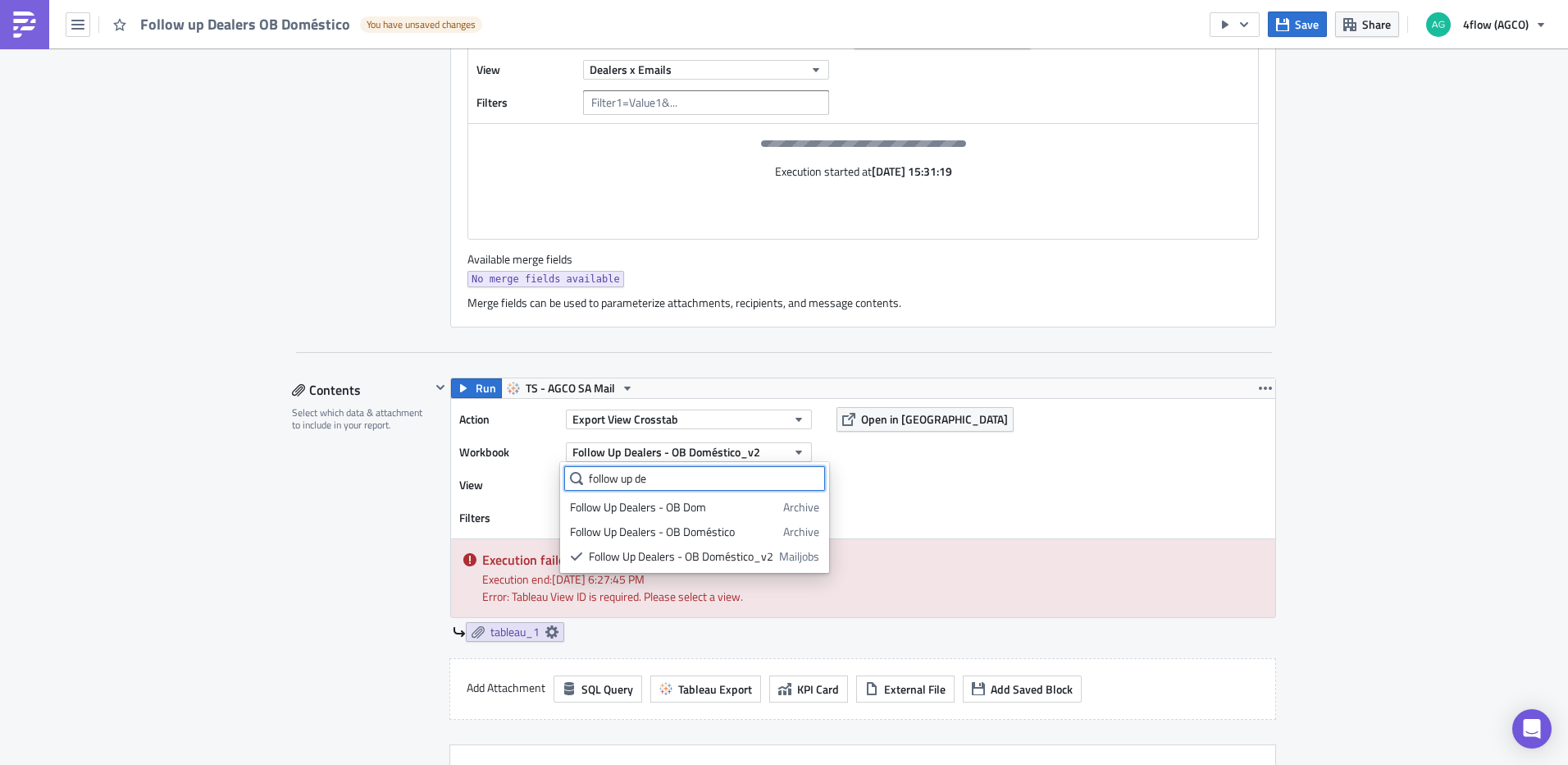
type input "follow up de"
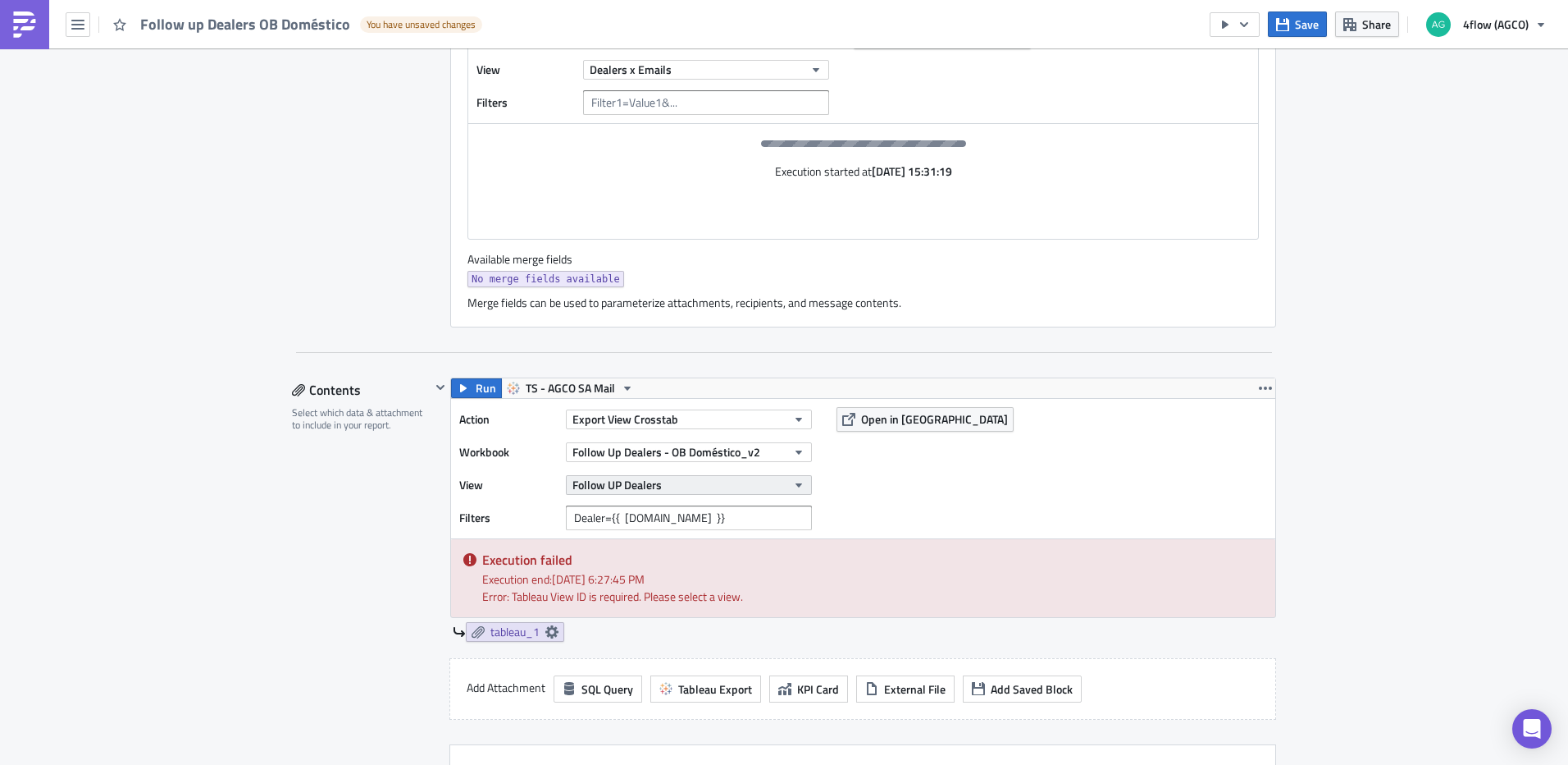
click at [762, 481] on button "Follow UP Dealers" at bounding box center [689, 485] width 246 height 19
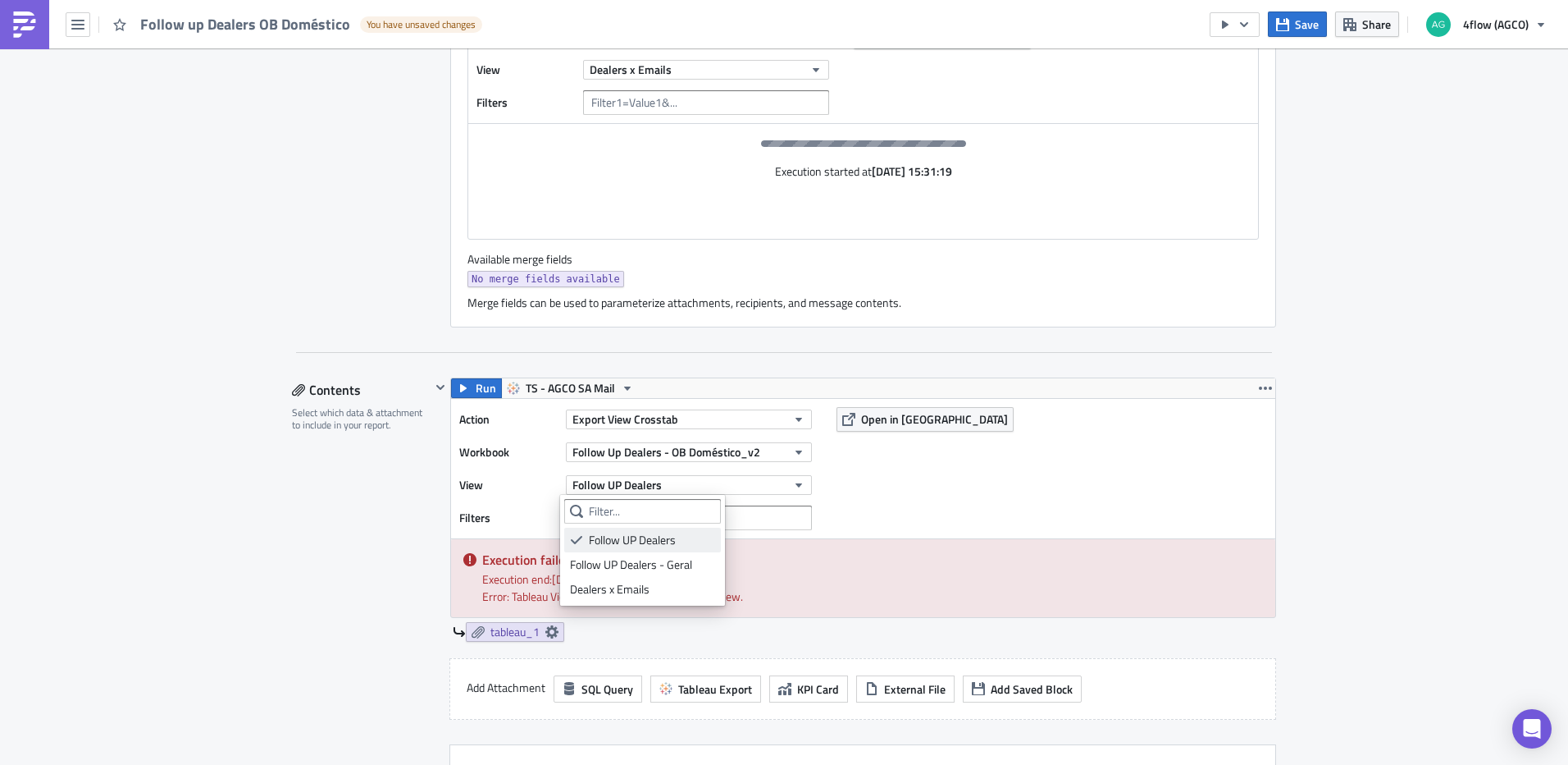
click at [653, 539] on div "Follow UP Dealers" at bounding box center [652, 539] width 126 height 17
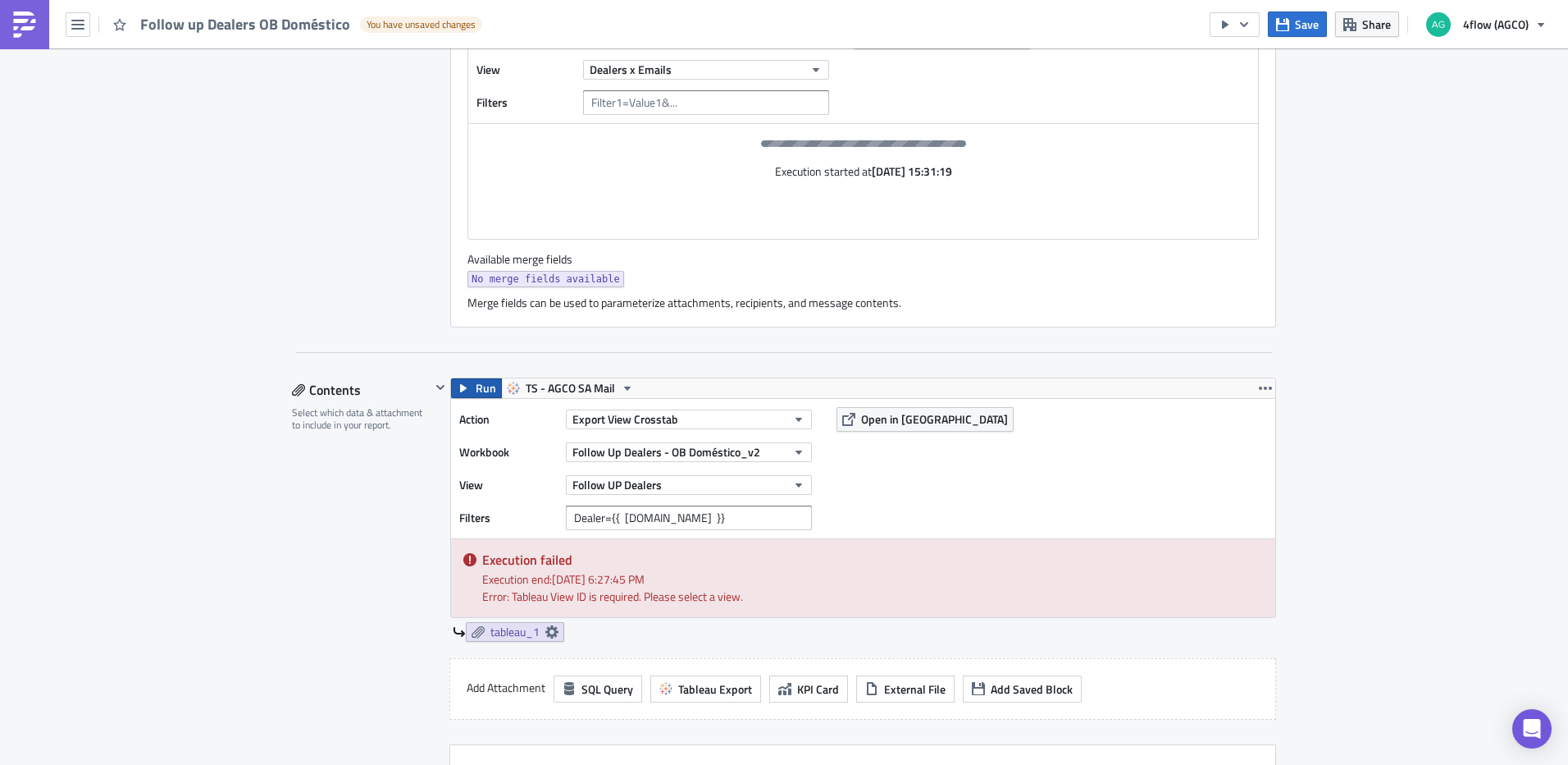
click at [476, 396] on span "Run" at bounding box center [486, 388] width 20 height 19
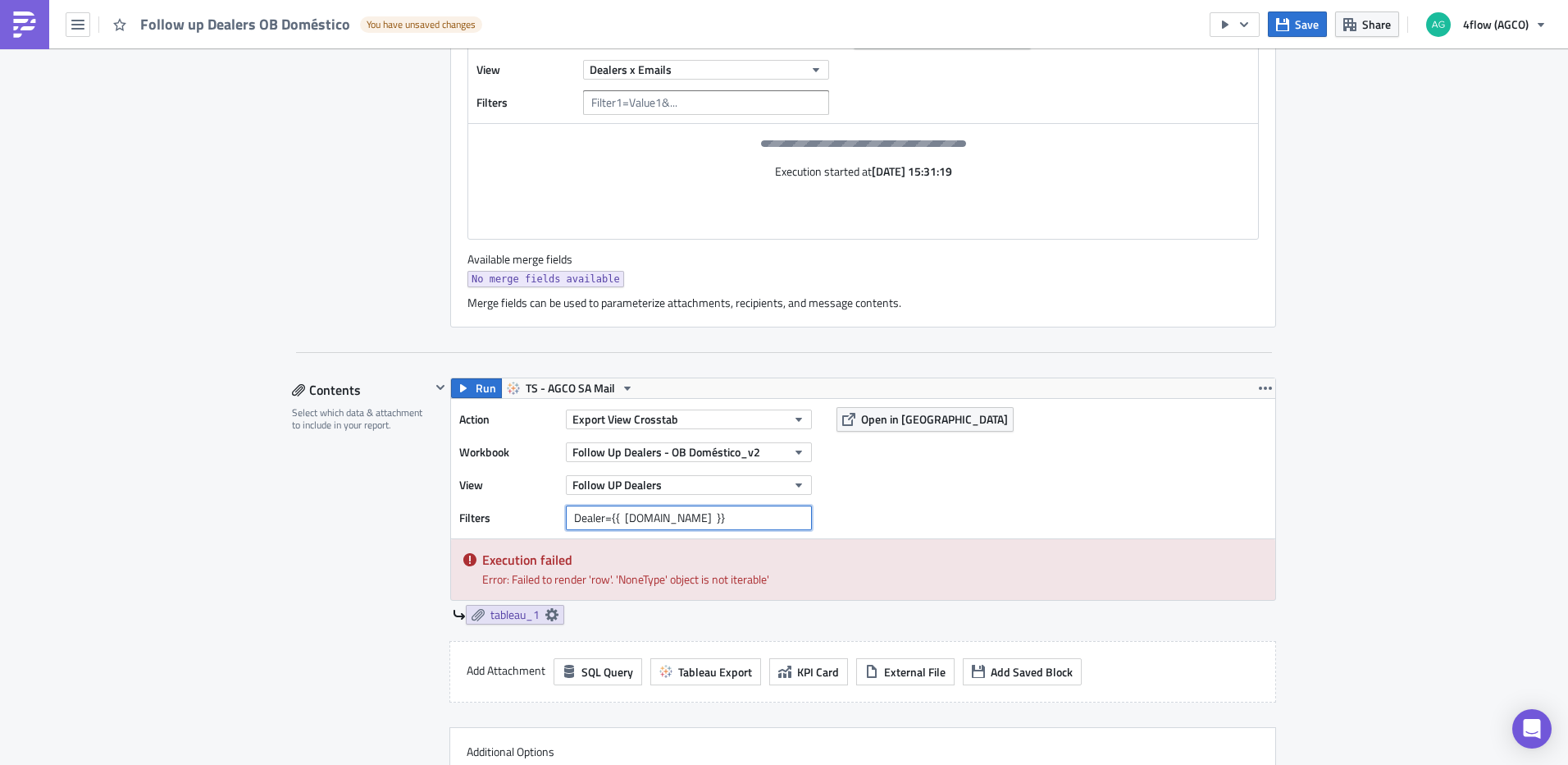
click at [568, 523] on input "Dealer={{ row.Dealer }}" at bounding box center [689, 517] width 246 height 24
click at [700, 514] on input "Dealer={{ row.Dealer }}" at bounding box center [689, 517] width 246 height 24
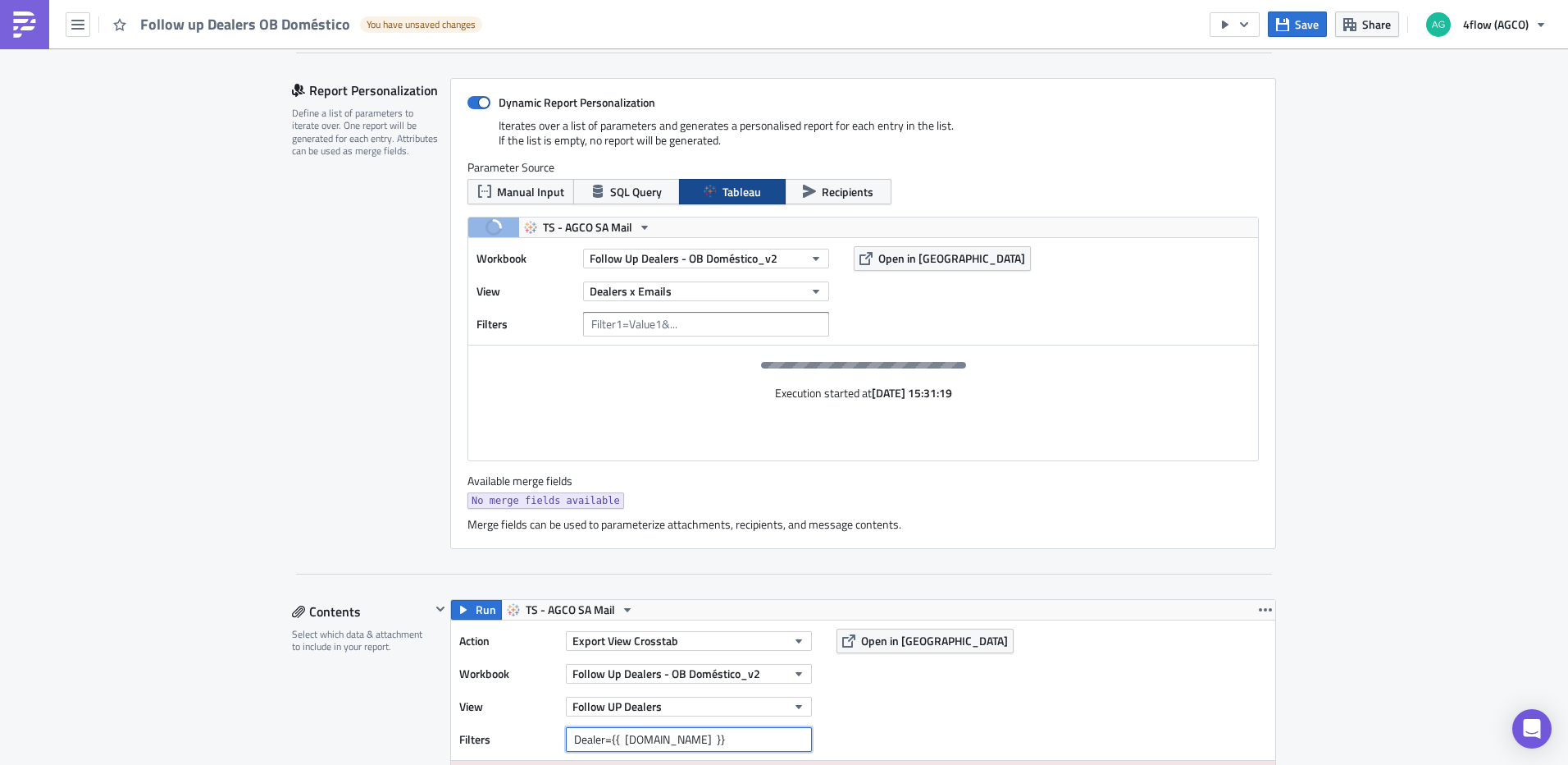
scroll to position [329, 0]
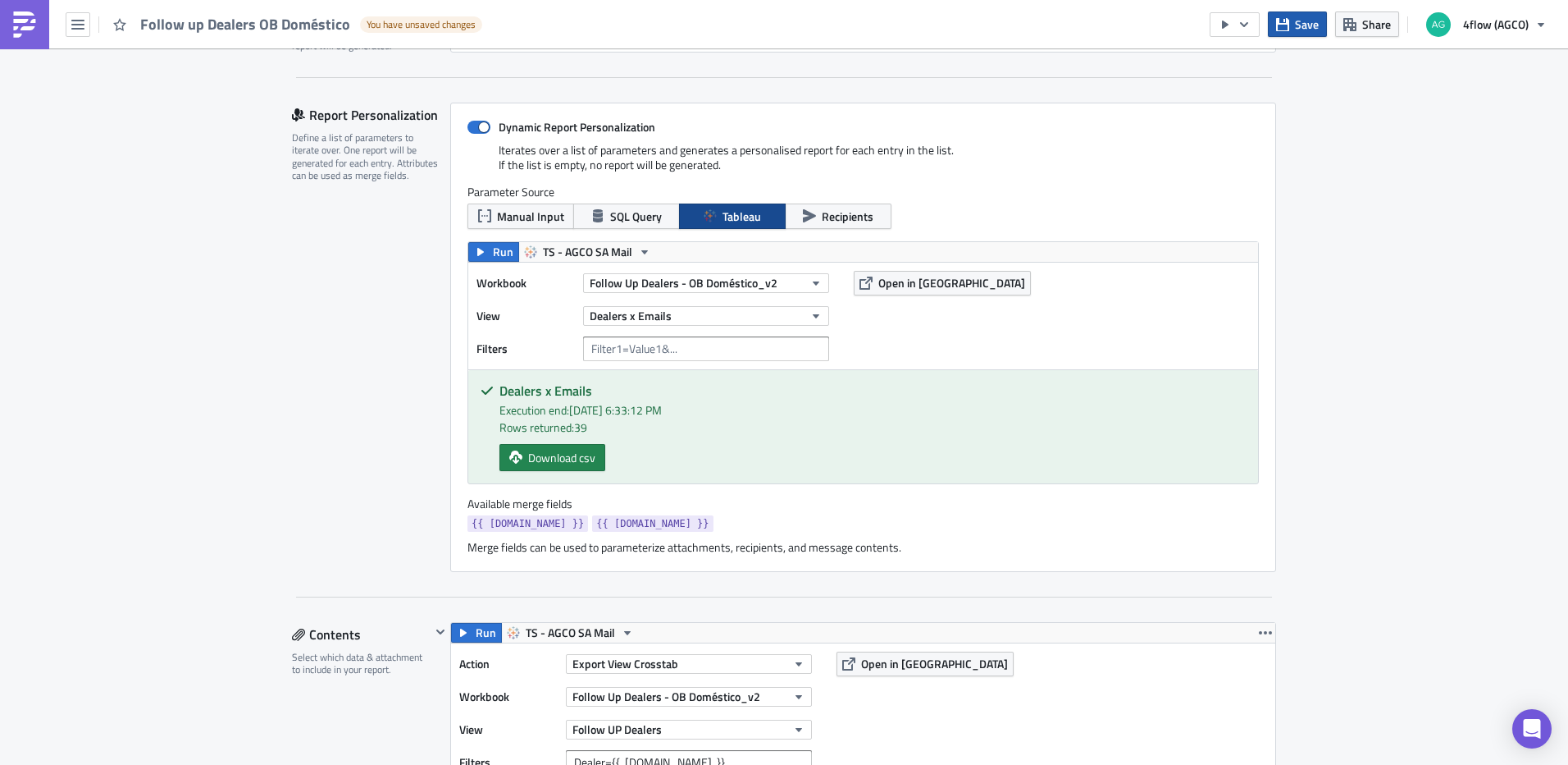
click at [1324, 24] on button "Save" at bounding box center [1297, 24] width 59 height 25
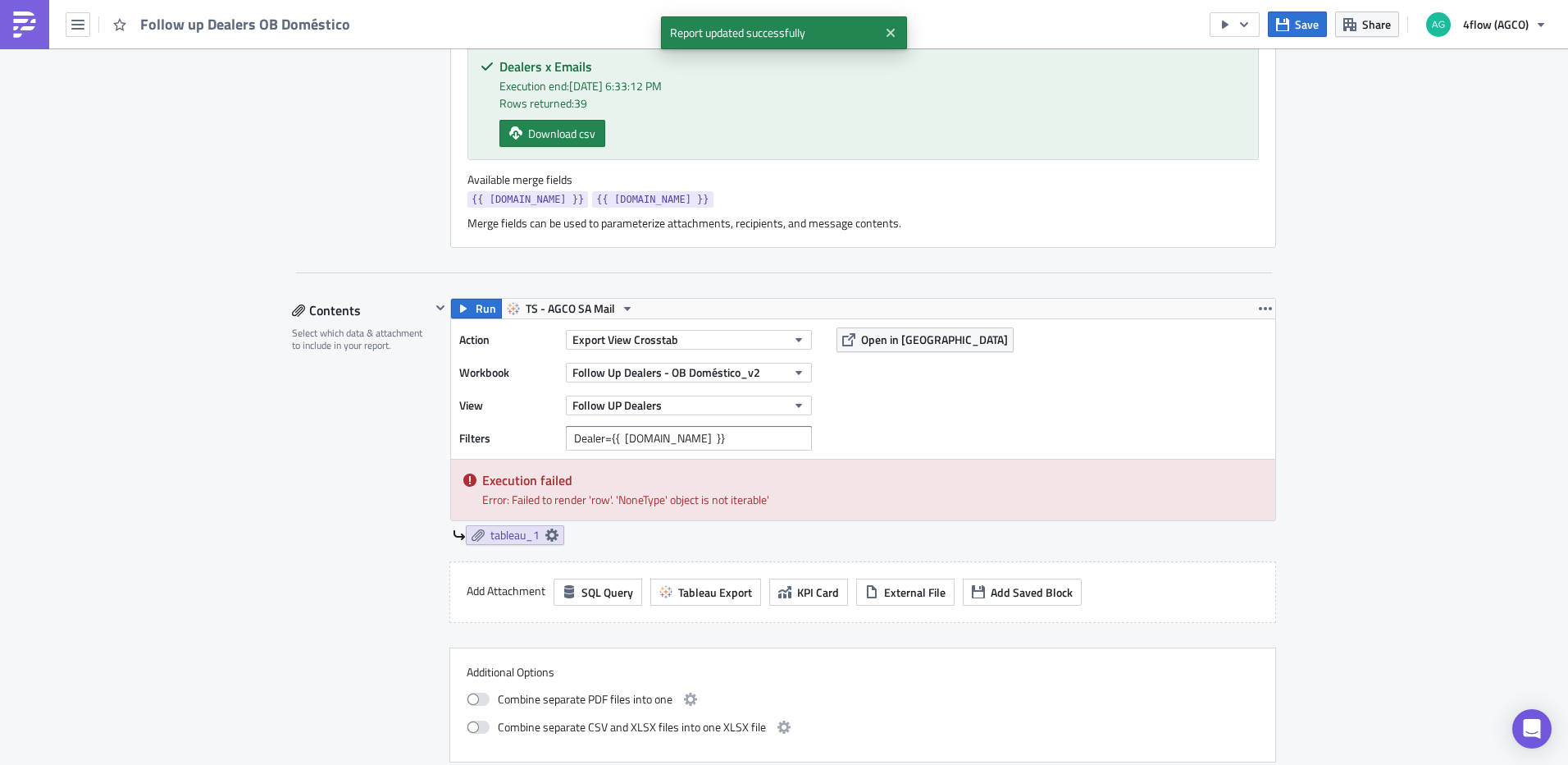
scroll to position [656, 0]
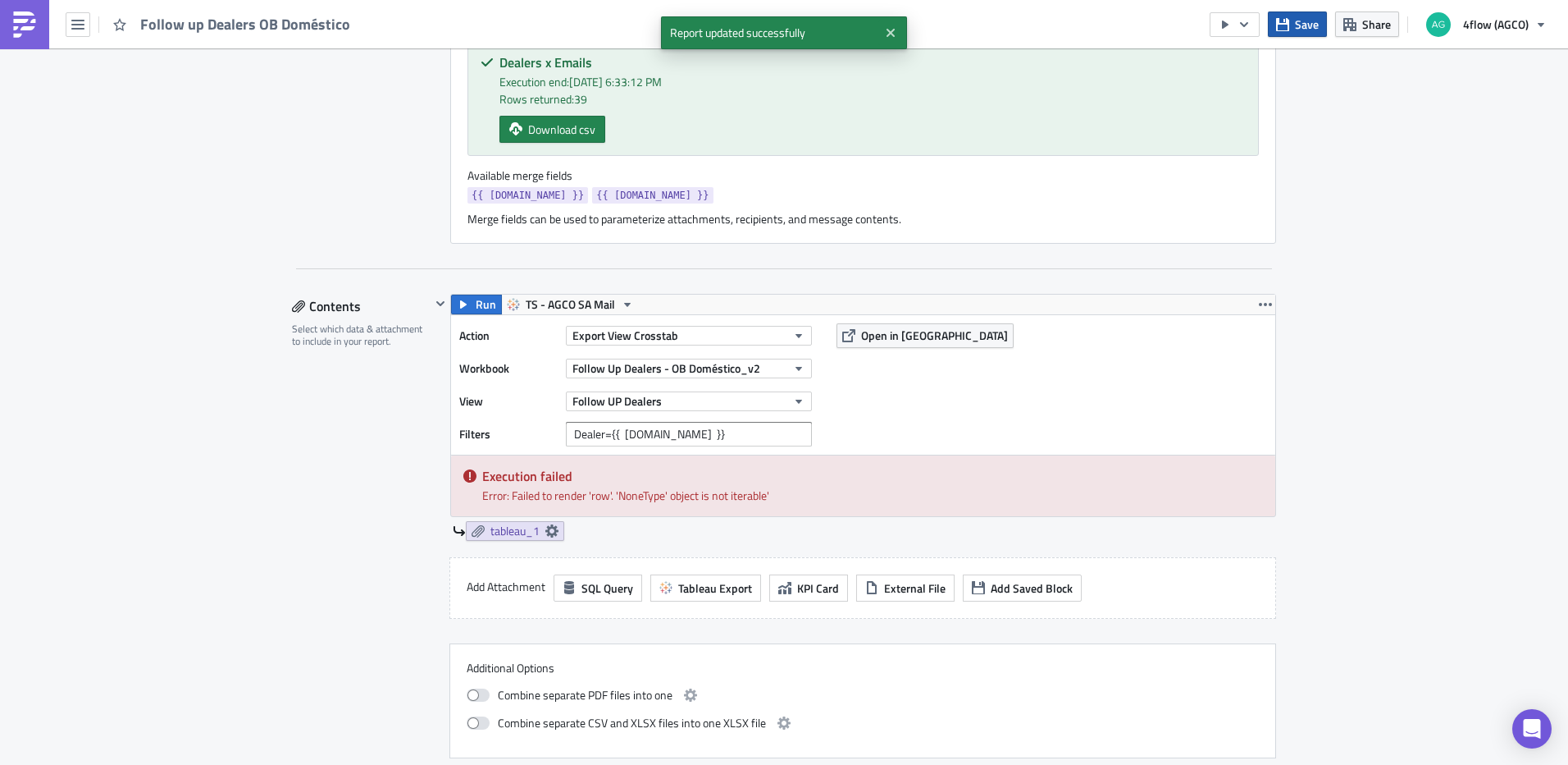
click at [1305, 26] on span "Save" at bounding box center [1307, 24] width 23 height 17
click at [476, 304] on span "Run" at bounding box center [486, 304] width 20 height 19
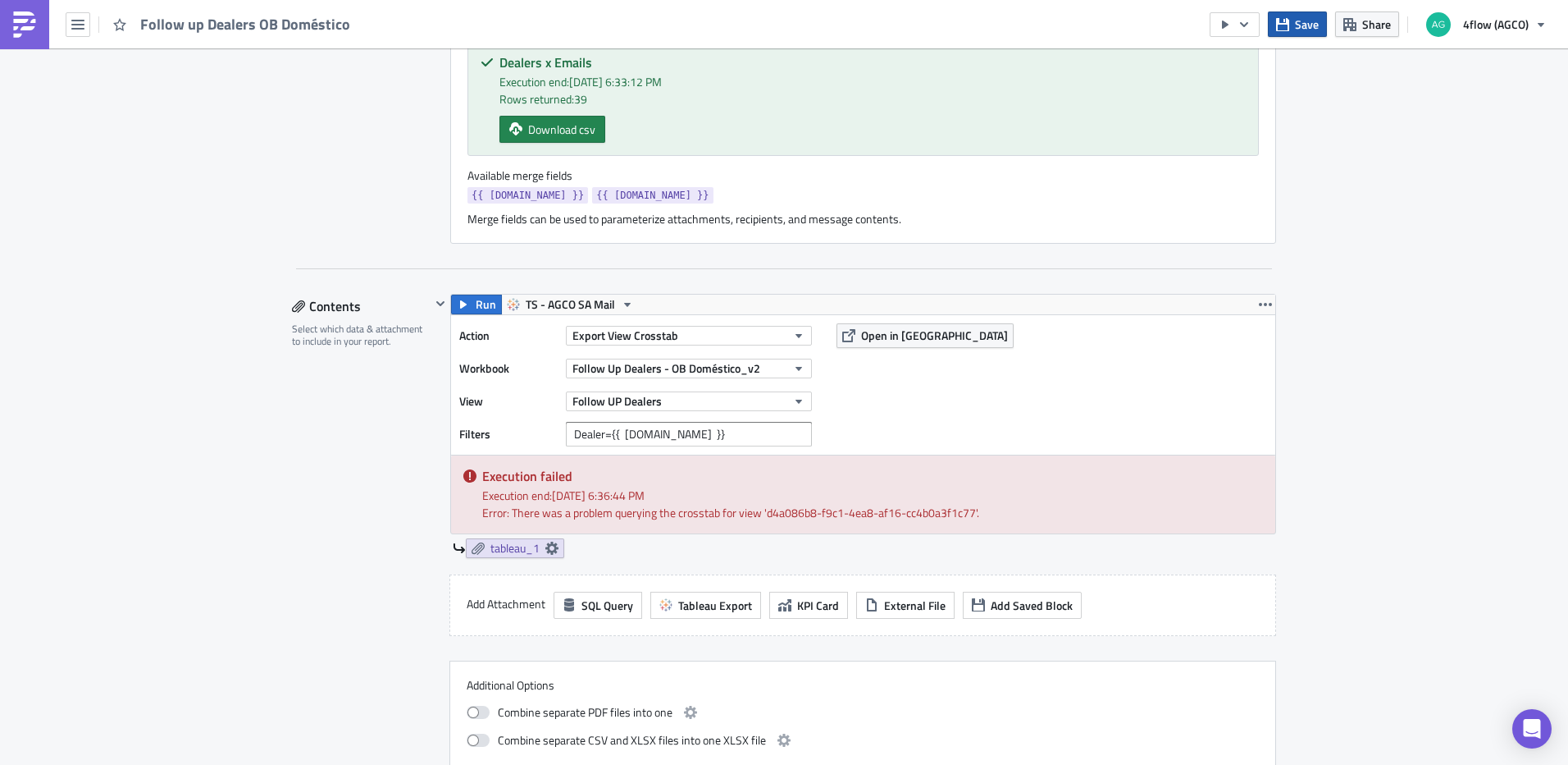
click at [1305, 29] on span "Save" at bounding box center [1307, 24] width 23 height 17
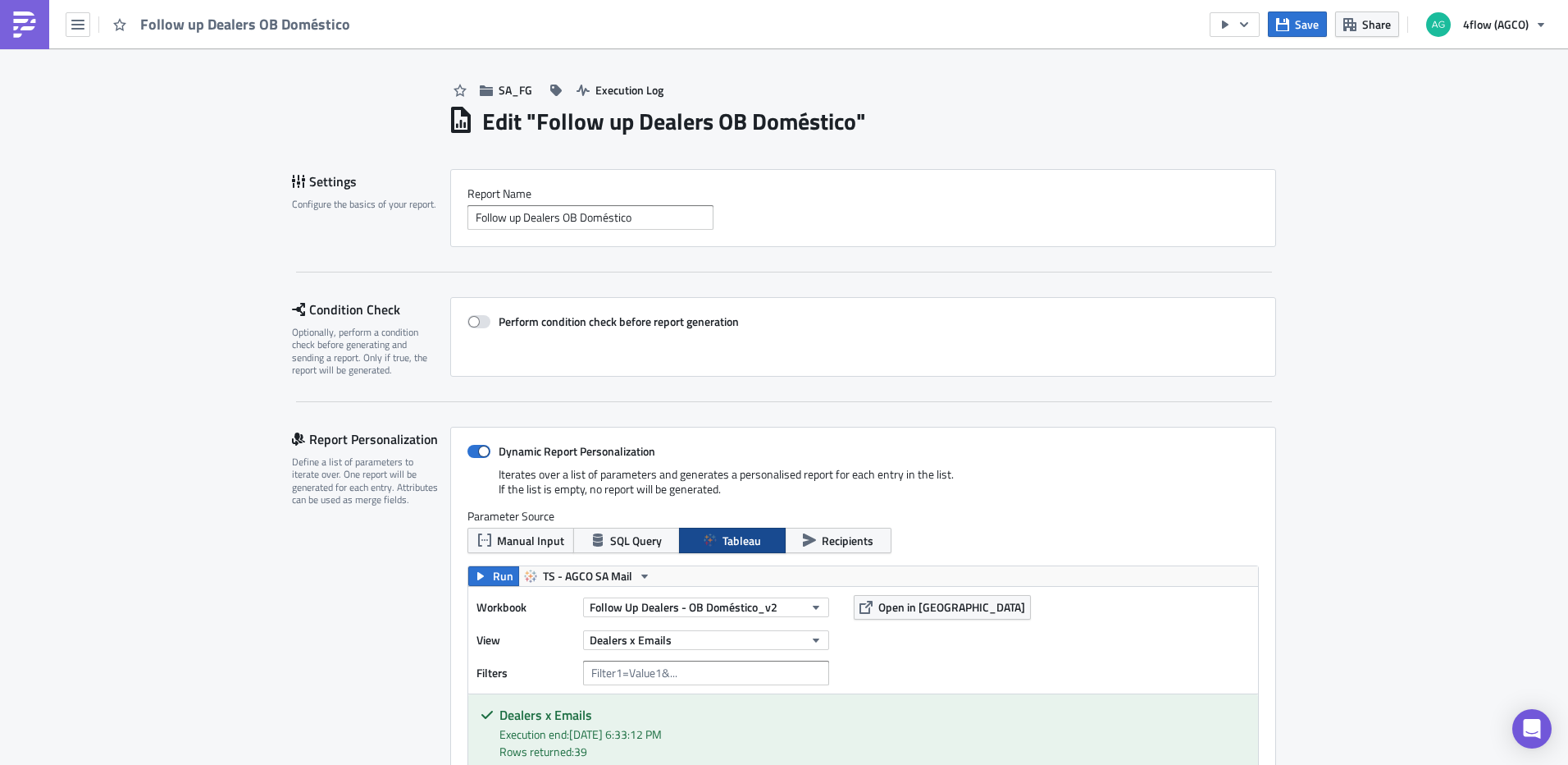
scroll to position [0, 0]
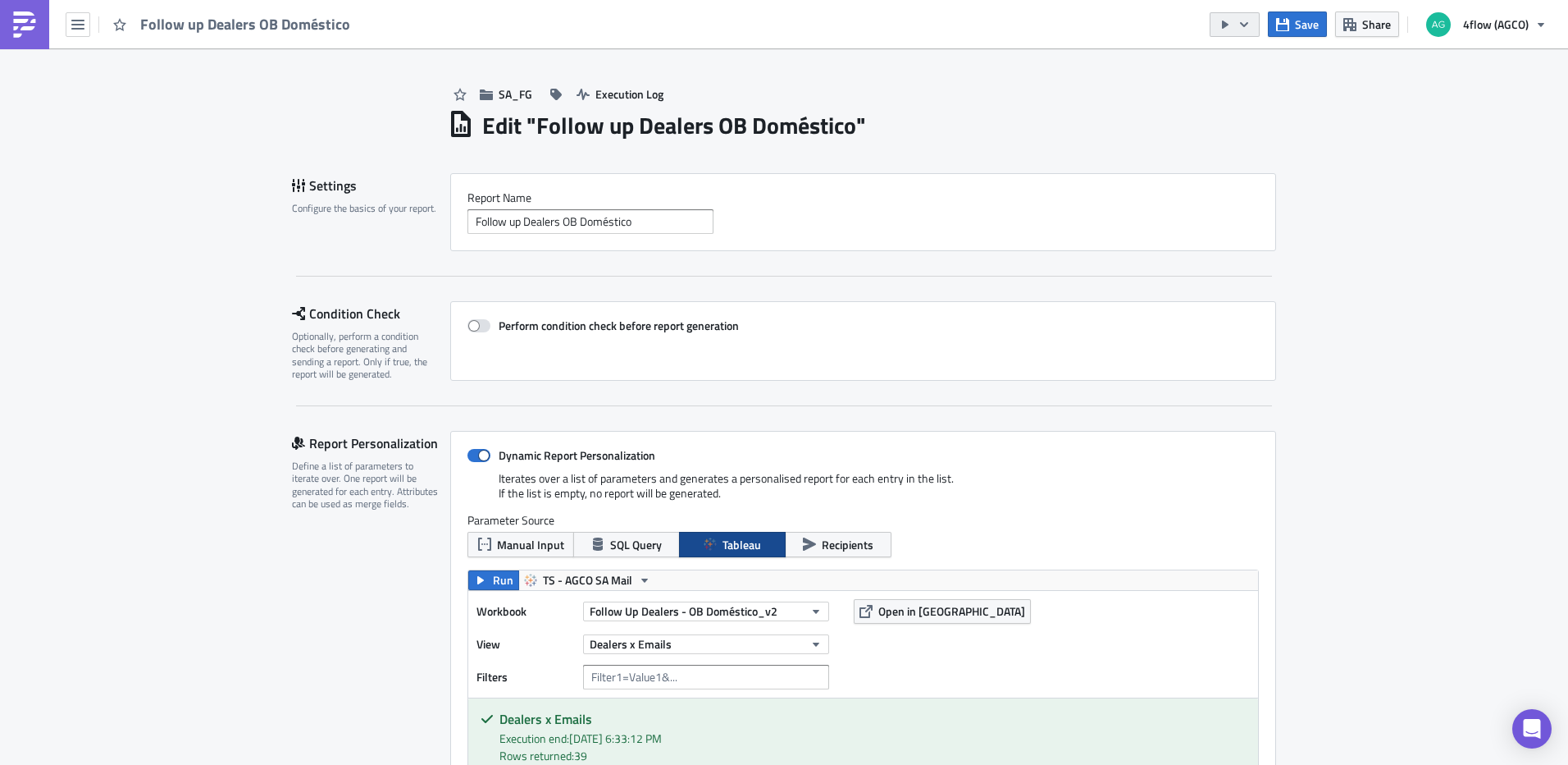
click at [1253, 27] on button "button" at bounding box center [1235, 24] width 51 height 24
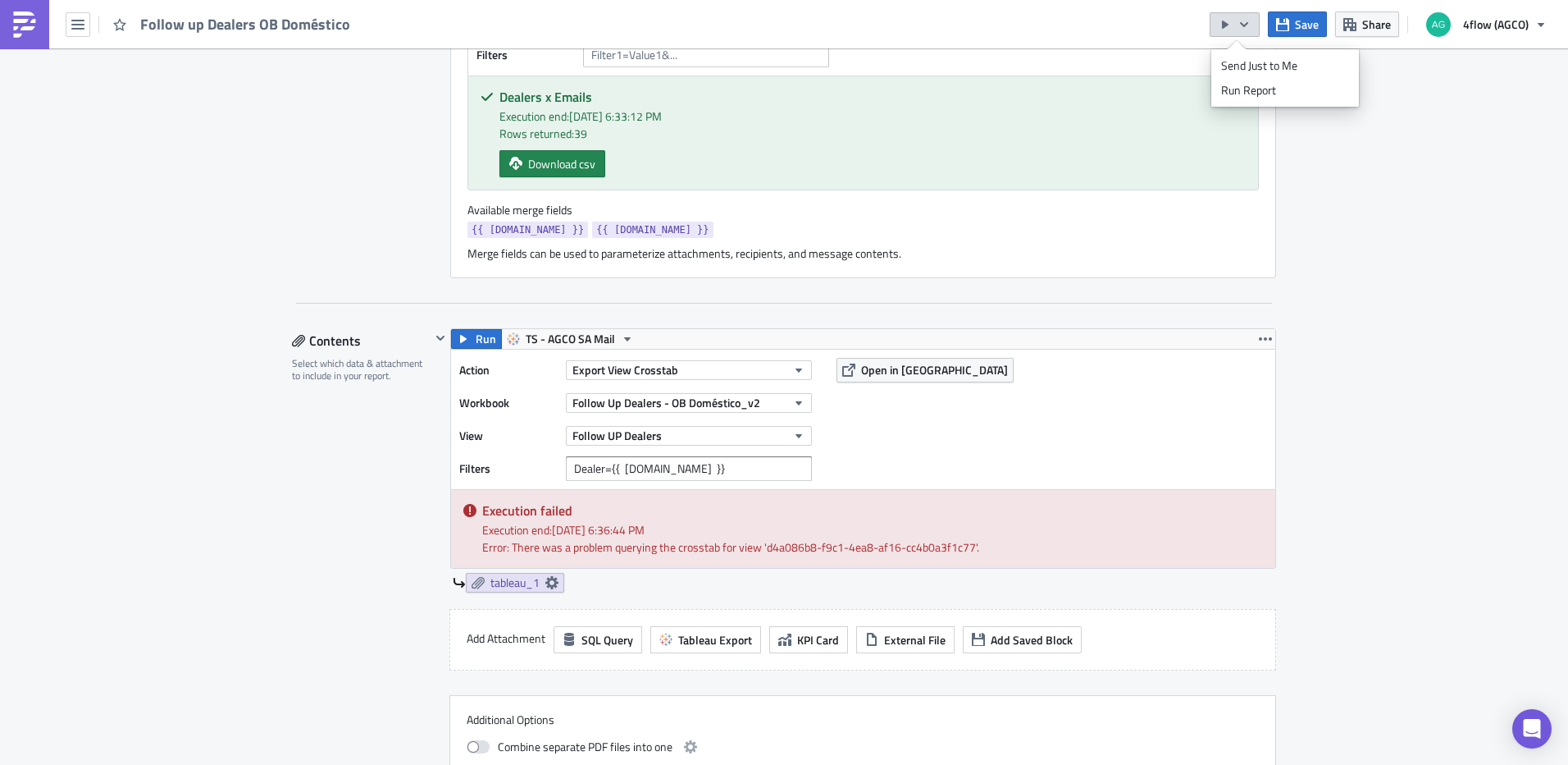
scroll to position [574, 0]
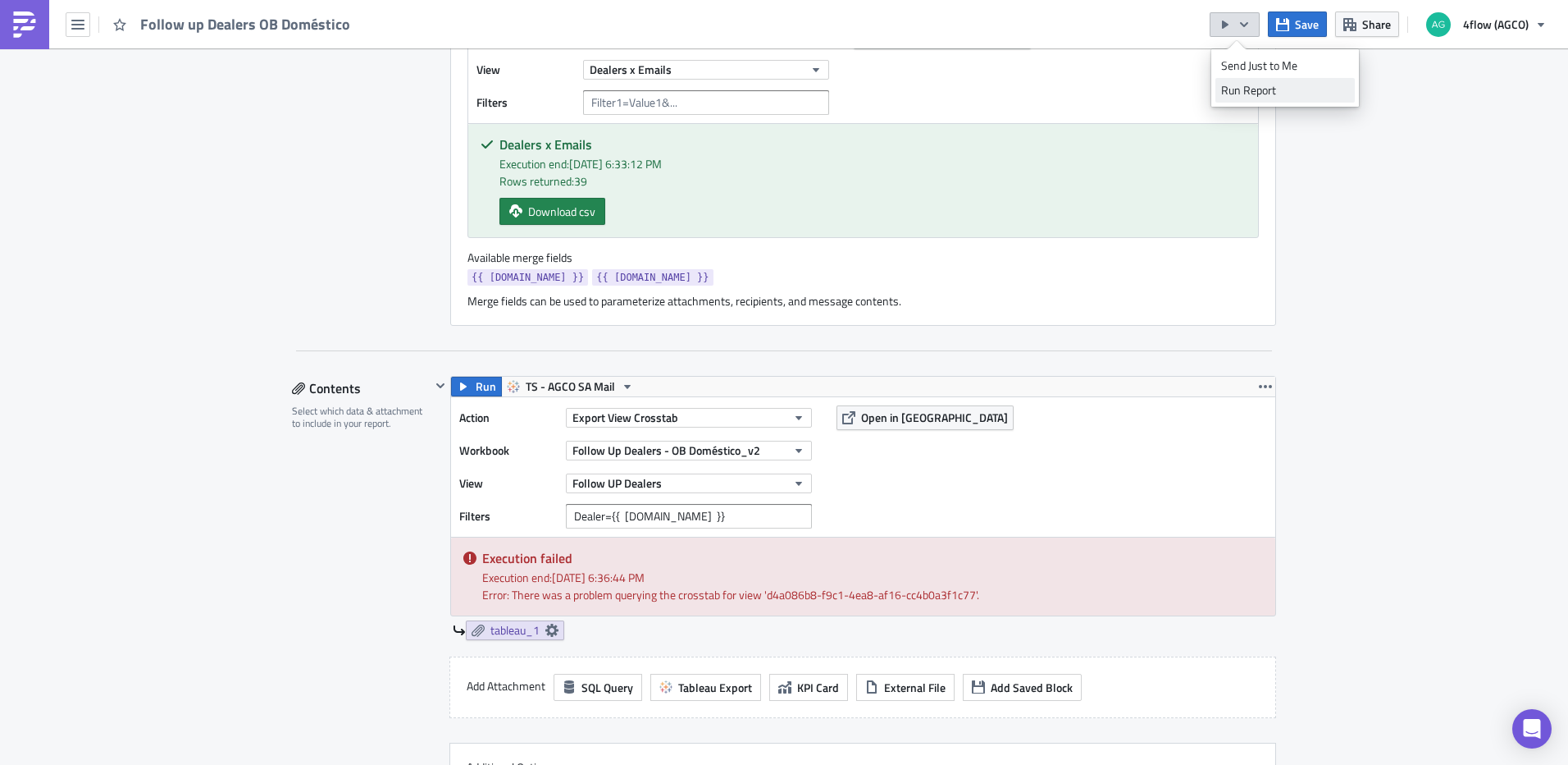
click at [1255, 90] on div "Run Report" at bounding box center [1285, 89] width 128 height 17
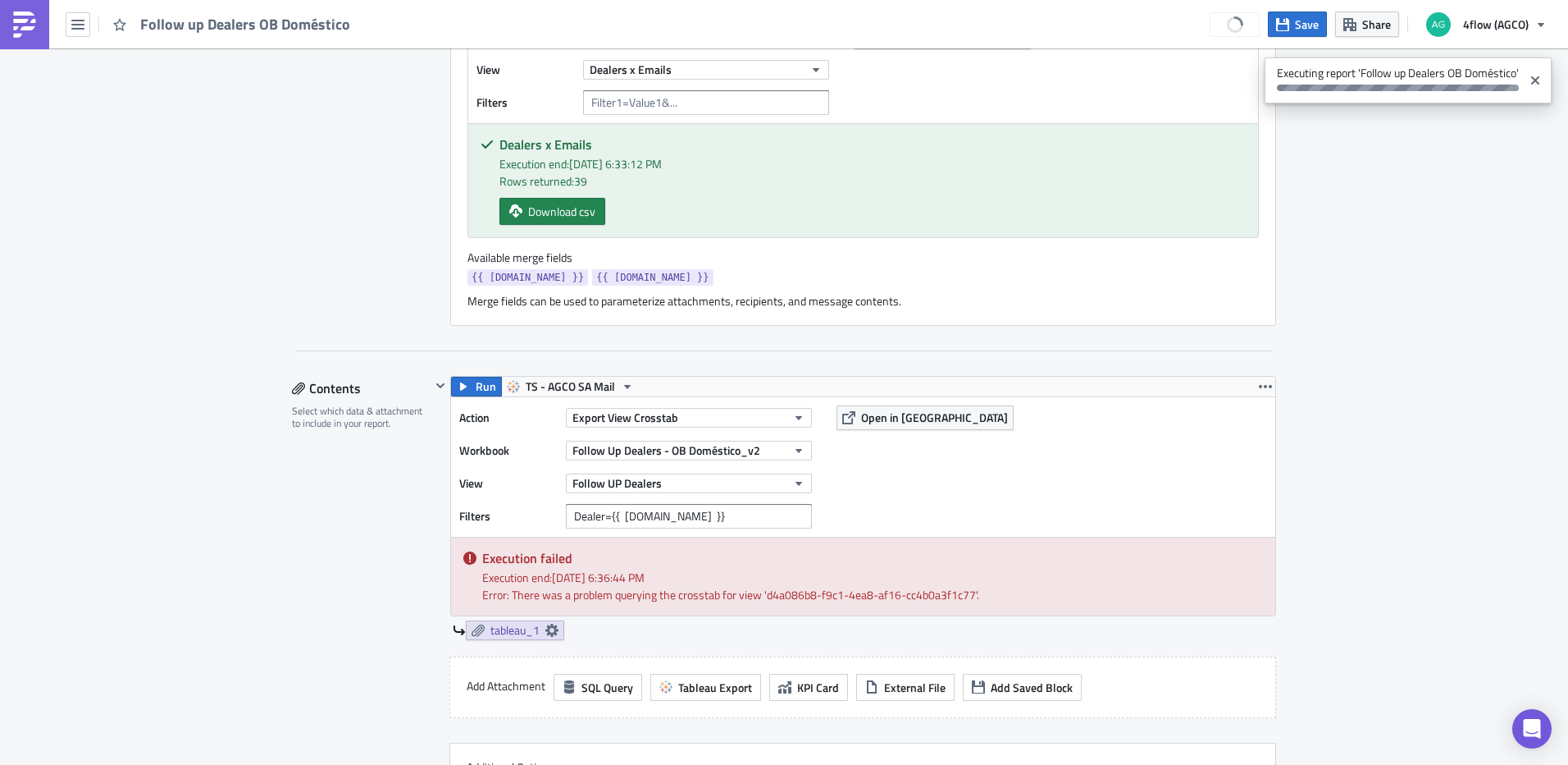
scroll to position [0, 0]
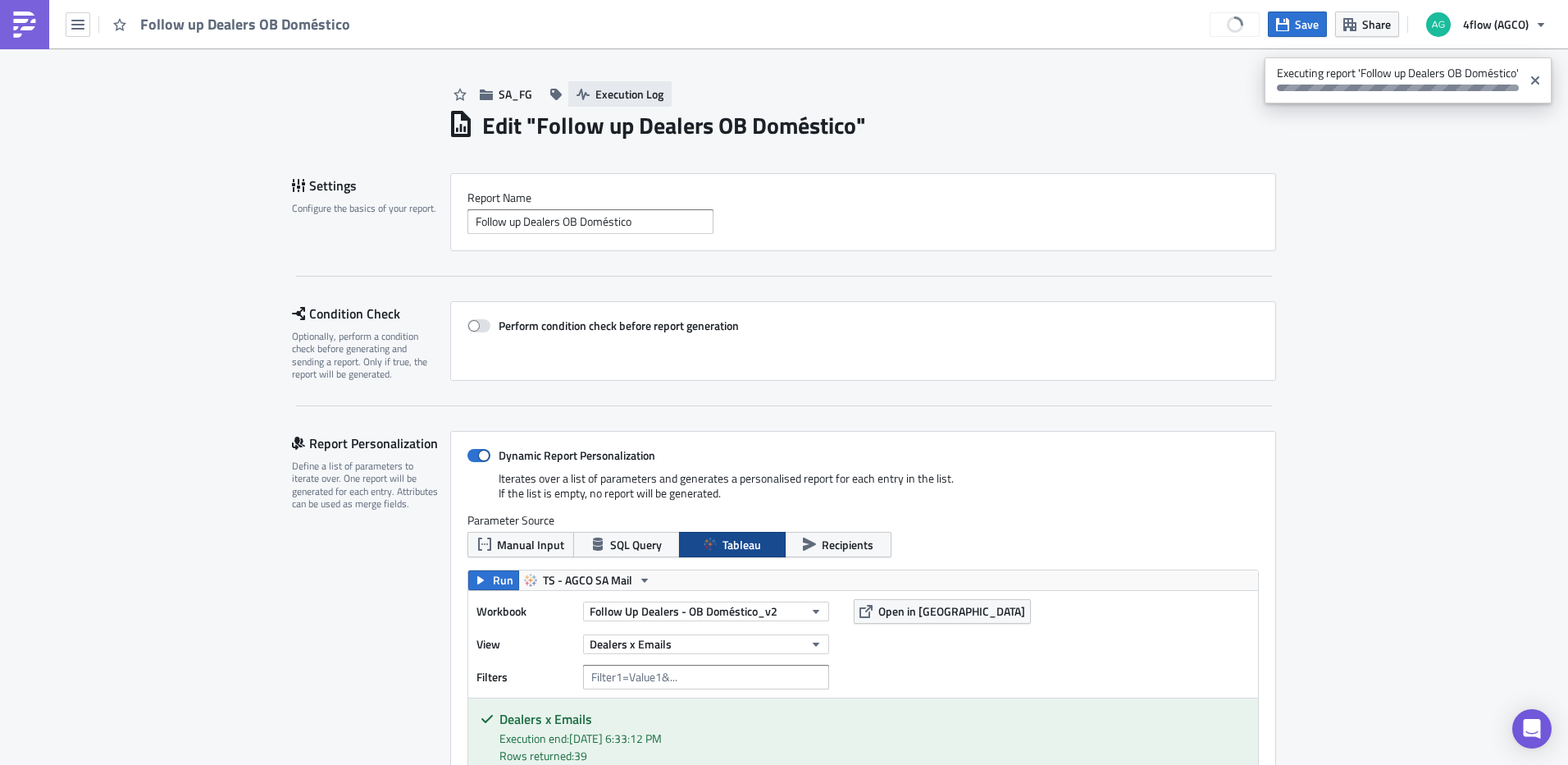
click at [613, 87] on span "Execution Log" at bounding box center [630, 94] width 68 height 17
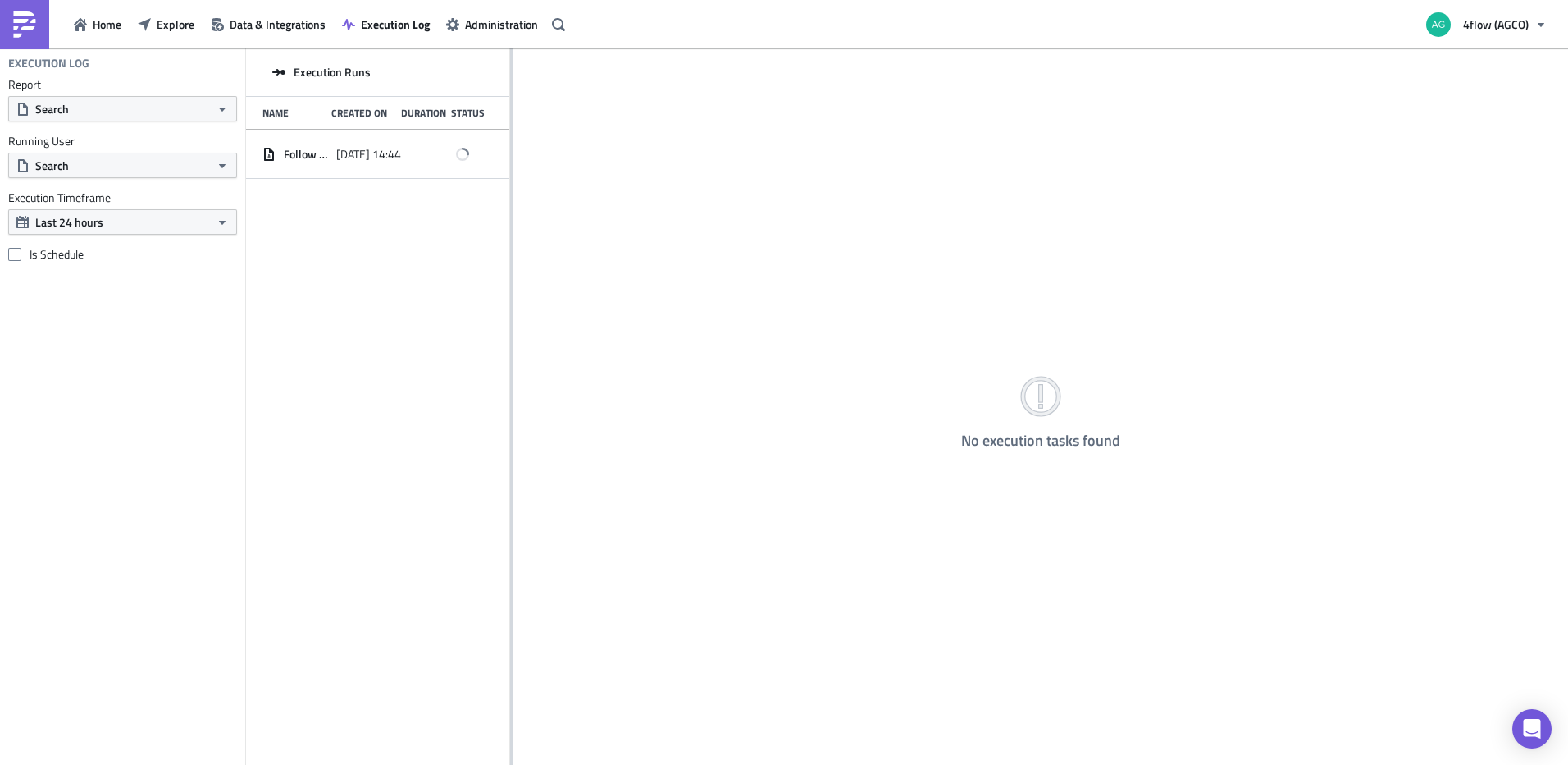
click at [282, 77] on icon at bounding box center [279, 73] width 14 height 14
click at [288, 71] on div "Execution Runs" at bounding box center [377, 73] width 263 height 49
click at [336, 75] on span "Execution Runs" at bounding box center [331, 72] width 77 height 15
copy span "Execution"
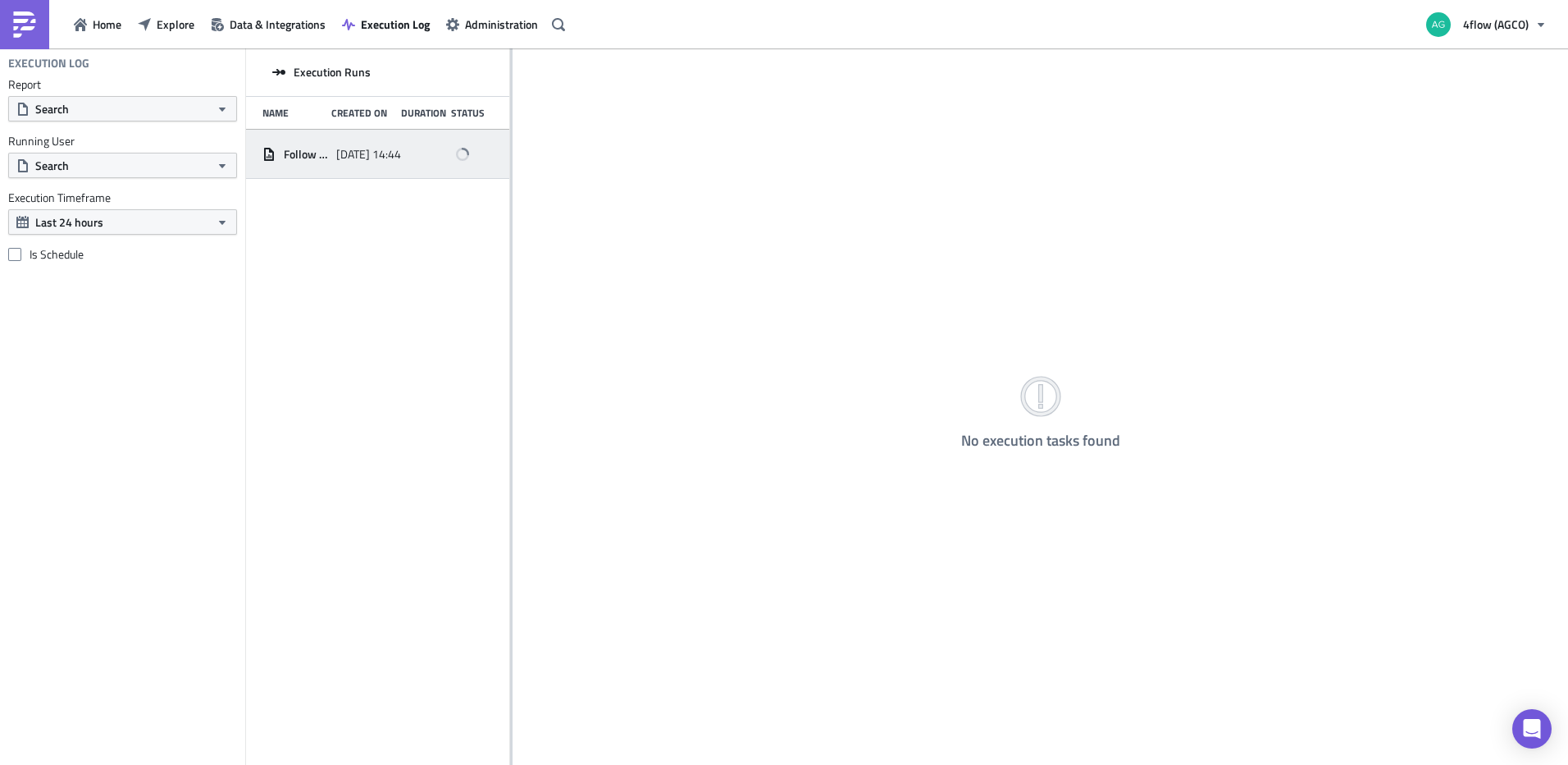
click at [463, 161] on div at bounding box center [474, 155] width 37 height 29
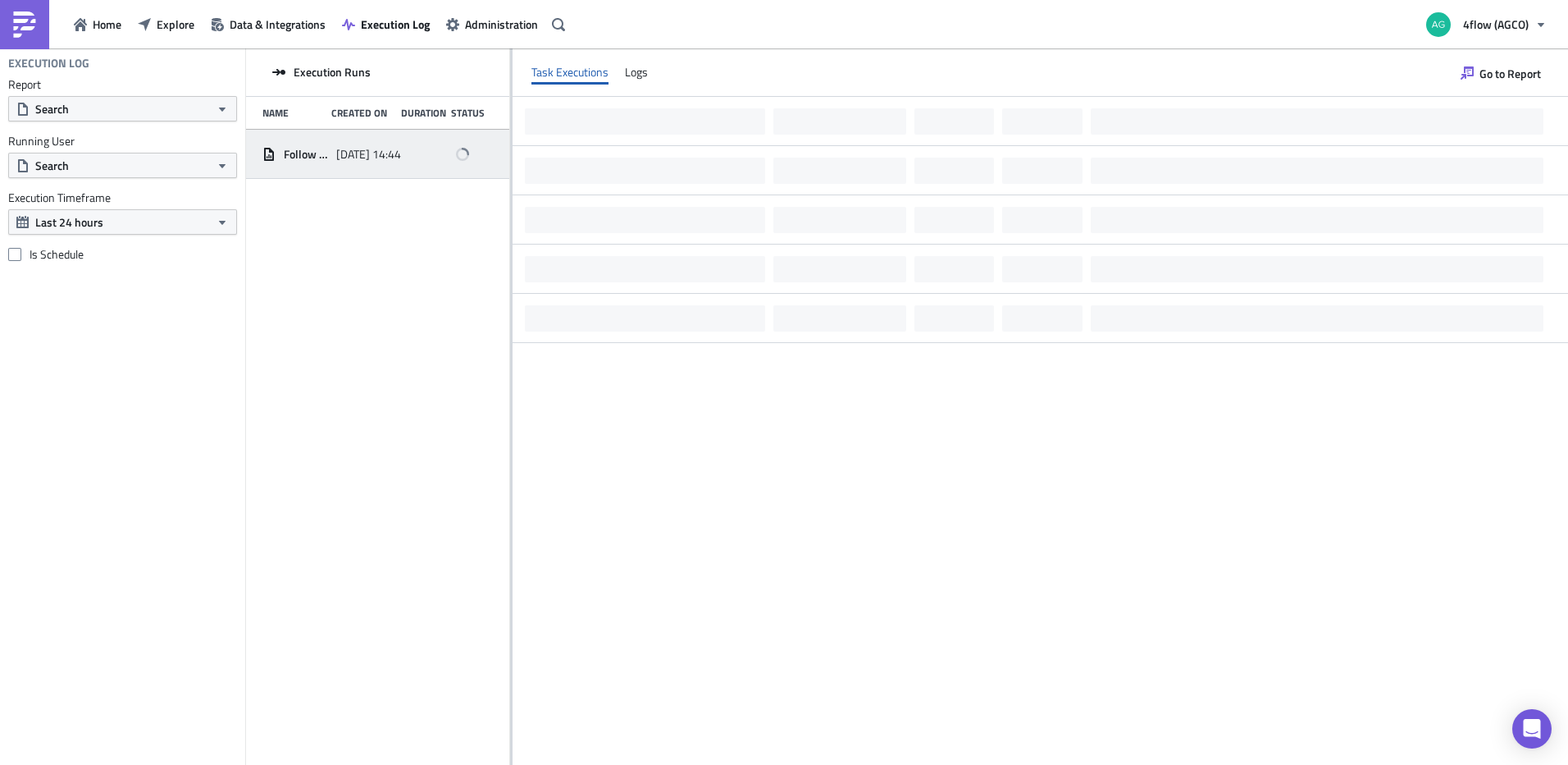
click at [465, 154] on icon at bounding box center [462, 155] width 12 height 12
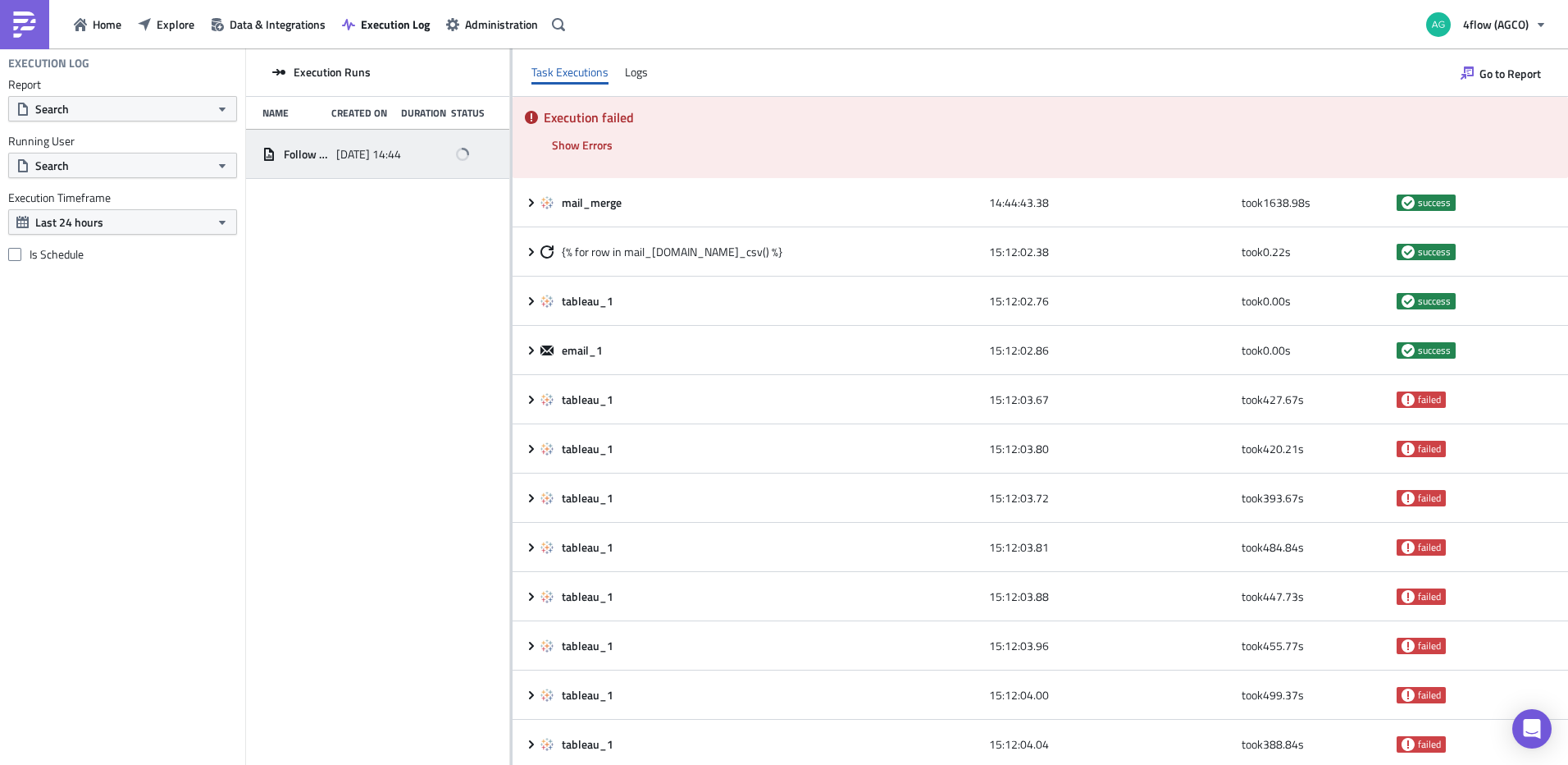
drag, startPoint x: 463, startPoint y: 154, endPoint x: 419, endPoint y: 153, distance: 44.0
click at [419, 153] on div at bounding box center [429, 155] width 37 height 29
click at [644, 85] on div "Task Executions Logs Files" at bounding box center [1040, 73] width 1056 height 49
click at [639, 79] on div "Logs" at bounding box center [636, 72] width 23 height 24
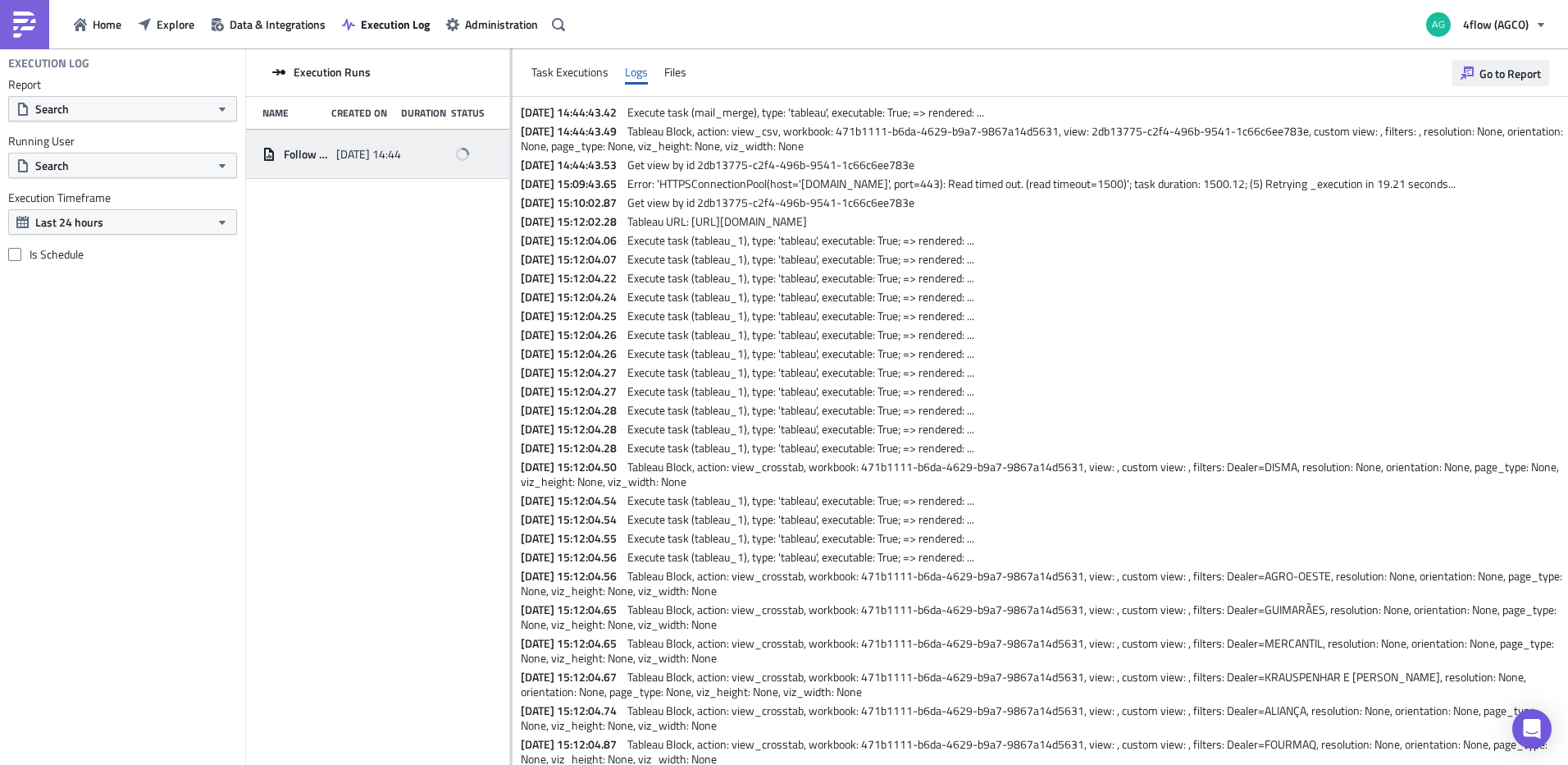
click at [1508, 60] on button "Go to Report" at bounding box center [1501, 73] width 97 height 26
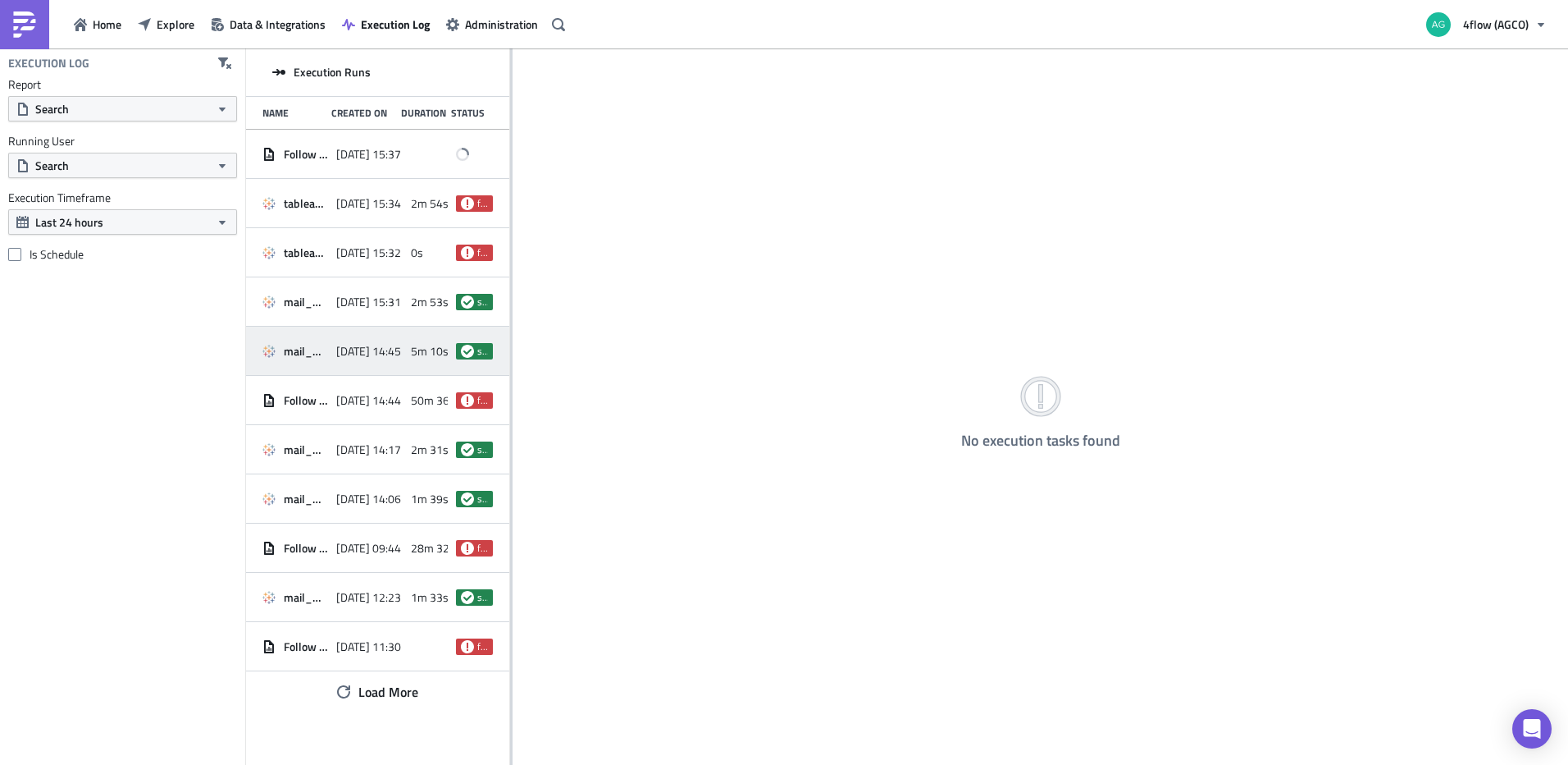
click at [319, 356] on span "mail_merge" at bounding box center [306, 351] width 45 height 15
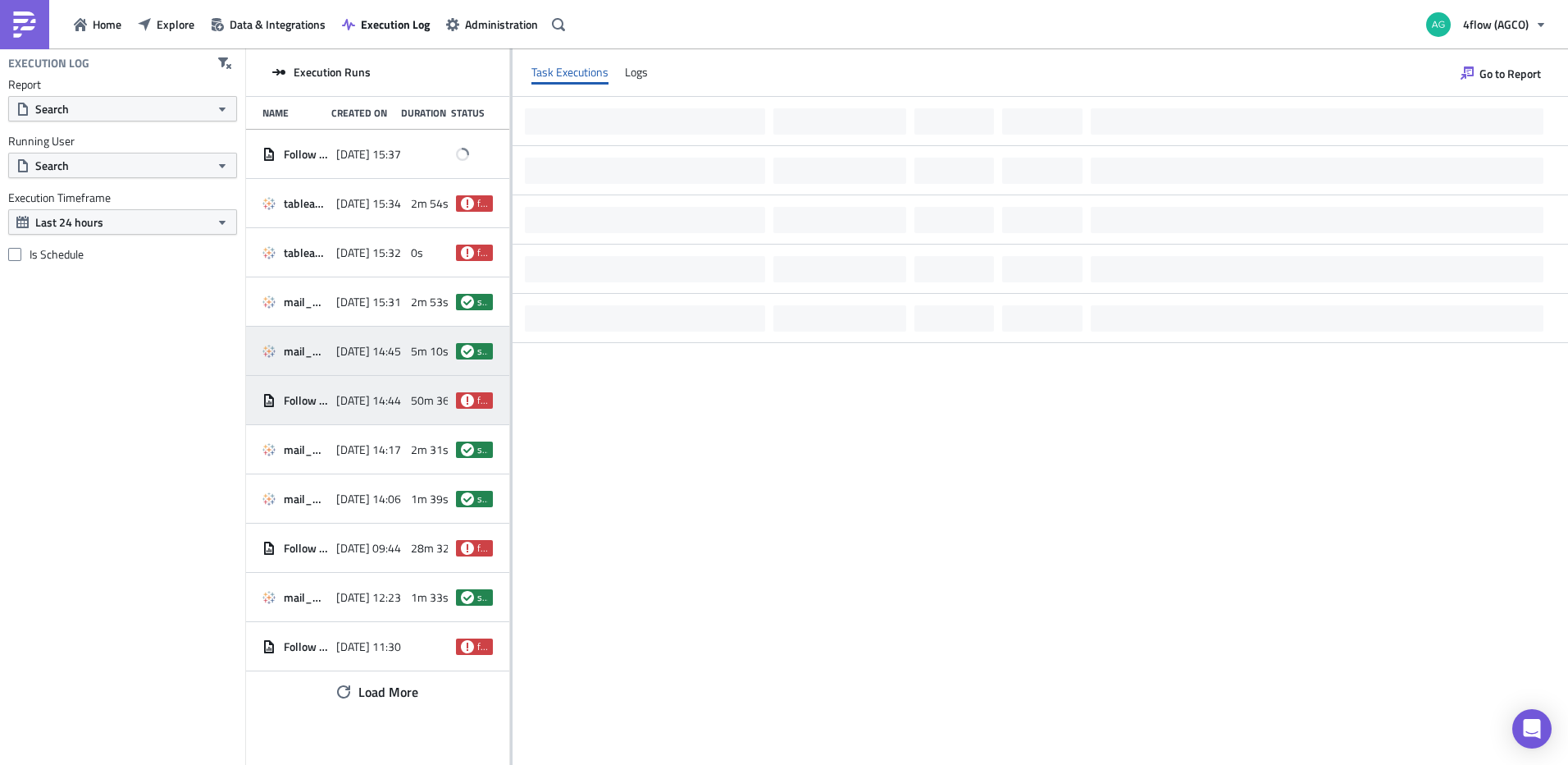
click at [331, 394] on div "Follow up Dealers OB Doméstico [DATE] 14:44 50m 36s failed" at bounding box center [377, 400] width 263 height 50
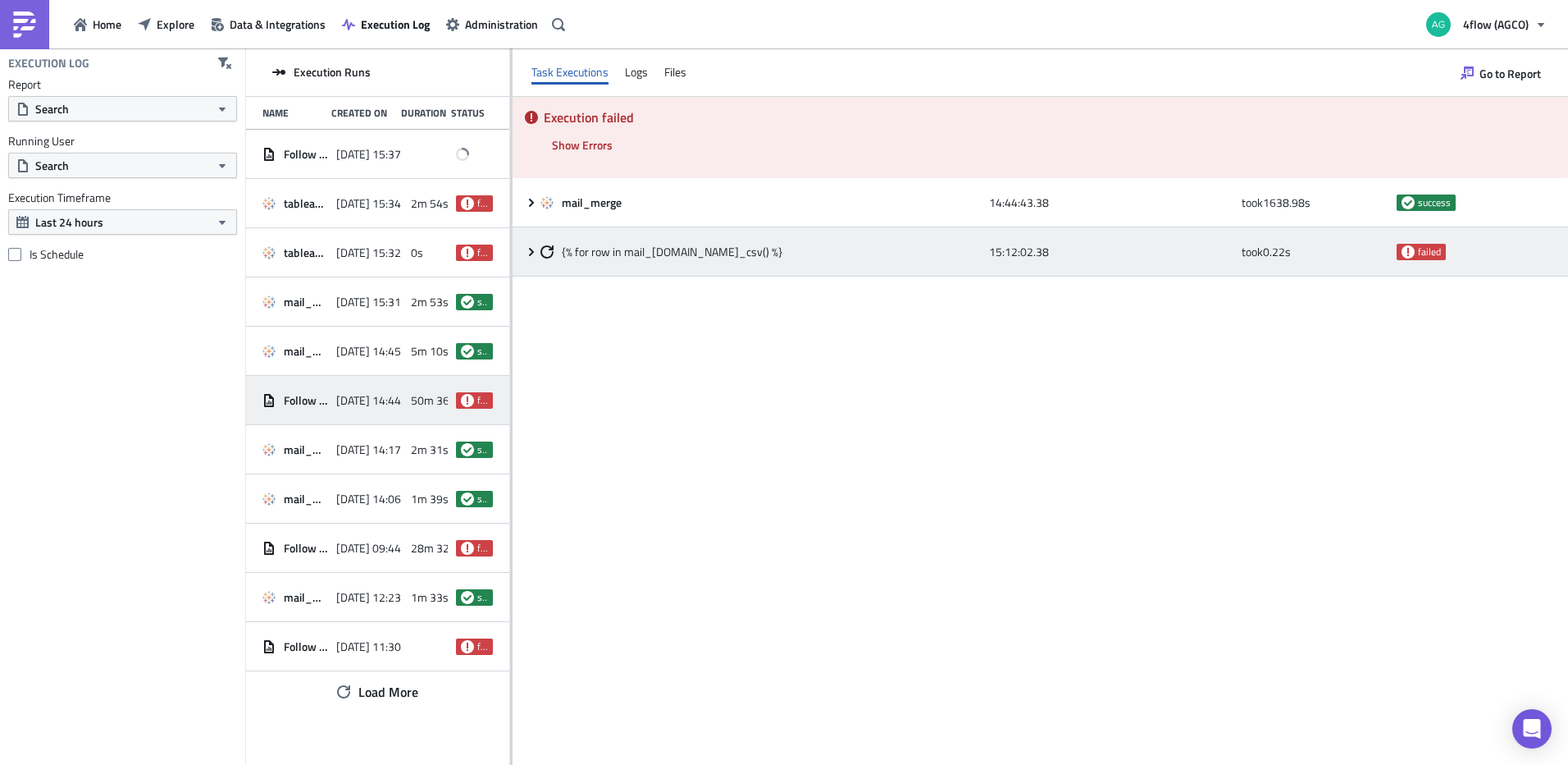
click at [529, 254] on icon at bounding box center [531, 252] width 14 height 14
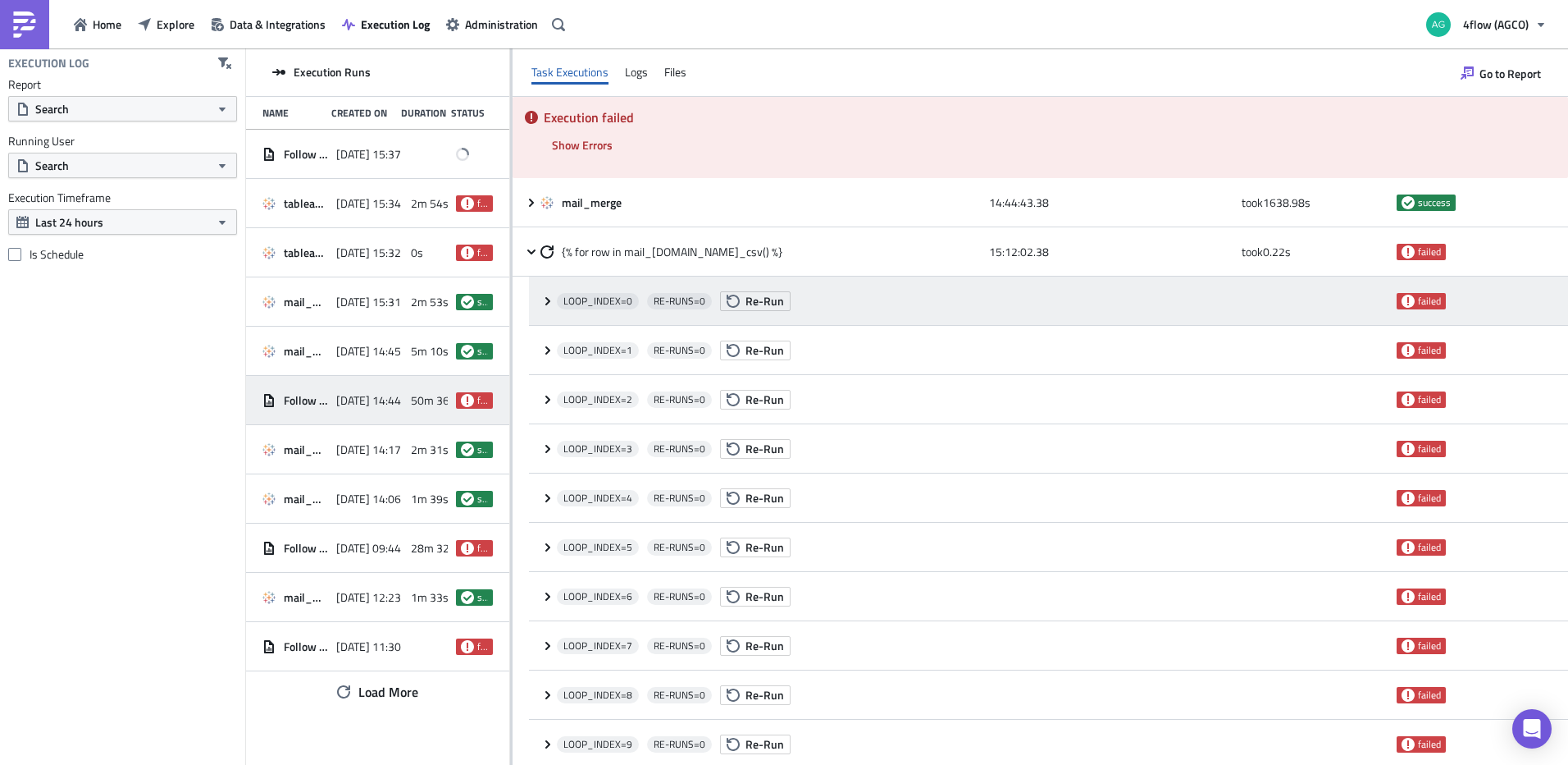
click at [545, 297] on icon at bounding box center [548, 301] width 14 height 14
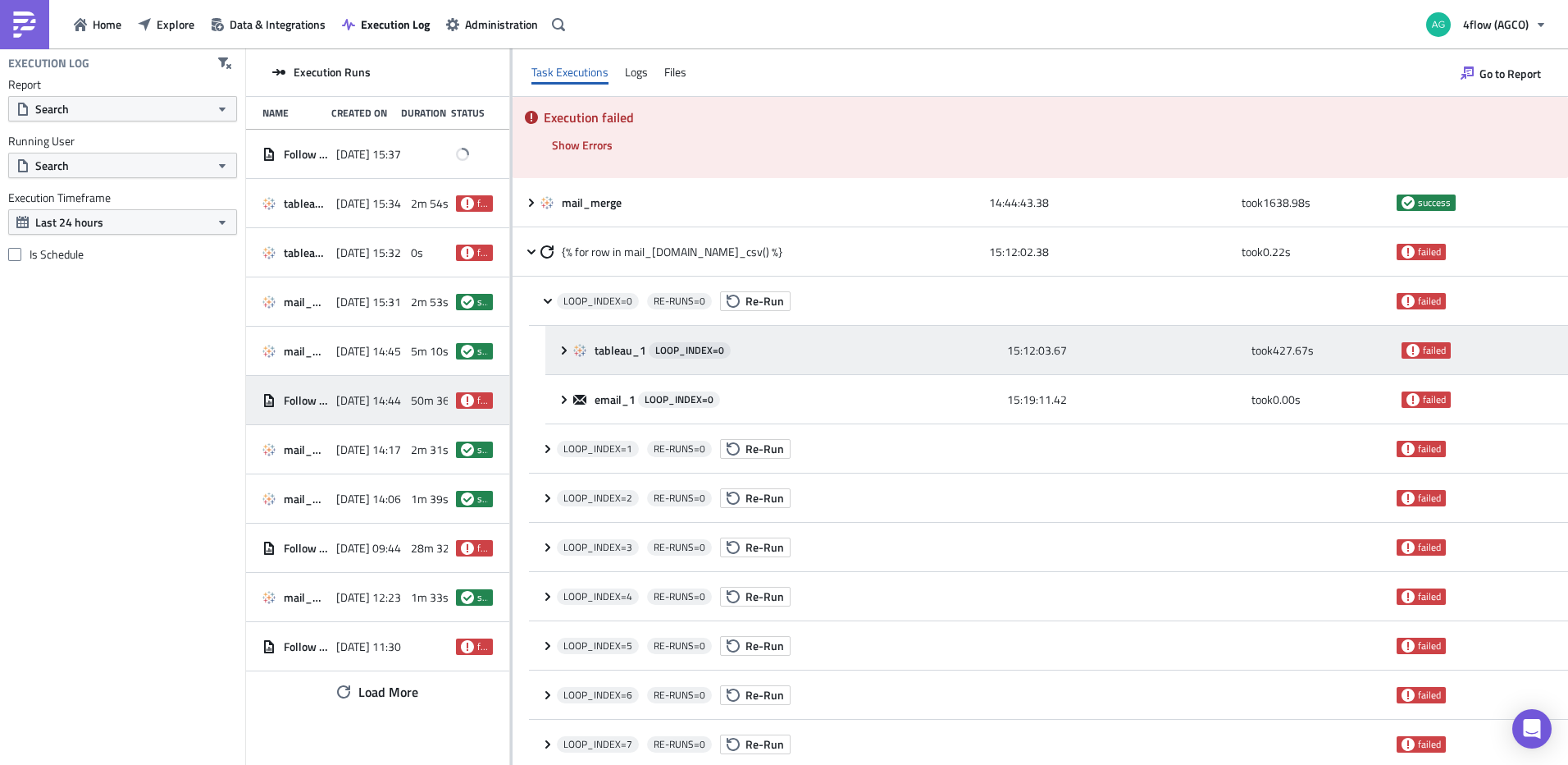
click at [562, 351] on icon at bounding box center [564, 351] width 14 height 14
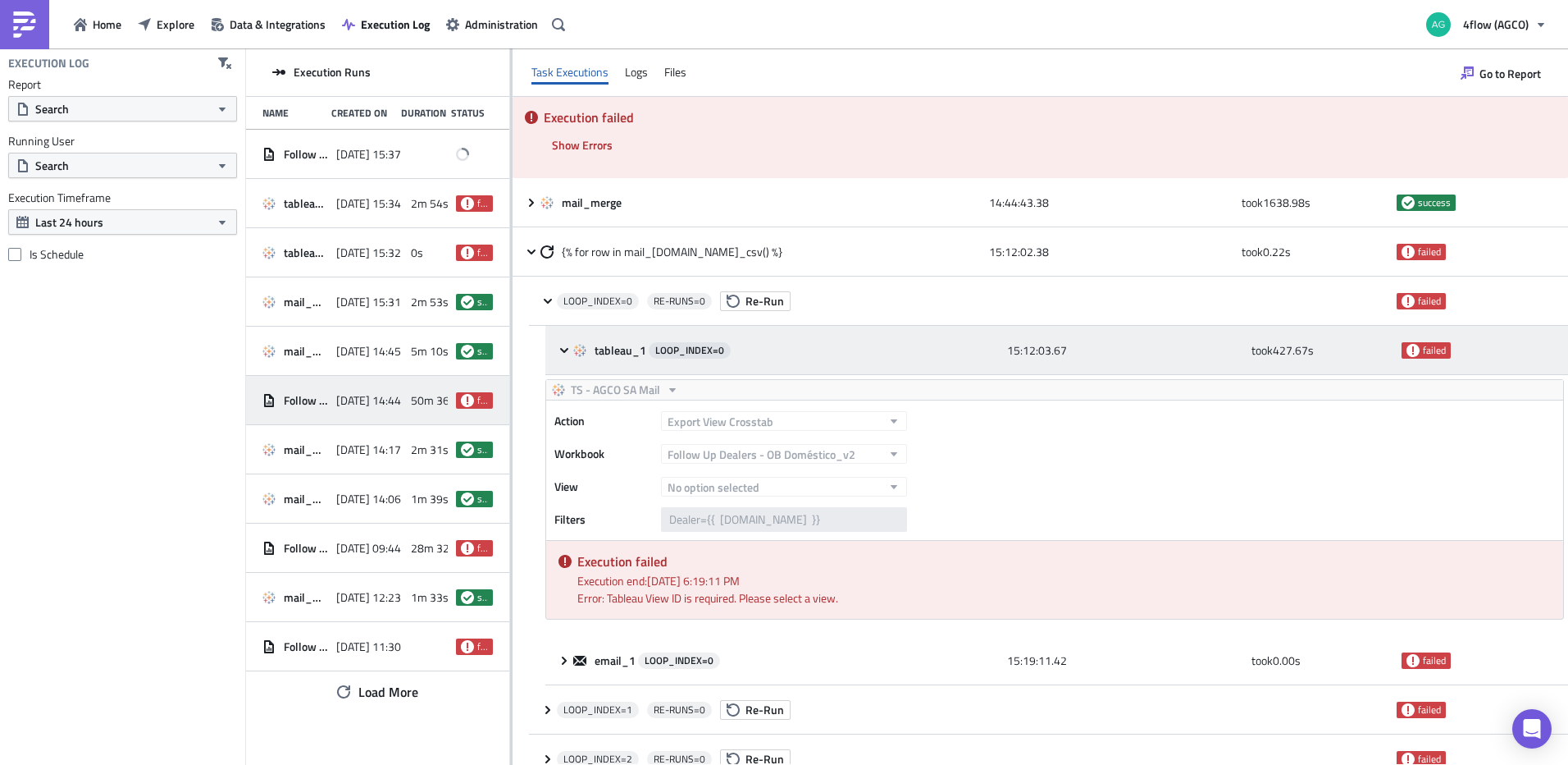
click at [562, 351] on icon at bounding box center [564, 349] width 8 height 5
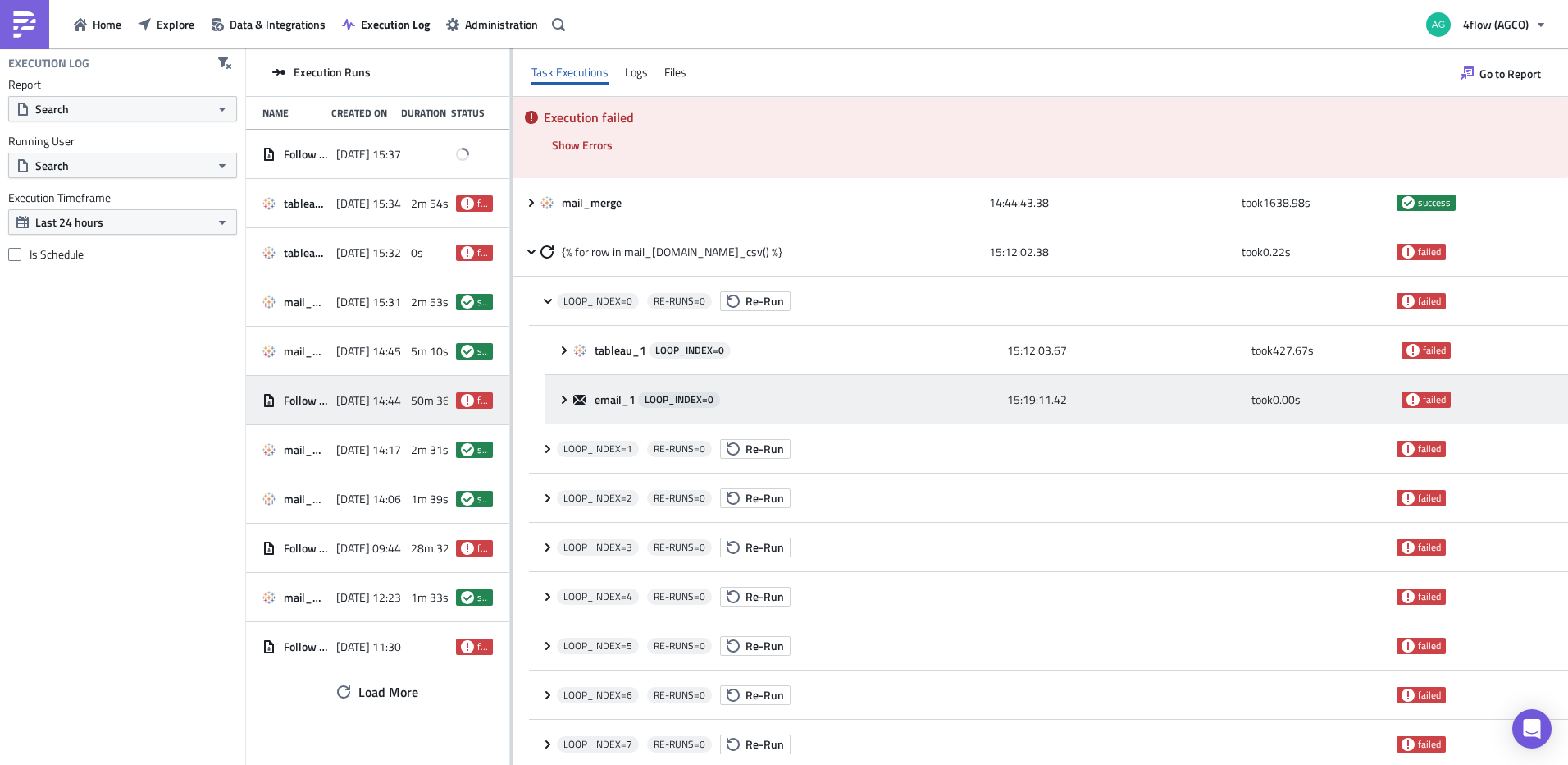
click at [566, 394] on icon at bounding box center [564, 400] width 14 height 14
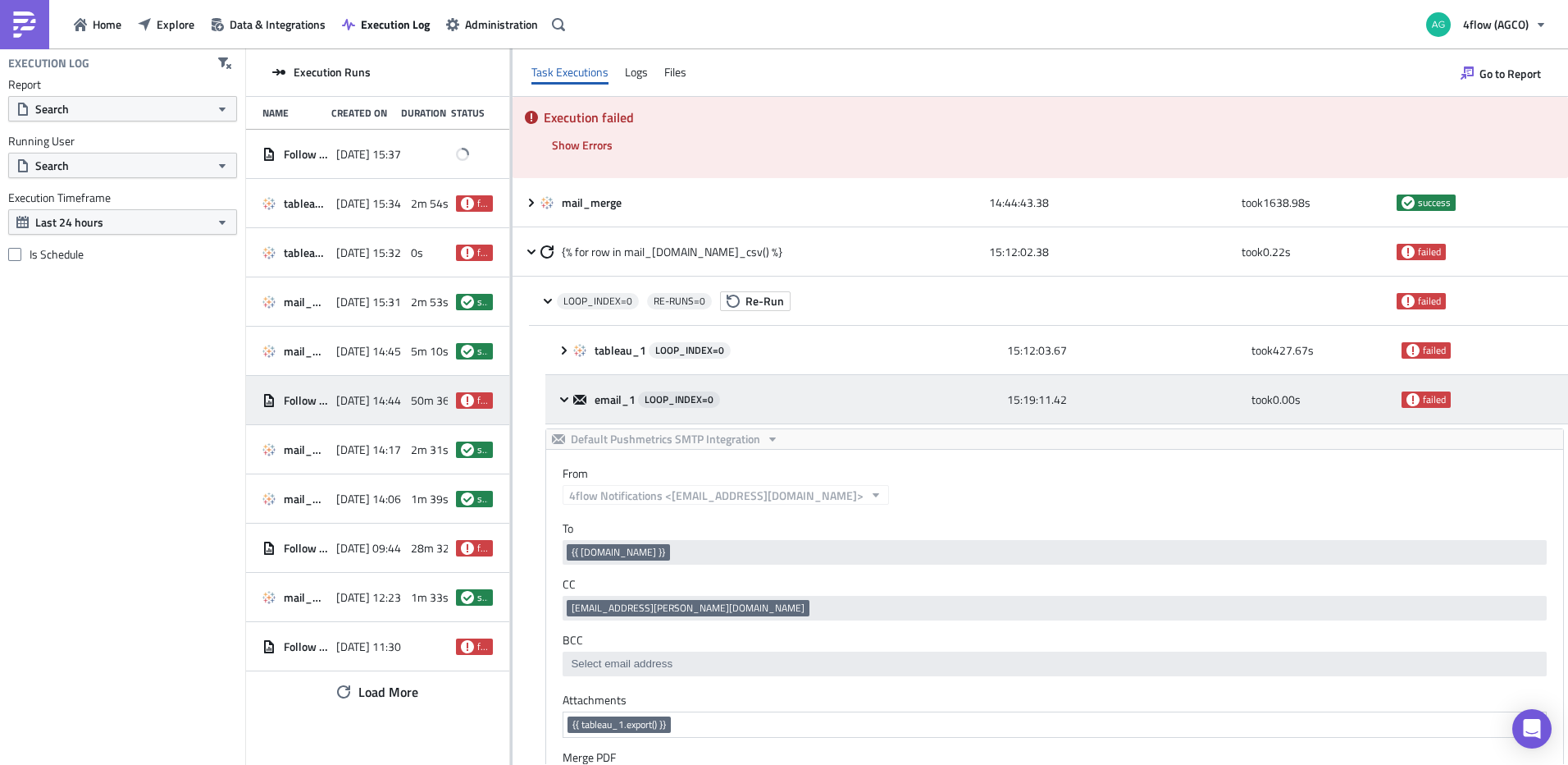
click at [560, 400] on icon at bounding box center [564, 400] width 14 height 14
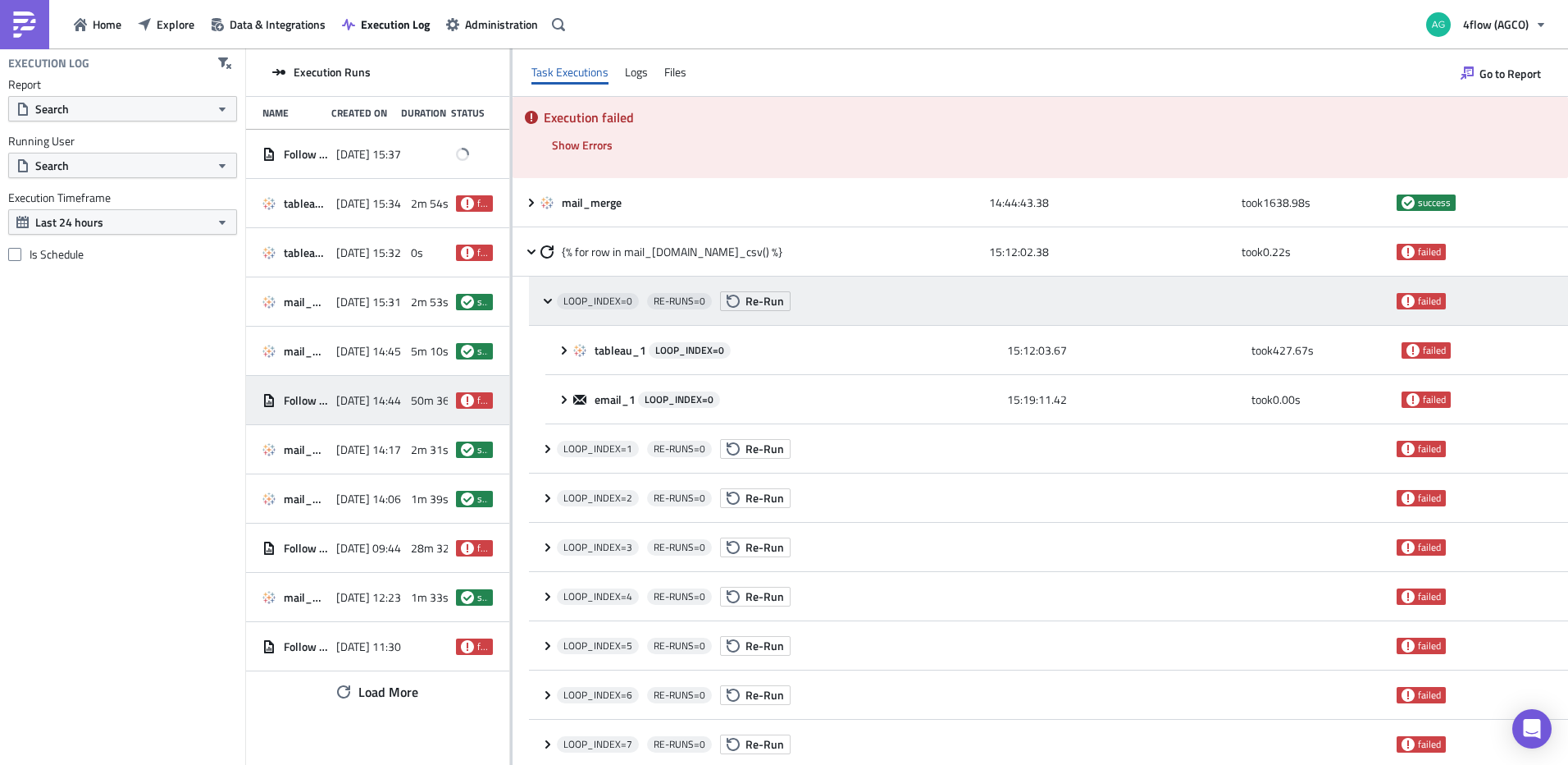
click at [546, 295] on icon at bounding box center [548, 301] width 14 height 14
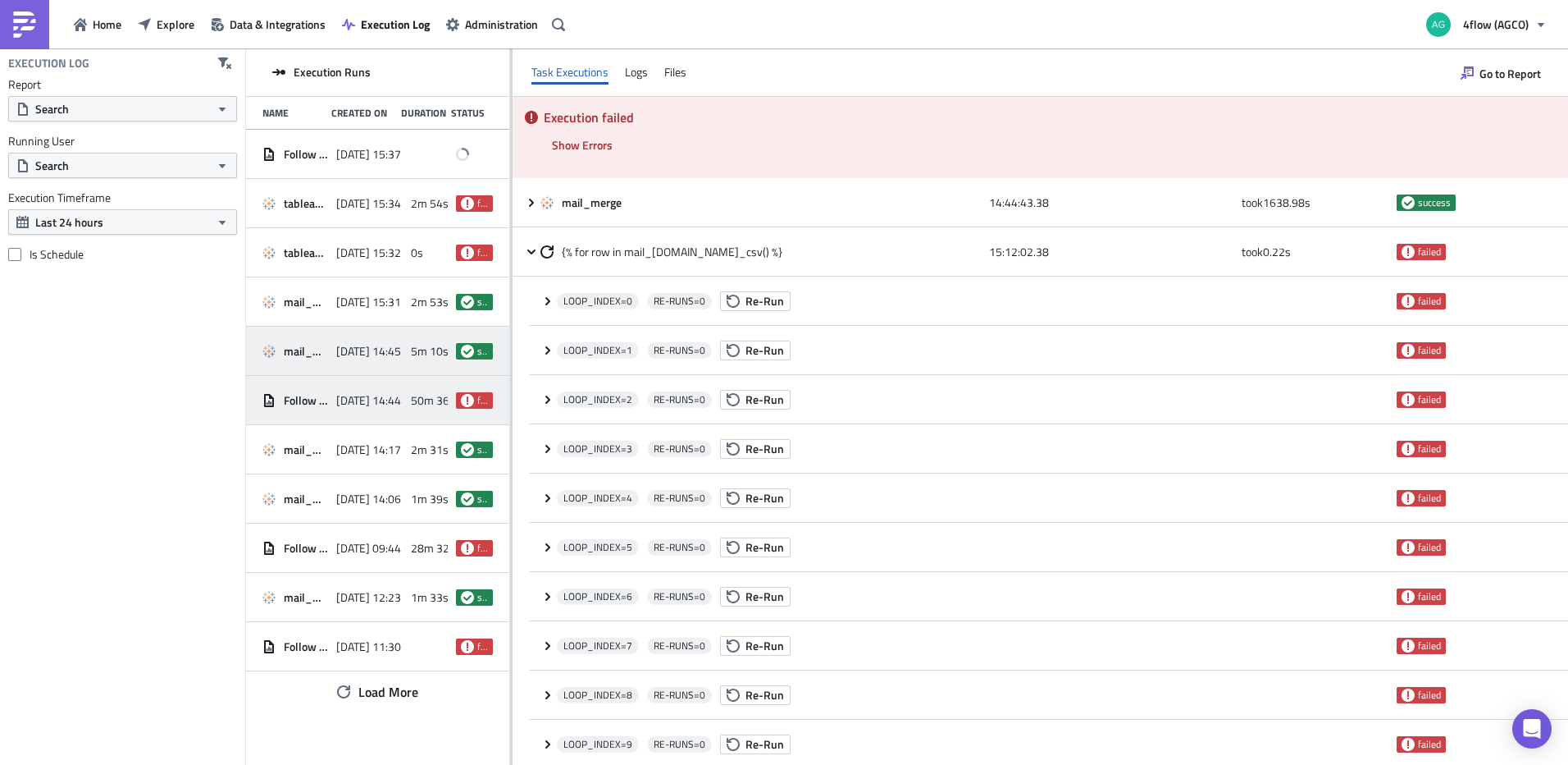
click at [329, 344] on div "mail_merge [DATE] 14:45 5m 10s success" at bounding box center [377, 351] width 263 height 50
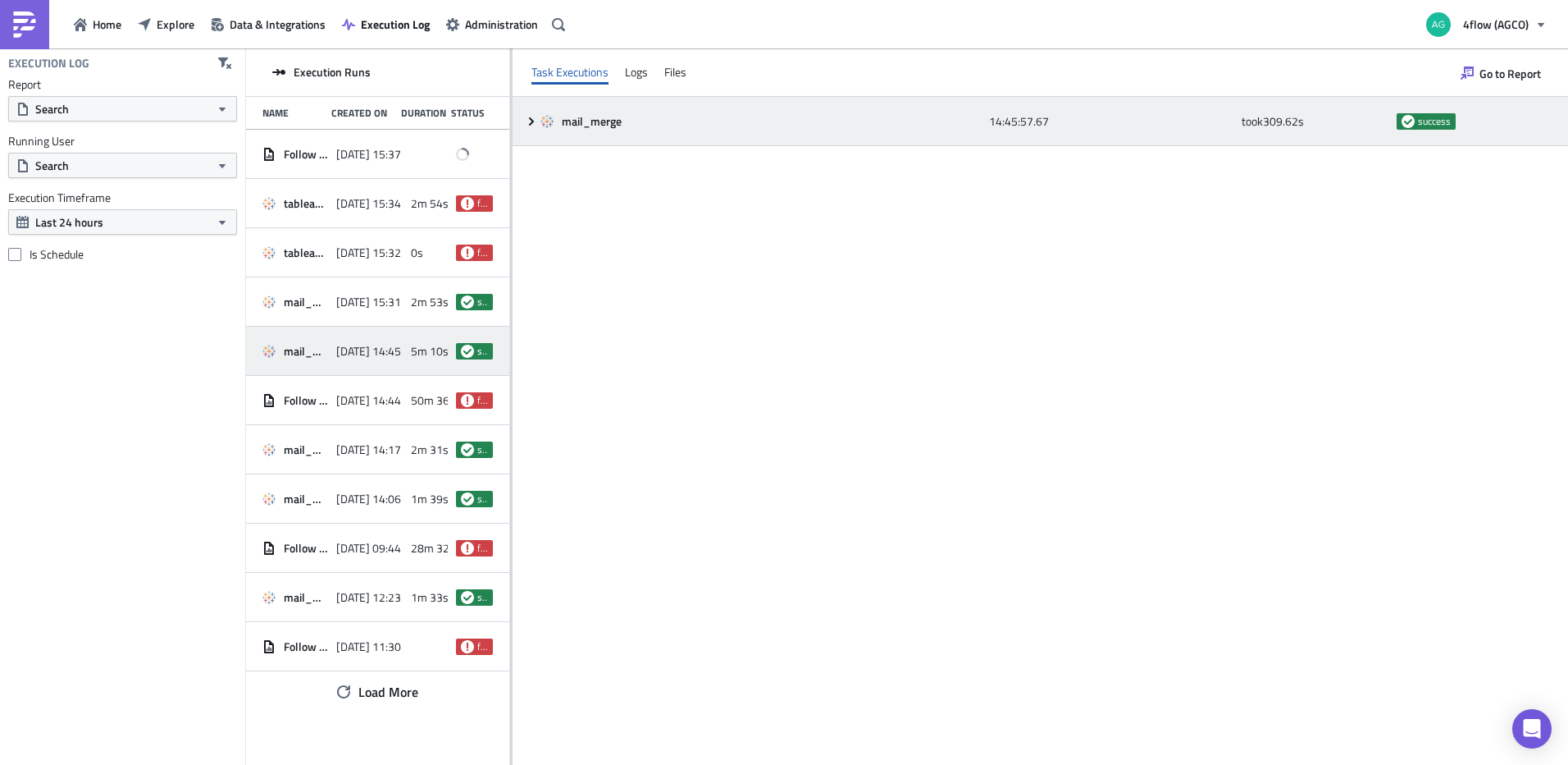
click at [531, 117] on icon at bounding box center [531, 122] width 14 height 14
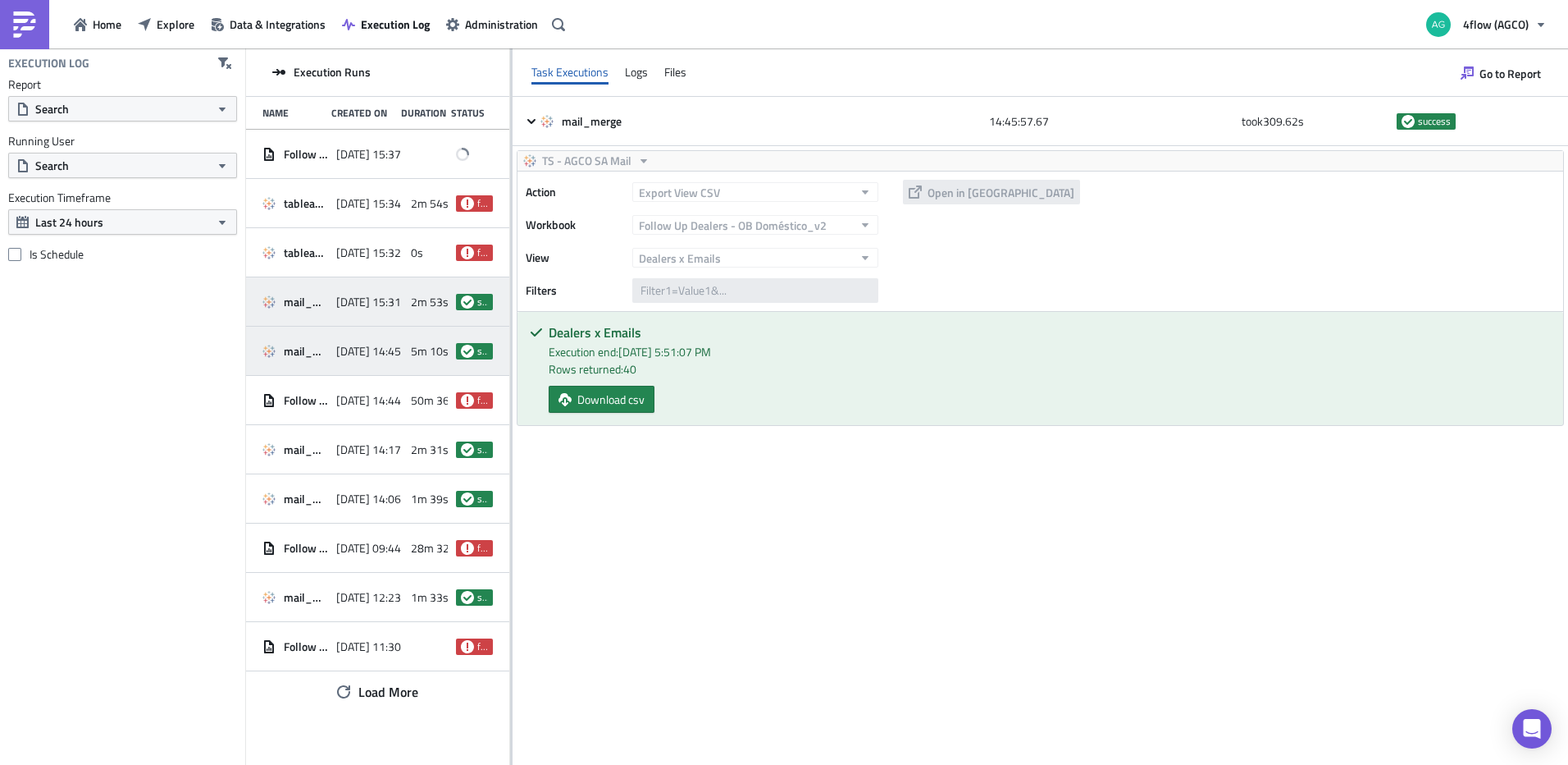
click at [355, 303] on span "[DATE] 15:31" at bounding box center [368, 301] width 65 height 15
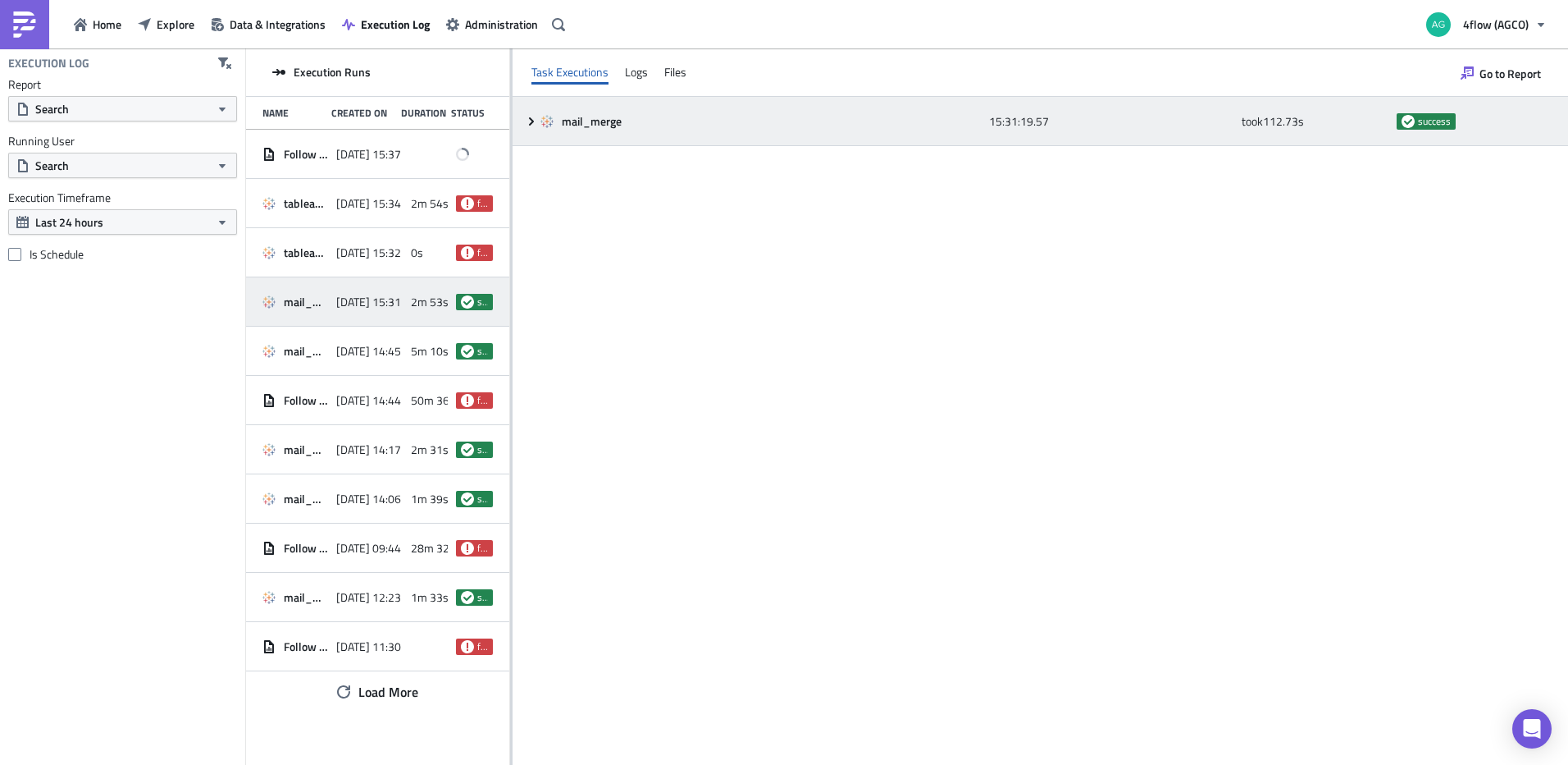
click at [528, 121] on icon at bounding box center [531, 122] width 14 height 14
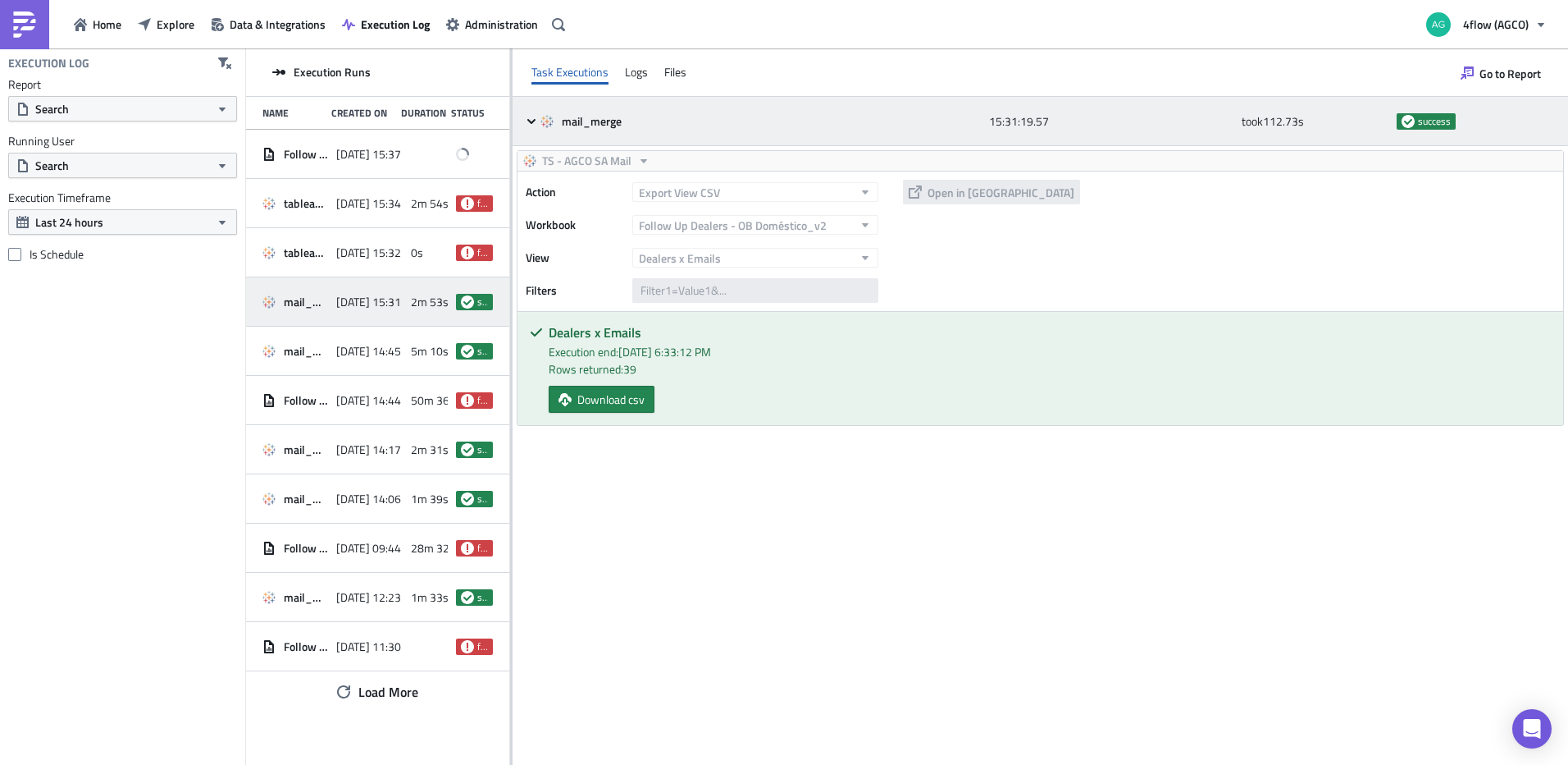
click at [529, 121] on icon at bounding box center [531, 121] width 8 height 5
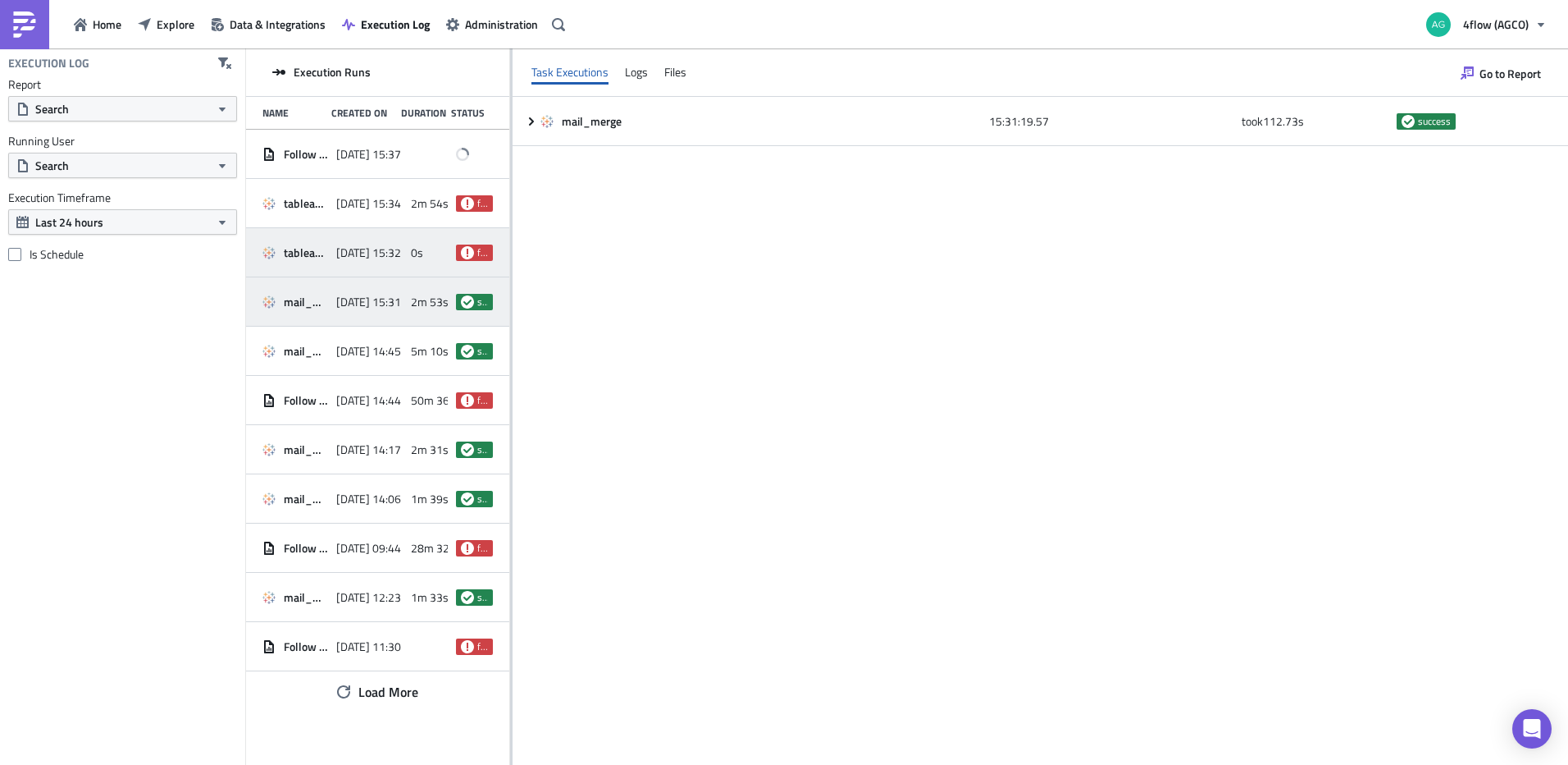
click at [324, 256] on span "tableau_1" at bounding box center [306, 252] width 45 height 15
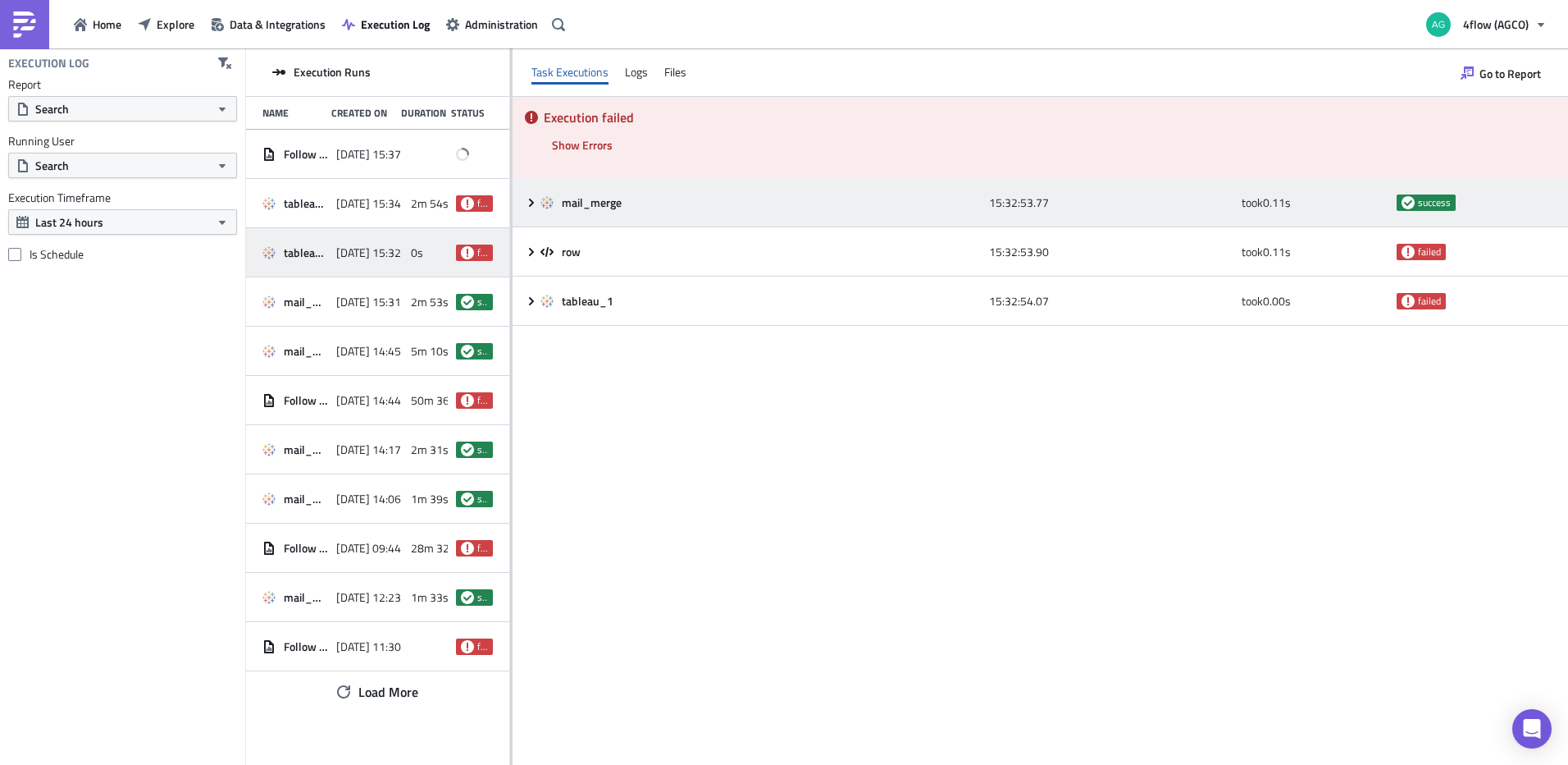
click at [535, 203] on icon at bounding box center [531, 203] width 14 height 14
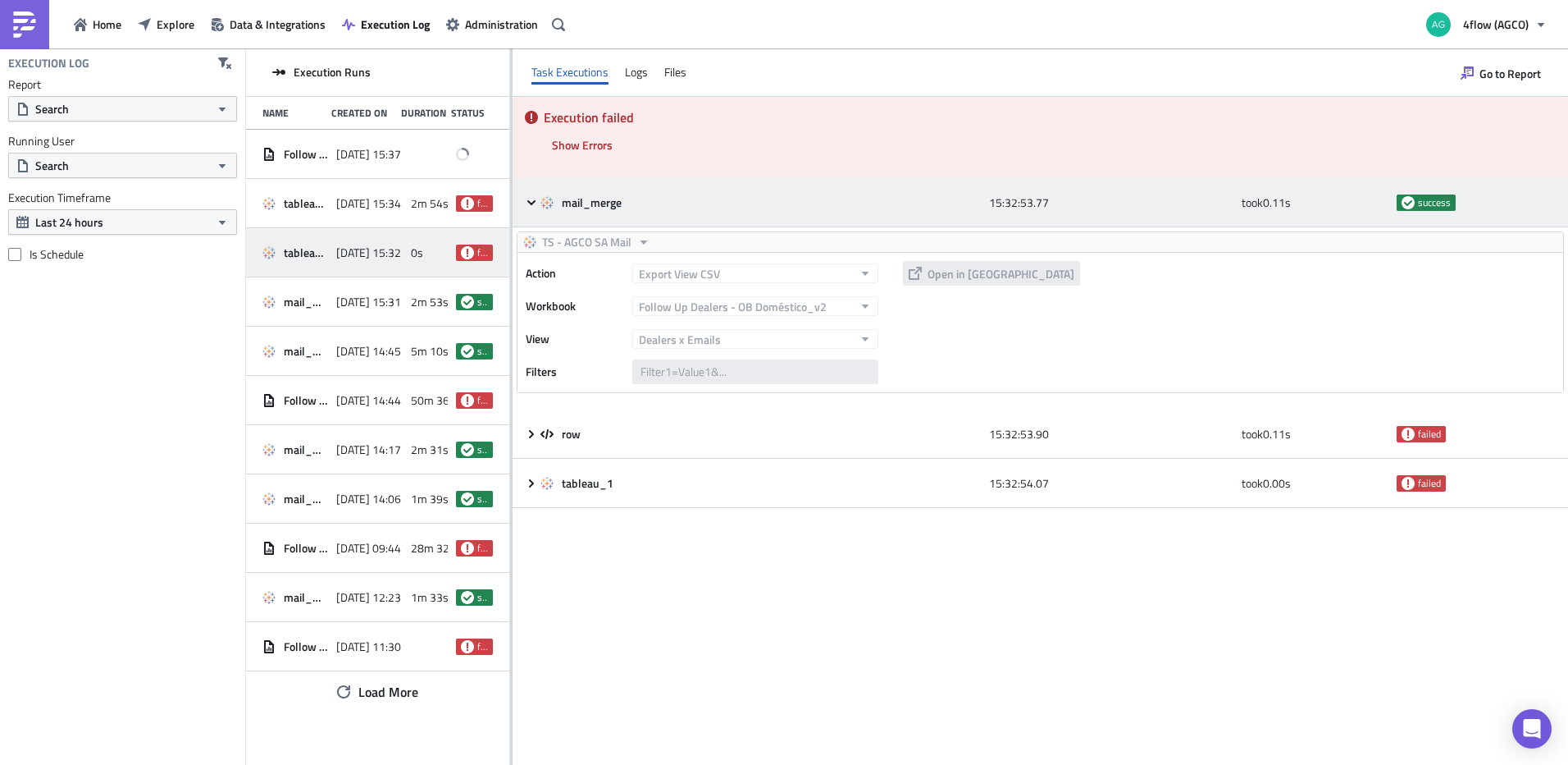
click at [529, 200] on icon at bounding box center [531, 203] width 14 height 14
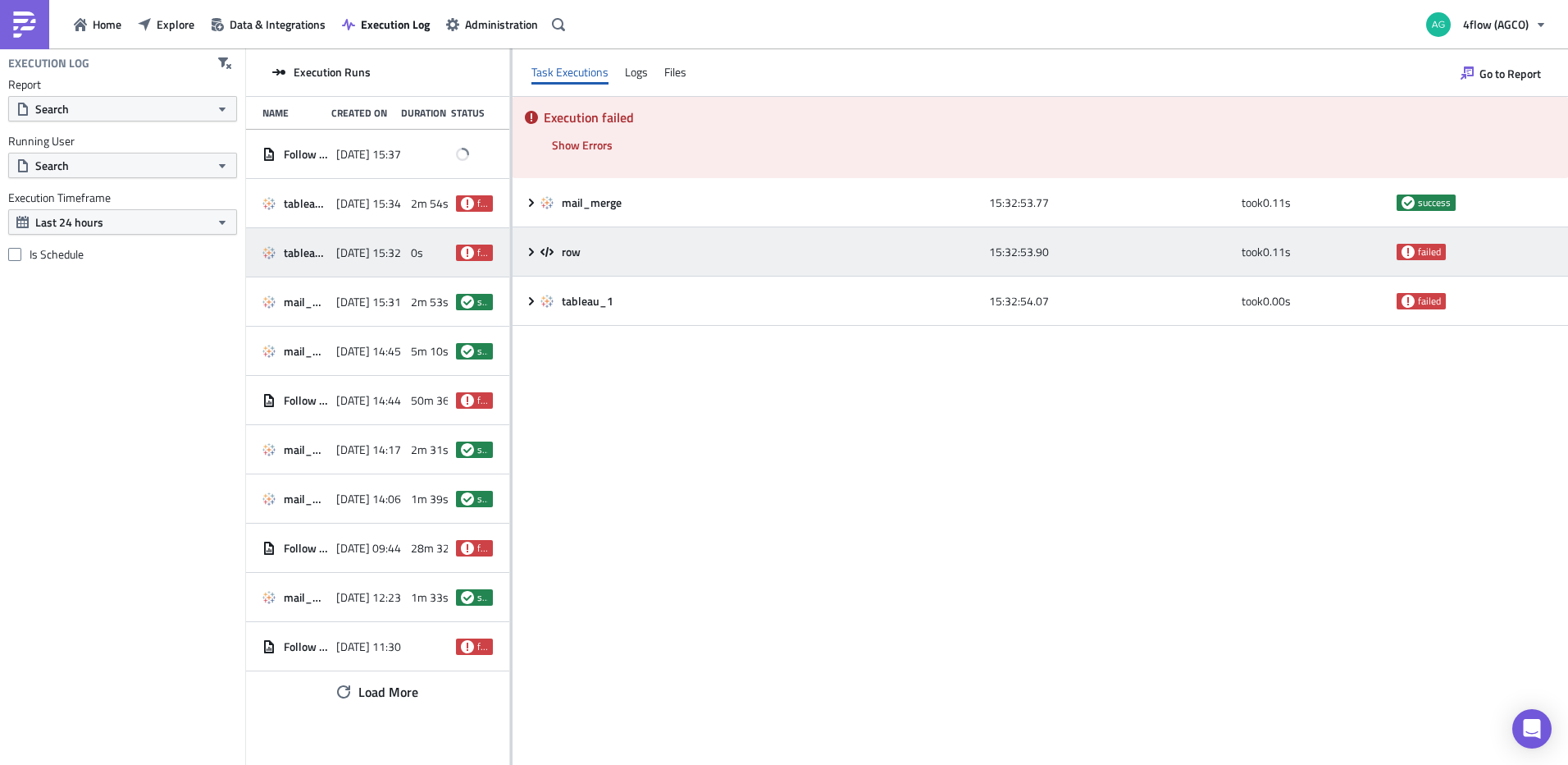
click at [529, 253] on icon at bounding box center [531, 252] width 14 height 14
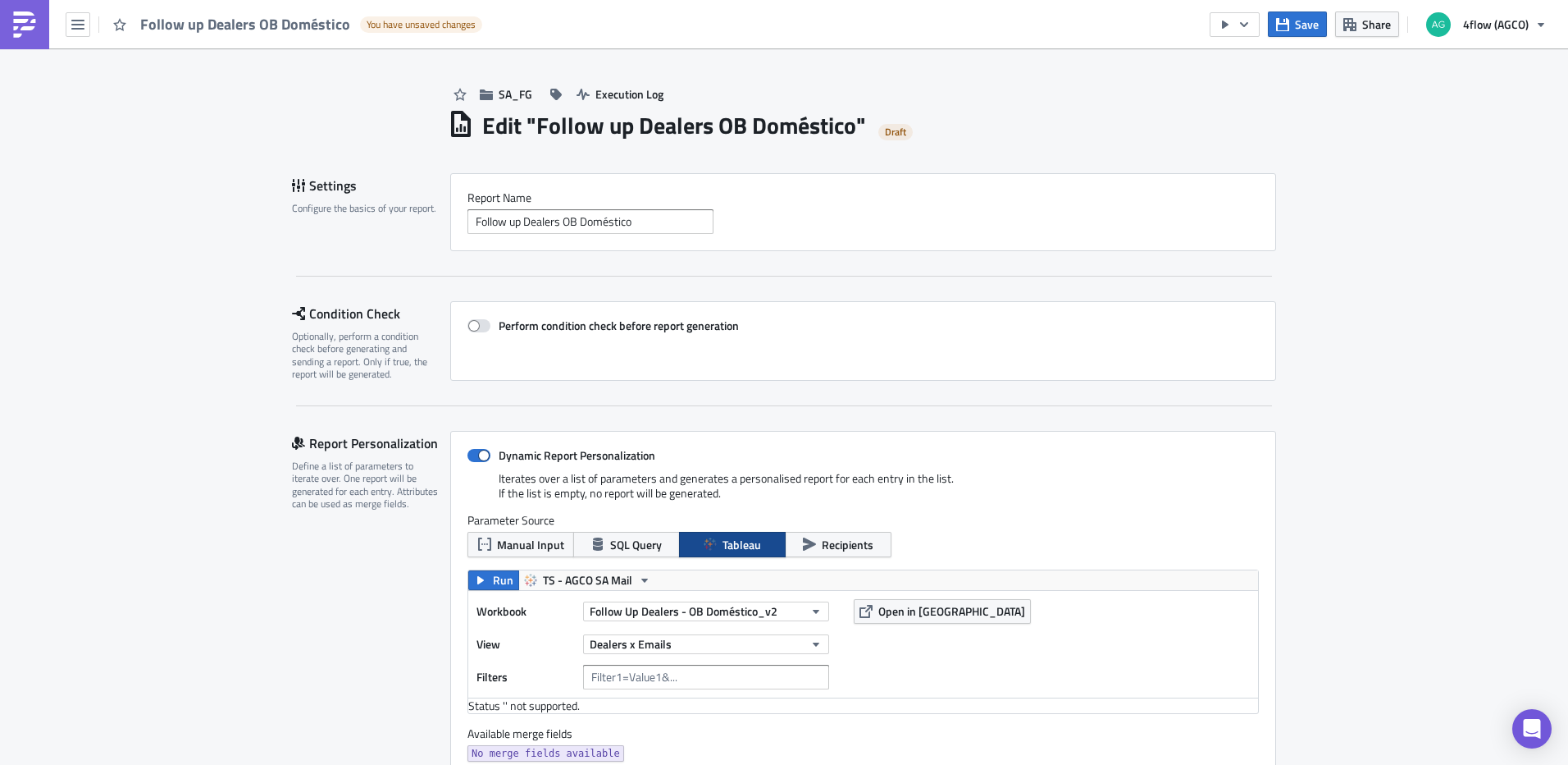
drag, startPoint x: 637, startPoint y: 93, endPoint x: 1212, endPoint y: 192, distance: 583.5
click at [604, 103] on button "Execution Log" at bounding box center [620, 94] width 103 height 25
click at [1314, 12] on button "Save" at bounding box center [1297, 24] width 59 height 25
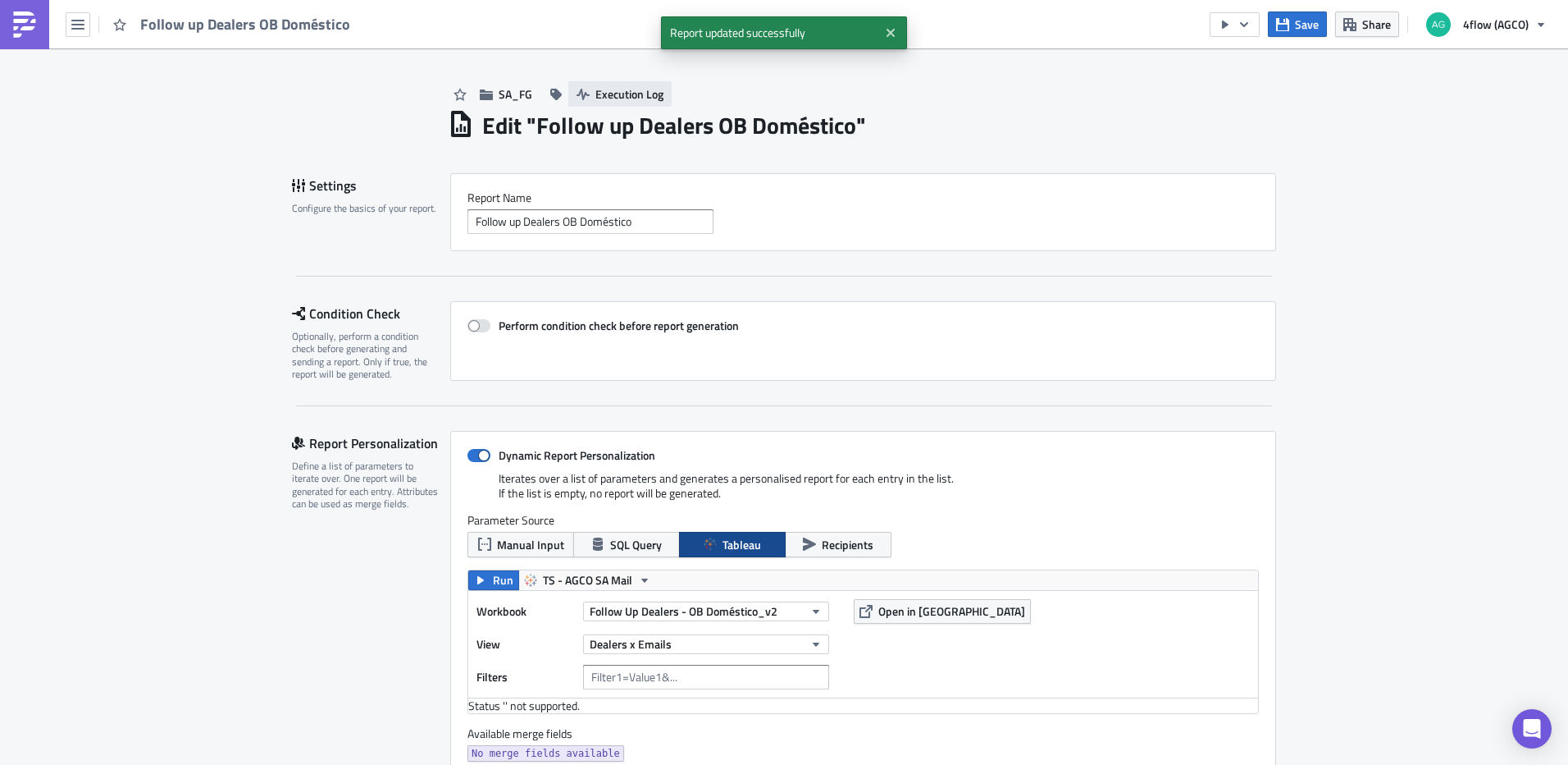
click at [653, 89] on span "Execution Log" at bounding box center [630, 94] width 68 height 17
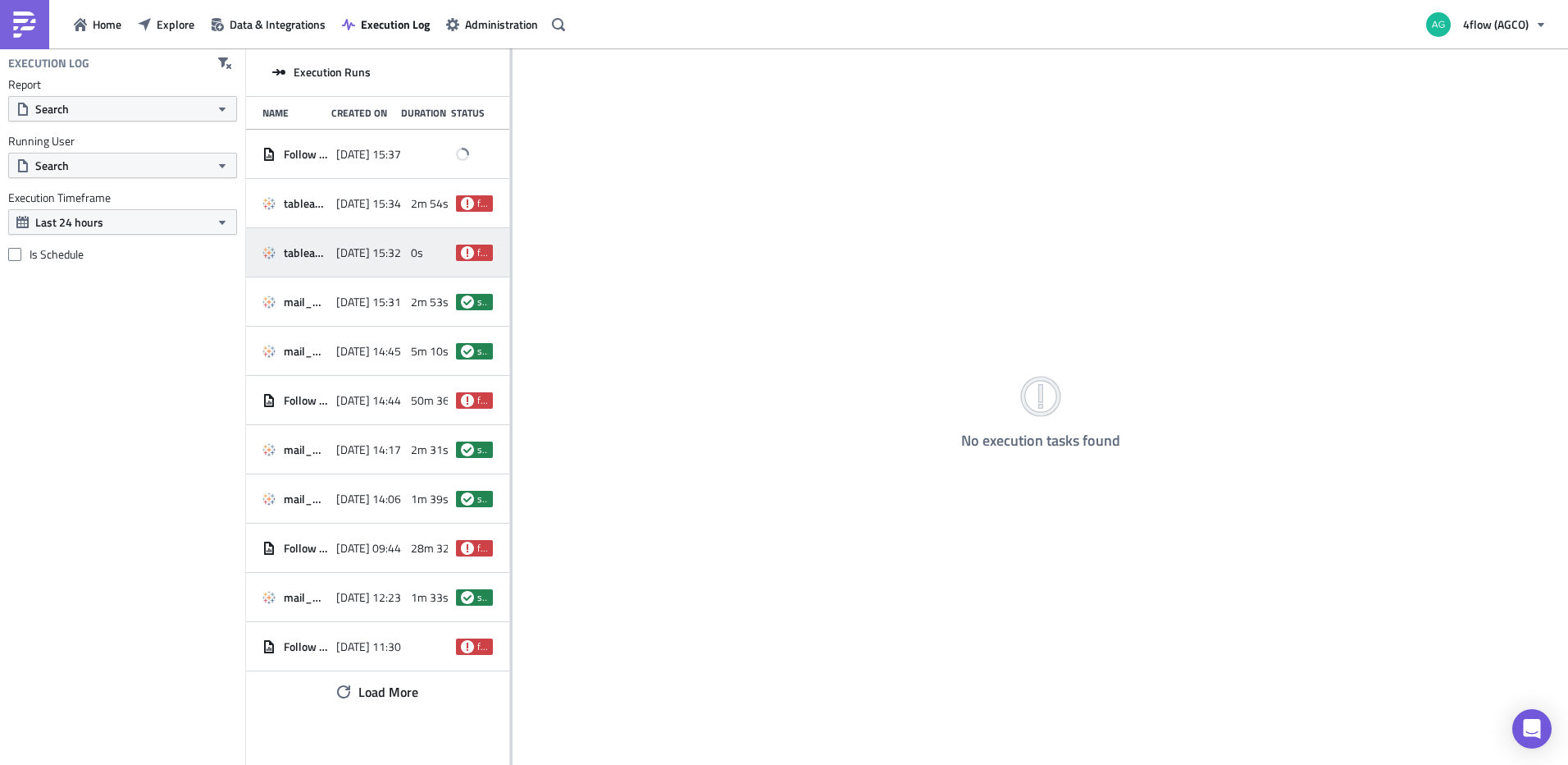
click at [324, 261] on div "tableau_1" at bounding box center [295, 253] width 66 height 29
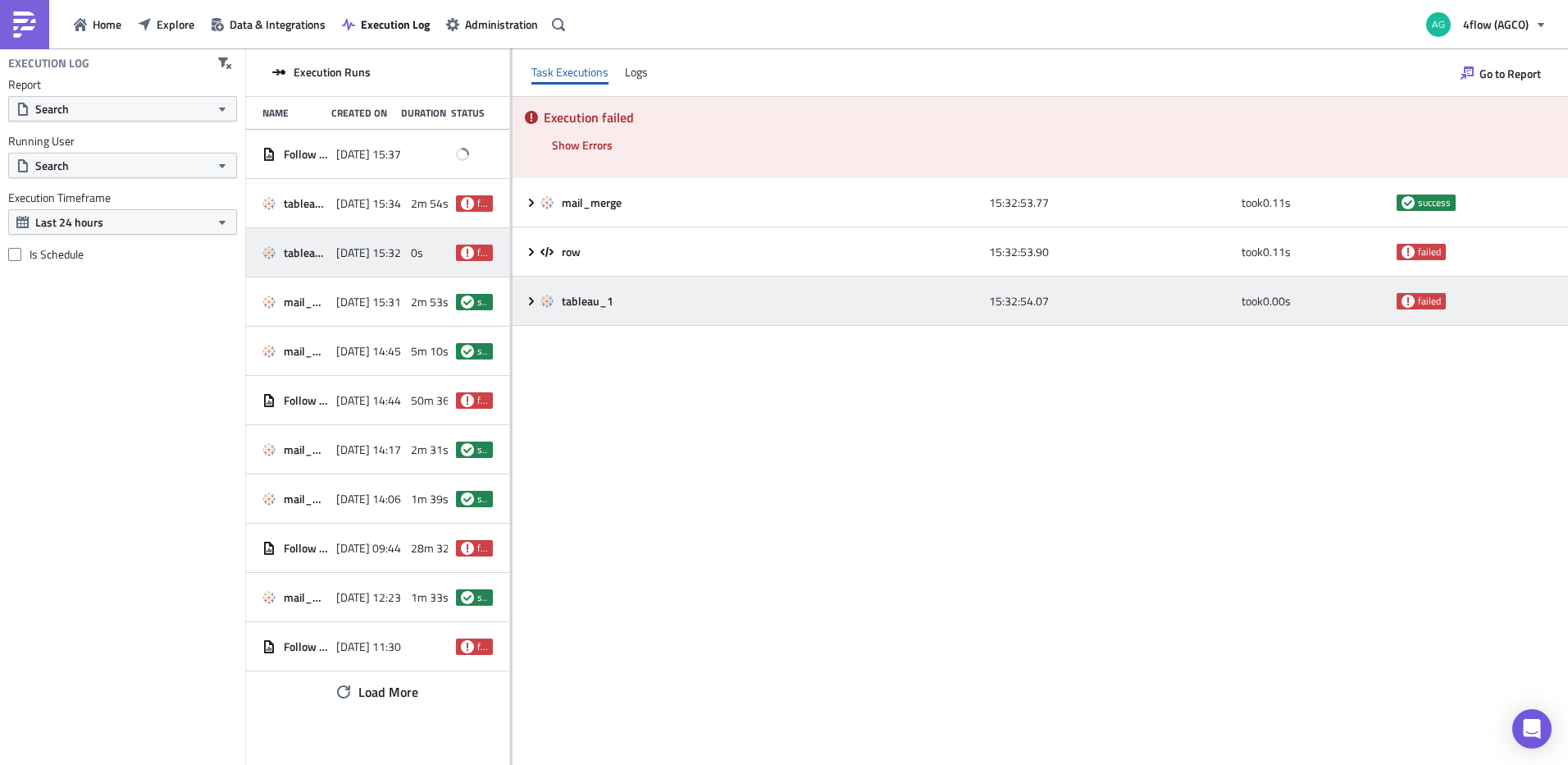
click at [529, 306] on icon at bounding box center [531, 301] width 14 height 14
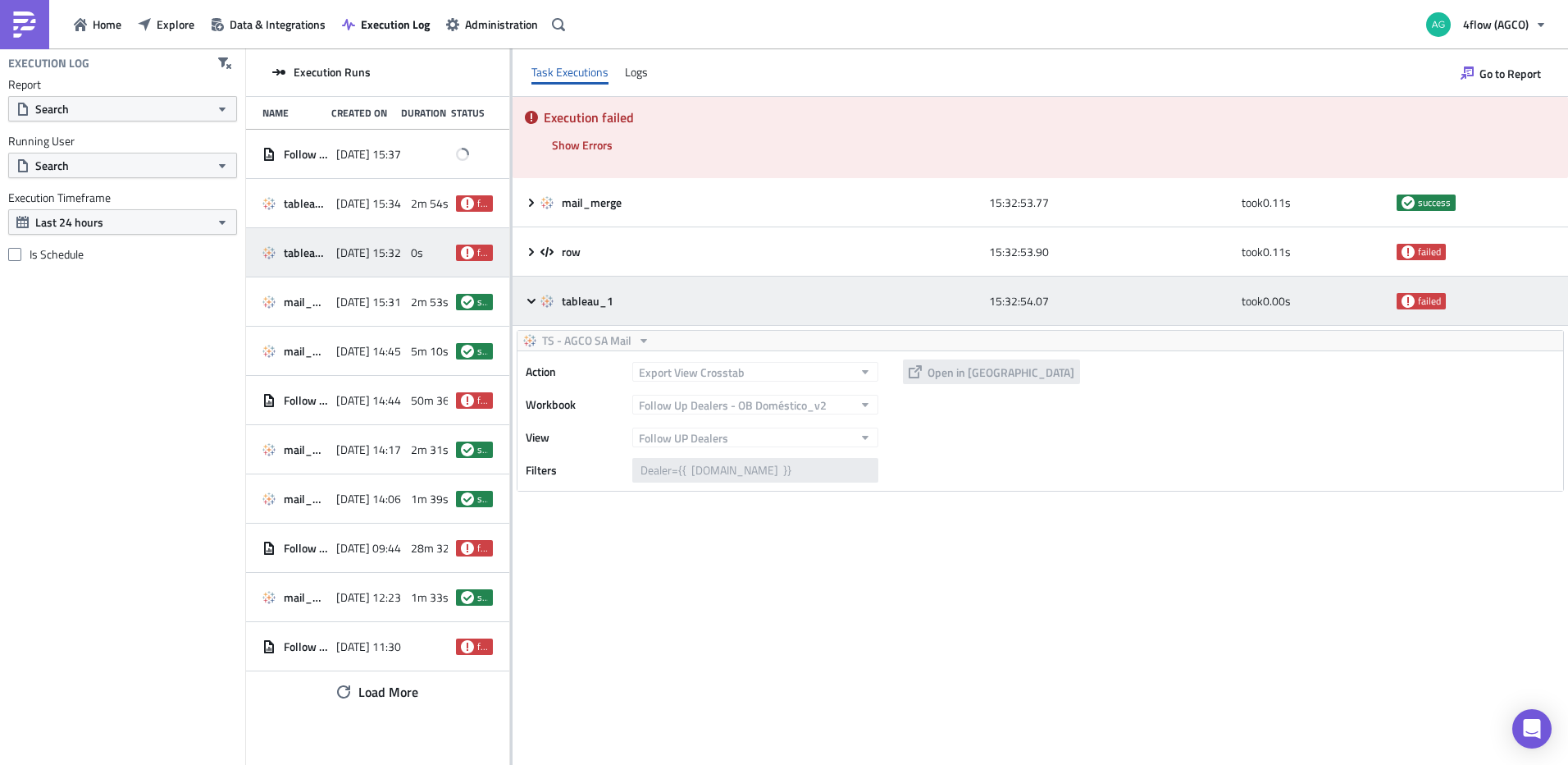
click at [528, 305] on icon at bounding box center [531, 301] width 14 height 14
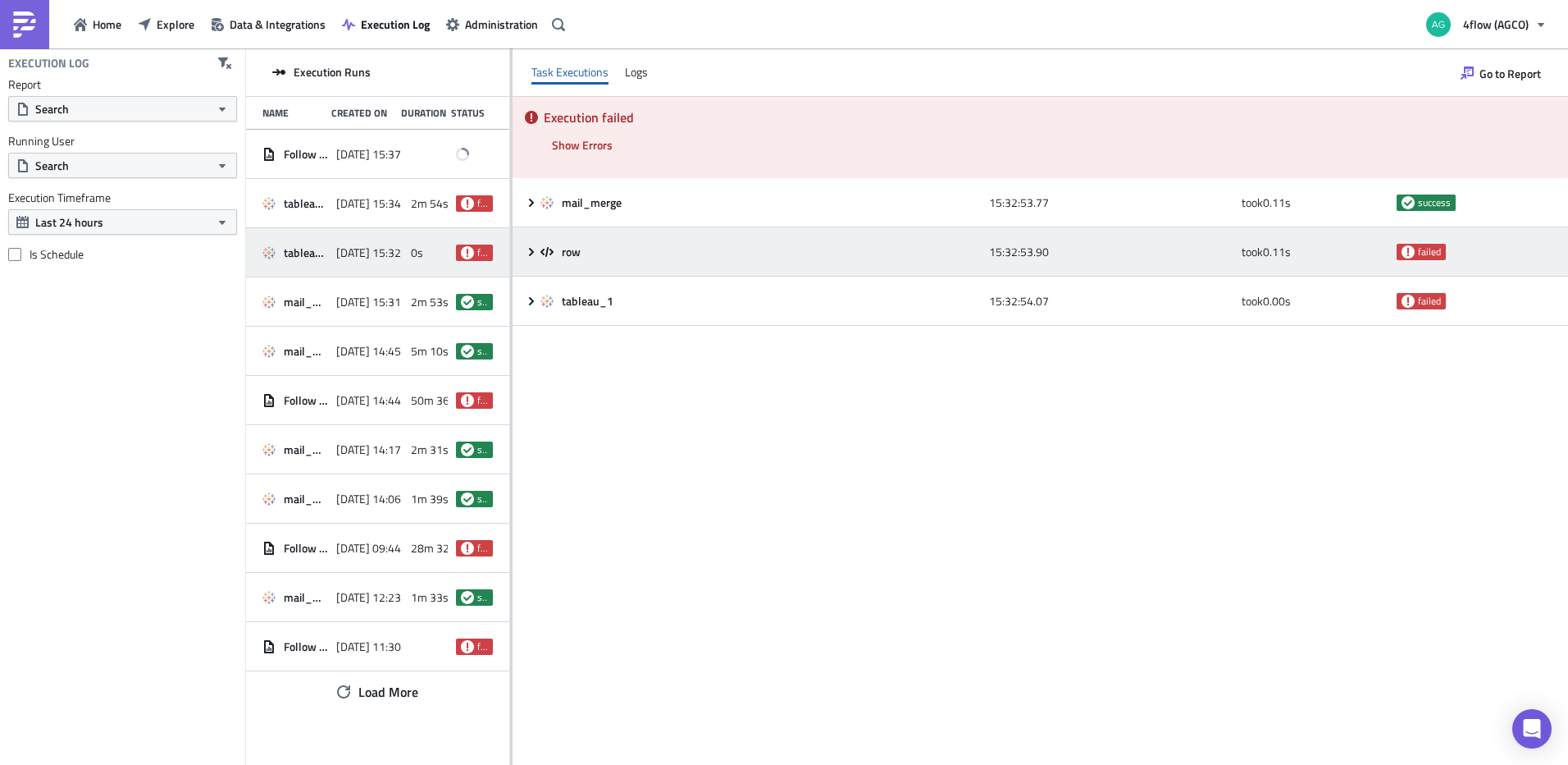
click at [528, 252] on icon at bounding box center [531, 252] width 14 height 14
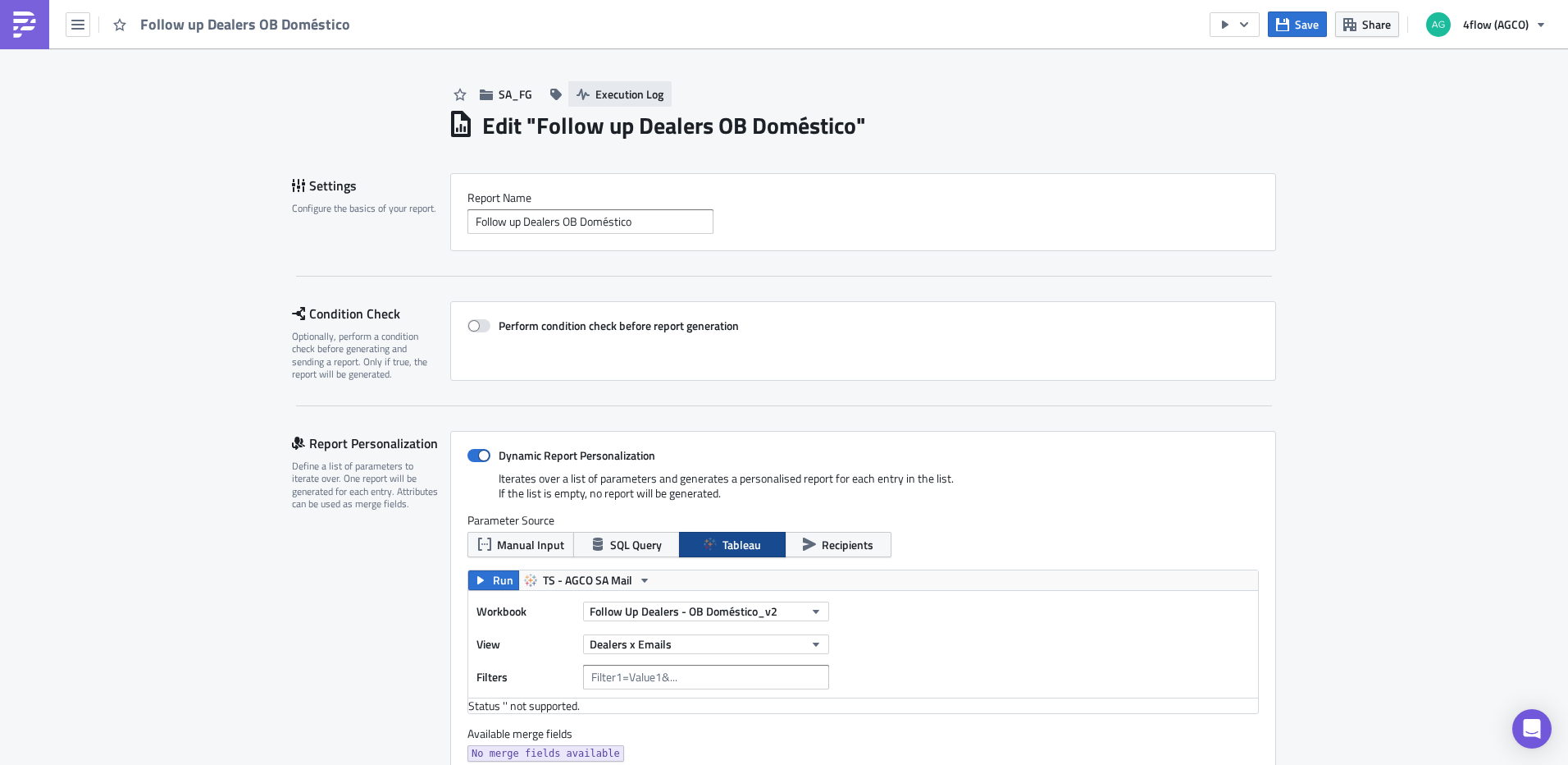
click at [596, 87] on span "Execution Log" at bounding box center [630, 94] width 68 height 17
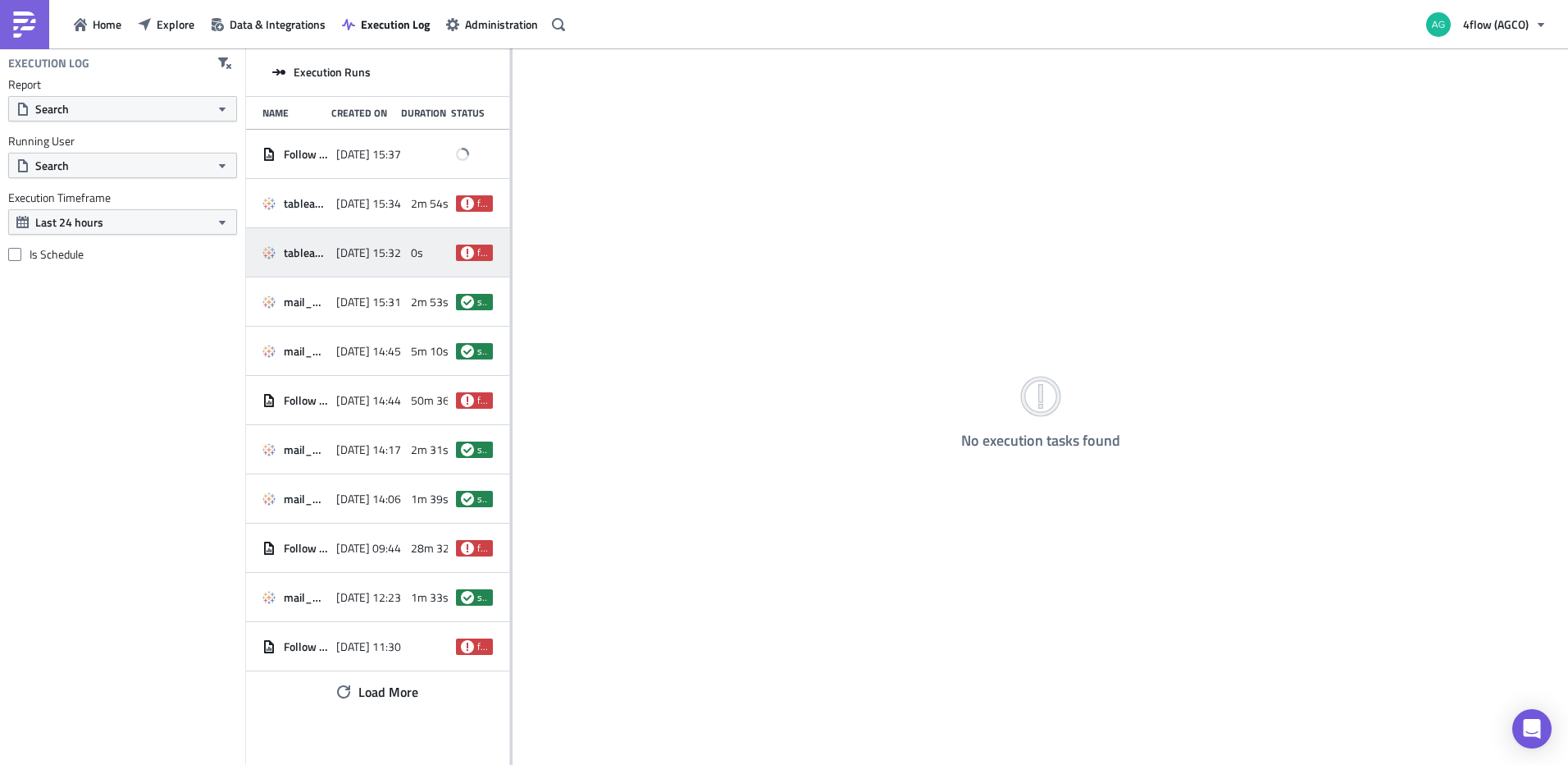
click at [324, 256] on span "tableau_1" at bounding box center [306, 252] width 45 height 15
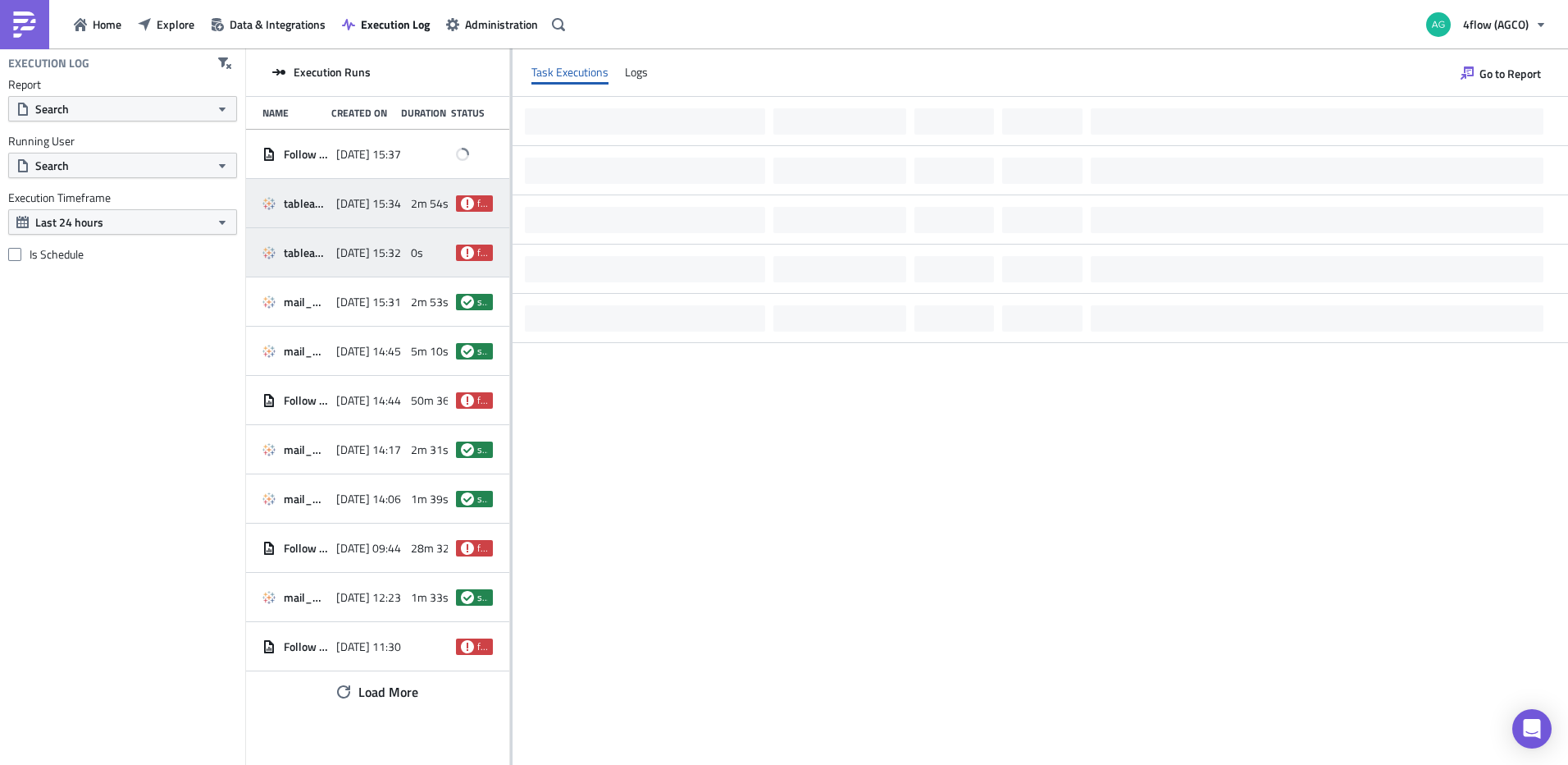
click at [324, 198] on span "tableau_1" at bounding box center [306, 203] width 45 height 15
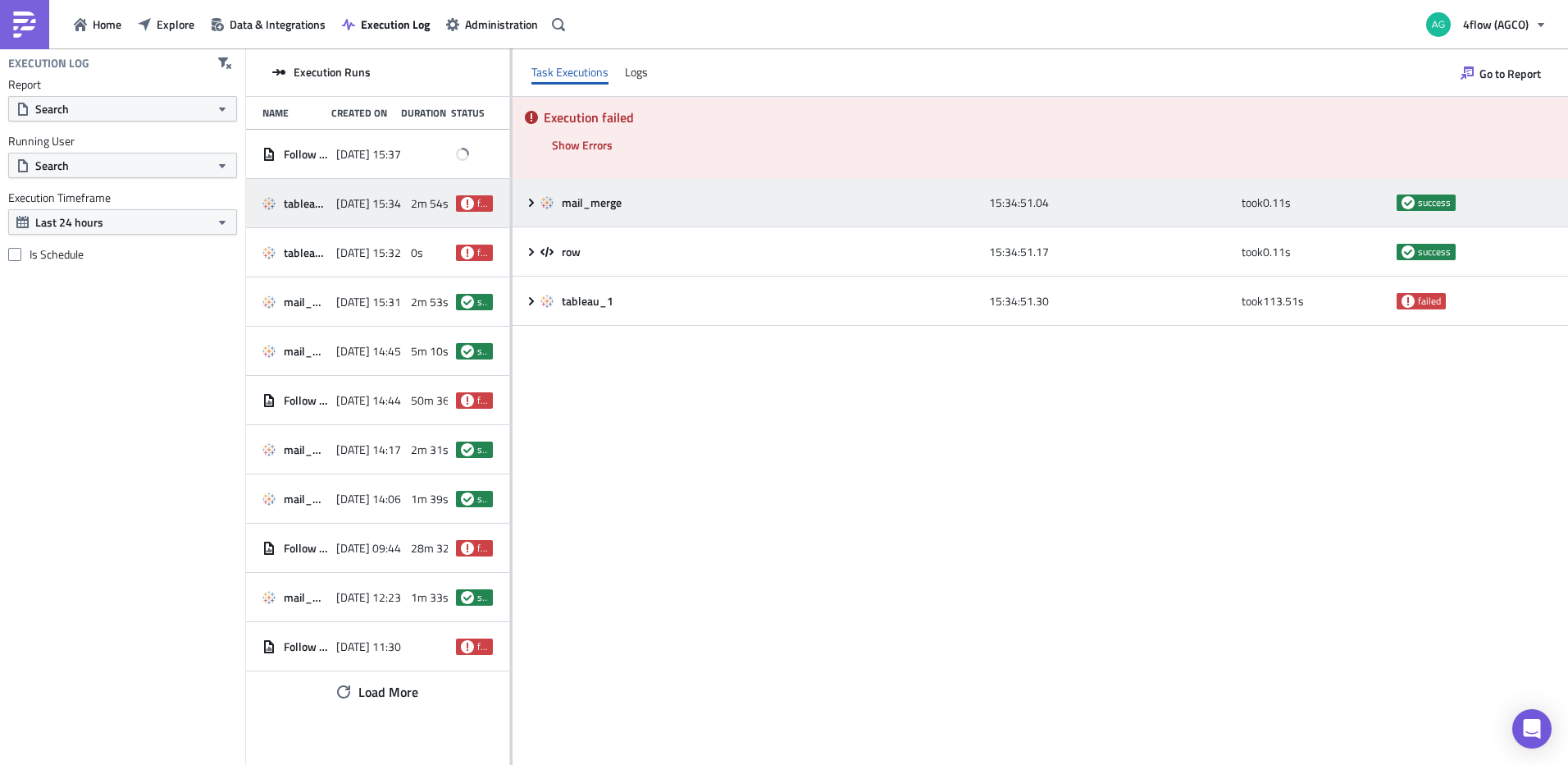
click at [531, 205] on icon at bounding box center [531, 201] width 5 height 8
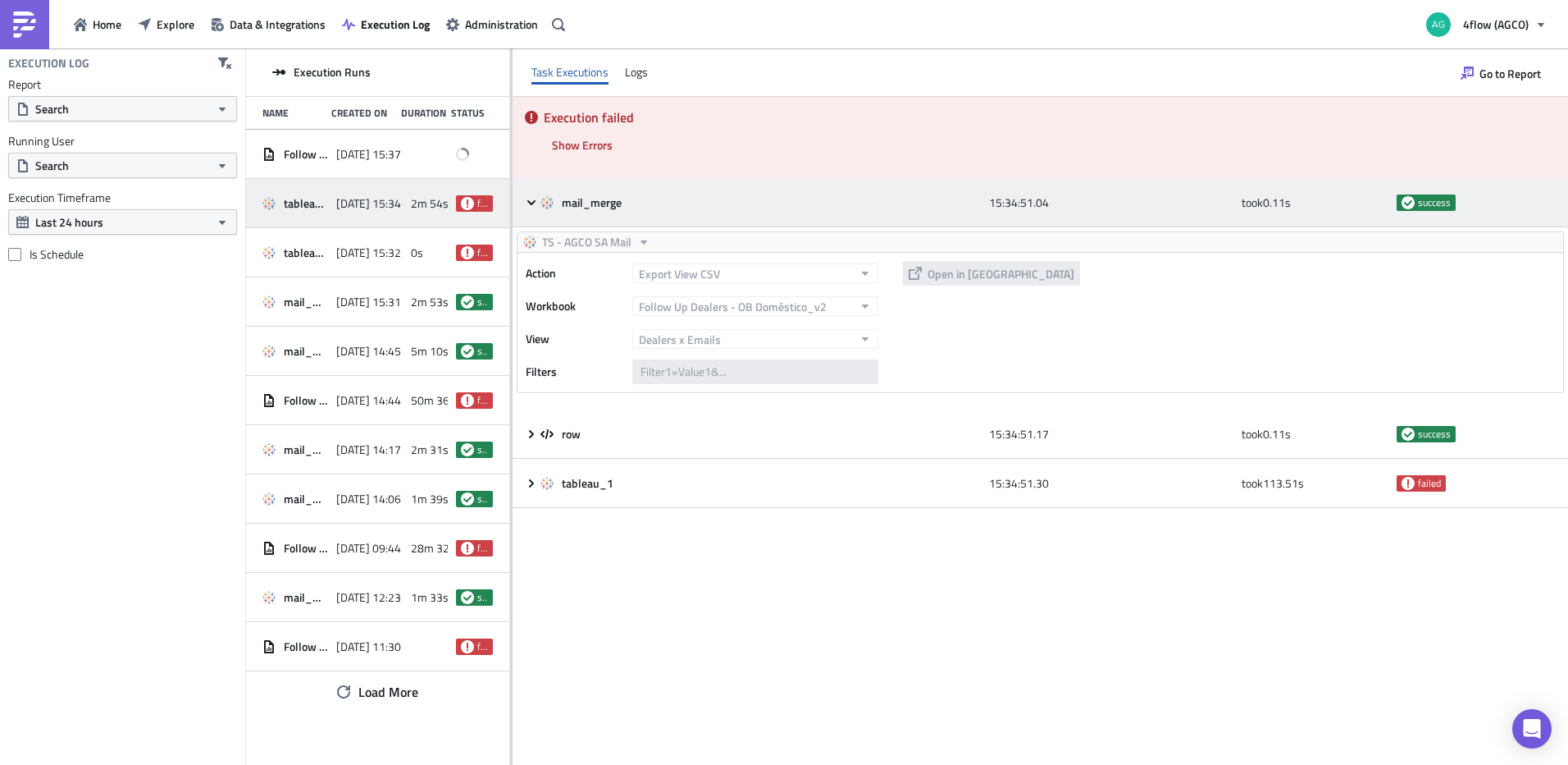
click at [530, 208] on icon at bounding box center [531, 203] width 14 height 14
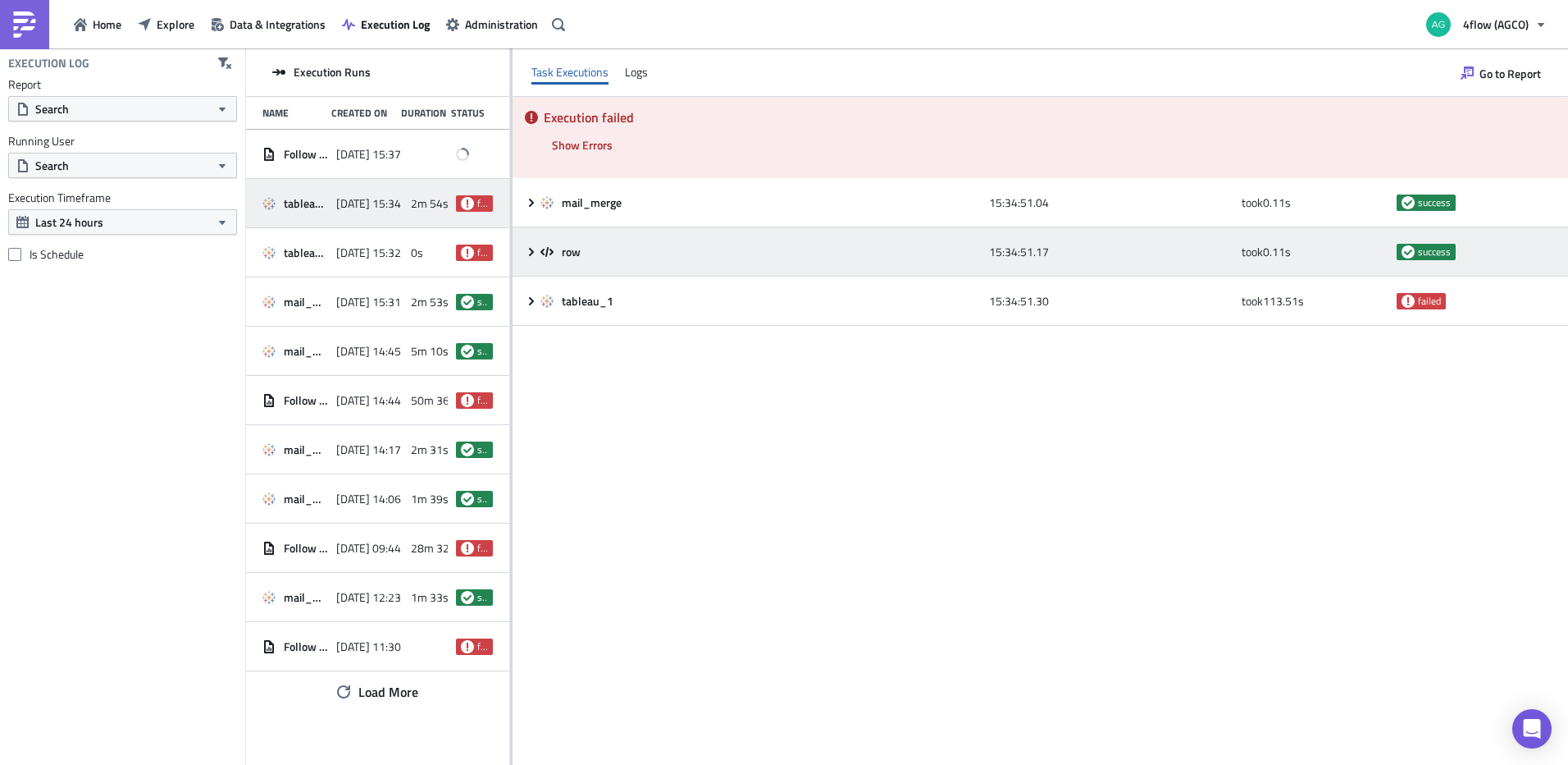
click at [529, 259] on div "row 15:34:51.17 took 0.11 s success" at bounding box center [1040, 252] width 1056 height 50
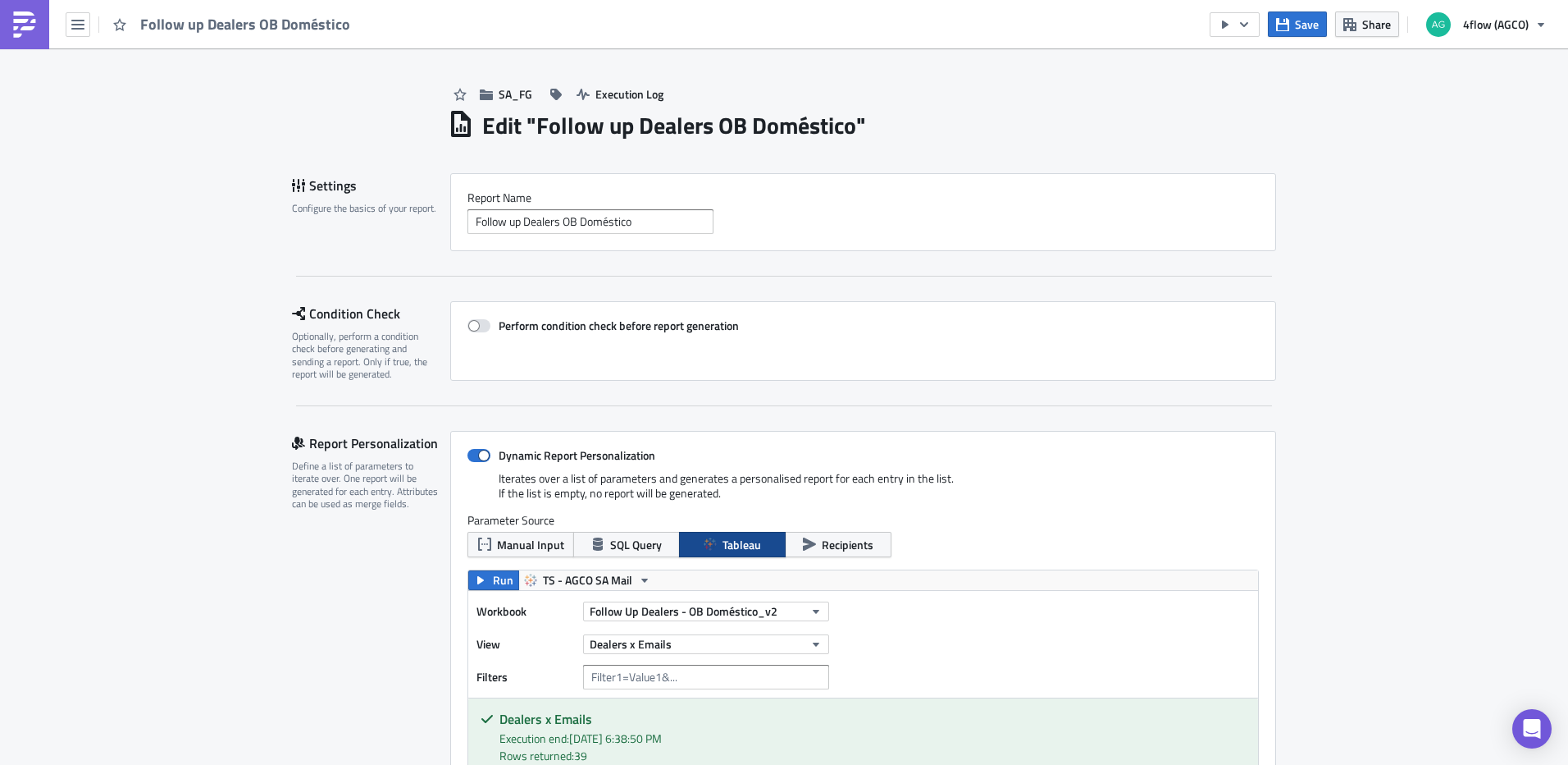
click at [612, 78] on div "SA_FG Execution Log" at bounding box center [862, 78] width 829 height 58
click at [611, 88] on span "Execution Log" at bounding box center [630, 94] width 68 height 17
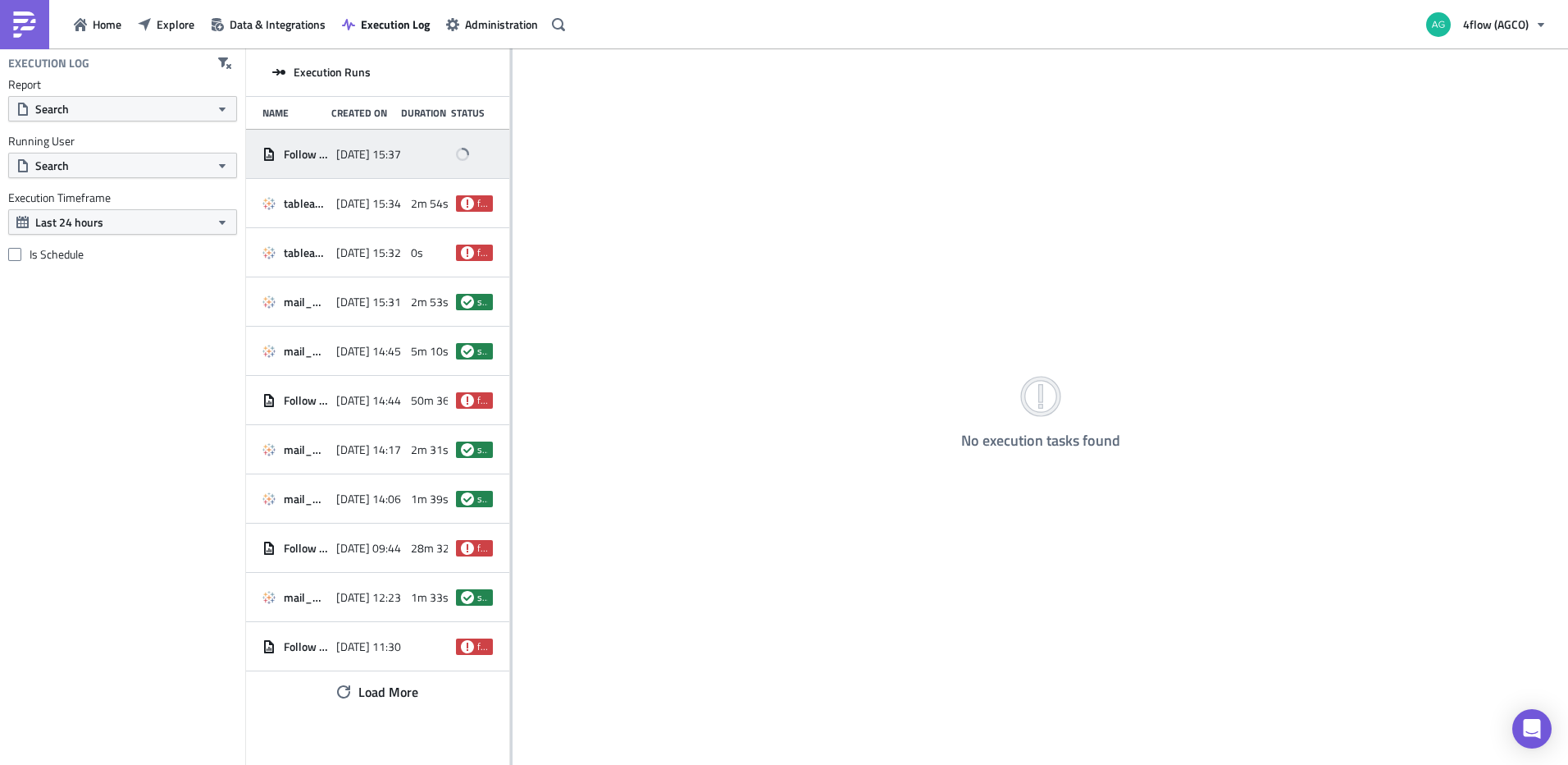
click at [330, 139] on div "Follow up Dealers OB Doméstico [DATE] 15:37" at bounding box center [377, 154] width 263 height 50
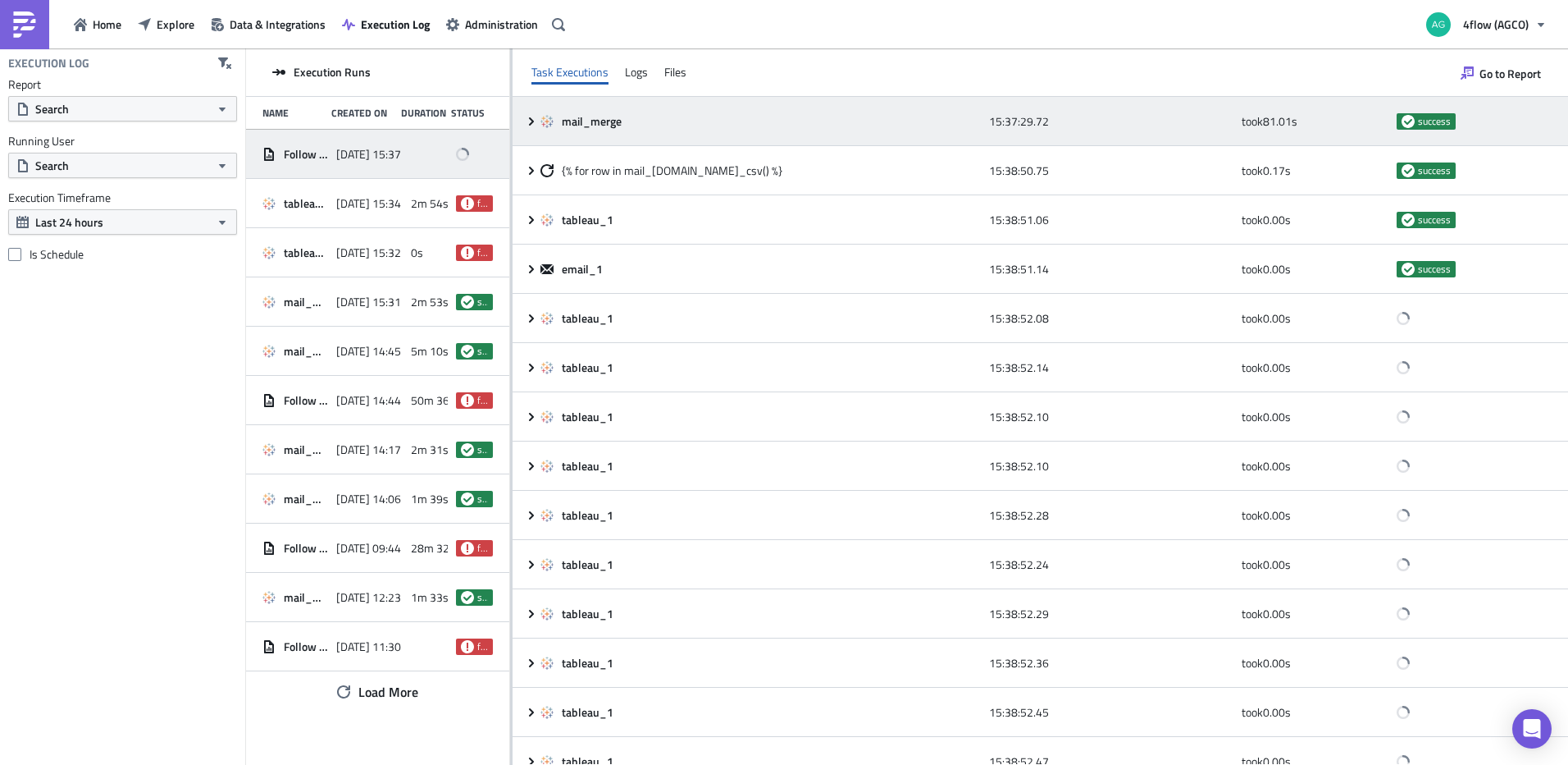
click at [525, 121] on icon at bounding box center [531, 122] width 14 height 14
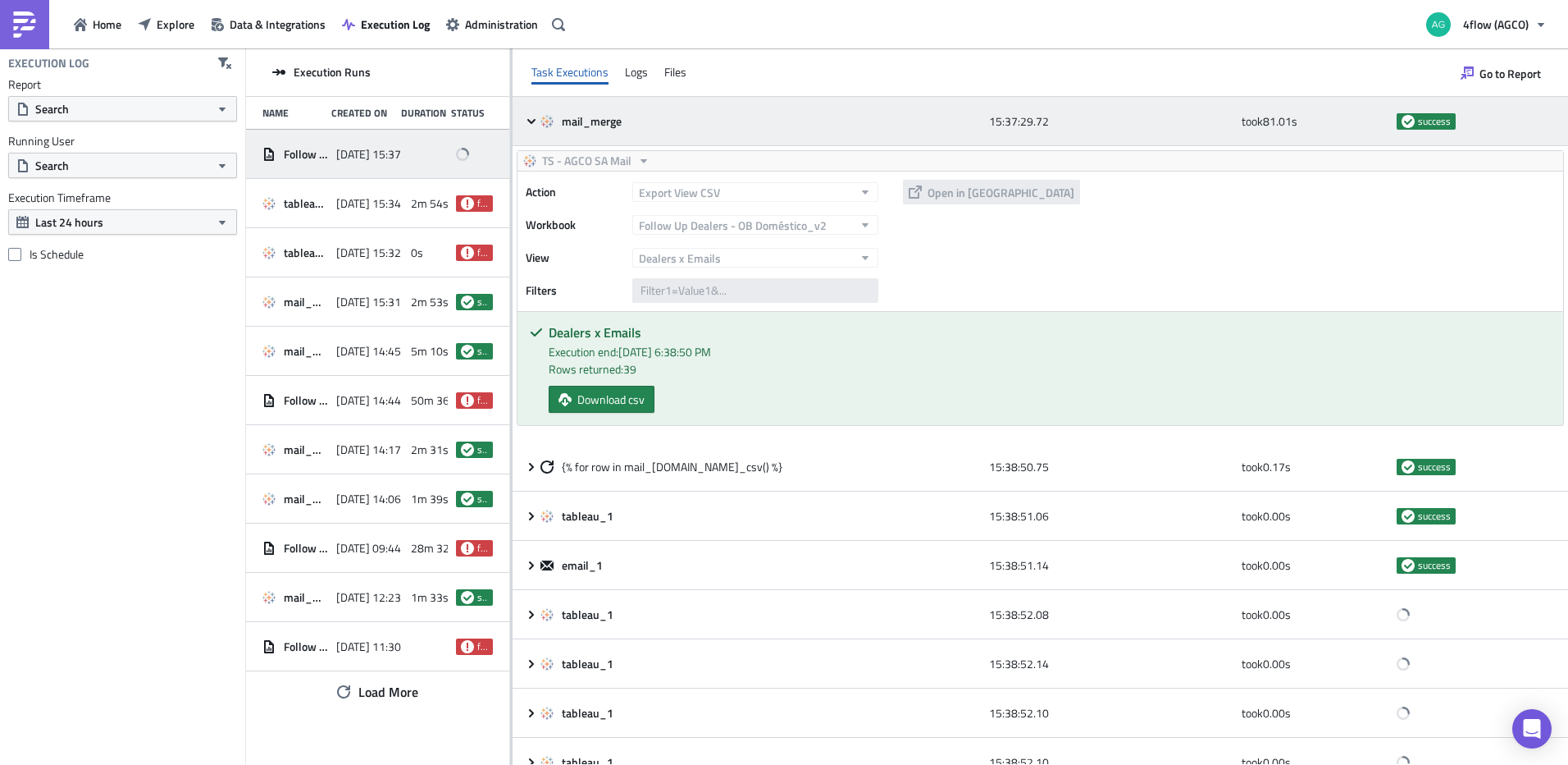
click at [525, 121] on icon at bounding box center [531, 122] width 14 height 14
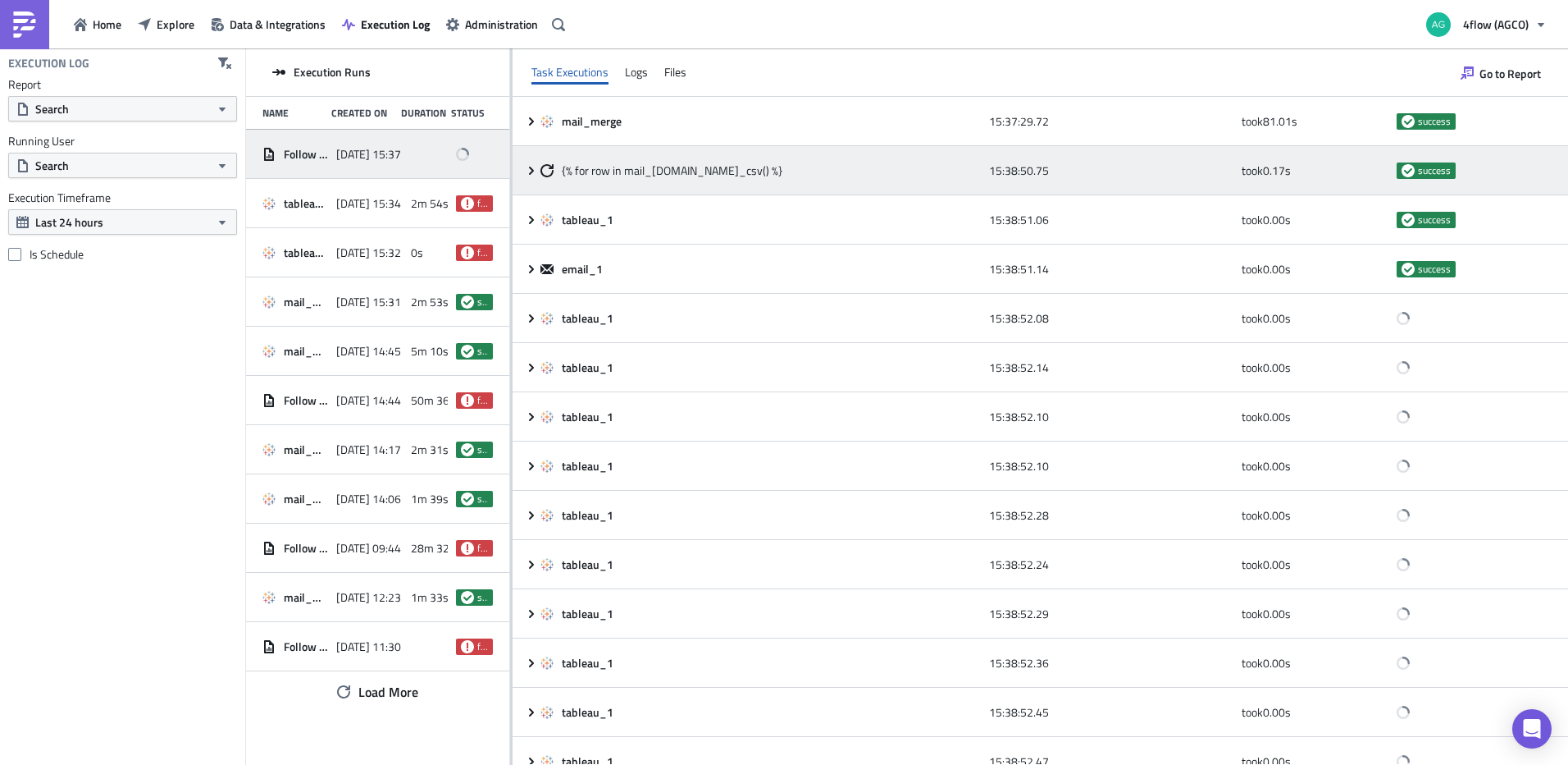
click at [530, 168] on icon at bounding box center [531, 170] width 5 height 8
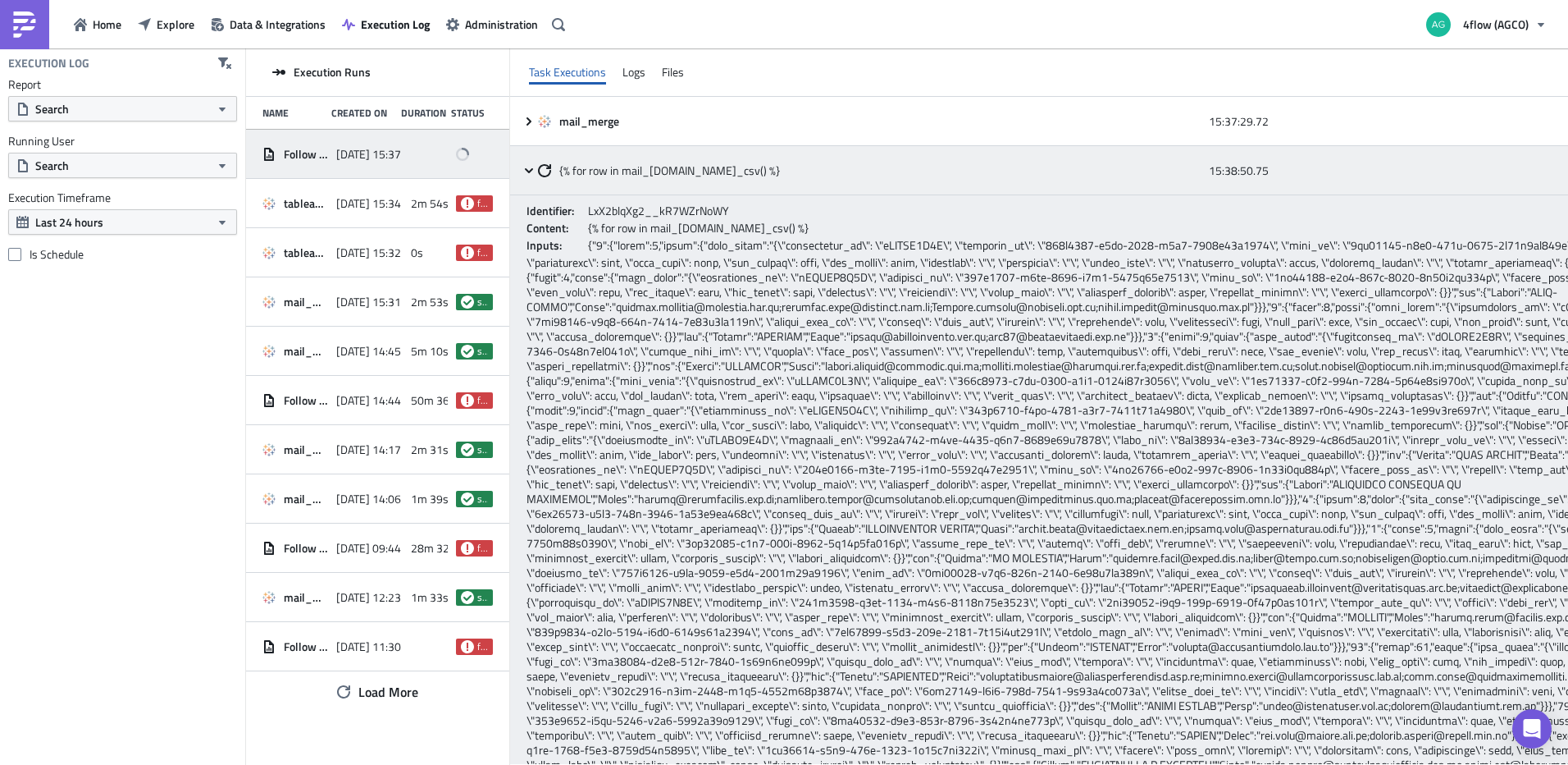
click at [528, 168] on icon at bounding box center [529, 171] width 14 height 14
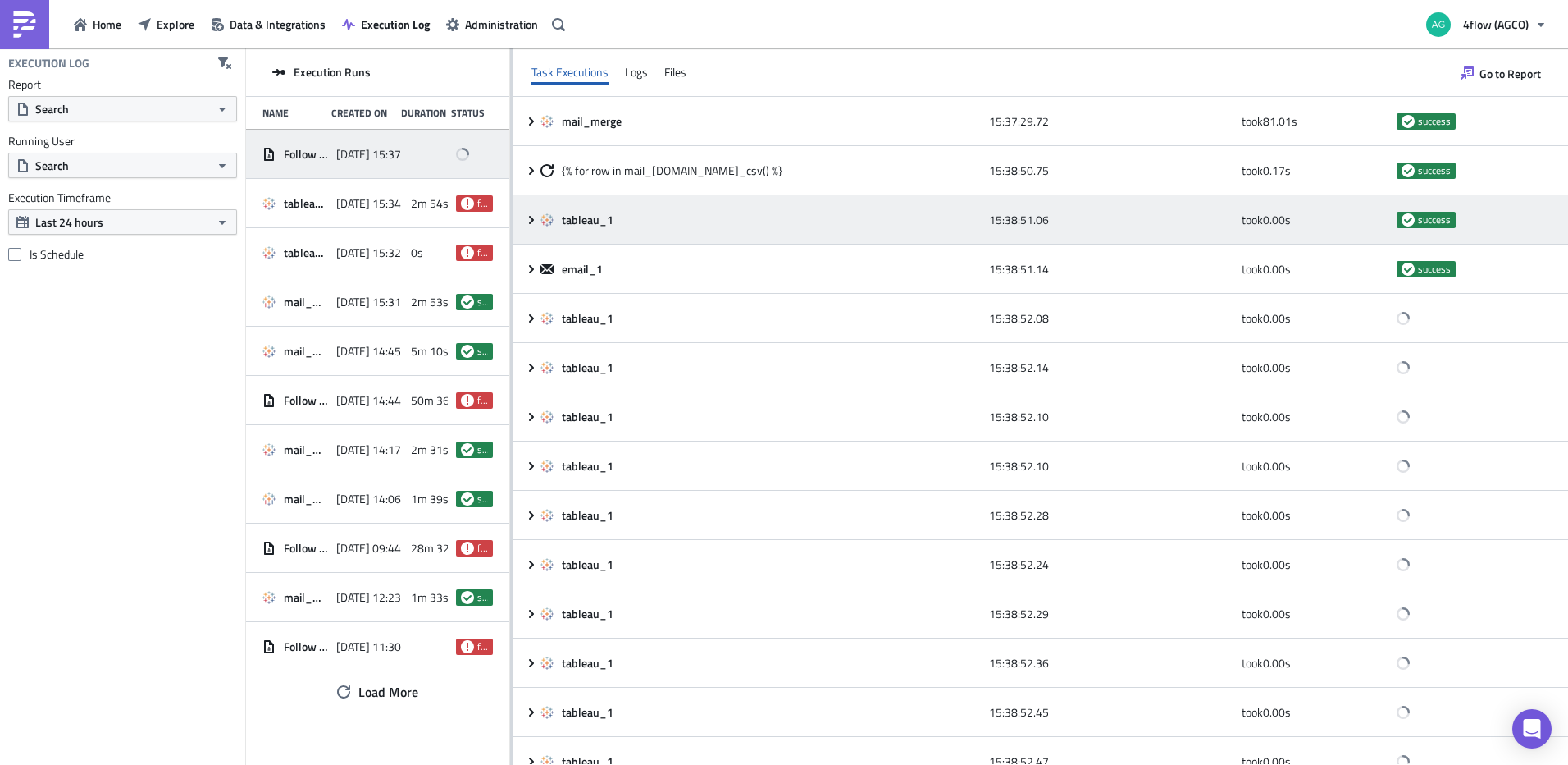
click at [534, 219] on icon at bounding box center [531, 219] width 5 height 8
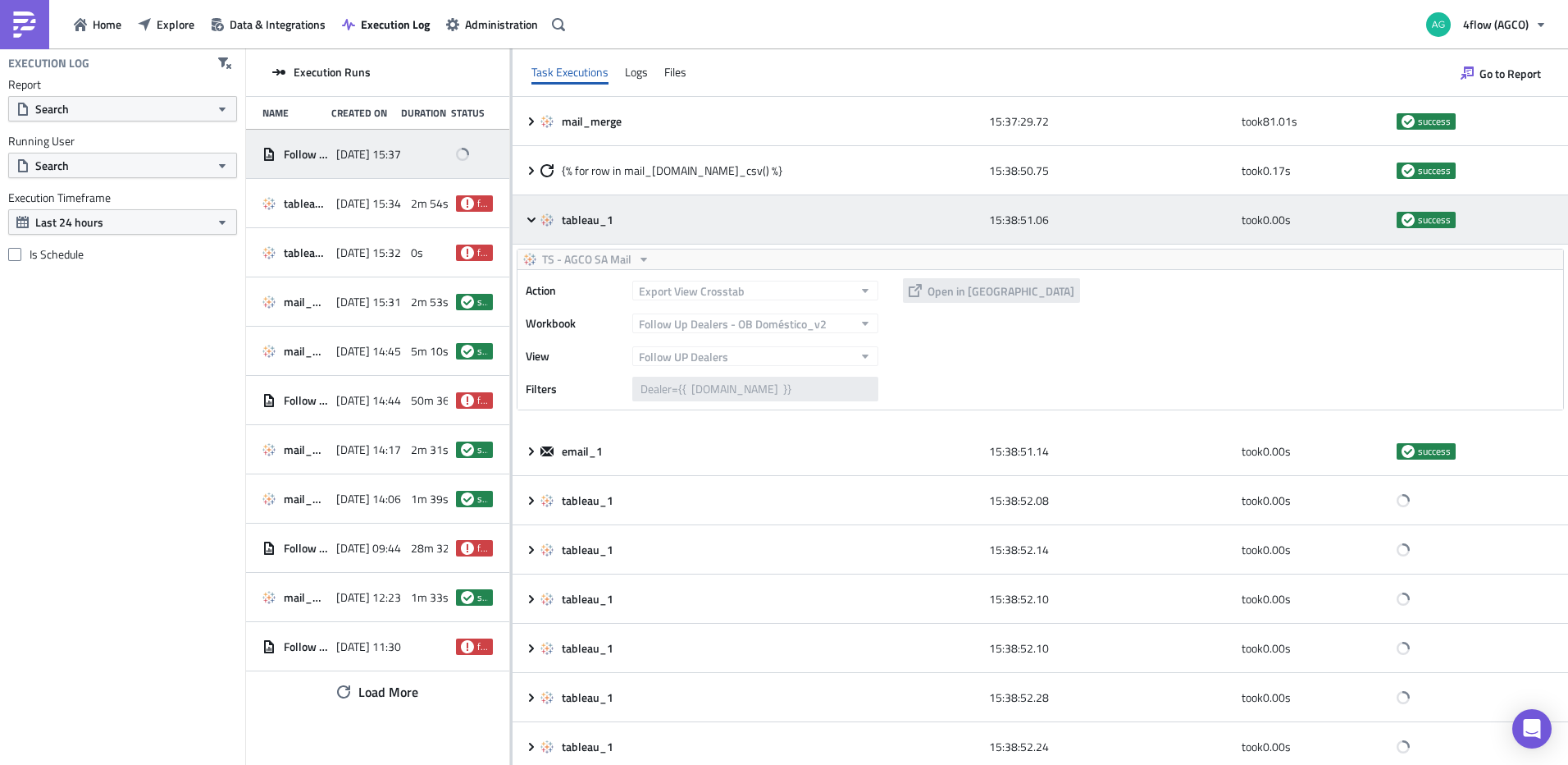
click at [530, 219] on icon at bounding box center [531, 219] width 8 height 5
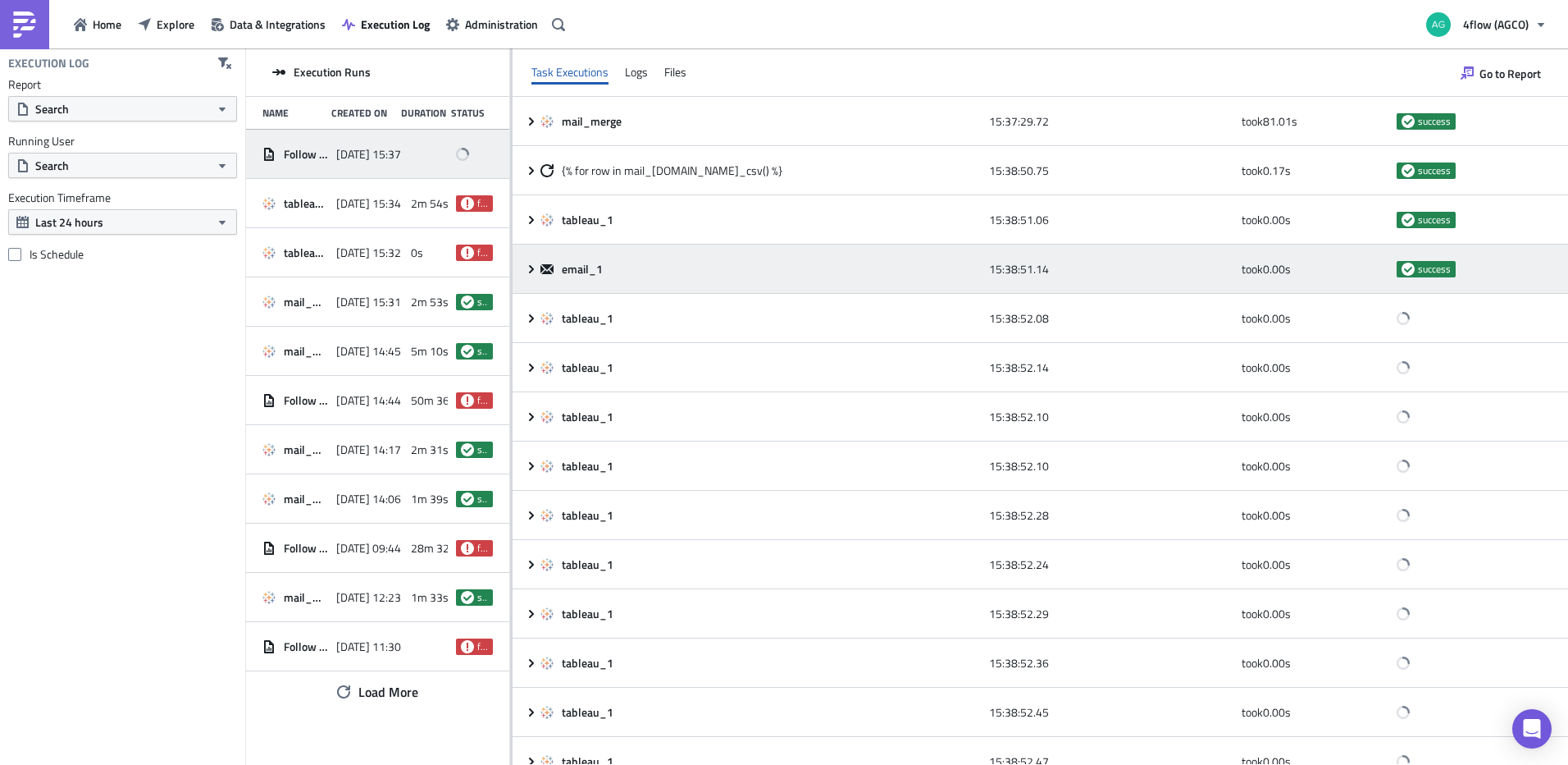
click at [529, 270] on icon at bounding box center [531, 269] width 14 height 14
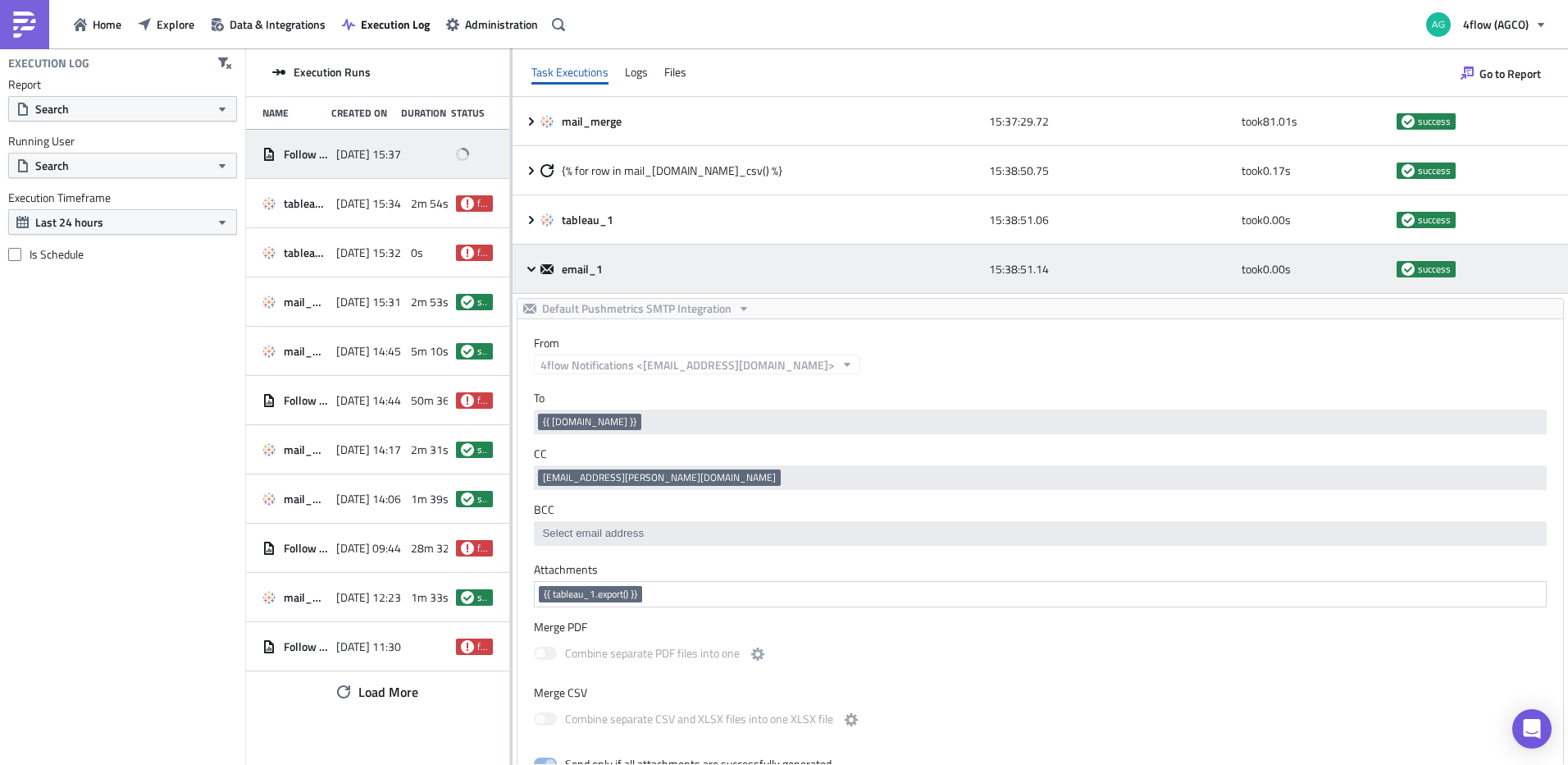
click at [528, 270] on icon at bounding box center [531, 269] width 14 height 14
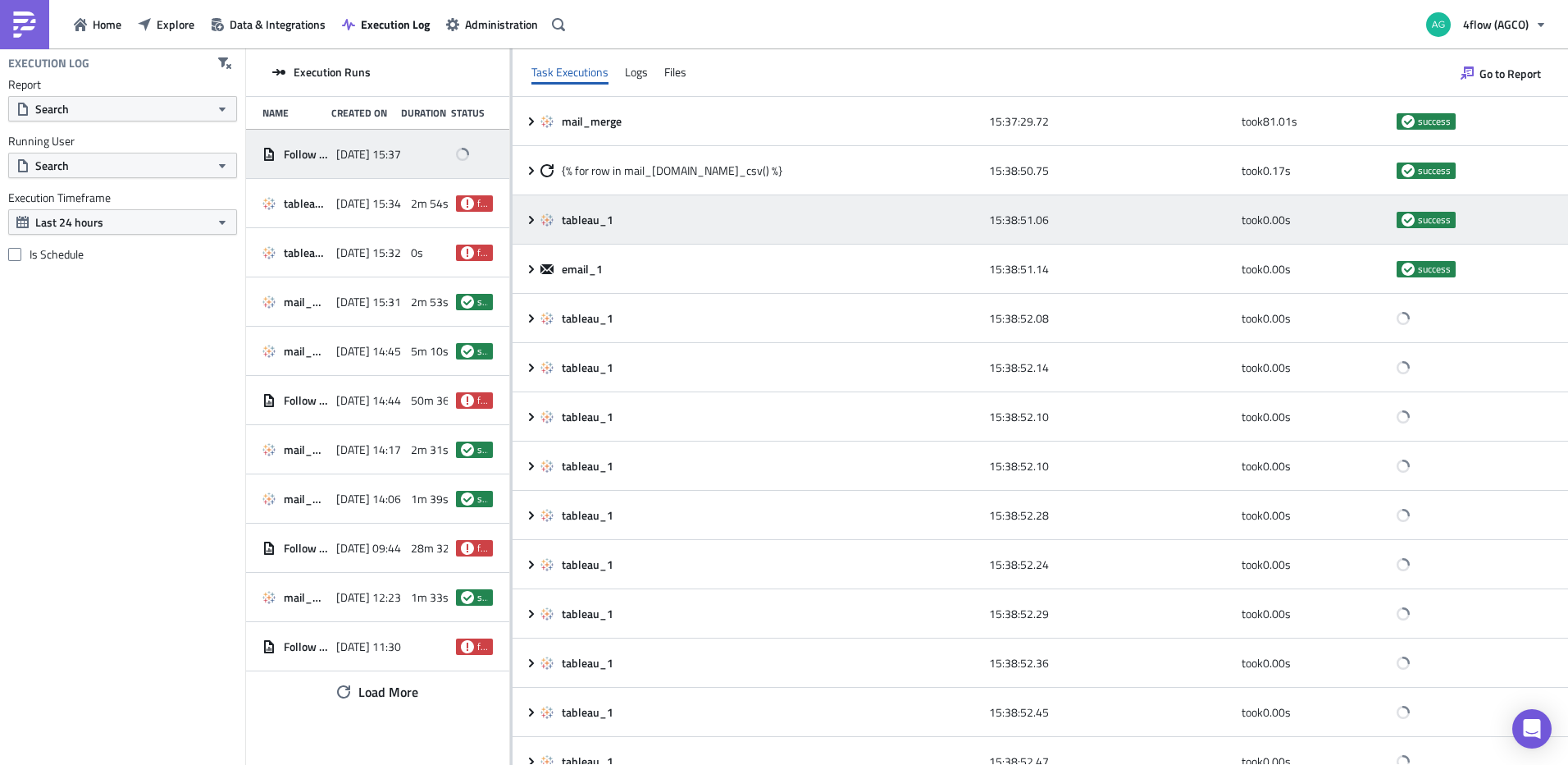
click at [527, 218] on icon at bounding box center [531, 221] width 14 height 14
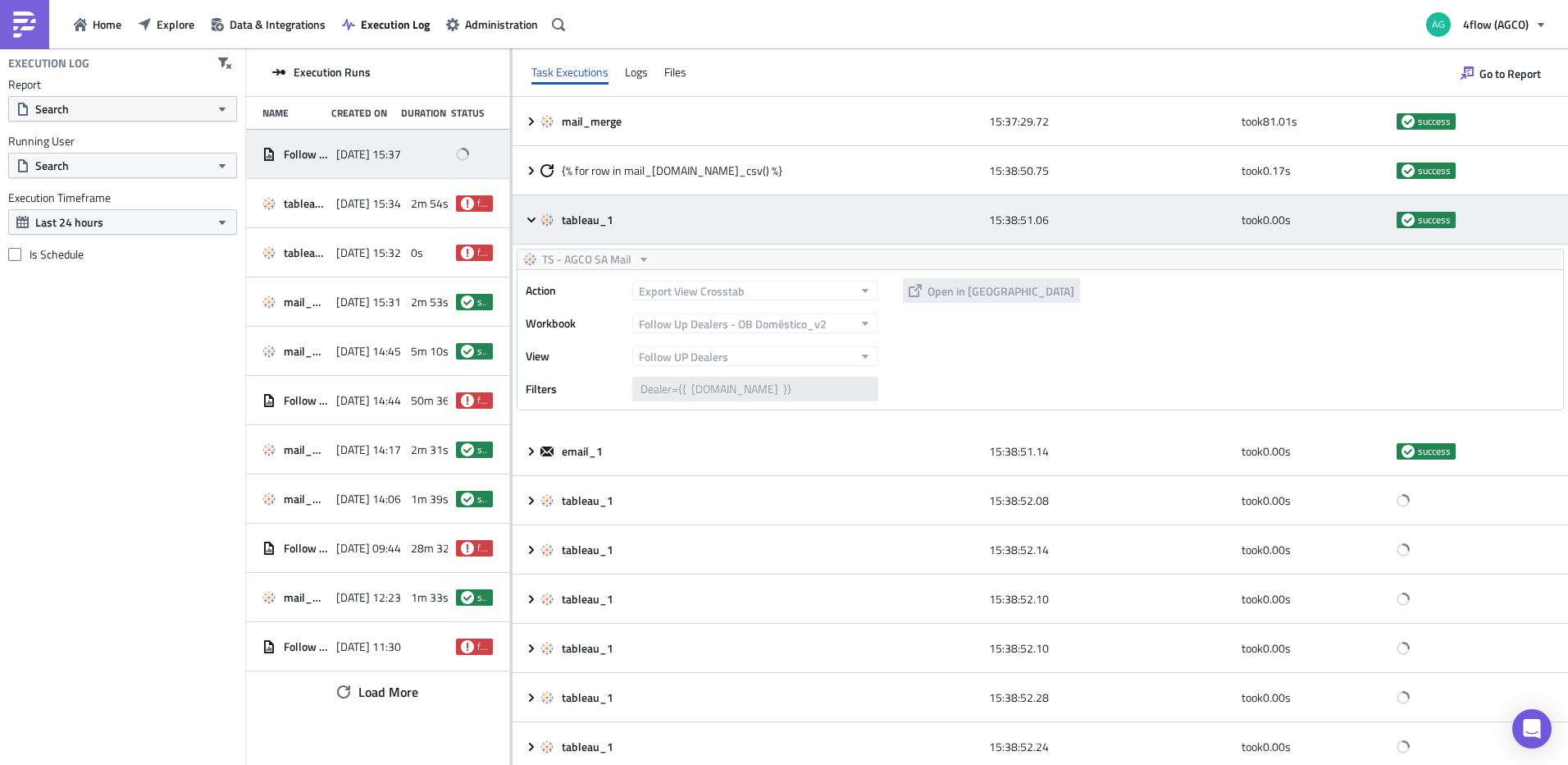
click at [527, 218] on icon at bounding box center [531, 221] width 14 height 14
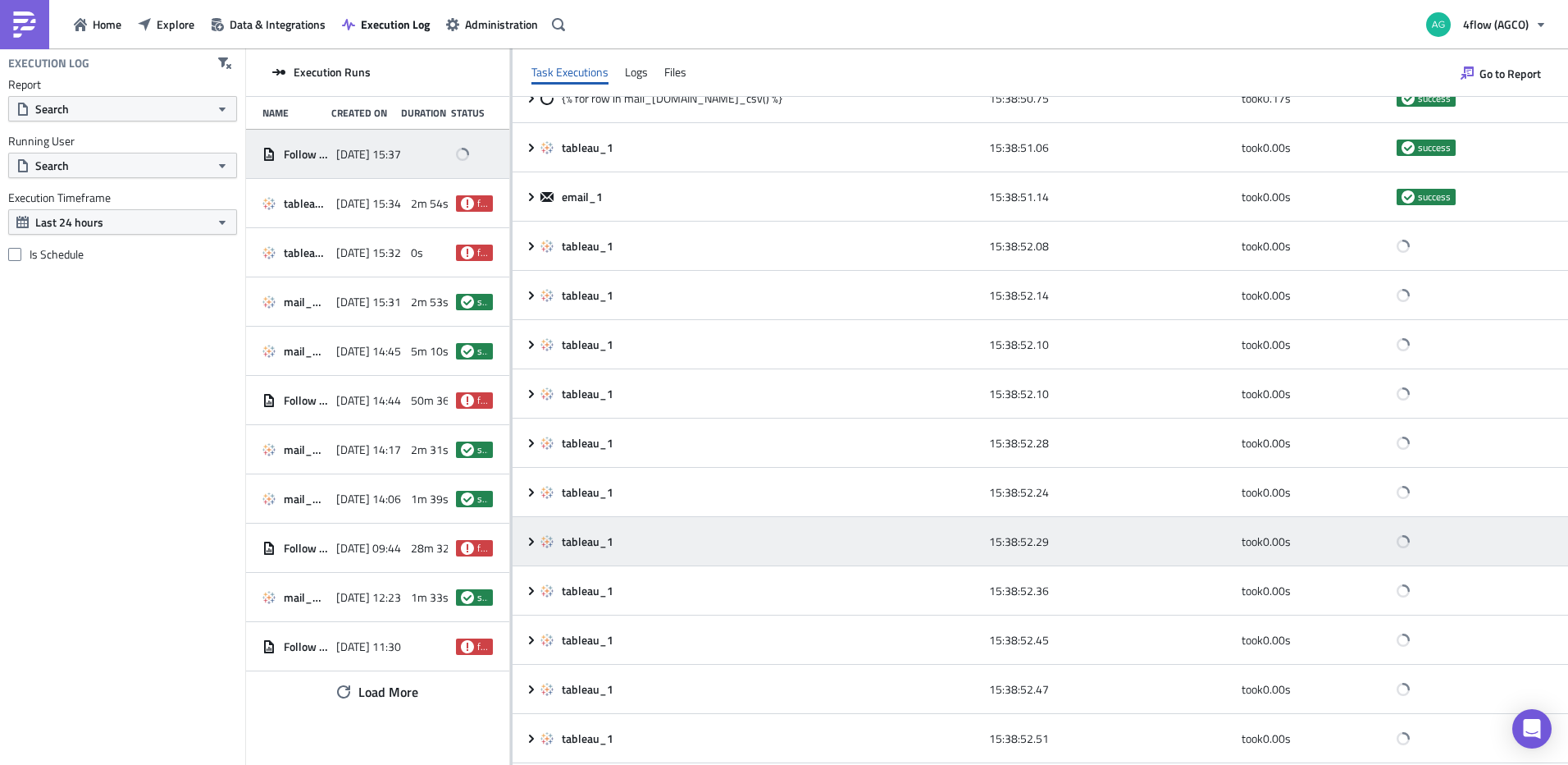
scroll to position [71, 0]
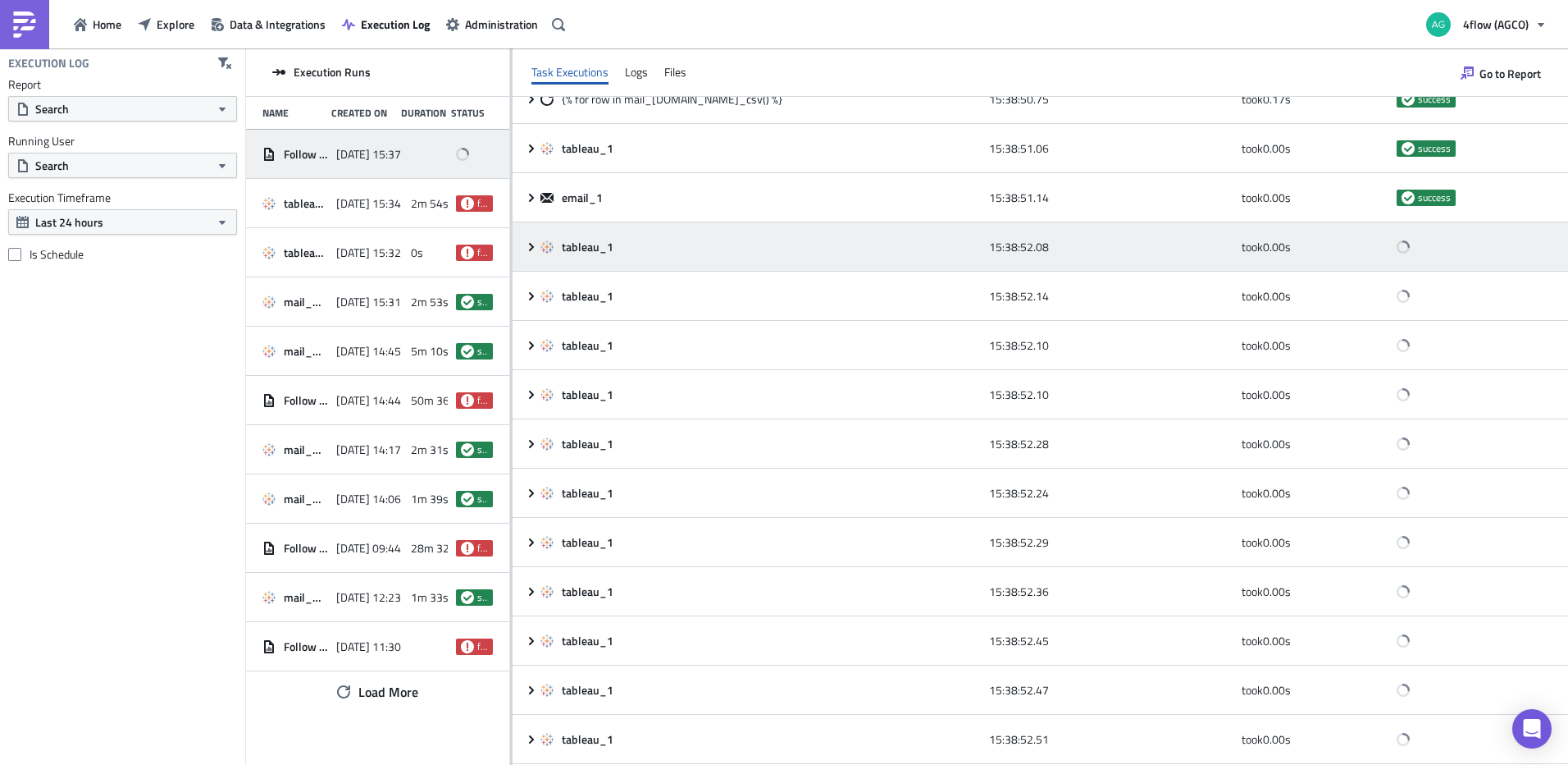
click at [529, 246] on icon at bounding box center [531, 247] width 14 height 14
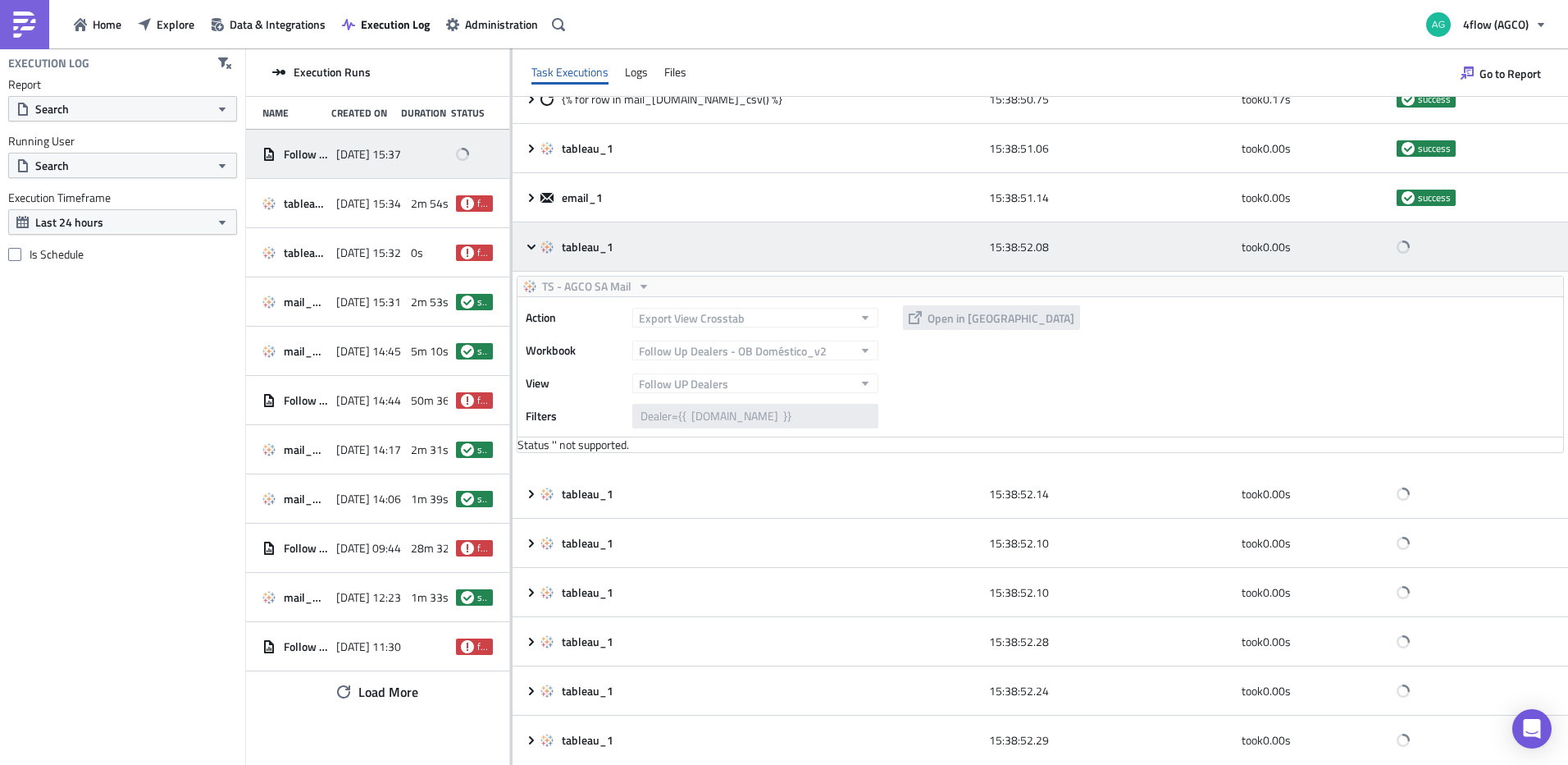
click at [529, 246] on icon at bounding box center [531, 246] width 8 height 5
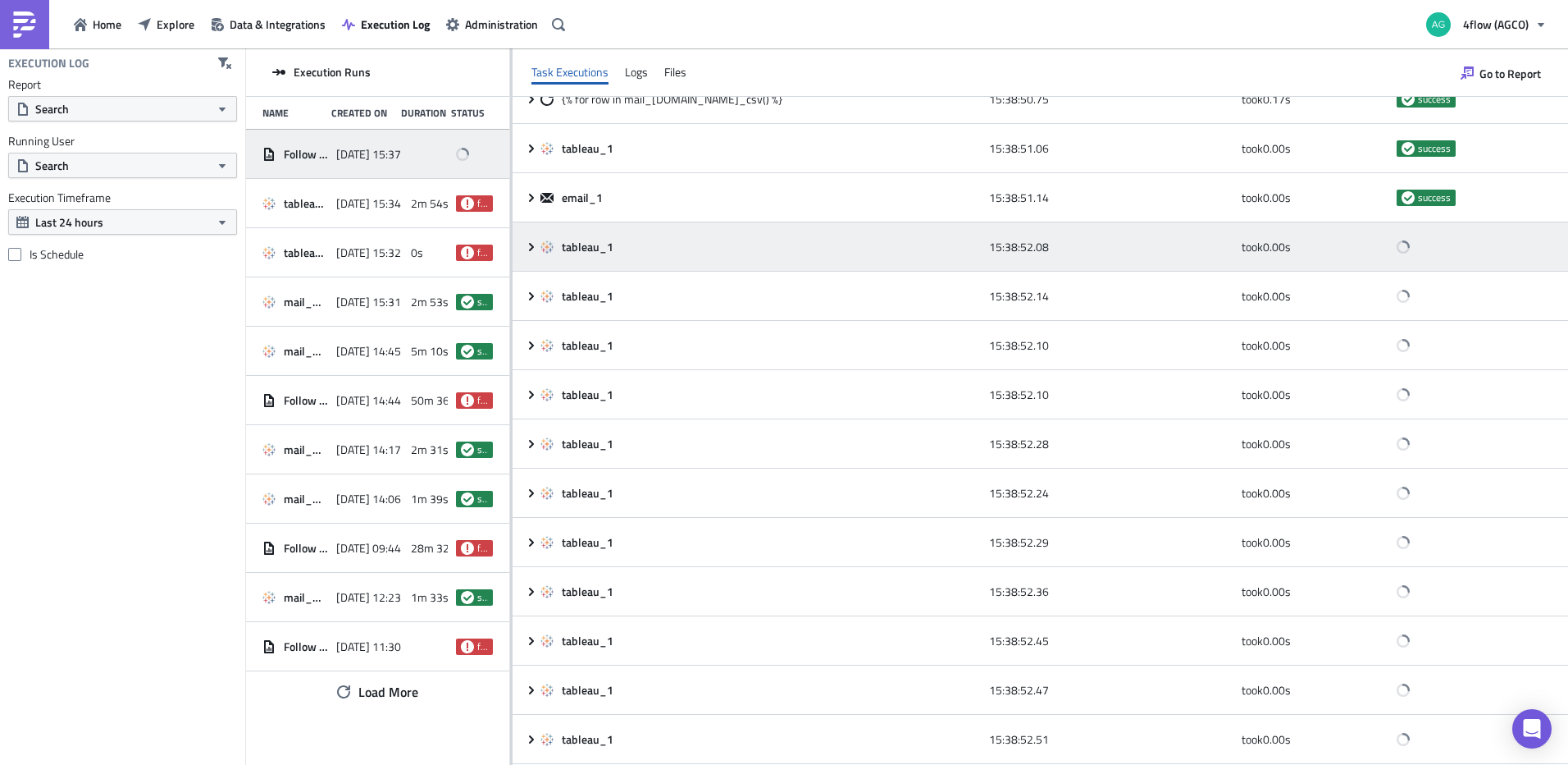
click at [529, 246] on icon at bounding box center [531, 247] width 14 height 14
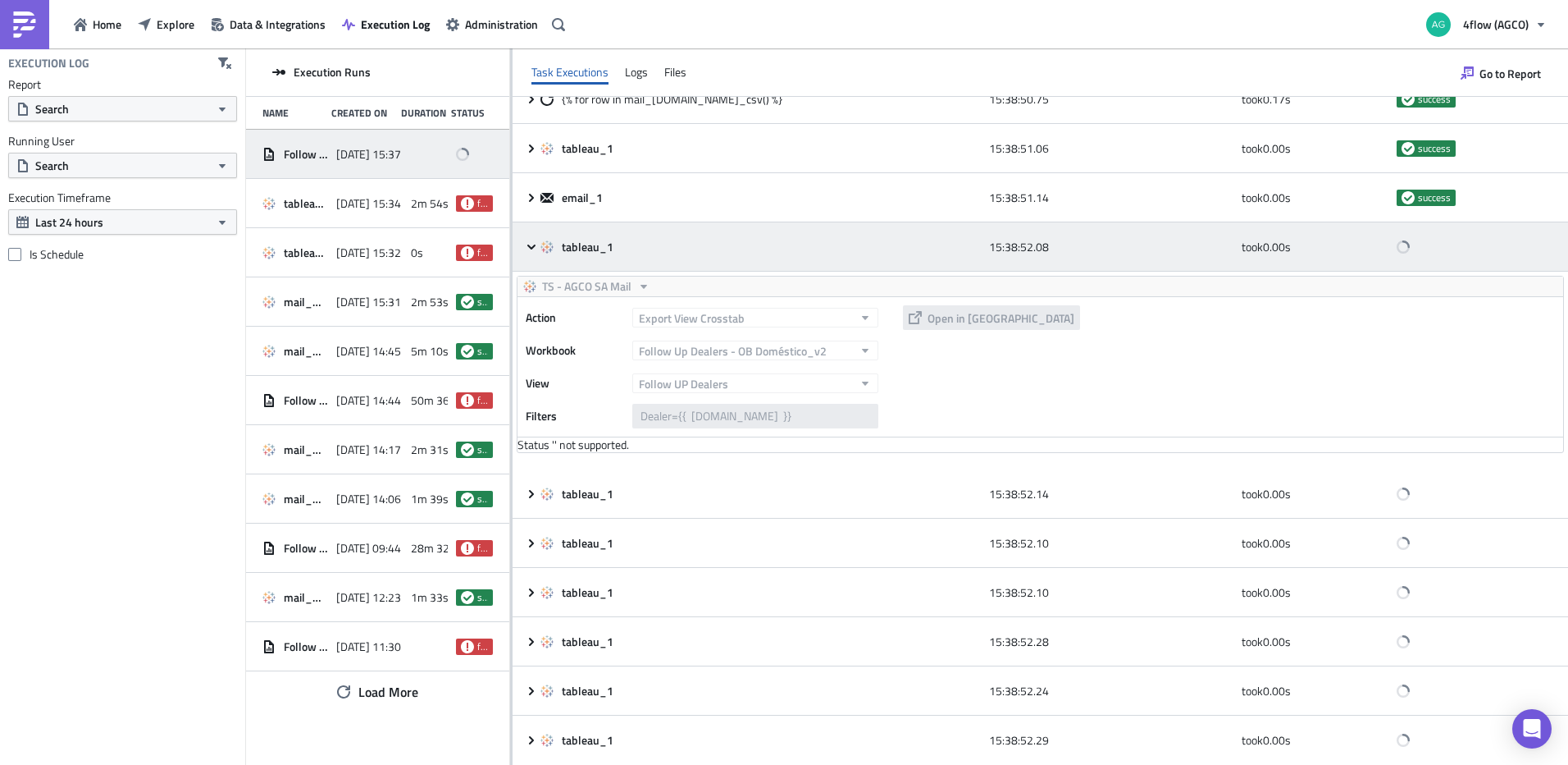
click at [529, 246] on icon at bounding box center [531, 246] width 8 height 5
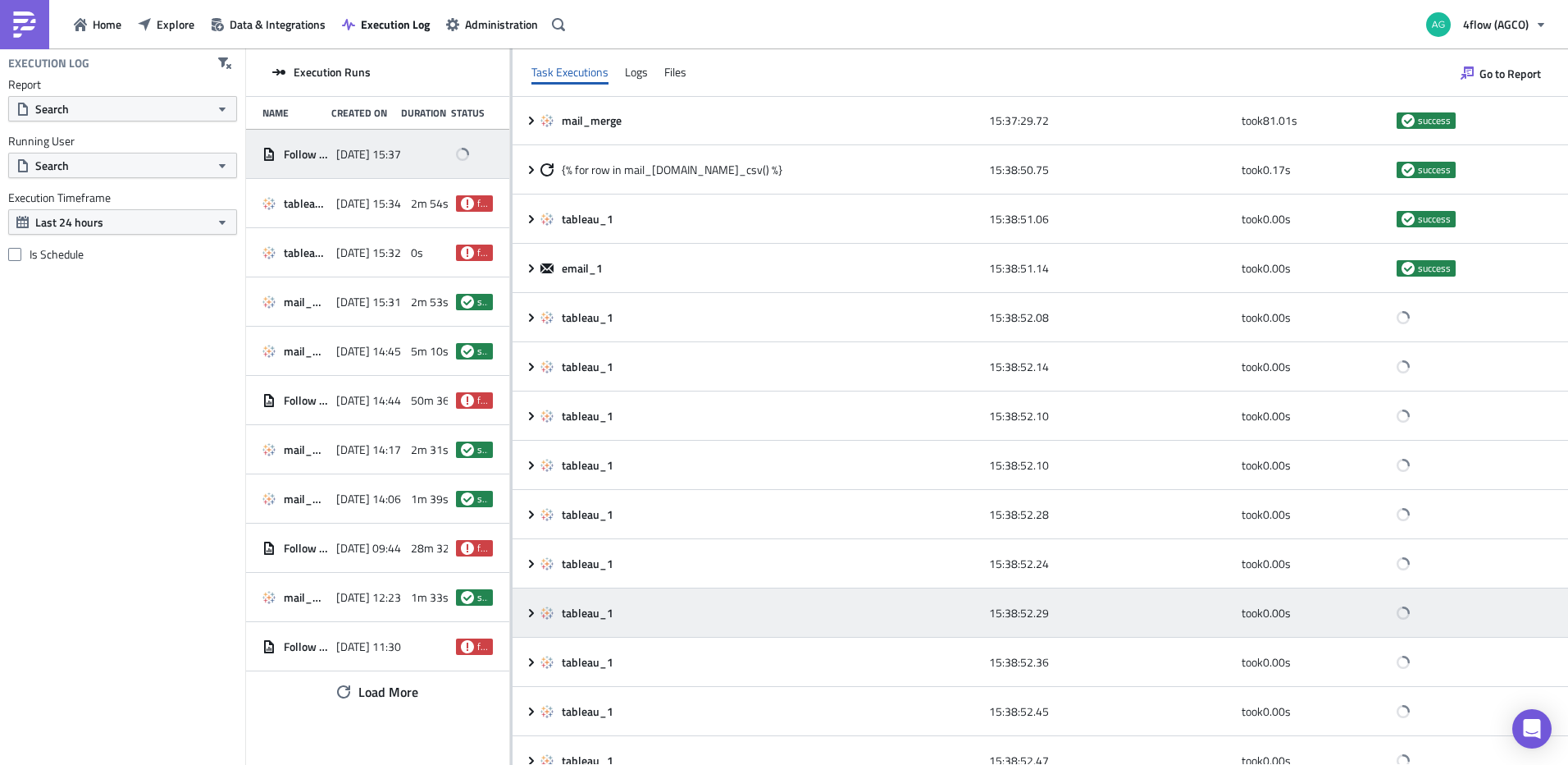
scroll to position [0, 0]
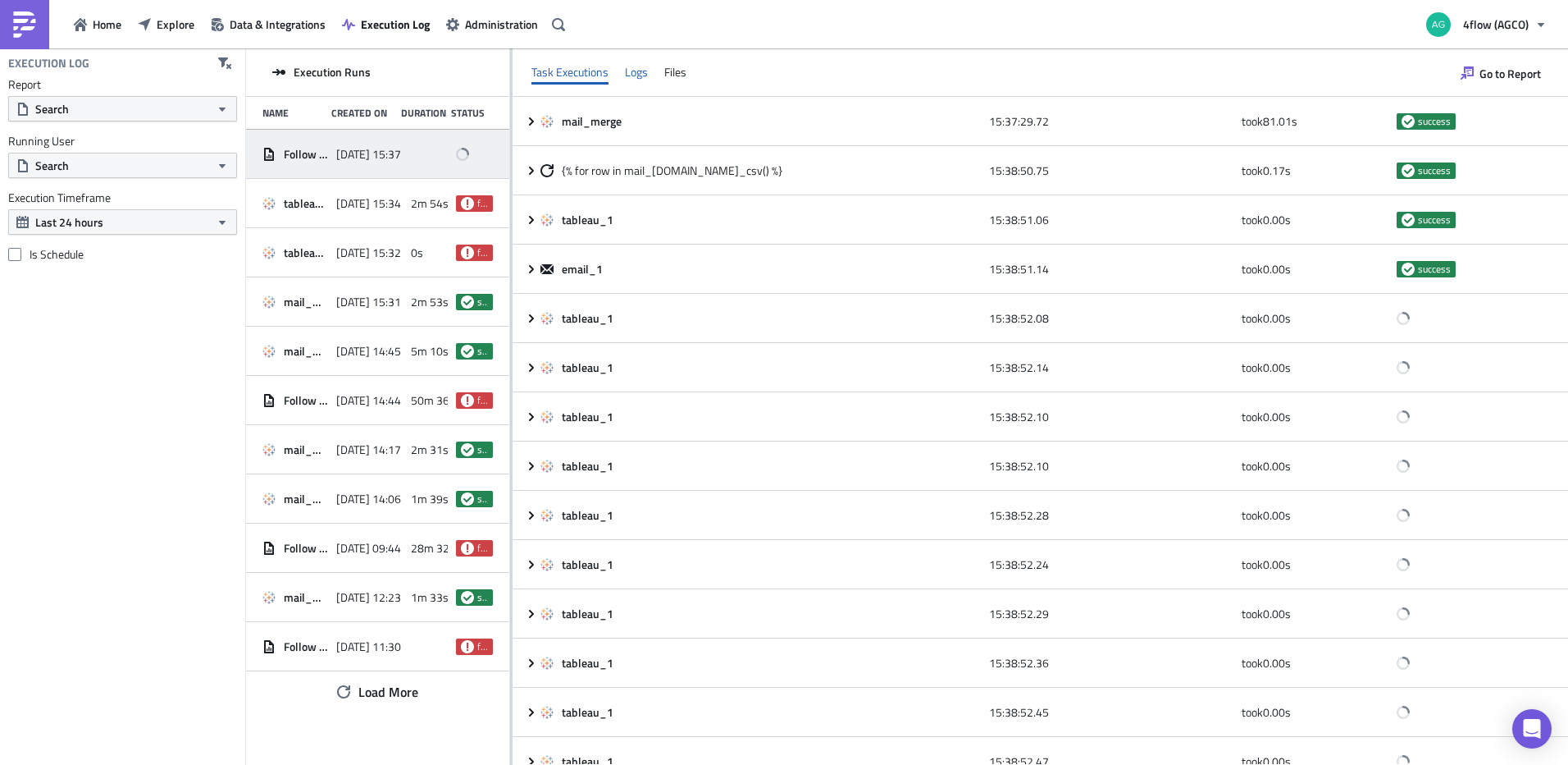
click at [625, 72] on div "Logs" at bounding box center [636, 72] width 23 height 24
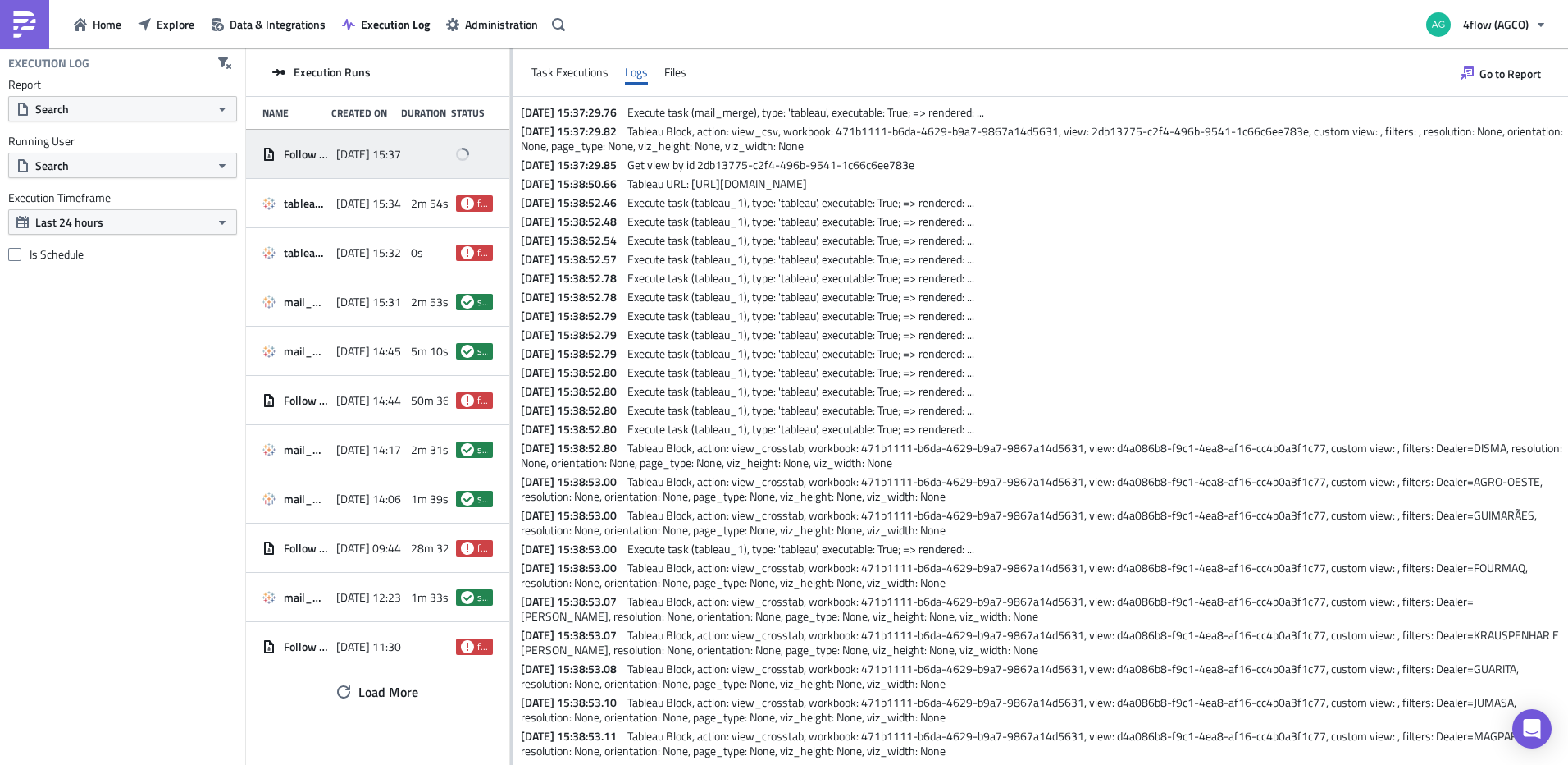
click at [663, 75] on div "Task Executions Logs Files" at bounding box center [1040, 73] width 1056 height 49
click at [669, 77] on div "Files" at bounding box center [675, 72] width 22 height 24
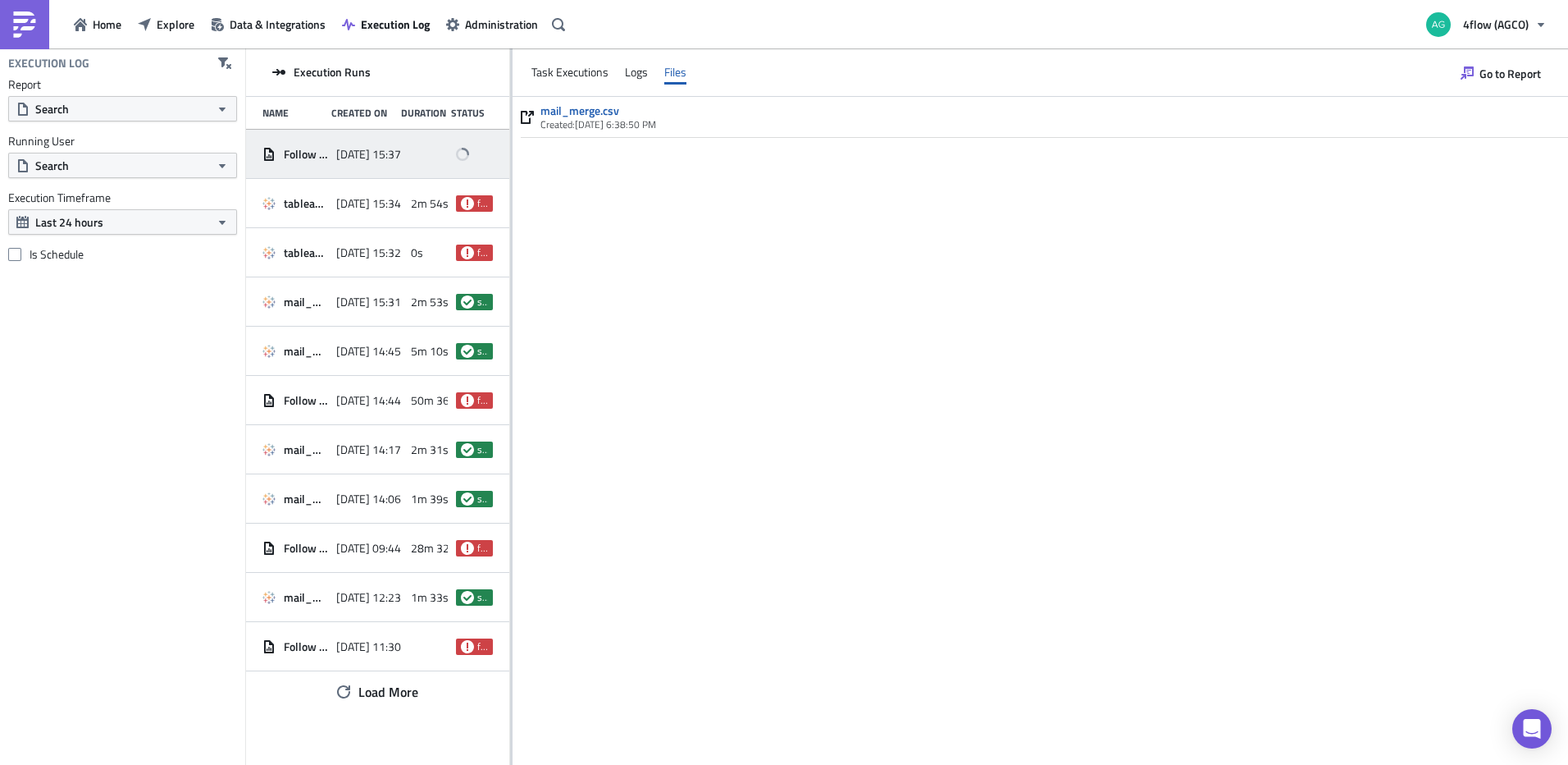
click at [597, 117] on span "Created: 10/3/2025, 6:38:50 PM" at bounding box center [597, 124] width 116 height 16
click at [594, 113] on link "mail_merge.csv" at bounding box center [597, 110] width 116 height 15
click at [625, 77] on div "Logs" at bounding box center [636, 72] width 23 height 24
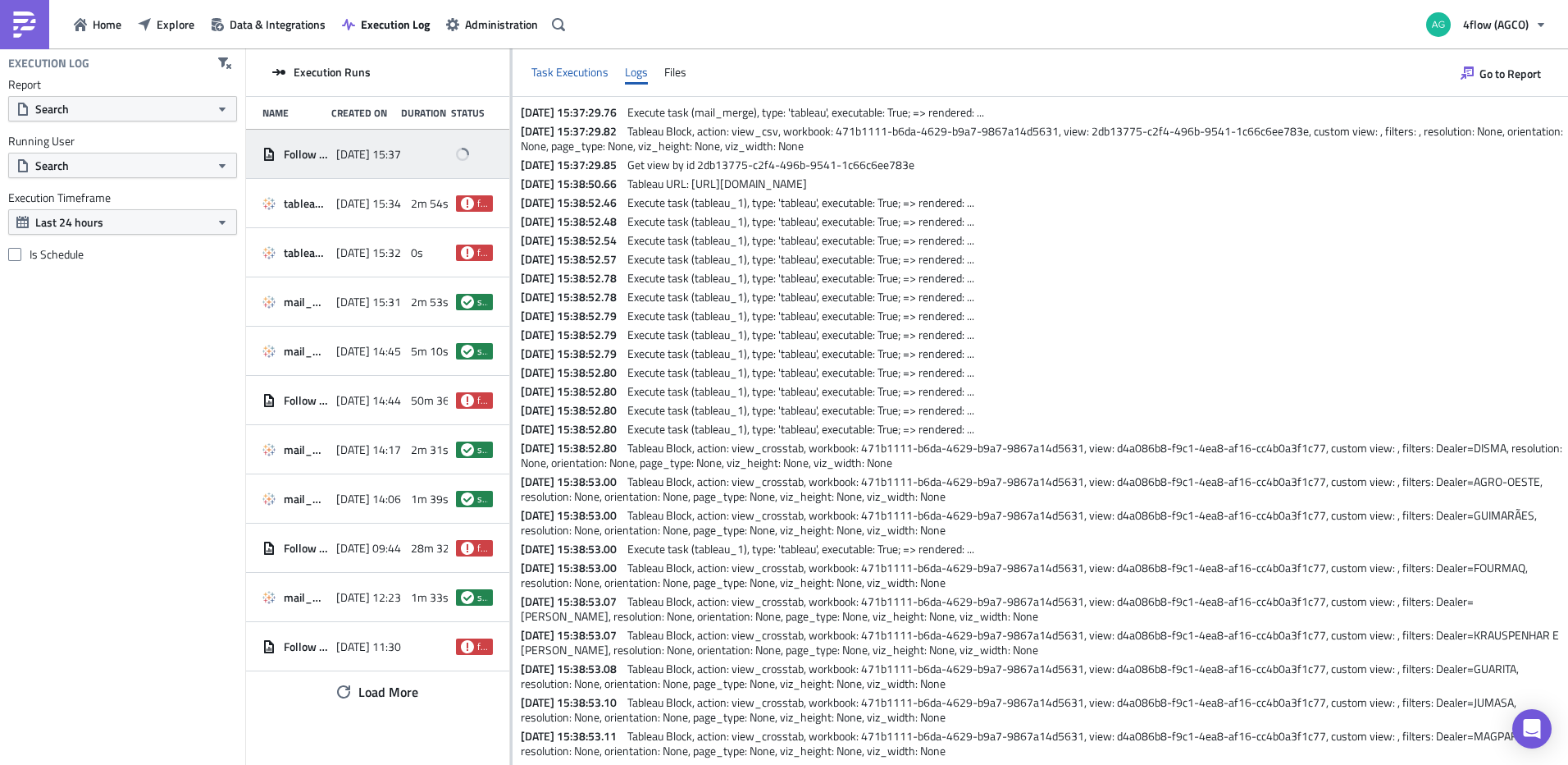
click at [588, 73] on div "Task Executions" at bounding box center [569, 72] width 77 height 24
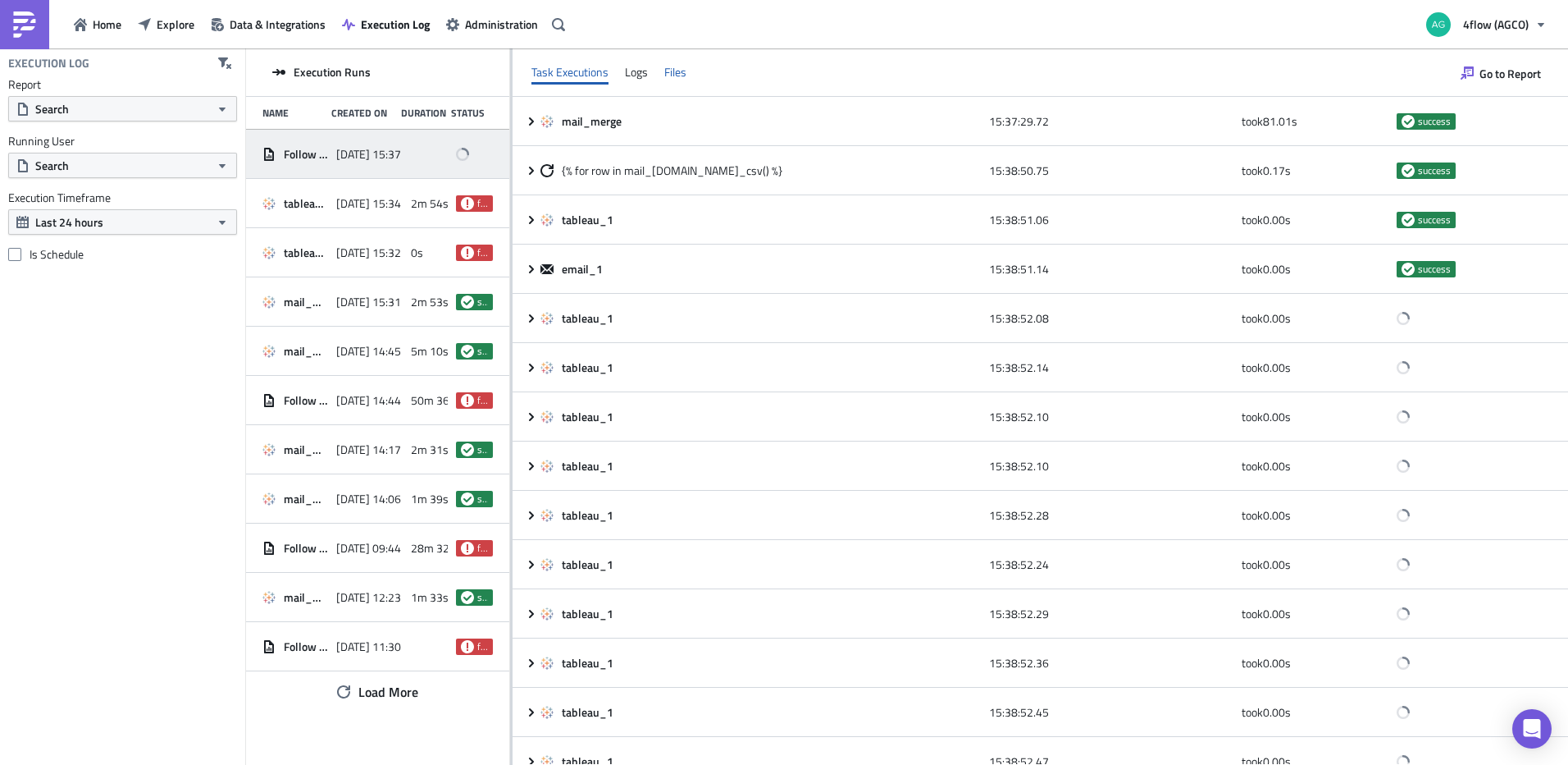
click at [682, 80] on div "Files" at bounding box center [675, 72] width 22 height 24
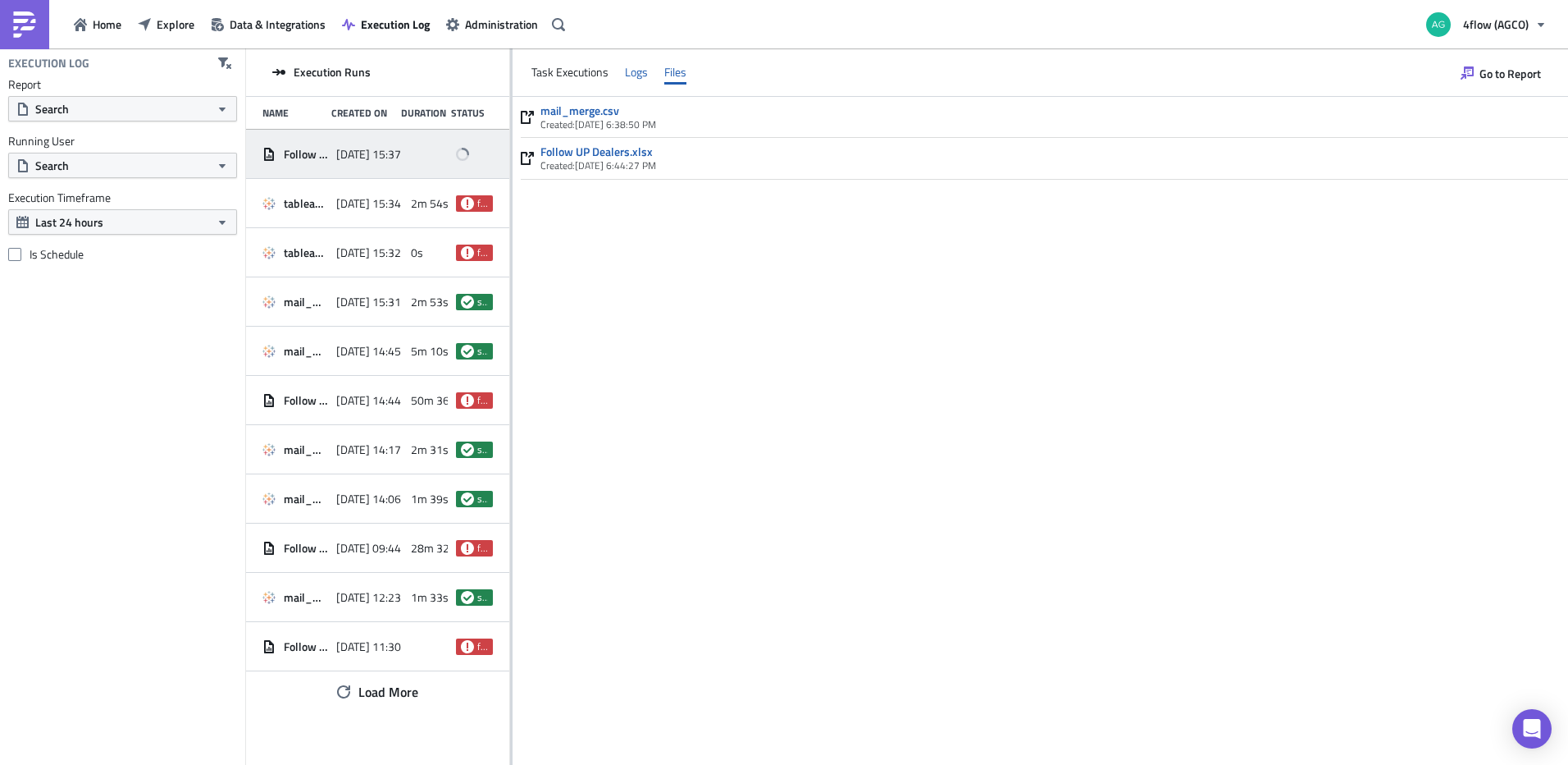
click at [625, 76] on div "Logs" at bounding box center [636, 72] width 23 height 24
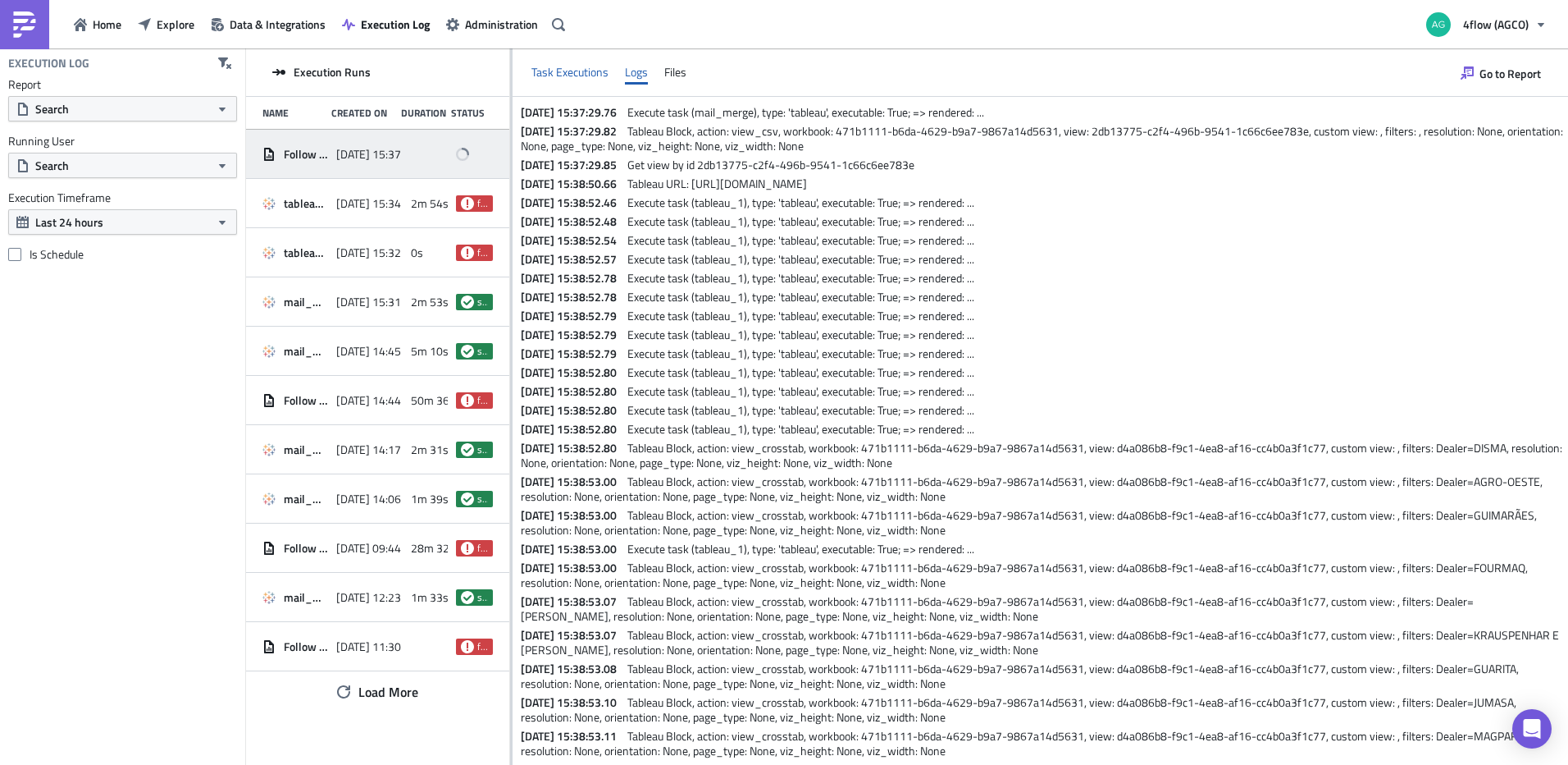
click at [559, 71] on div "Task Executions" at bounding box center [569, 72] width 77 height 24
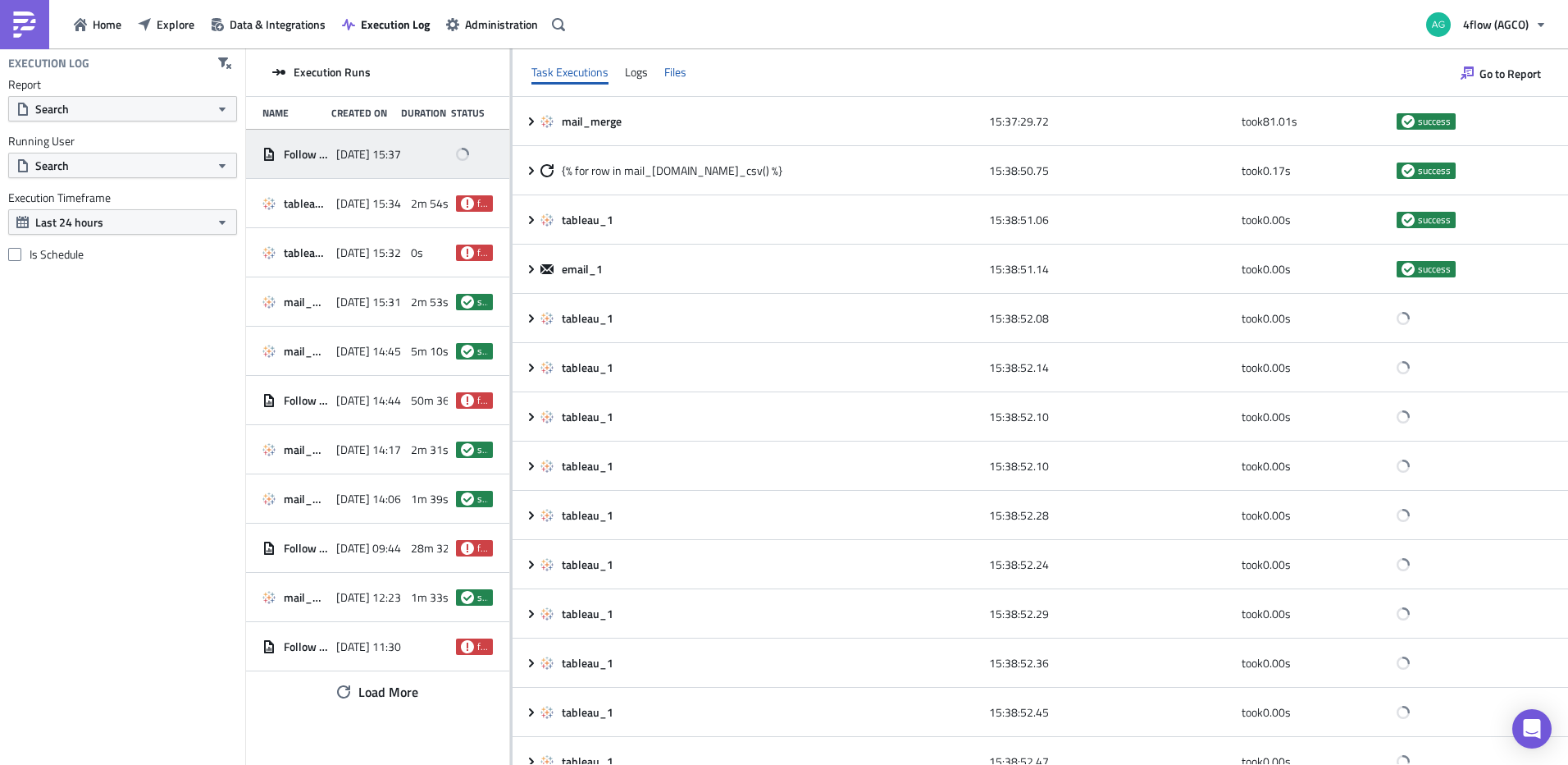
click at [685, 73] on div "Files" at bounding box center [675, 72] width 22 height 24
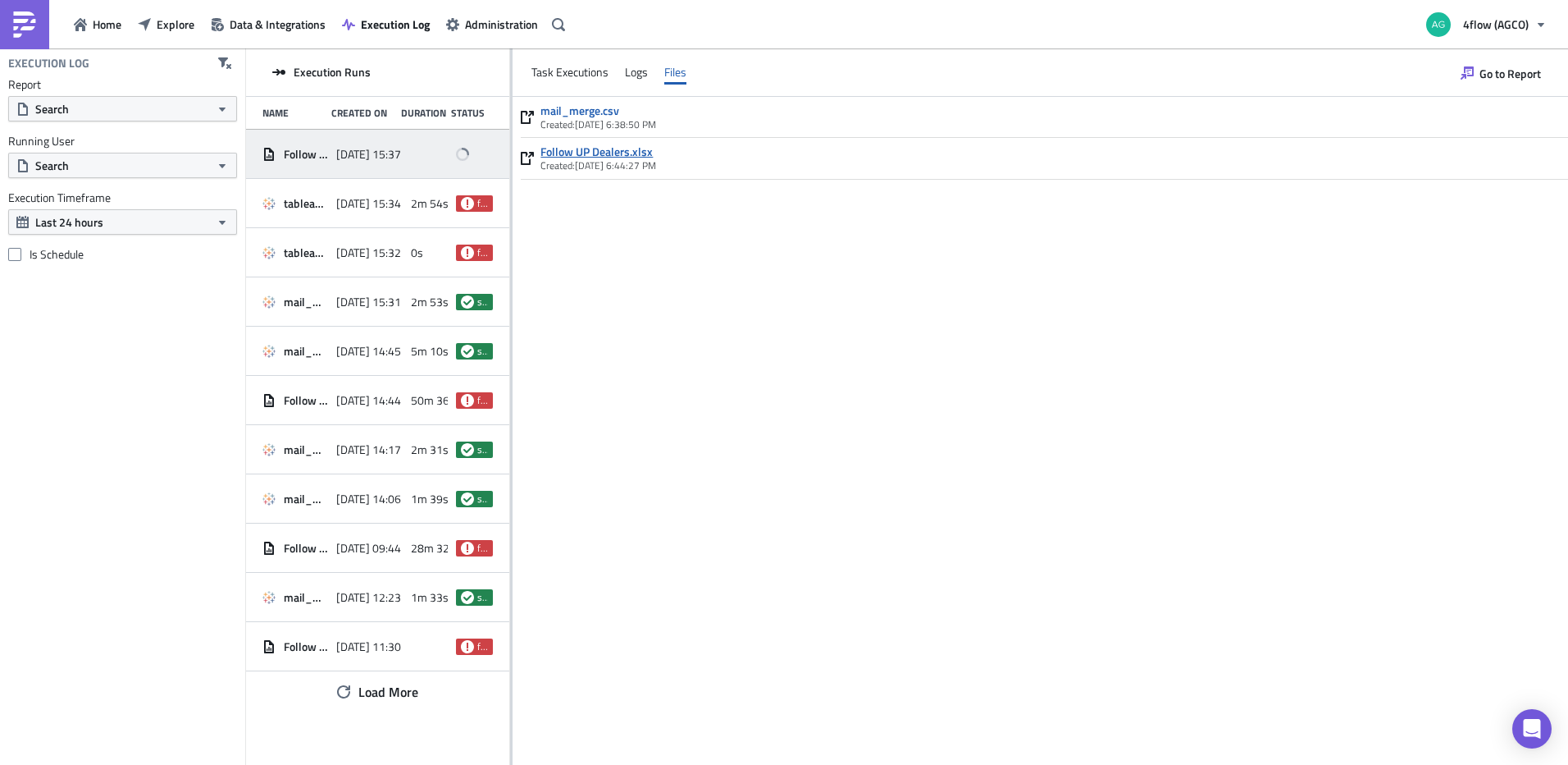
click at [598, 151] on link "Follow UP Dealers.xlsx" at bounding box center [597, 152] width 116 height 15
click at [594, 68] on div "Task Executions" at bounding box center [569, 72] width 77 height 24
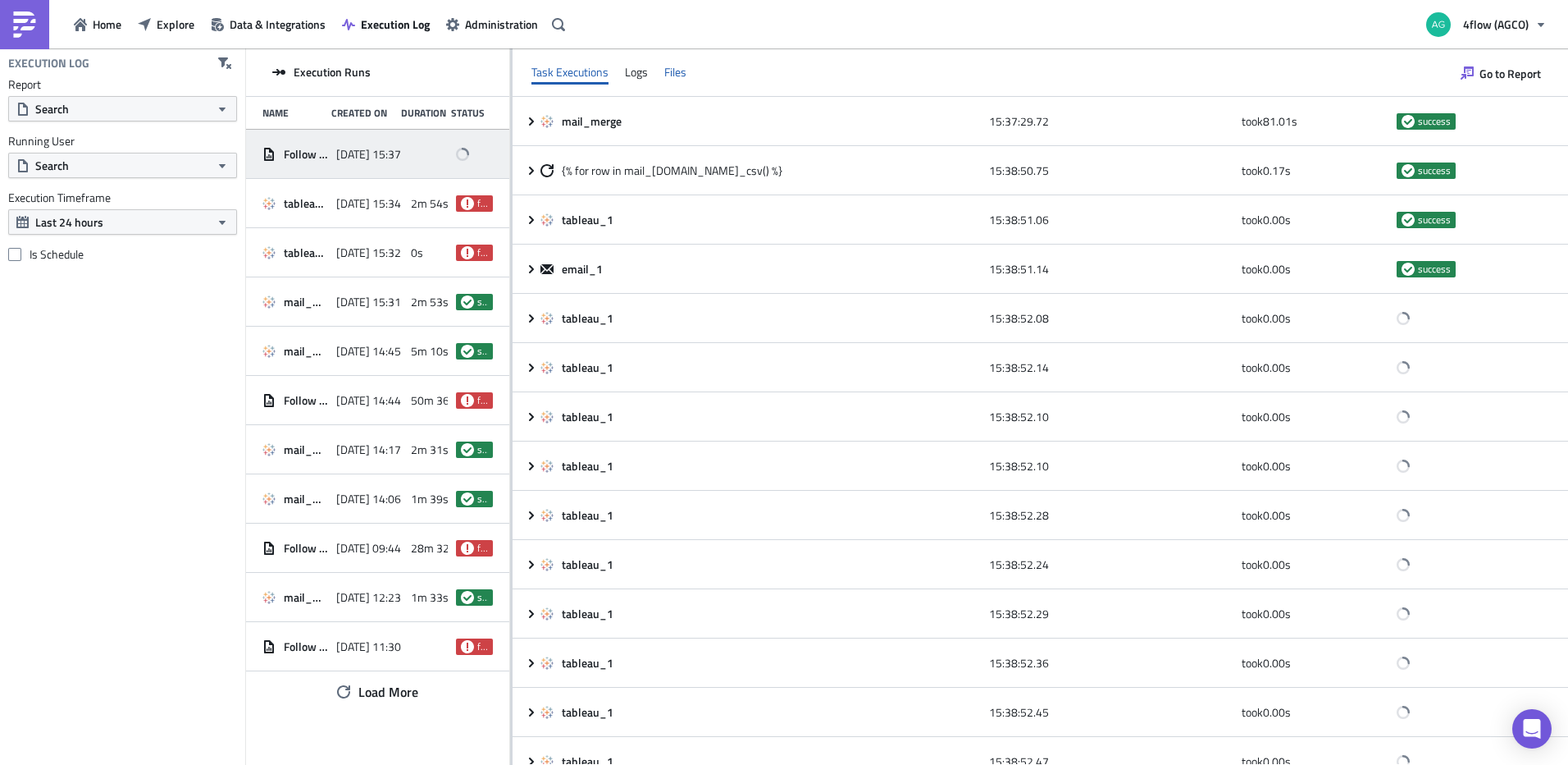
click at [679, 67] on div "Files" at bounding box center [675, 72] width 22 height 24
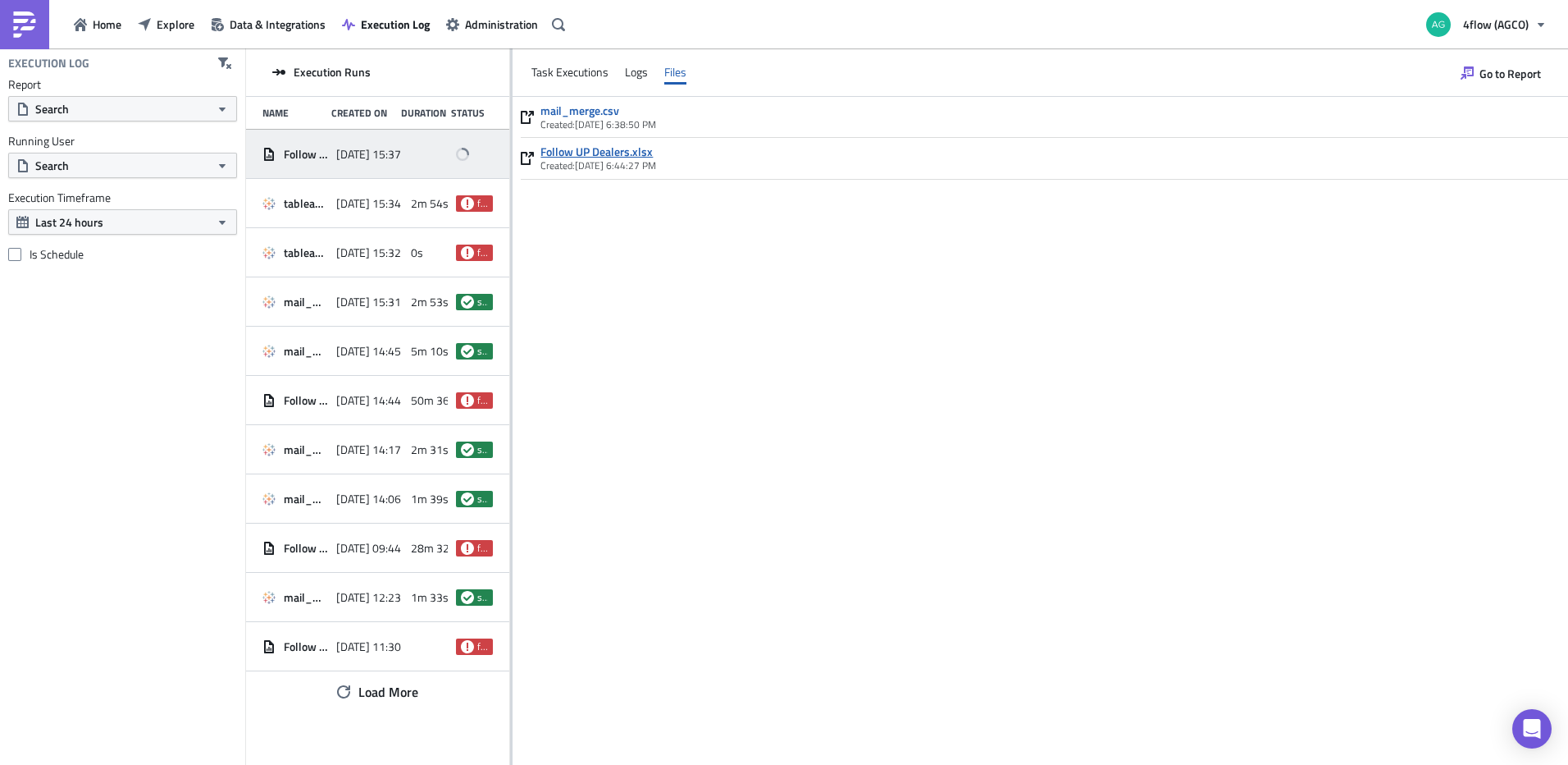
click at [629, 150] on link "Follow UP Dealers.xlsx" at bounding box center [597, 152] width 116 height 15
click at [643, 63] on div "Logs" at bounding box center [636, 72] width 23 height 24
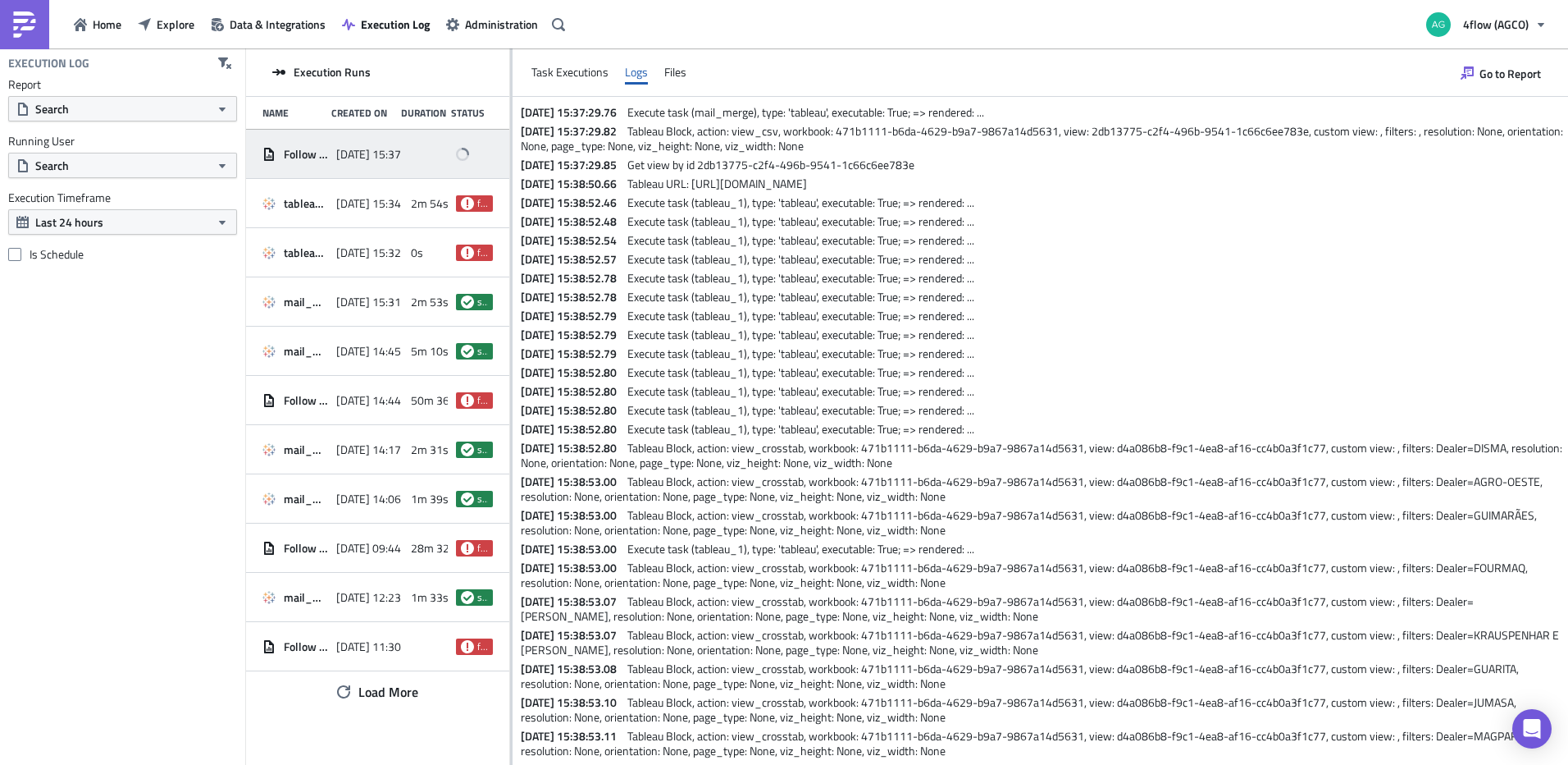
click at [687, 68] on div "Task Executions Logs Files" at bounding box center [1040, 73] width 1056 height 49
click at [682, 71] on div "Files" at bounding box center [675, 72] width 22 height 24
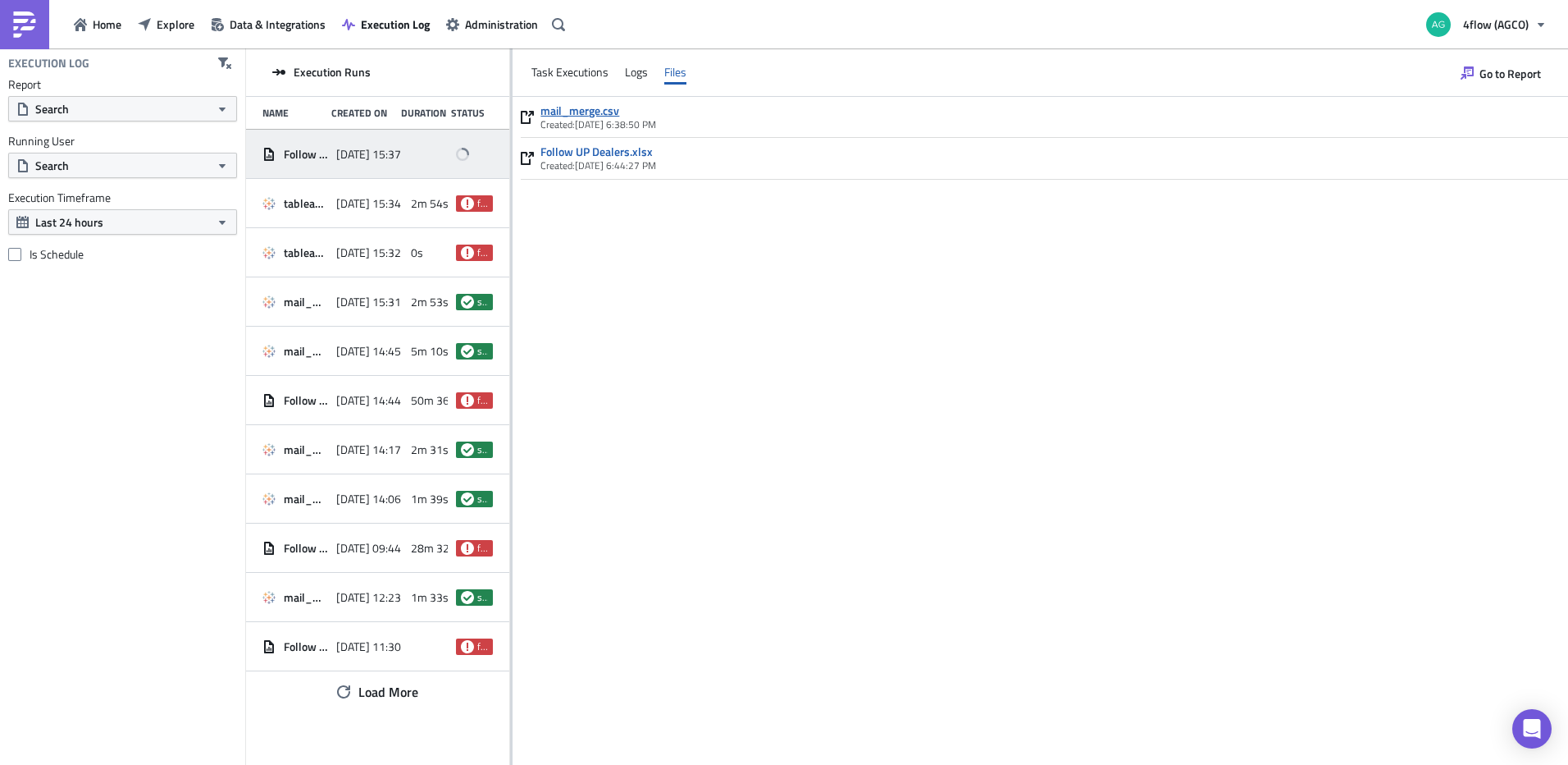
click at [572, 107] on link "mail_merge.csv" at bounding box center [597, 110] width 116 height 15
click at [574, 79] on div "Task Executions" at bounding box center [569, 72] width 77 height 24
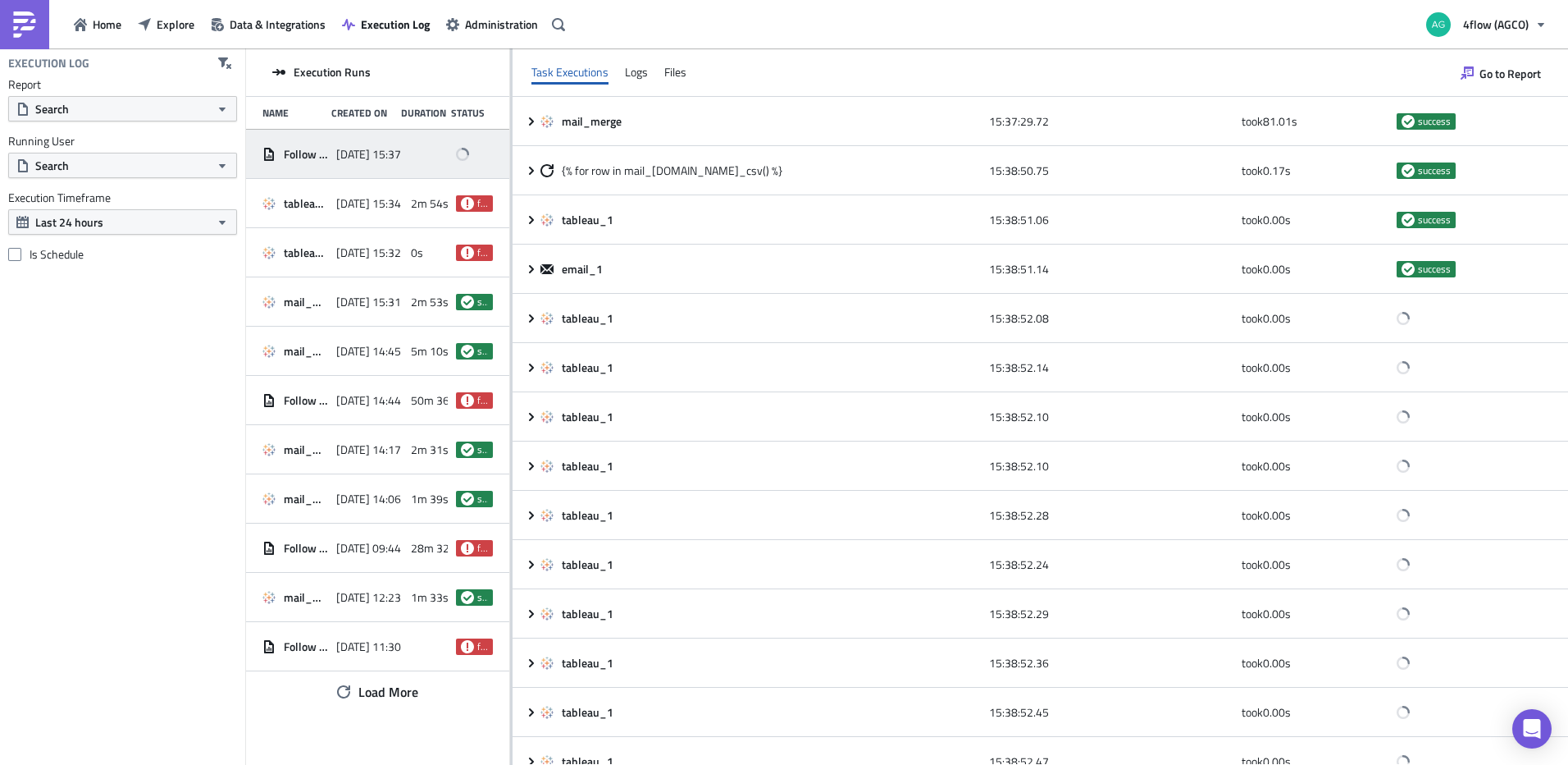
click at [690, 73] on div "Task Executions Logs Files" at bounding box center [1040, 73] width 1056 height 49
click at [683, 72] on div "Files" at bounding box center [675, 72] width 22 height 24
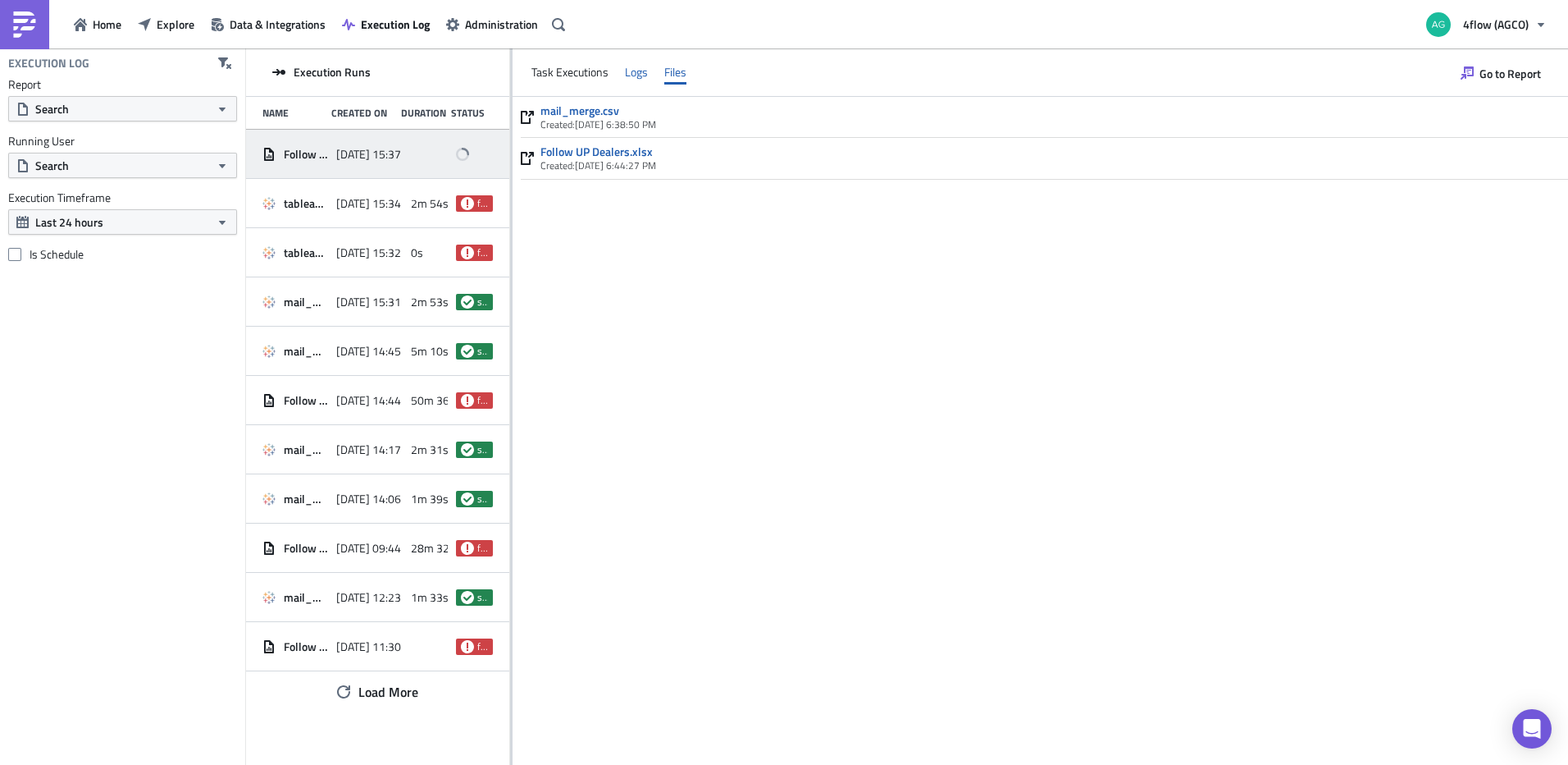
click at [642, 72] on div "Logs" at bounding box center [636, 72] width 23 height 24
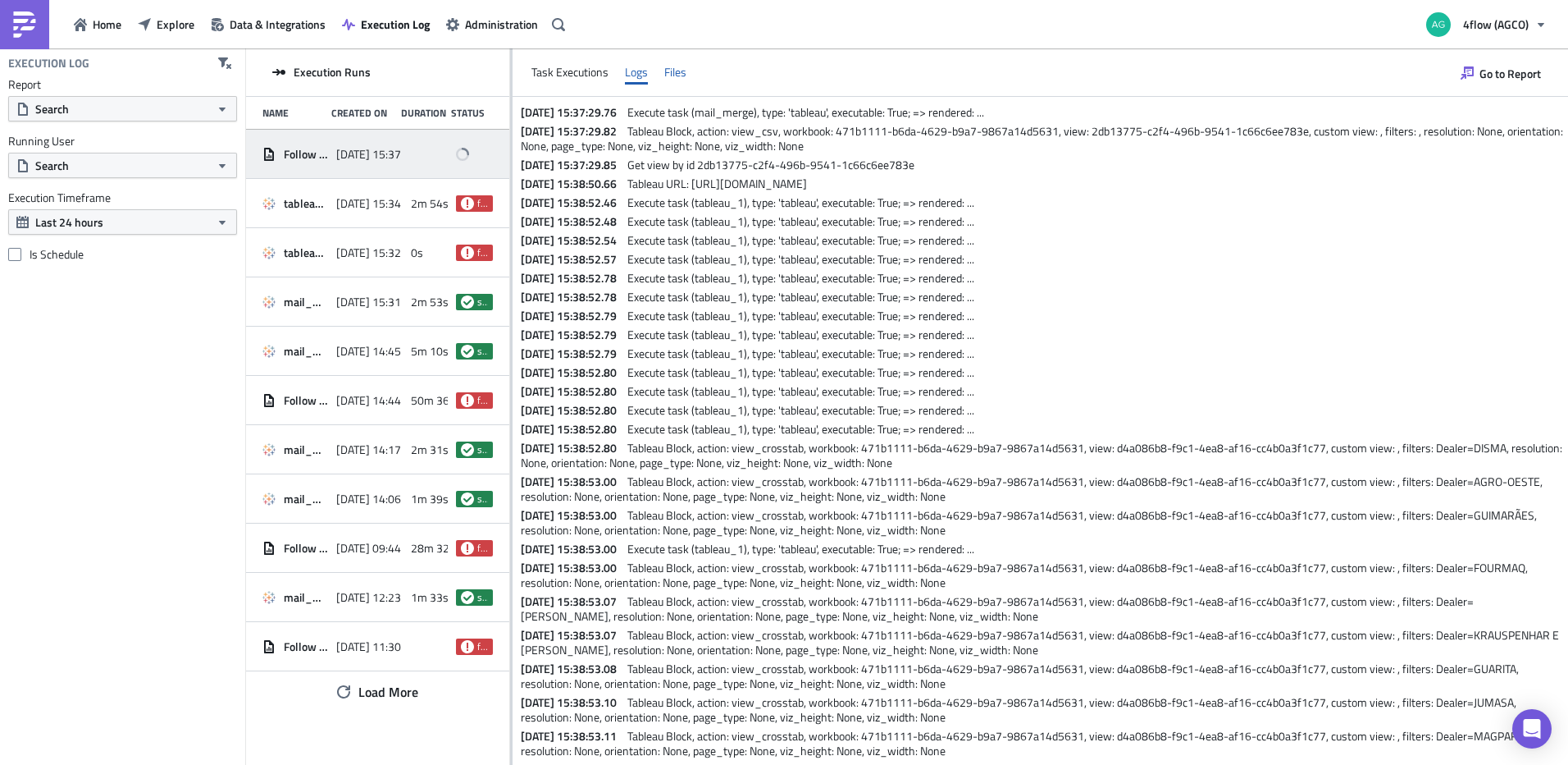
click at [682, 73] on div "Files" at bounding box center [675, 72] width 22 height 24
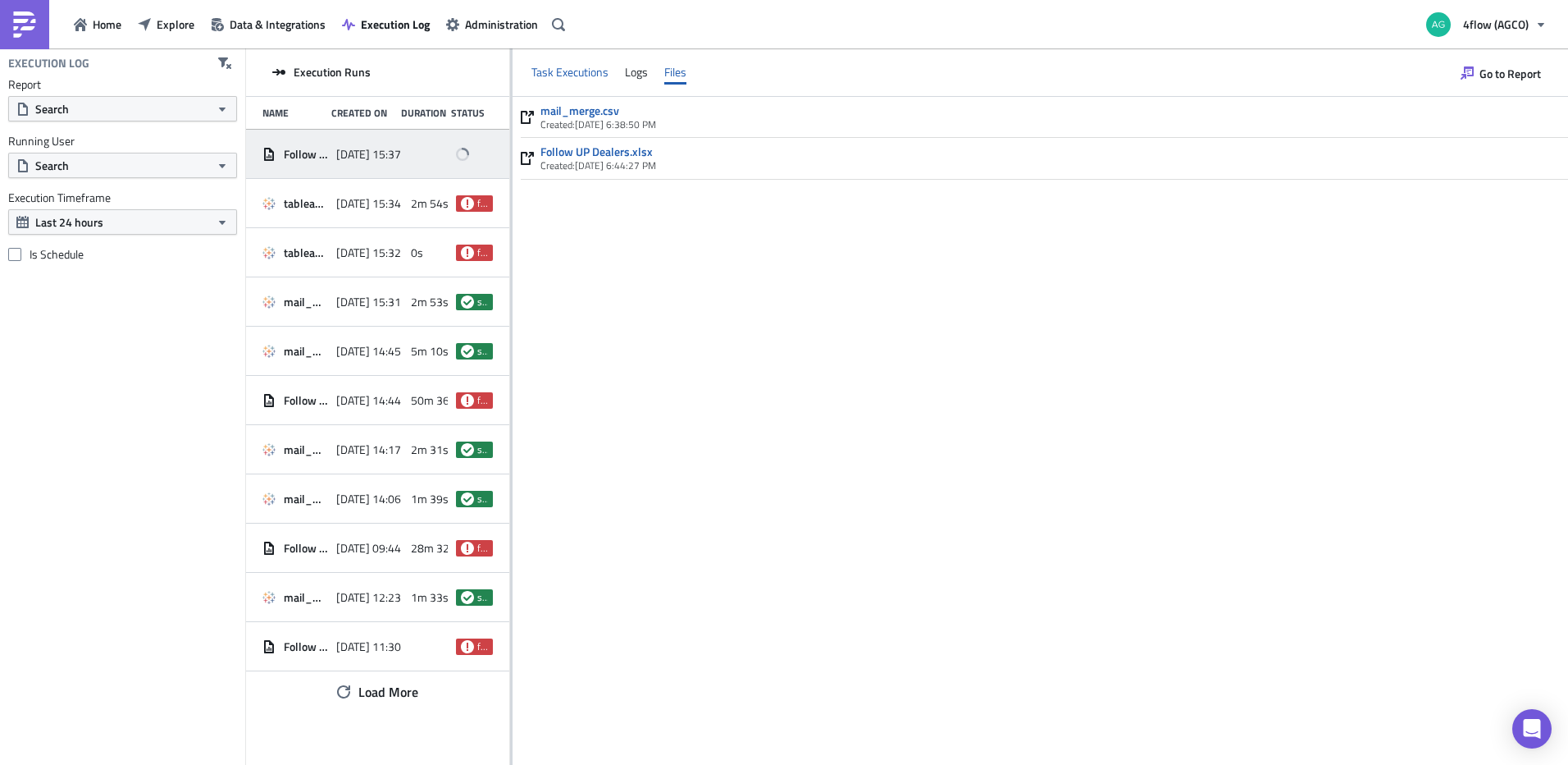
click at [588, 67] on div "Task Executions" at bounding box center [569, 72] width 77 height 24
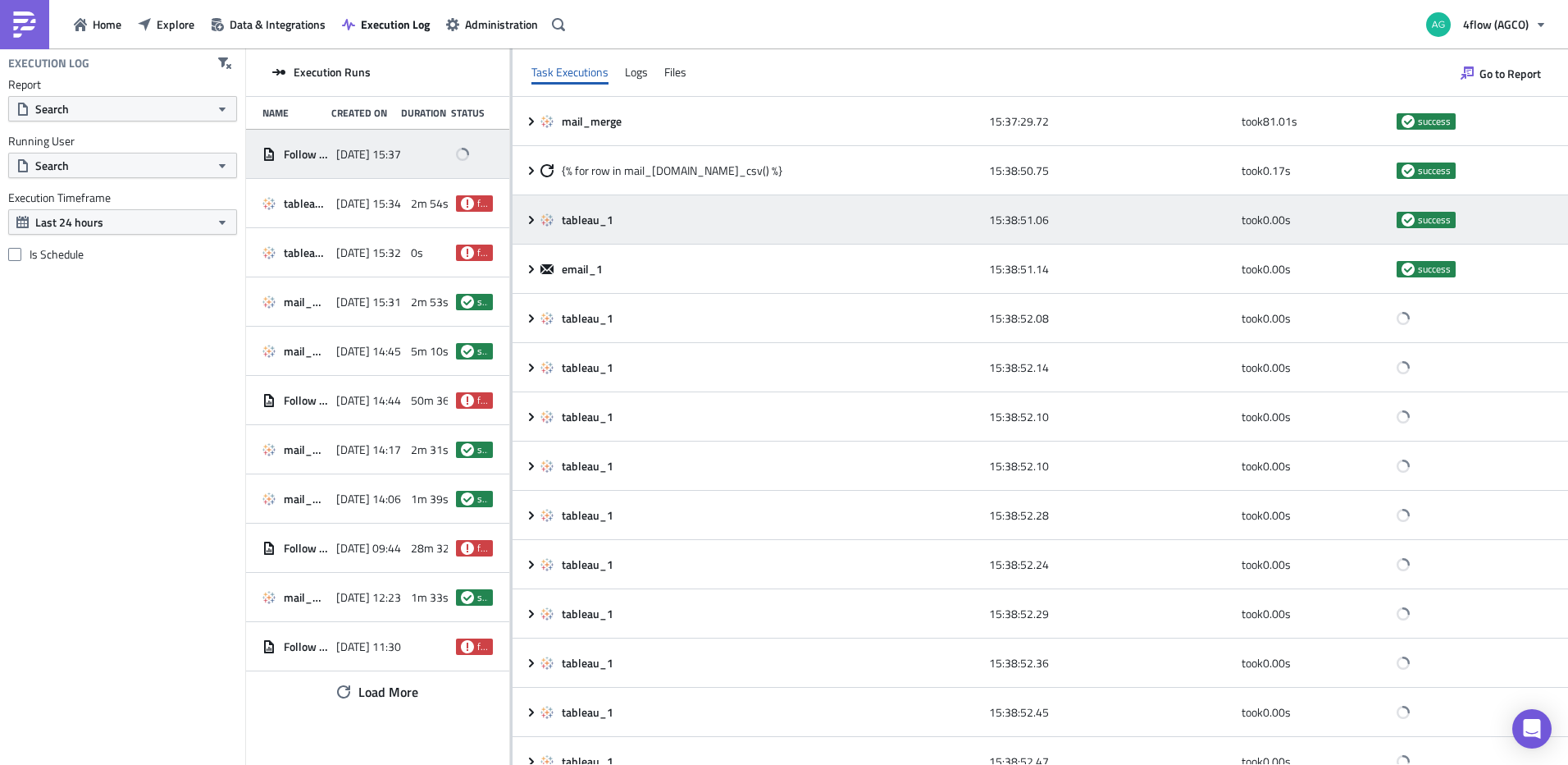
click at [537, 214] on icon at bounding box center [531, 221] width 14 height 14
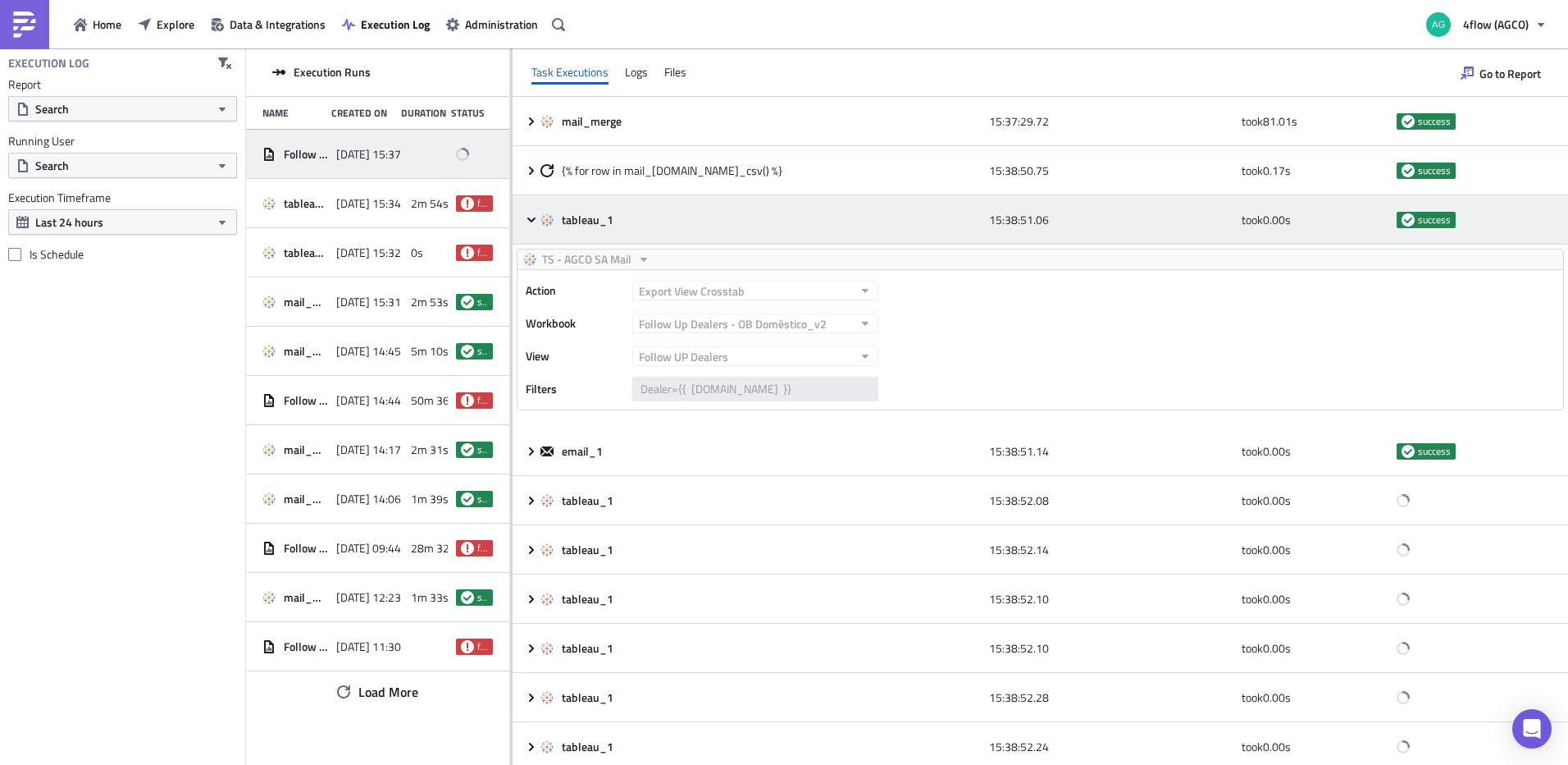
click at [532, 219] on icon at bounding box center [531, 221] width 14 height 14
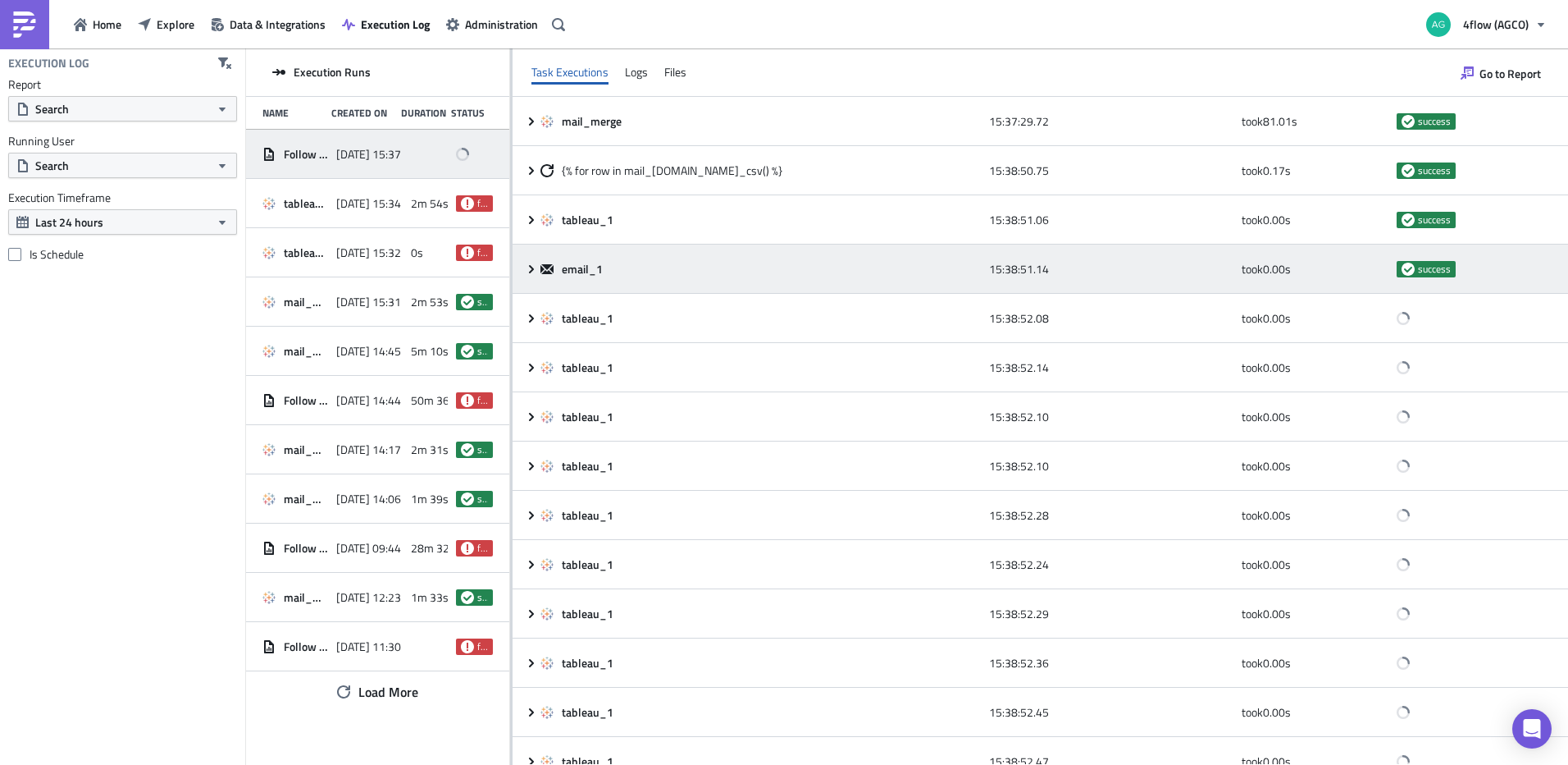
click at [531, 260] on div "email_1 15:38:51.14 took 0.00 s success" at bounding box center [1040, 269] width 1056 height 50
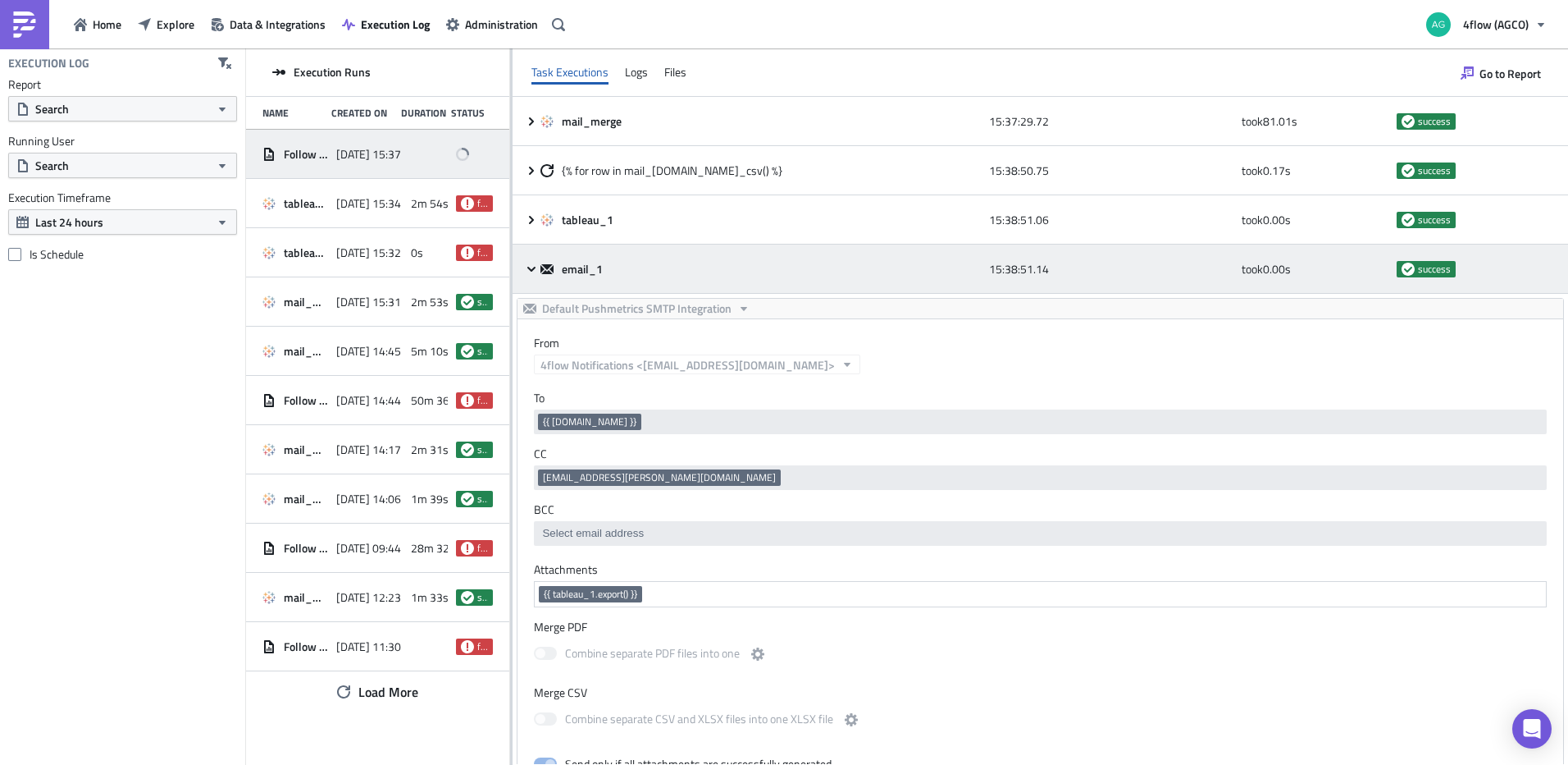
click at [531, 264] on icon at bounding box center [531, 269] width 14 height 14
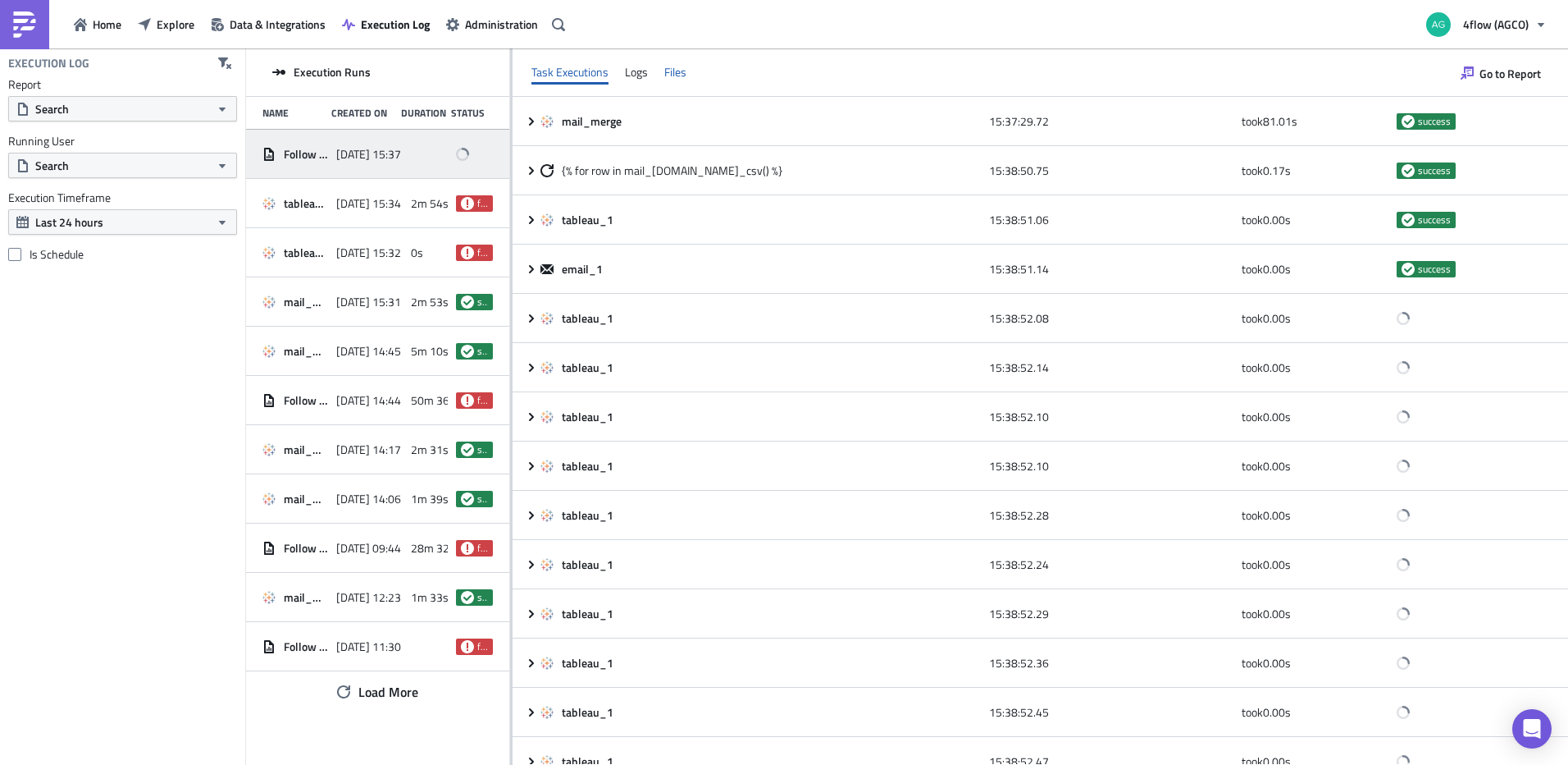
click at [675, 66] on div "Files" at bounding box center [675, 72] width 22 height 24
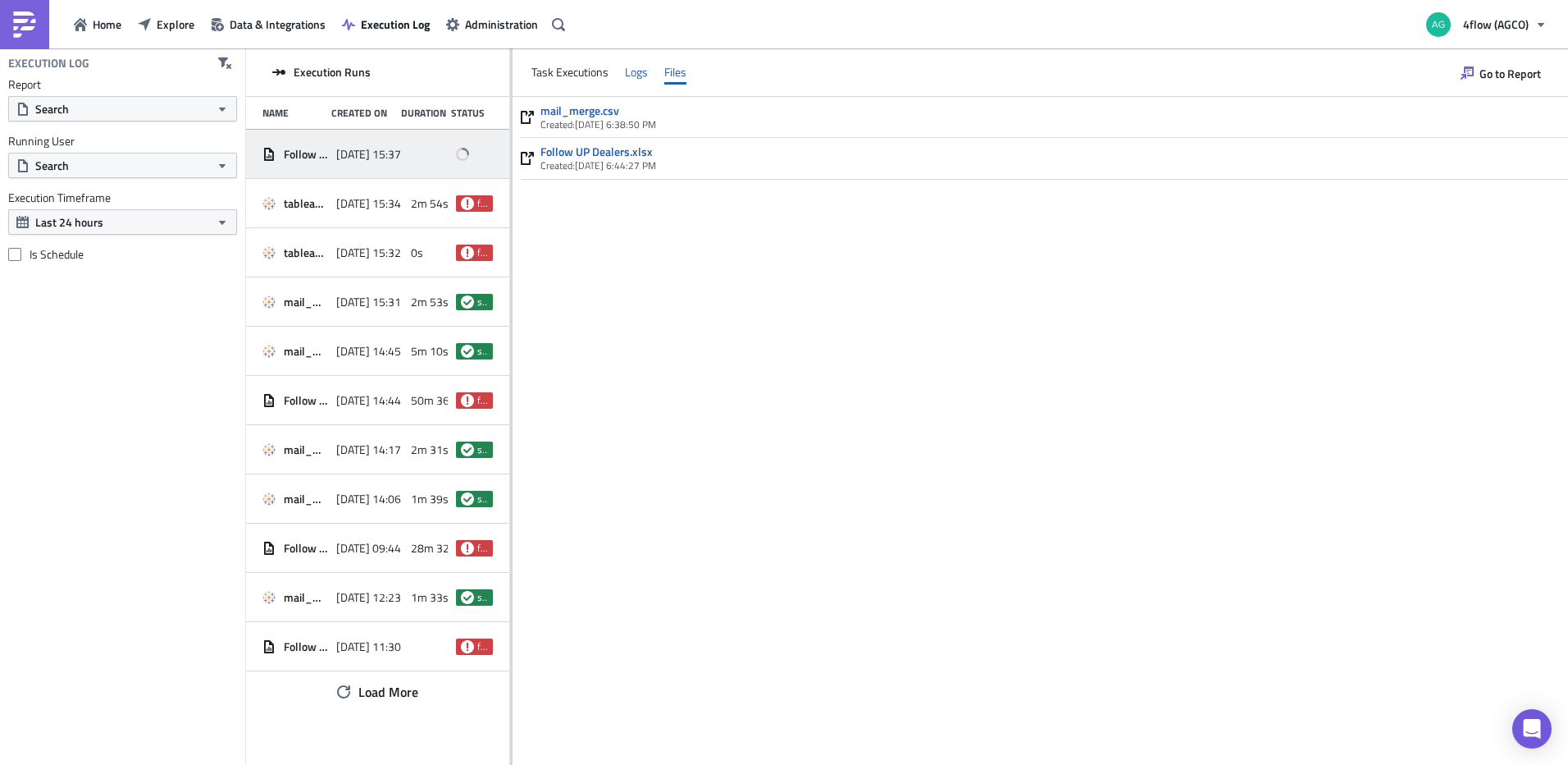
click at [642, 71] on div "Logs" at bounding box center [636, 72] width 23 height 24
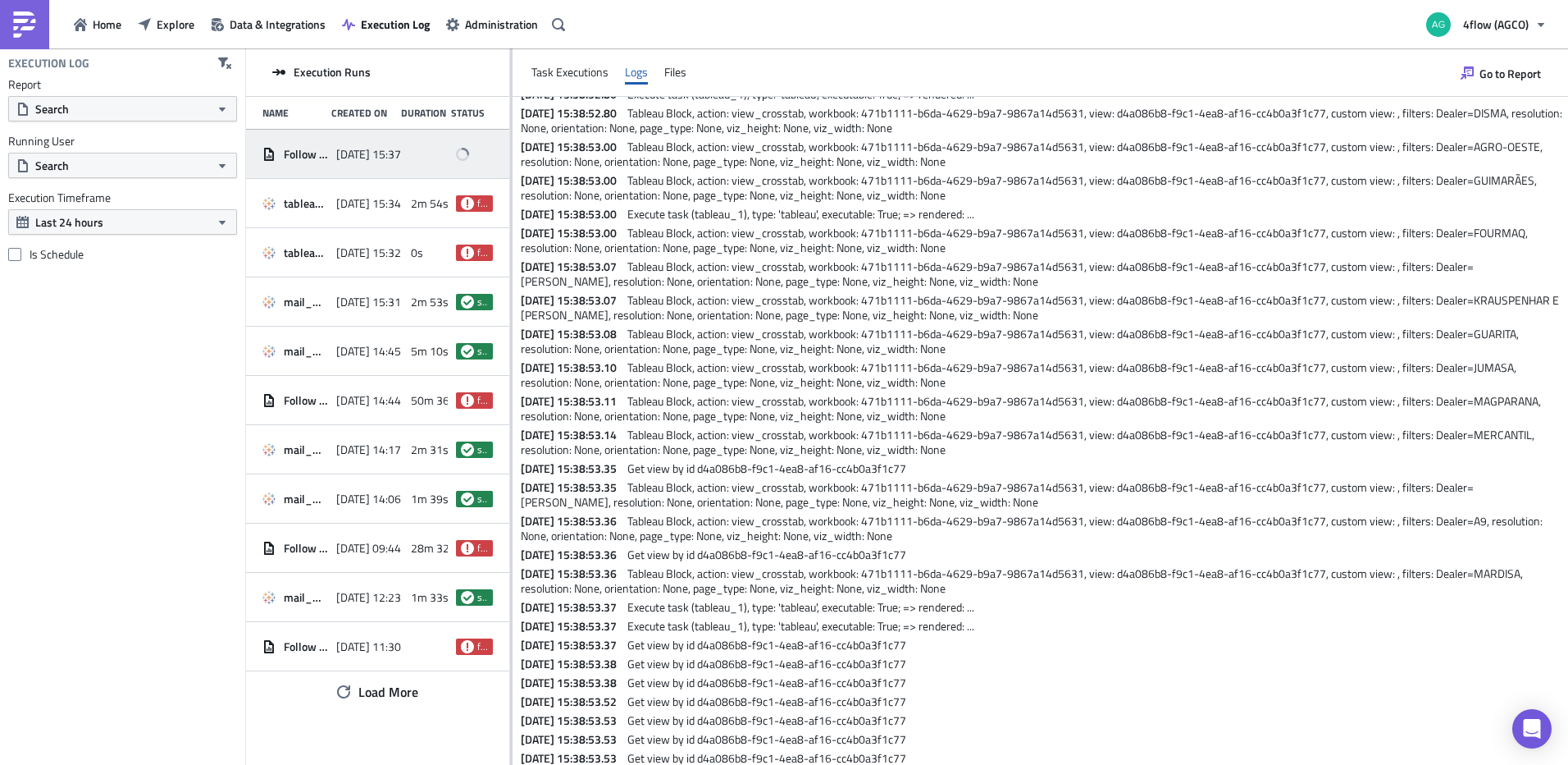
scroll to position [483, 0]
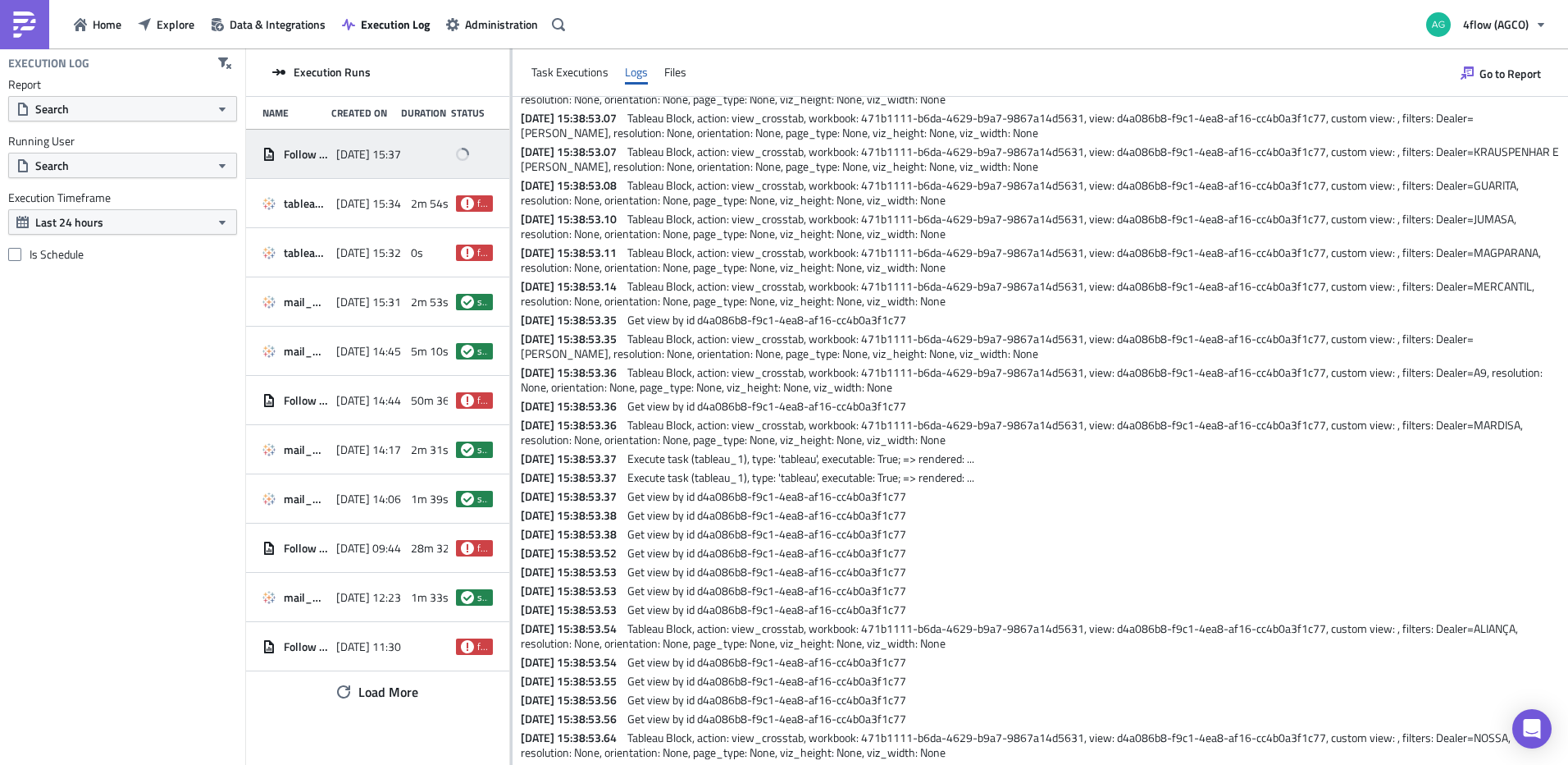
click at [659, 78] on div "Task Executions Logs Files" at bounding box center [1040, 73] width 1056 height 49
click at [668, 73] on div "Files" at bounding box center [675, 72] width 22 height 24
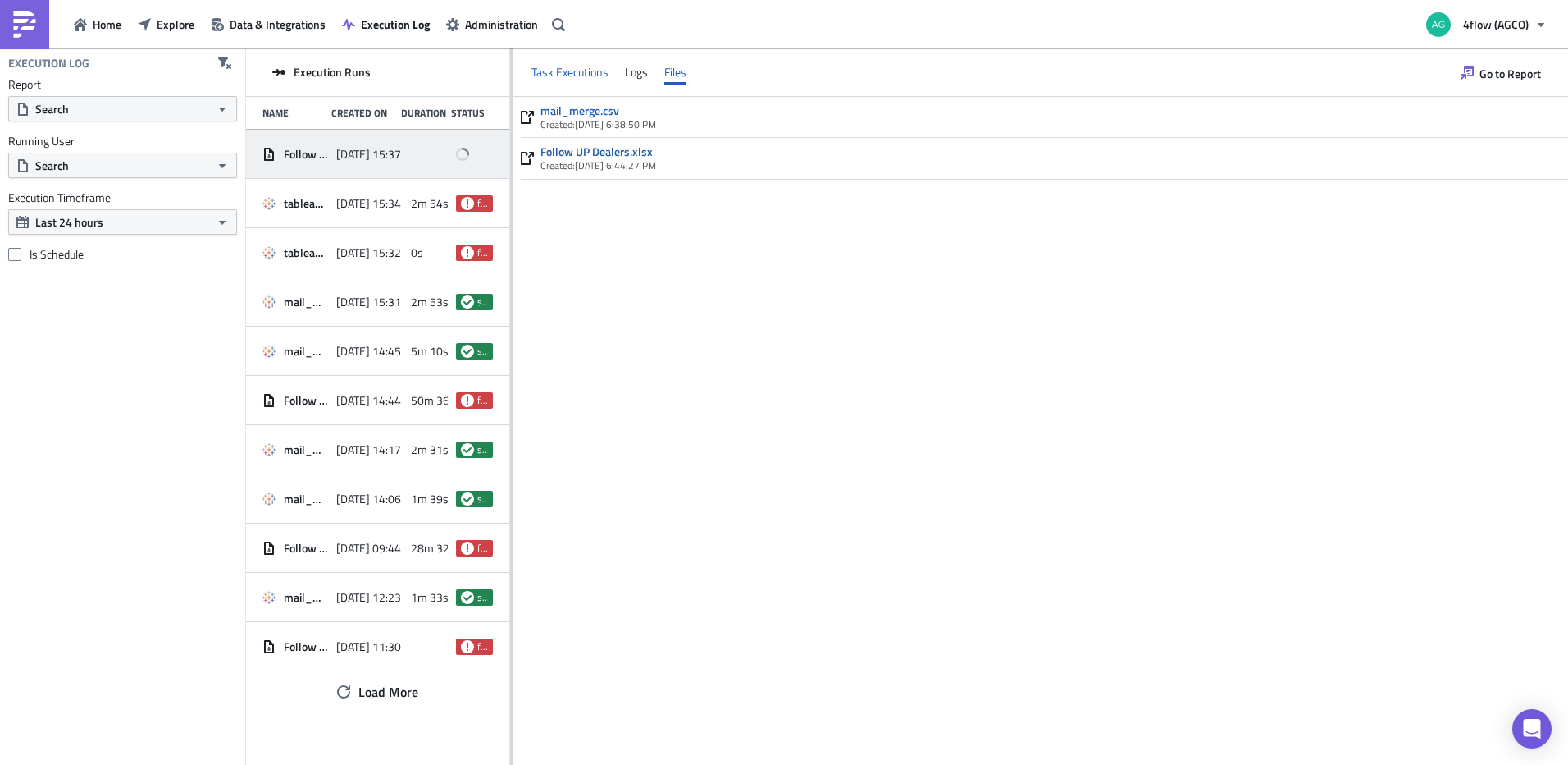
click at [562, 64] on div "Task Executions" at bounding box center [569, 72] width 77 height 24
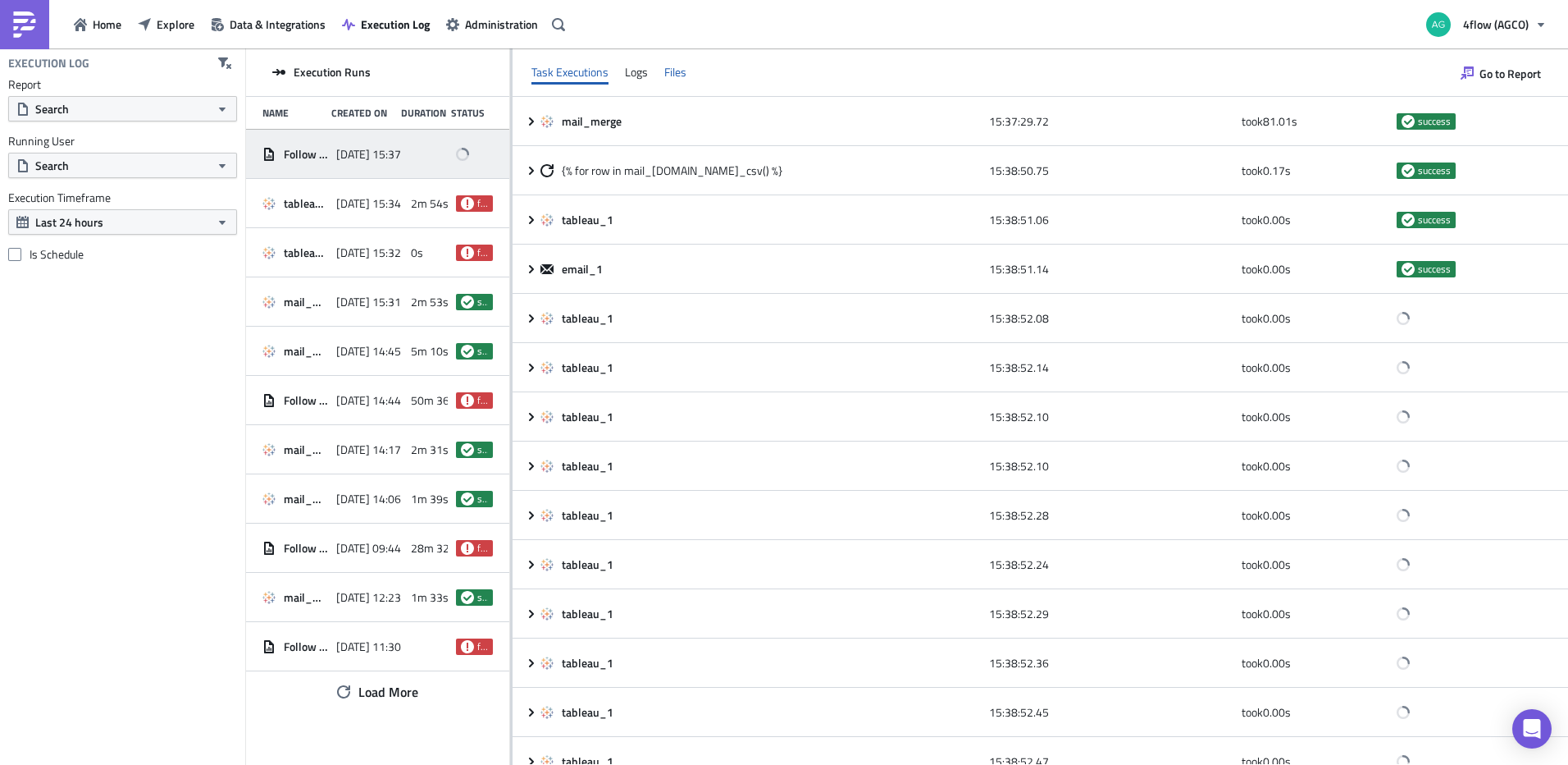
click at [677, 82] on div "Files" at bounding box center [675, 72] width 22 height 24
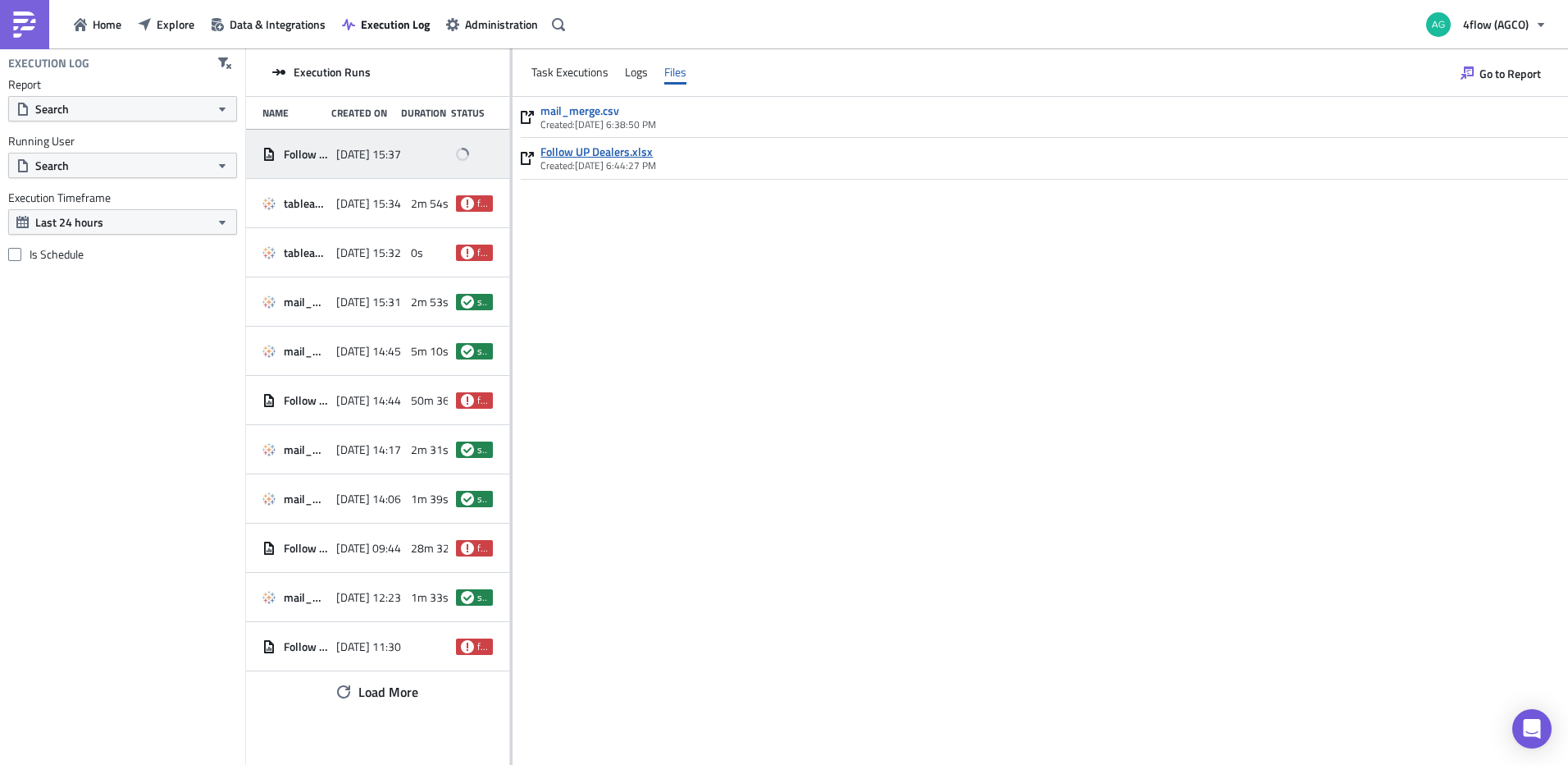
click at [617, 153] on link "Follow UP Dealers.xlsx" at bounding box center [597, 152] width 116 height 15
click at [567, 77] on div "Task Executions" at bounding box center [569, 72] width 77 height 24
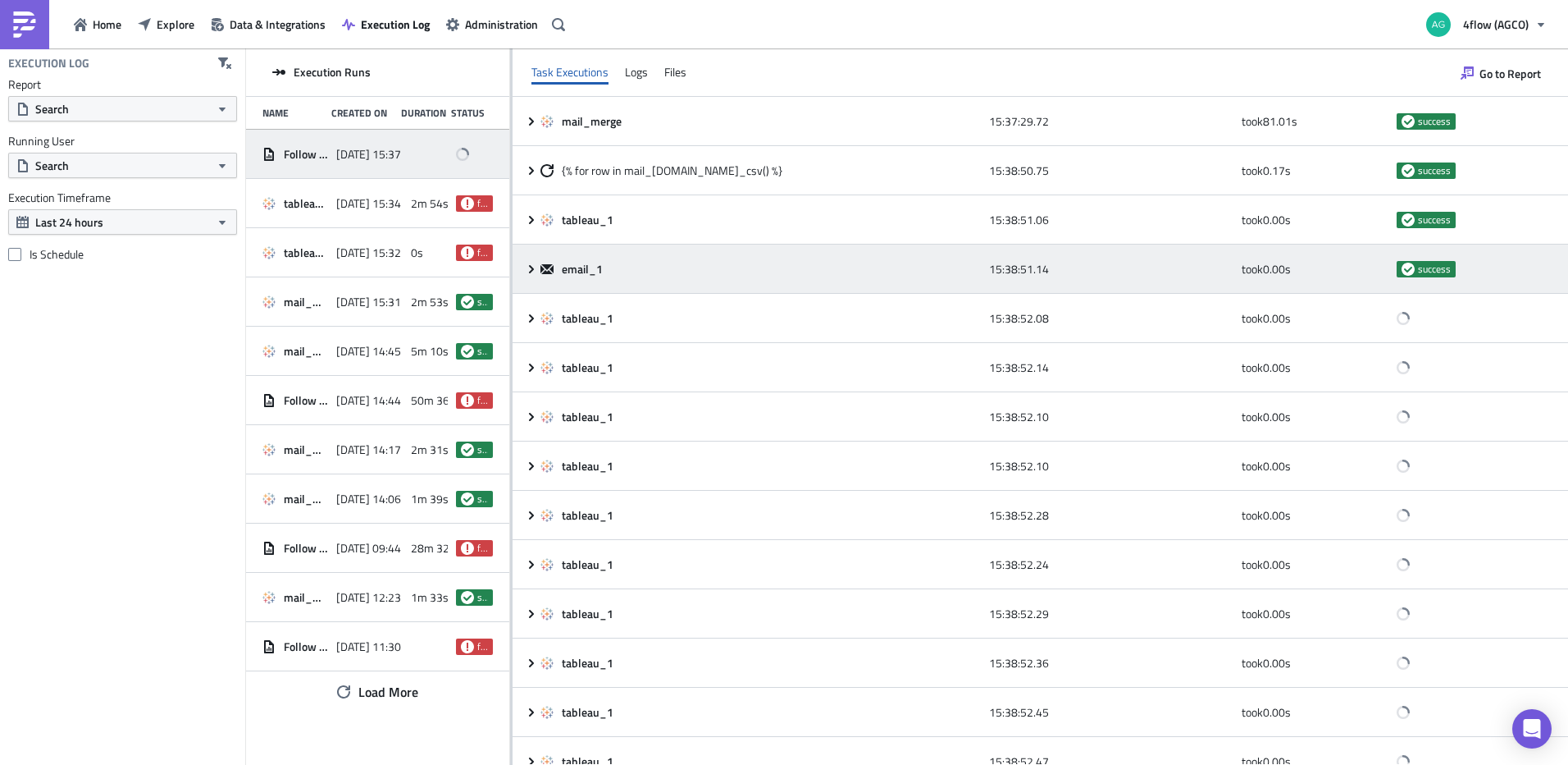
click at [526, 266] on icon at bounding box center [531, 269] width 14 height 14
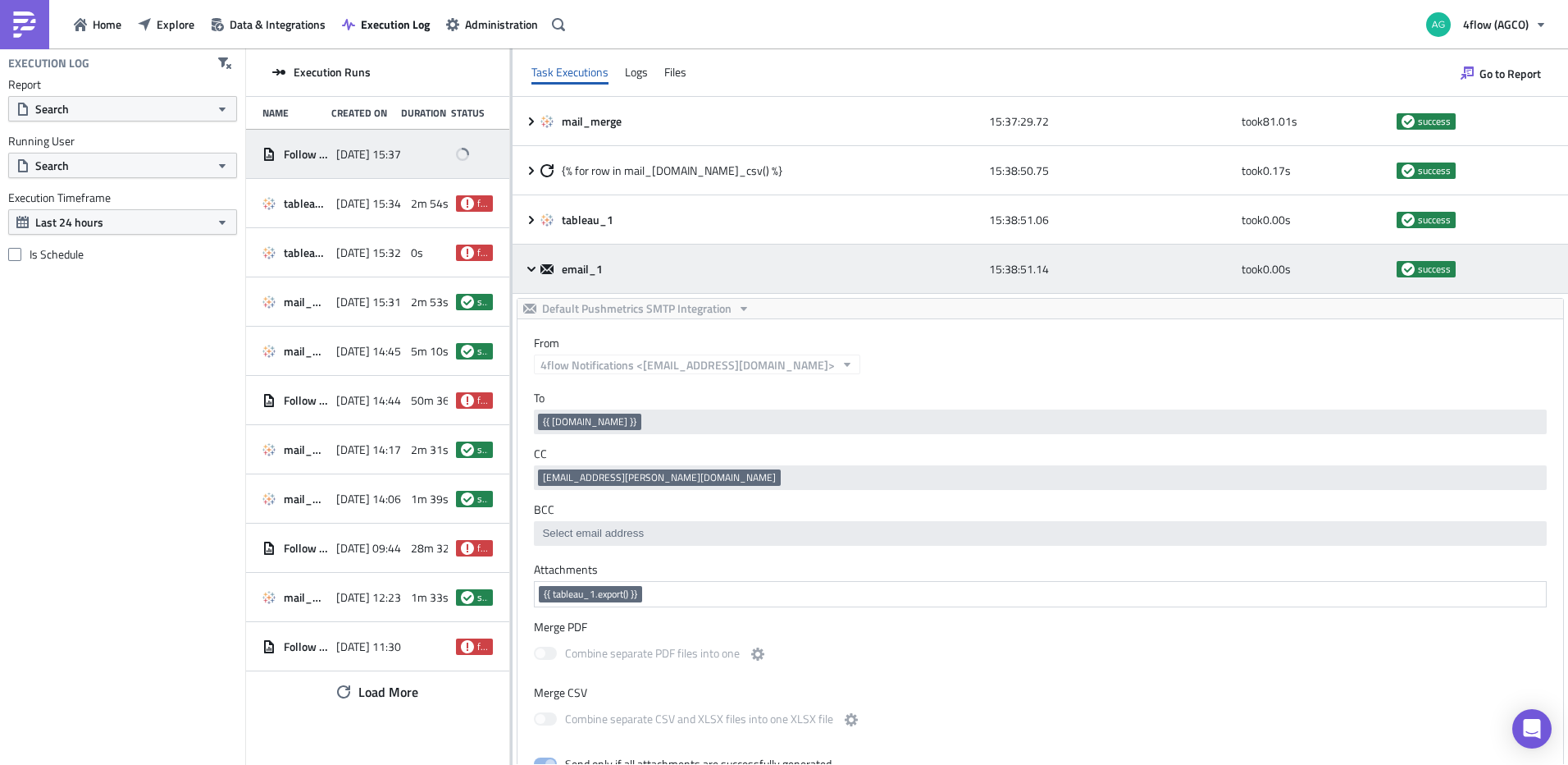
scroll to position [0, 0]
click at [532, 271] on icon at bounding box center [531, 269] width 14 height 14
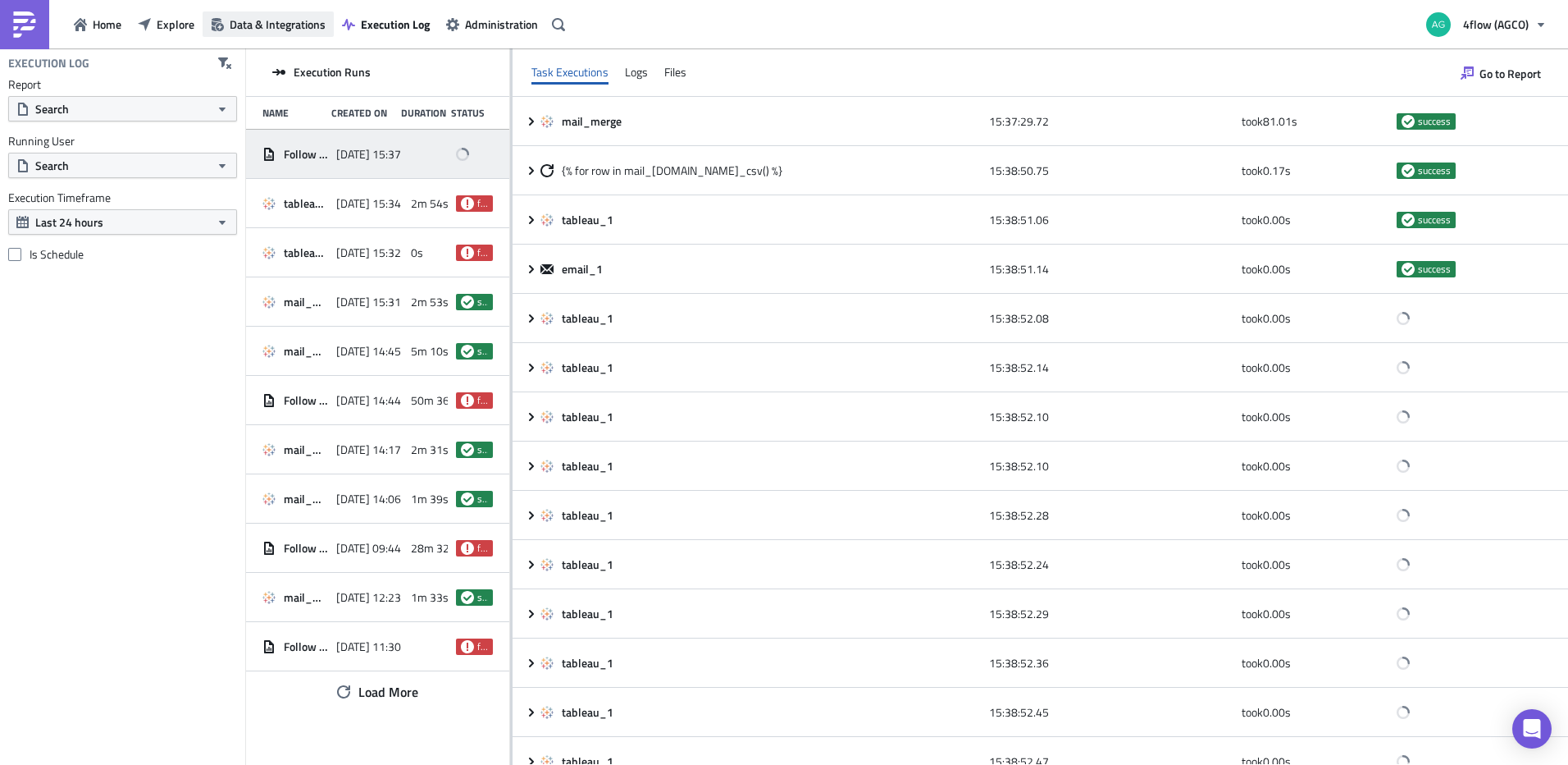
click at [276, 25] on span "Data & Integrations" at bounding box center [277, 24] width 96 height 17
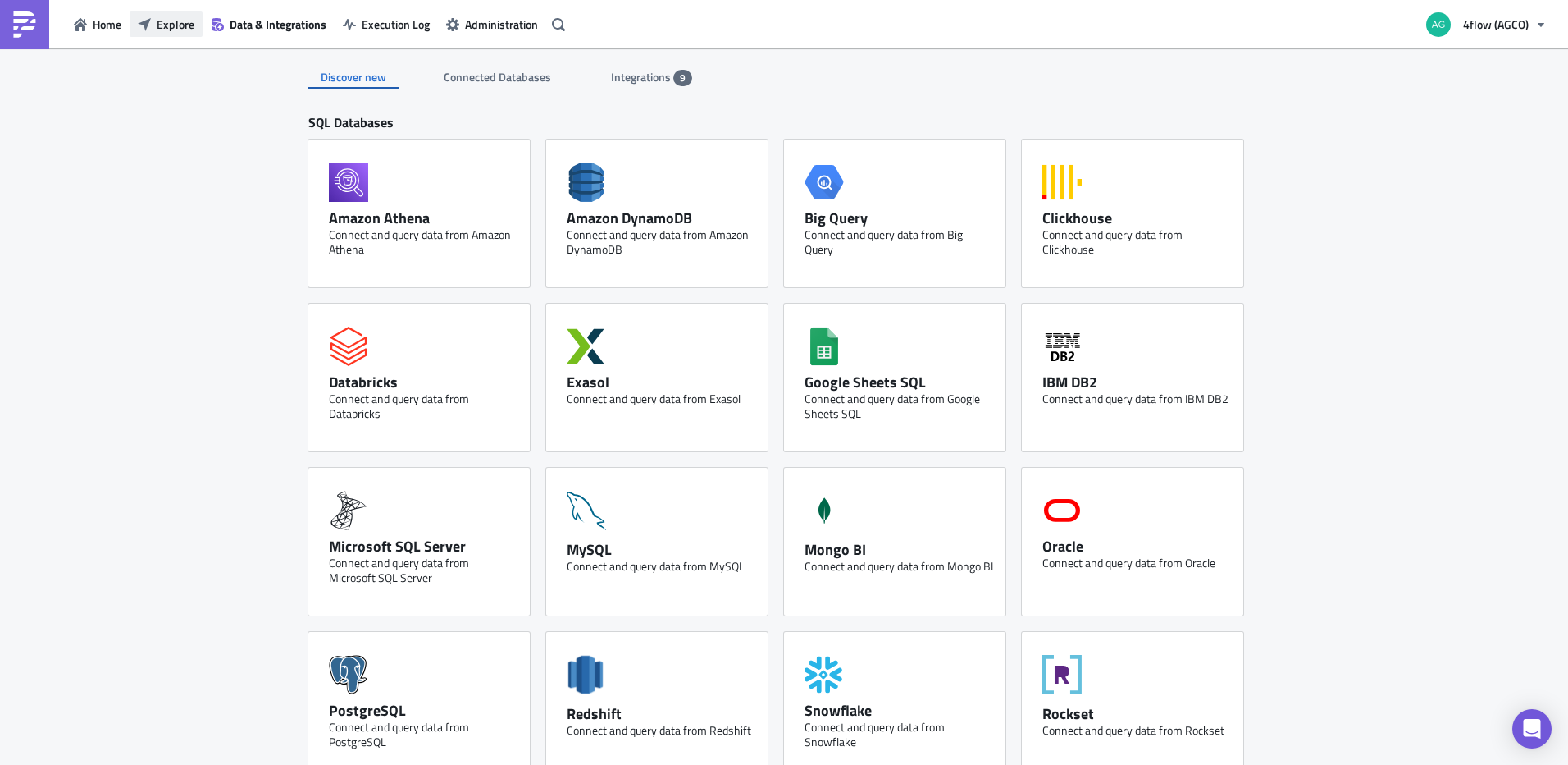
click at [169, 26] on span "Explore" at bounding box center [175, 24] width 38 height 17
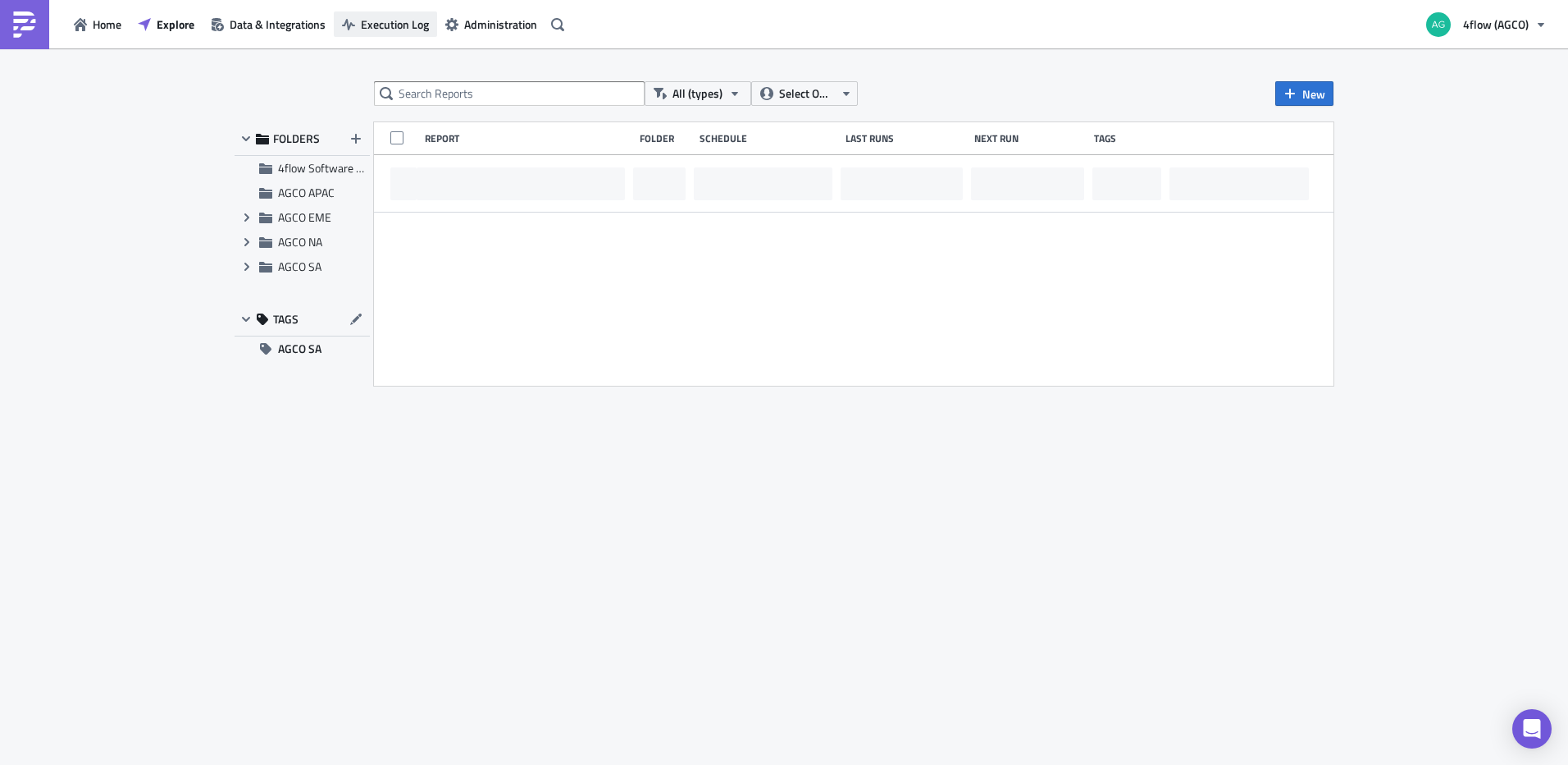
click at [370, 18] on span "Execution Log" at bounding box center [395, 24] width 68 height 17
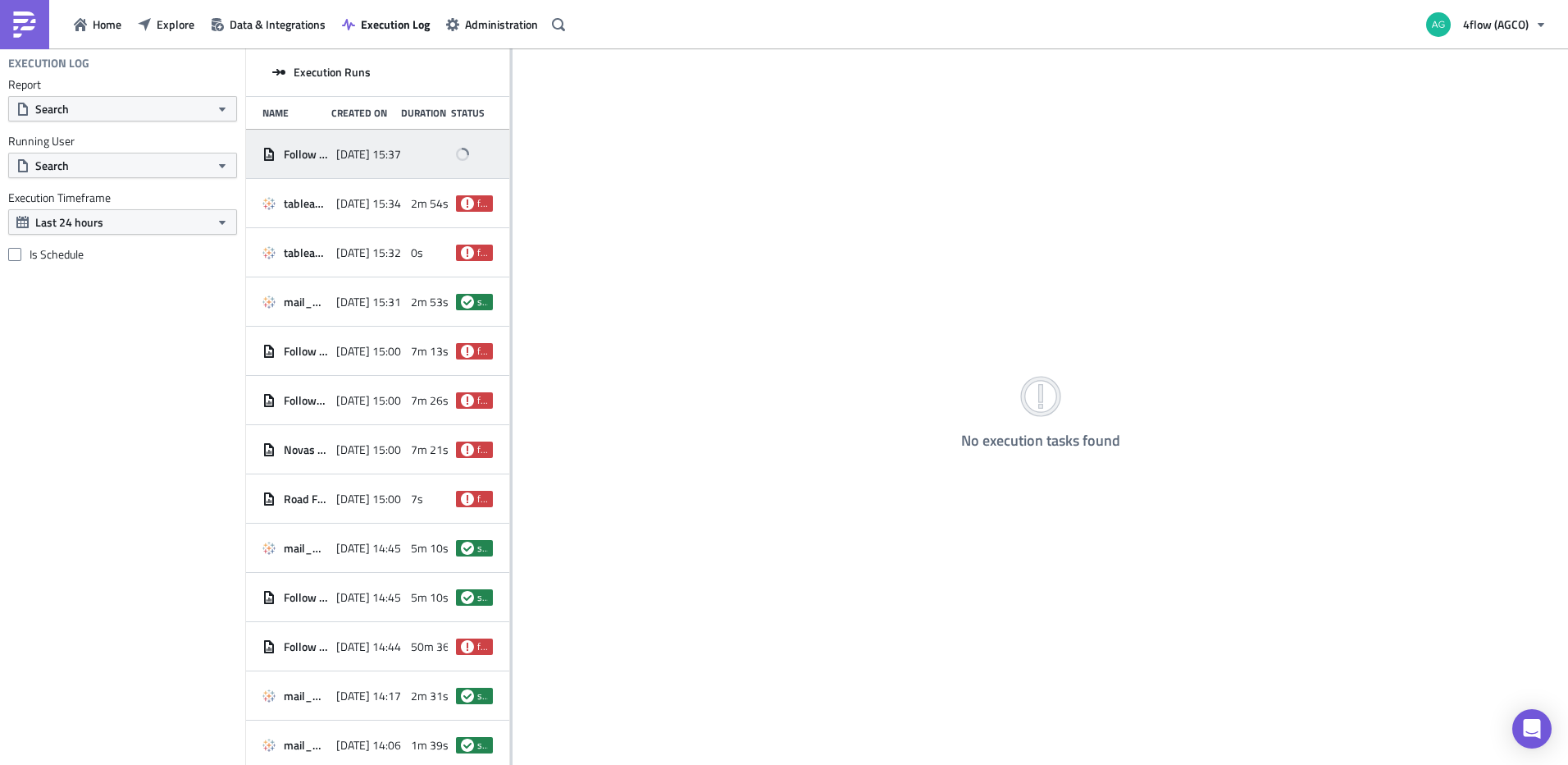
click at [297, 151] on span "Follow up Dealers OB Doméstico" at bounding box center [306, 154] width 45 height 15
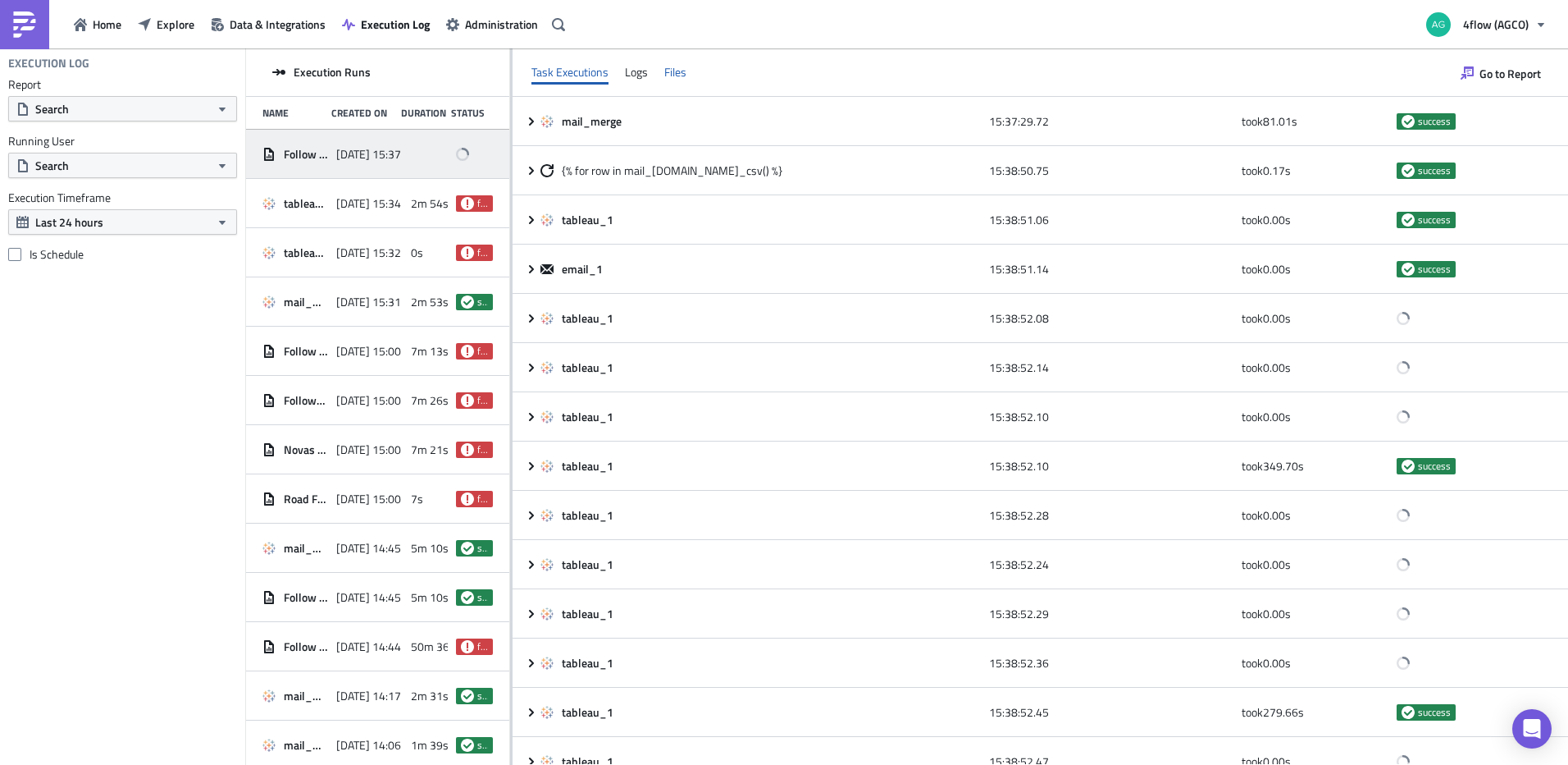
click at [666, 75] on div "Files" at bounding box center [675, 72] width 22 height 24
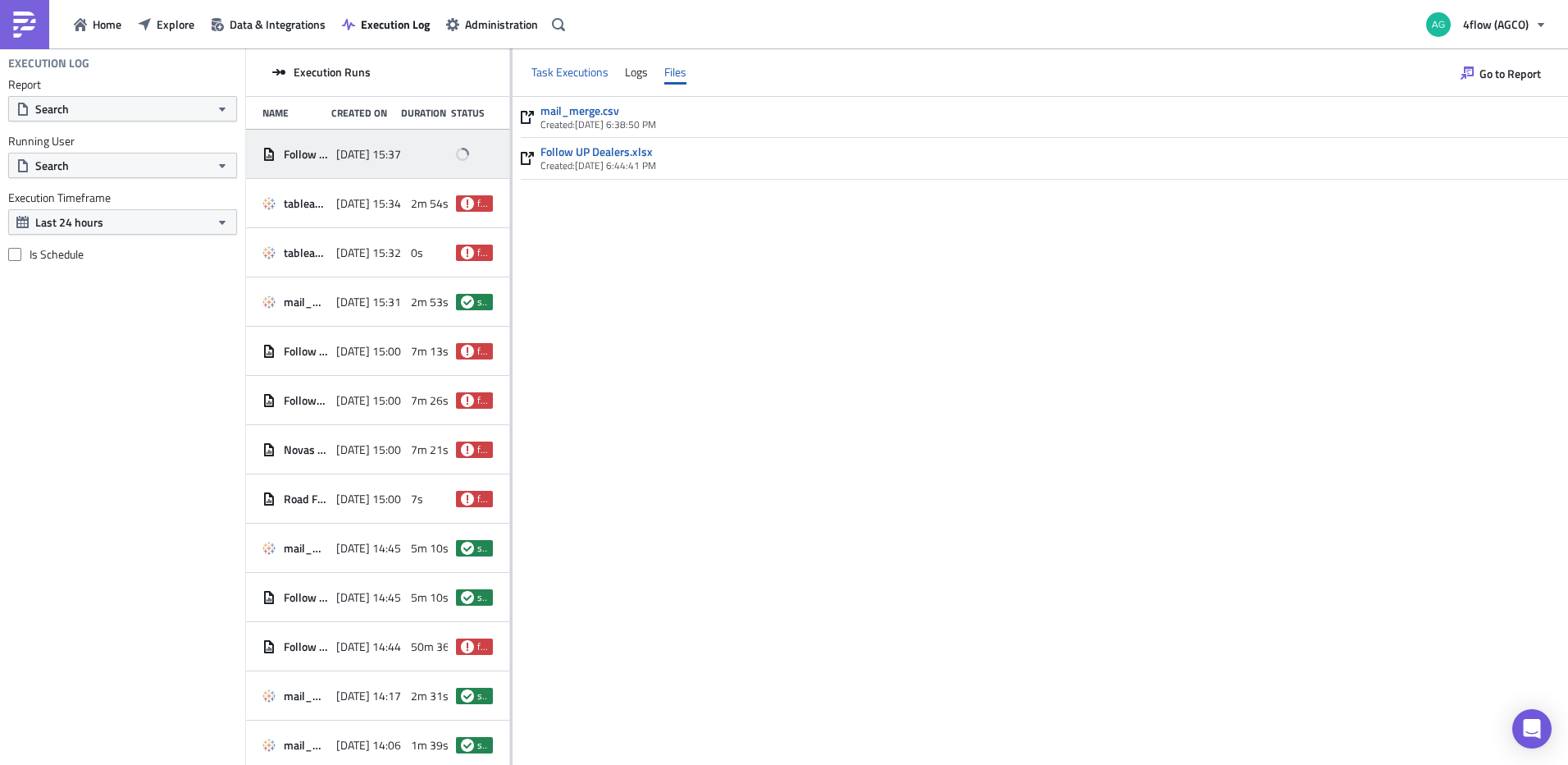
click at [552, 72] on div "Task Executions" at bounding box center [569, 72] width 77 height 24
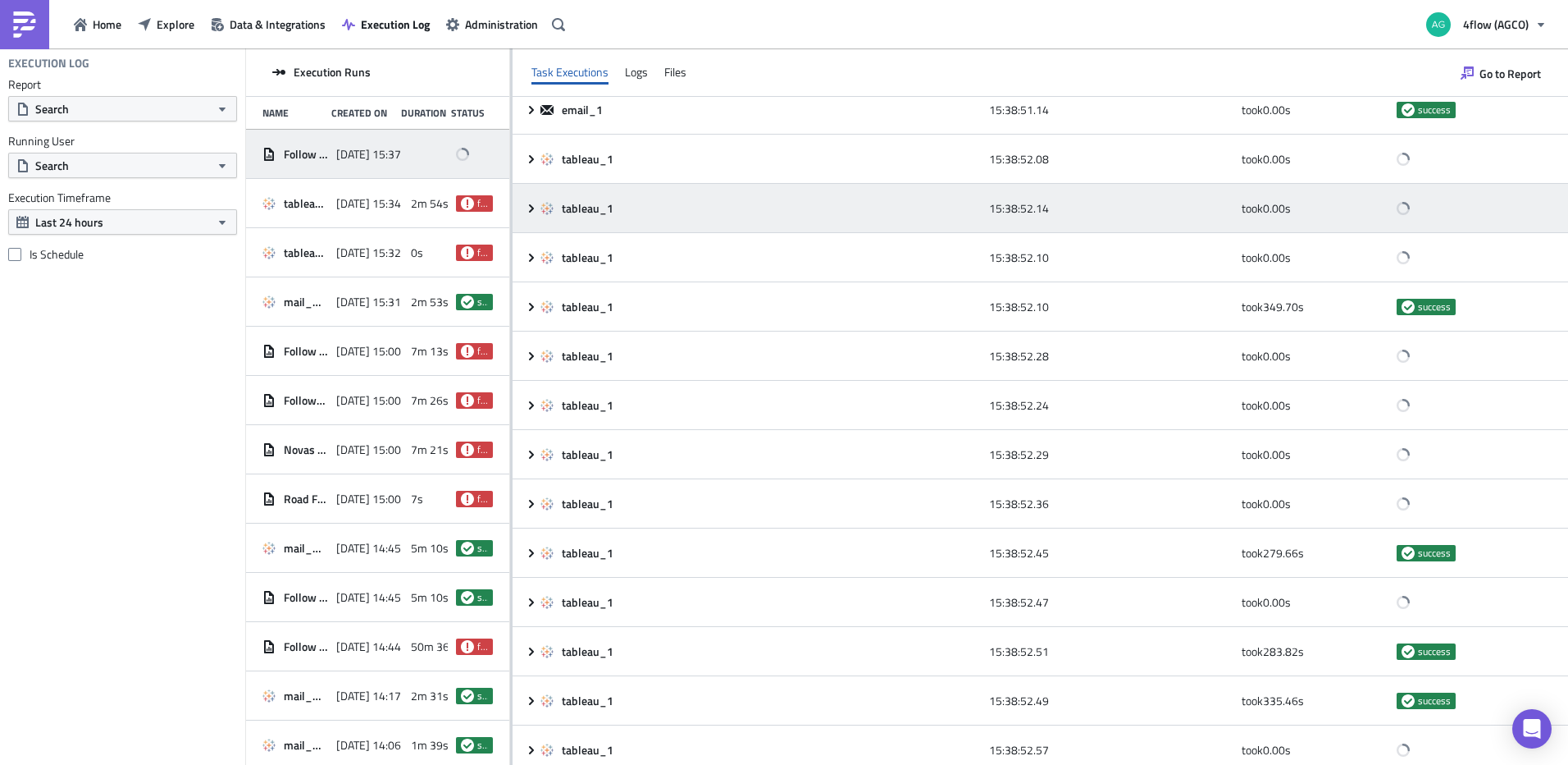
scroll to position [164, 0]
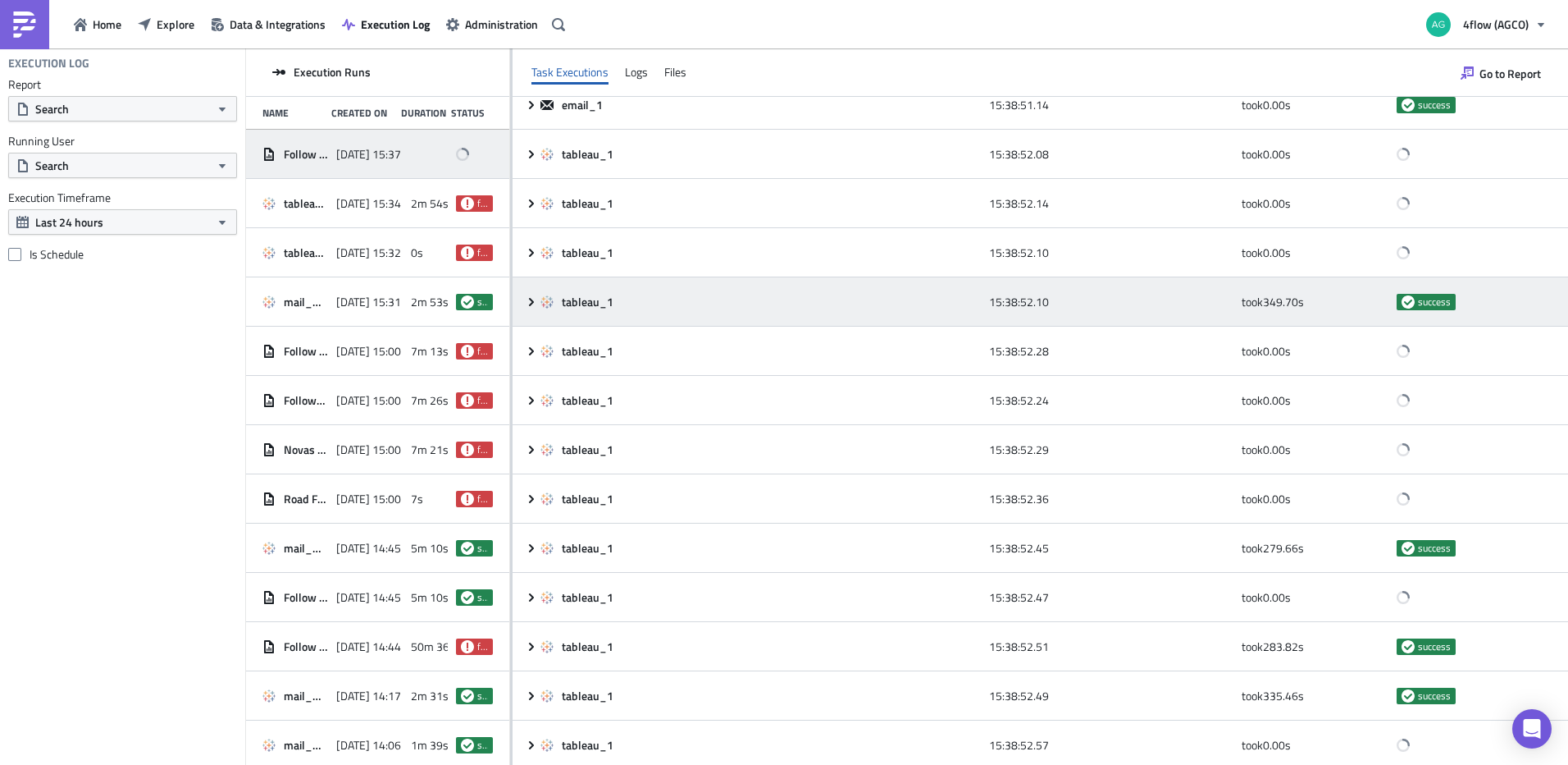
click at [533, 299] on icon at bounding box center [531, 302] width 14 height 14
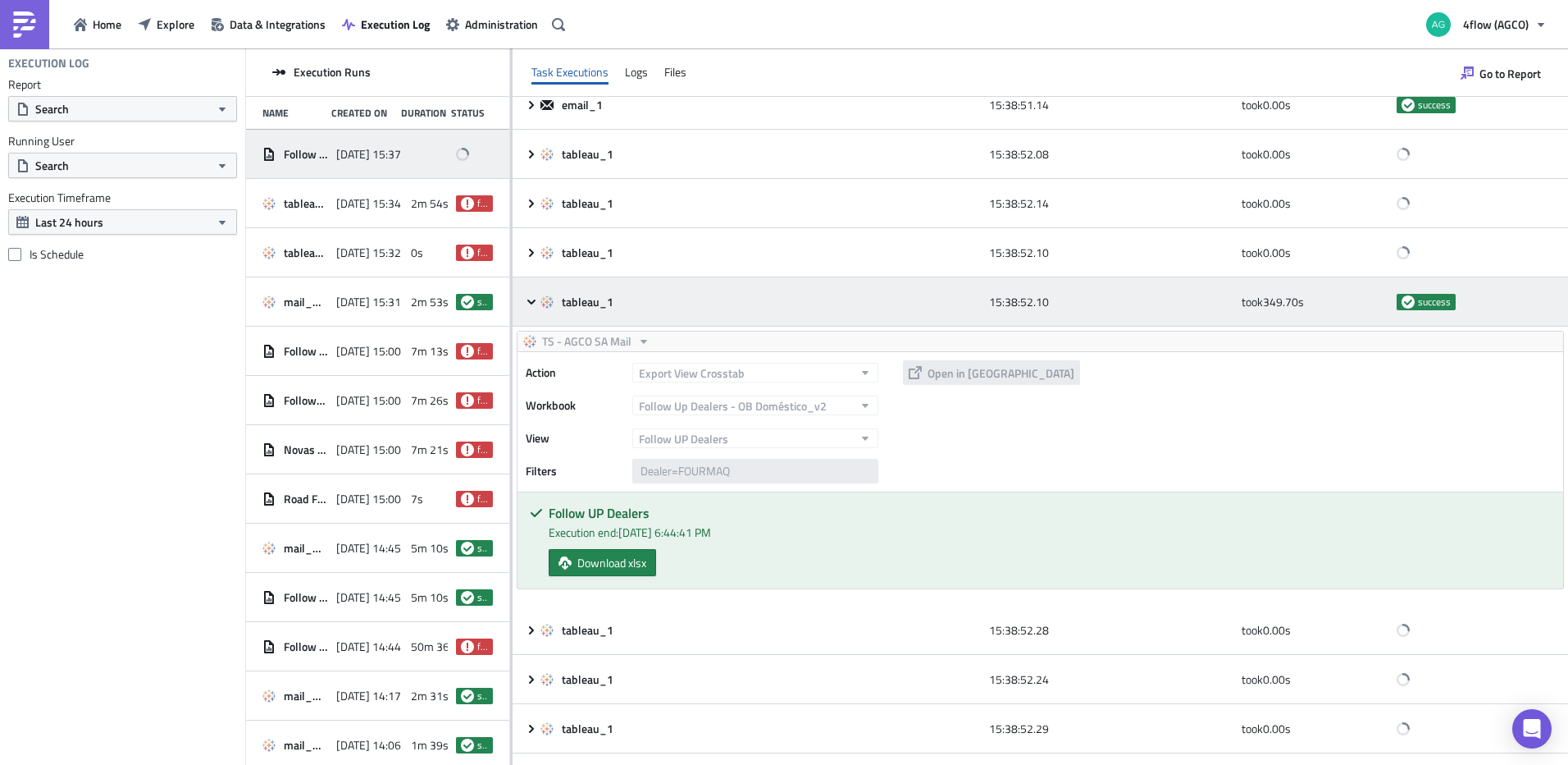
click at [532, 299] on icon at bounding box center [531, 302] width 14 height 14
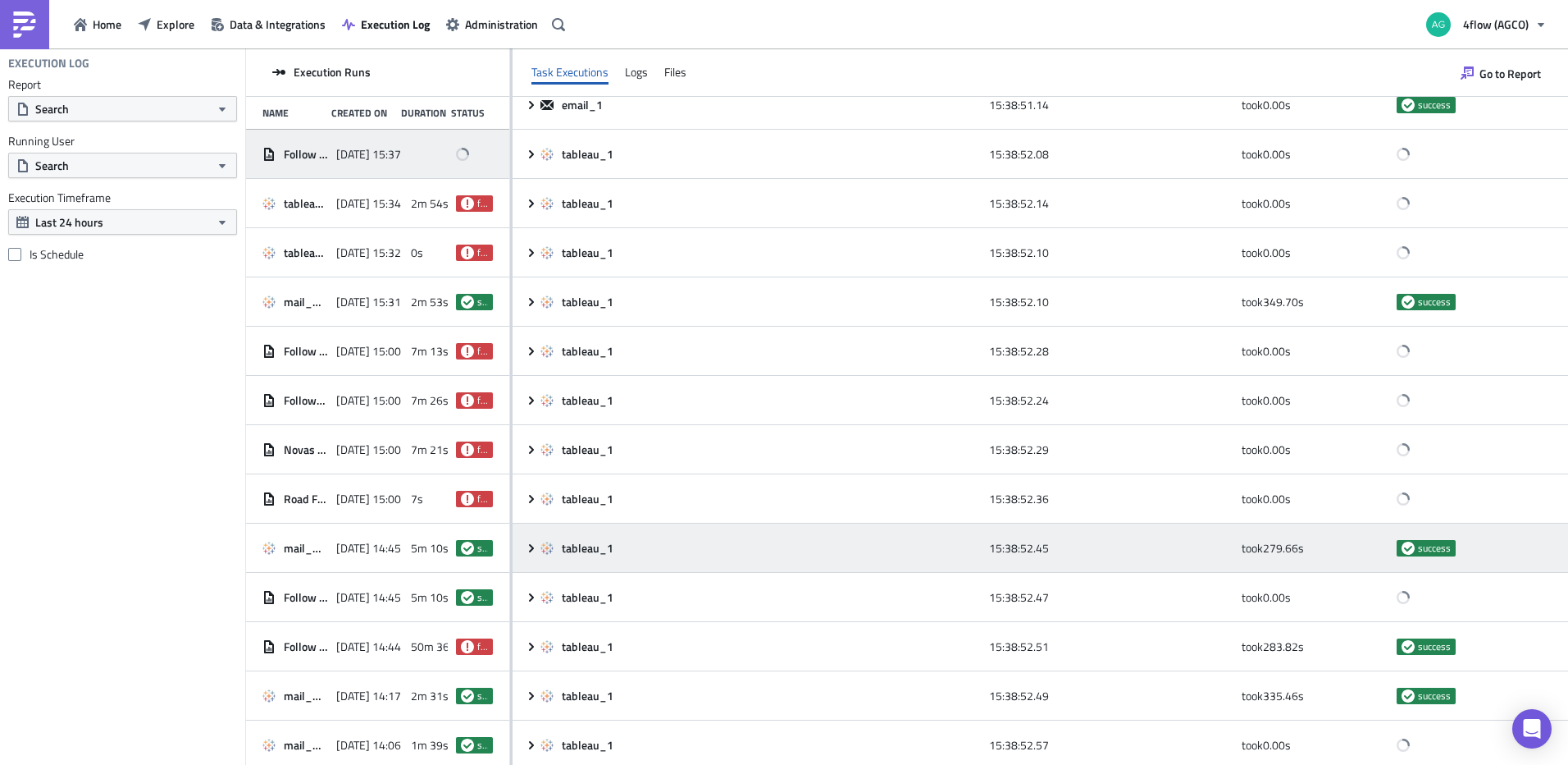
click at [525, 546] on icon at bounding box center [531, 548] width 14 height 14
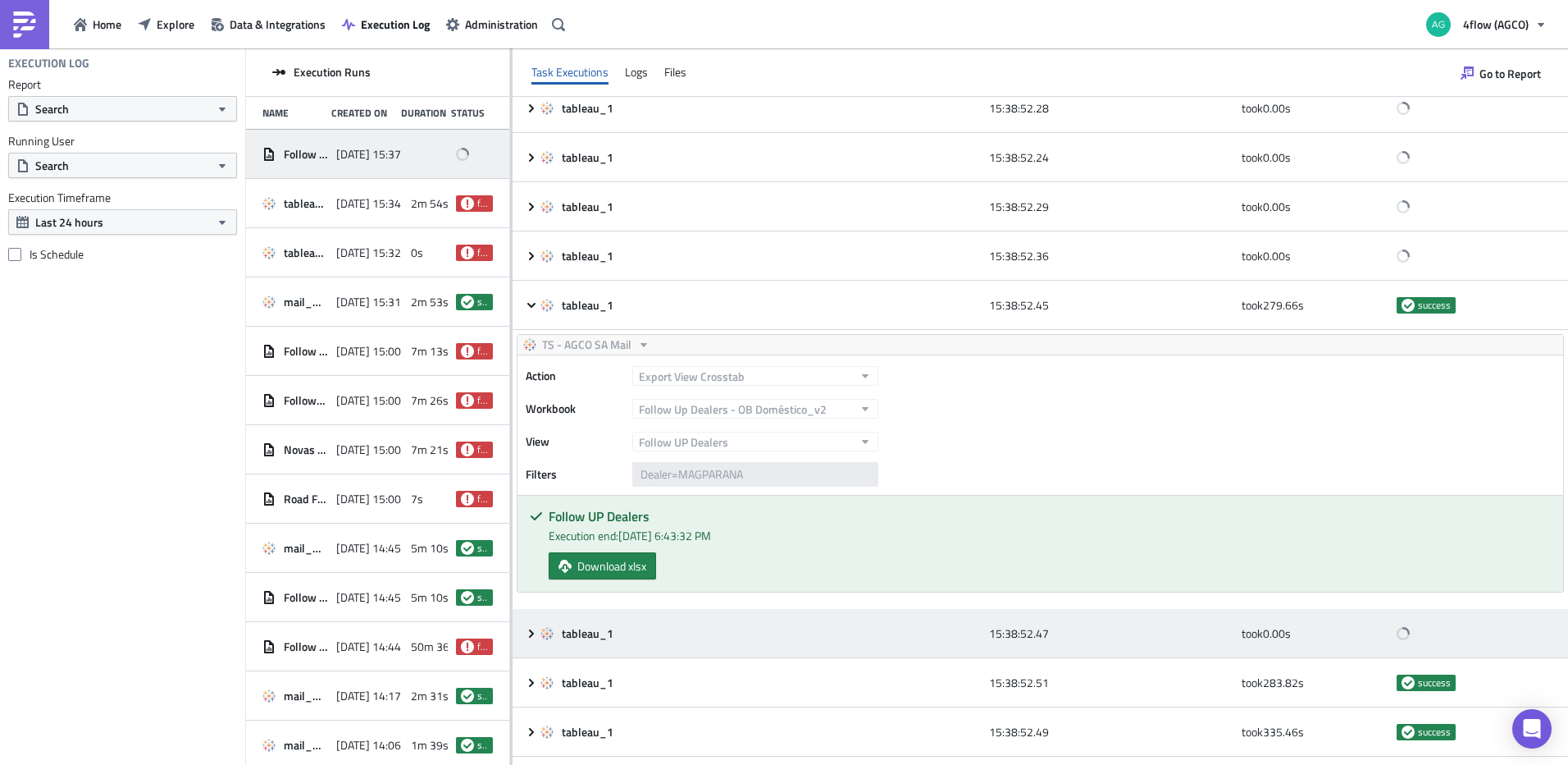
scroll to position [493, 0]
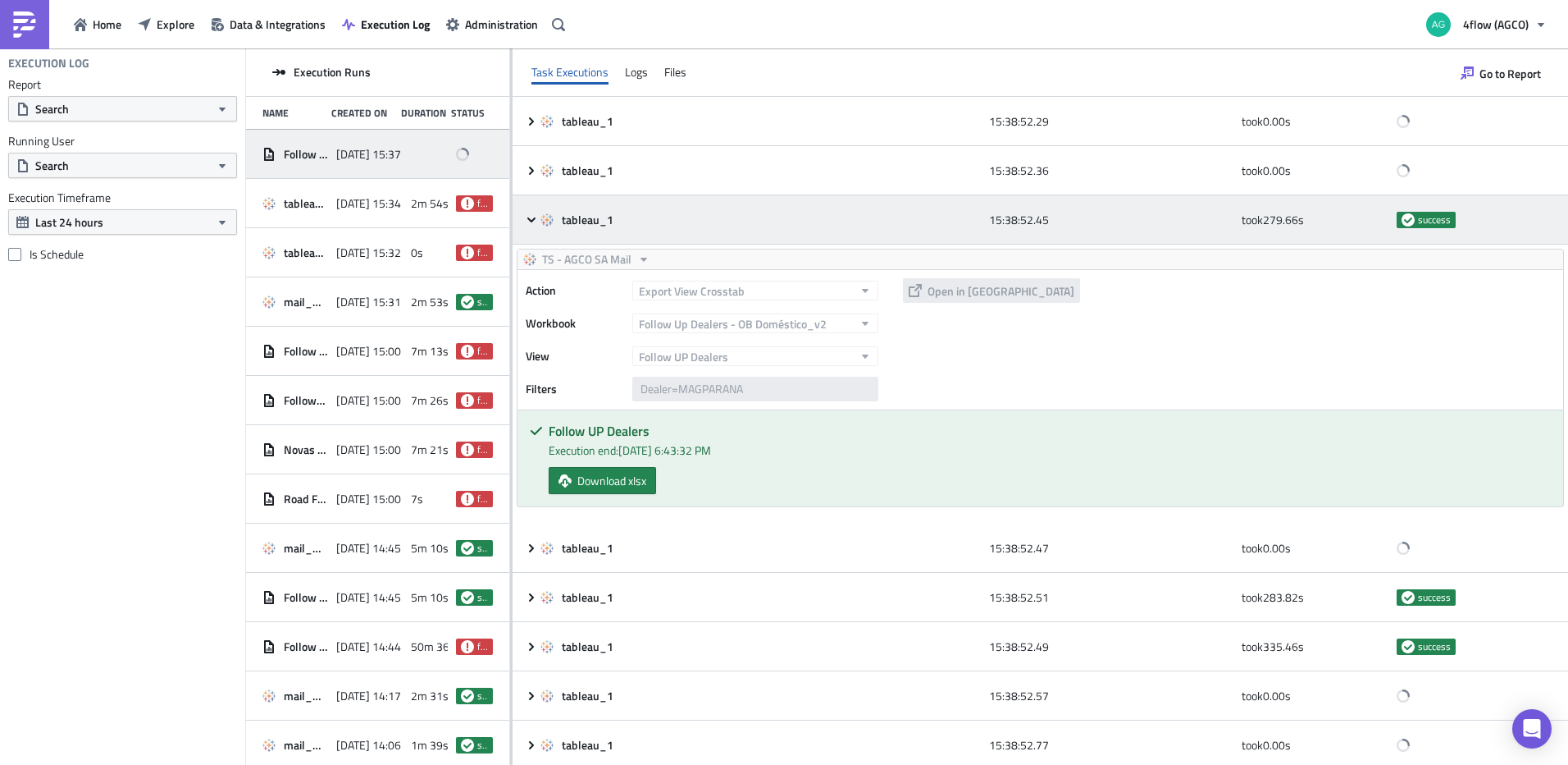
click at [535, 224] on icon at bounding box center [531, 221] width 14 height 14
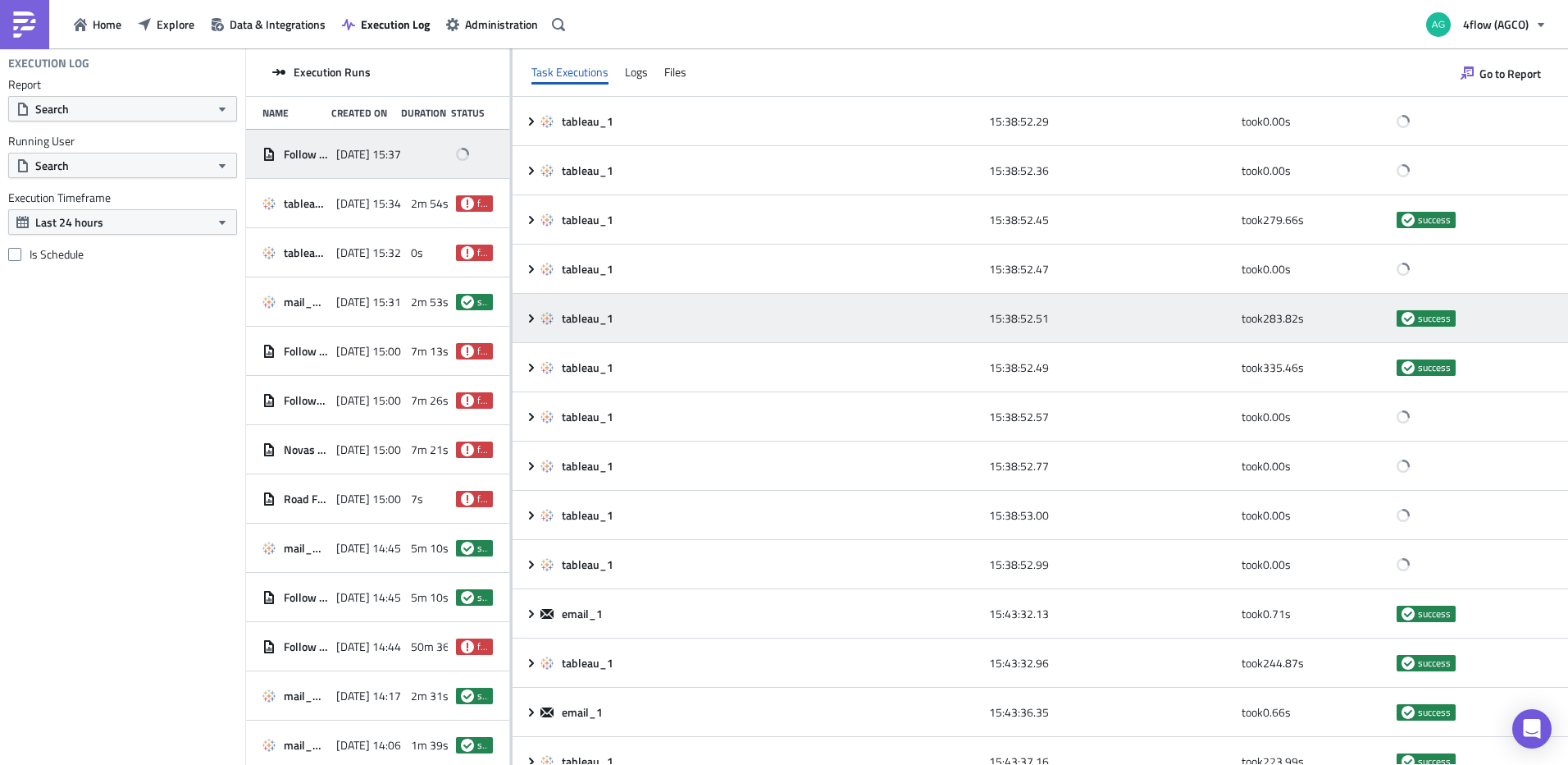
click at [535, 320] on icon at bounding box center [531, 319] width 14 height 14
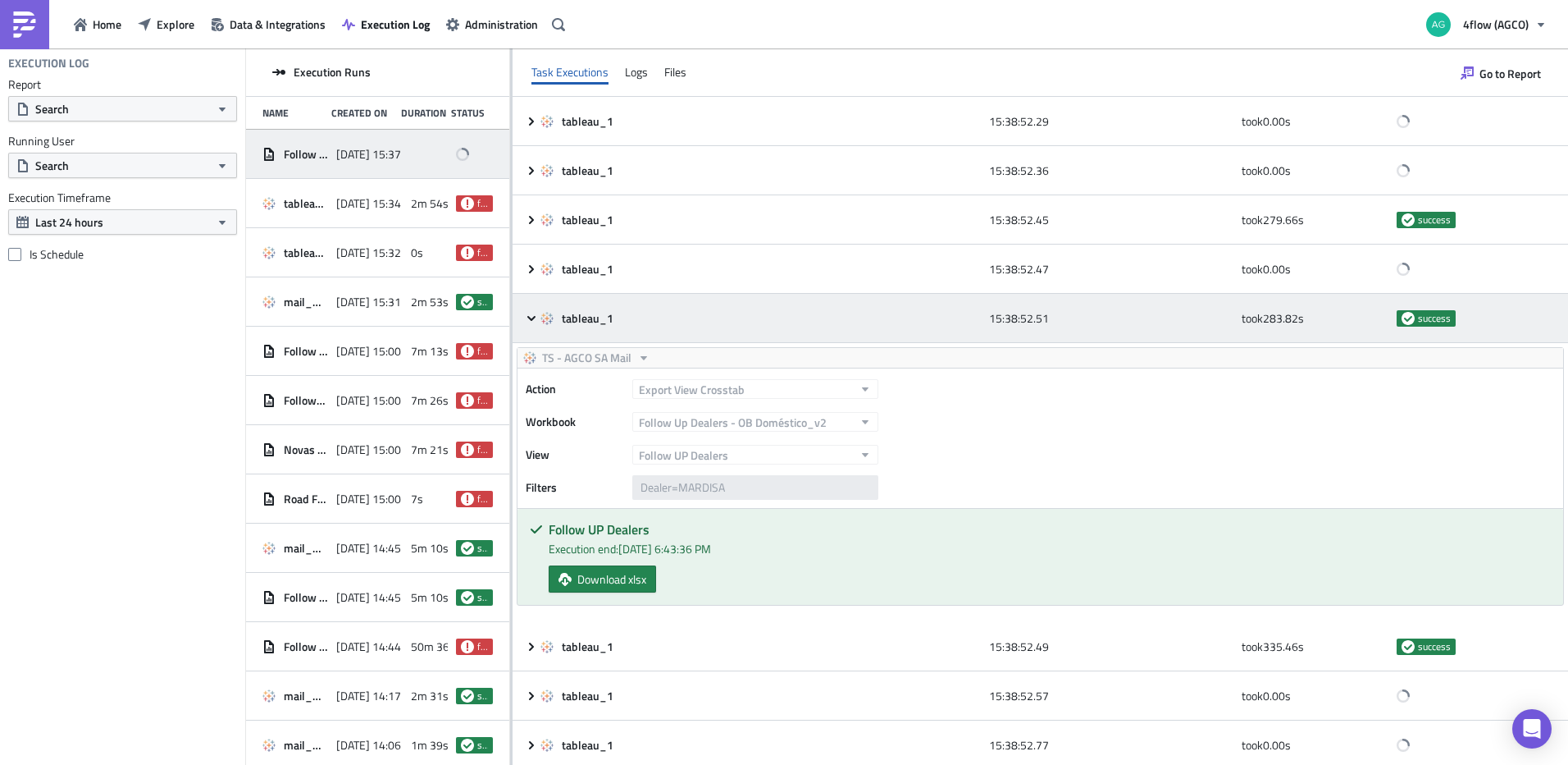
click at [534, 320] on icon at bounding box center [531, 319] width 14 height 14
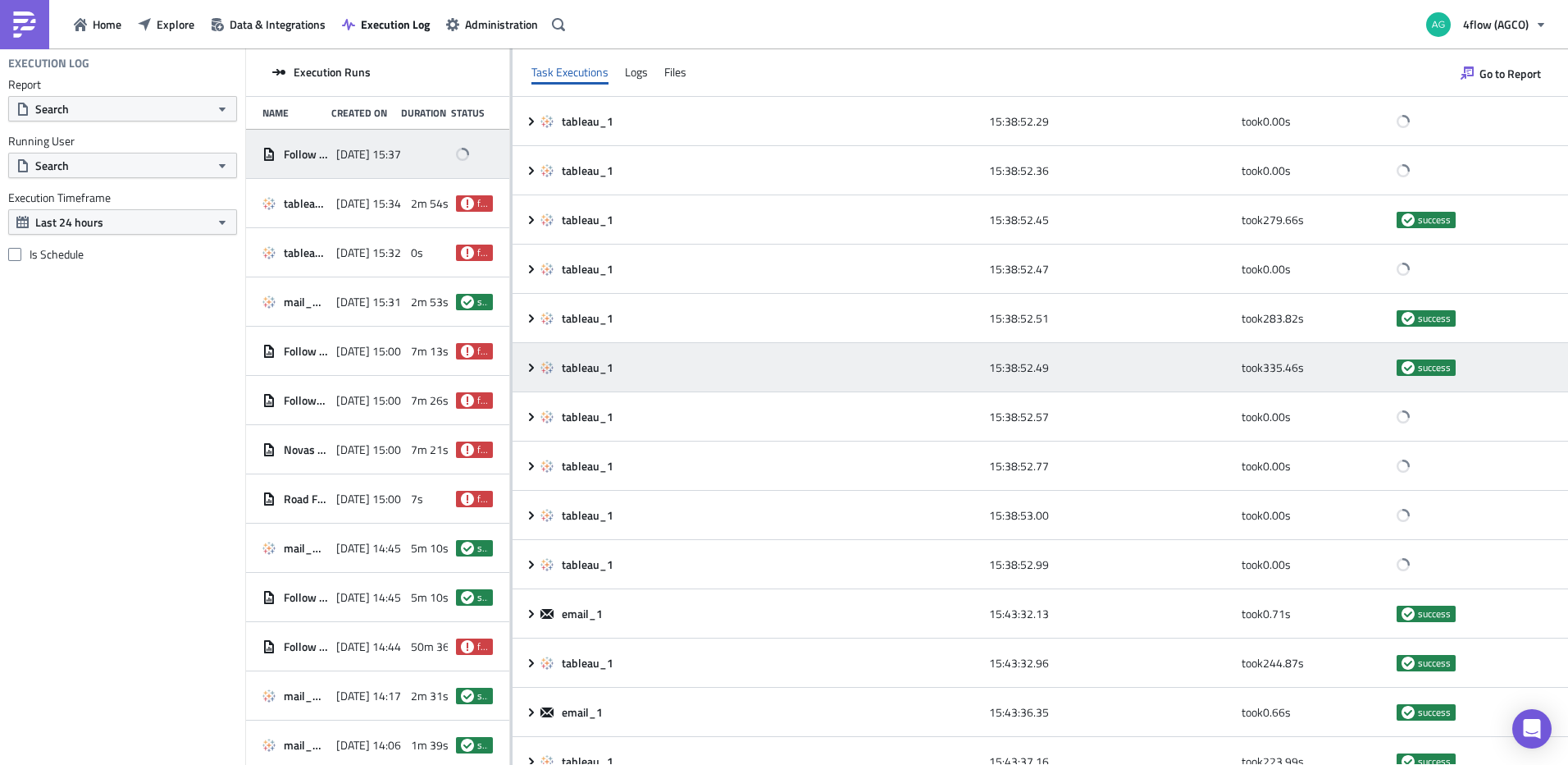
click at [533, 374] on div "tableau_1 15:38:52.49 took 335.46 s success" at bounding box center [1040, 367] width 1056 height 50
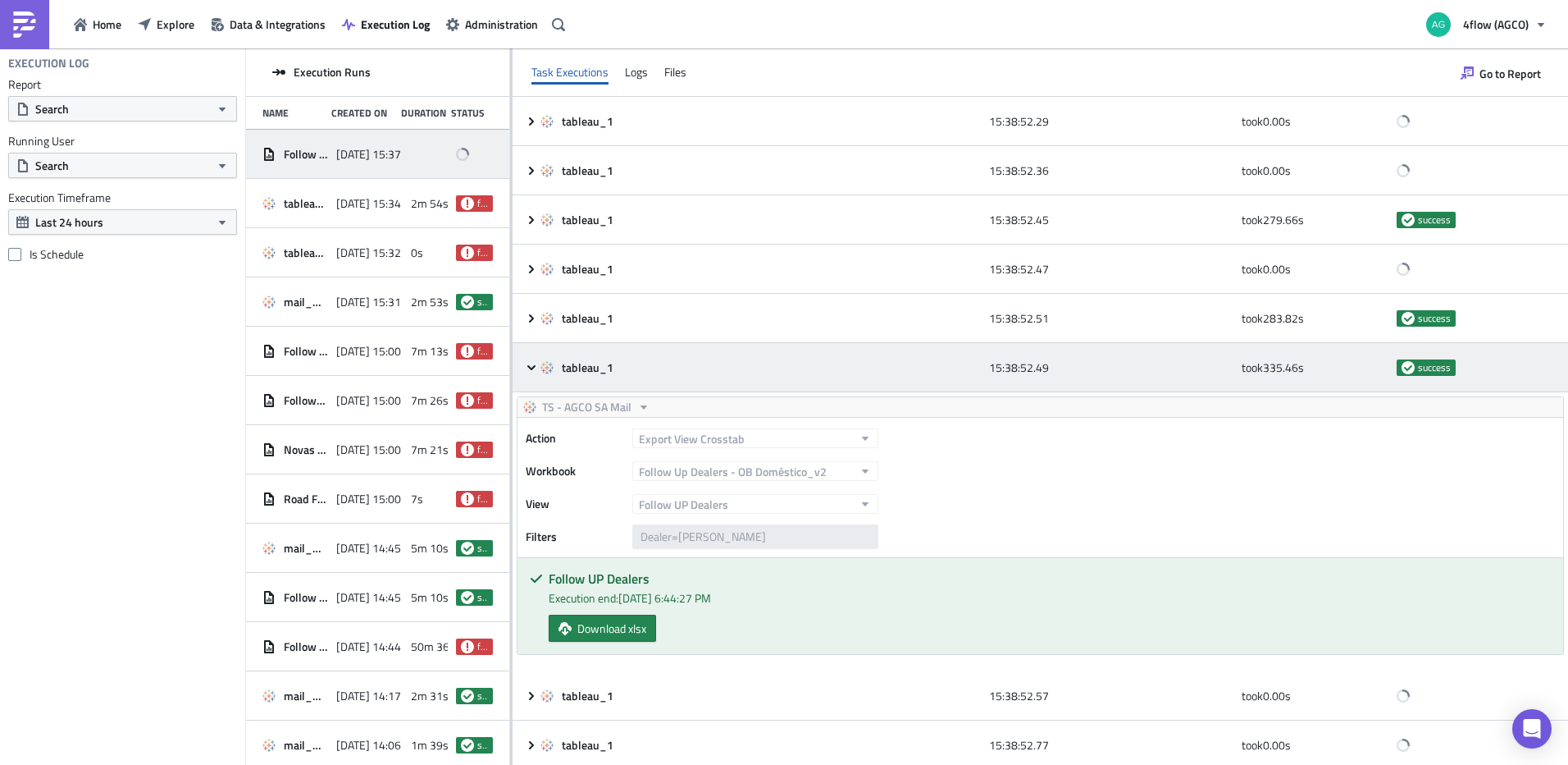
click at [533, 374] on div "tableau_1 15:38:52.49 took 335.46 s success" at bounding box center [1040, 367] width 1056 height 50
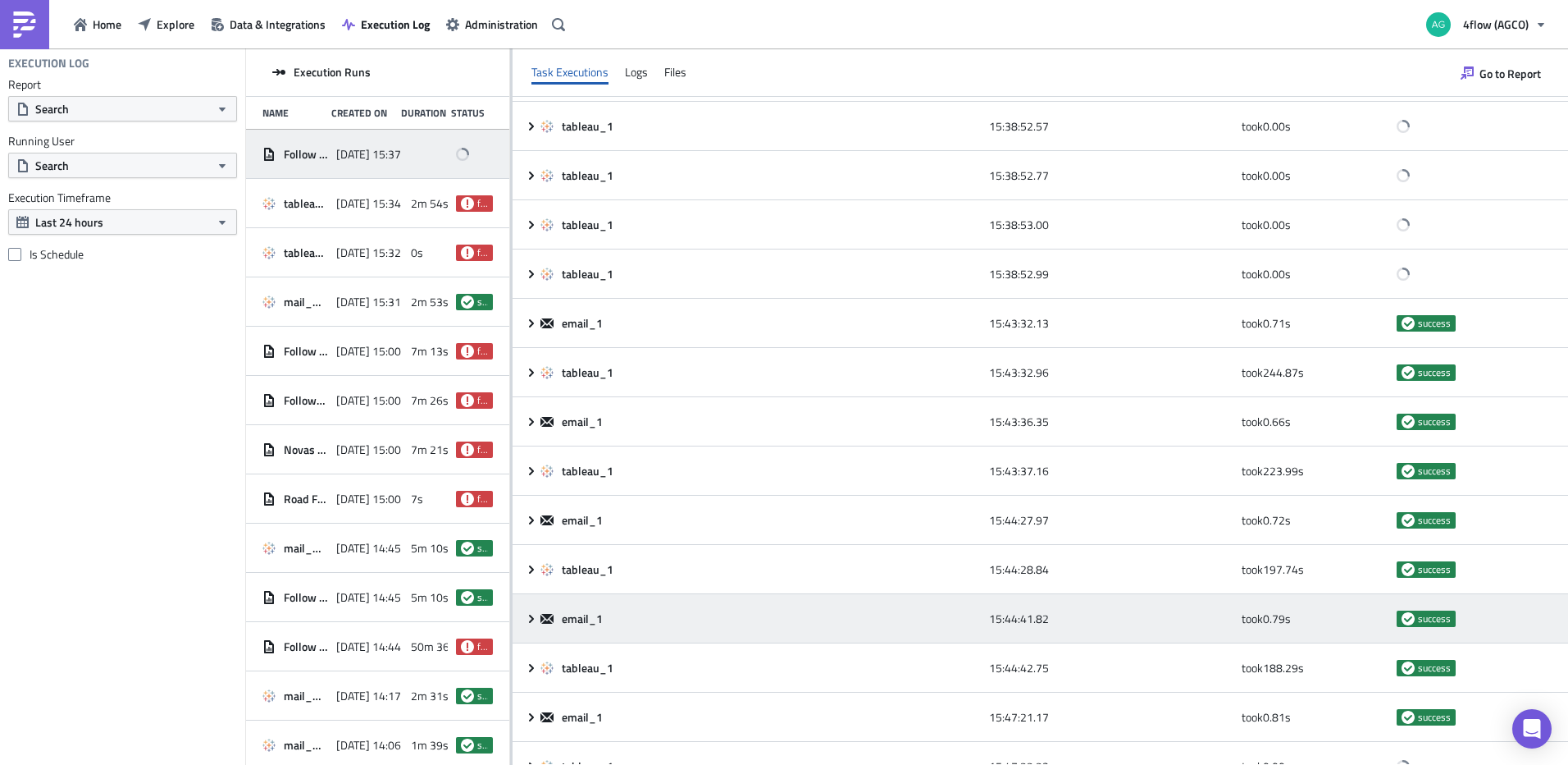
scroll to position [820, 0]
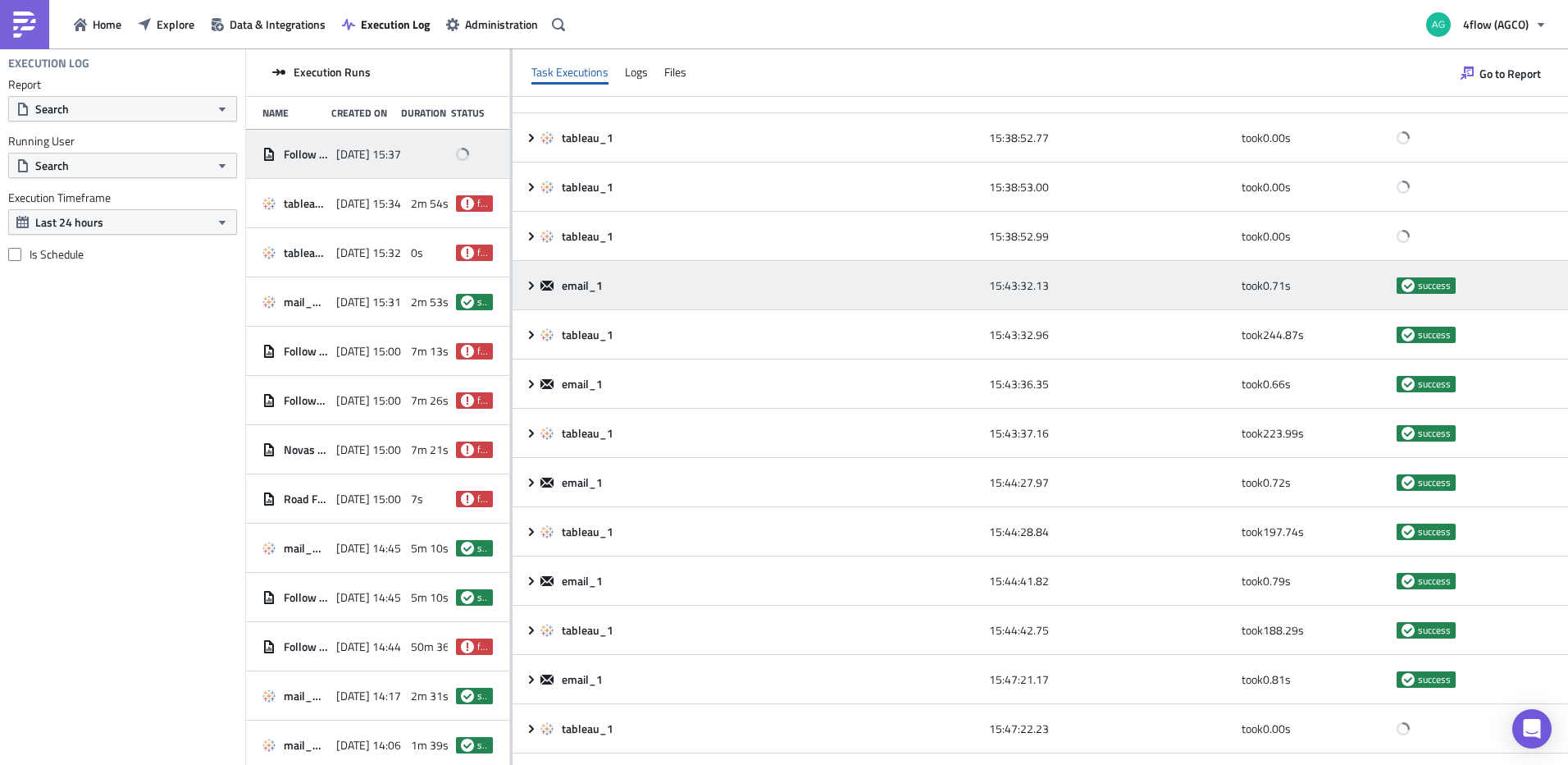
click at [527, 295] on div "email_1 15:43:32.13 took 0.71 s success" at bounding box center [1040, 285] width 1056 height 50
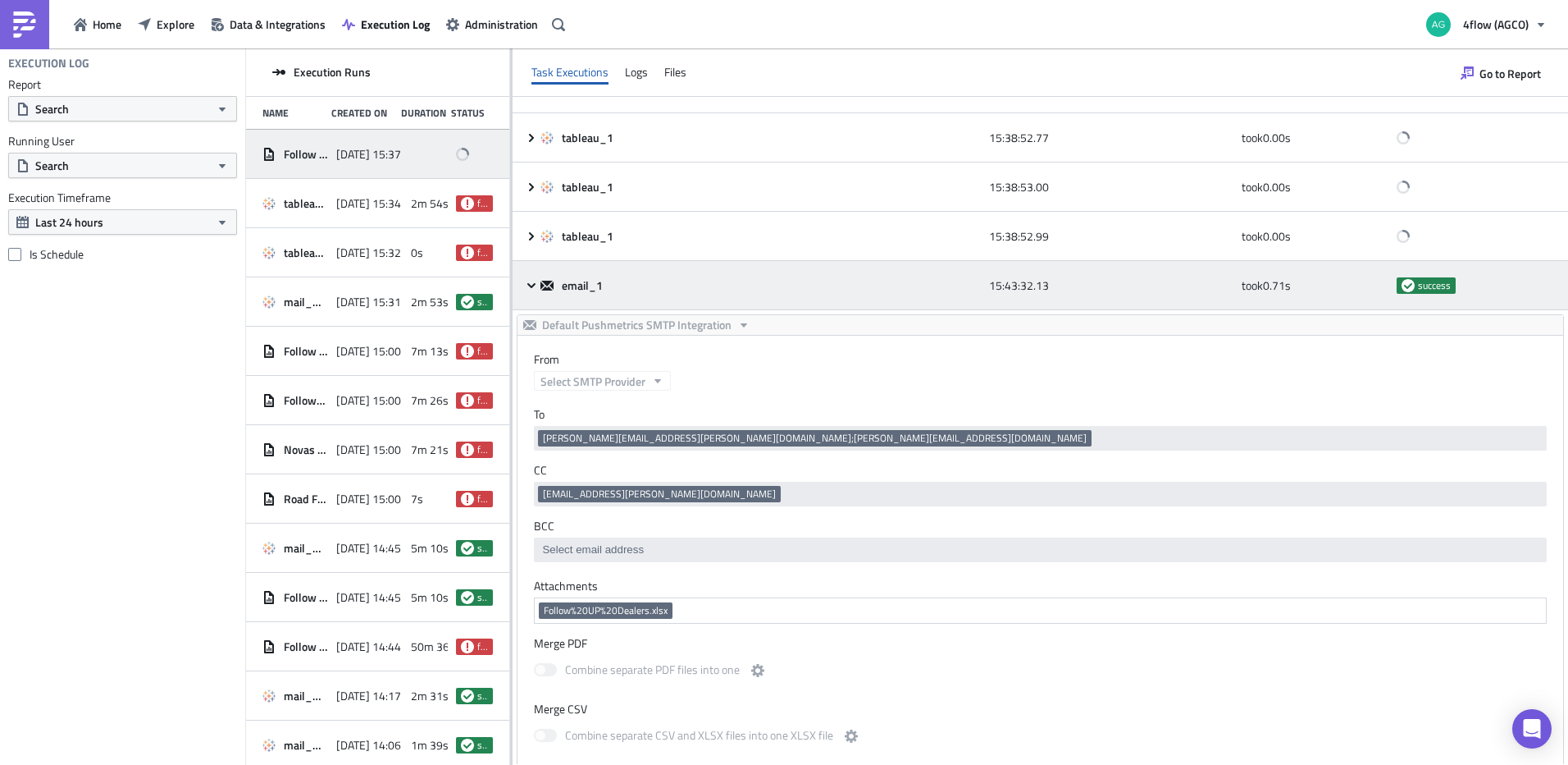
click at [530, 287] on icon at bounding box center [531, 284] width 8 height 5
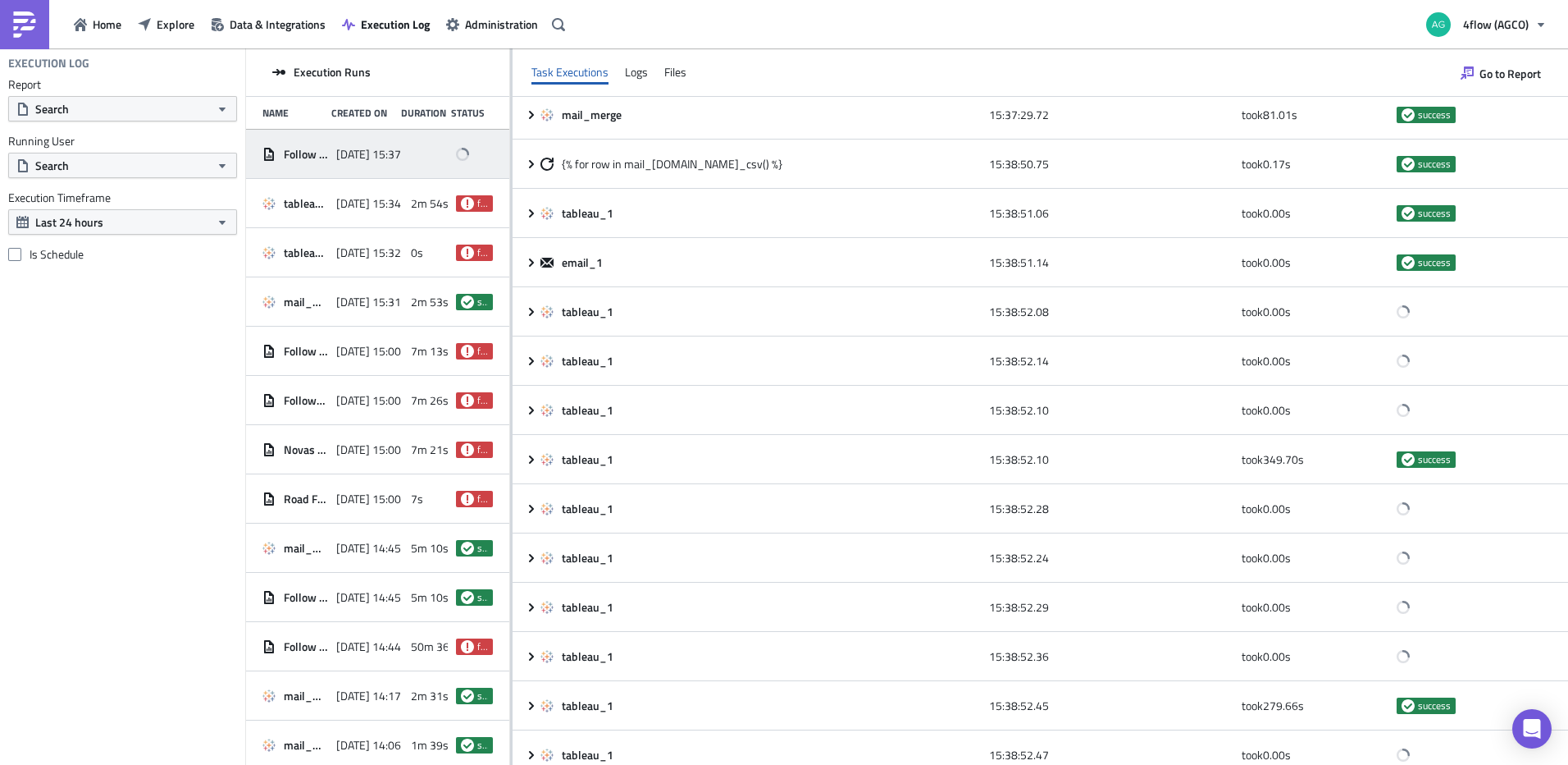
scroll to position [0, 0]
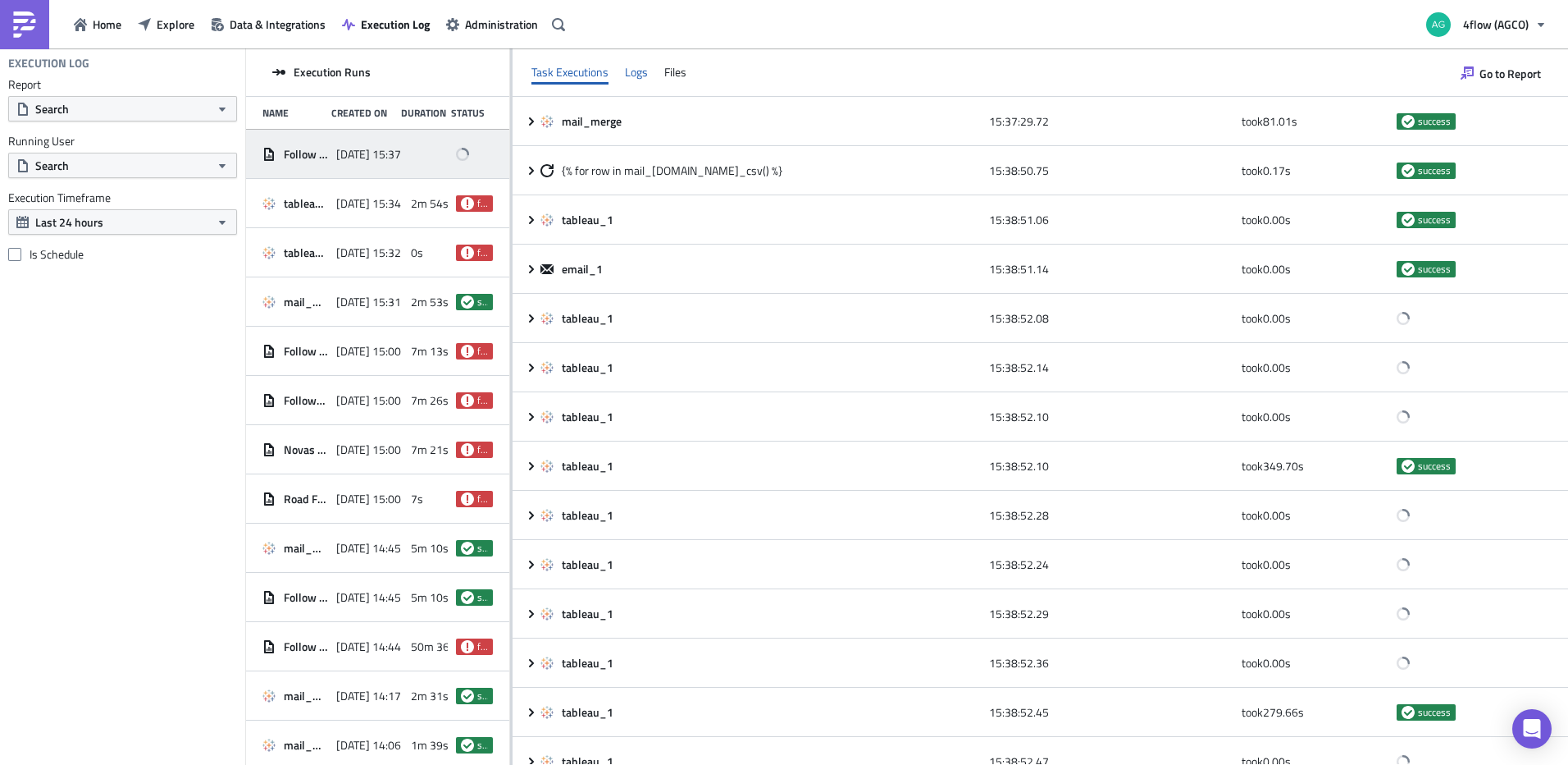
click at [633, 65] on div "Logs" at bounding box center [636, 72] width 23 height 24
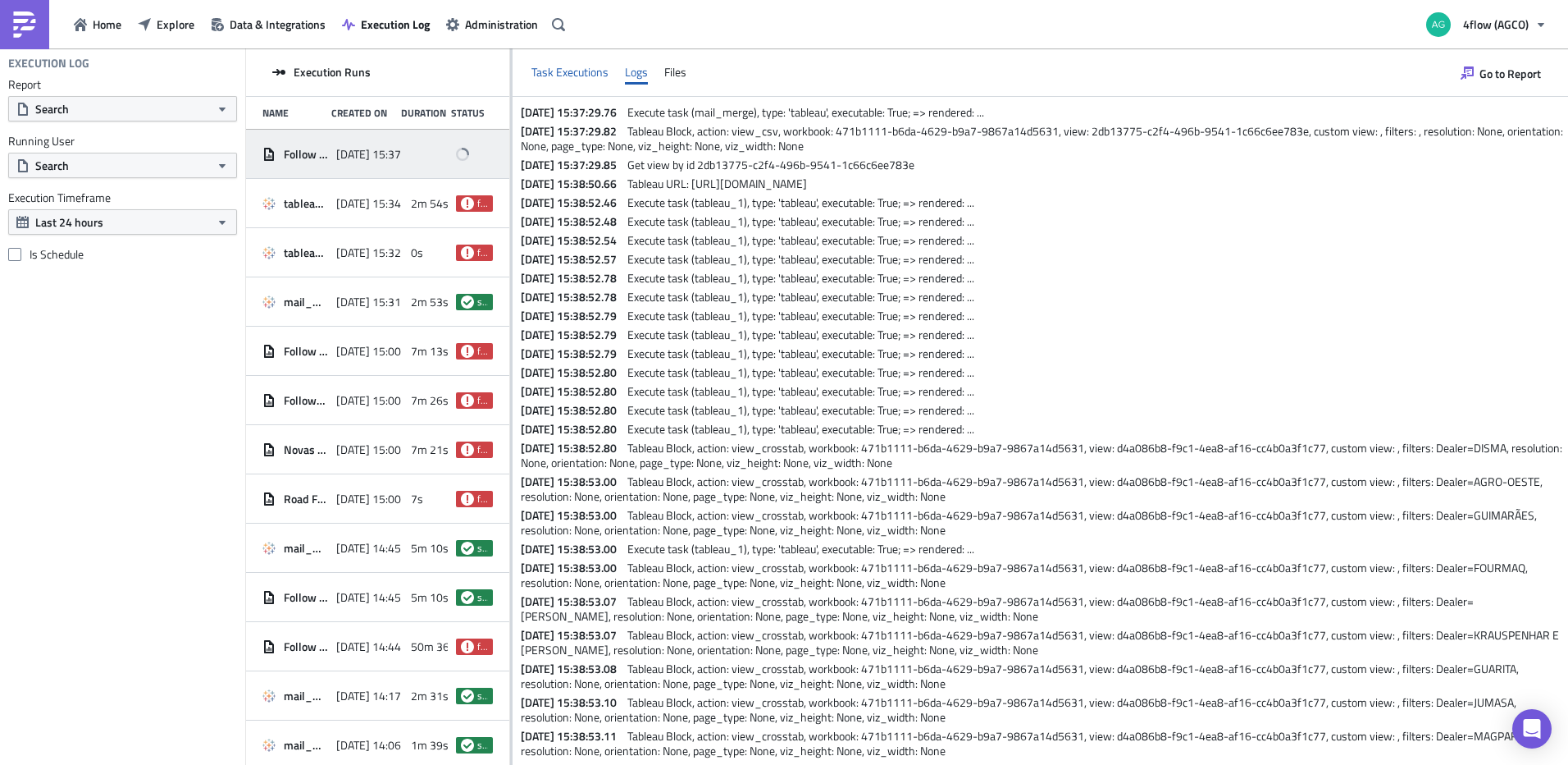
click at [570, 67] on div "Task Executions" at bounding box center [569, 72] width 77 height 24
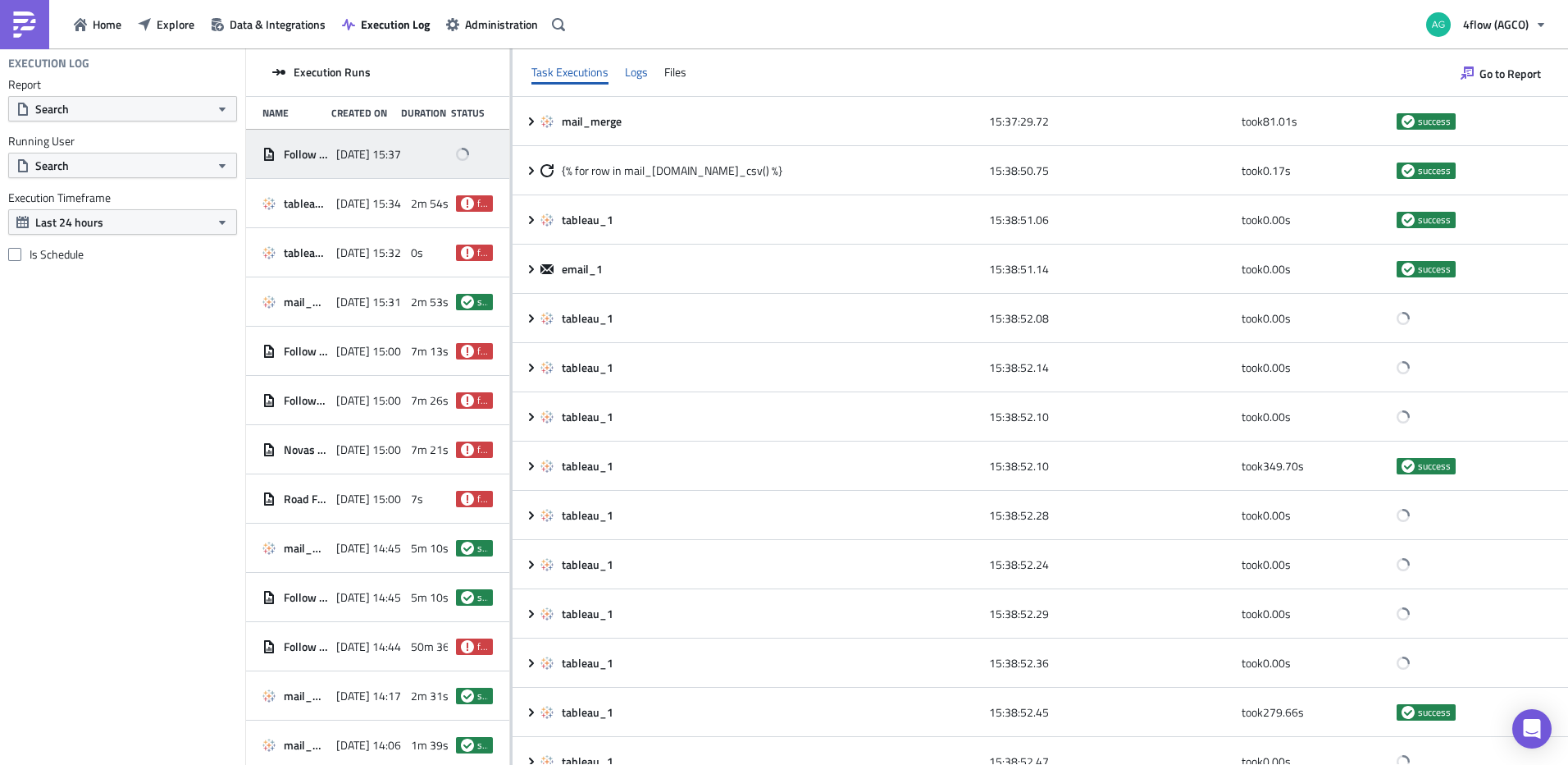
click at [637, 74] on div "Logs" at bounding box center [636, 72] width 23 height 24
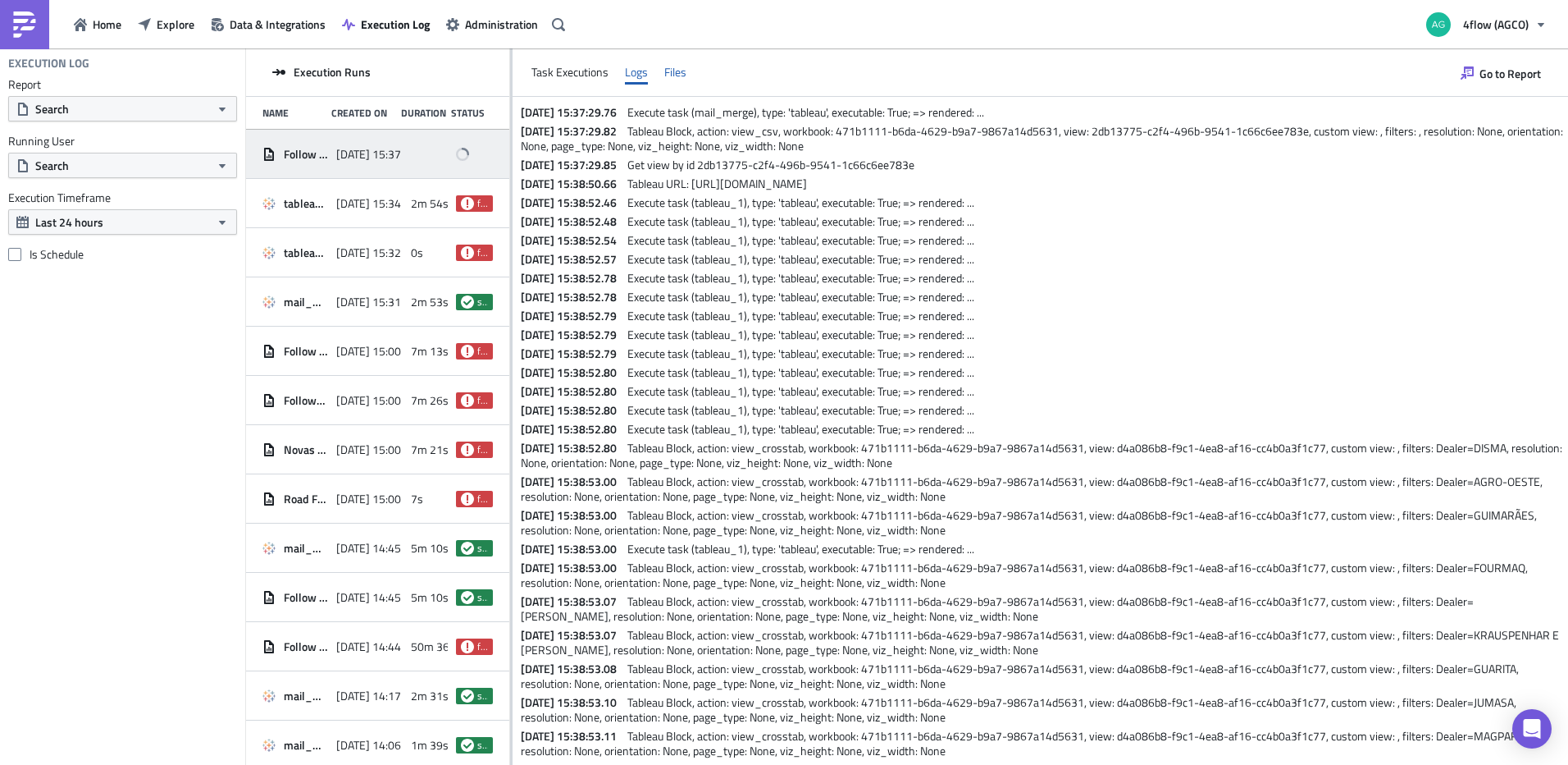
click at [682, 71] on div "Files" at bounding box center [675, 72] width 22 height 24
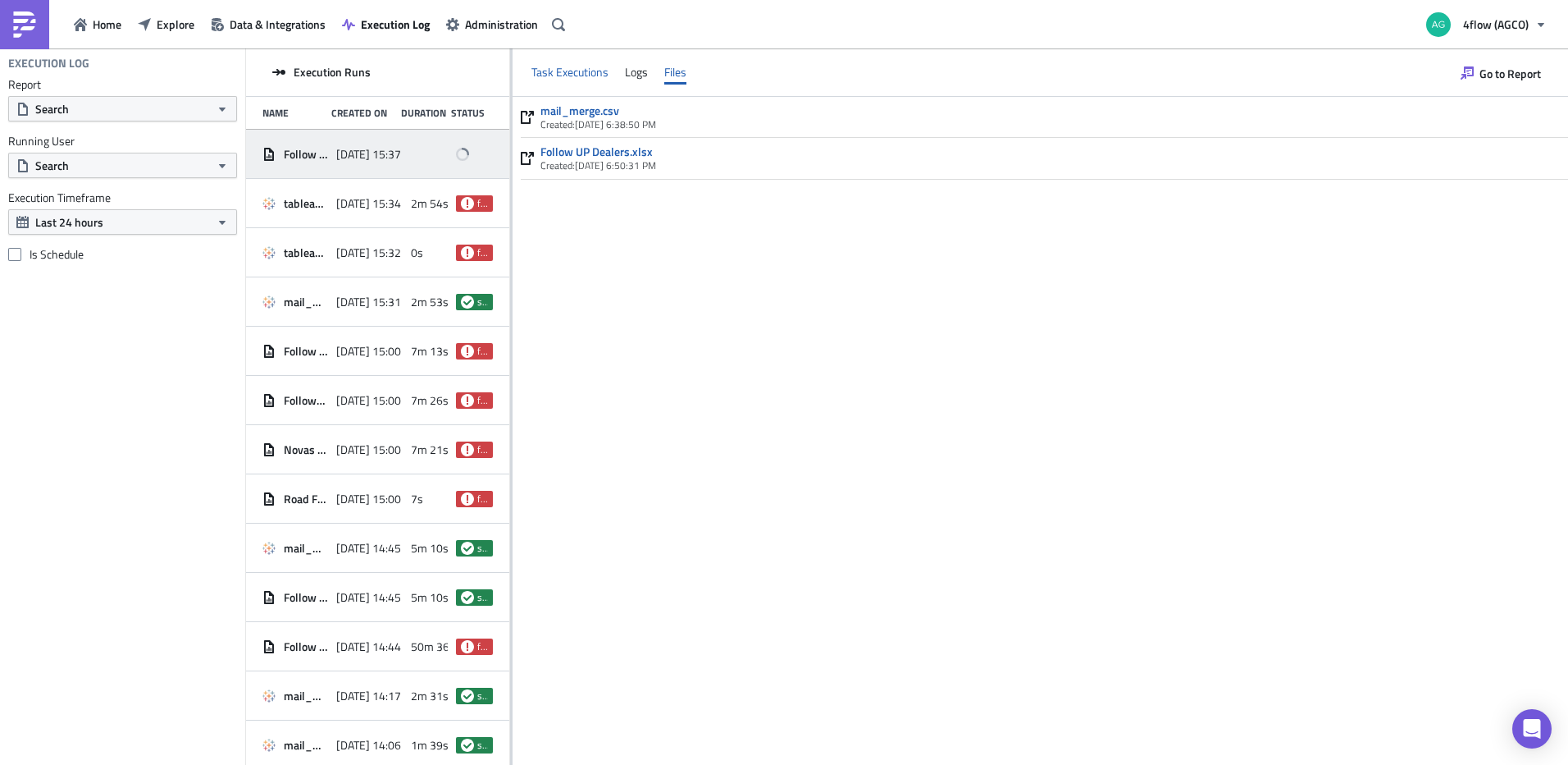
click at [597, 74] on div "Task Executions" at bounding box center [569, 72] width 77 height 24
